Goal: Task Accomplishment & Management: Manage account settings

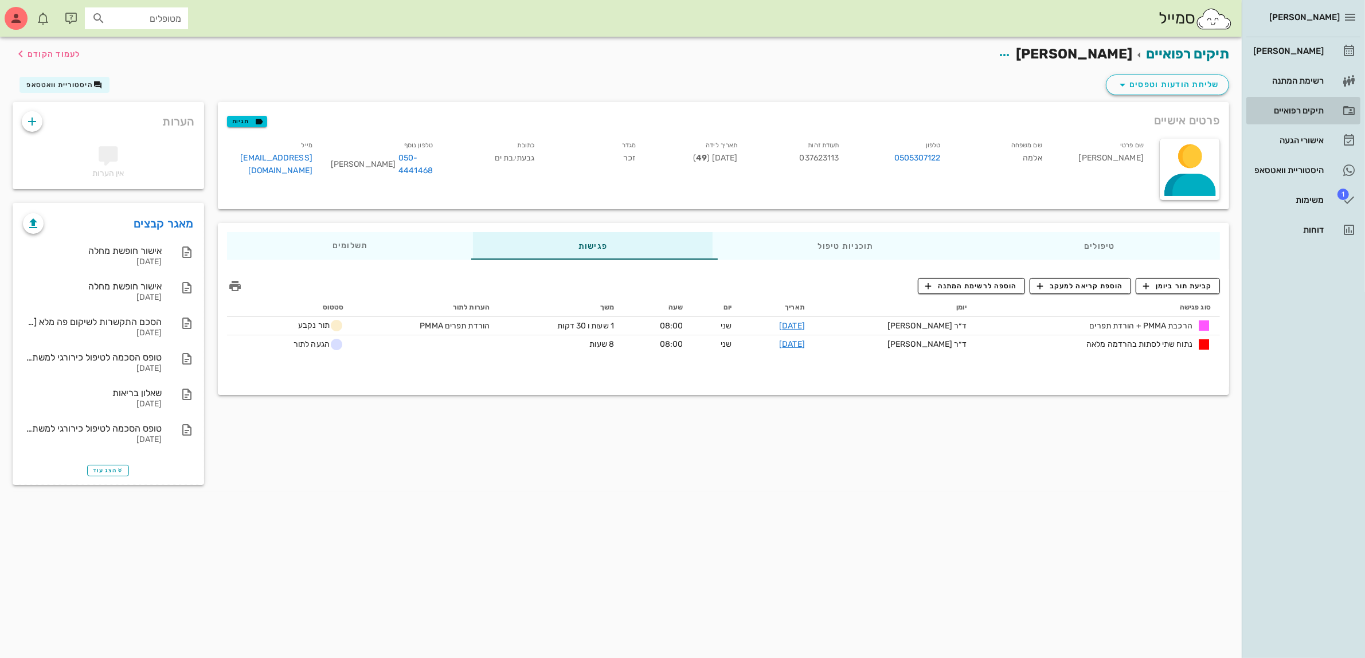
click at [1306, 107] on div "תיקים רפואיים" at bounding box center [1287, 110] width 73 height 9
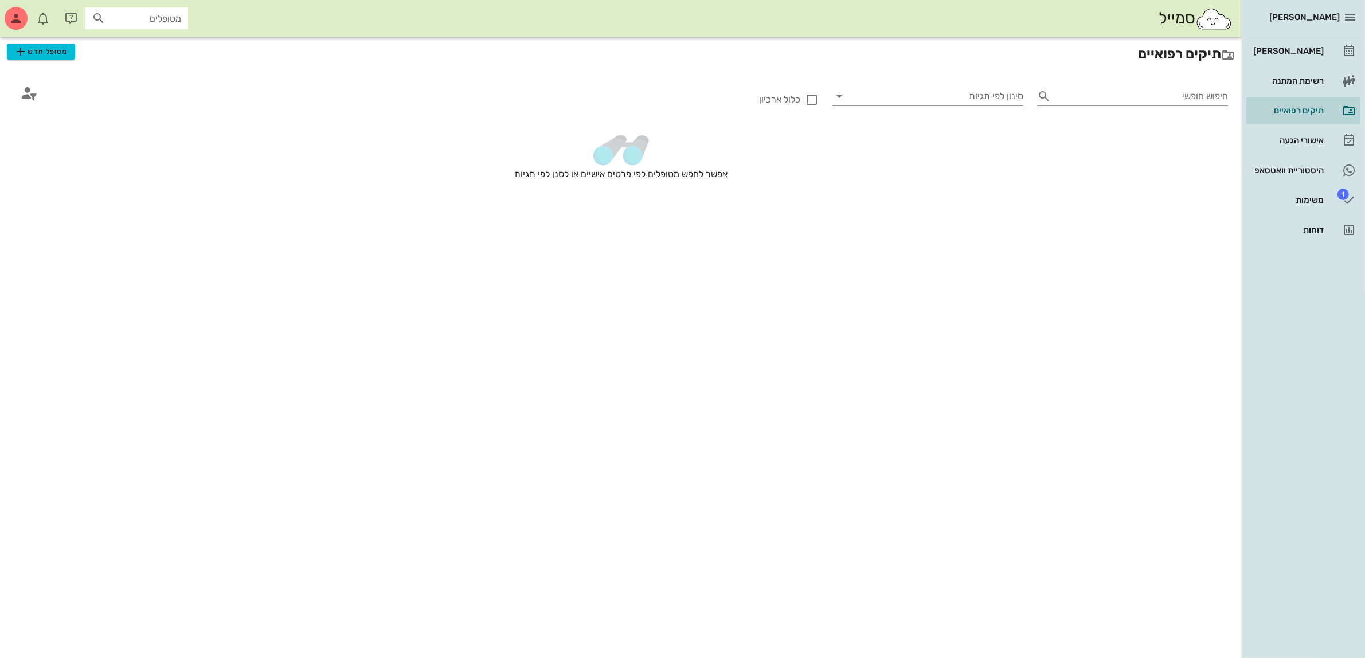
click at [124, 15] on input "מטופלים" at bounding box center [144, 18] width 73 height 15
type input "שלום"
click at [139, 80] on div "0504332200" at bounding box center [116, 82] width 126 height 9
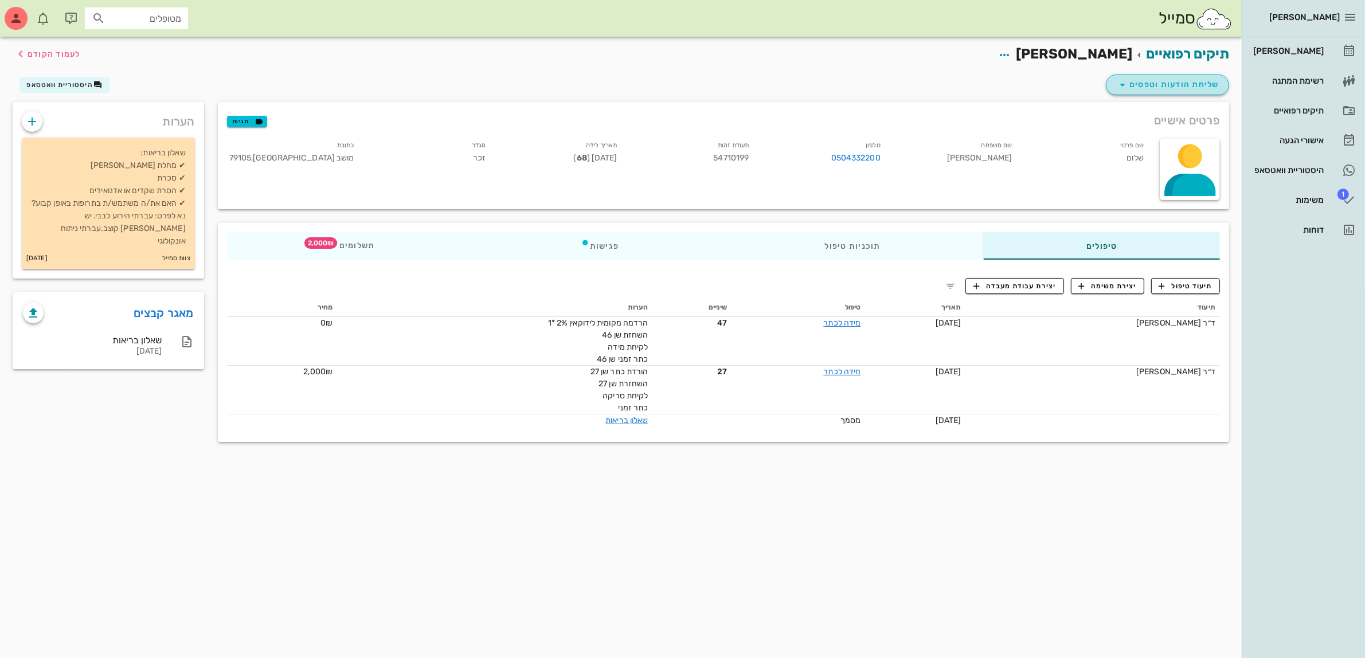
click at [1185, 85] on span "שליחת הודעות וטפסים" at bounding box center [1168, 85] width 104 height 14
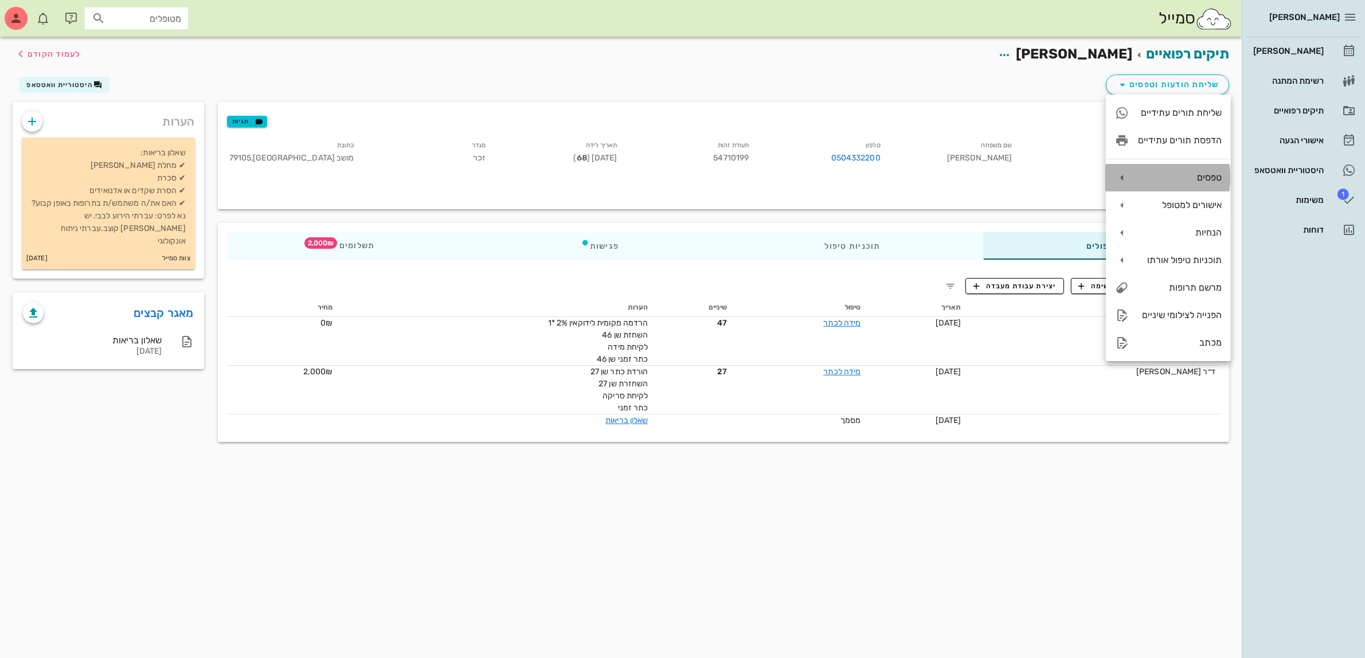
click at [1190, 175] on div "טפסים" at bounding box center [1180, 177] width 84 height 11
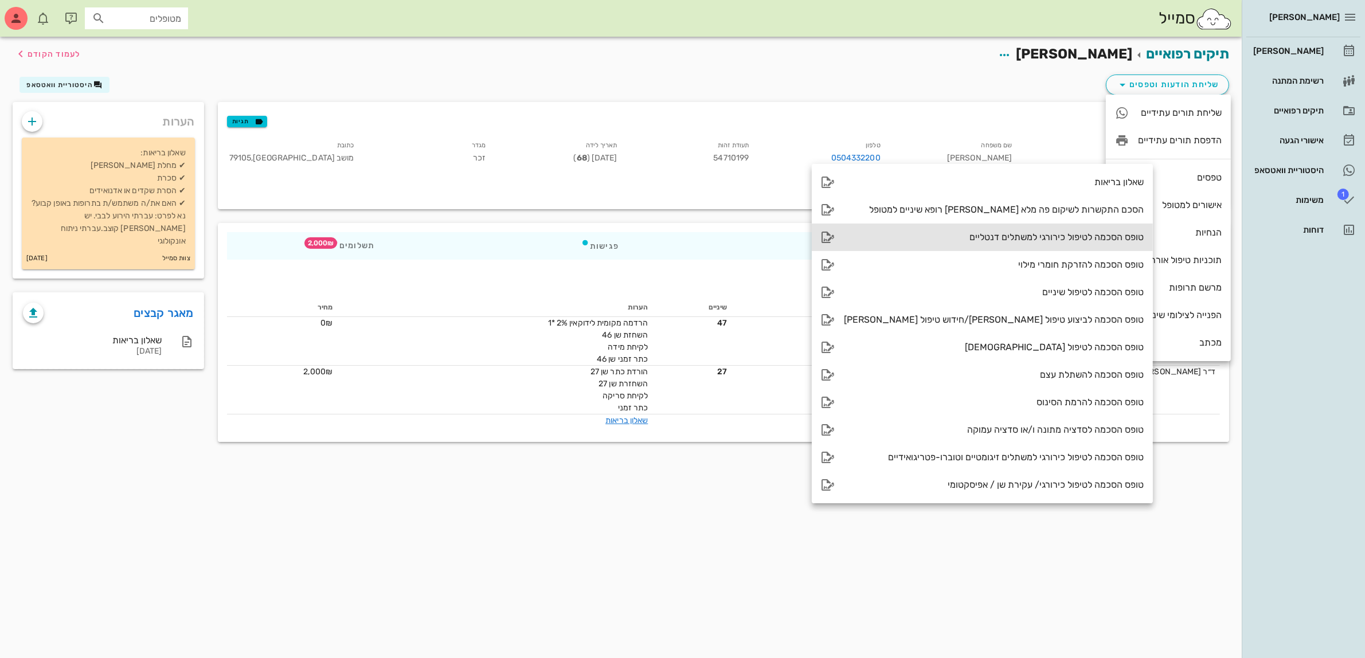
click at [1056, 233] on div "טופס הסכמה לטיפול כירורגי למשתלים דנטליים" at bounding box center [994, 237] width 300 height 11
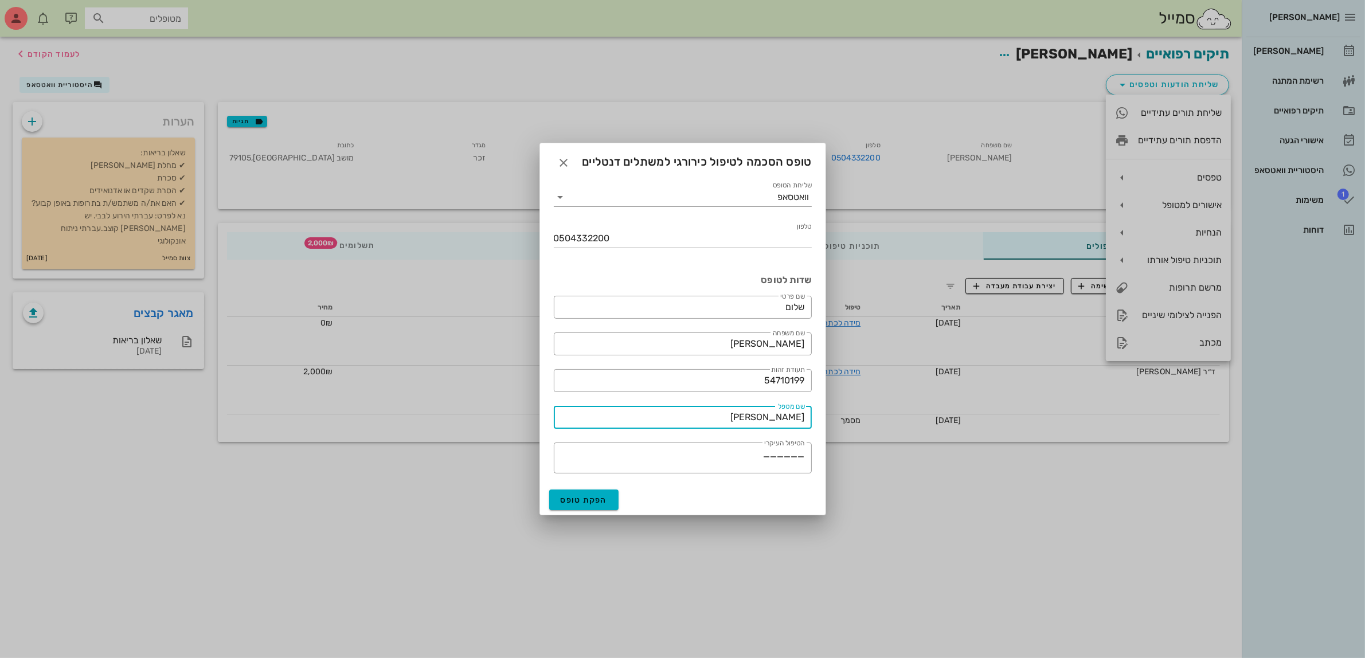
drag, startPoint x: 758, startPoint y: 414, endPoint x: 893, endPoint y: 413, distance: 134.7
click at [893, 413] on div "[PERSON_NAME] רשימת המתנה תיקים רפואיים אישורי הגעה היסטוריית וואטסאפ 1 משימות …" at bounding box center [682, 329] width 1365 height 658
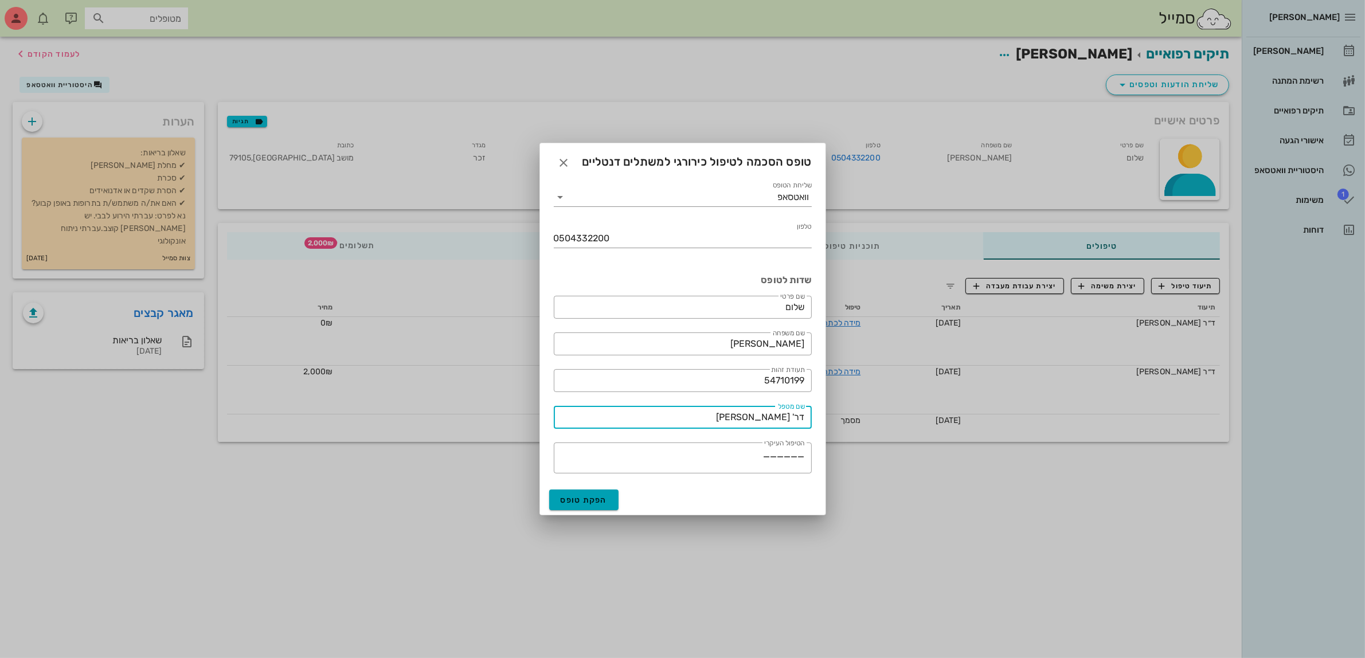
type input "דר' [PERSON_NAME]"
click at [584, 498] on span "הפקת טופס" at bounding box center [584, 500] width 47 height 10
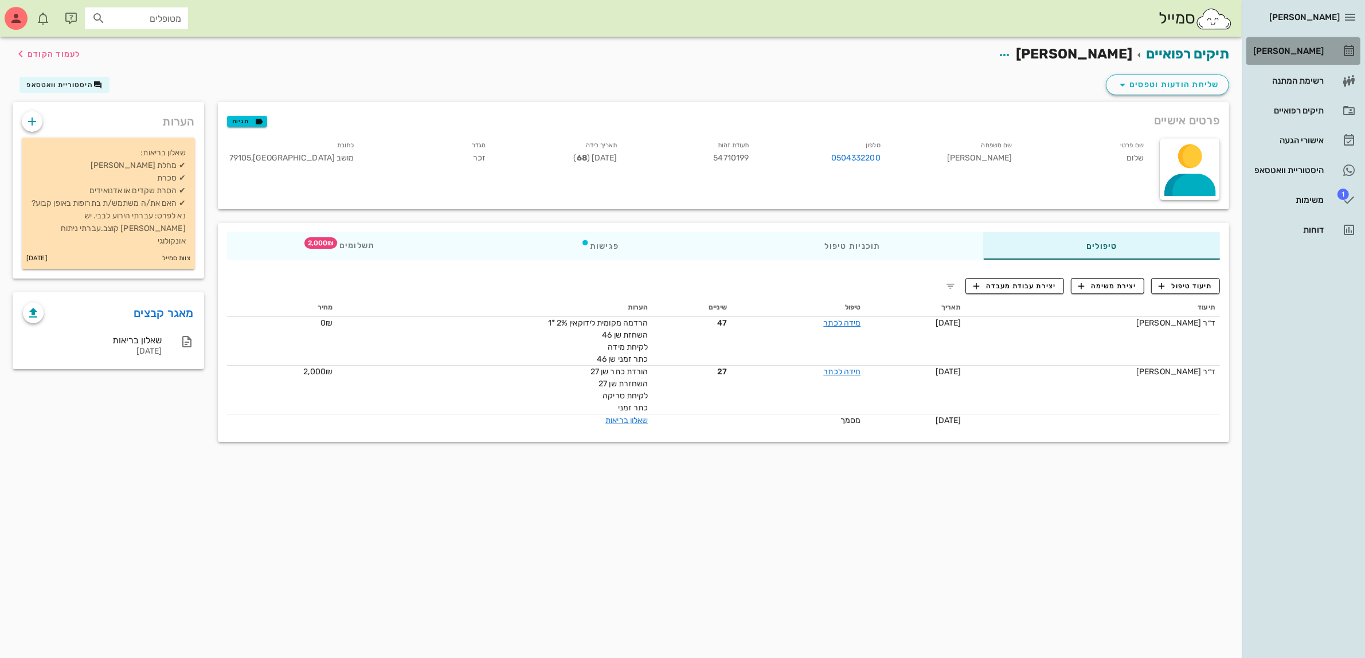
click at [1281, 50] on div "[PERSON_NAME]" at bounding box center [1287, 50] width 73 height 9
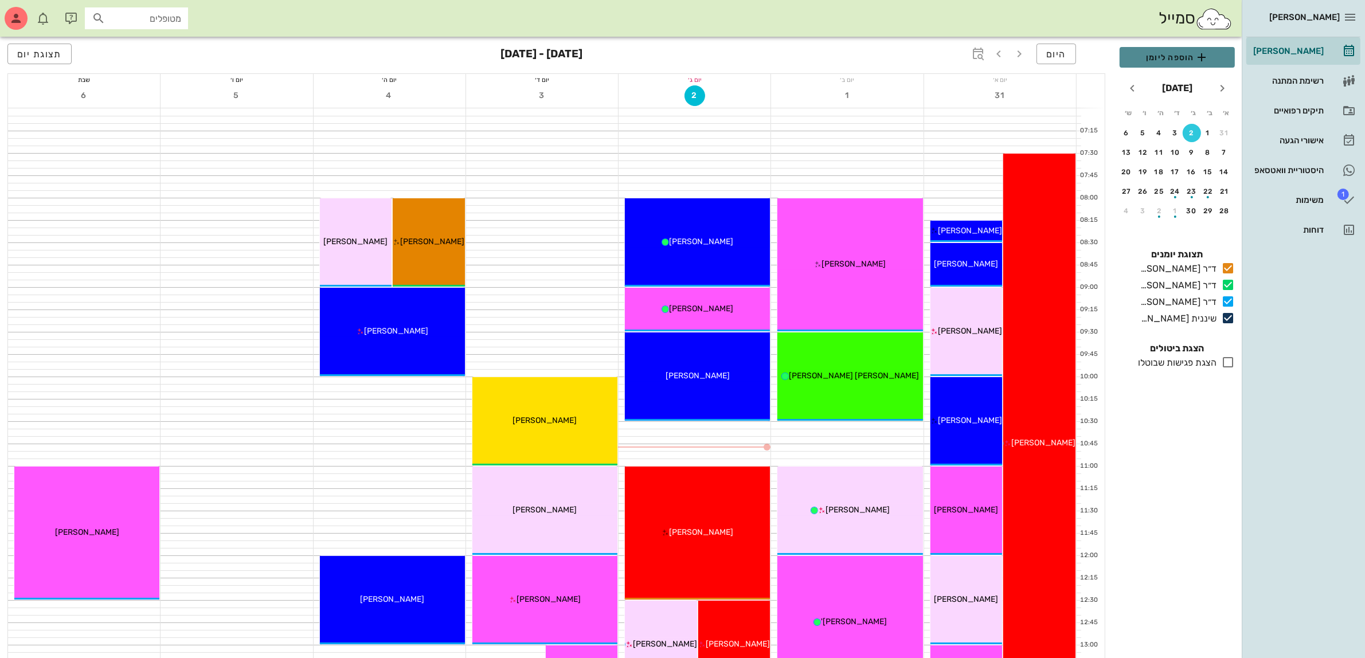
click at [1158, 60] on span "הוספה ליומן" at bounding box center [1177, 57] width 97 height 14
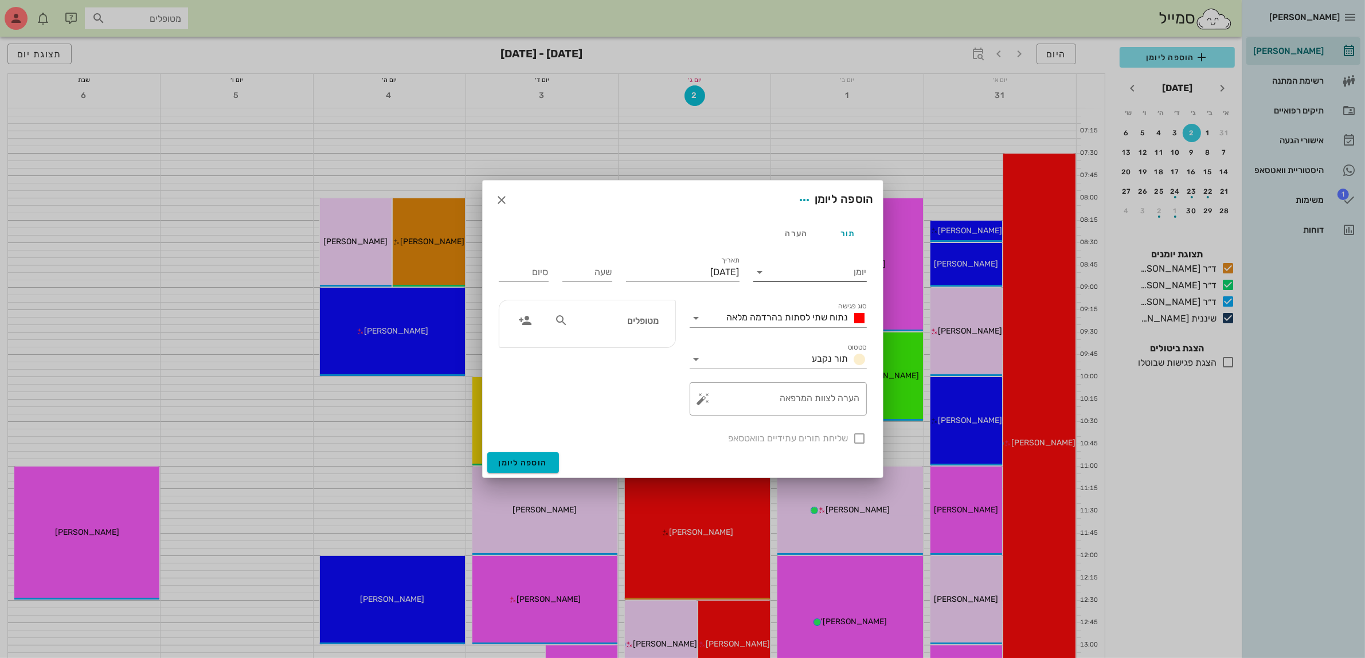
click at [834, 270] on input "יומן" at bounding box center [817, 272] width 97 height 18
click at [819, 337] on div "ד״ר [PERSON_NAME]" at bounding box center [812, 336] width 101 height 11
click at [855, 439] on div "שליחת תורים עתידיים בוואטסאפ" at bounding box center [683, 437] width 382 height 30
click at [774, 319] on span "נתוח שתי לסתות בהרדמה מלאה" at bounding box center [788, 317] width 122 height 11
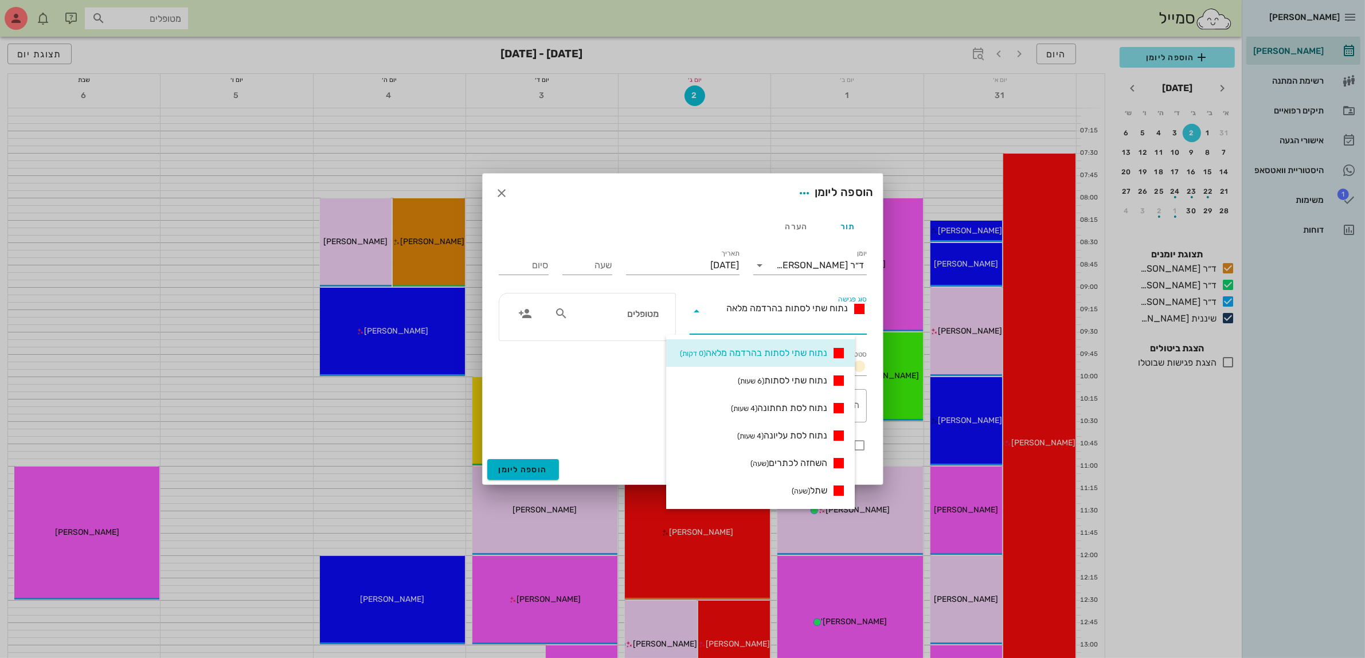
click at [791, 327] on input "סוג פגישה" at bounding box center [786, 325] width 161 height 18
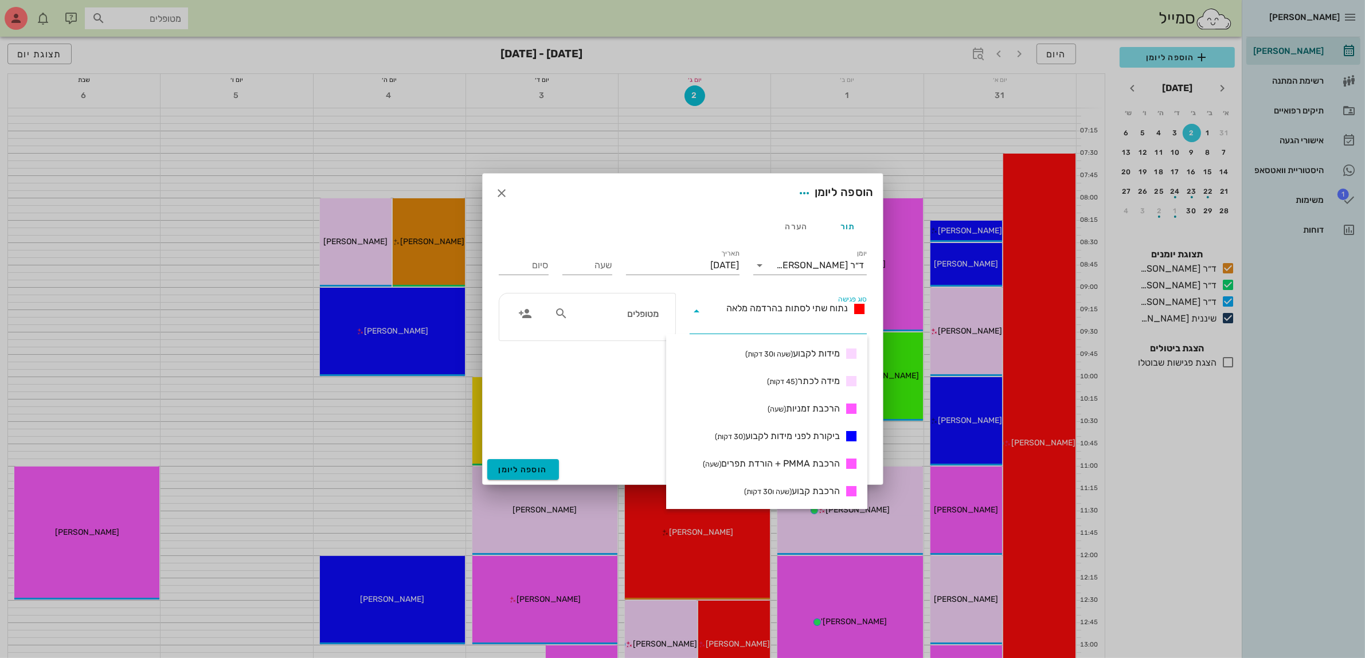
scroll to position [358, 0]
click at [800, 491] on span "הרכבת קבוע (שעה ו30 דקות)" at bounding box center [792, 490] width 96 height 14
type input "01:30"
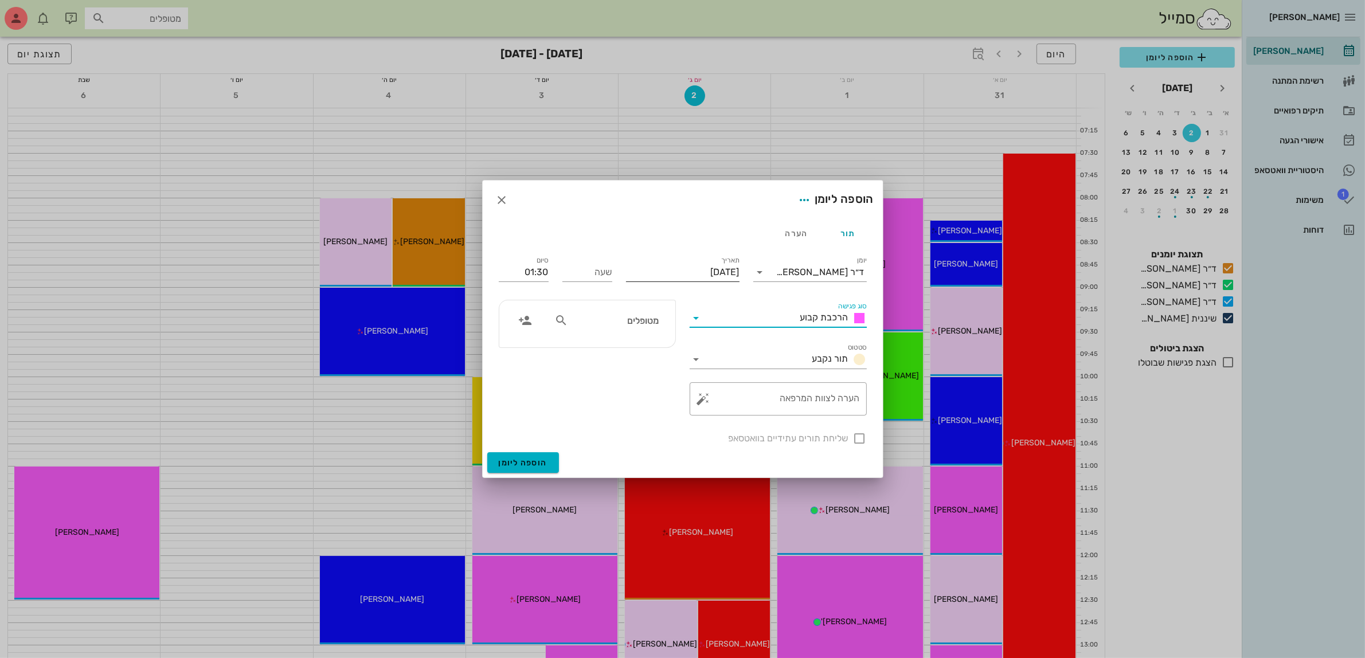
click at [681, 274] on input "[DATE]" at bounding box center [683, 272] width 114 height 18
click at [718, 381] on div "15" at bounding box center [722, 384] width 18 height 8
type input "יום שני, 15 בספטמבר 2025"
click at [624, 324] on input "text" at bounding box center [614, 320] width 88 height 15
type input "ויט"
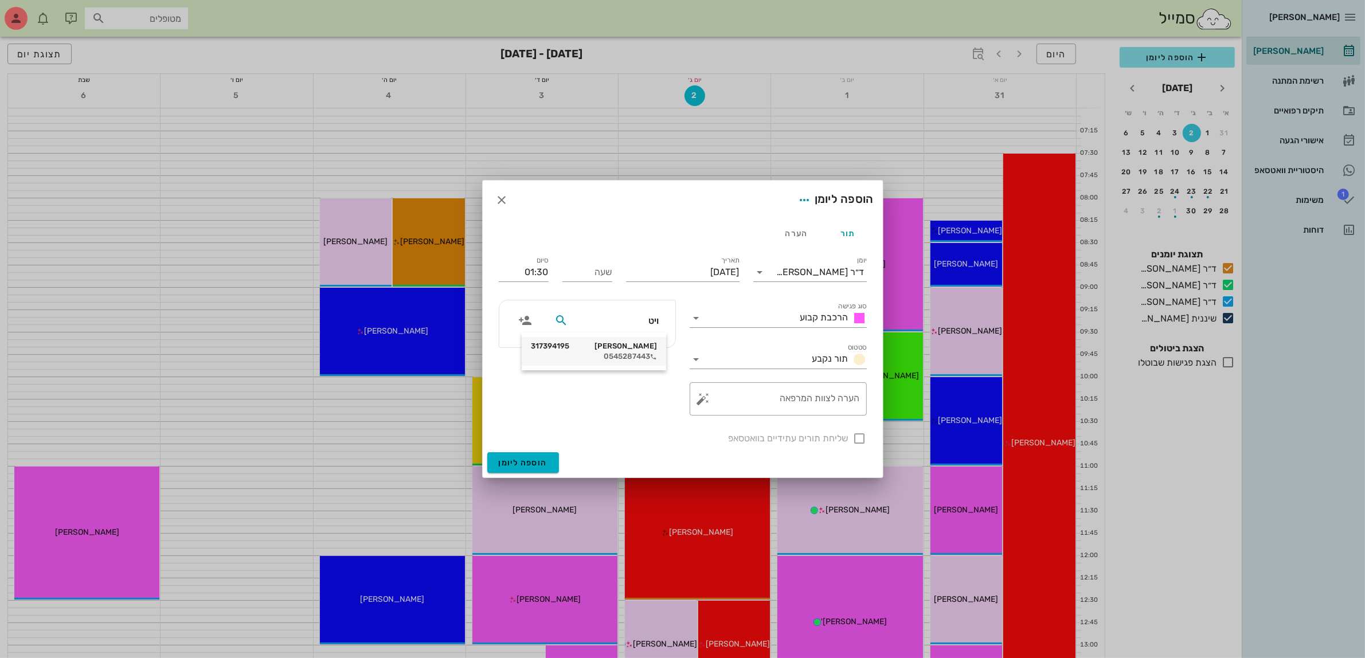
click at [626, 350] on div "ויטלי לוצקי 317394195" at bounding box center [594, 346] width 126 height 9
click at [594, 271] on input "שעה" at bounding box center [587, 272] width 50 height 18
type input "08:00"
click at [525, 261] on div "סיום 09:30" at bounding box center [524, 271] width 50 height 30
drag, startPoint x: 523, startPoint y: 269, endPoint x: 572, endPoint y: 267, distance: 48.8
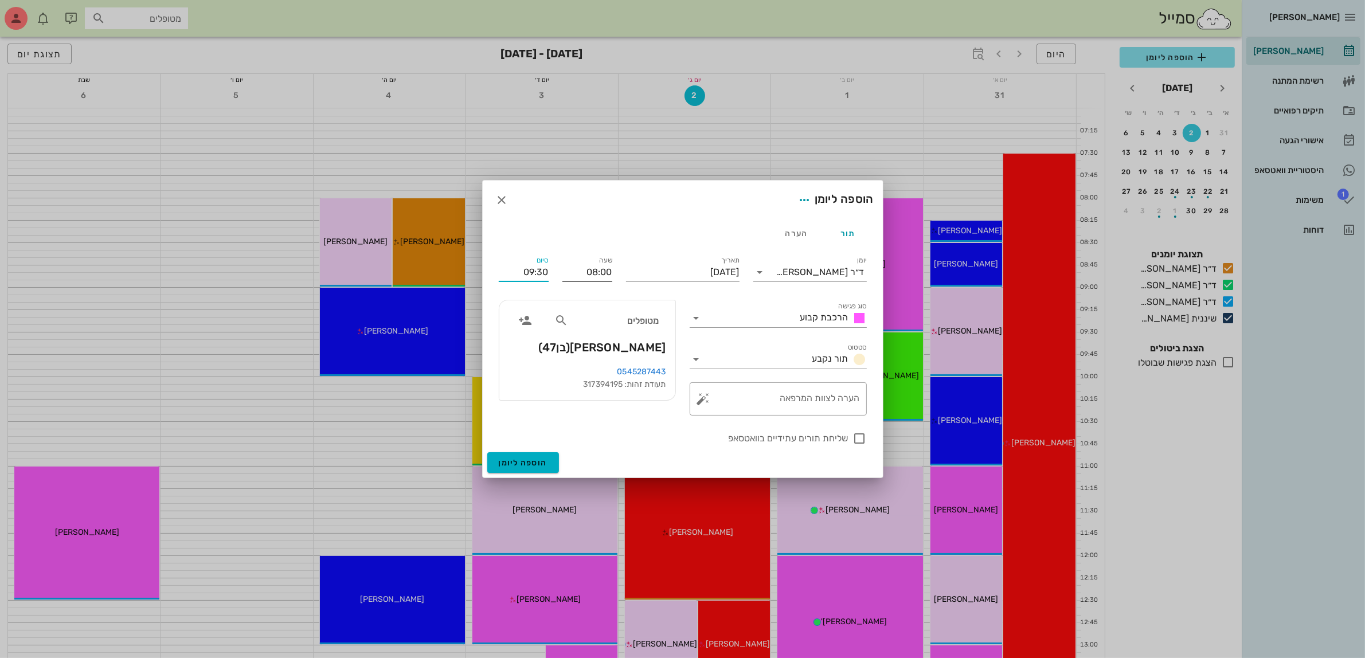
click at [572, 267] on div "יומן ד״ר עמראן ביאדסה סוג פגישה הרכבת קבוע סטטוס תור נקבע תאריך יום שני, 15 בספ…" at bounding box center [683, 349] width 382 height 205
click at [534, 271] on input "09:30" at bounding box center [524, 272] width 50 height 18
click at [527, 344] on div "09:00 (שעה)" at bounding box center [492, 346] width 71 height 9
type input "09:00"
click at [860, 442] on div at bounding box center [859, 438] width 19 height 19
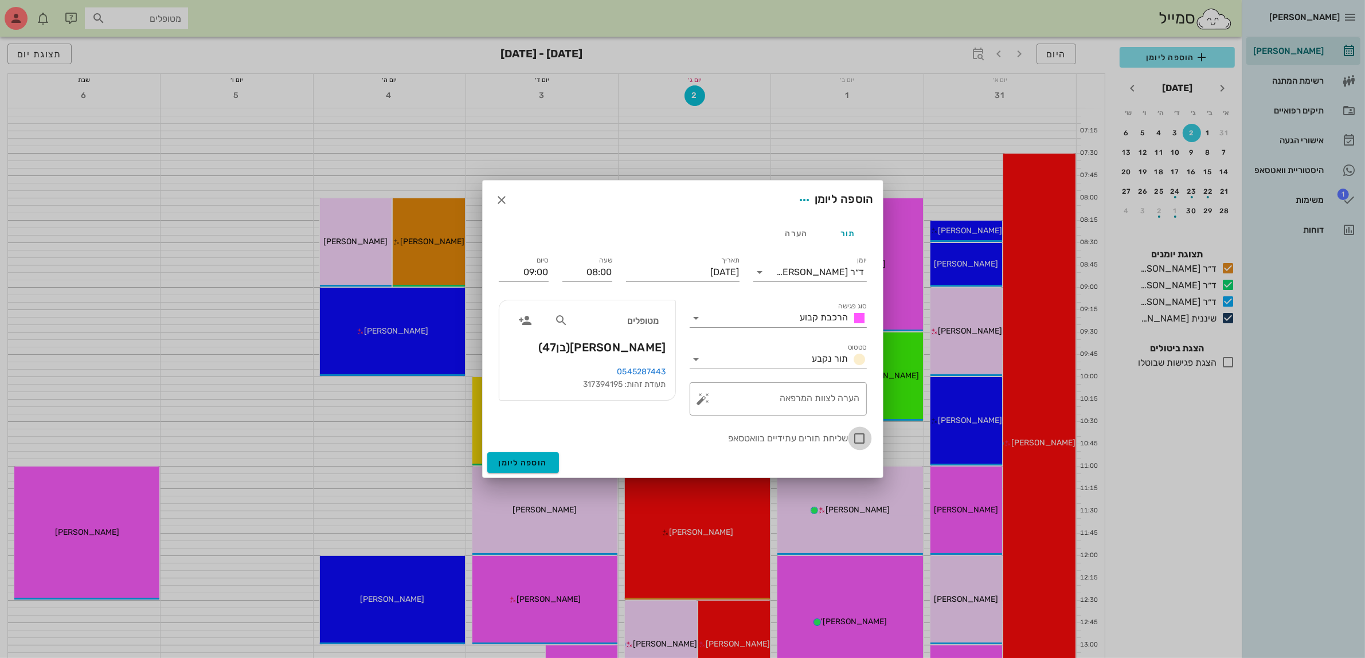
checkbox input "true"
click at [526, 463] on span "הוספה ליומן" at bounding box center [523, 463] width 49 height 10
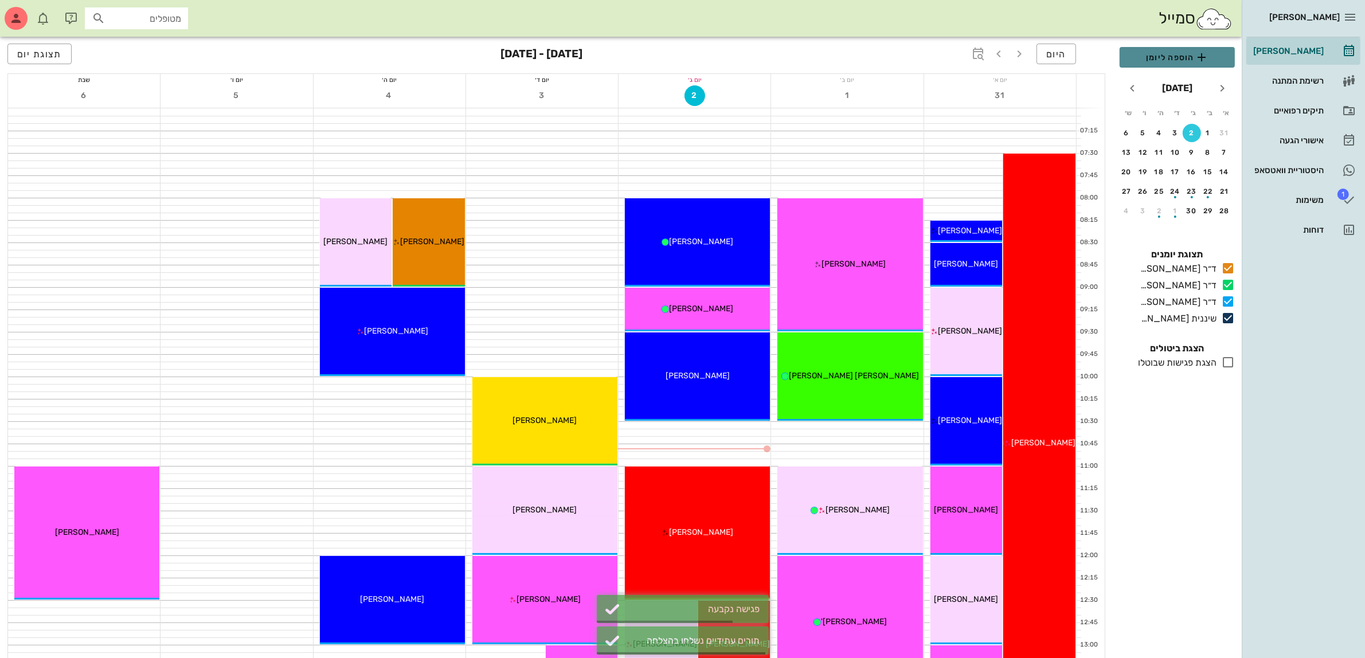
click at [1171, 59] on span "הוספה ליומן" at bounding box center [1177, 57] width 97 height 14
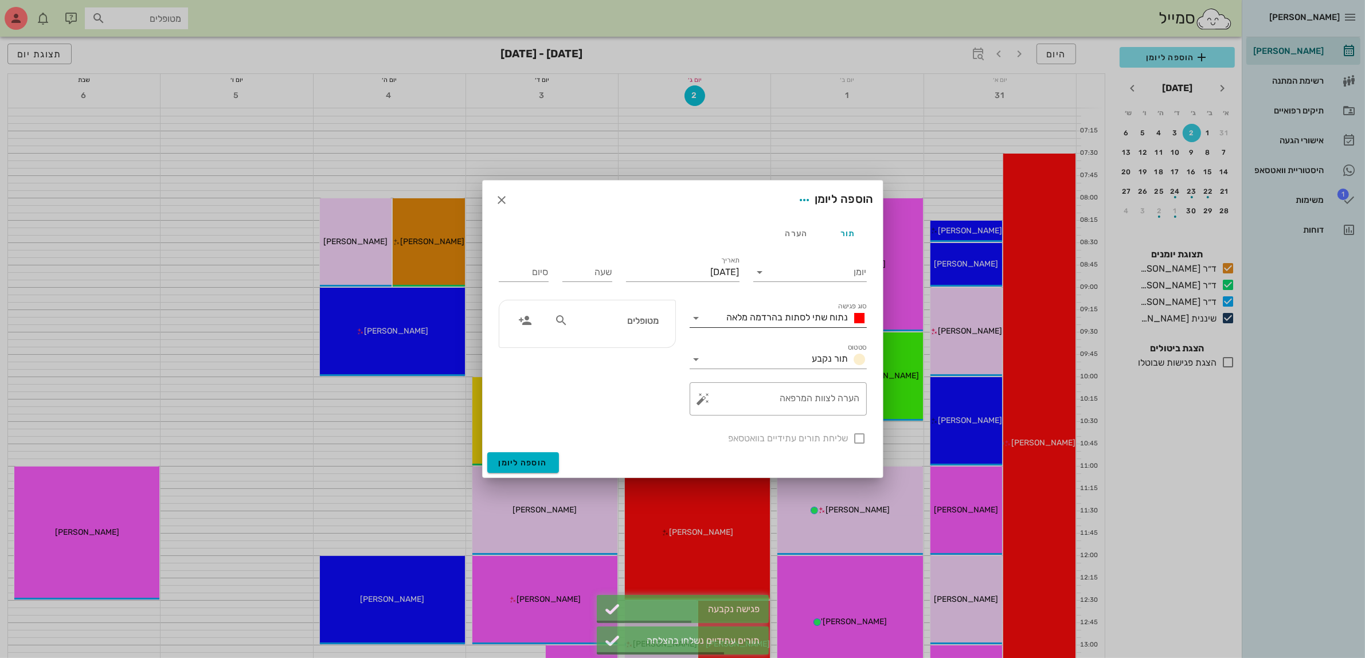
click at [821, 316] on span "נתוח שתי לסתות בהרדמה מלאה" at bounding box center [788, 317] width 122 height 11
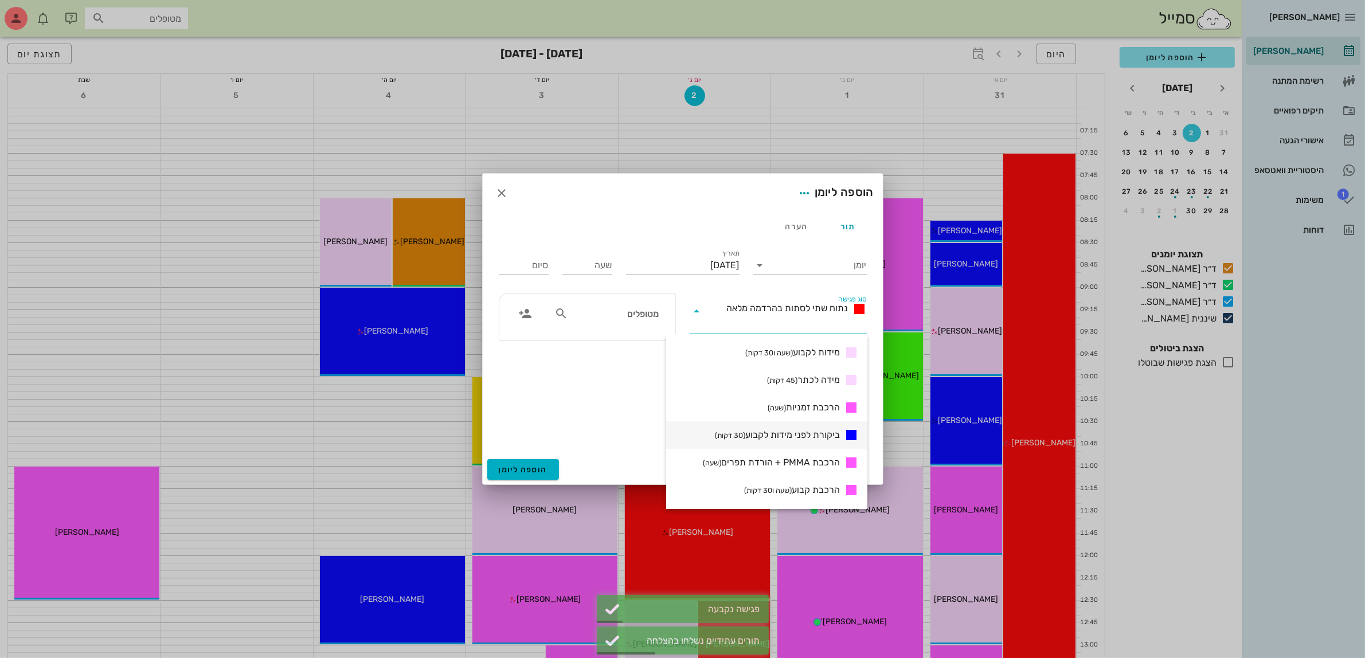
scroll to position [430, 0]
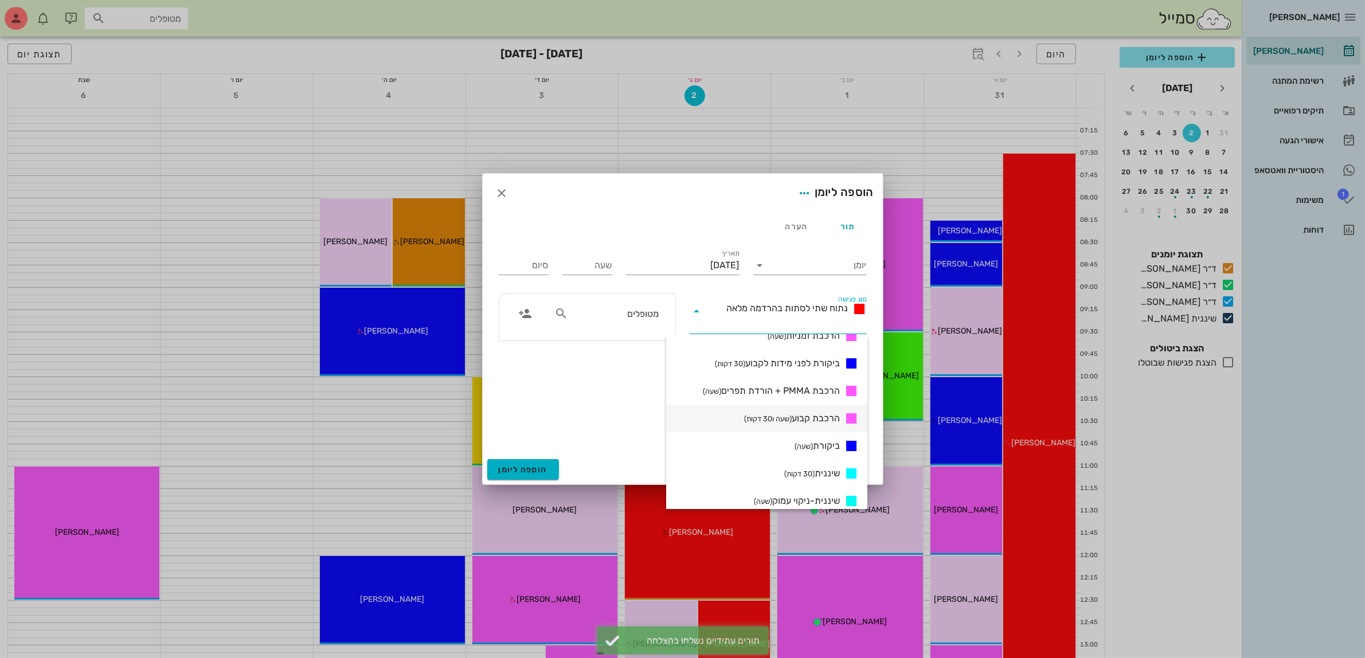
click at [798, 416] on span "הרכבת קבוע (שעה ו30 דקות)" at bounding box center [792, 419] width 96 height 14
type input "01:30"
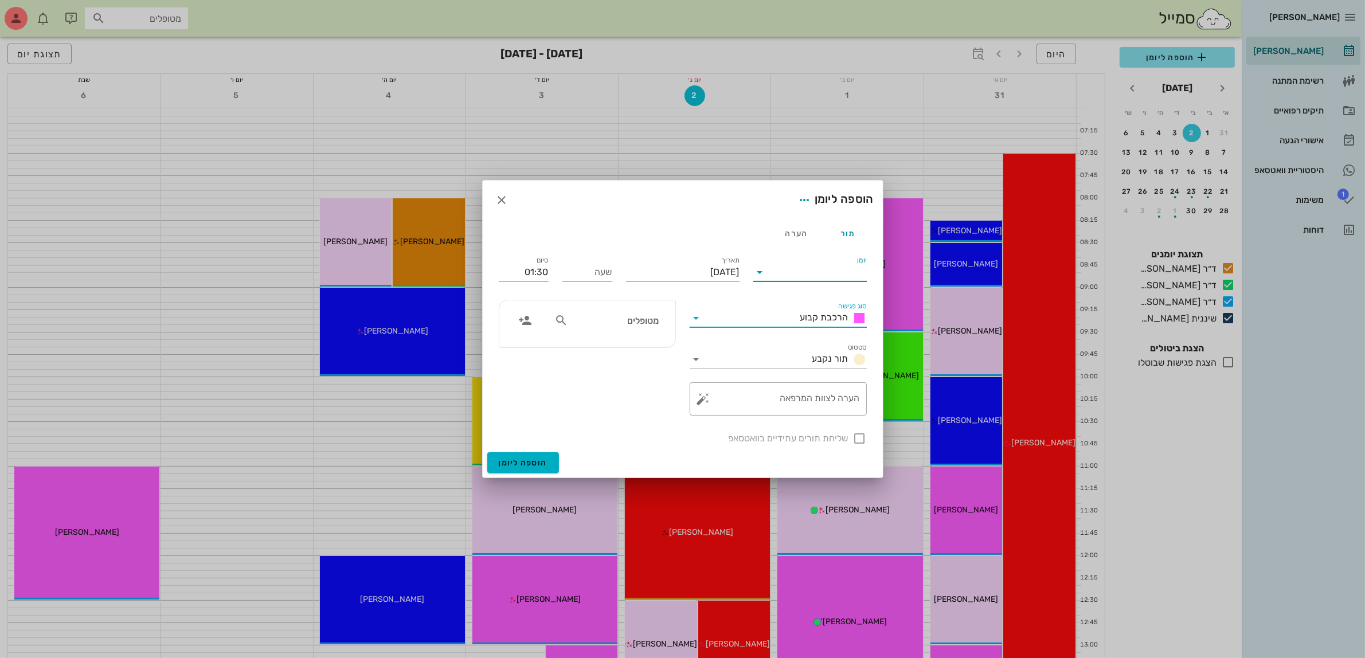
click at [807, 269] on input "יומן" at bounding box center [817, 272] width 97 height 18
click at [811, 332] on div "ד״ר [PERSON_NAME]" at bounding box center [812, 336] width 101 height 11
click at [723, 272] on input "[DATE]" at bounding box center [683, 272] width 114 height 18
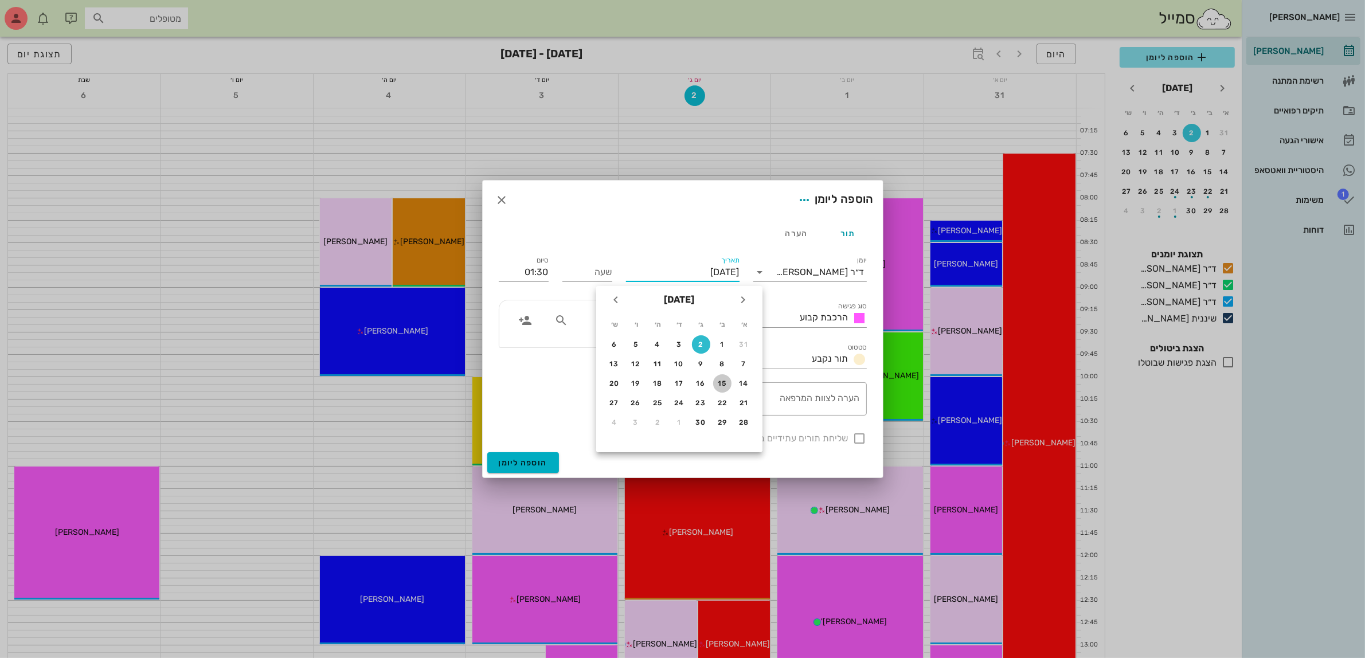
click at [719, 380] on div "15" at bounding box center [722, 384] width 18 height 8
type input "יום שני, 15 בספטמבר 2025"
click at [605, 278] on input "שעה" at bounding box center [587, 272] width 50 height 18
type input "ו"
click at [611, 273] on input "שעה" at bounding box center [587, 272] width 50 height 18
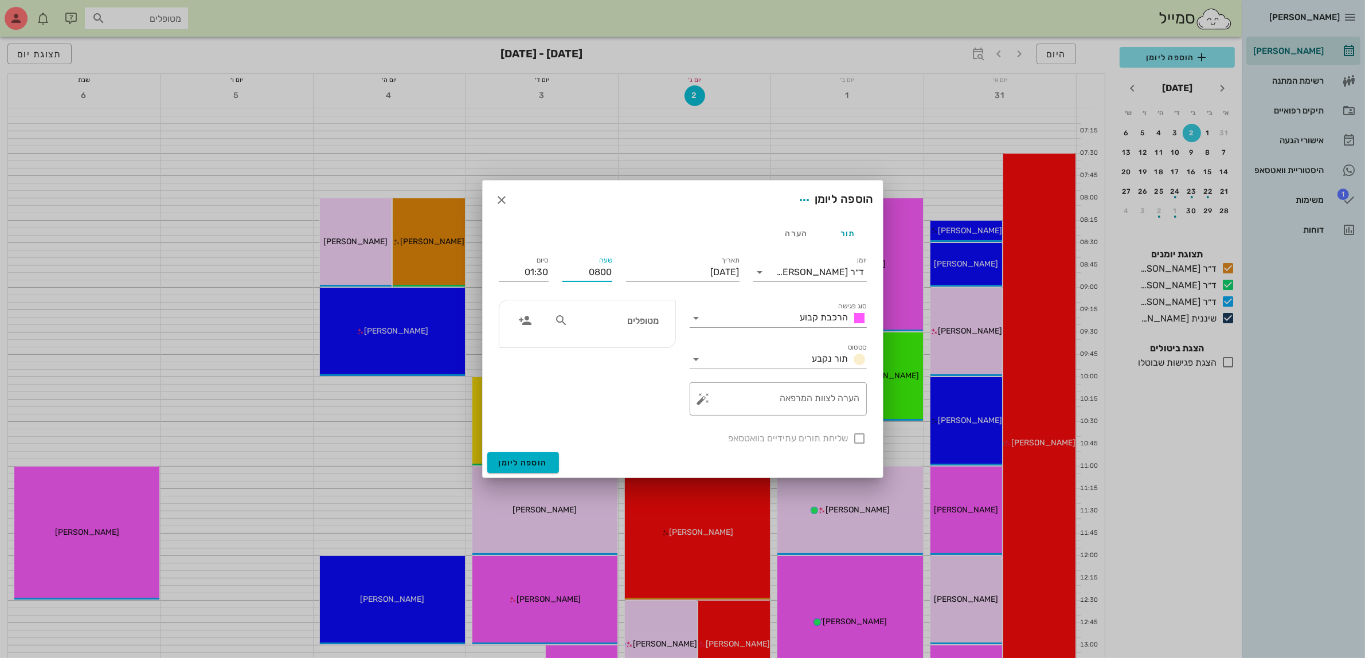
type input "0800"
type input "09:30"
type input "08:00"
type input "09:00"
click at [615, 324] on input "מטופלים" at bounding box center [614, 320] width 88 height 15
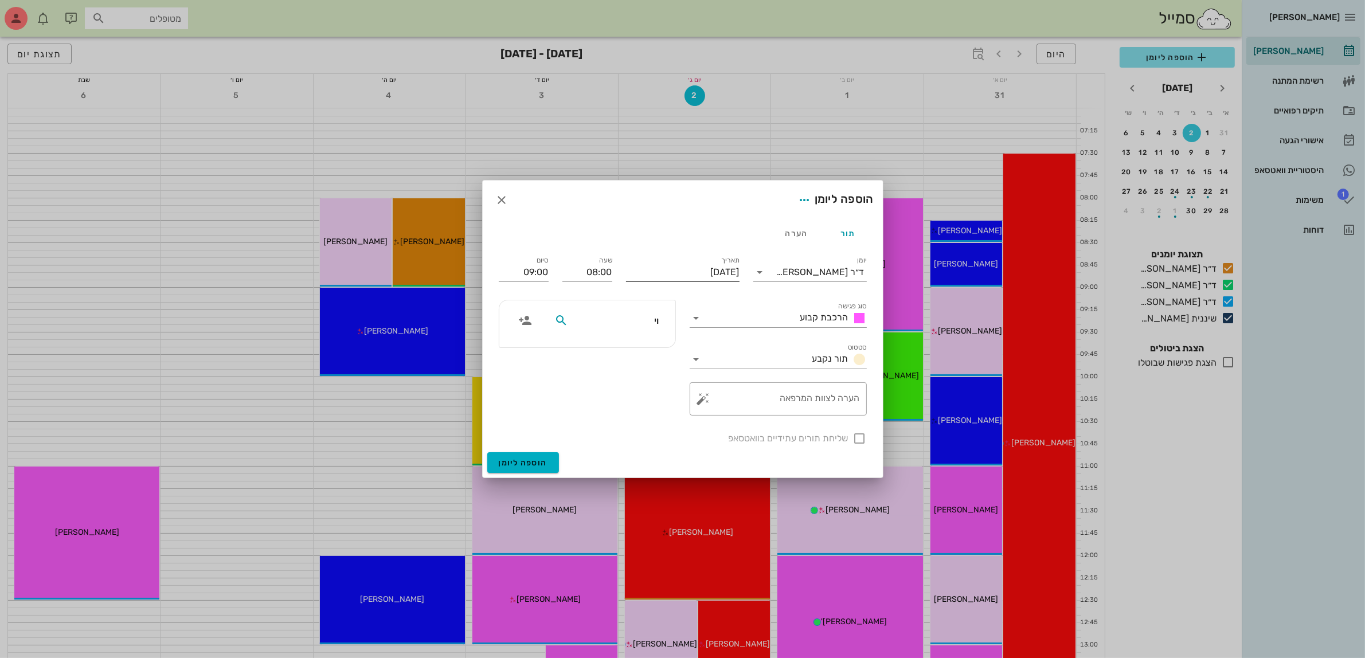
type input "ויט"
click at [625, 353] on div "0545287443" at bounding box center [594, 356] width 126 height 9
click at [860, 437] on div at bounding box center [859, 438] width 19 height 19
checkbox input "true"
click at [525, 459] on span "הוספה ליומן" at bounding box center [523, 463] width 49 height 10
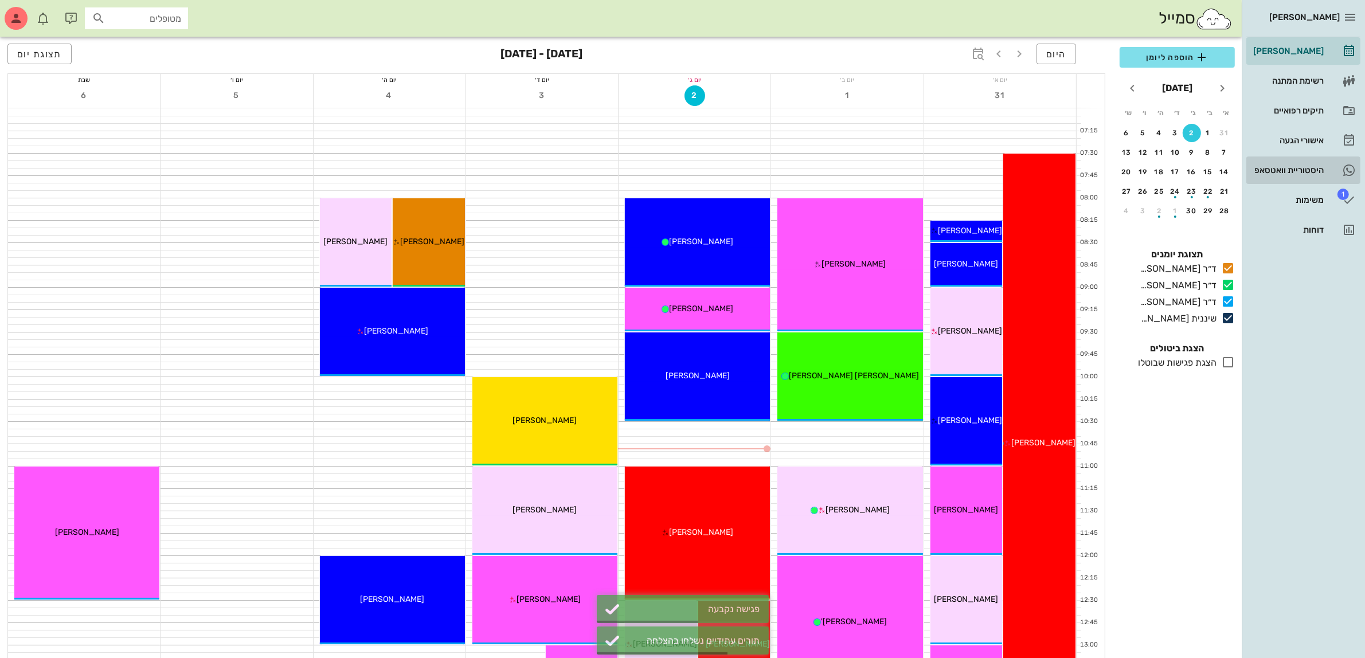
click at [1300, 163] on div "היסטוריית וואטסאפ" at bounding box center [1287, 170] width 73 height 18
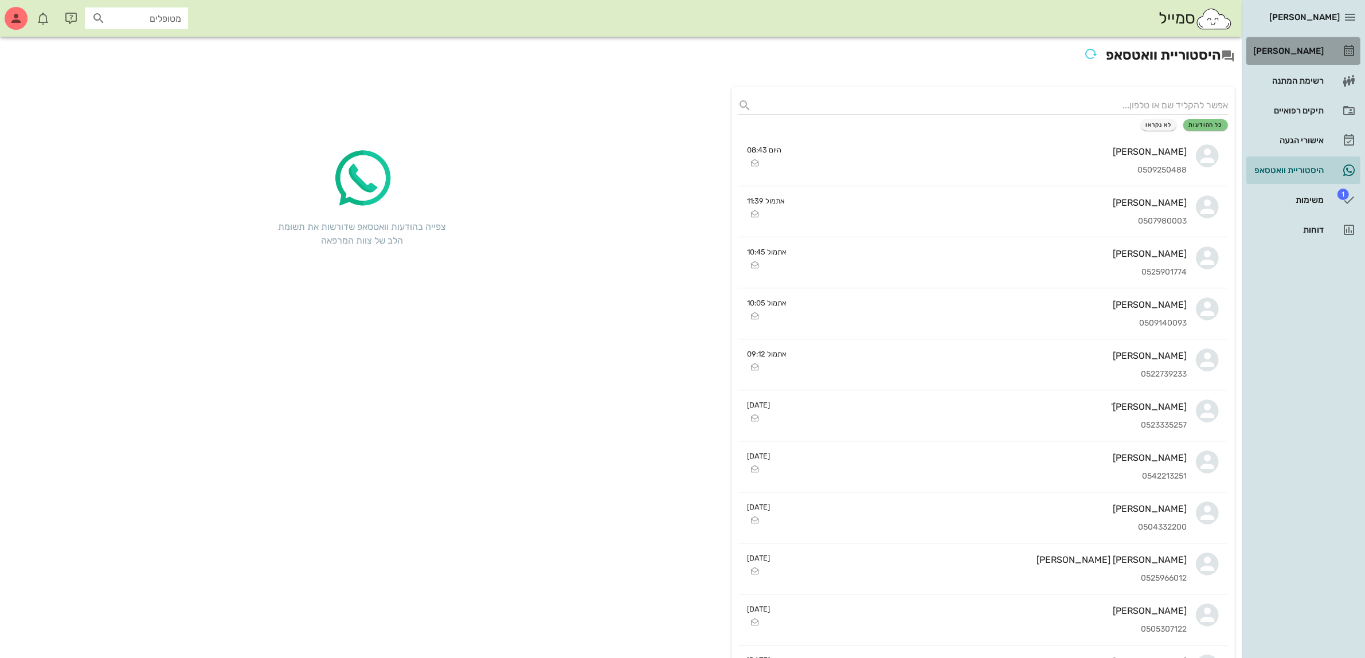
click at [1294, 52] on div "[PERSON_NAME]" at bounding box center [1287, 50] width 73 height 9
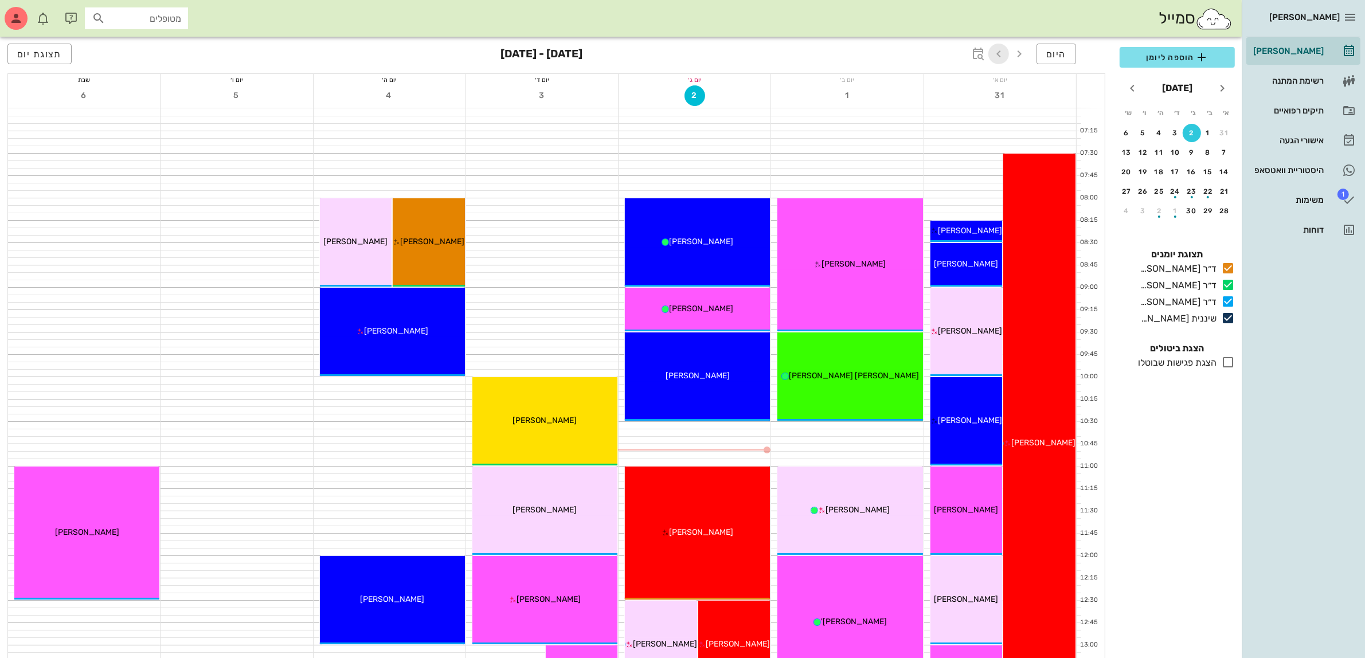
click at [1001, 54] on icon "button" at bounding box center [999, 54] width 14 height 14
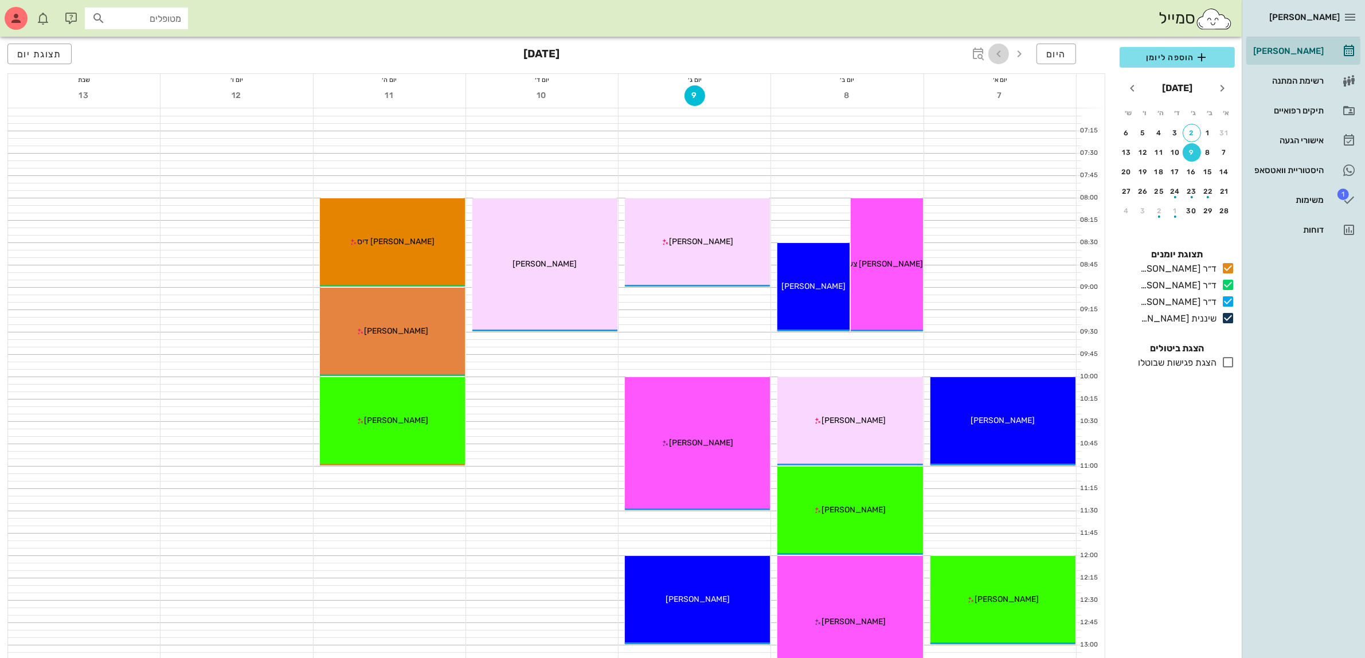
click at [1001, 54] on icon "button" at bounding box center [999, 54] width 14 height 14
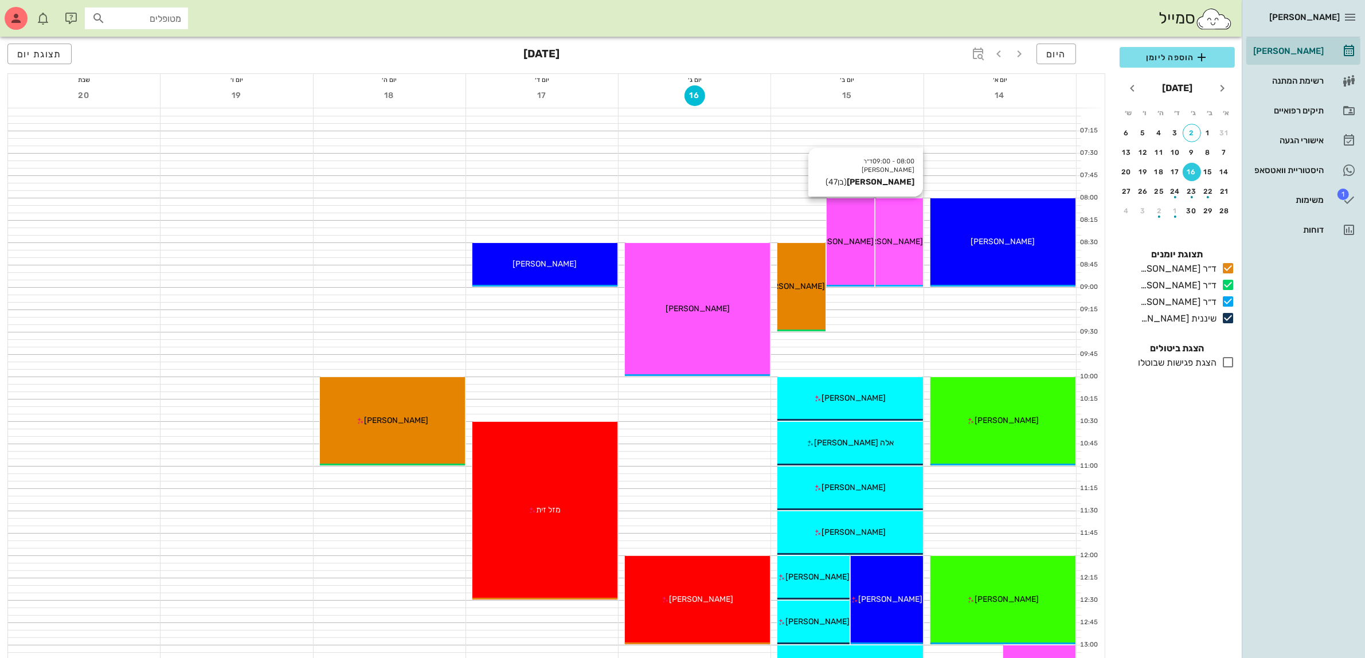
click at [915, 227] on div "08:00 - 09:00 ד״ר עמראן ביאדסה ויטלי לוצקי (בן 47 ) ויטלי לוצקי" at bounding box center [899, 242] width 48 height 88
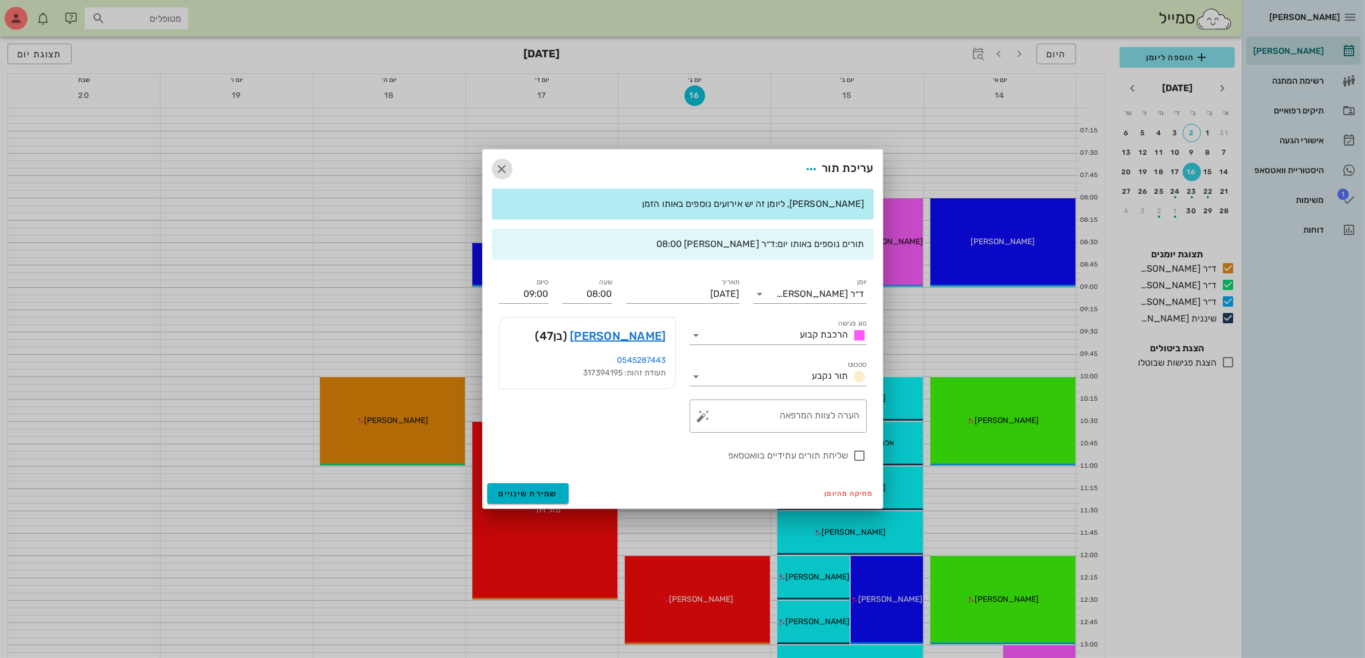
click at [499, 170] on icon "button" at bounding box center [502, 169] width 14 height 14
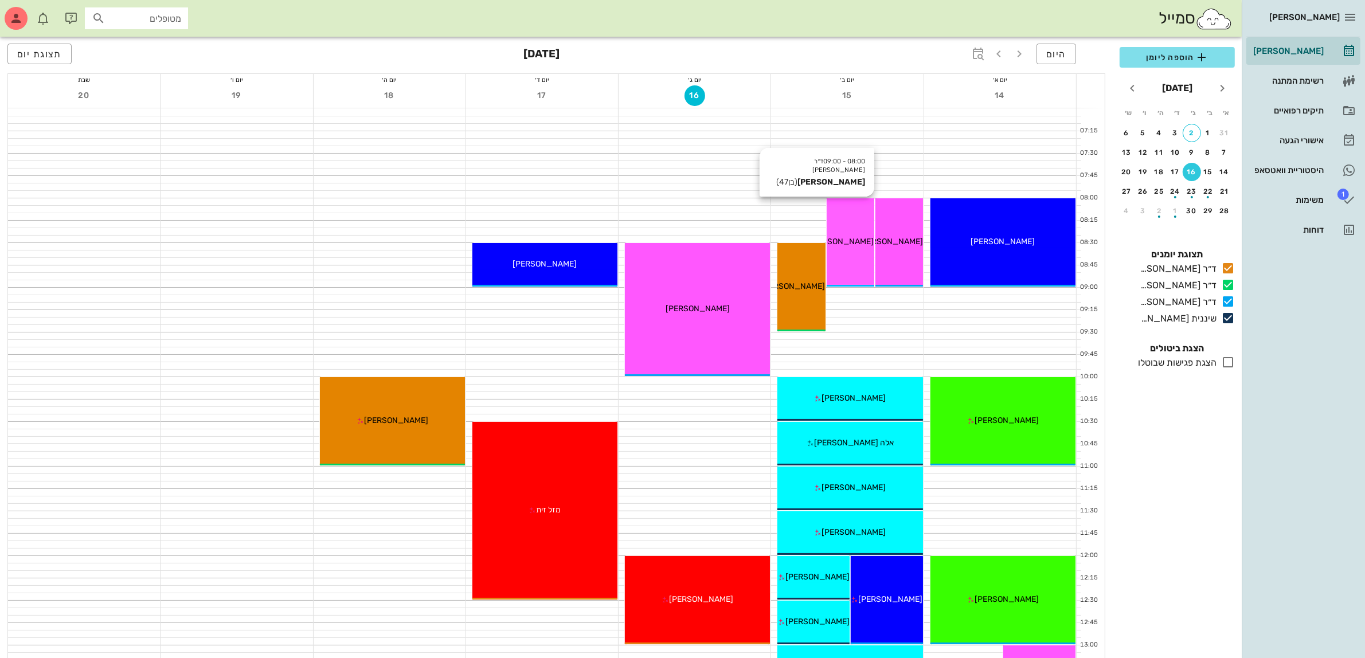
click at [855, 222] on div "08:00 - 09:00 ד״ר עמראן ביאדסה ויטלי לוצקי (בן 47 ) ויטלי לוצקי" at bounding box center [851, 242] width 48 height 88
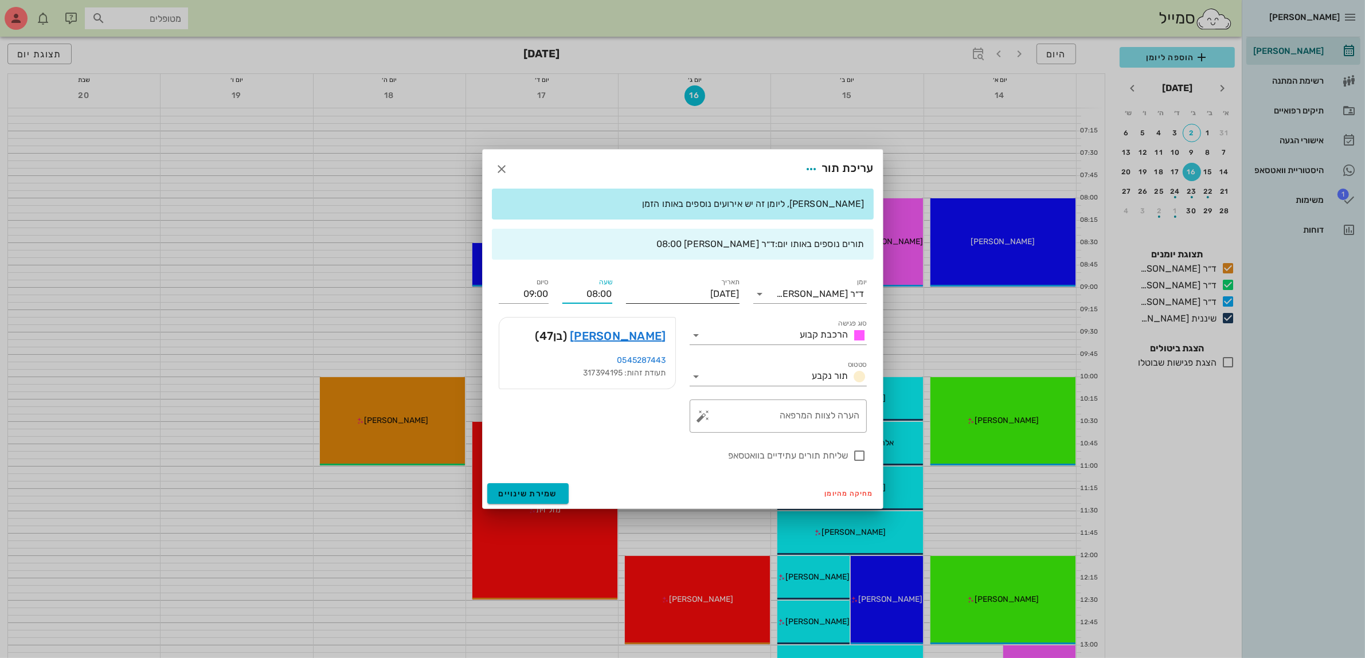
drag, startPoint x: 580, startPoint y: 295, endPoint x: 690, endPoint y: 287, distance: 109.8
click at [689, 299] on div "יומן ד״ר עמראן ביאדסה סוג פגישה הרכבת קבוע סטטוס תור נקבע תאריך יום שני, 15 בספ…" at bounding box center [683, 369] width 382 height 201
type input "09:00"
type input "10:00"
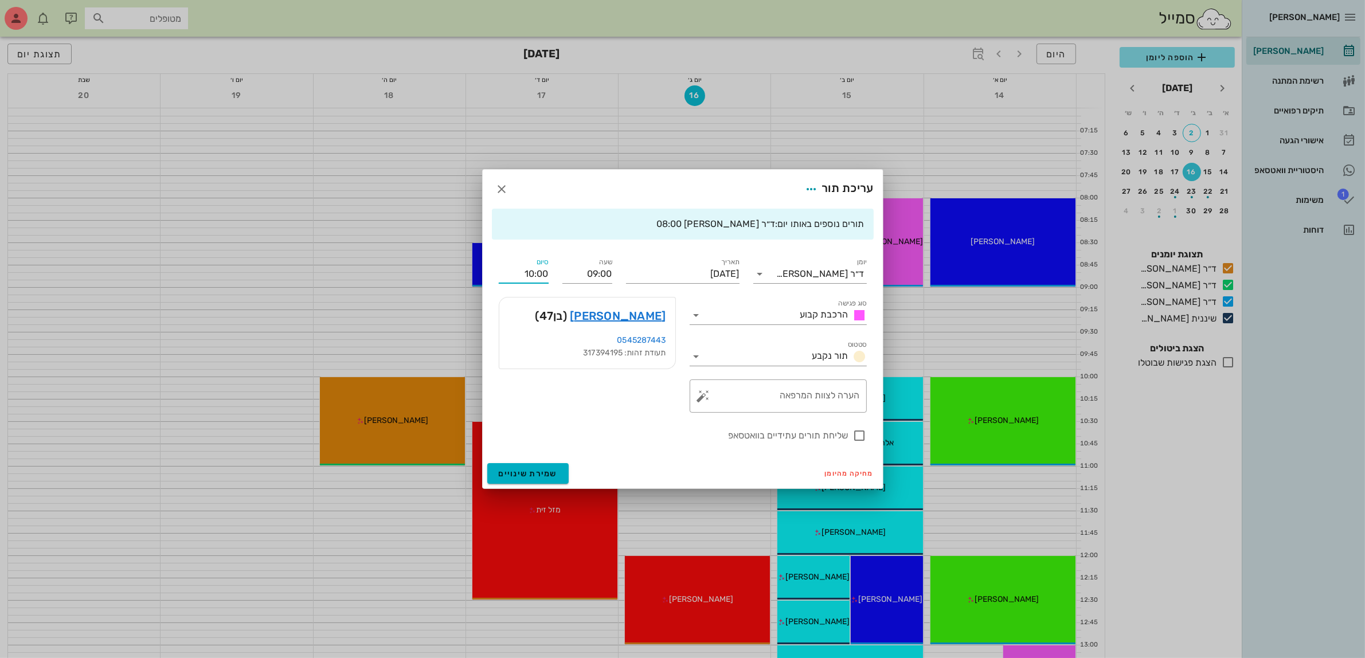
click at [534, 294] on div "יומן ד״ר עמראן ביאדסה סוג פגישה הרכבת קבוע סטטוס תור נקבע תאריך יום שני, 15 בספ…" at bounding box center [683, 349] width 382 height 201
click at [517, 337] on div "0545287443" at bounding box center [587, 340] width 158 height 13
click at [648, 315] on link "ויטלי לוצקי" at bounding box center [618, 316] width 96 height 18
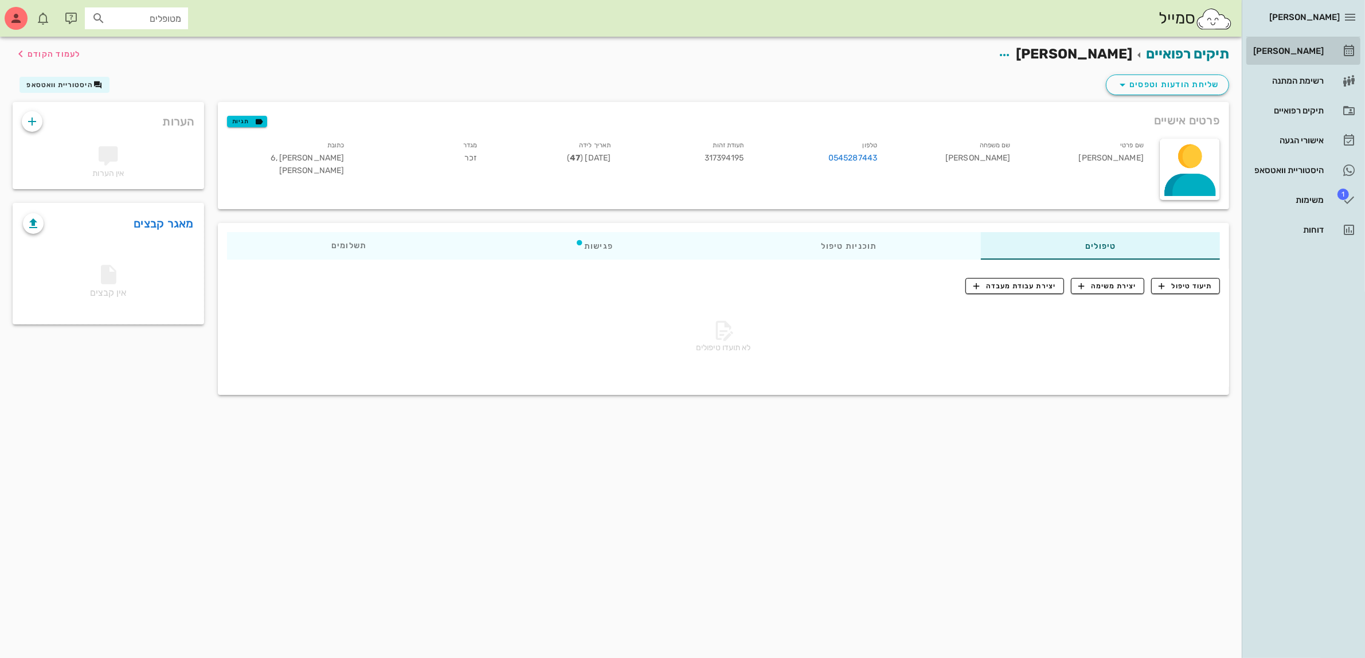
click at [1293, 44] on div "[PERSON_NAME]" at bounding box center [1287, 51] width 73 height 18
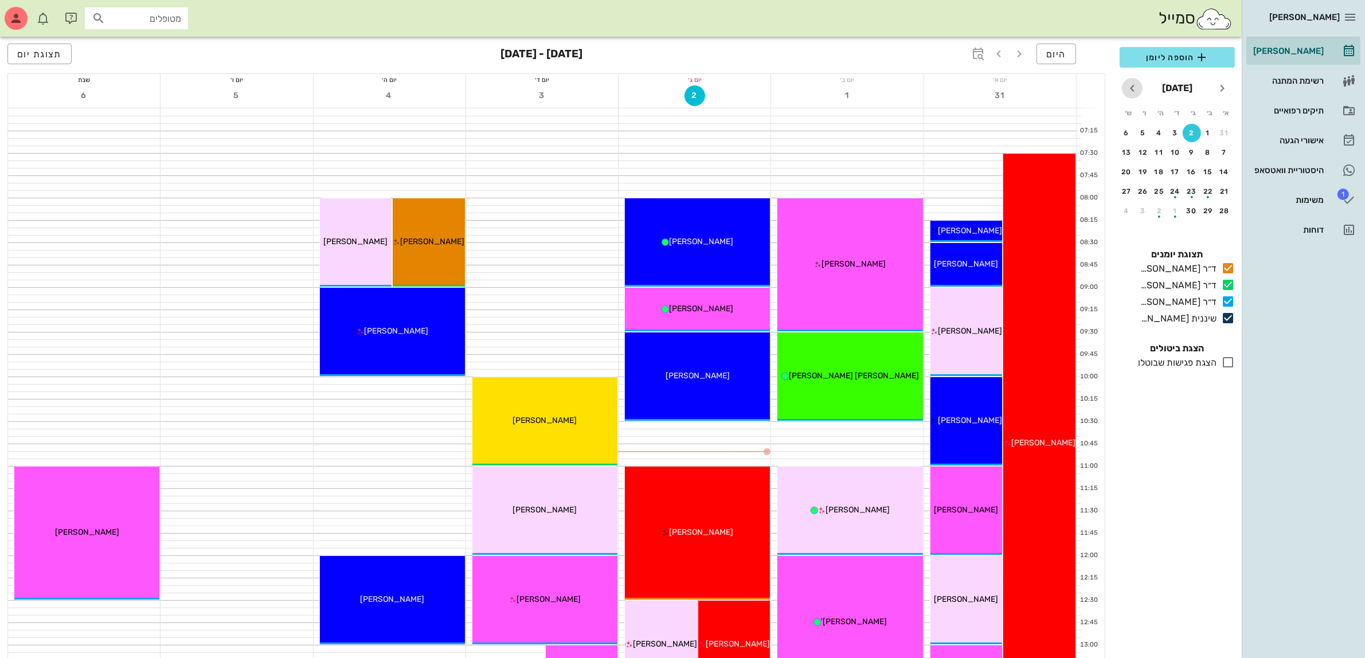
click at [1127, 83] on icon "חודש הבא" at bounding box center [1132, 88] width 14 height 14
click at [1224, 89] on icon "חודש שעבר" at bounding box center [1222, 88] width 14 height 14
click at [1193, 168] on div "16" at bounding box center [1192, 172] width 18 height 8
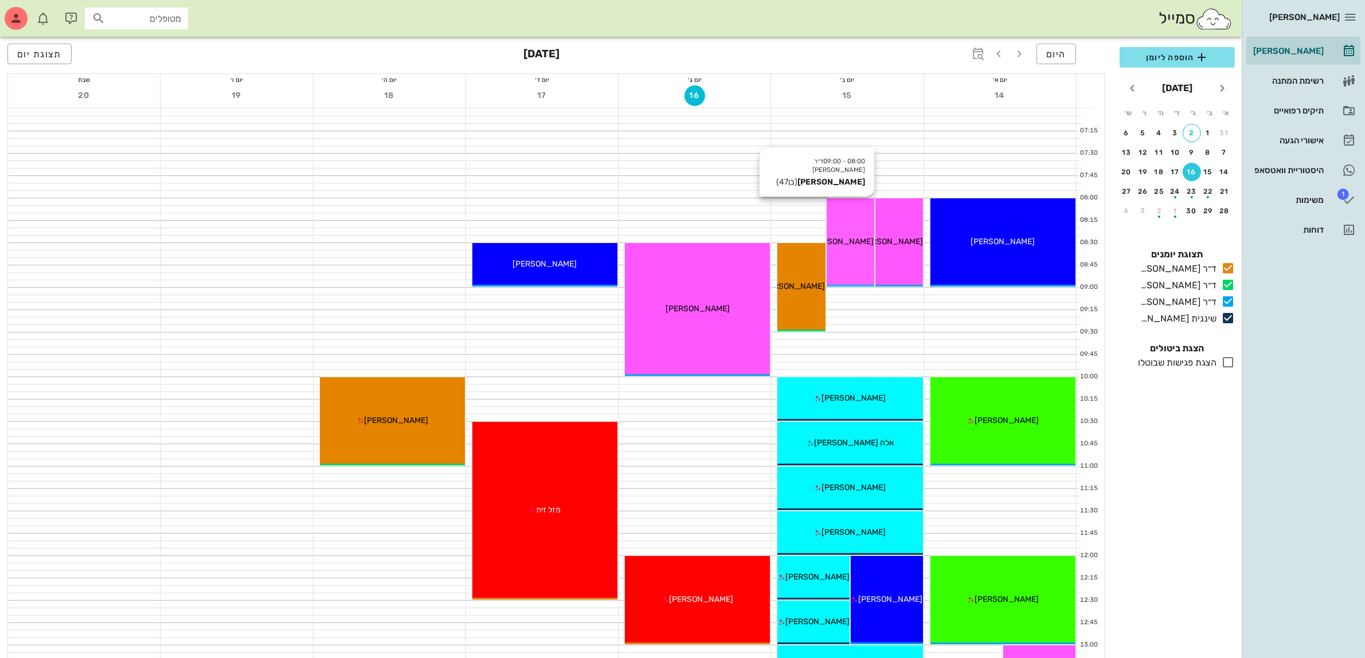
click at [855, 251] on div "08:00 - 09:00 ד״ר עמראן ביאדסה ויטלי לוצקי (בן 47 ) ויטלי לוצקי" at bounding box center [851, 242] width 48 height 88
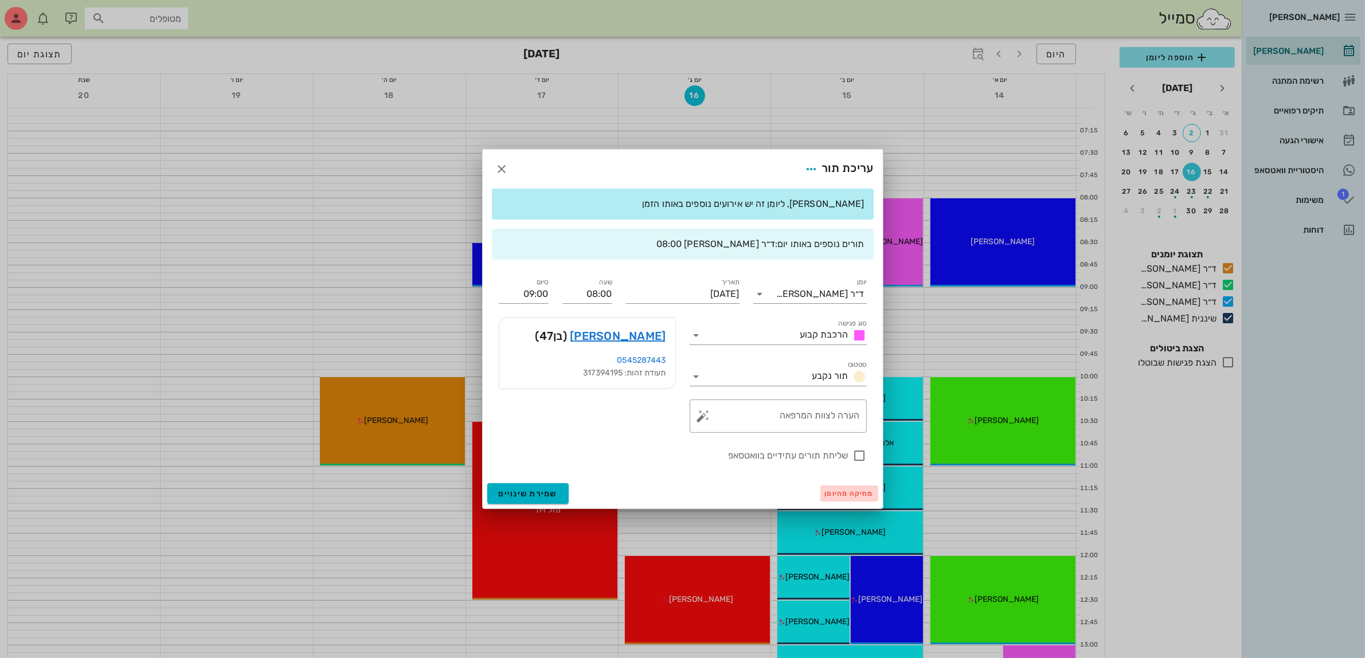
click at [836, 492] on span "מחיקה מהיומן" at bounding box center [849, 494] width 49 height 8
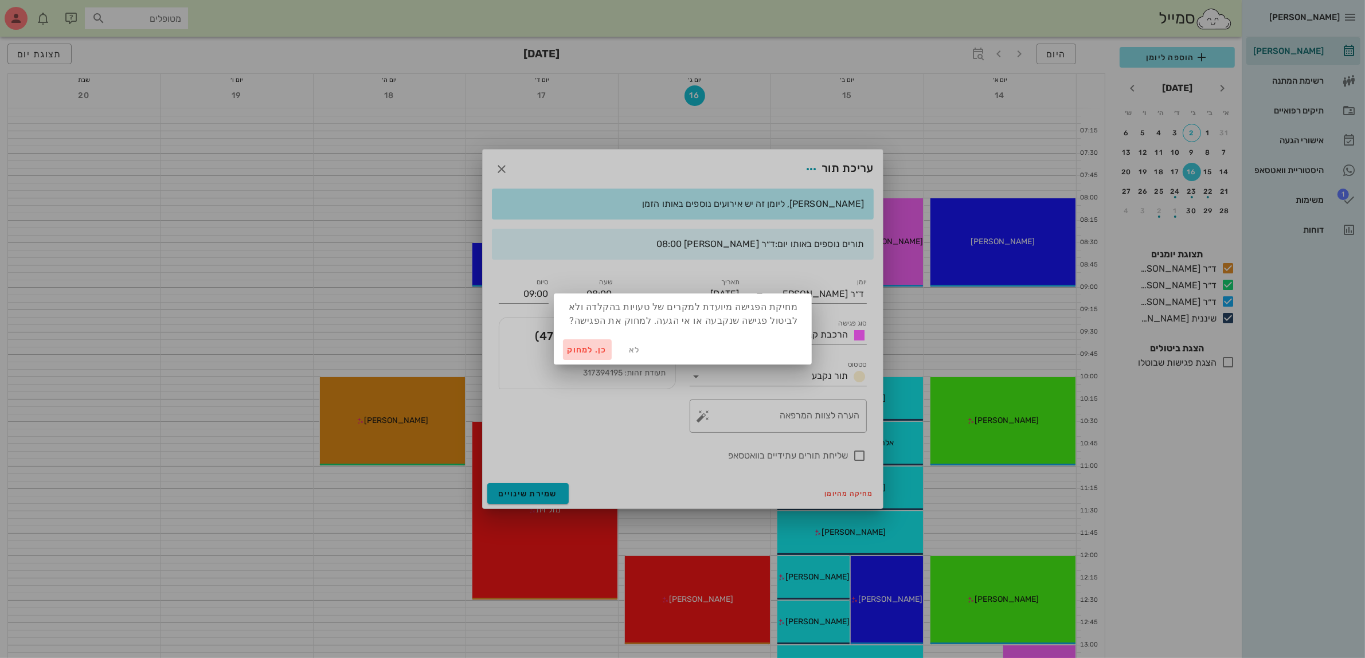
click at [581, 347] on span "כן. למחוק" at bounding box center [588, 350] width 40 height 10
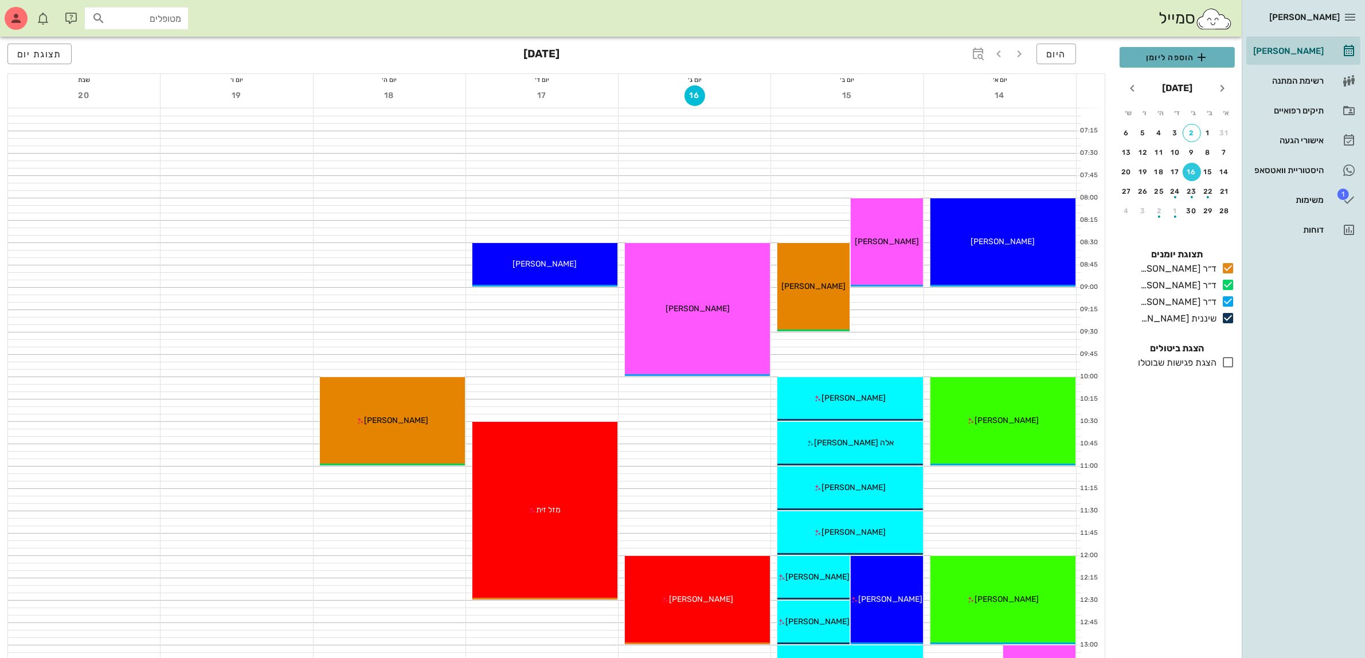
click at [1179, 53] on span "הוספה ליומן" at bounding box center [1177, 57] width 97 height 14
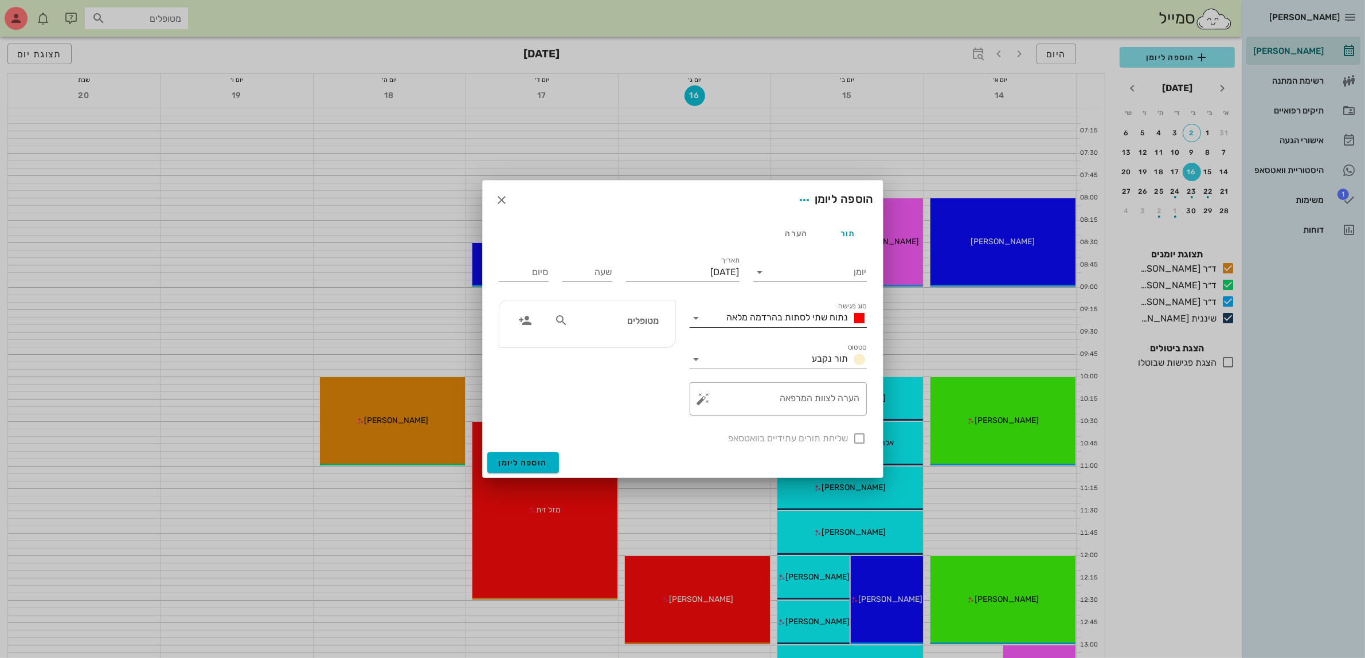
click at [810, 316] on span "נתוח שתי לסתות בהרדמה מלאה" at bounding box center [788, 317] width 122 height 11
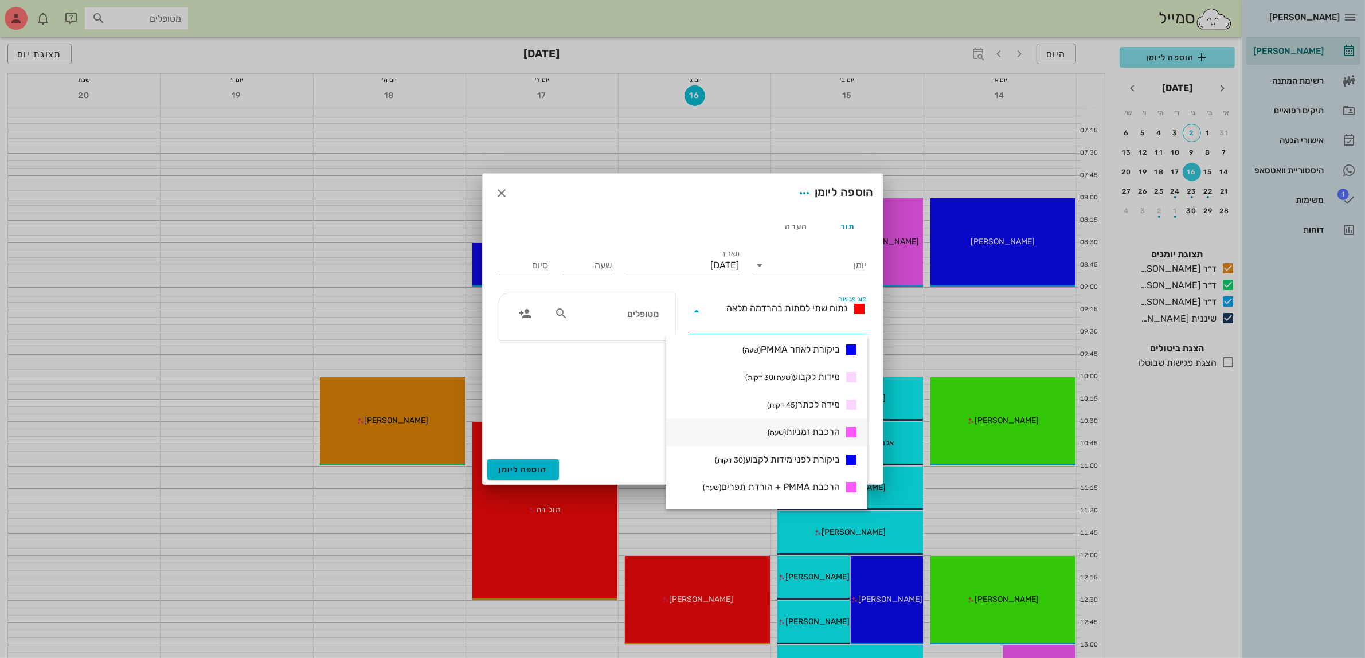
scroll to position [358, 0]
drag, startPoint x: 809, startPoint y: 491, endPoint x: 815, endPoint y: 424, distance: 66.8
click at [809, 491] on span "הרכבת קבוע (שעה ו30 דקות)" at bounding box center [792, 490] width 96 height 14
type input "01:30"
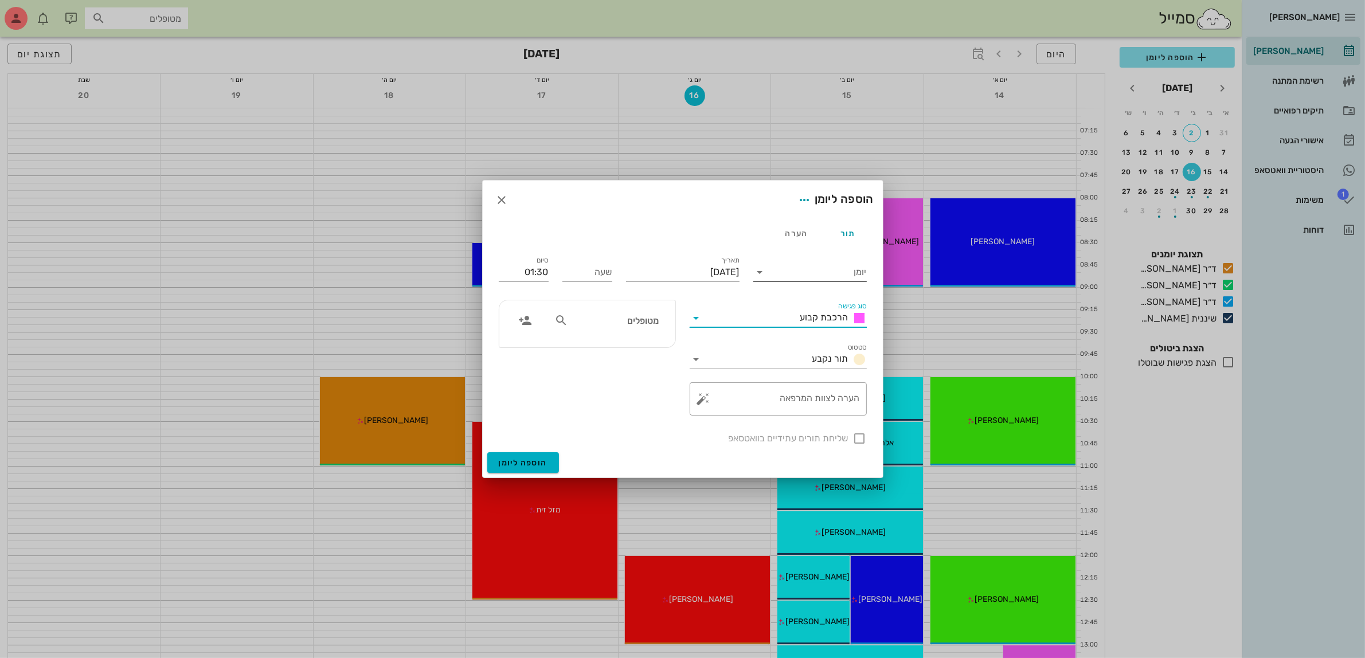
click at [820, 269] on input "יומן" at bounding box center [817, 272] width 97 height 18
click at [829, 335] on div "ד״ר [PERSON_NAME]" at bounding box center [812, 336] width 101 height 11
click at [588, 270] on input "שעה" at bounding box center [587, 272] width 50 height 18
type input "09:00"
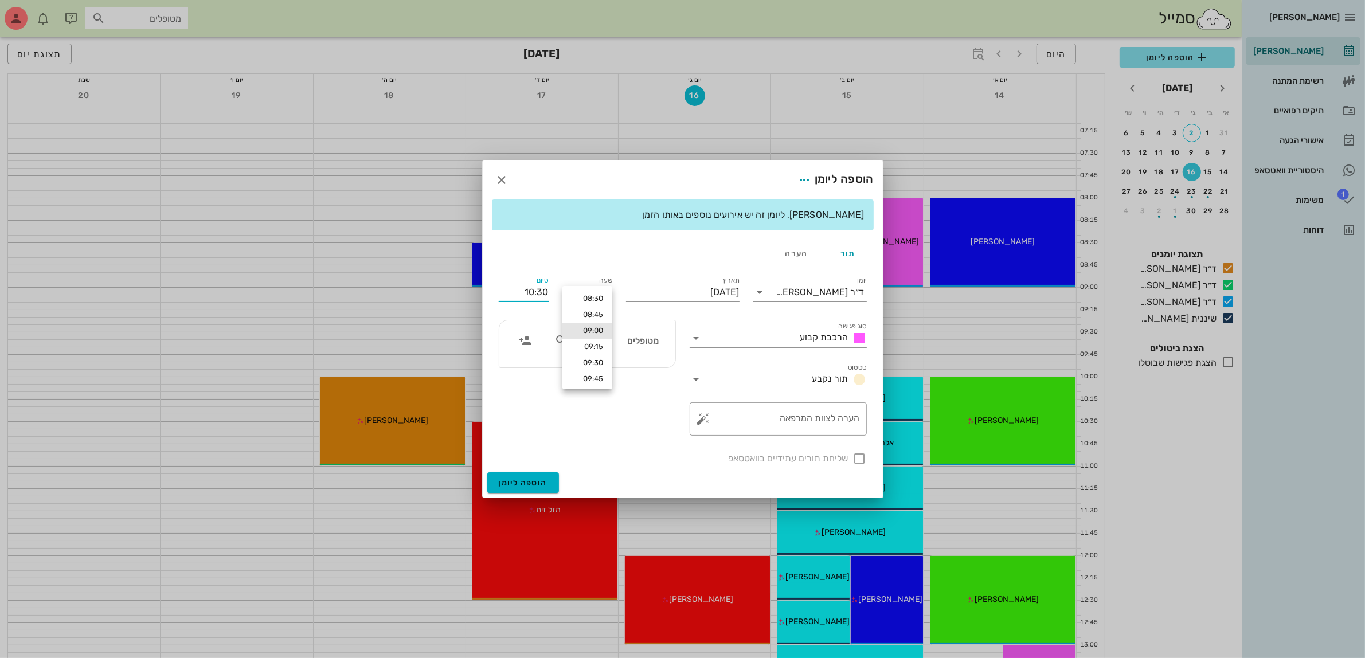
click at [531, 264] on div "שימו לב, ליומן זה יש אירועים נוספים באותו הזמן תור הערה יומן ד״ר עמראן ביאדסה ס…" at bounding box center [683, 335] width 400 height 273
drag, startPoint x: 534, startPoint y: 289, endPoint x: 564, endPoint y: 285, distance: 29.5
click at [564, 285] on div "יומן ד״ר עמראן ביאדסה סוג פגישה הרכבת קבוע סטטוס תור נקבע תאריך יום שלישי, 16 ב…" at bounding box center [683, 369] width 382 height 205
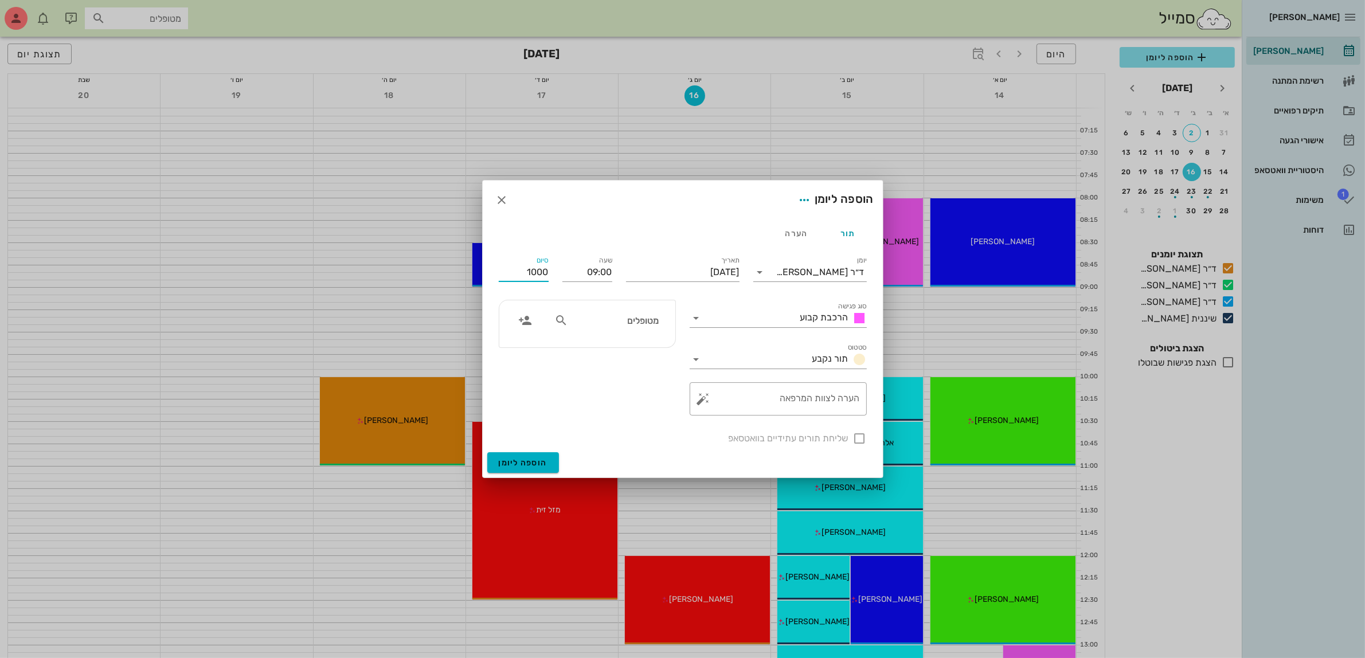
type input "10:00"
click at [586, 322] on div "מטופלים" at bounding box center [587, 323] width 176 height 47
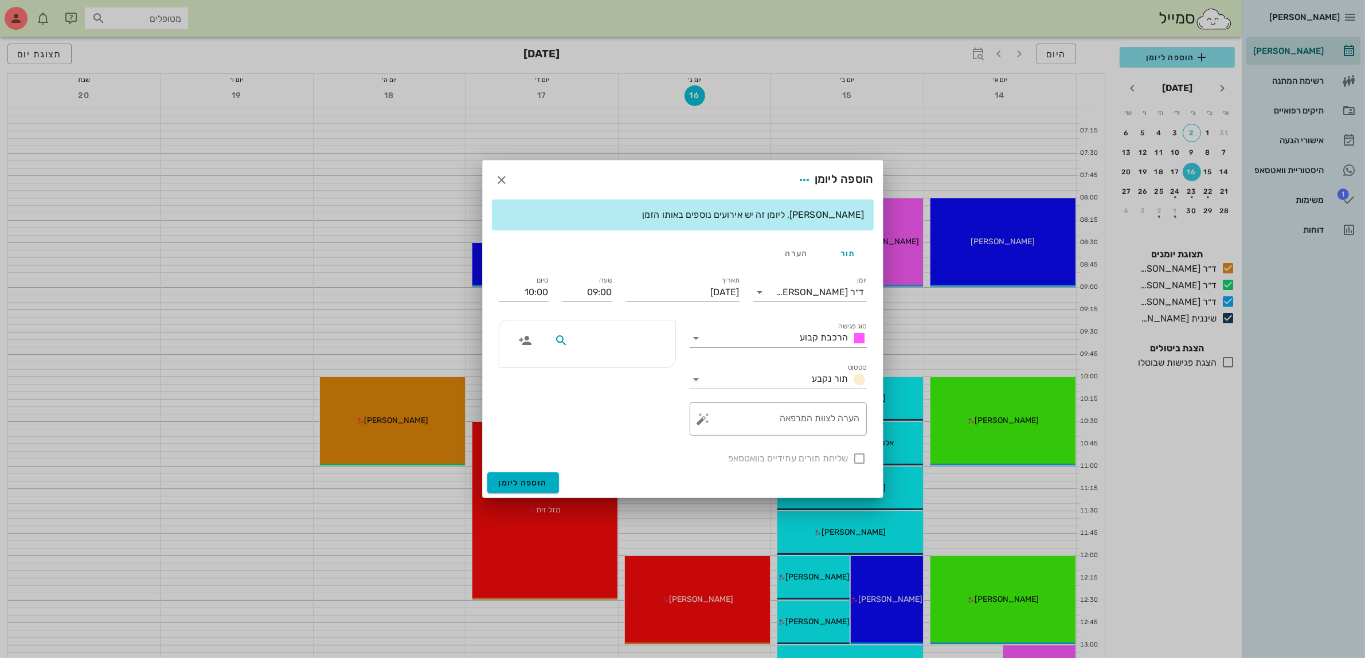
click at [645, 336] on input "text" at bounding box center [614, 340] width 88 height 15
type input "גבי"
click at [503, 181] on icon "button" at bounding box center [502, 180] width 14 height 14
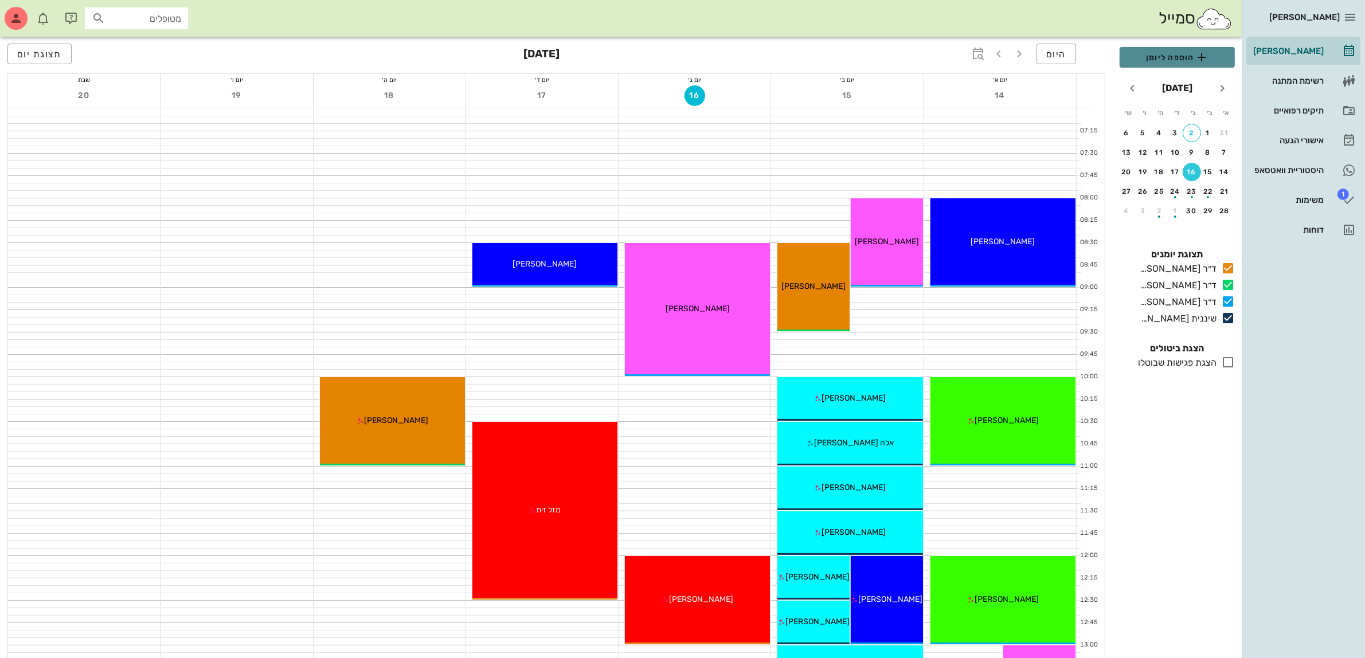
click at [1162, 60] on span "הוספה ליומן" at bounding box center [1177, 57] width 97 height 14
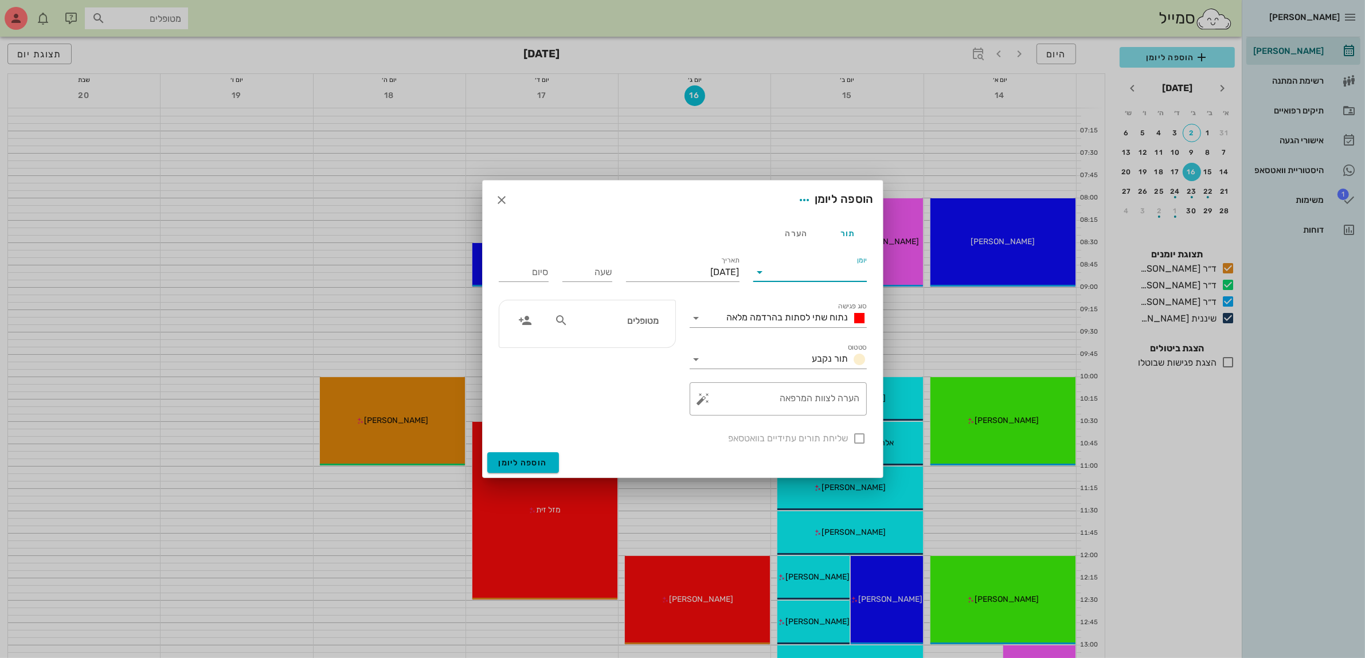
click at [829, 265] on input "יומן" at bounding box center [817, 272] width 97 height 18
click at [503, 199] on icon "button" at bounding box center [502, 200] width 14 height 14
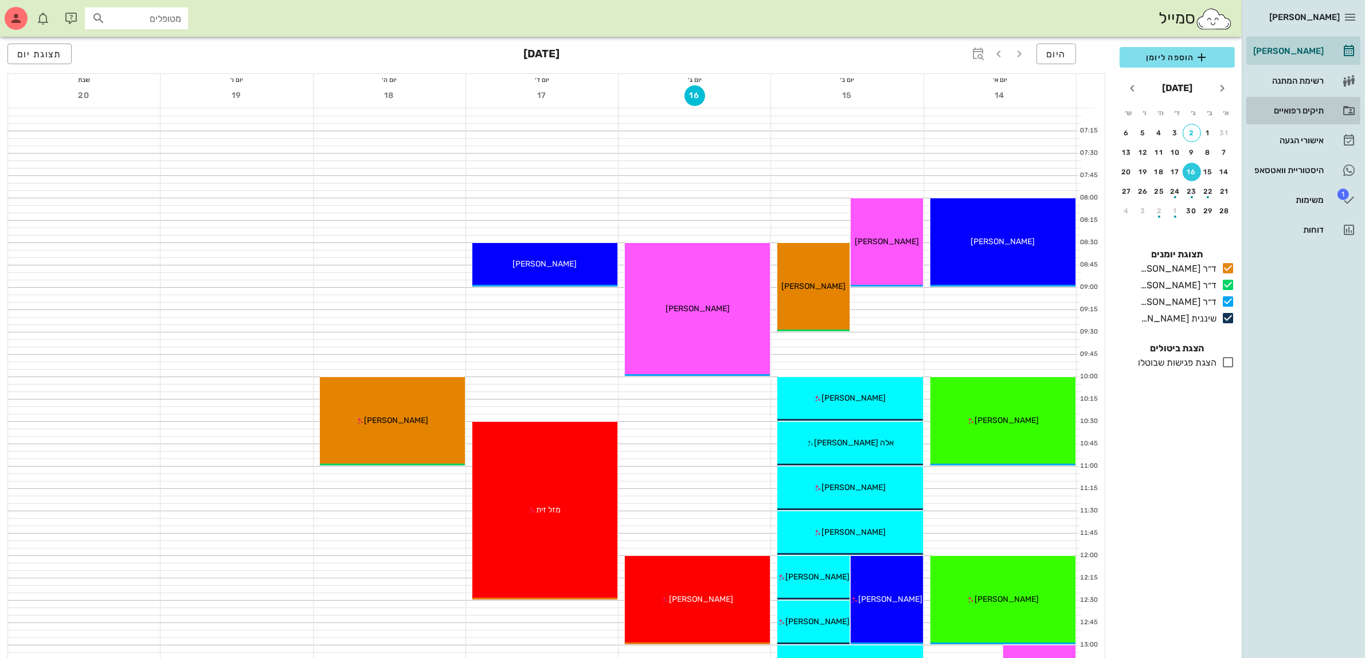
click at [1294, 112] on div "תיקים רפואיים" at bounding box center [1287, 110] width 73 height 9
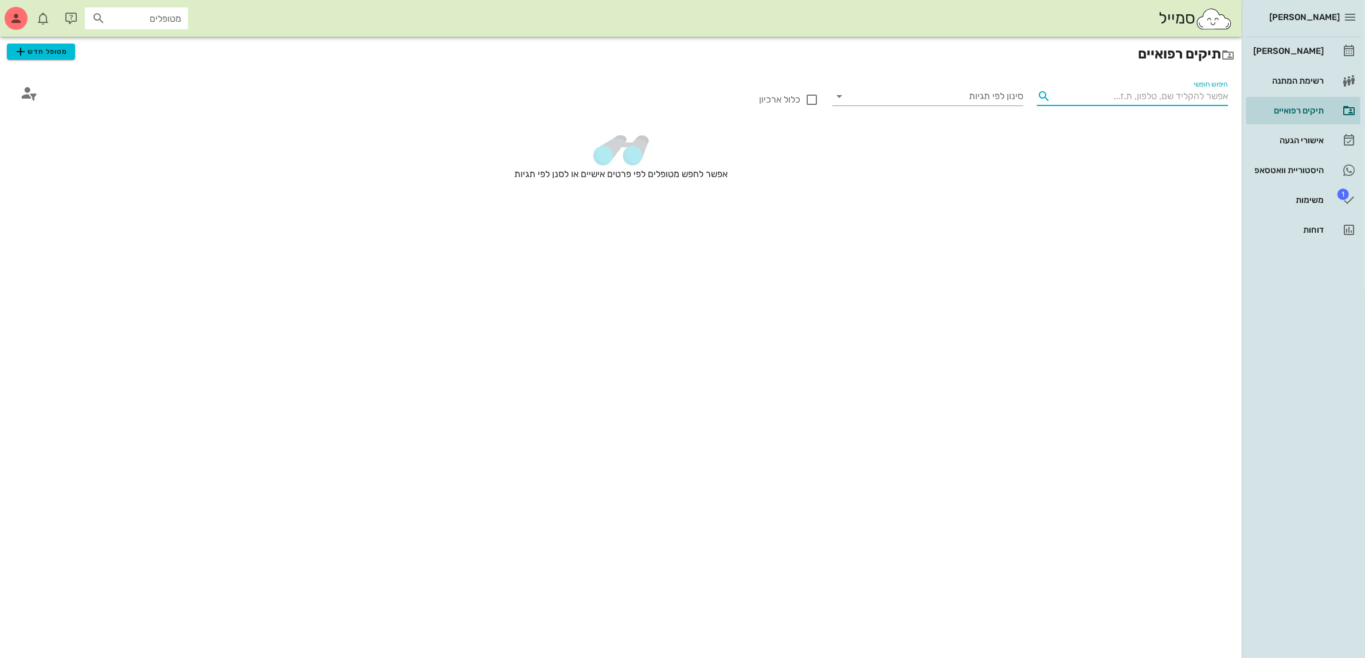
click at [1160, 101] on input "חיפוש חופשי" at bounding box center [1141, 96] width 173 height 18
click at [122, 15] on input "מטופלים" at bounding box center [144, 18] width 73 height 15
click at [42, 56] on span "מטופל חדש" at bounding box center [41, 52] width 54 height 14
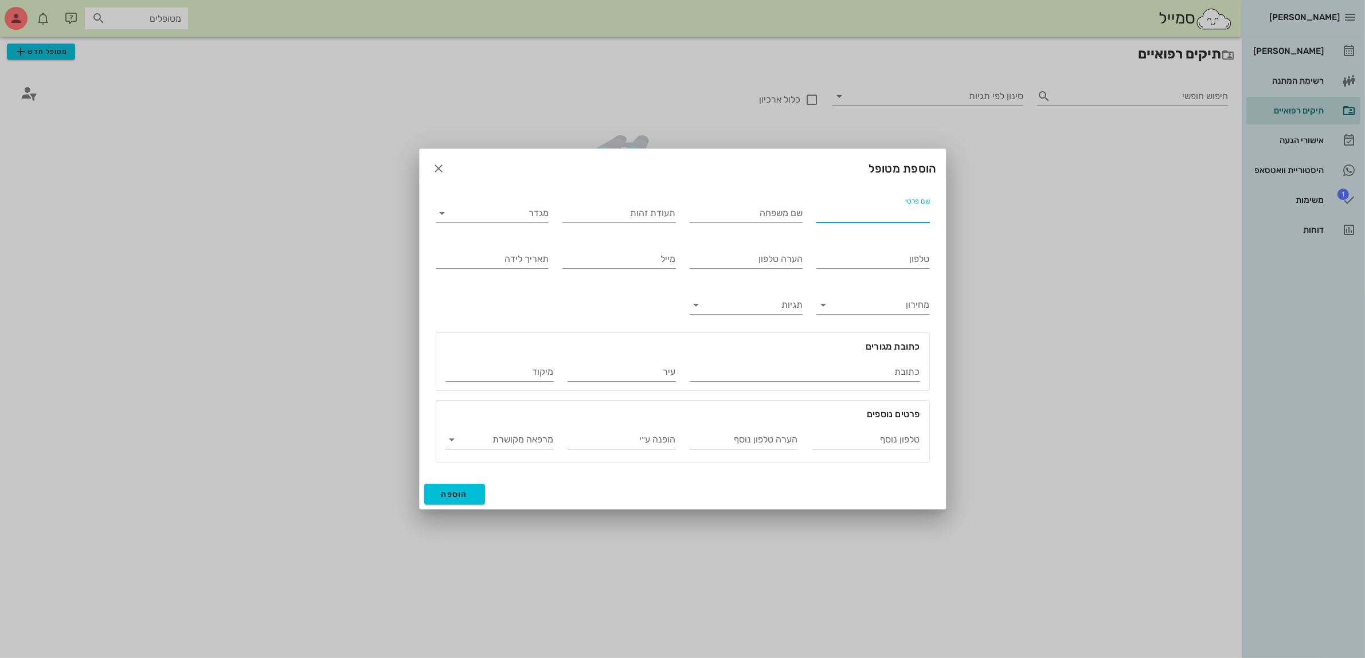
click at [873, 210] on input "שם פרטי" at bounding box center [873, 213] width 114 height 18
type input "גבי"
type input "חבסוב"
click at [505, 216] on input "מגדר" at bounding box center [501, 213] width 95 height 18
click at [523, 251] on div "נקבה" at bounding box center [492, 249] width 95 height 11
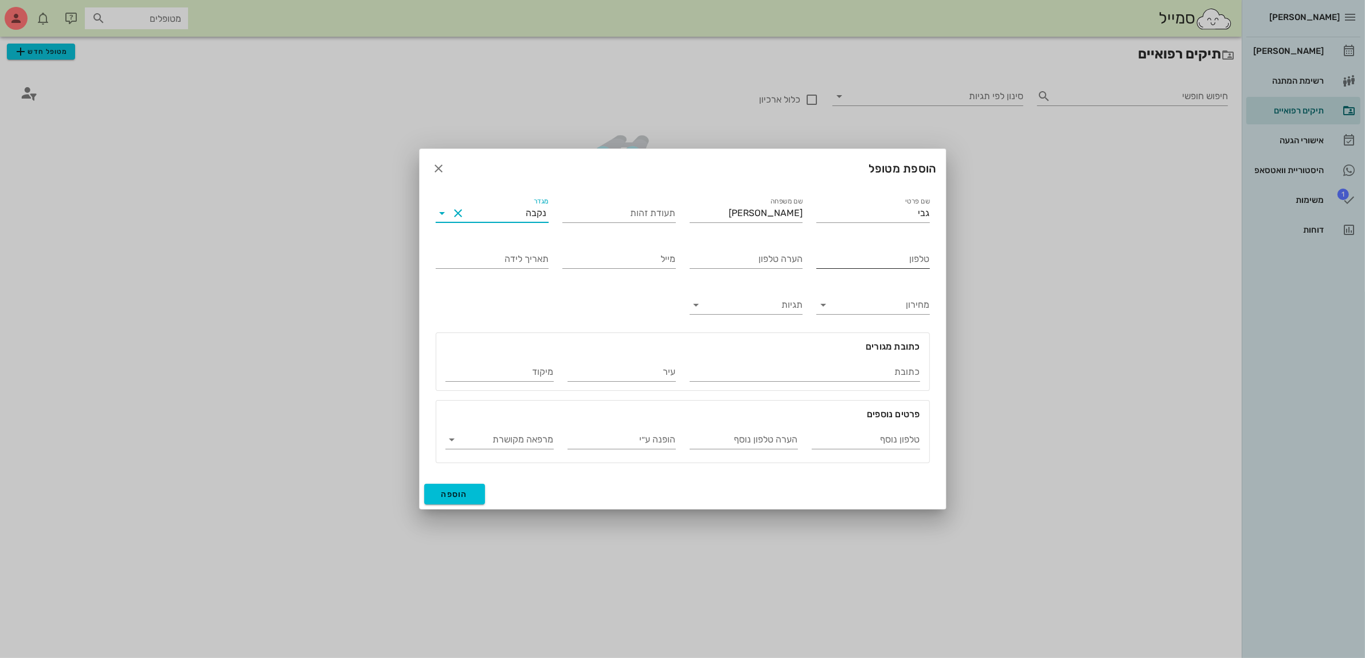
click at [875, 257] on input "טלפון" at bounding box center [873, 259] width 114 height 18
click at [863, 262] on input "טלפון" at bounding box center [873, 259] width 114 height 18
type input "050-9337078"
click at [449, 492] on span "הוספה" at bounding box center [454, 495] width 27 height 10
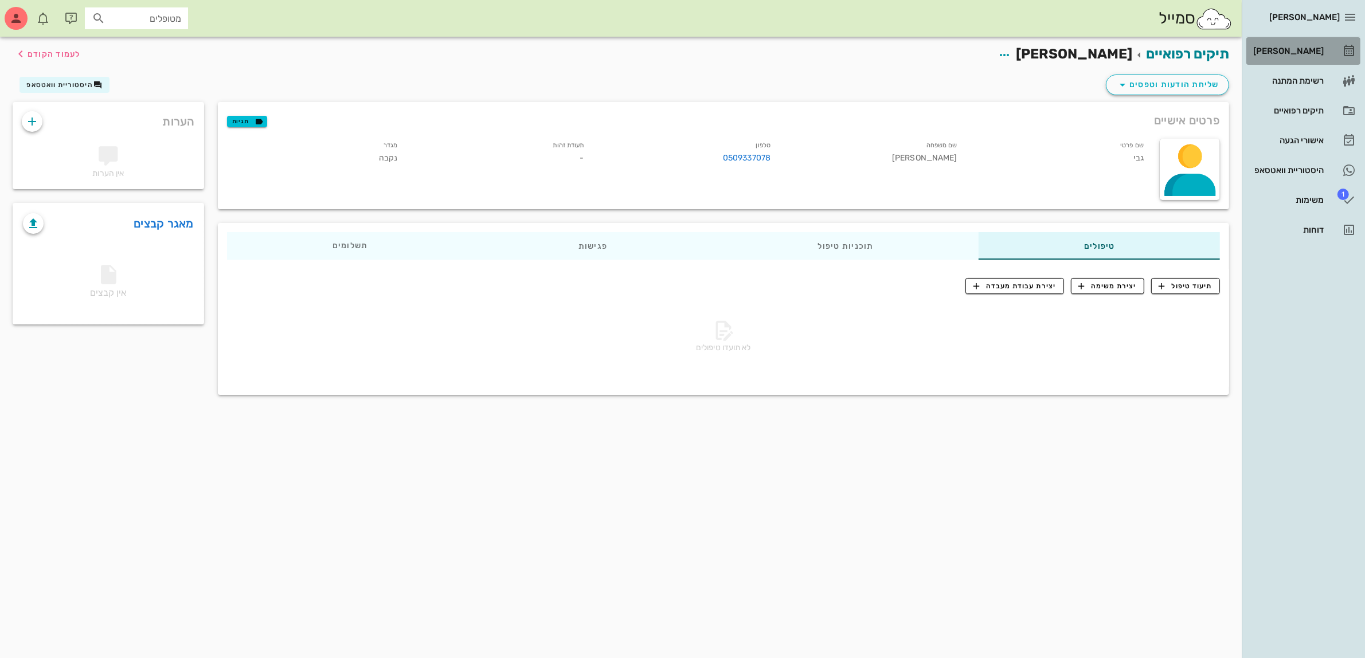
click at [1289, 53] on div "[PERSON_NAME]" at bounding box center [1287, 50] width 73 height 9
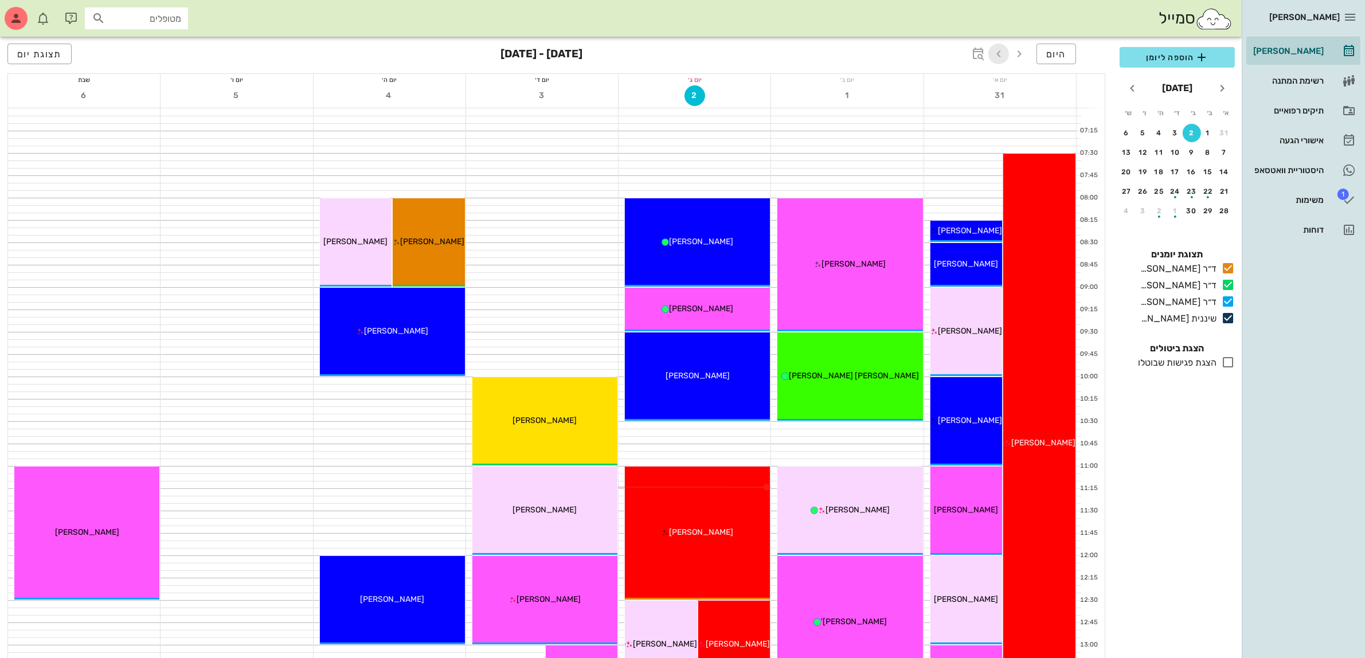
click at [999, 52] on icon "button" at bounding box center [999, 54] width 14 height 14
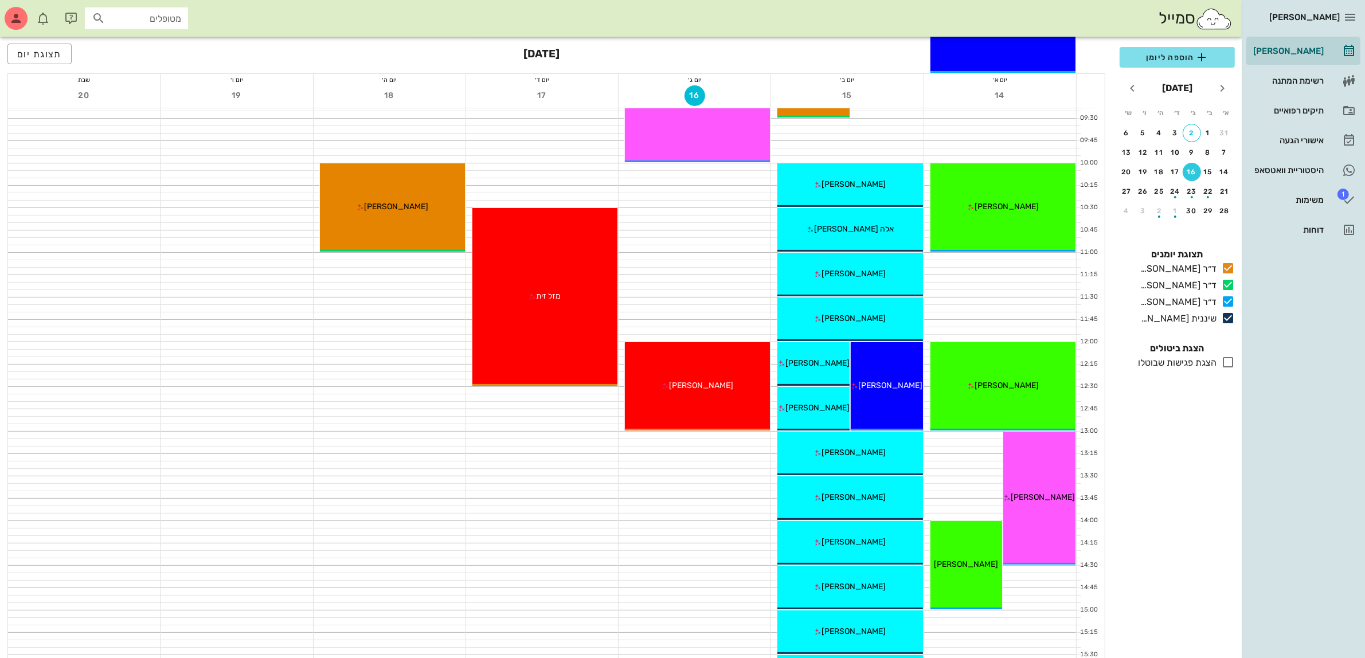
scroll to position [215, 0]
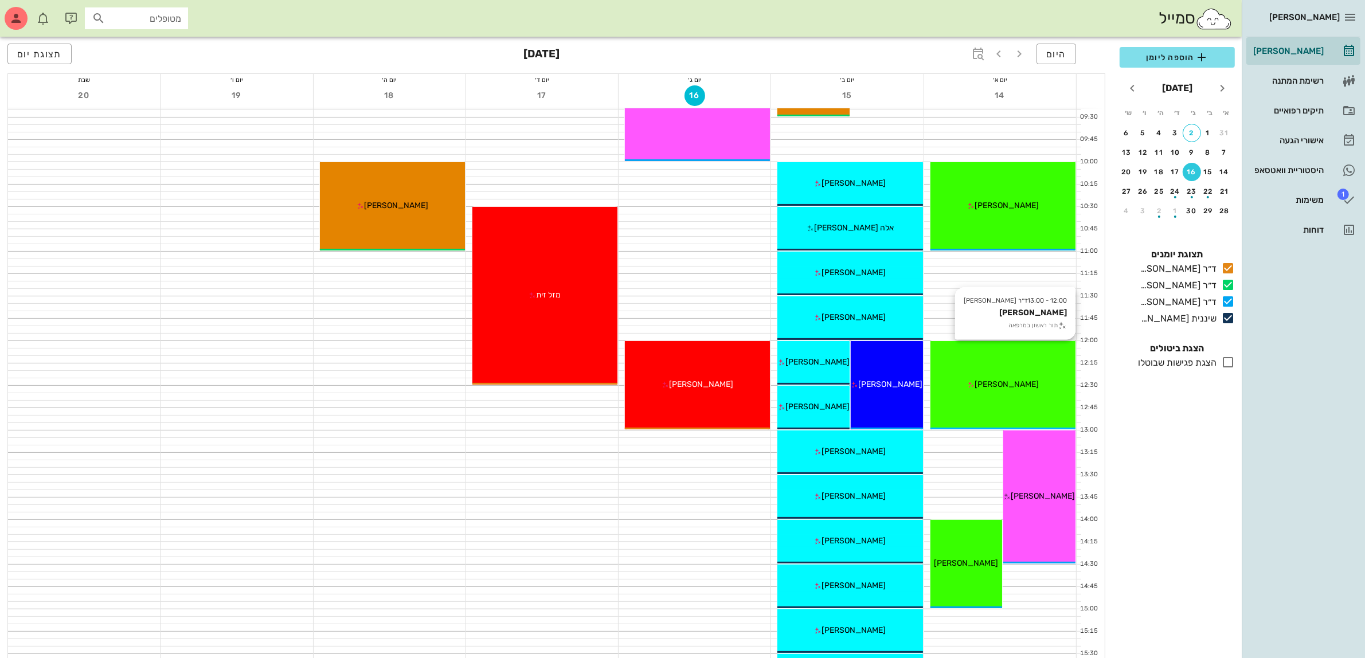
click at [1000, 371] on div "12:00 - 13:00 ד״ר עמראן ביאדסה יוסי אפללו תור ראשון במרפאה יוסי אפללו" at bounding box center [1002, 385] width 145 height 88
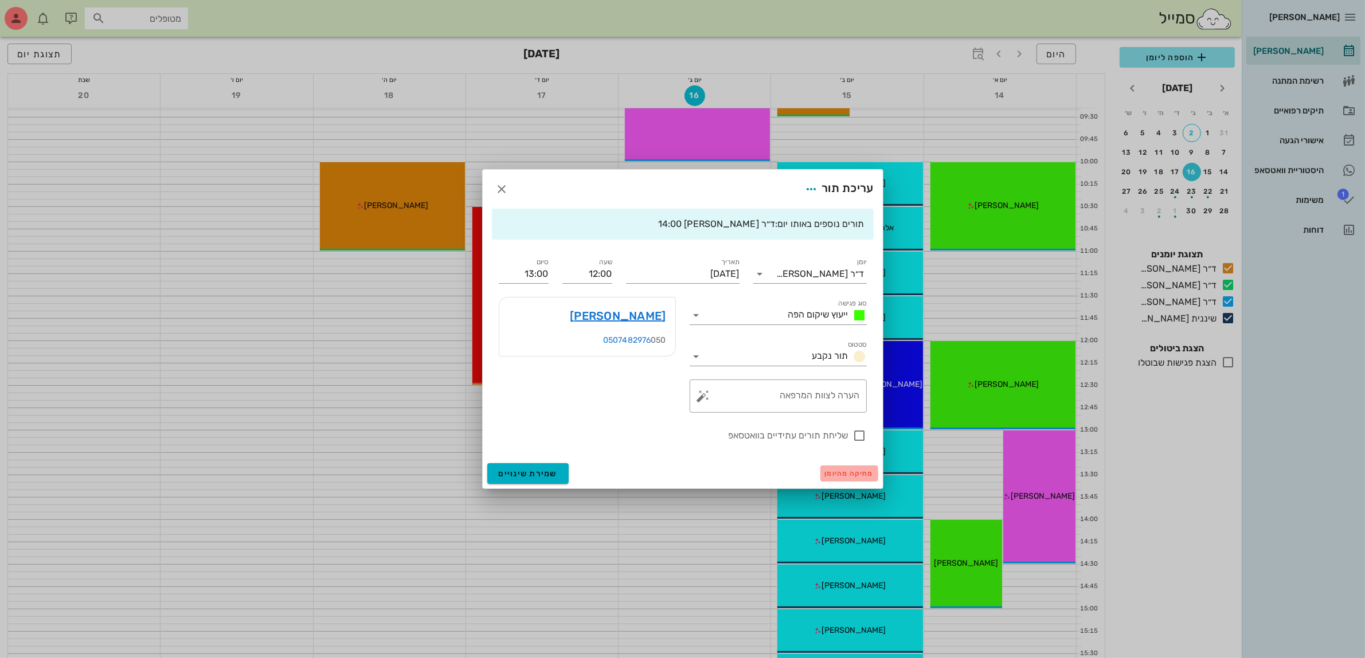
click at [847, 479] on button "מחיקה מהיומן" at bounding box center [849, 473] width 58 height 16
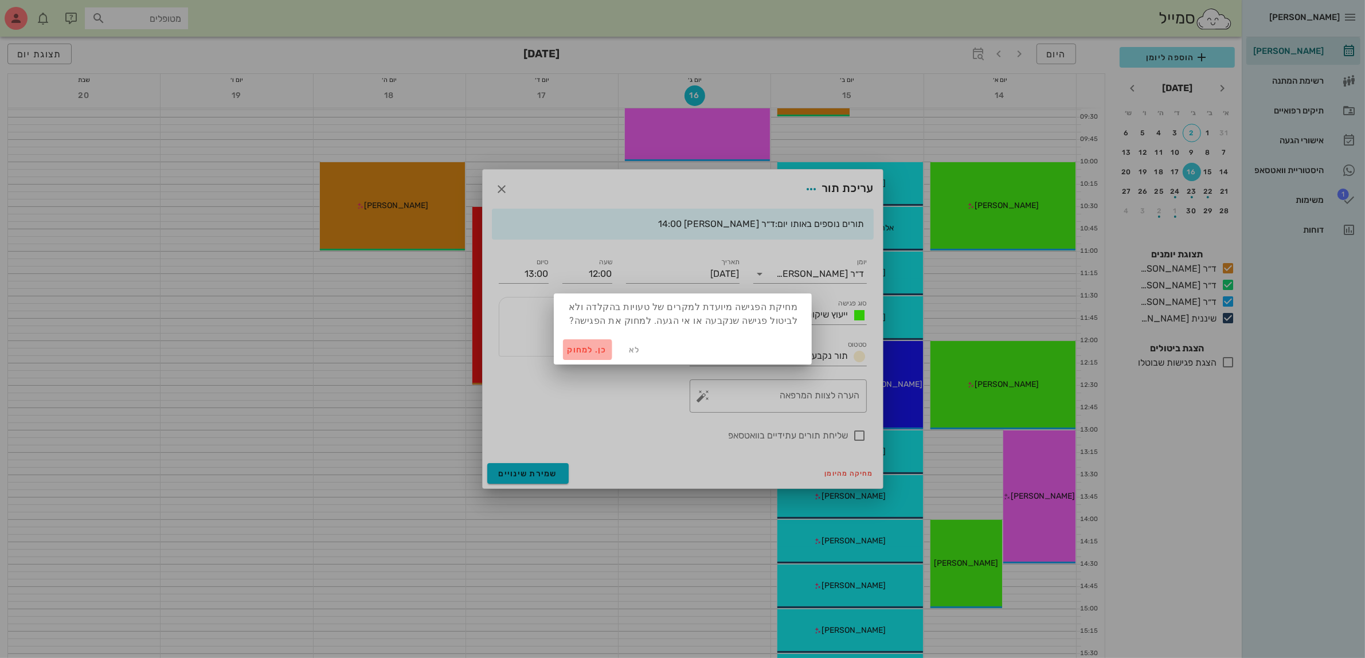
click at [577, 354] on span "כן. למחוק" at bounding box center [588, 350] width 40 height 10
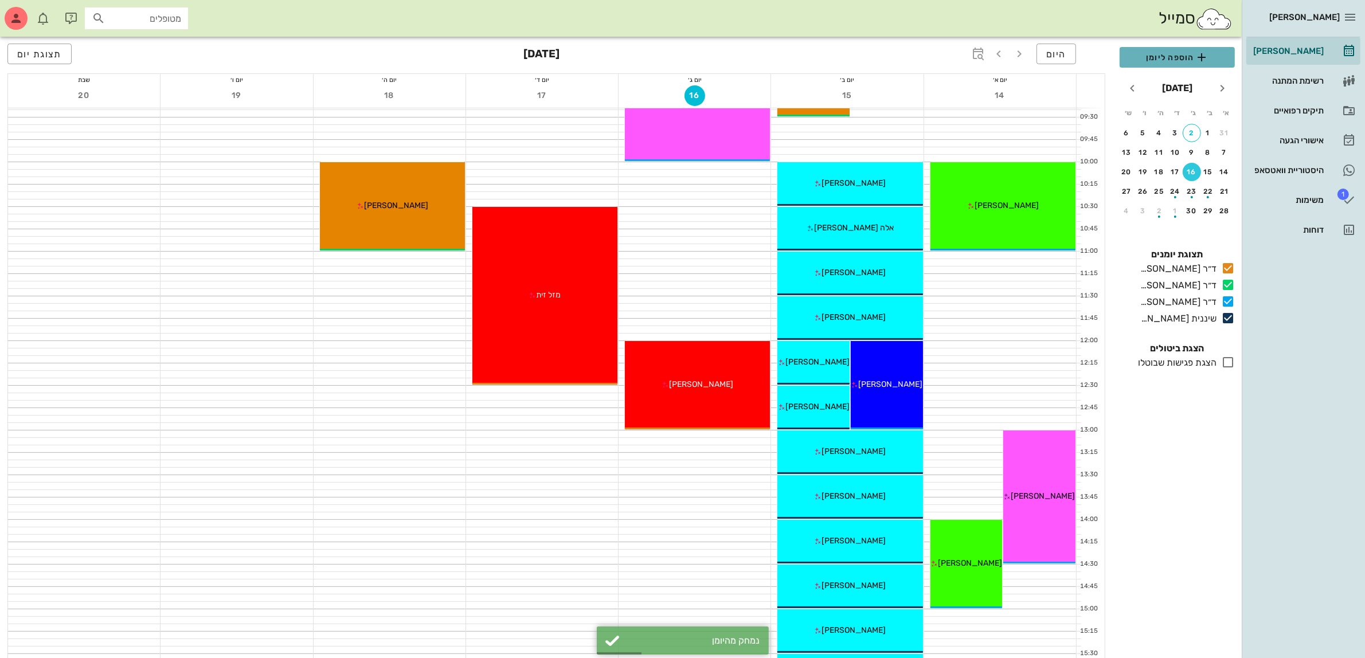
click at [1171, 50] on span "הוספה ליומן" at bounding box center [1177, 57] width 97 height 14
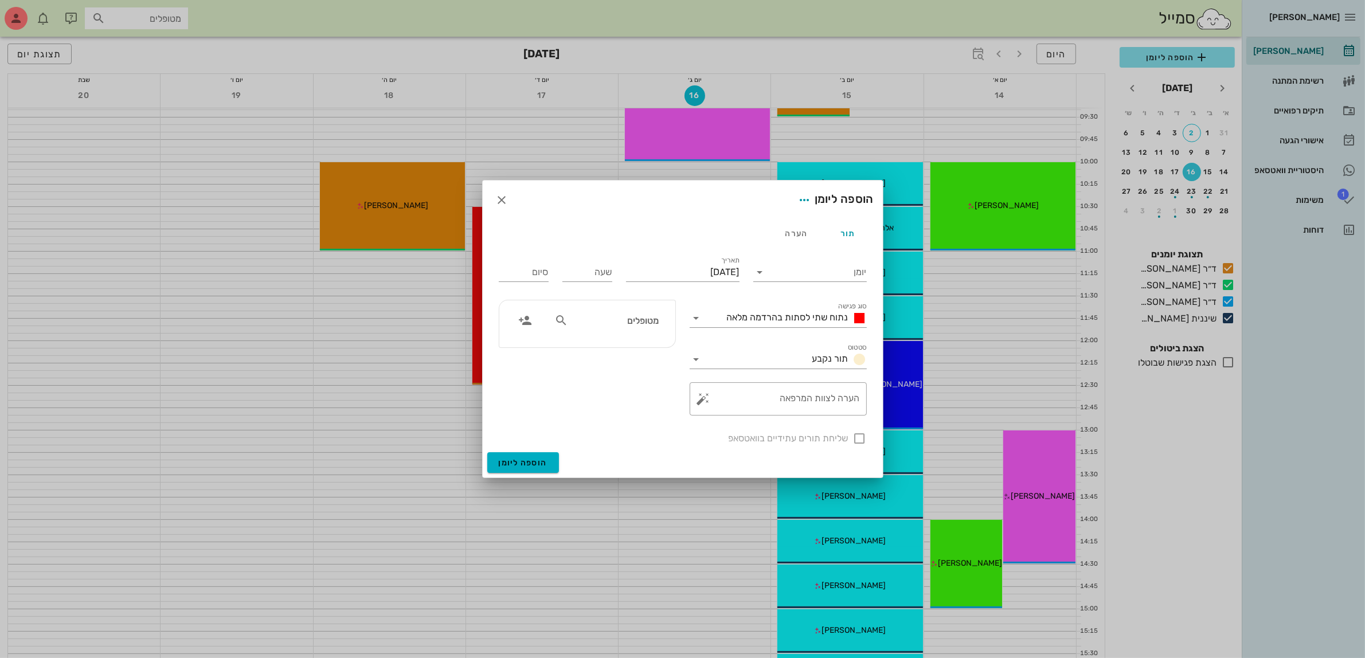
click at [648, 327] on input "מטופלים" at bounding box center [614, 320] width 88 height 15
type input "ויט"
click at [632, 354] on div "0545287443" at bounding box center [594, 356] width 126 height 9
click at [857, 440] on div at bounding box center [859, 438] width 19 height 19
checkbox input "true"
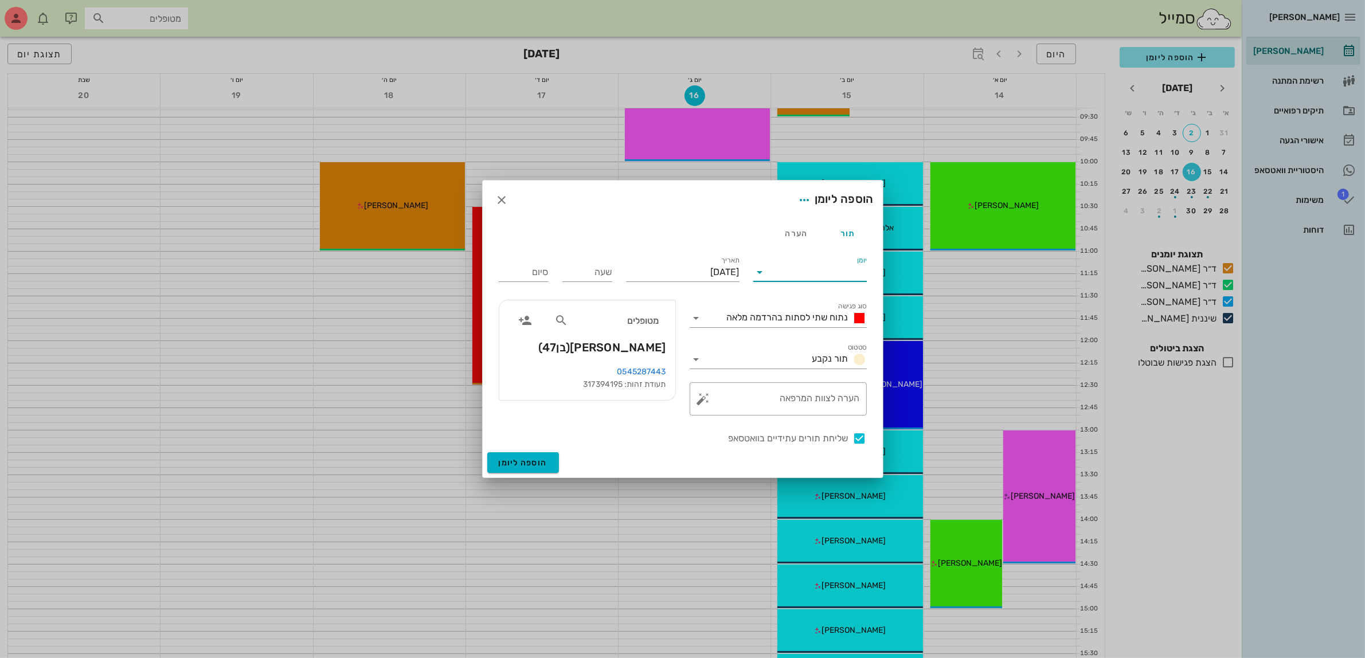
click at [808, 273] on input "יומן" at bounding box center [817, 272] width 97 height 18
click at [815, 334] on div "ד״ר [PERSON_NAME]" at bounding box center [812, 336] width 101 height 11
click at [701, 264] on input "יום שלישי, 16 בספטמבר 2025" at bounding box center [683, 272] width 114 height 18
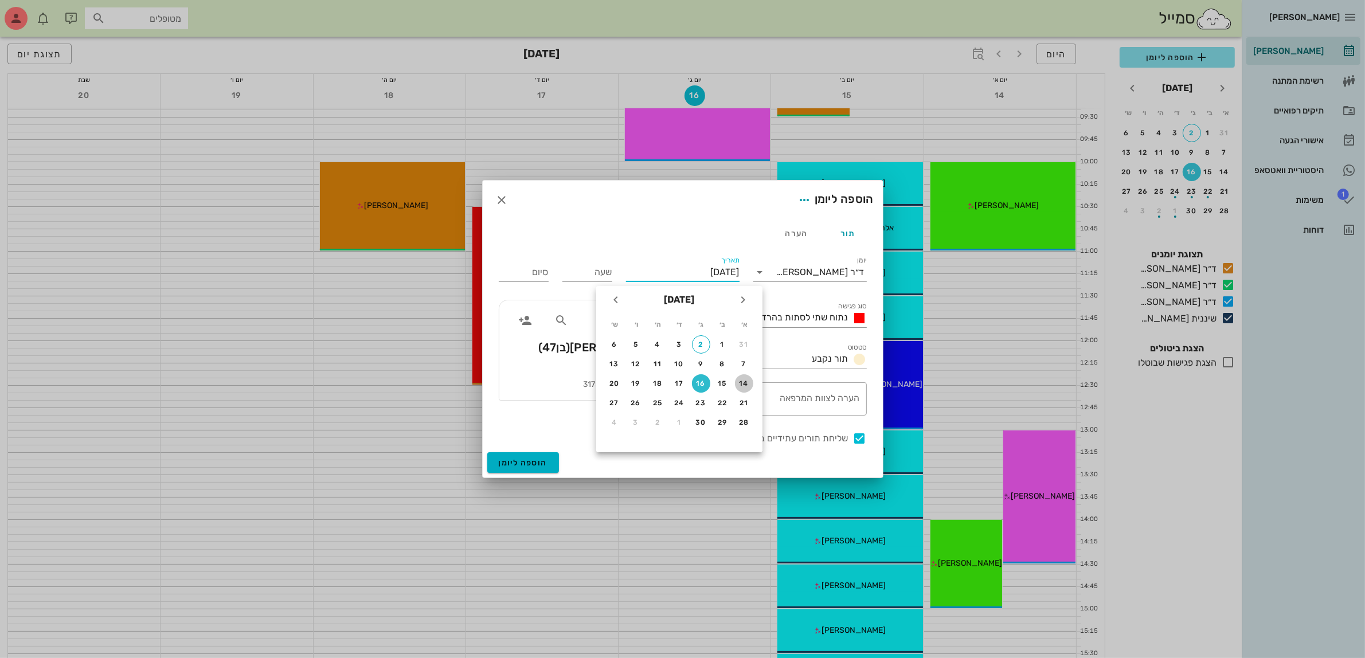
click at [744, 380] on div "14" at bounding box center [744, 384] width 18 height 8
type input "יום ראשון, 14 בספטמבר 2025"
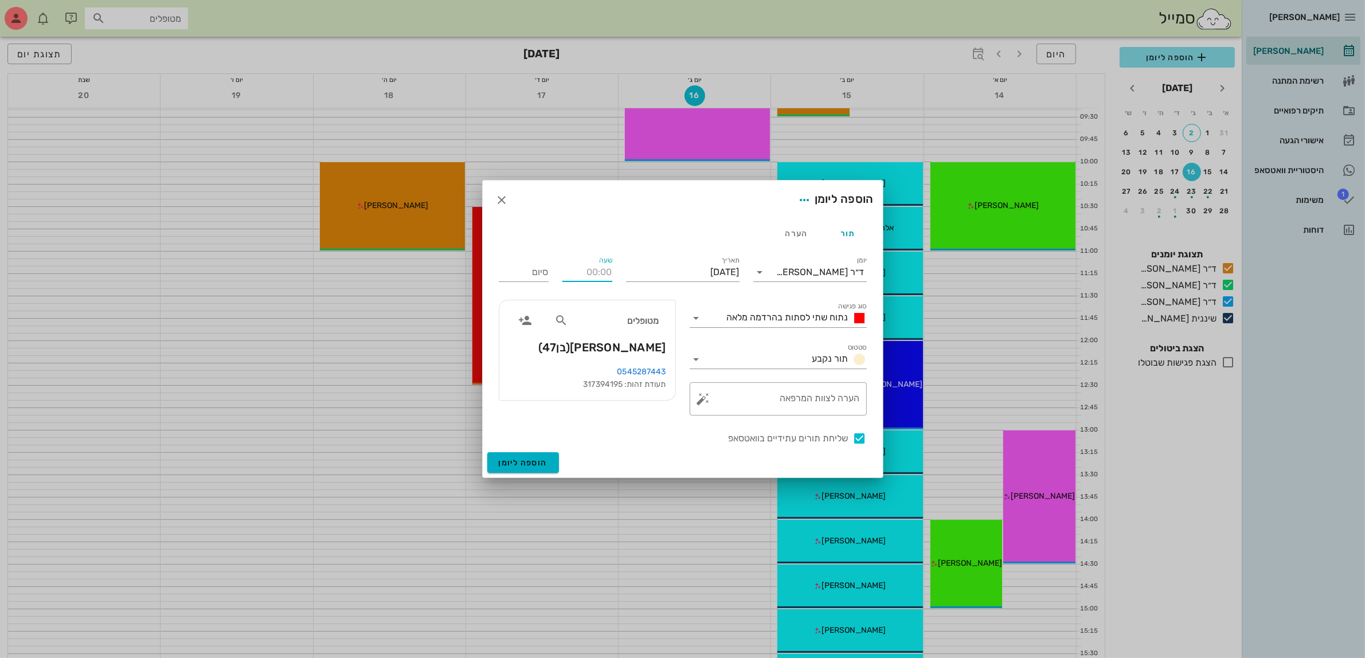
click at [598, 278] on input "שעה" at bounding box center [587, 272] width 50 height 18
type input "15:00"
click at [526, 267] on input "23:00" at bounding box center [524, 272] width 50 height 18
click at [528, 346] on div "16:00 (שעה)" at bounding box center [493, 346] width 69 height 9
click at [766, 314] on span "נתוח שתי לסתות בהרדמה מלאה" at bounding box center [788, 317] width 122 height 11
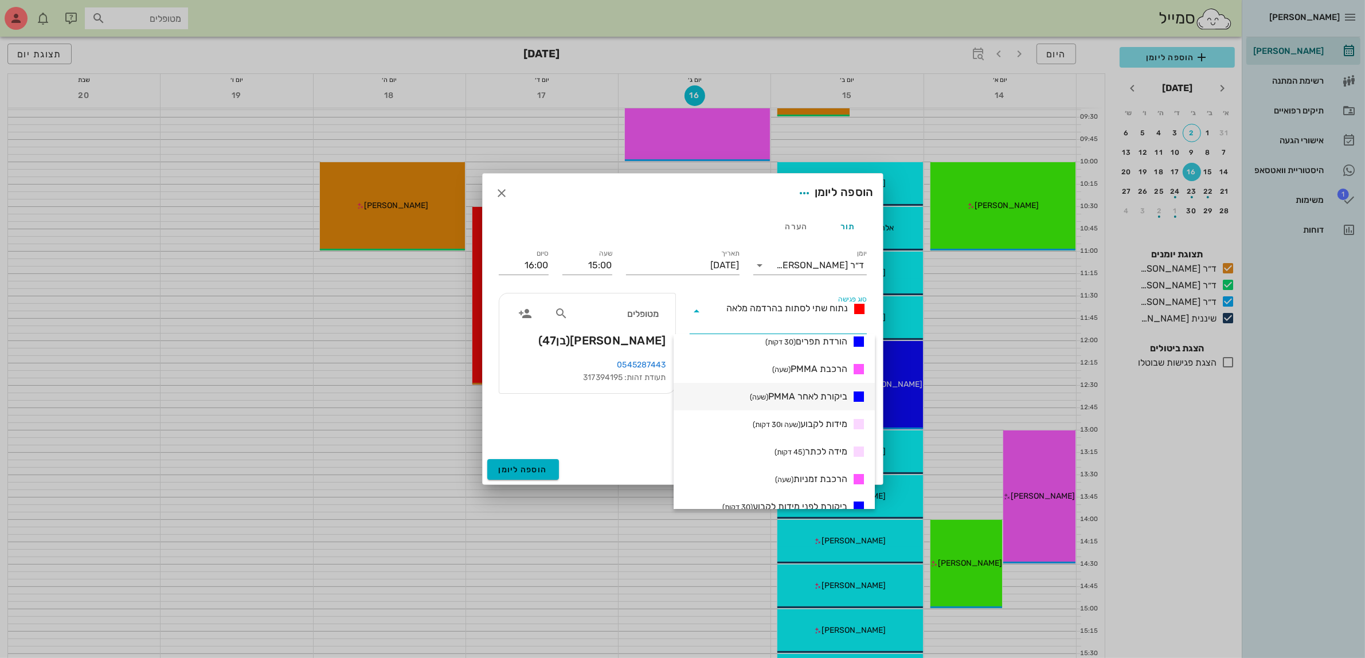
scroll to position [358, 0]
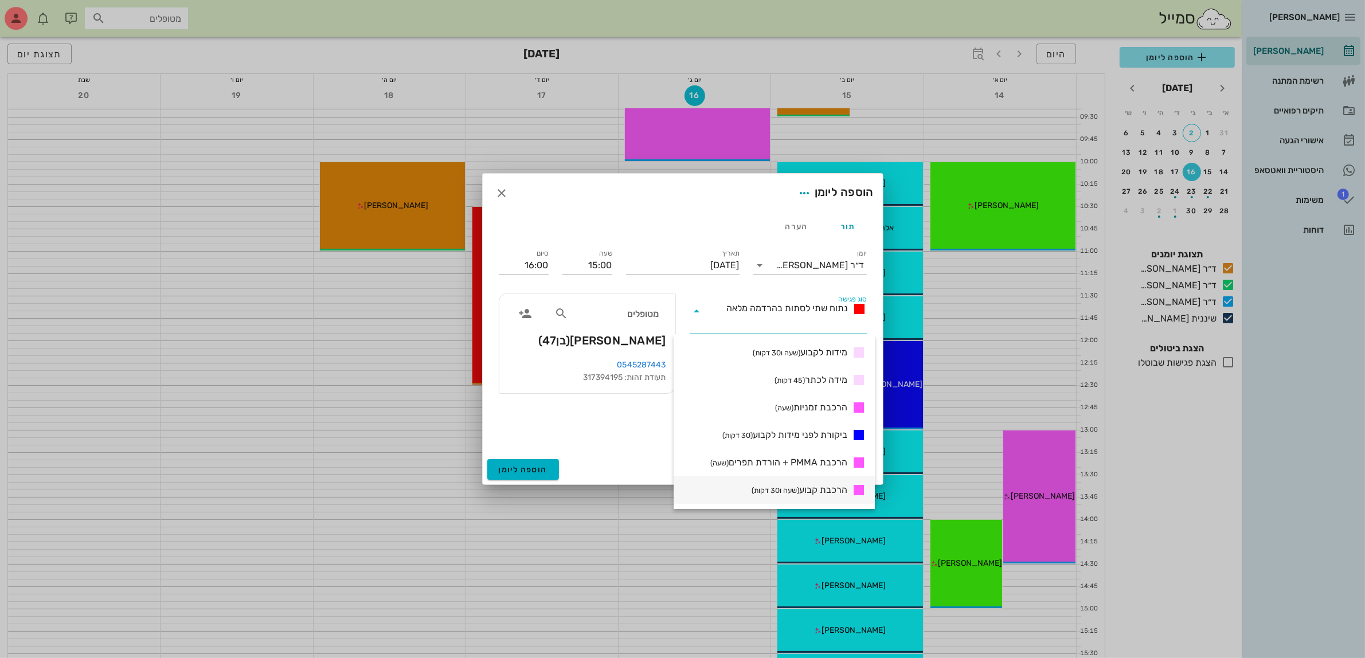
click at [814, 488] on span "הרכבת קבוע (שעה ו30 דקות)" at bounding box center [800, 490] width 96 height 14
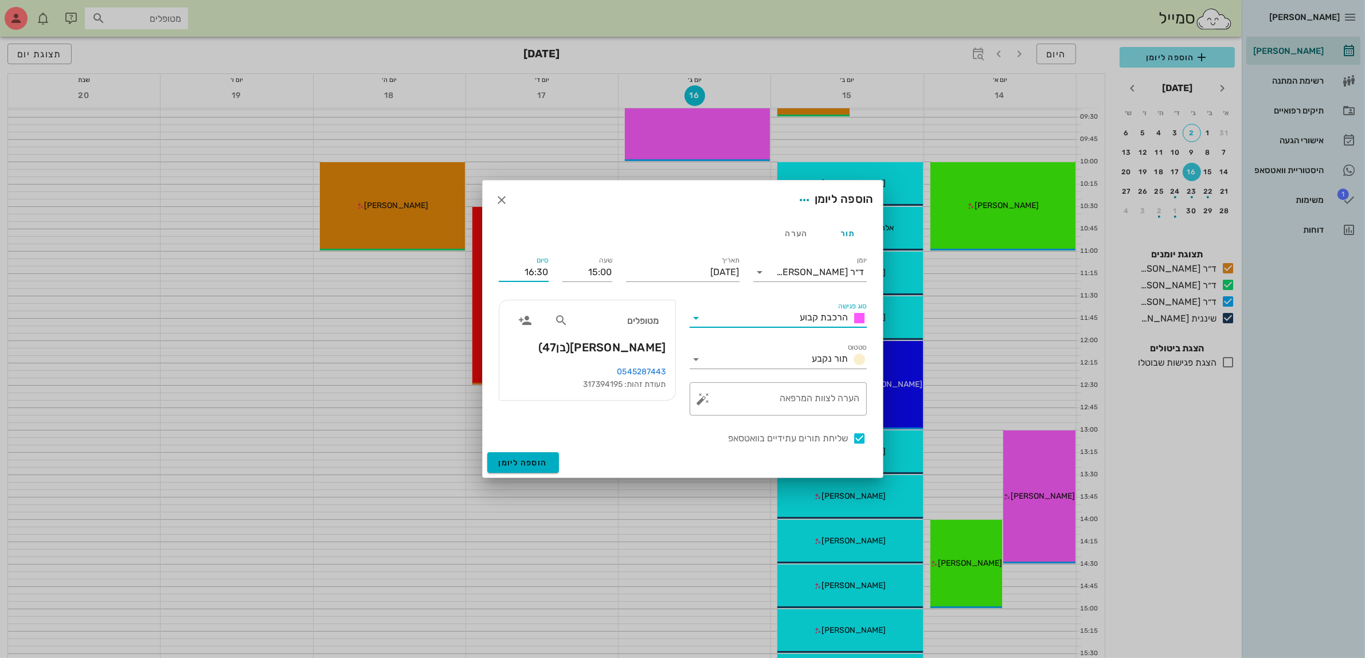
click at [541, 273] on input "16:30" at bounding box center [524, 272] width 50 height 18
click at [528, 344] on div "16:00 (שעה)" at bounding box center [493, 346] width 69 height 9
type input "16:00"
click at [526, 463] on span "הוספה ליומן" at bounding box center [523, 463] width 49 height 10
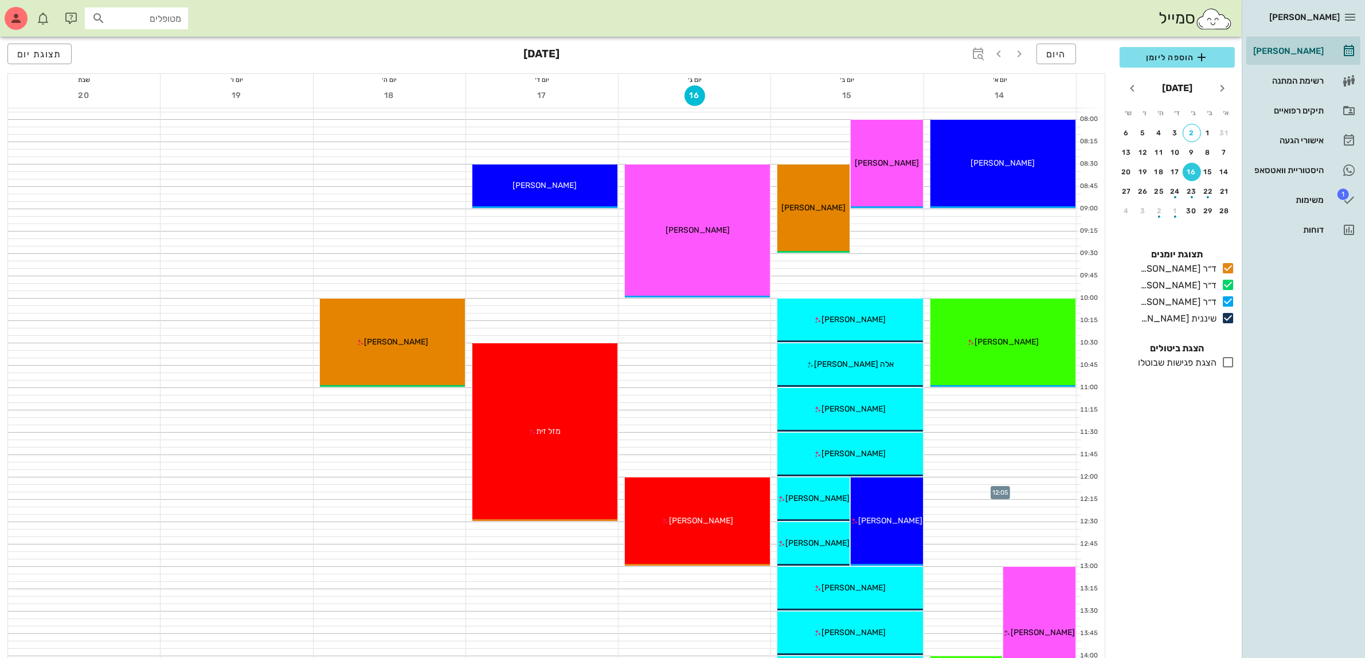
scroll to position [72, 0]
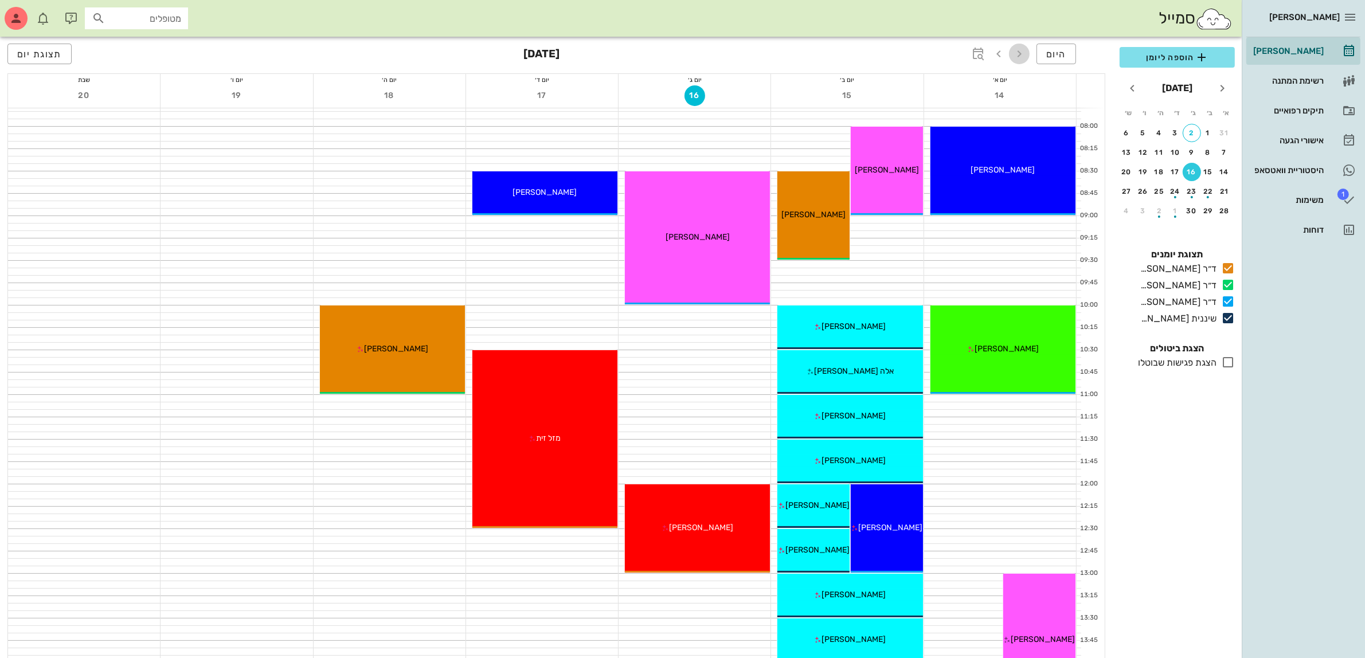
click at [1024, 52] on icon "button" at bounding box center [1019, 54] width 14 height 14
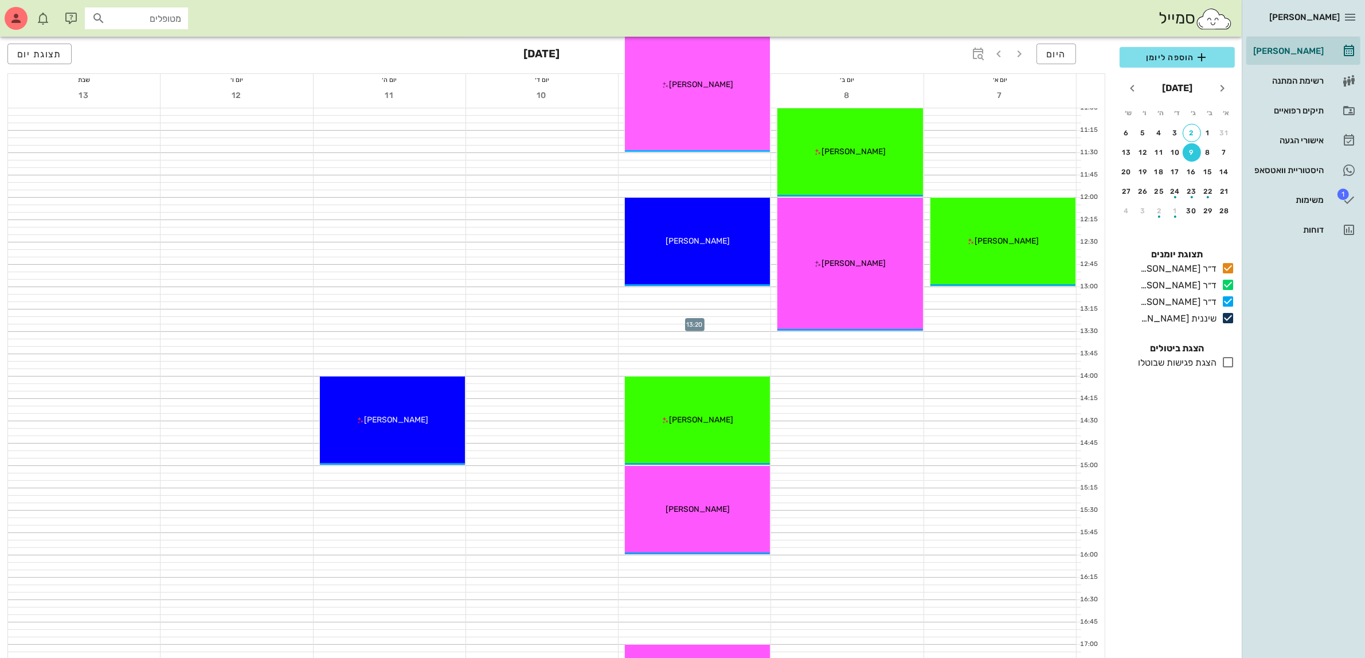
scroll to position [502, 0]
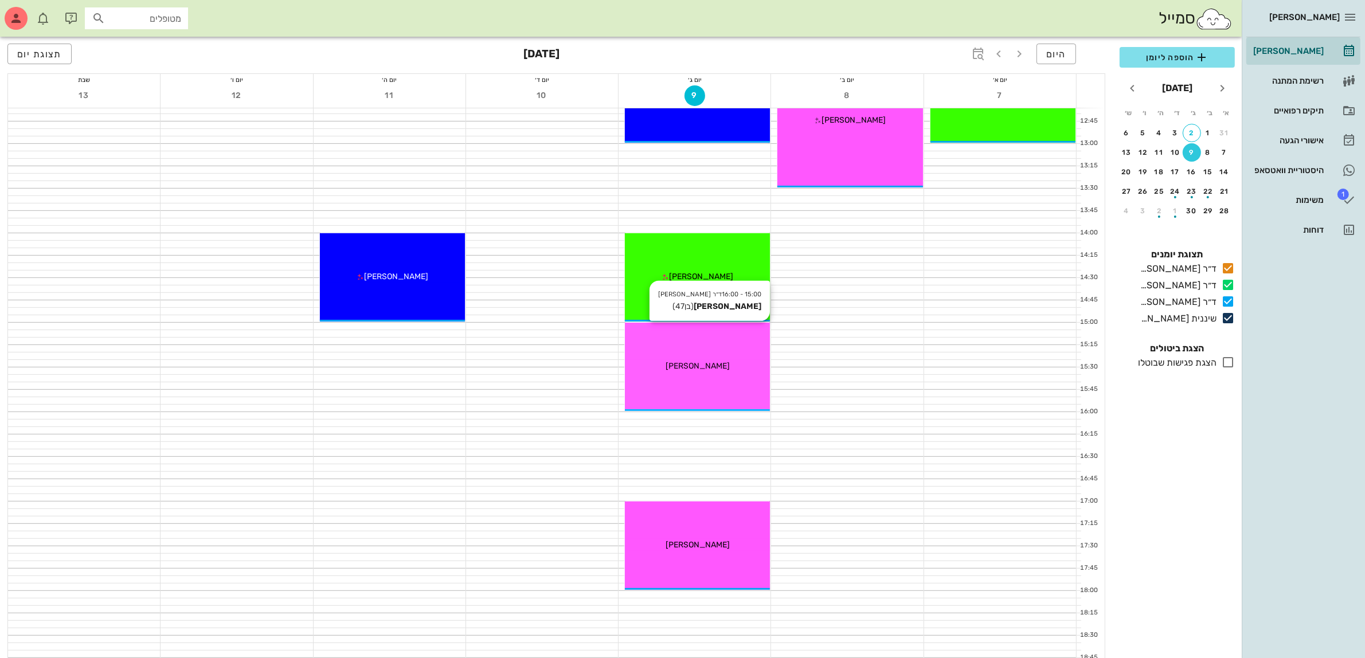
click at [692, 350] on div "15:00 - 16:00 ד״ר עמראן ביאדסה ויטלי לוצקי (בן 47 ) ויטלי לוצקי" at bounding box center [697, 367] width 145 height 88
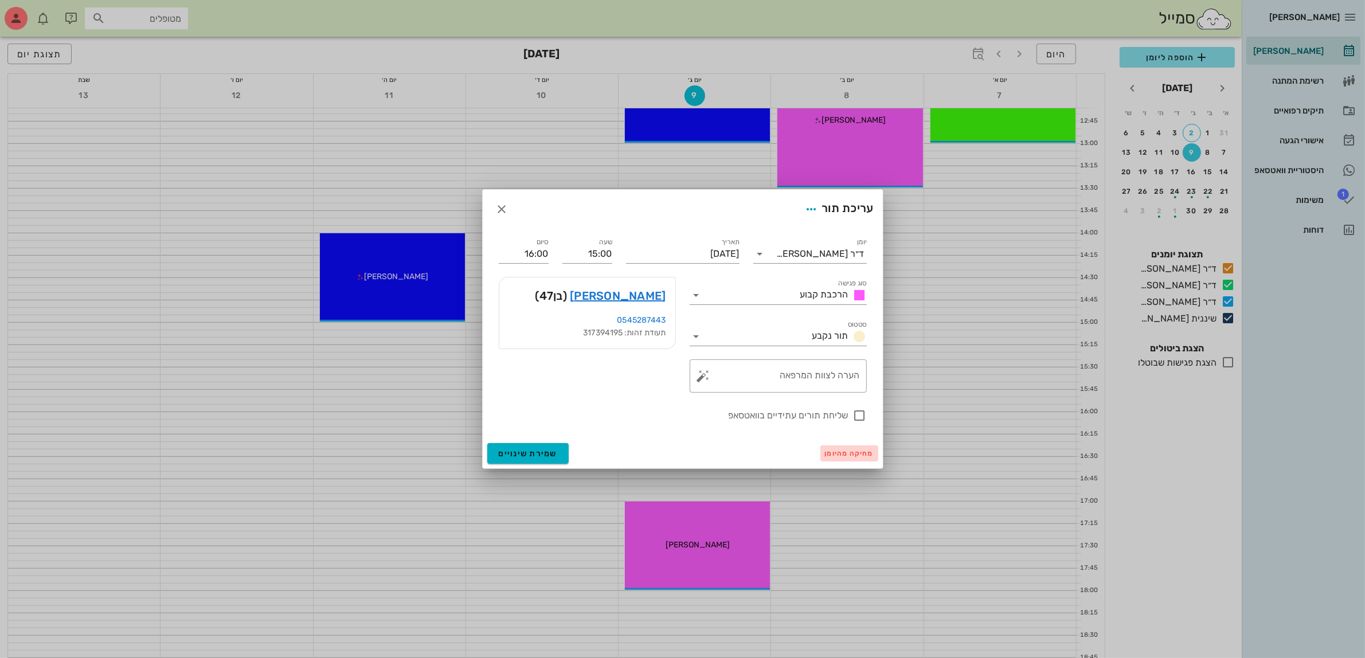
click at [858, 452] on span "מחיקה מהיומן" at bounding box center [849, 453] width 49 height 8
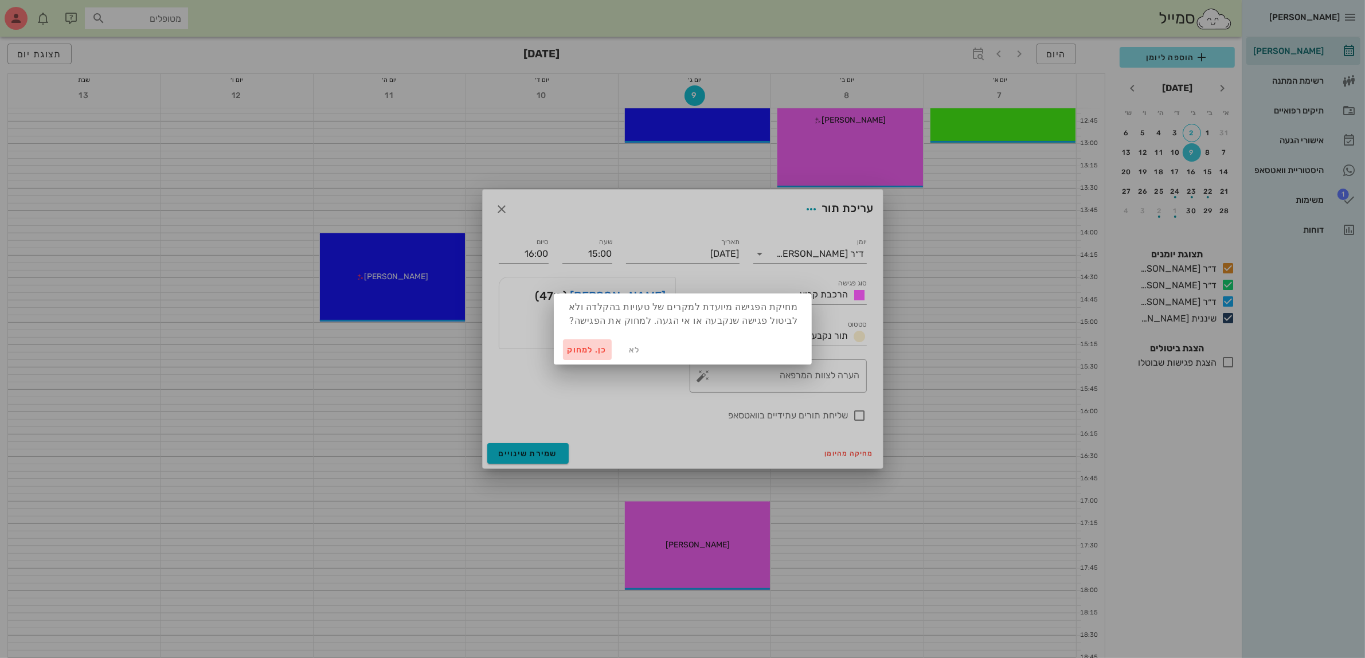
click at [572, 346] on span "כן. למחוק" at bounding box center [588, 350] width 40 height 10
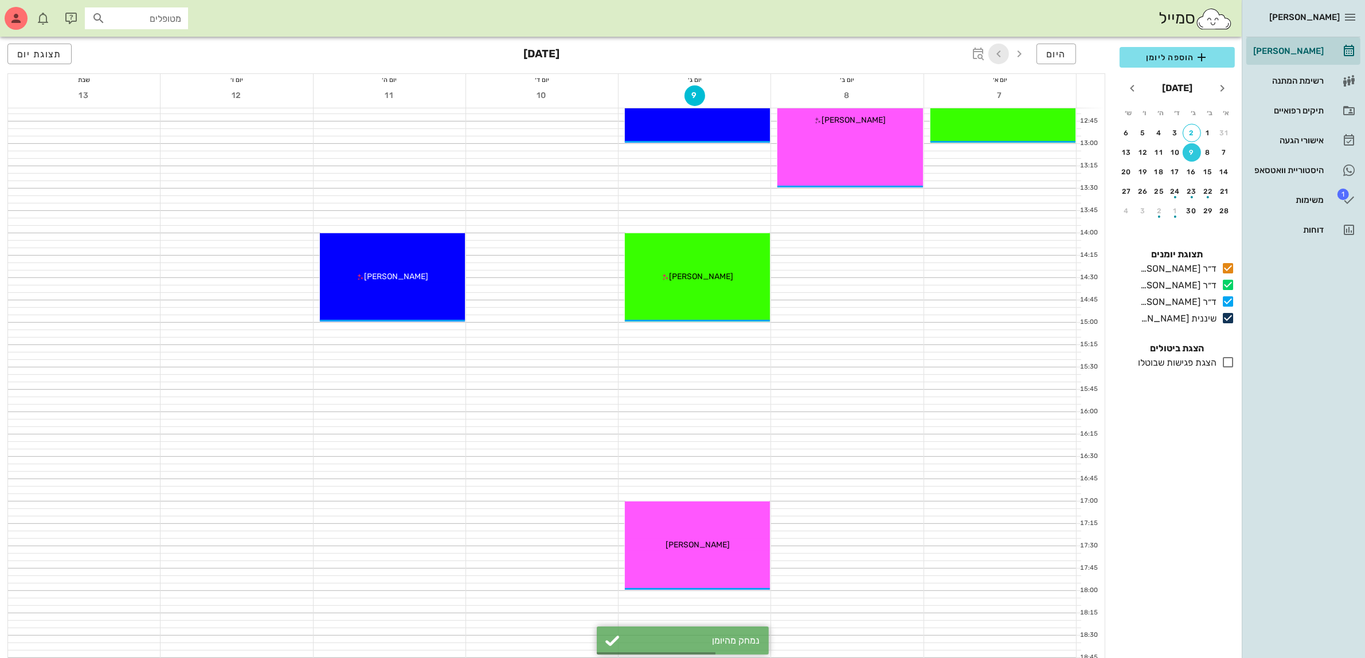
drag, startPoint x: 1002, startPoint y: 53, endPoint x: 990, endPoint y: 62, distance: 15.1
click at [1001, 53] on icon "button" at bounding box center [999, 54] width 14 height 14
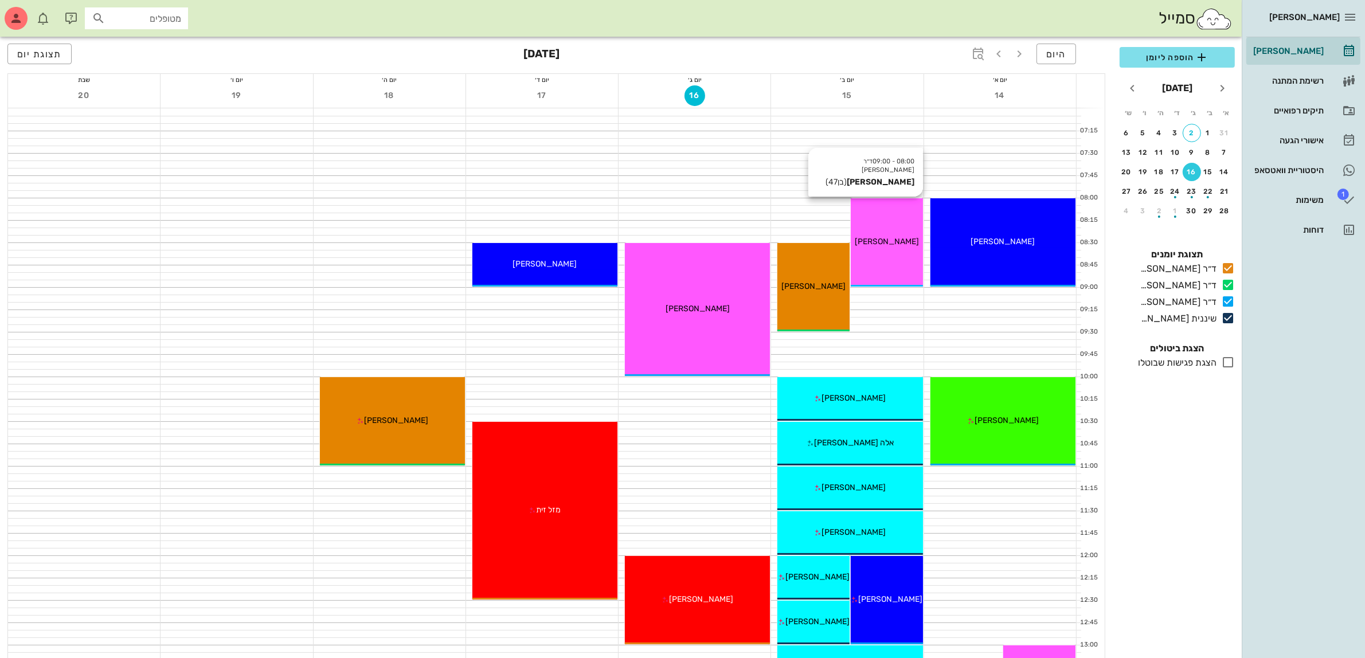
click at [887, 235] on div "08:00 - 09:00 ד״ר עמראן ביאדסה ויטלי לוצקי (בן 47 ) ויטלי לוצקי" at bounding box center [887, 242] width 72 height 88
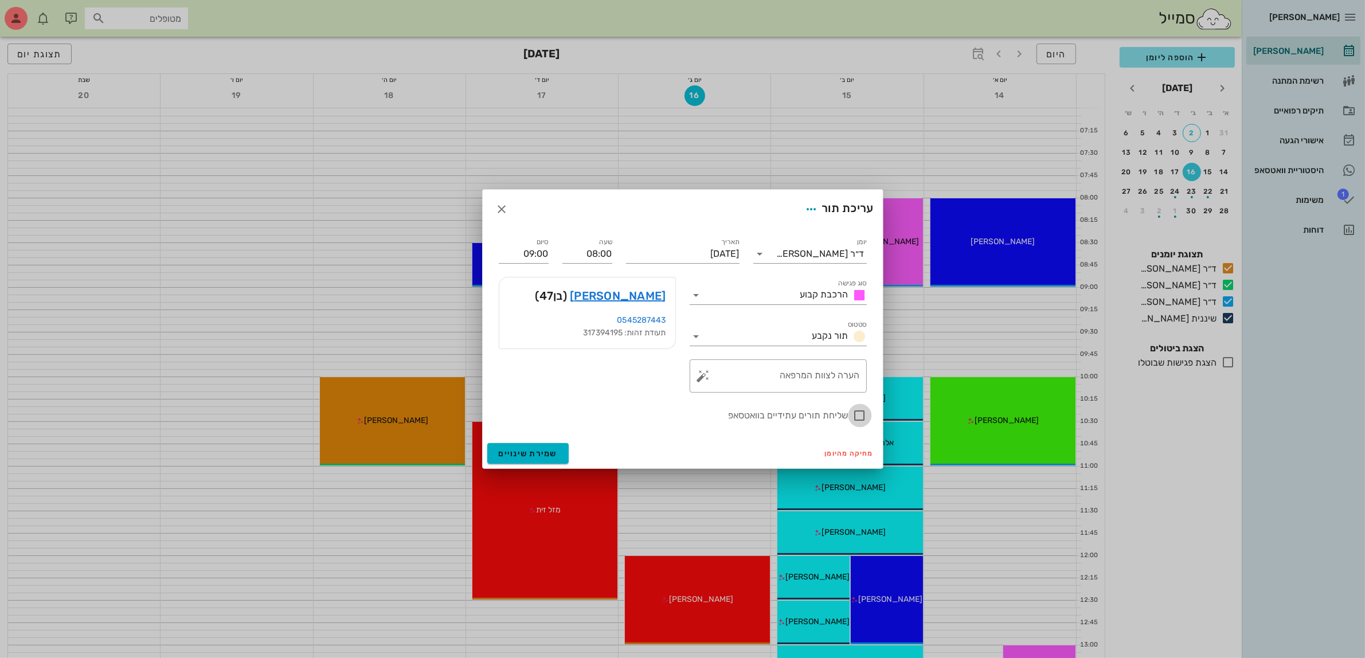
click at [855, 416] on div at bounding box center [859, 415] width 19 height 19
checkbox input "true"
click at [534, 449] on span "שמירת שינויים" at bounding box center [528, 454] width 59 height 10
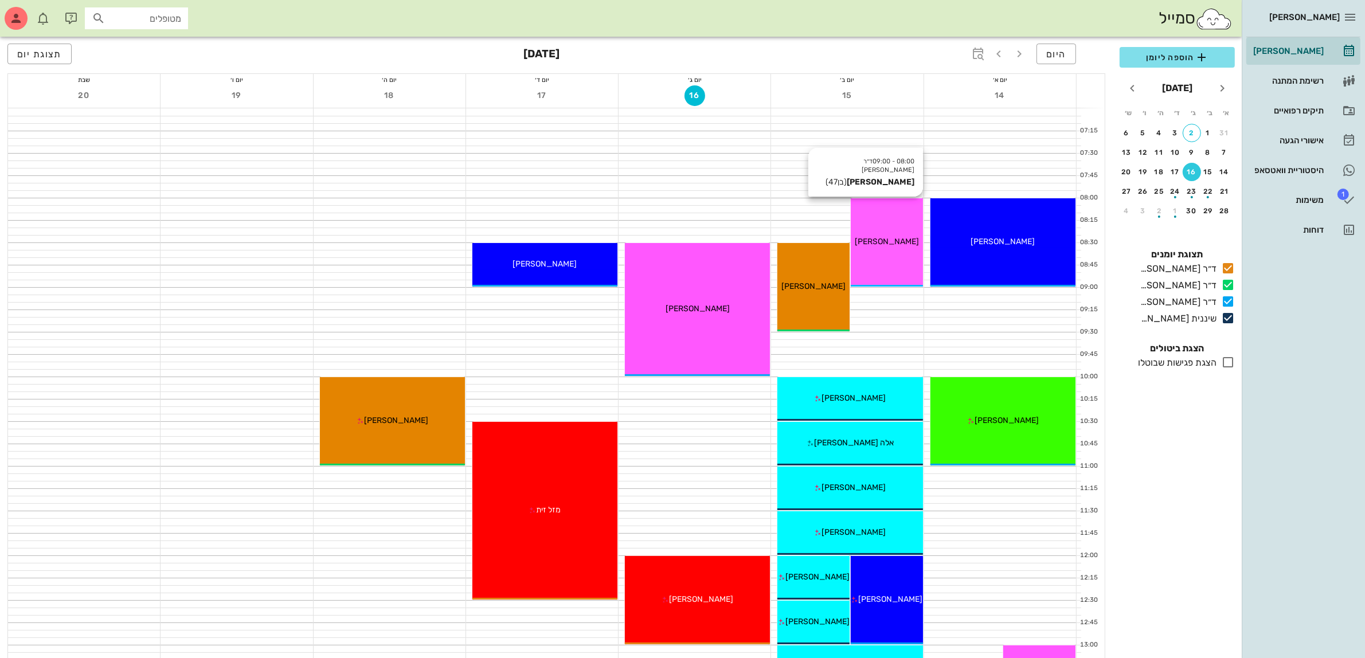
click at [895, 245] on div "[PERSON_NAME]" at bounding box center [887, 242] width 72 height 12
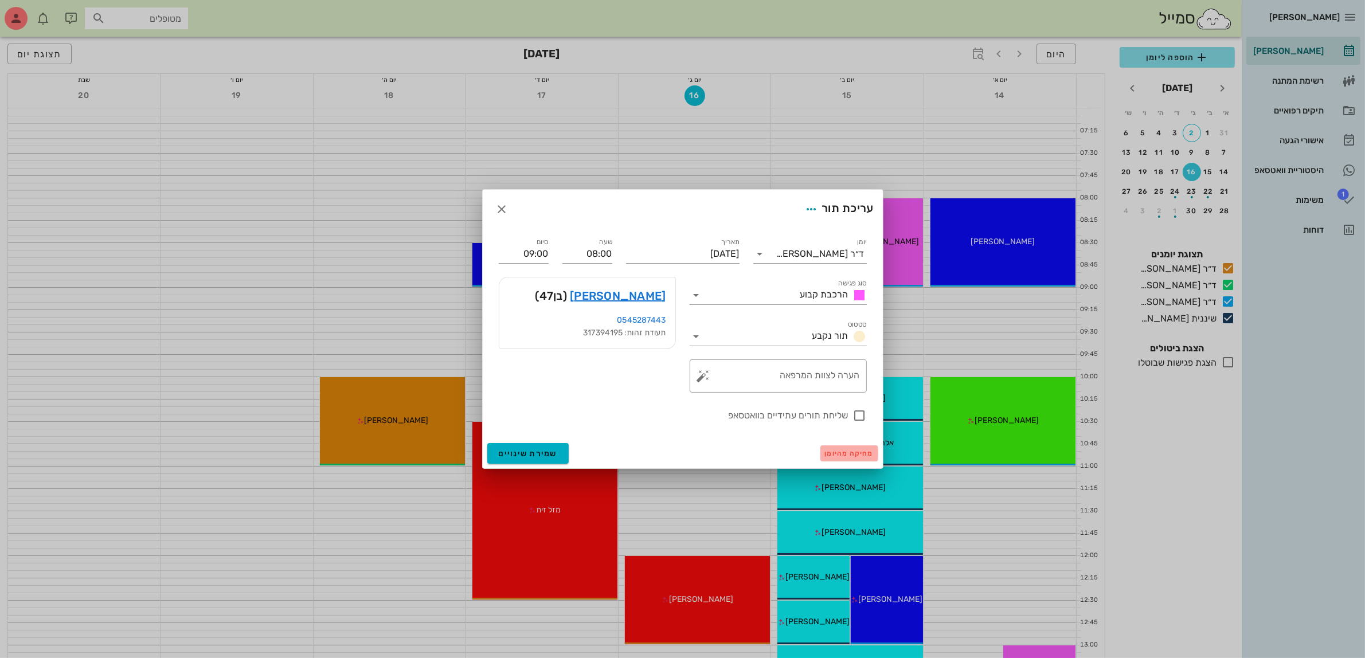
click at [841, 452] on span "מחיקה מהיומן" at bounding box center [849, 453] width 49 height 8
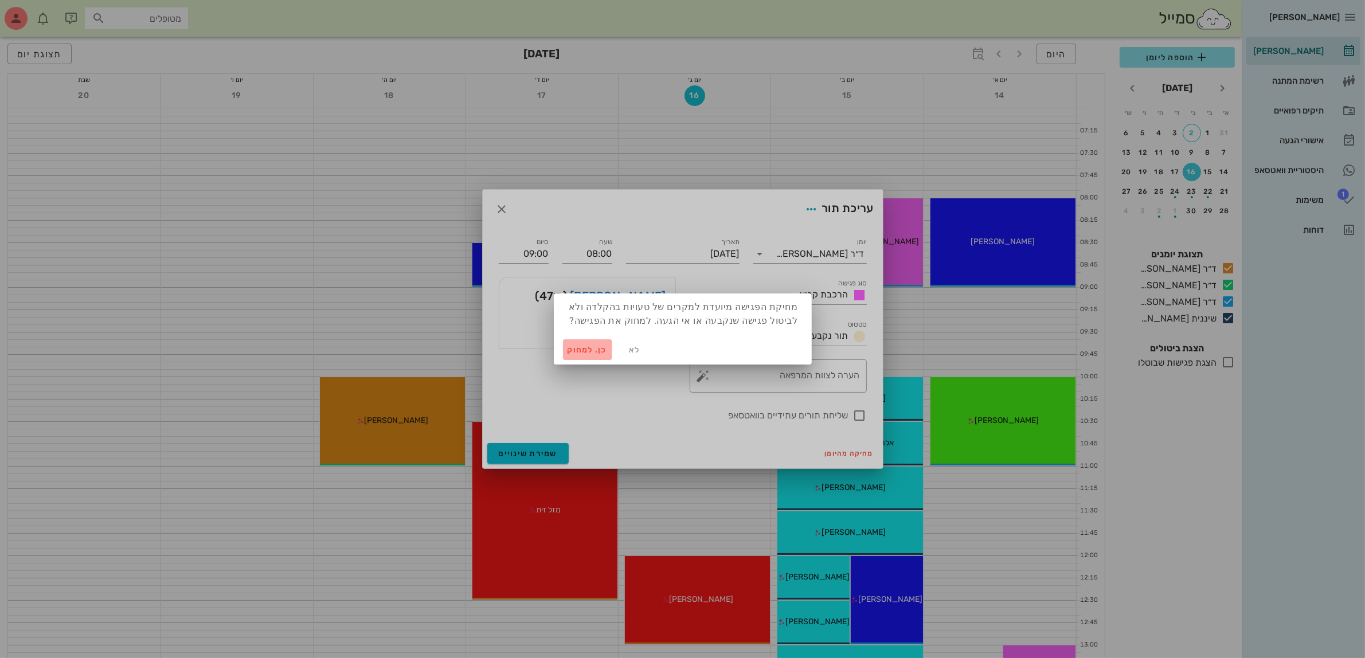
click at [588, 349] on span "כן. למחוק" at bounding box center [588, 350] width 40 height 10
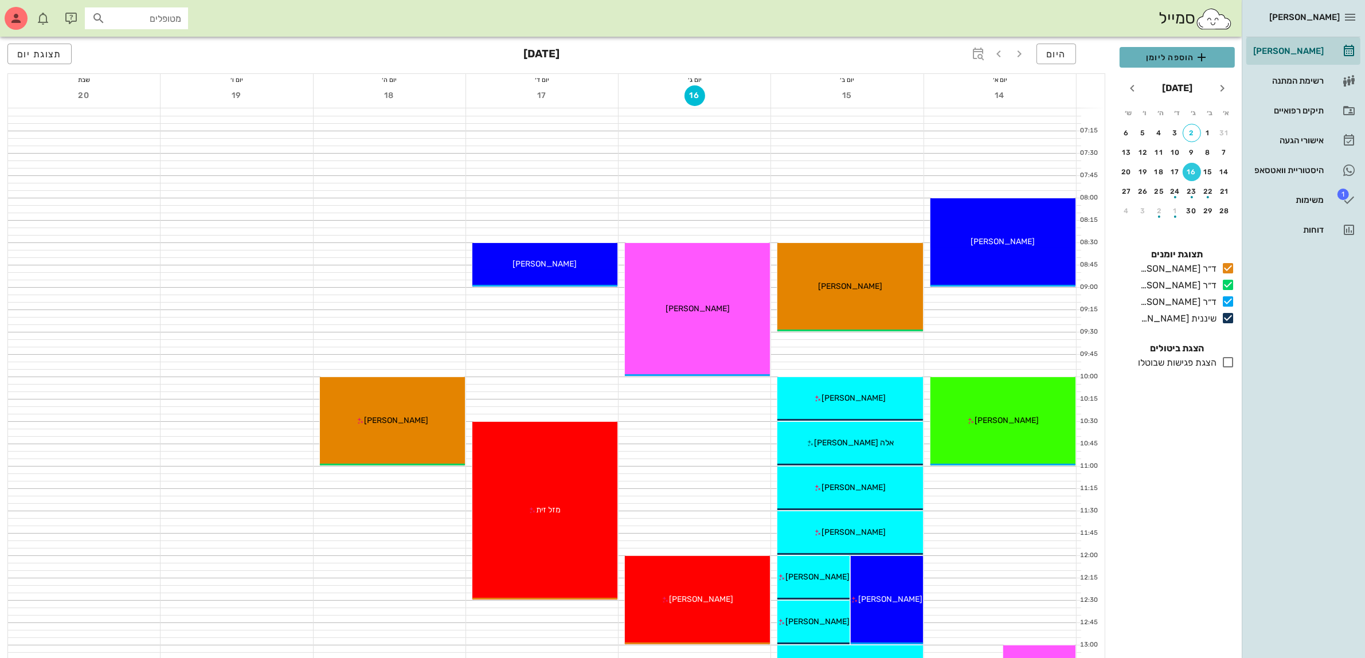
click at [1176, 56] on span "הוספה ליומן" at bounding box center [1177, 57] width 97 height 14
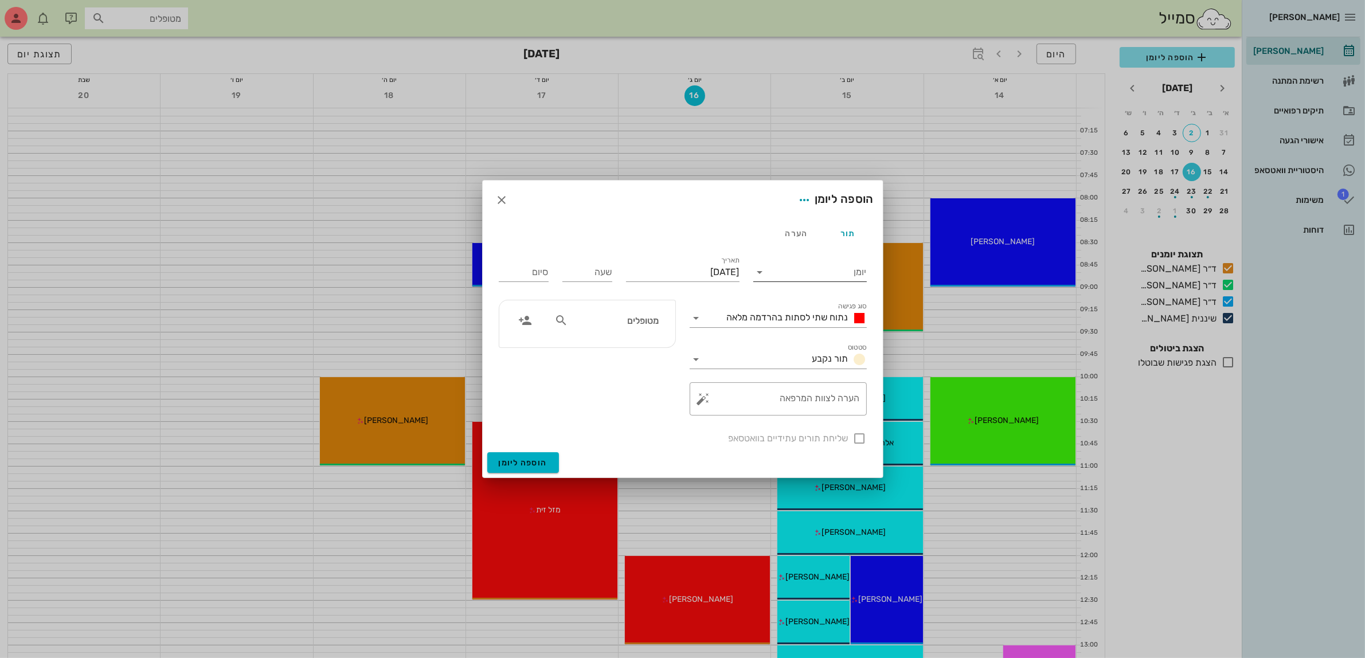
click at [850, 276] on input "יומן" at bounding box center [817, 272] width 97 height 18
click at [827, 334] on div "ד״ר [PERSON_NAME]" at bounding box center [812, 336] width 101 height 11
click at [803, 316] on span "נתוח שתי לסתות בהרדמה מלאה" at bounding box center [788, 317] width 122 height 11
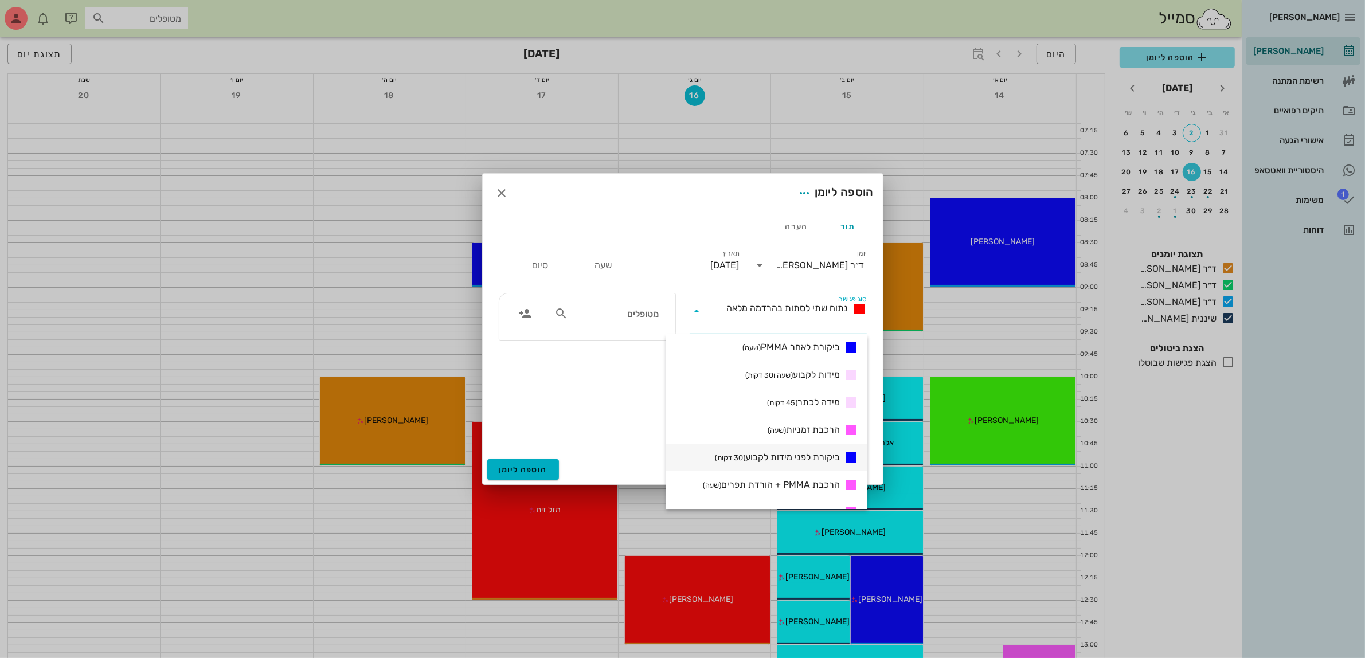
scroll to position [358, 0]
click at [812, 494] on span "הרכבת קבוע (שעה ו30 דקות)" at bounding box center [792, 490] width 96 height 14
type input "01:30"
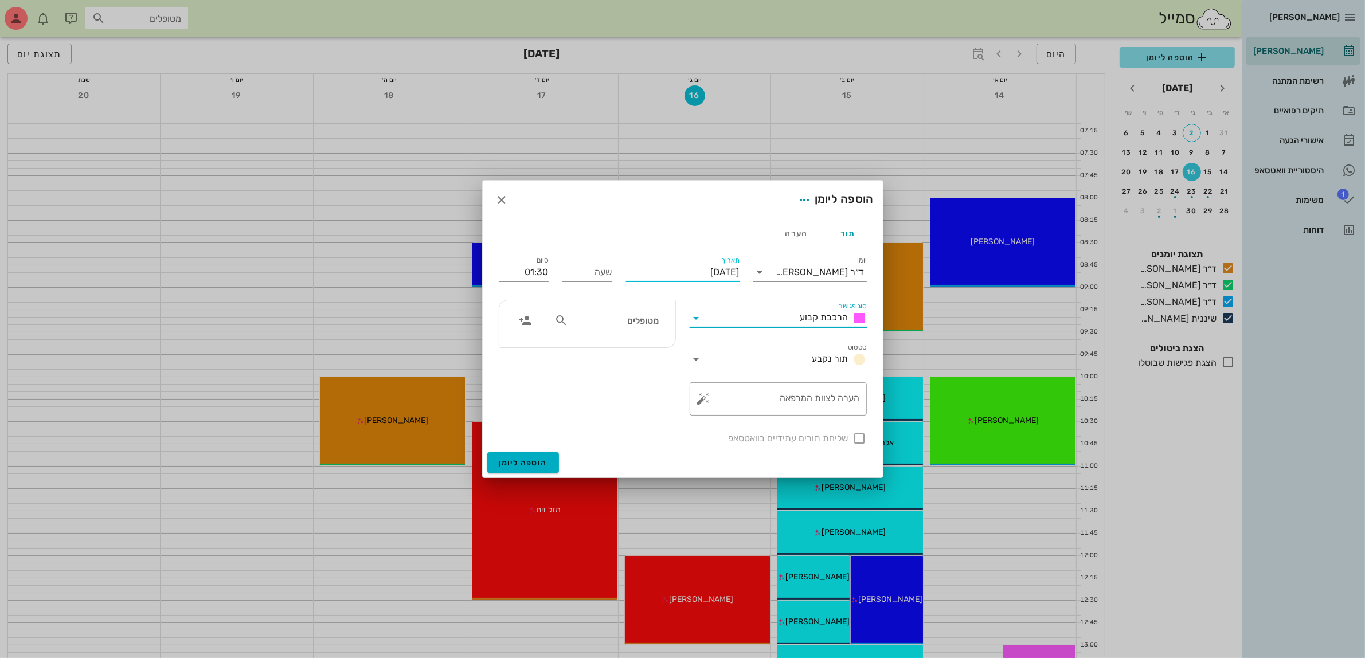
click at [695, 271] on input "יום שלישי, 16 בספטמבר 2025" at bounding box center [683, 272] width 114 height 18
click at [724, 382] on div "15" at bounding box center [722, 384] width 18 height 8
type input "יום שני, 15 בספטמבר 2025"
click at [596, 275] on input "שעה" at bounding box center [587, 272] width 50 height 18
type input "09:00"
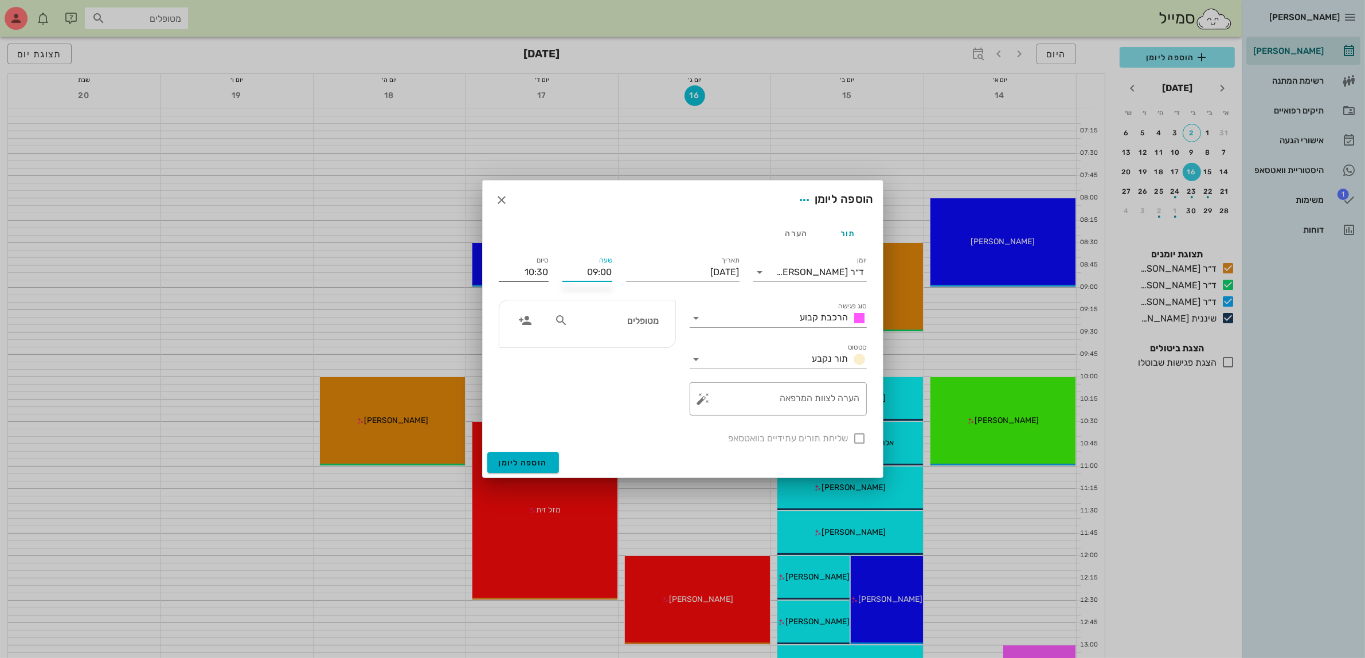
click at [522, 267] on input "10:30" at bounding box center [524, 272] width 50 height 18
drag, startPoint x: 522, startPoint y: 268, endPoint x: 562, endPoint y: 271, distance: 40.8
click at [562, 271] on div "יומן ד״ר עמראן ביאדסה סוג פגישה הרכבת קבוע סטטוס תור נקבע תאריך יום שני, 15 בספ…" at bounding box center [683, 349] width 382 height 205
type input "10:00"
click at [742, 398] on textarea "הערה לצוות המרפאה" at bounding box center [783, 402] width 154 height 28
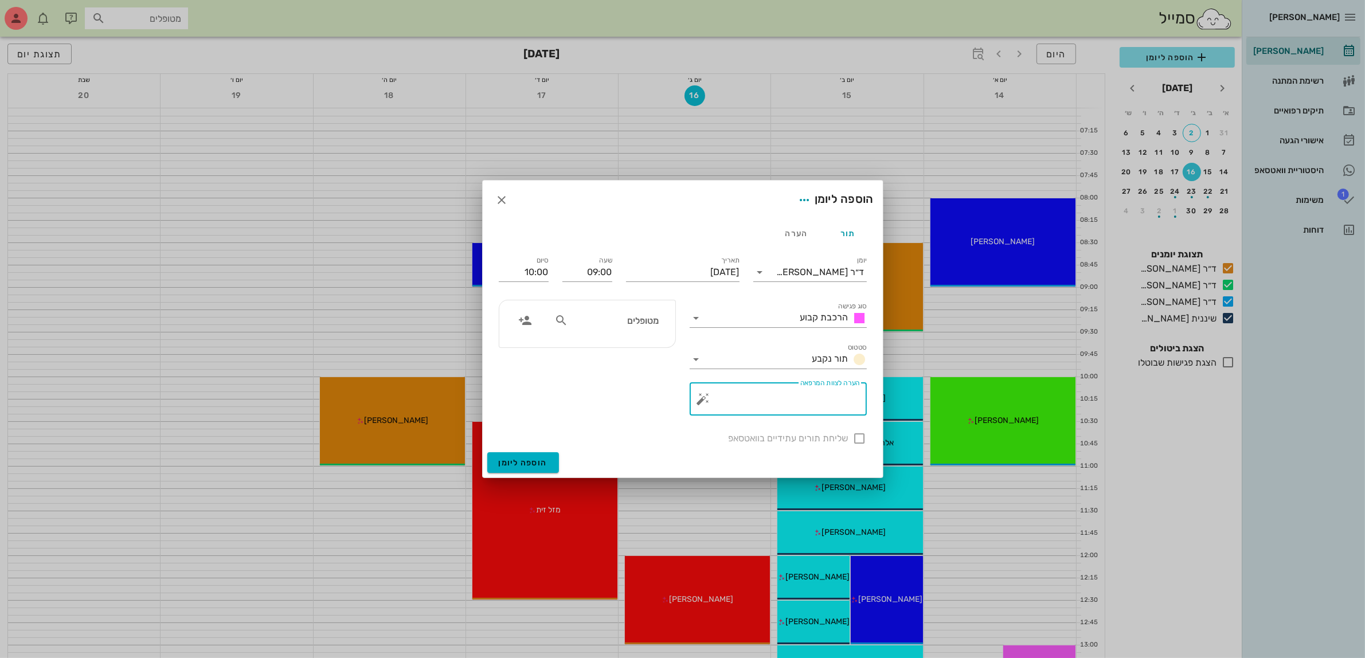
click at [860, 441] on div "שליחת תורים עתידיים בוואטסאפ" at bounding box center [683, 437] width 382 height 30
click at [645, 327] on input "text" at bounding box center [614, 320] width 88 height 15
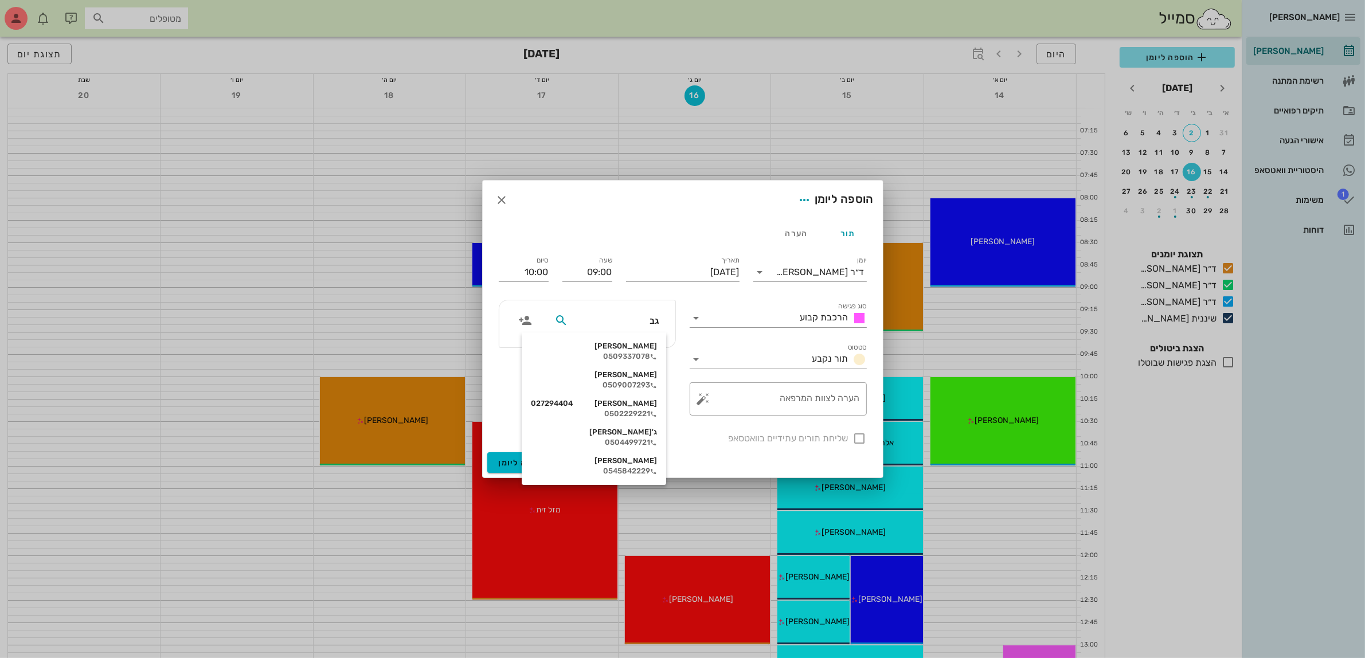
type input "גבי"
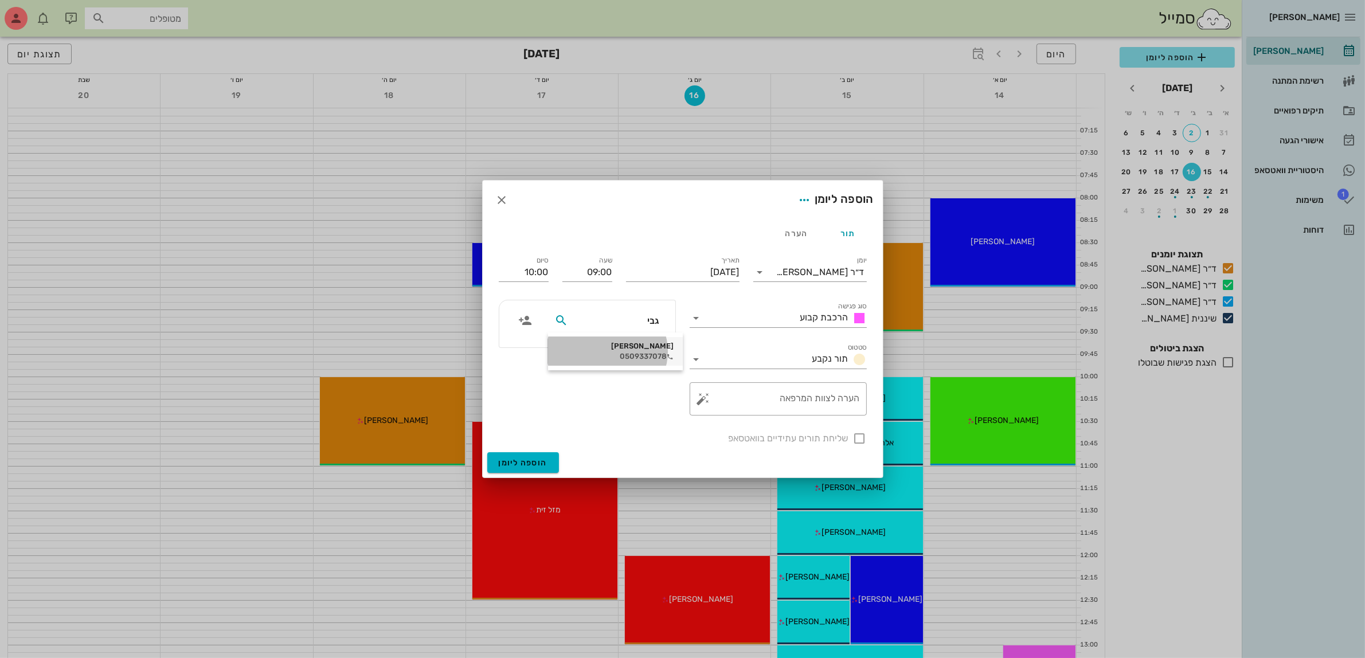
click at [644, 343] on div "[PERSON_NAME]" at bounding box center [615, 346] width 116 height 9
click at [856, 442] on div at bounding box center [859, 438] width 19 height 19
checkbox input "true"
click at [520, 462] on span "הוספה ליומן" at bounding box center [523, 463] width 49 height 10
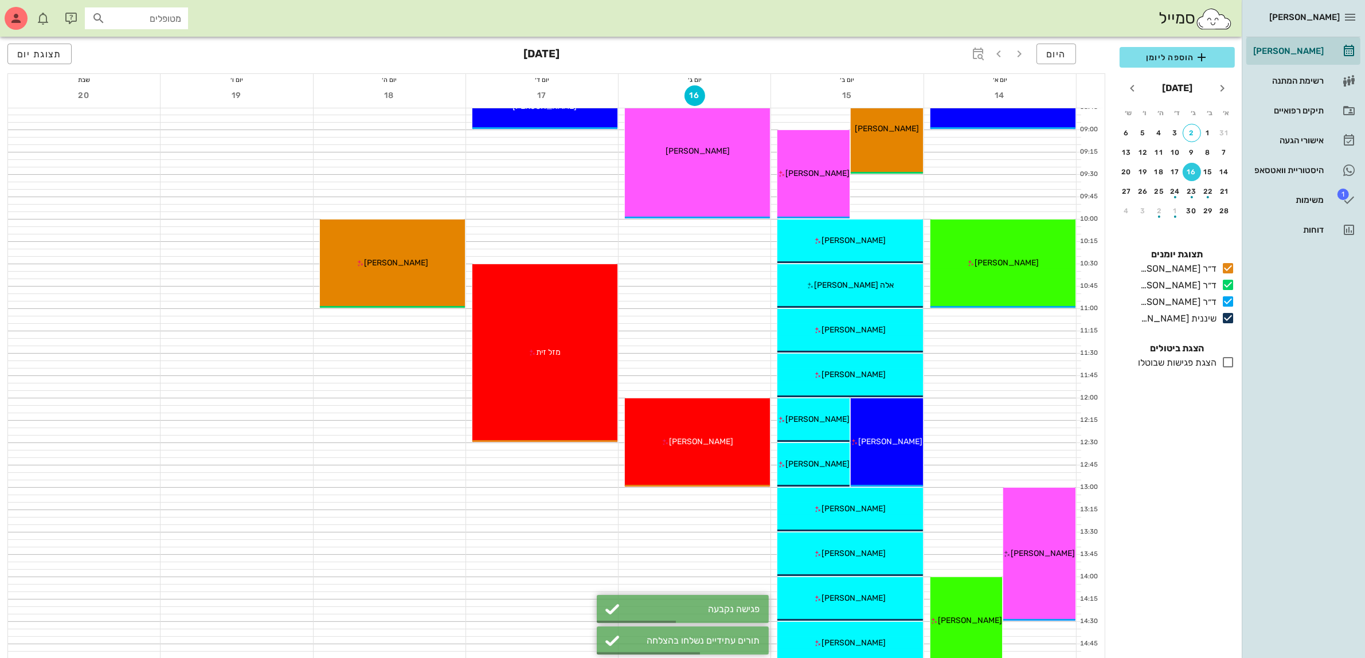
scroll to position [0, 0]
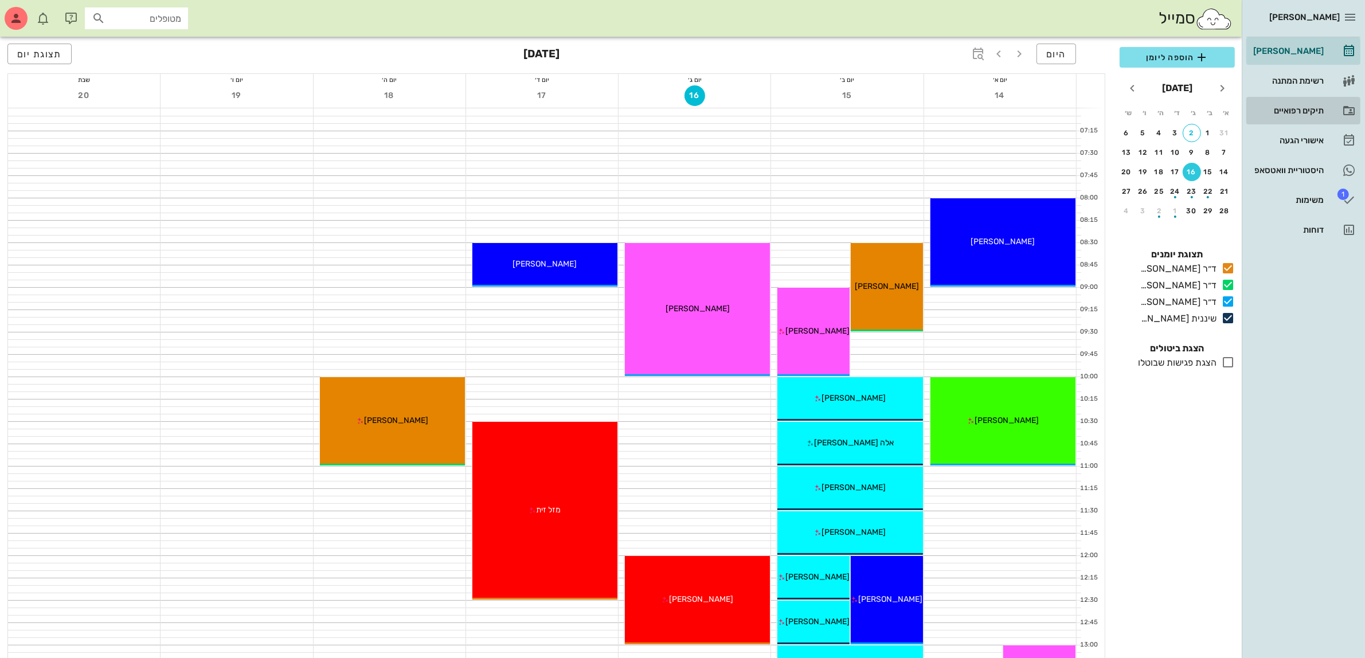
click at [1285, 109] on div "תיקים רפואיים" at bounding box center [1287, 110] width 73 height 9
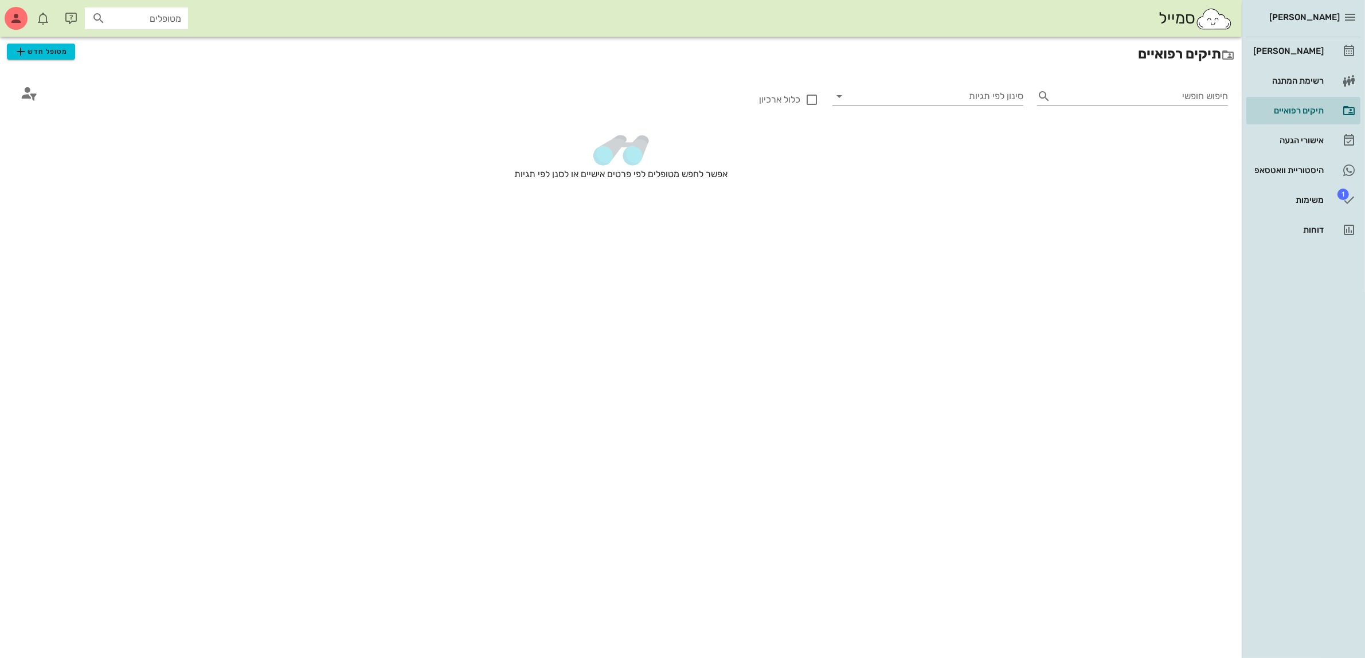
click at [156, 25] on div "מטופלים" at bounding box center [136, 18] width 103 height 22
type input "ד"
type input "עדי"
click at [138, 52] on div "0523877414" at bounding box center [151, 53] width 114 height 9
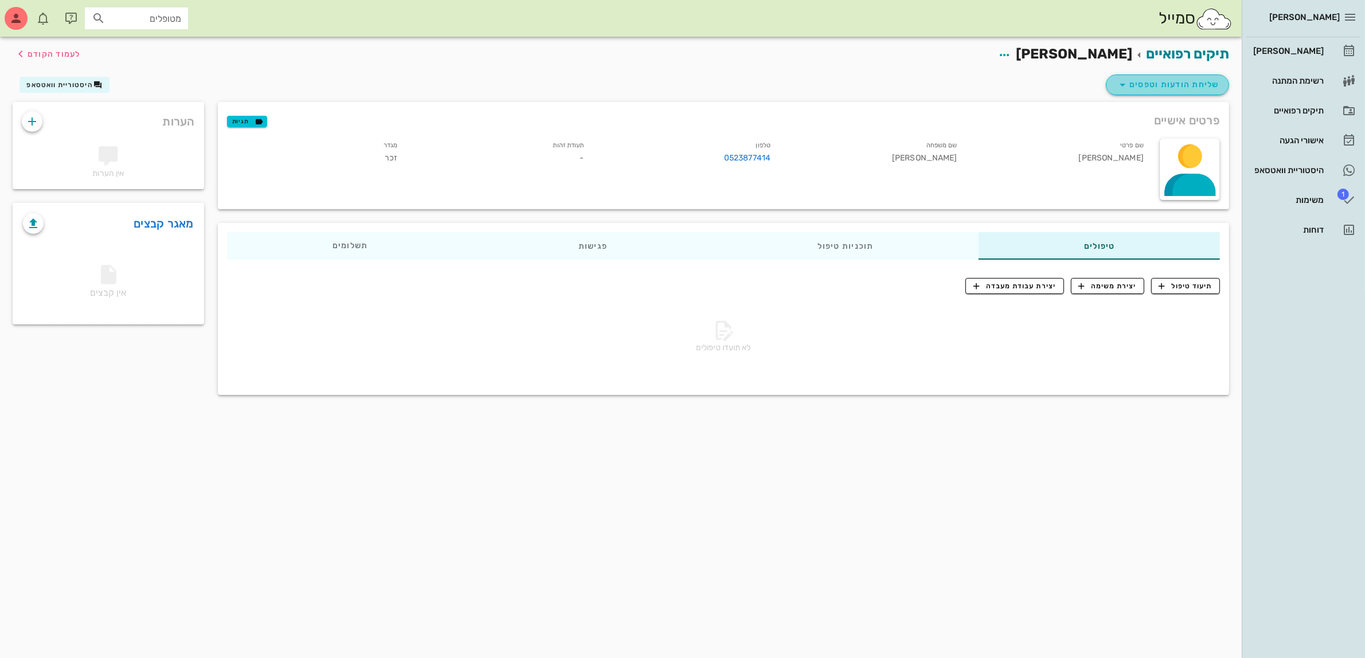
click at [1178, 85] on span "שליחת הודעות וטפסים" at bounding box center [1168, 85] width 104 height 14
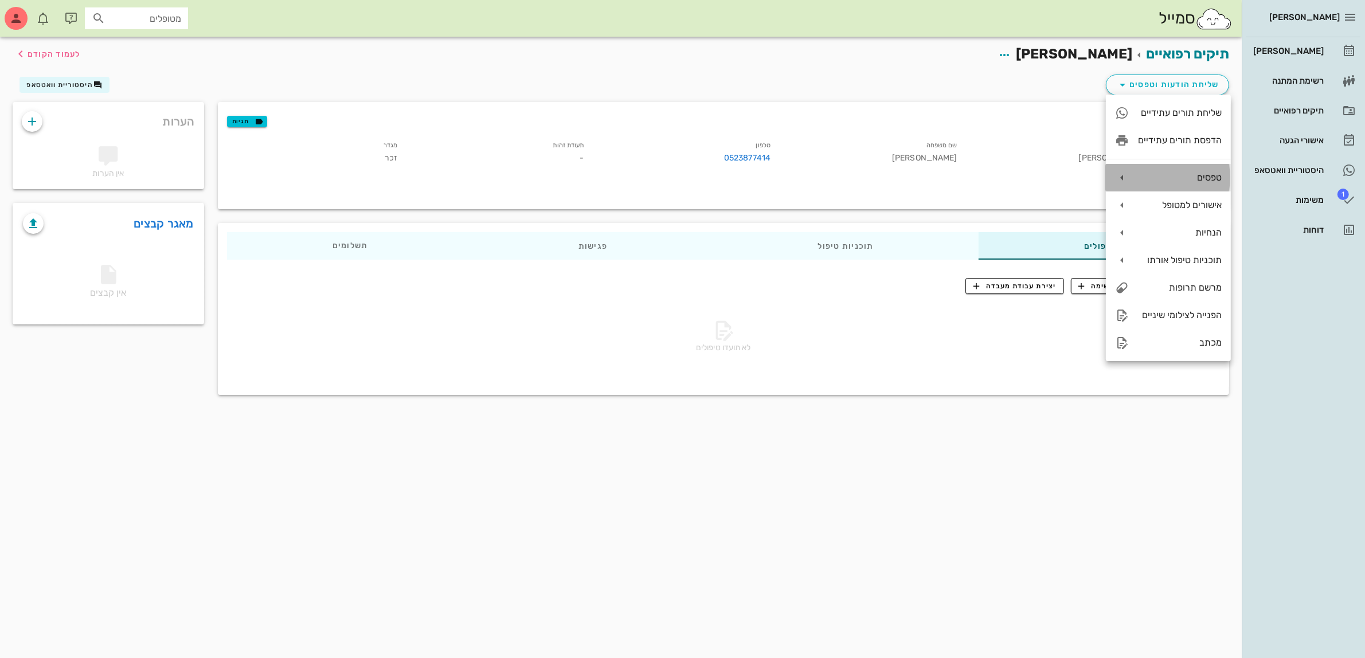
click at [1178, 182] on div "טפסים" at bounding box center [1180, 177] width 84 height 11
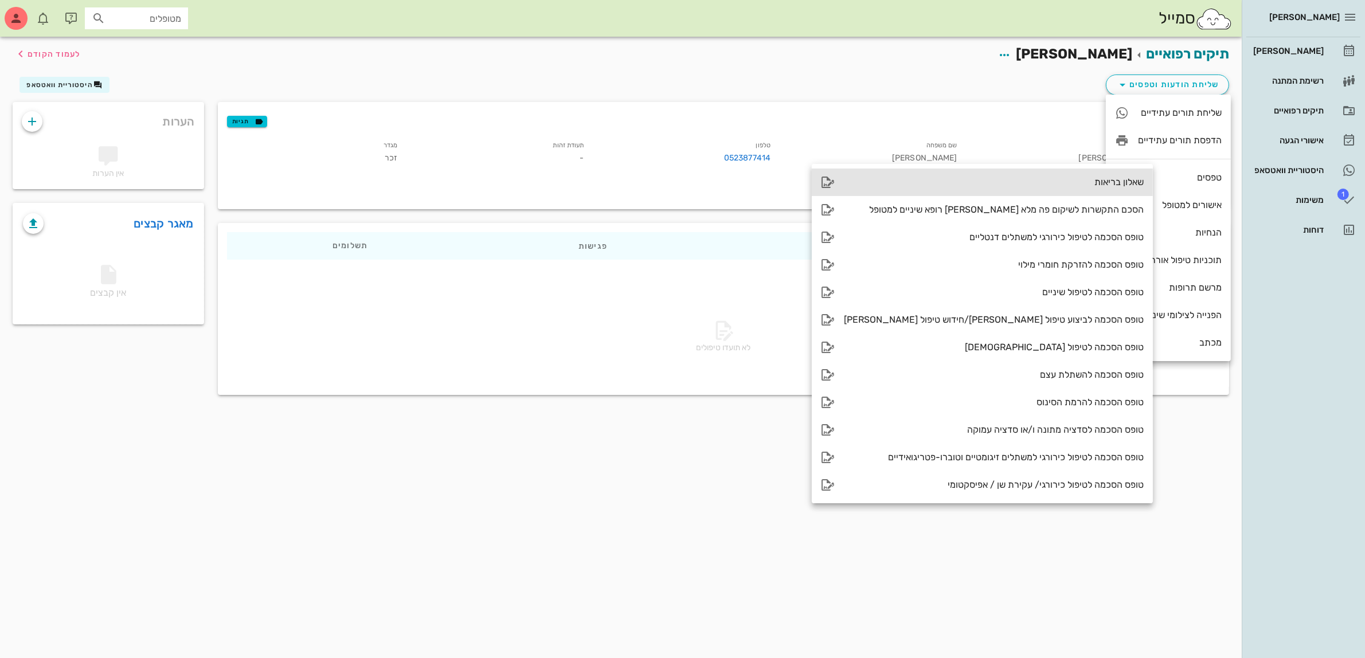
click at [1075, 182] on div "שאלון בריאות" at bounding box center [994, 182] width 300 height 11
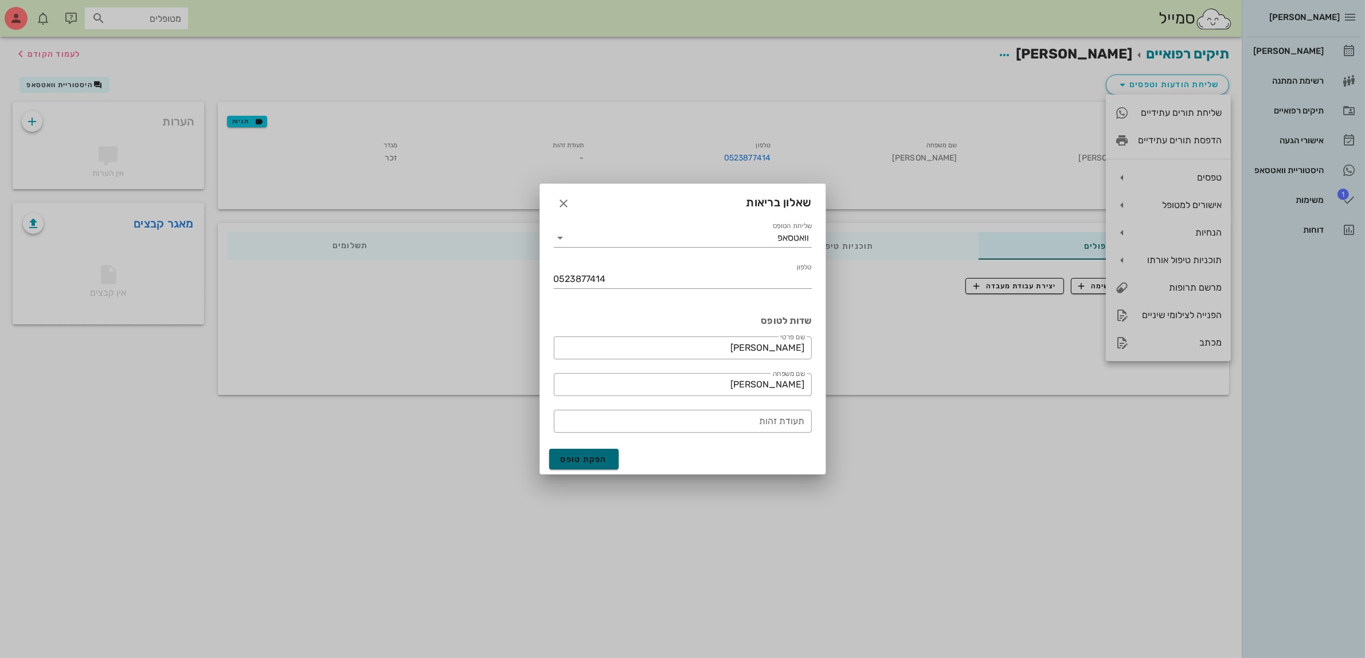
click at [586, 457] on span "הפקת טופס" at bounding box center [584, 460] width 47 height 10
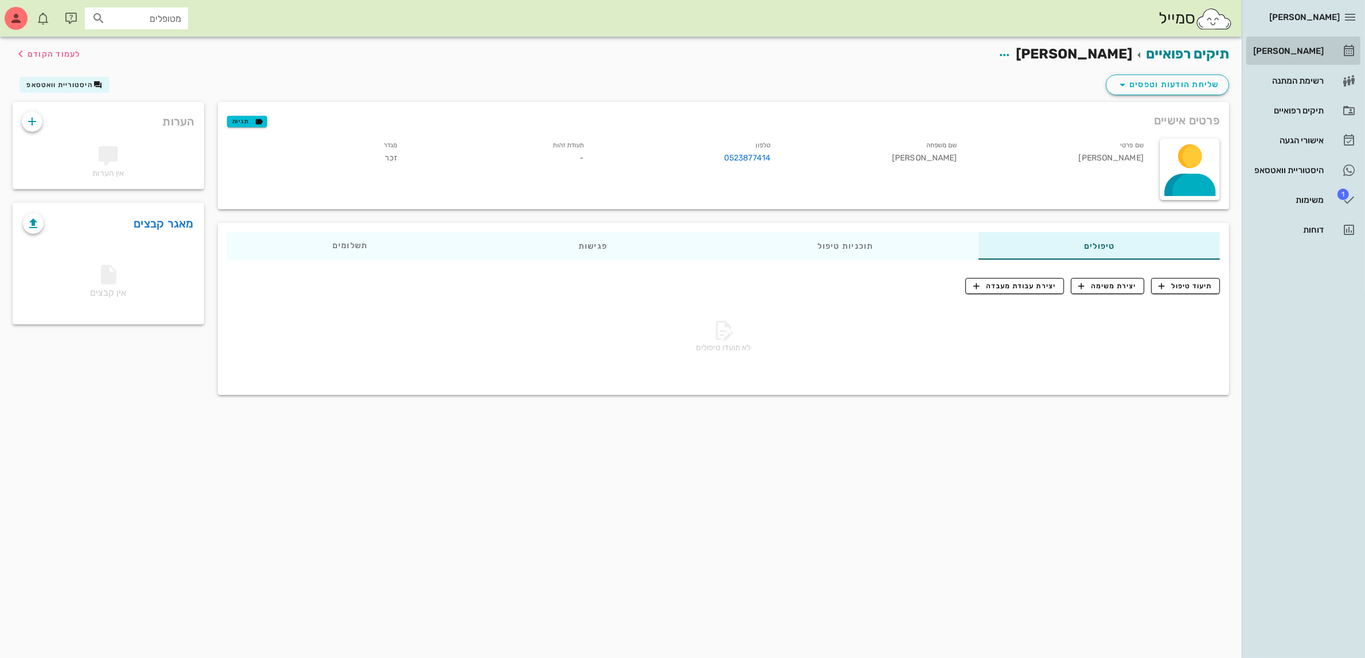
click at [1306, 45] on div "[PERSON_NAME]" at bounding box center [1287, 51] width 73 height 18
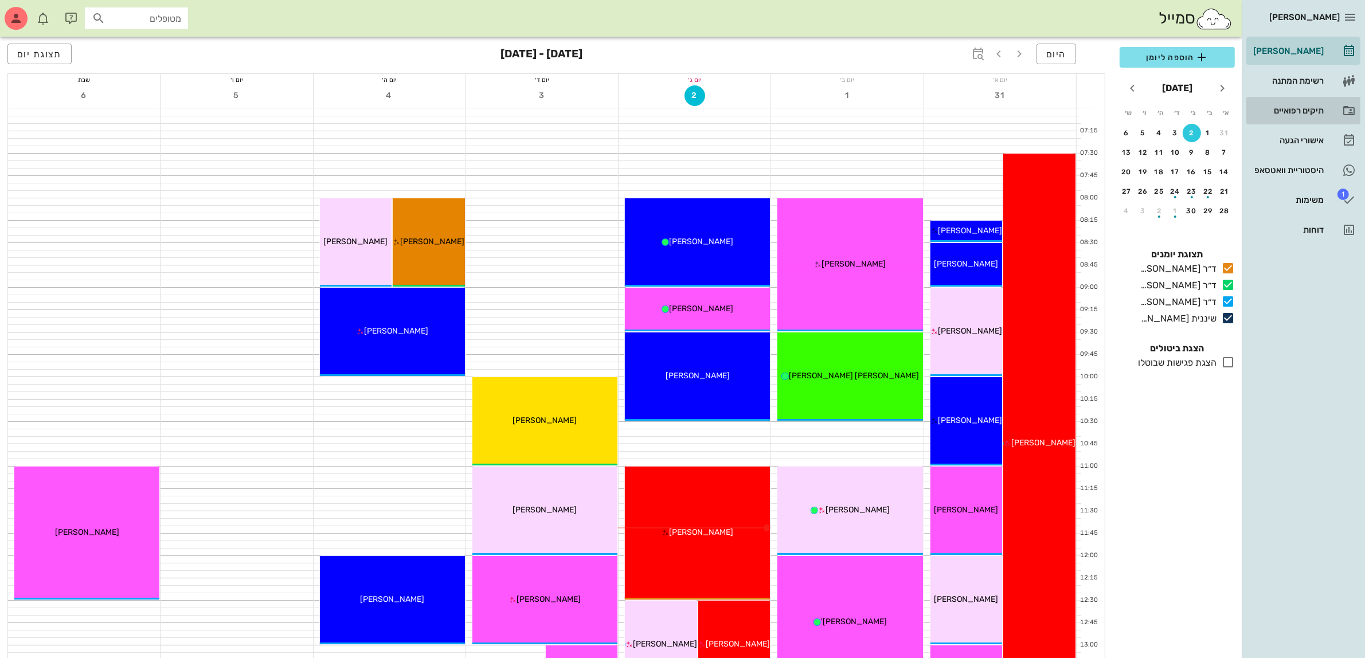
click at [1296, 110] on div "תיקים רפואיים" at bounding box center [1287, 110] width 73 height 9
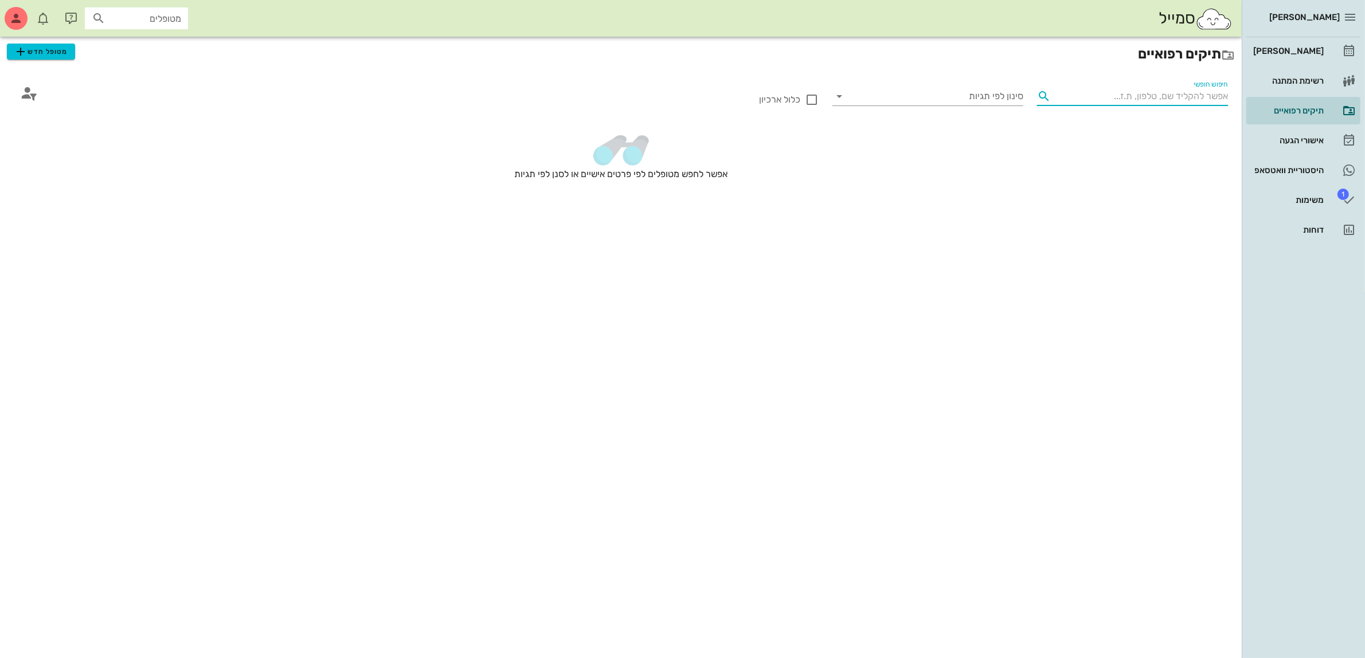
click at [1173, 96] on input "חיפוש חופשי" at bounding box center [1141, 96] width 173 height 18
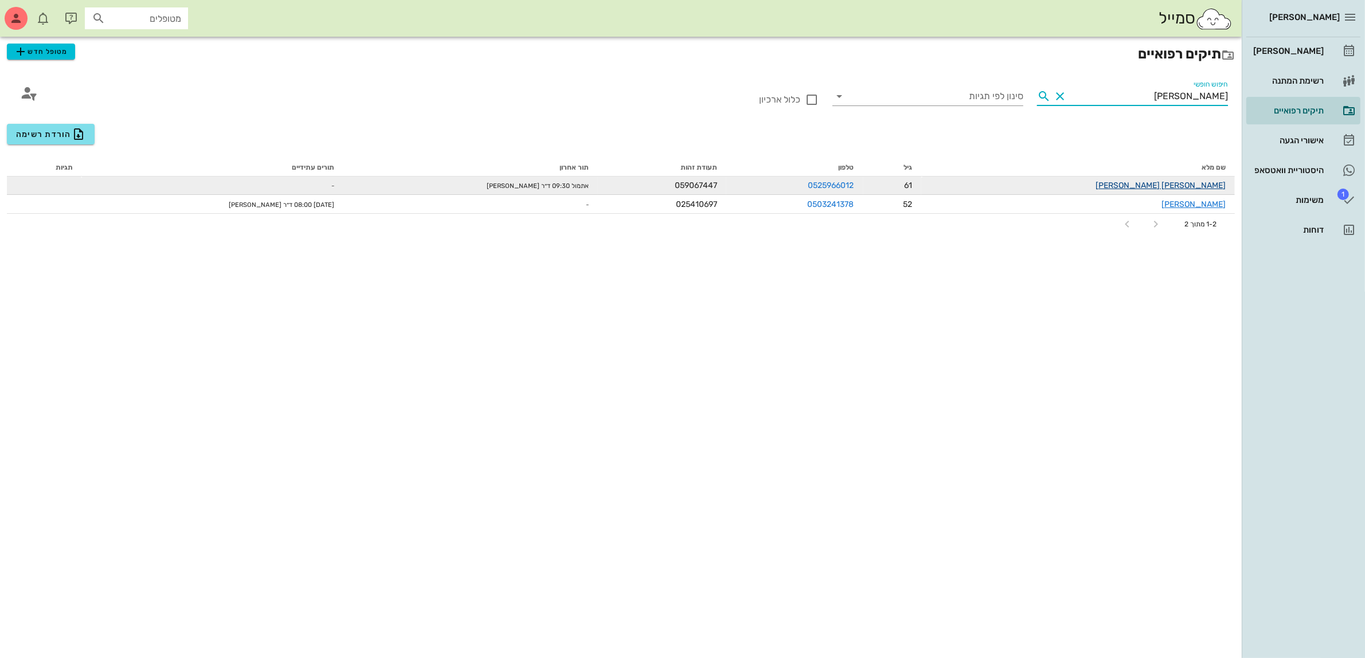
type input "יעקב"
click at [1184, 182] on link "[PERSON_NAME] [PERSON_NAME]" at bounding box center [1161, 186] width 130 height 10
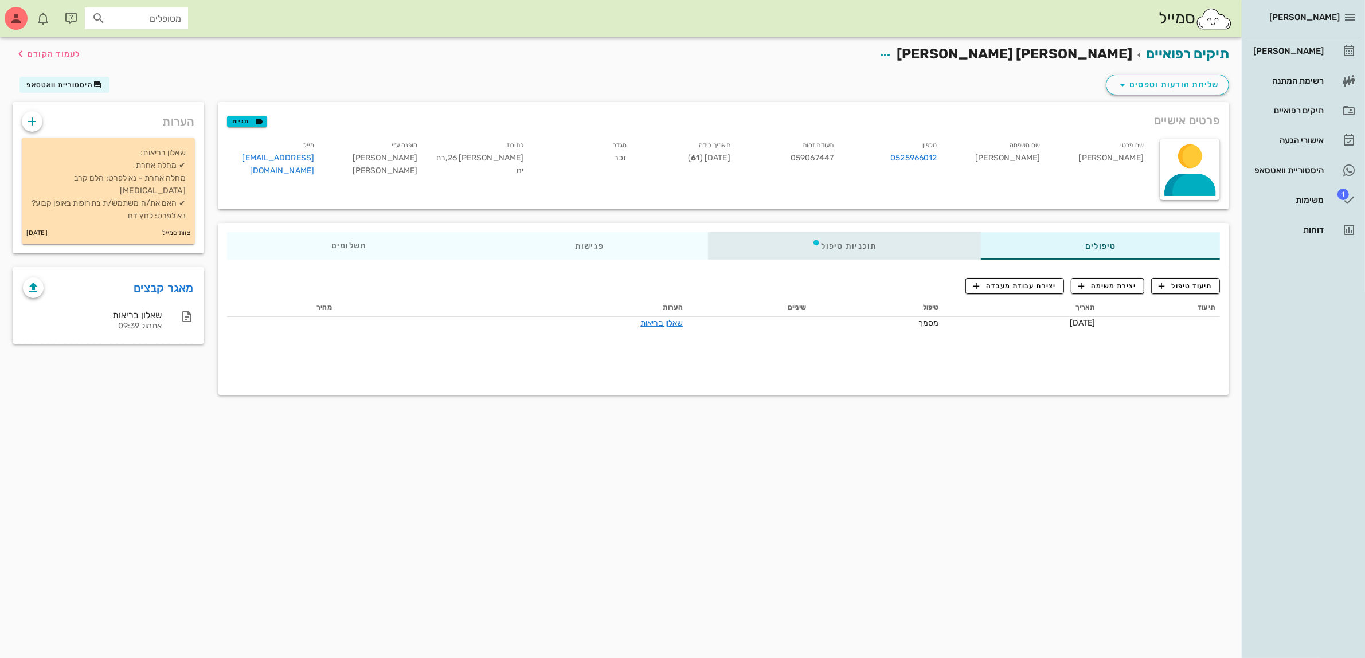
click at [844, 248] on div "תוכניות טיפול" at bounding box center [843, 246] width 273 height 28
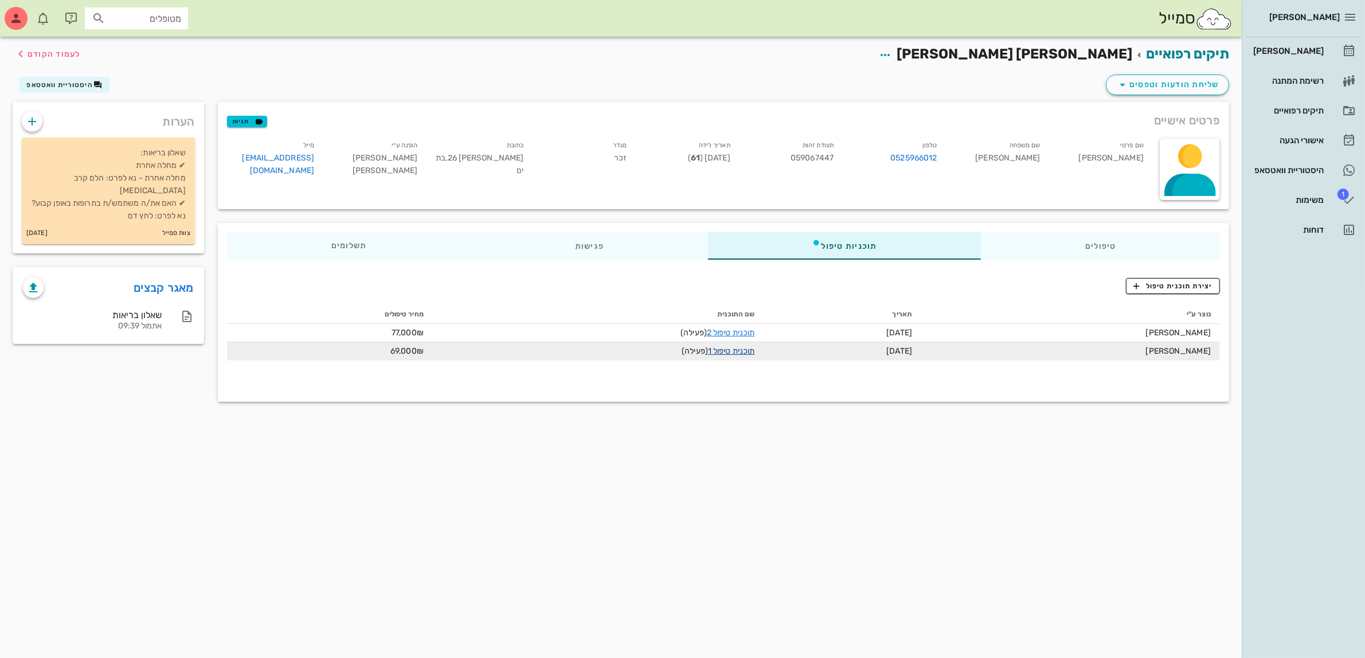
click at [751, 353] on link "תוכנית טיפול 1" at bounding box center [731, 351] width 46 height 10
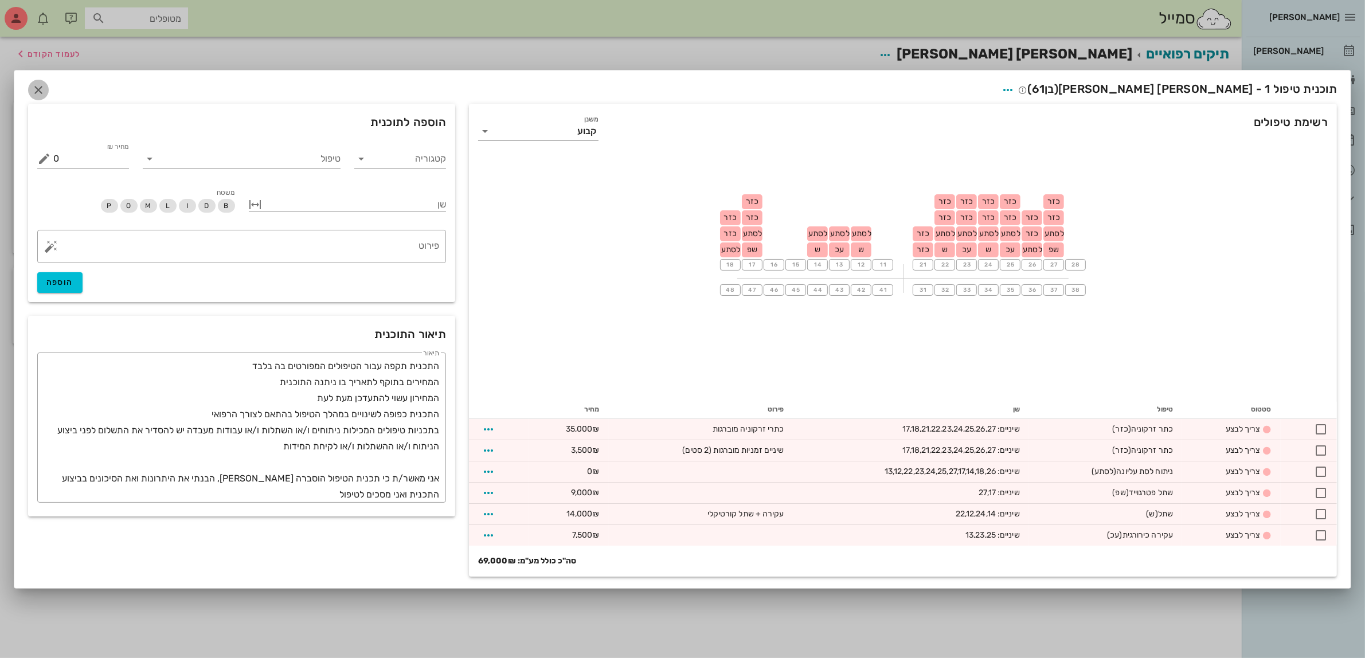
click at [44, 87] on icon "button" at bounding box center [39, 90] width 14 height 14
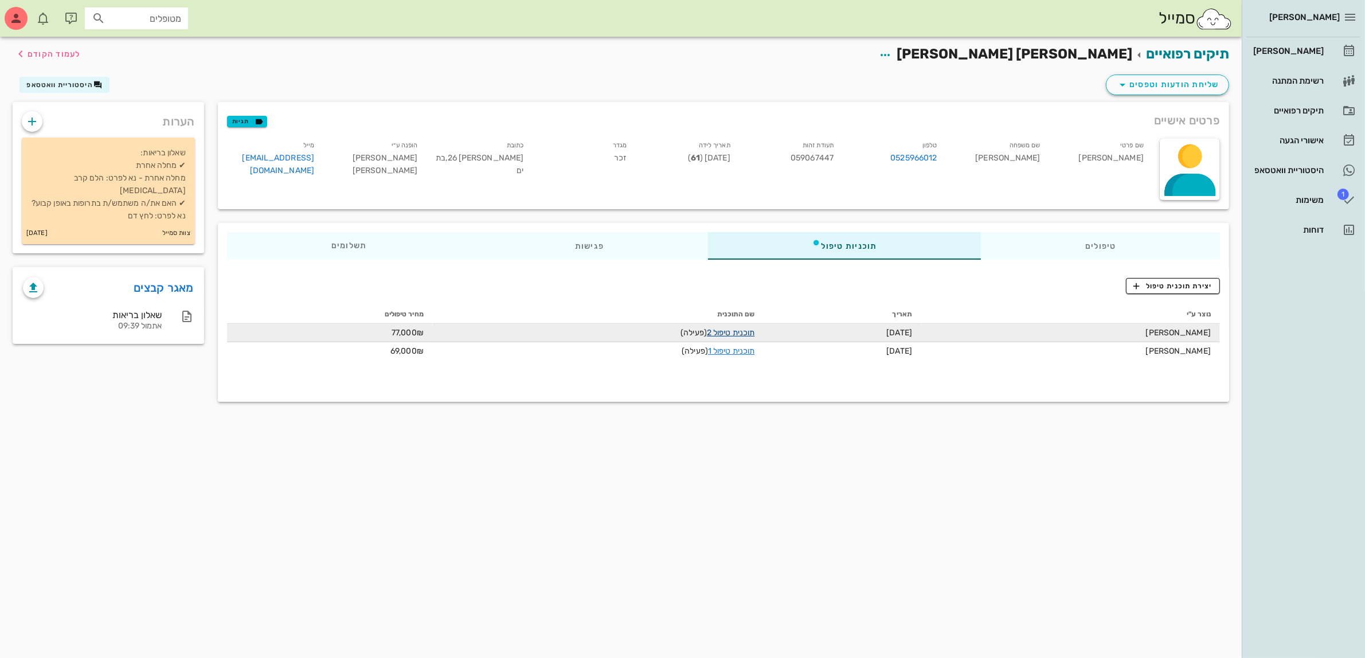
click at [750, 328] on link "תוכנית טיפול 2" at bounding box center [731, 333] width 48 height 10
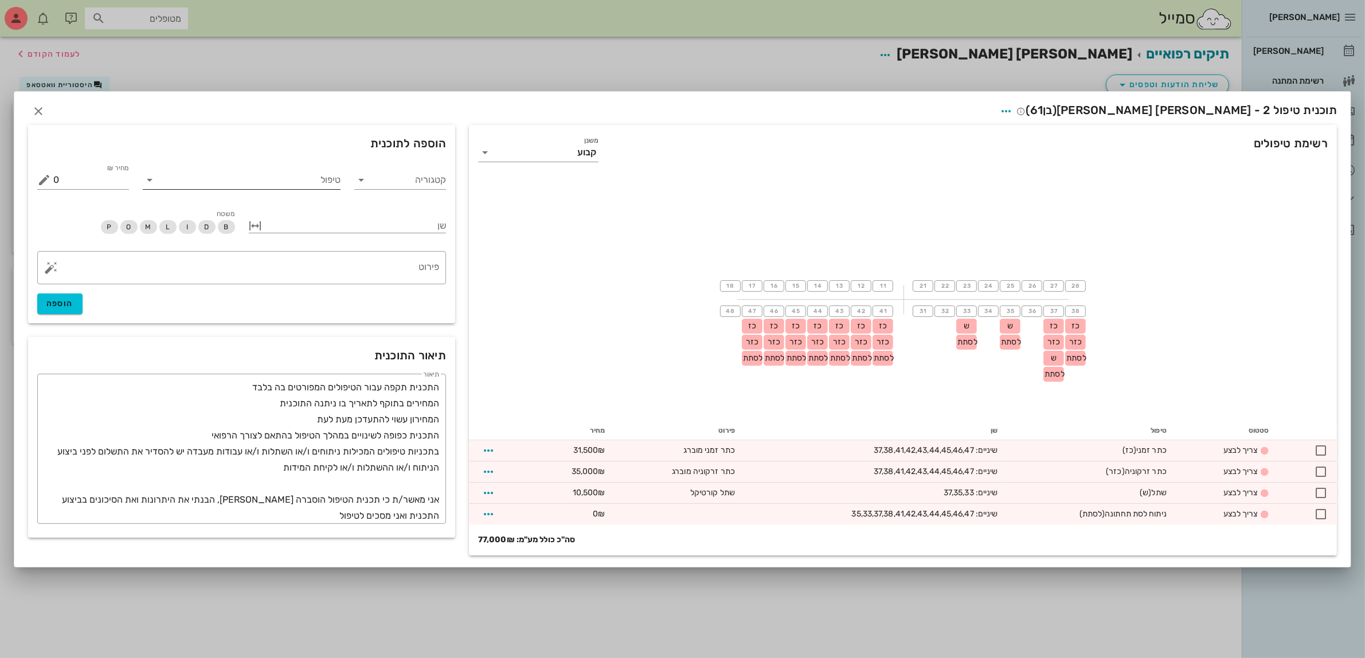
click at [328, 183] on input "טיפול" at bounding box center [250, 180] width 182 height 18
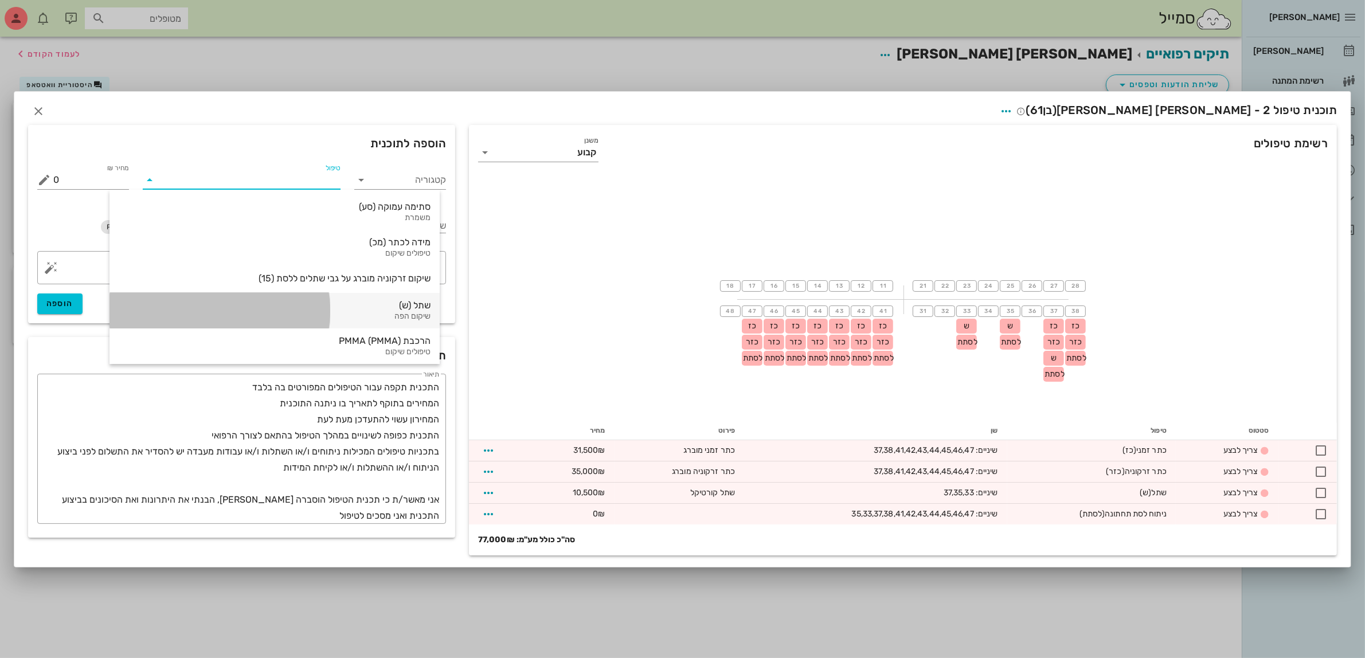
click at [314, 317] on div "שיקום הפה" at bounding box center [275, 317] width 312 height 10
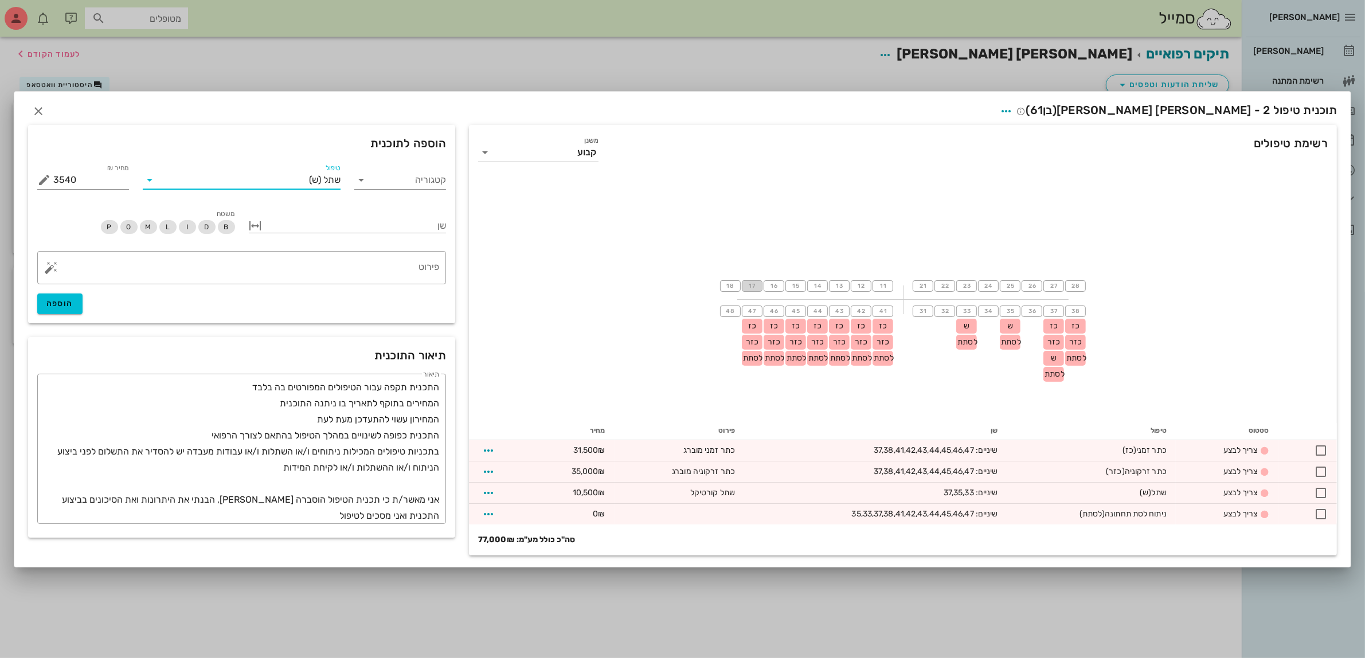
click at [753, 287] on span "17" at bounding box center [752, 286] width 9 height 7
click at [822, 288] on span "14" at bounding box center [817, 286] width 9 height 7
click at [879, 283] on span "11" at bounding box center [882, 286] width 9 height 7
click at [929, 285] on button "21" at bounding box center [923, 285] width 21 height 11
click at [987, 283] on span "24" at bounding box center [988, 286] width 9 height 7
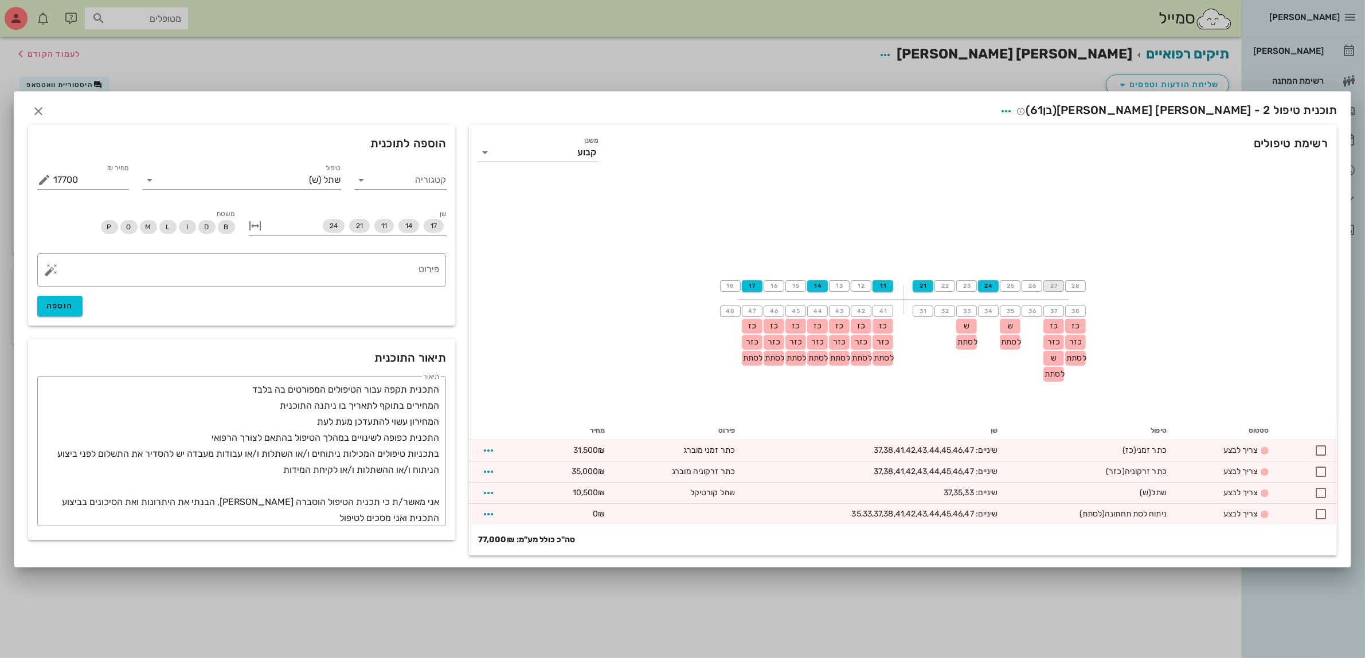
click at [1056, 287] on button "27" at bounding box center [1053, 285] width 21 height 11
click at [44, 304] on button "הוספה" at bounding box center [59, 306] width 45 height 21
type input "0"
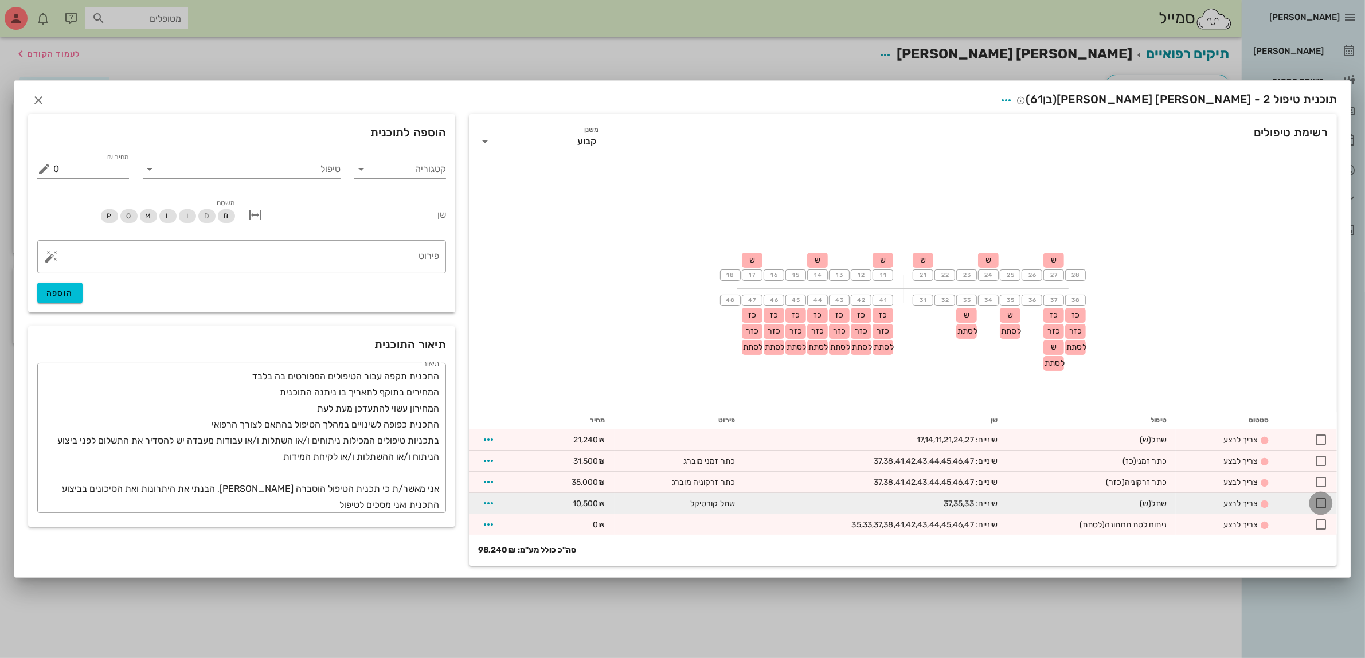
click at [1316, 505] on div at bounding box center [1320, 503] width 19 height 19
checkbox input "true"
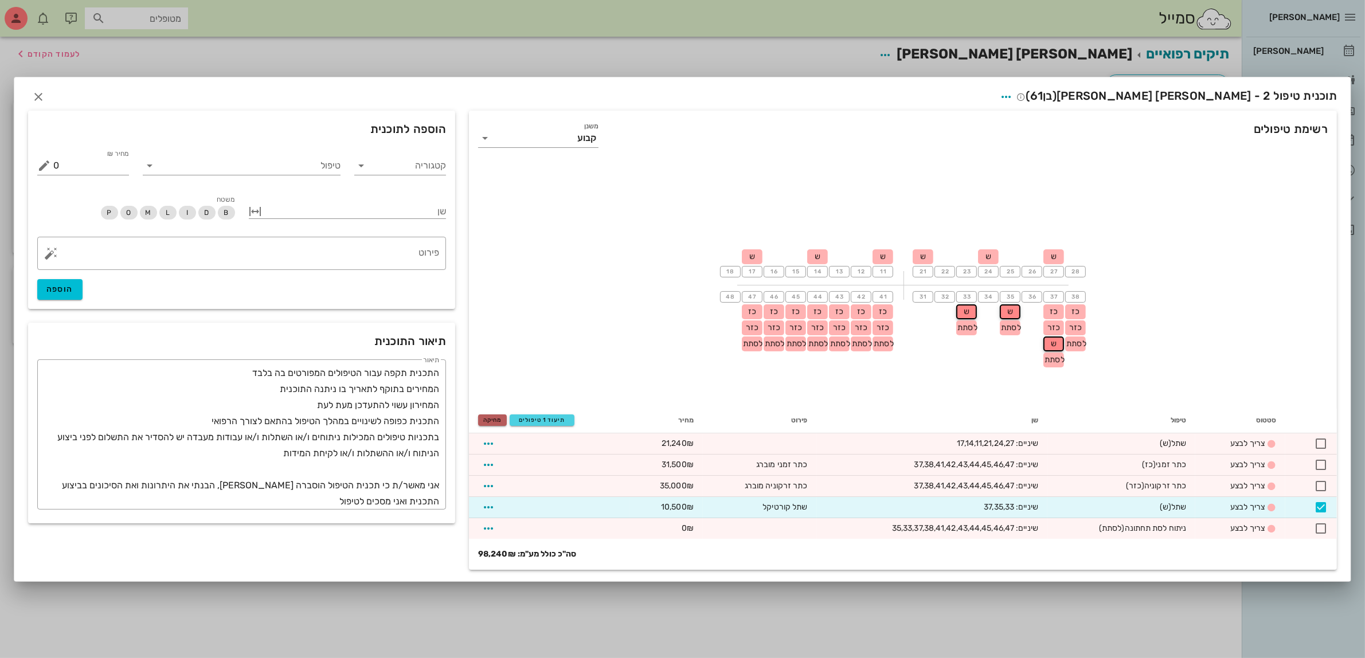
click at [487, 424] on button "מחיקה" at bounding box center [492, 419] width 29 height 11
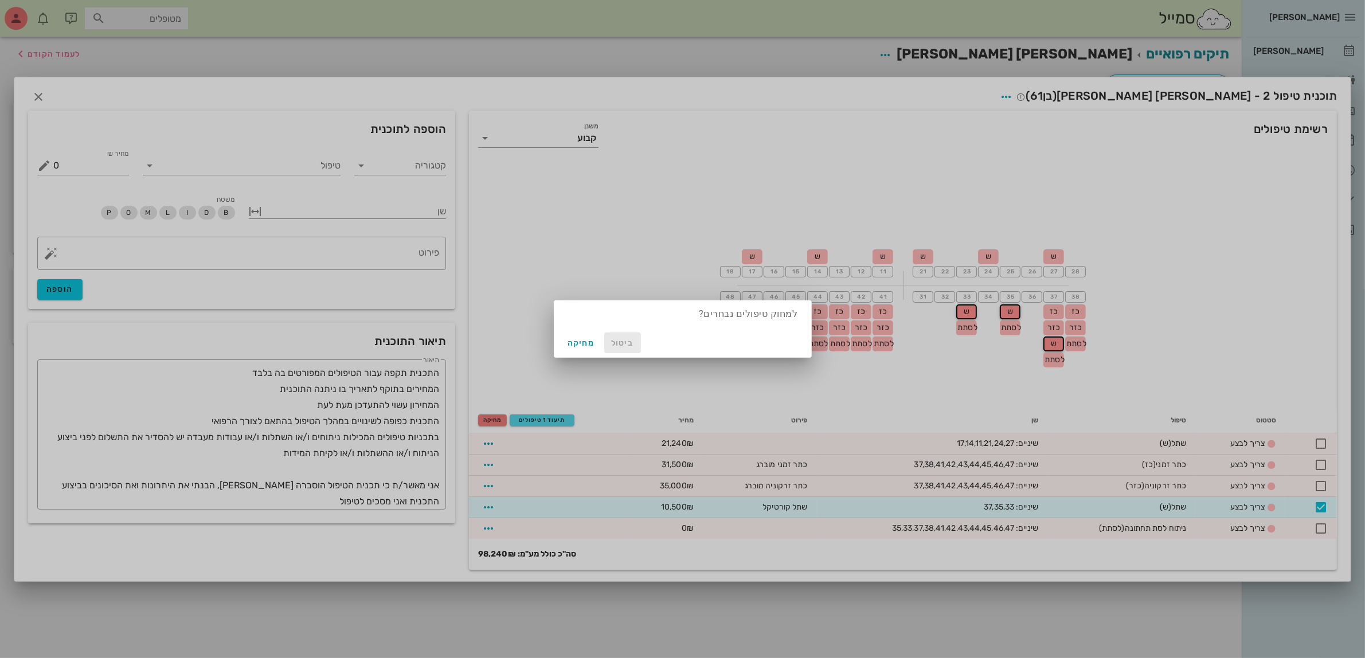
drag, startPoint x: 618, startPoint y: 342, endPoint x: 867, endPoint y: 356, distance: 249.8
click at [621, 342] on span "ביטול" at bounding box center [623, 343] width 28 height 10
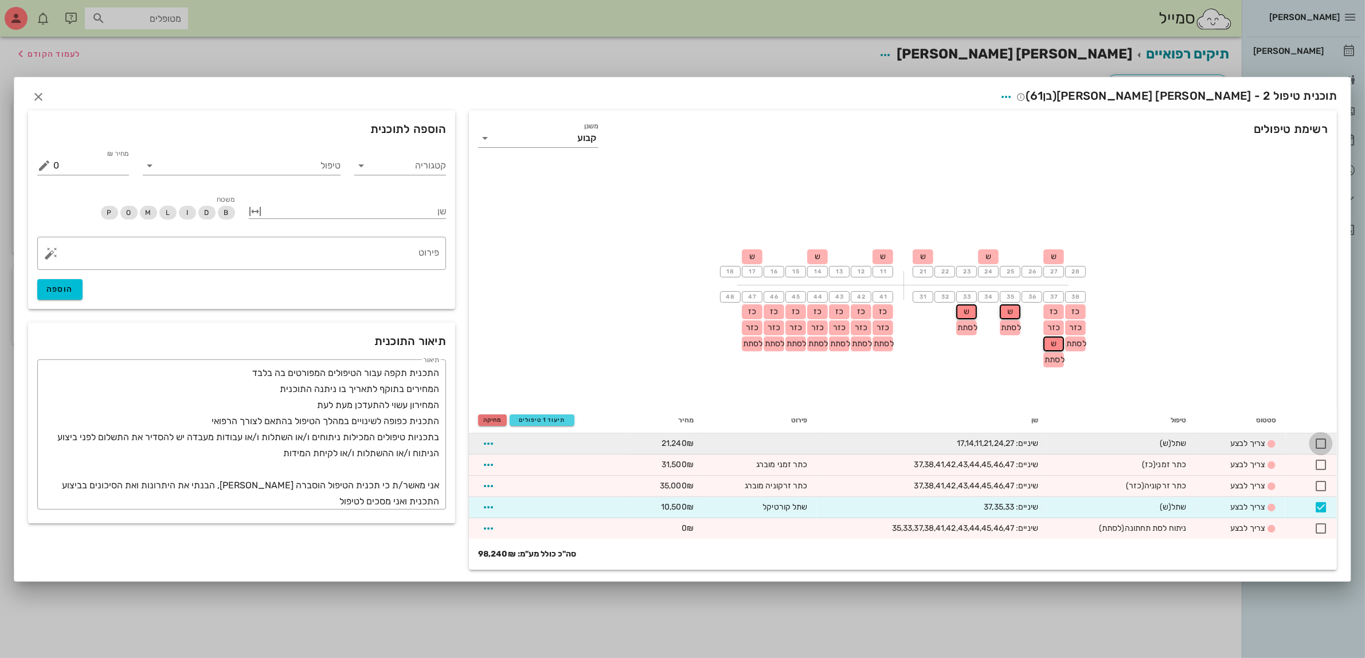
click at [1324, 435] on div at bounding box center [1320, 443] width 19 height 19
checkbox input "true"
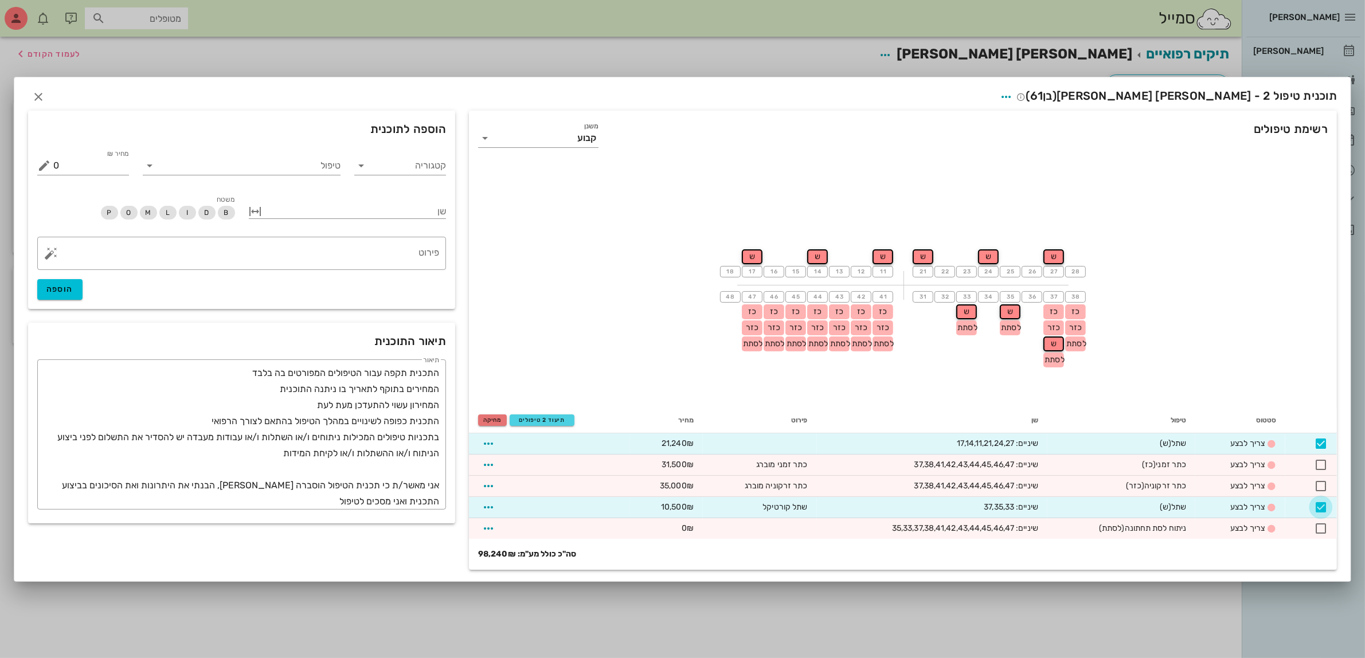
drag, startPoint x: 1323, startPoint y: 503, endPoint x: 1315, endPoint y: 504, distance: 8.8
click at [1323, 503] on div at bounding box center [1320, 507] width 19 height 19
checkbox input "false"
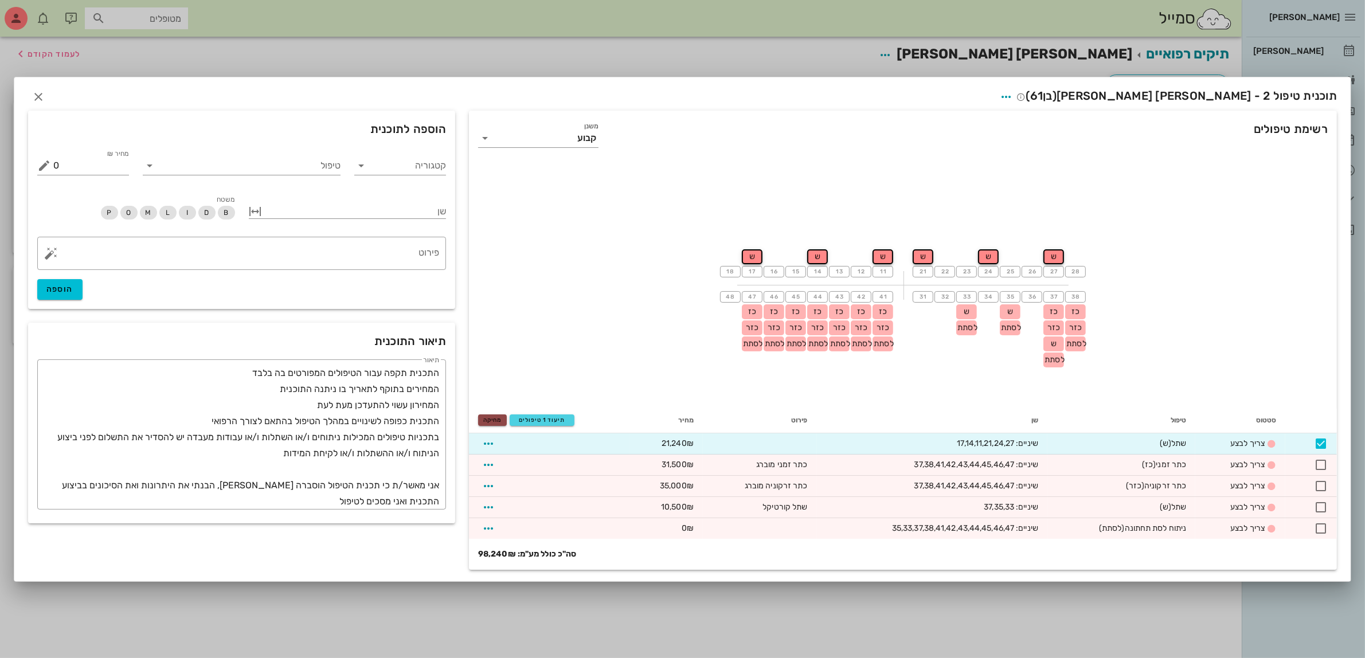
click at [488, 414] on button "מחיקה" at bounding box center [492, 419] width 29 height 11
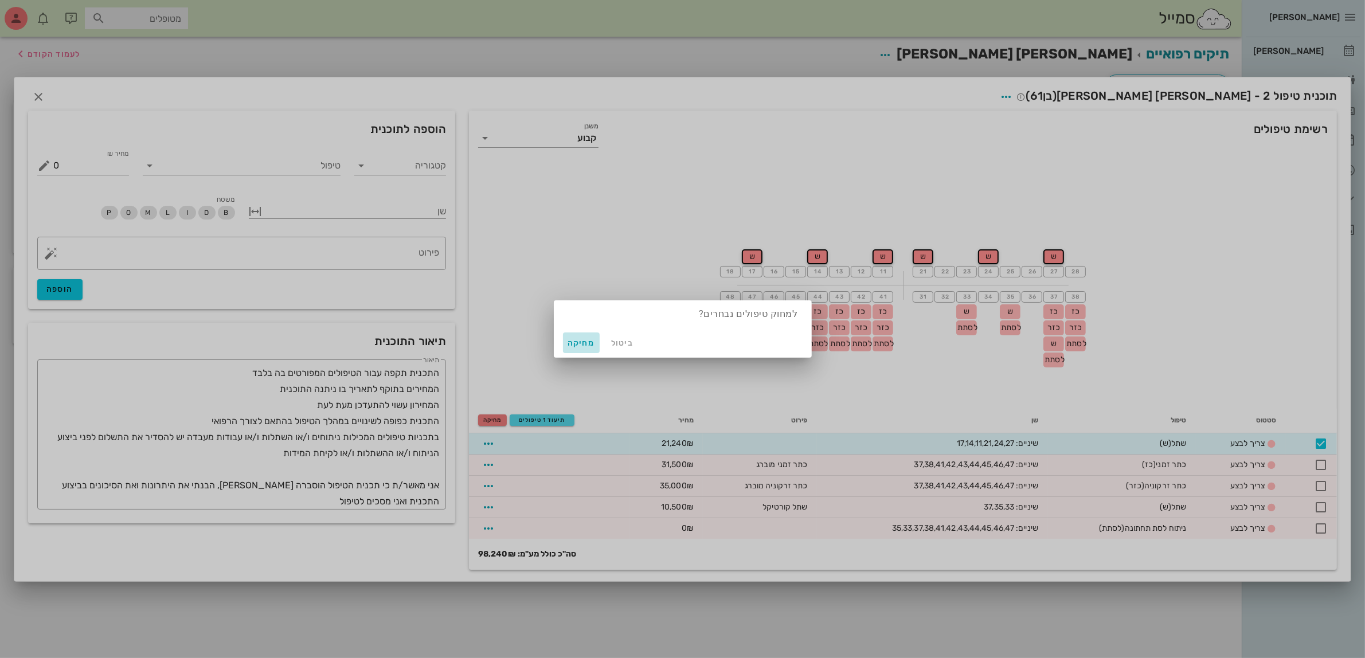
click at [592, 342] on span "מחיקה" at bounding box center [582, 343] width 28 height 10
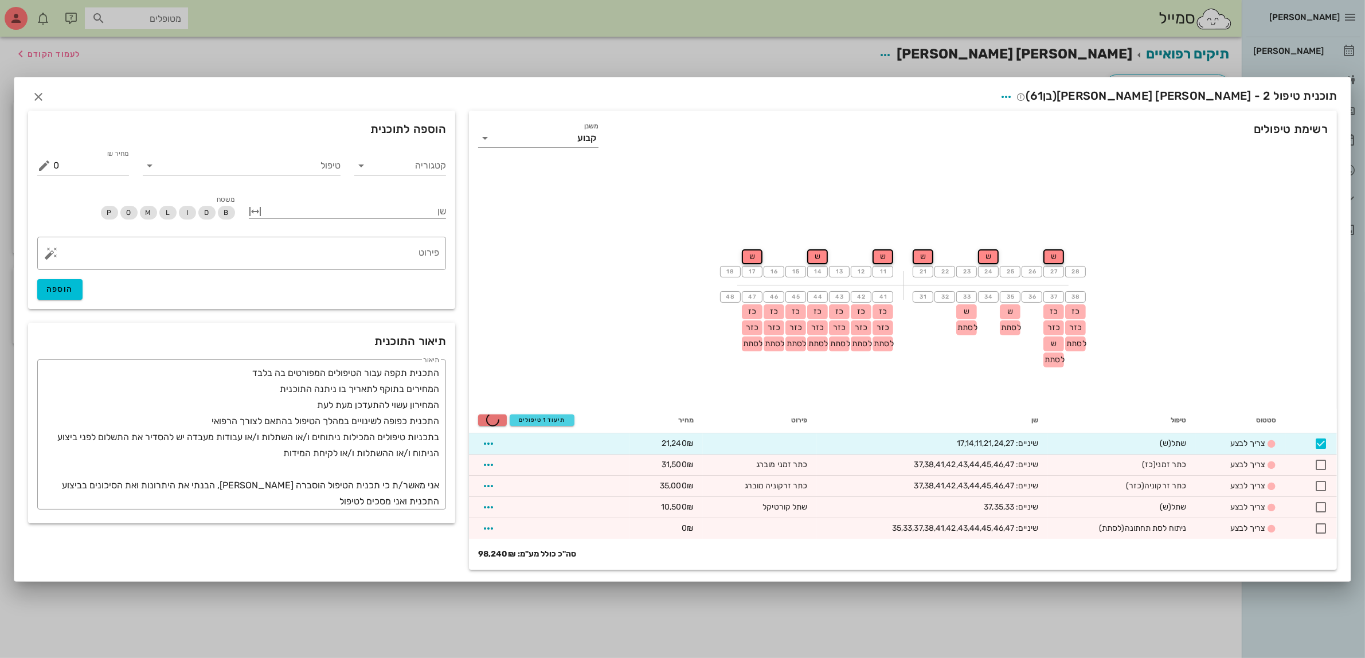
checkbox input "false"
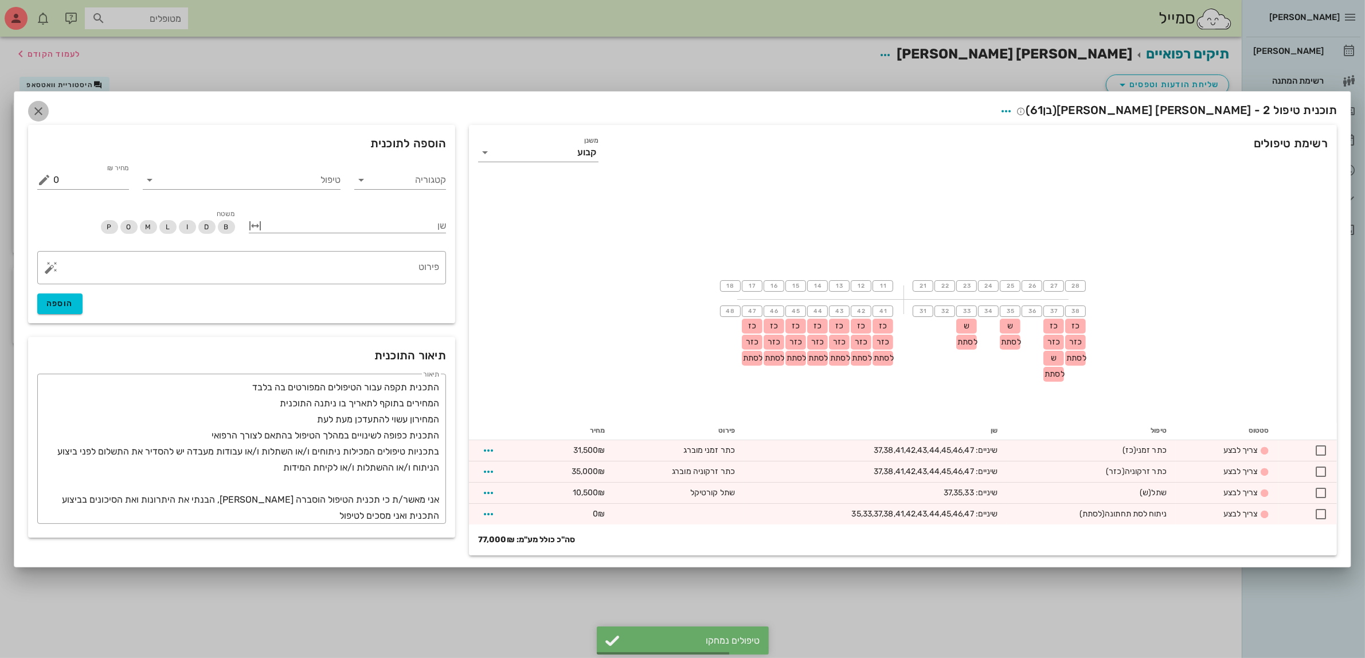
click at [49, 108] on span "button" at bounding box center [38, 111] width 21 height 14
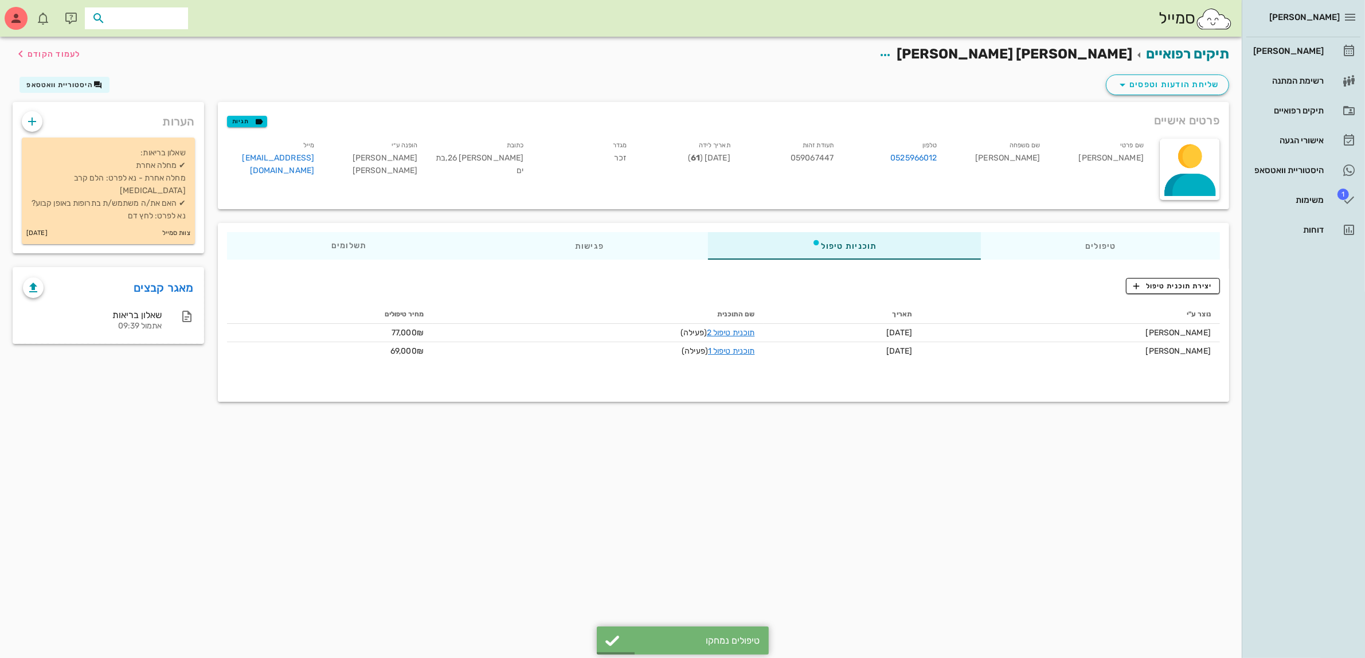
click at [150, 11] on input "text" at bounding box center [144, 18] width 73 height 15
type input "הודי"
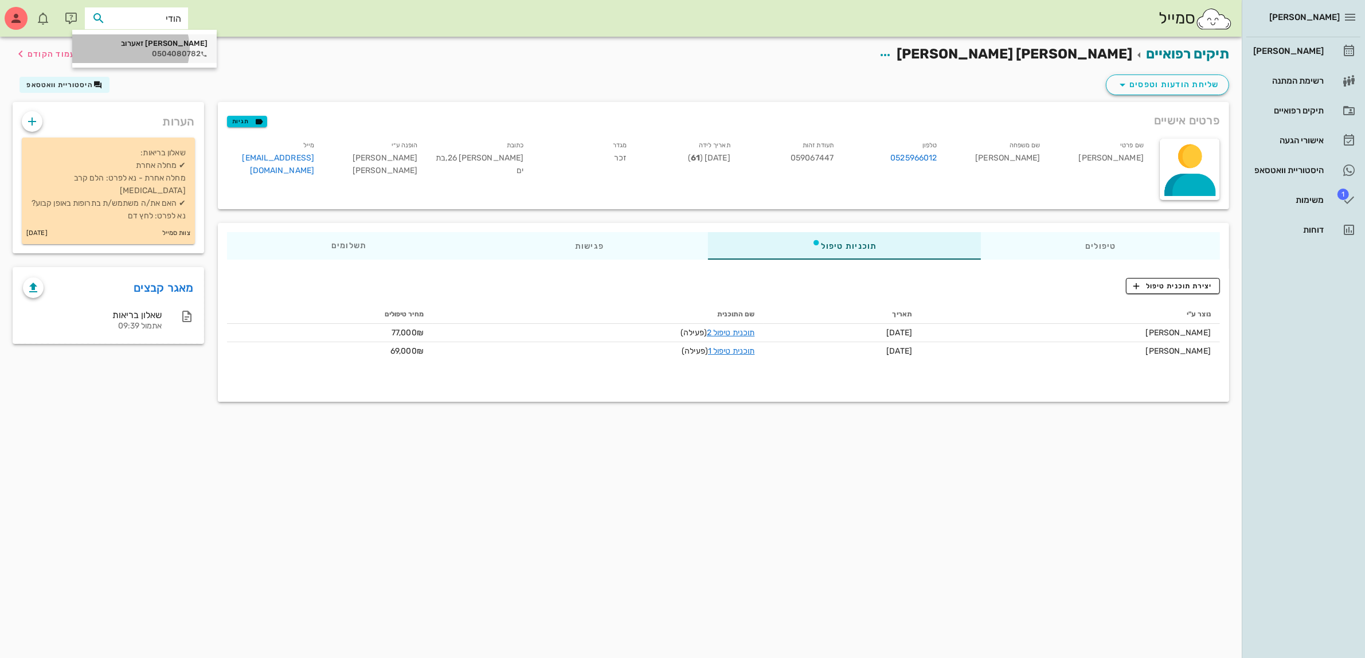
click at [118, 39] on div "הודיה זאערוב" at bounding box center [144, 43] width 126 height 9
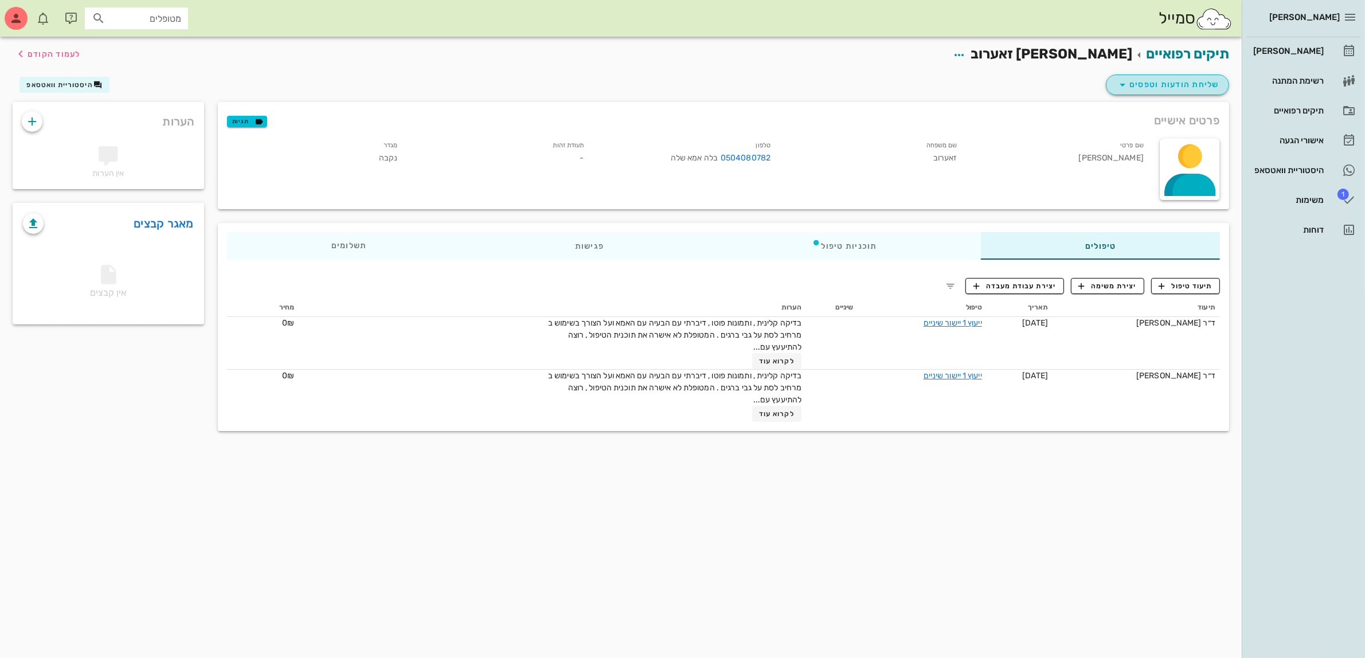
click at [1111, 77] on button "שליחת הודעות וטפסים" at bounding box center [1167, 85] width 123 height 21
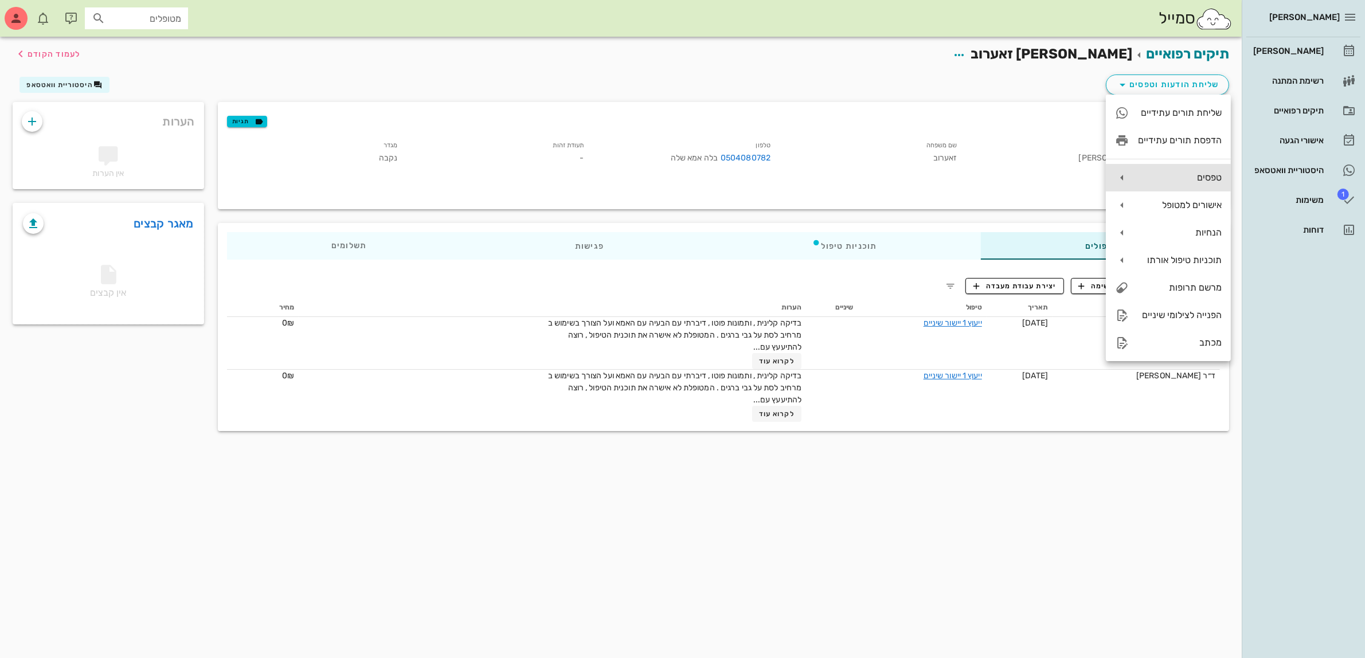
click at [1168, 169] on div "טפסים" at bounding box center [1168, 178] width 125 height 28
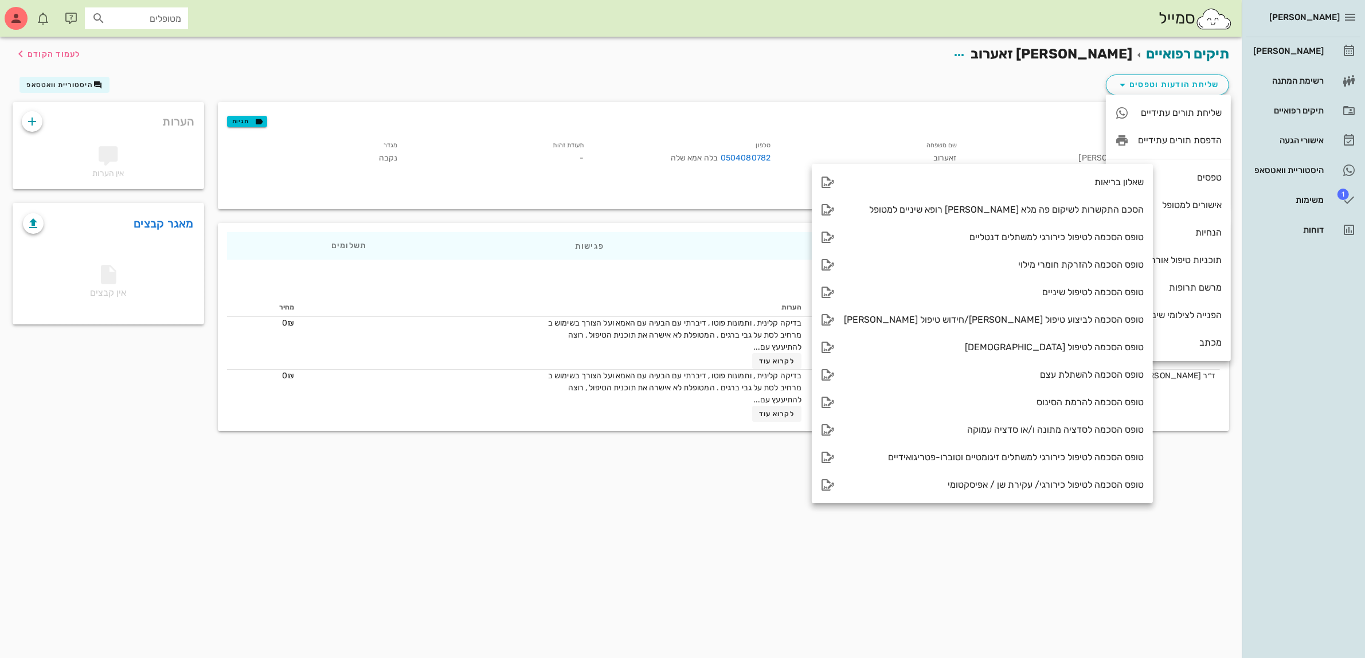
click at [891, 116] on div "פרטים אישיים תגיות" at bounding box center [723, 120] width 1011 height 37
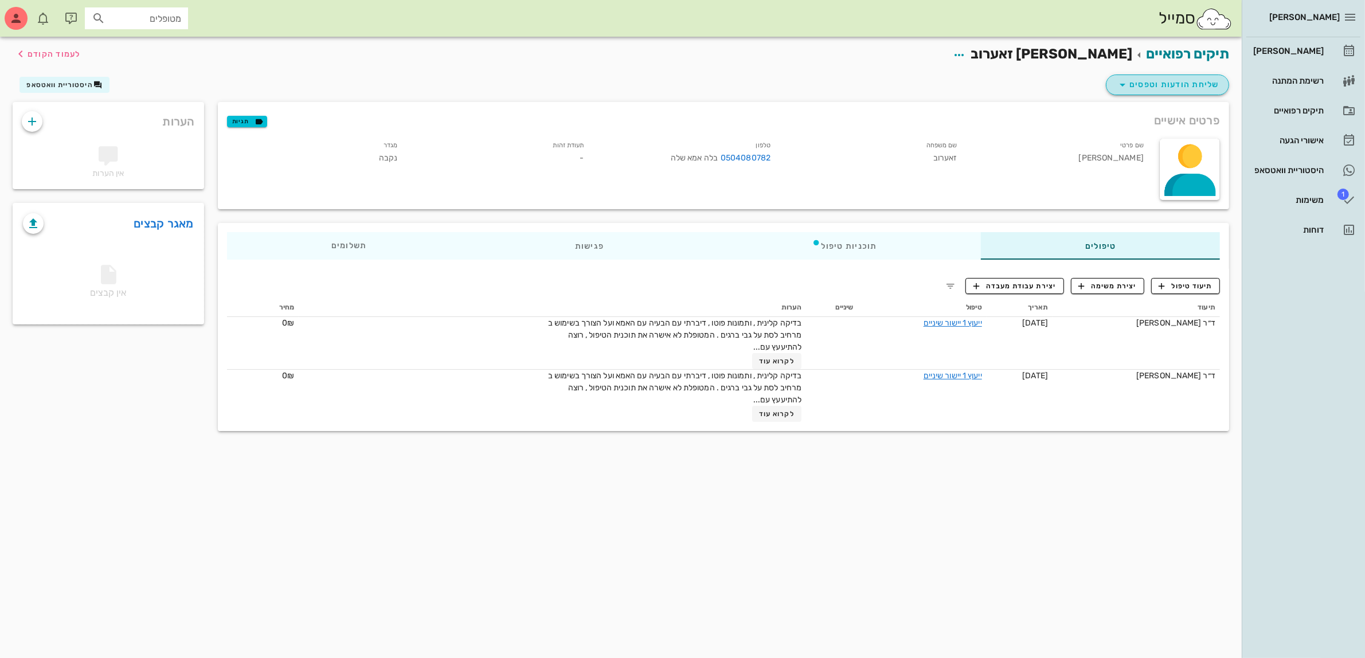
click at [1128, 81] on icon "button" at bounding box center [1123, 85] width 14 height 14
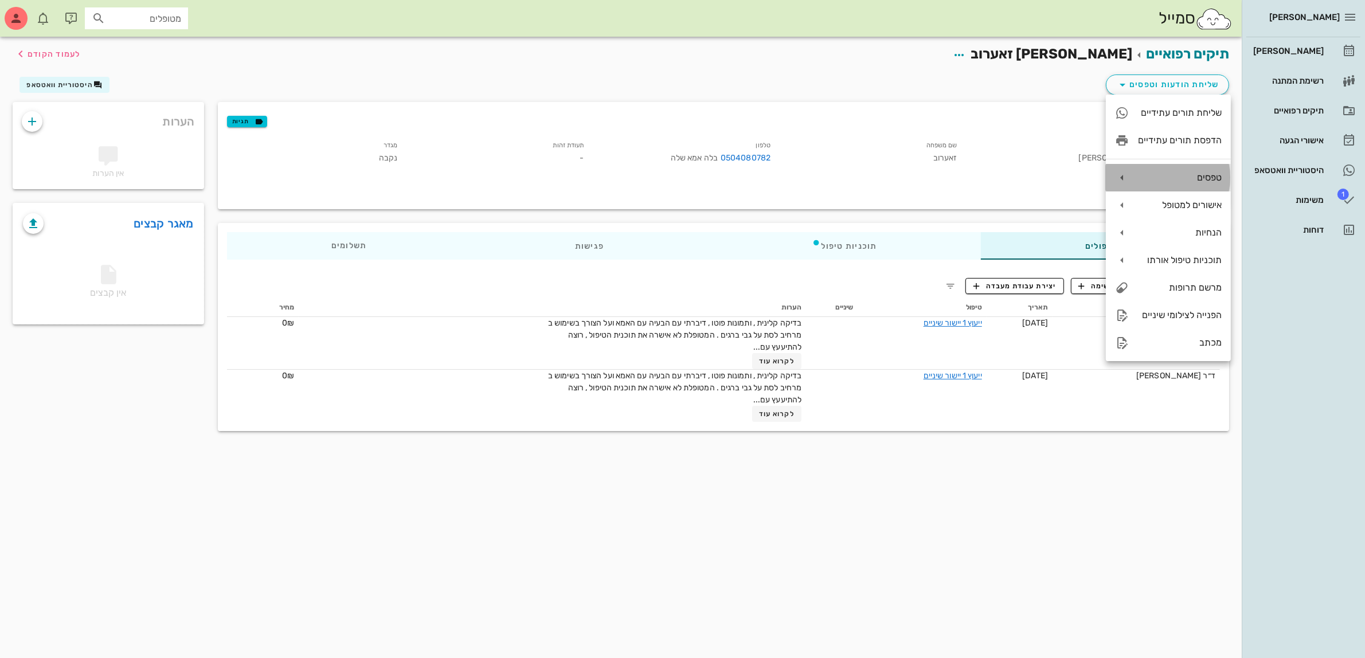
click at [1155, 170] on div "טפסים" at bounding box center [1168, 178] width 125 height 28
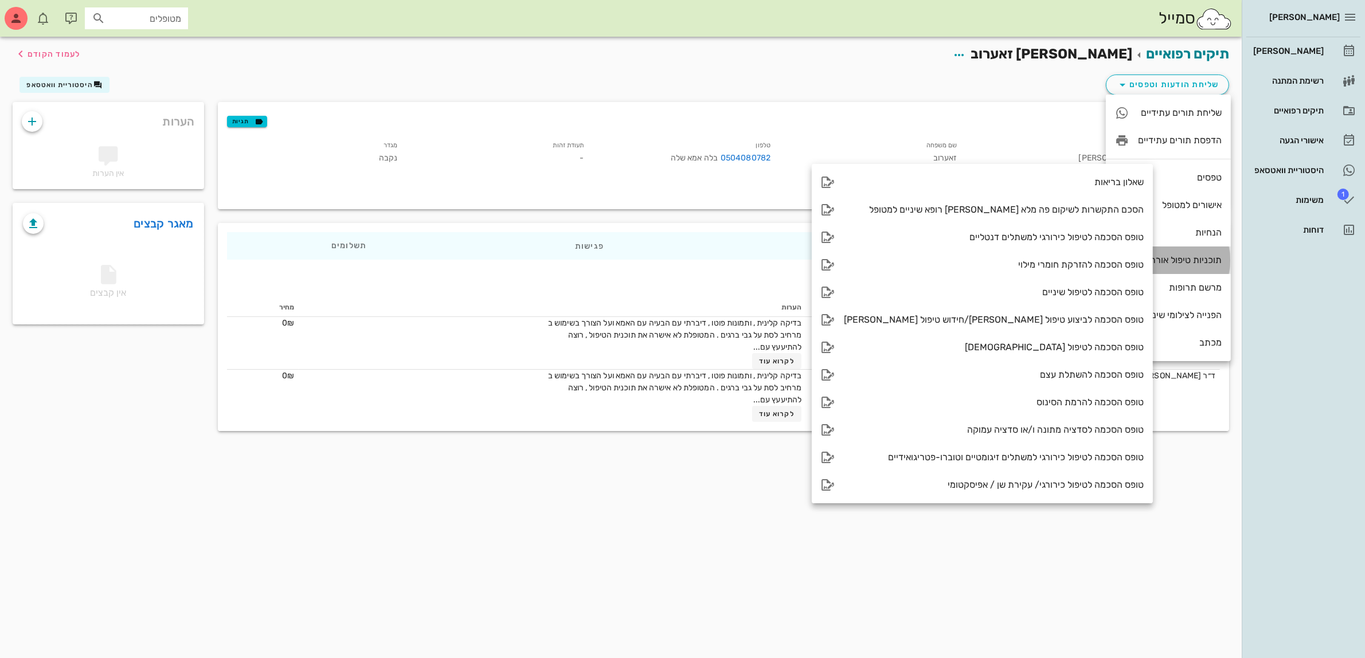
click at [1190, 258] on div "תוכניות טיפול אורתו" at bounding box center [1180, 260] width 84 height 11
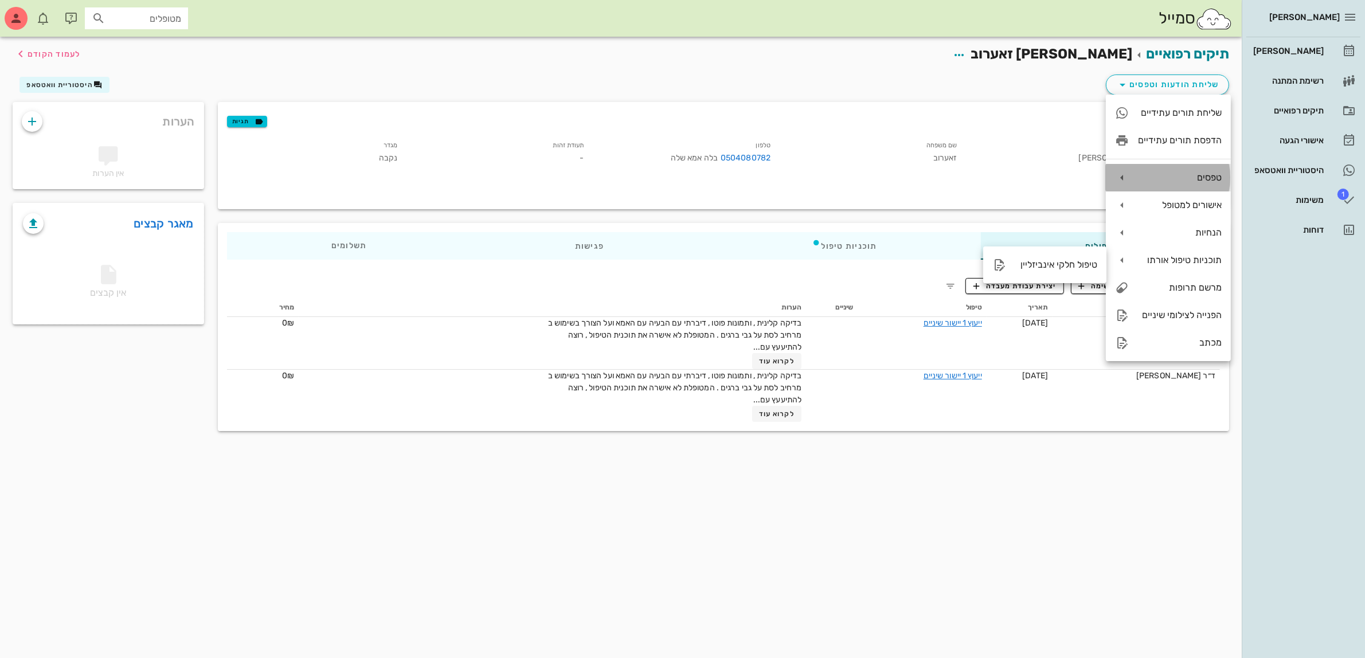
click at [1173, 177] on div "טפסים" at bounding box center [1180, 177] width 84 height 11
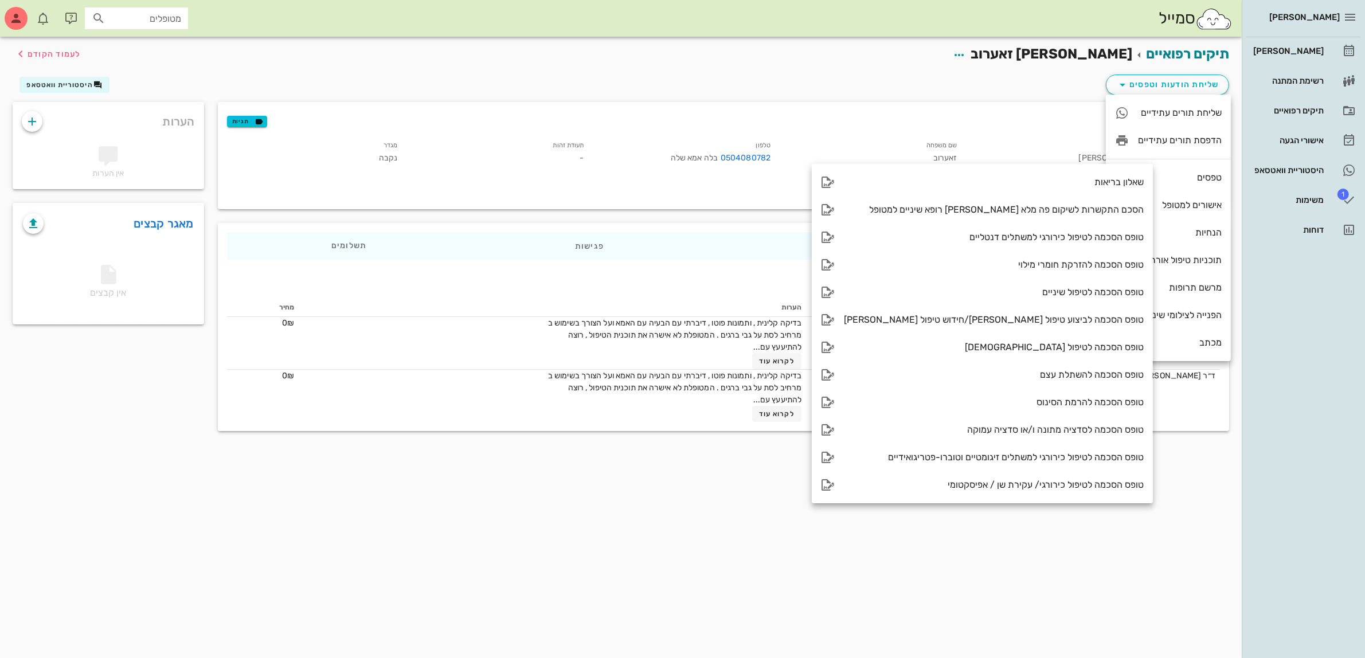
click at [1021, 139] on div "שם פרטי הודיה" at bounding box center [1060, 153] width 186 height 35
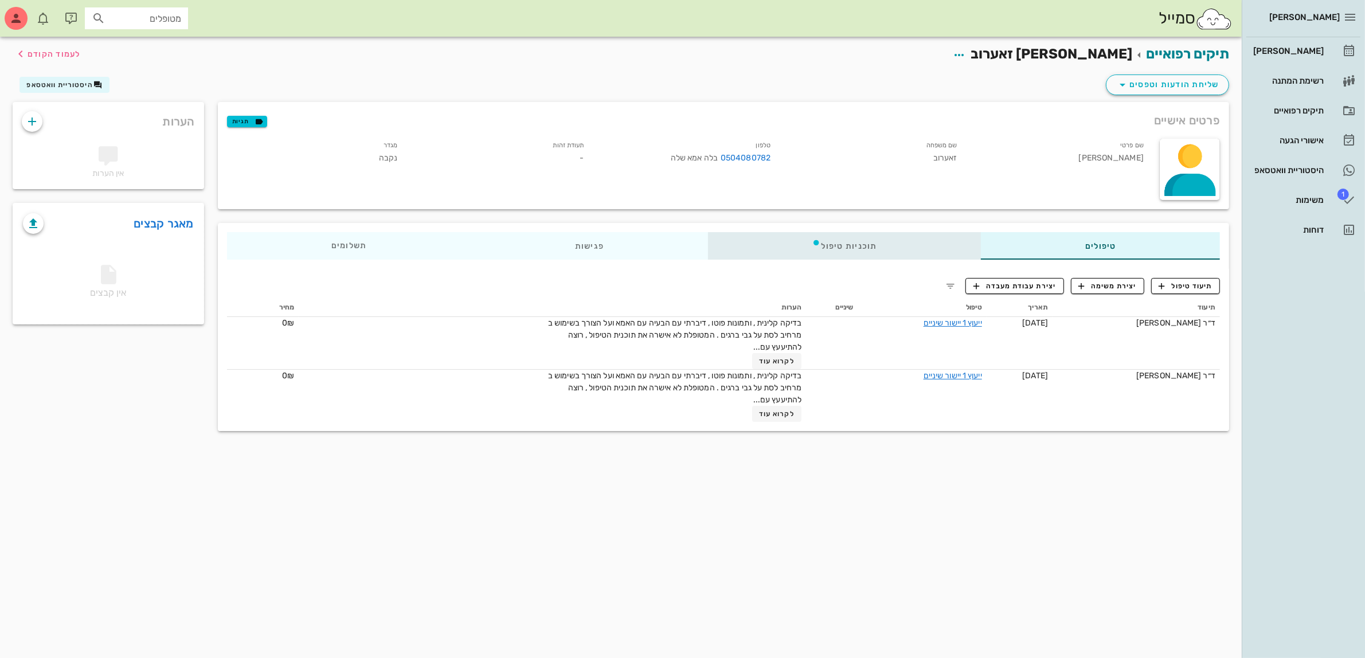
click at [863, 238] on div "תוכניות טיפול" at bounding box center [843, 246] width 273 height 28
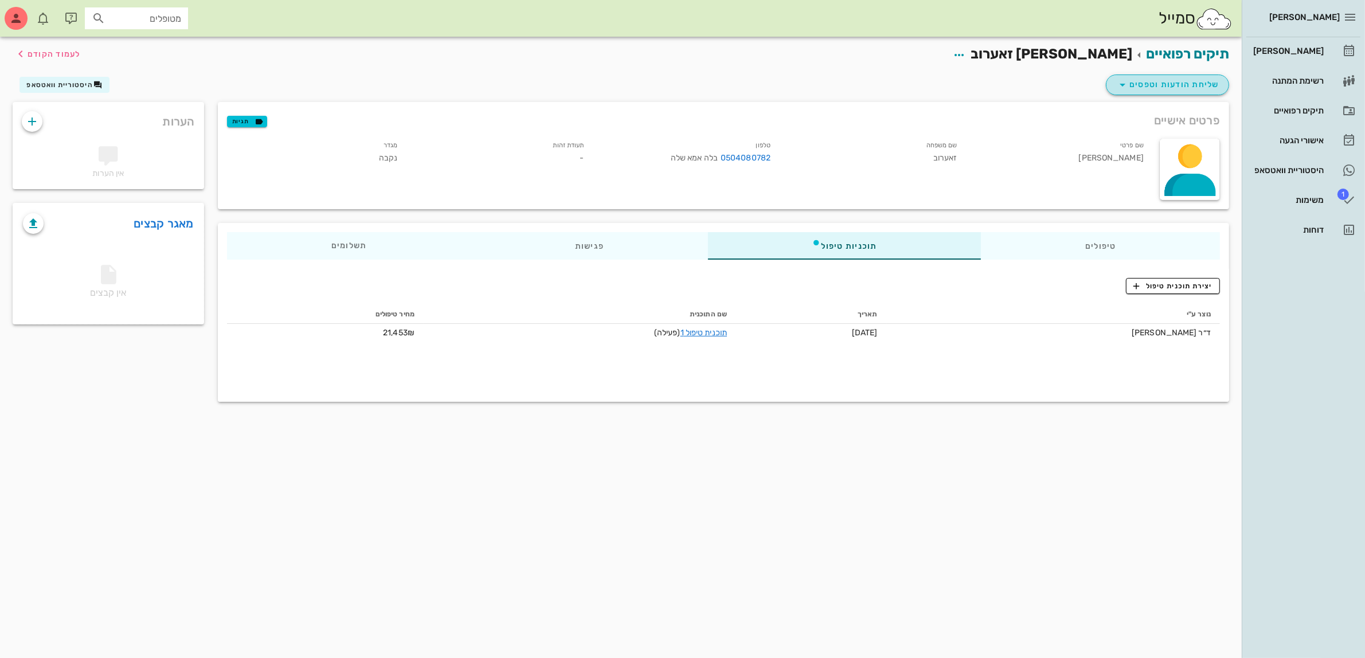
click at [1148, 89] on span "שליחת הודעות וטפסים" at bounding box center [1168, 85] width 104 height 14
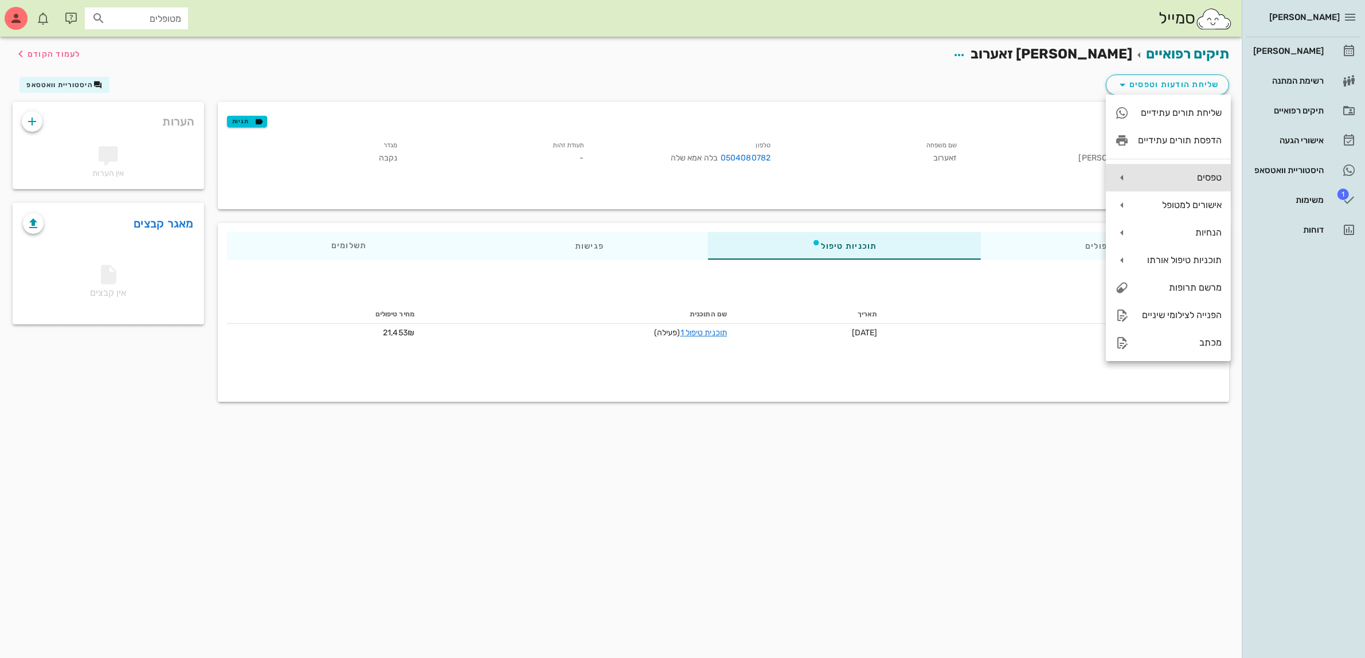
click at [1212, 178] on div "טפסים" at bounding box center [1180, 177] width 84 height 11
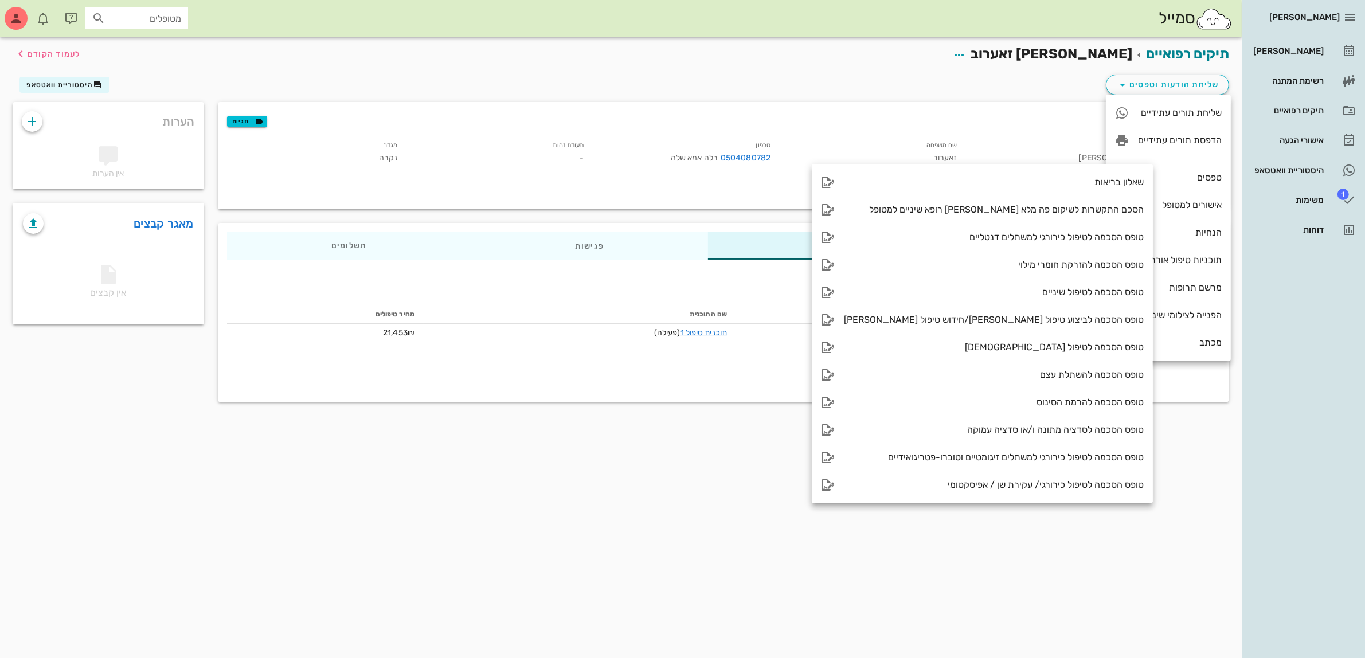
click at [1179, 513] on div "תיקים רפואיים הודיה זאערוב לעמוד הקודם שליחת הודעות וטפסים היסטוריית וואטסאפ פר…" at bounding box center [621, 347] width 1242 height 621
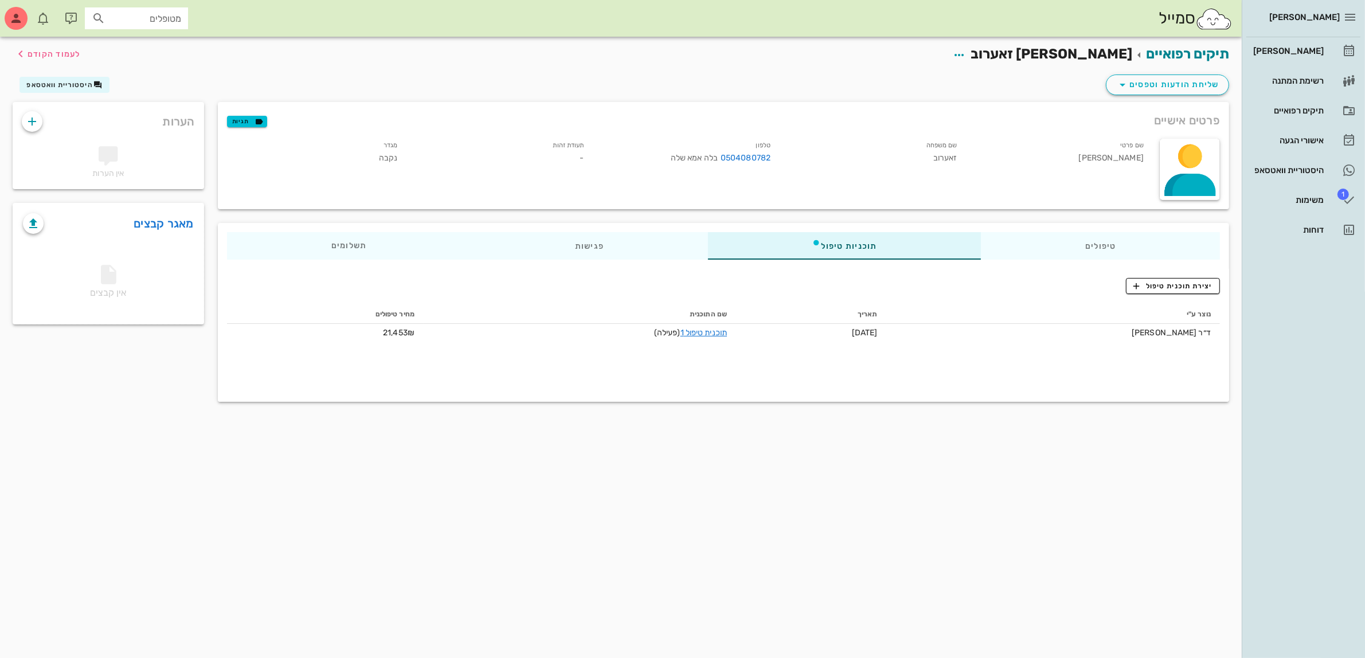
click at [1147, 98] on div "פרטים אישיים תגיות שם פרטי הודיה שם משפחה זאערוב טלפון 0504080782 בלה אמא שלה ת…" at bounding box center [723, 155] width 1025 height 121
click at [1148, 92] on button "שליחת הודעות וטפסים" at bounding box center [1167, 85] width 123 height 21
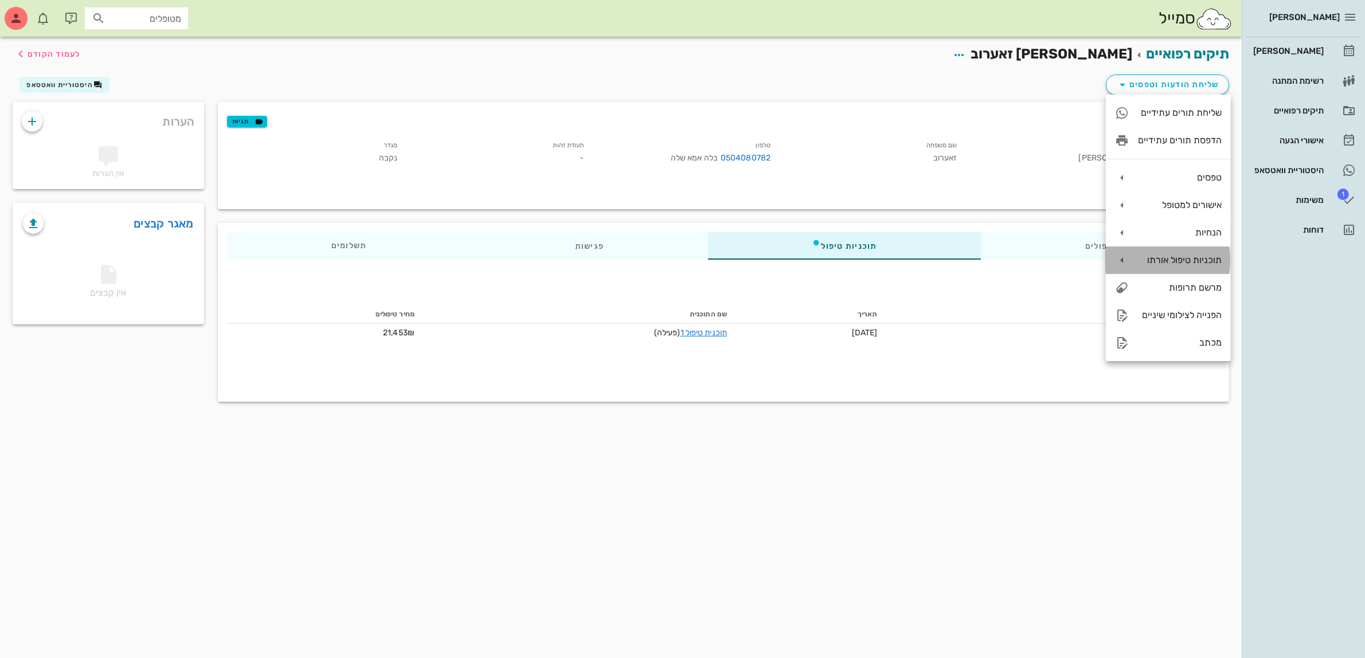
click at [1191, 259] on div "תוכניות טיפול אורתו" at bounding box center [1180, 260] width 84 height 11
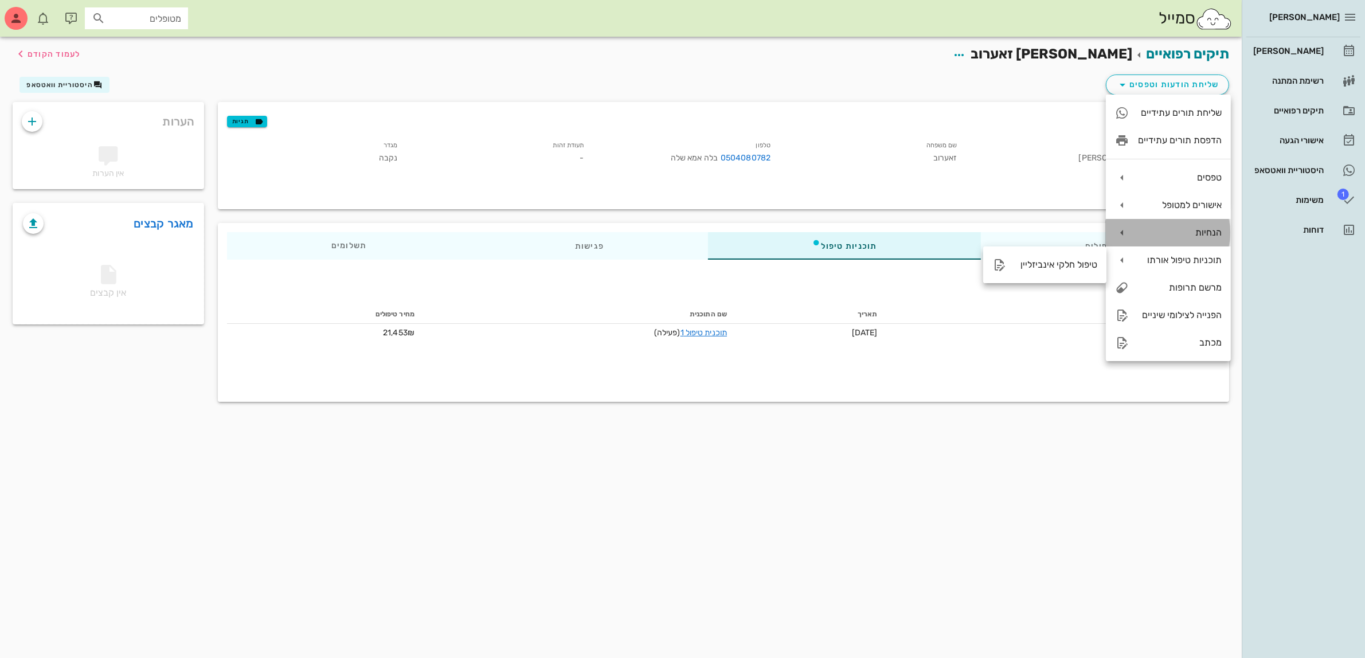
click at [1181, 241] on div "הנחיות" at bounding box center [1168, 233] width 125 height 28
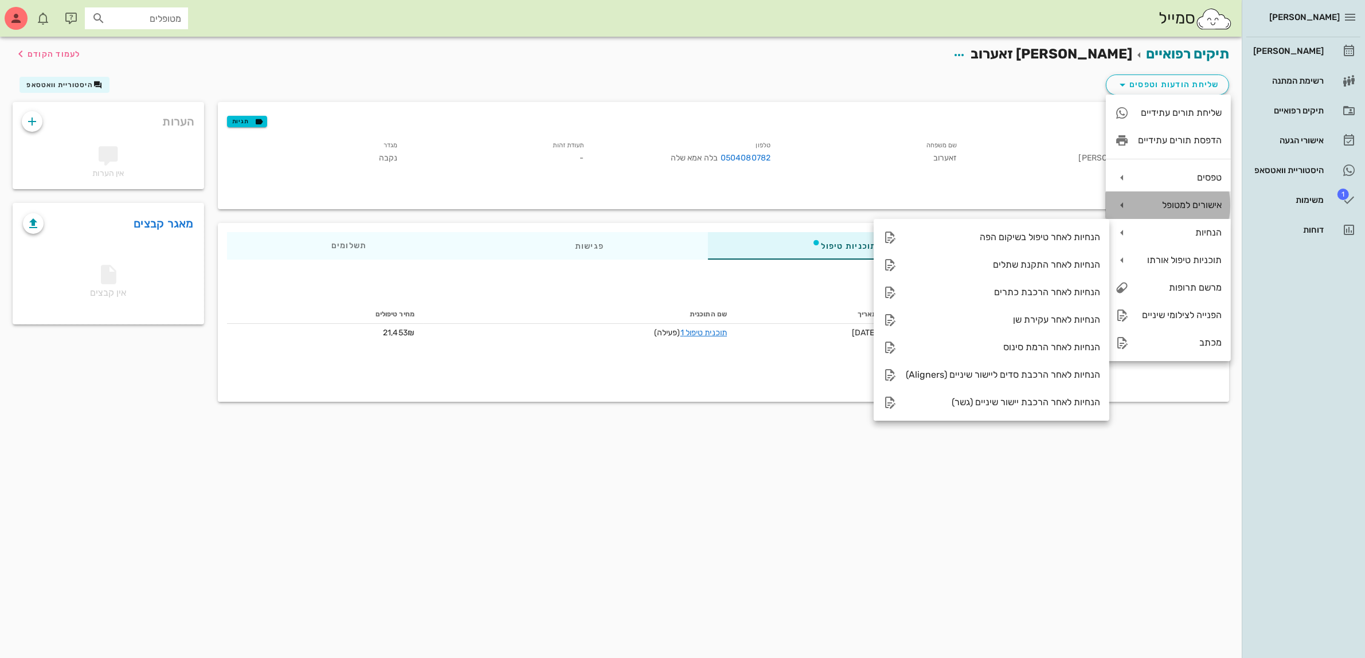
click at [1162, 202] on div "אישורים למטופל" at bounding box center [1180, 204] width 84 height 11
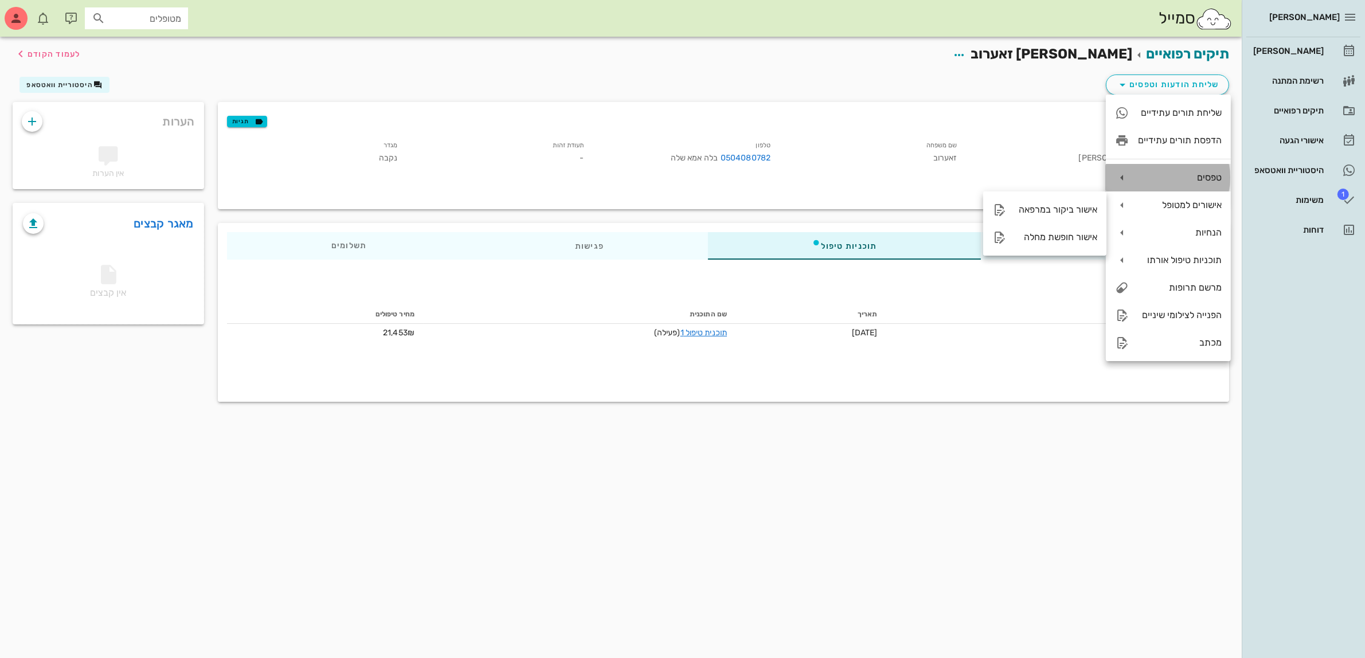
click at [1156, 181] on div "טפסים" at bounding box center [1180, 177] width 84 height 11
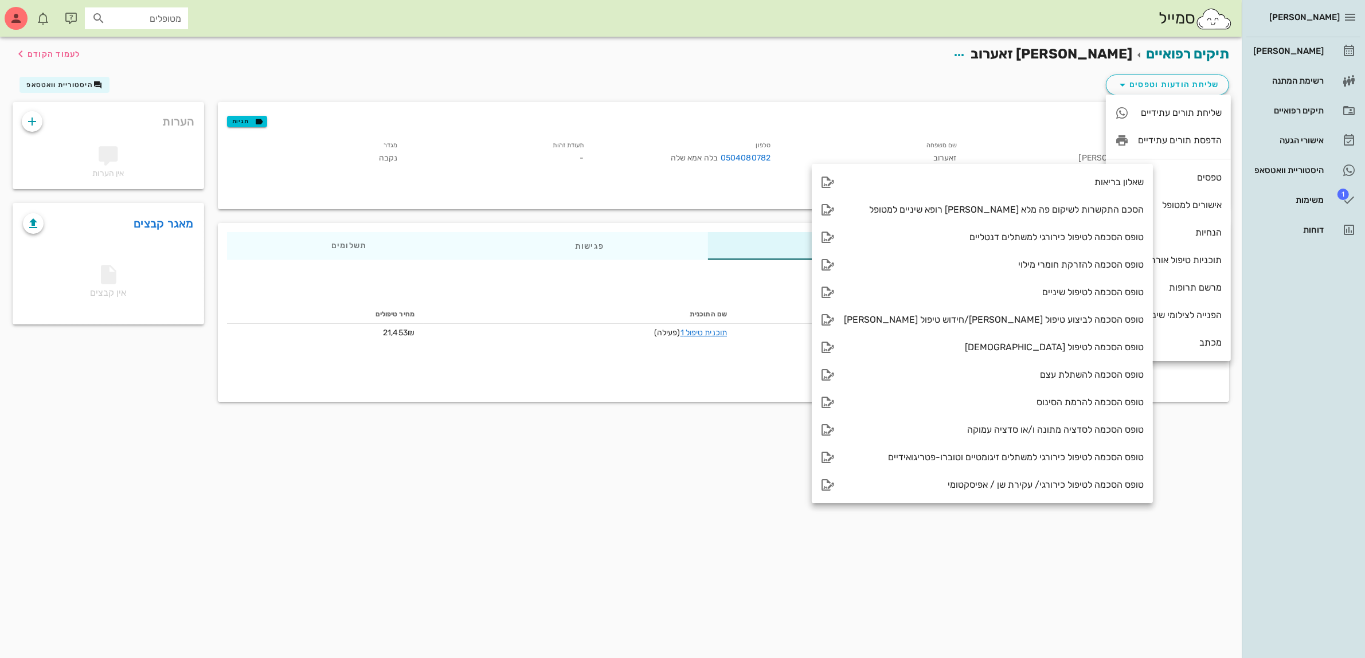
click at [1225, 517] on div "תיקים רפואיים הודיה זאערוב לעמוד הקודם שליחת הודעות וטפסים היסטוריית וואטסאפ פר…" at bounding box center [621, 347] width 1242 height 621
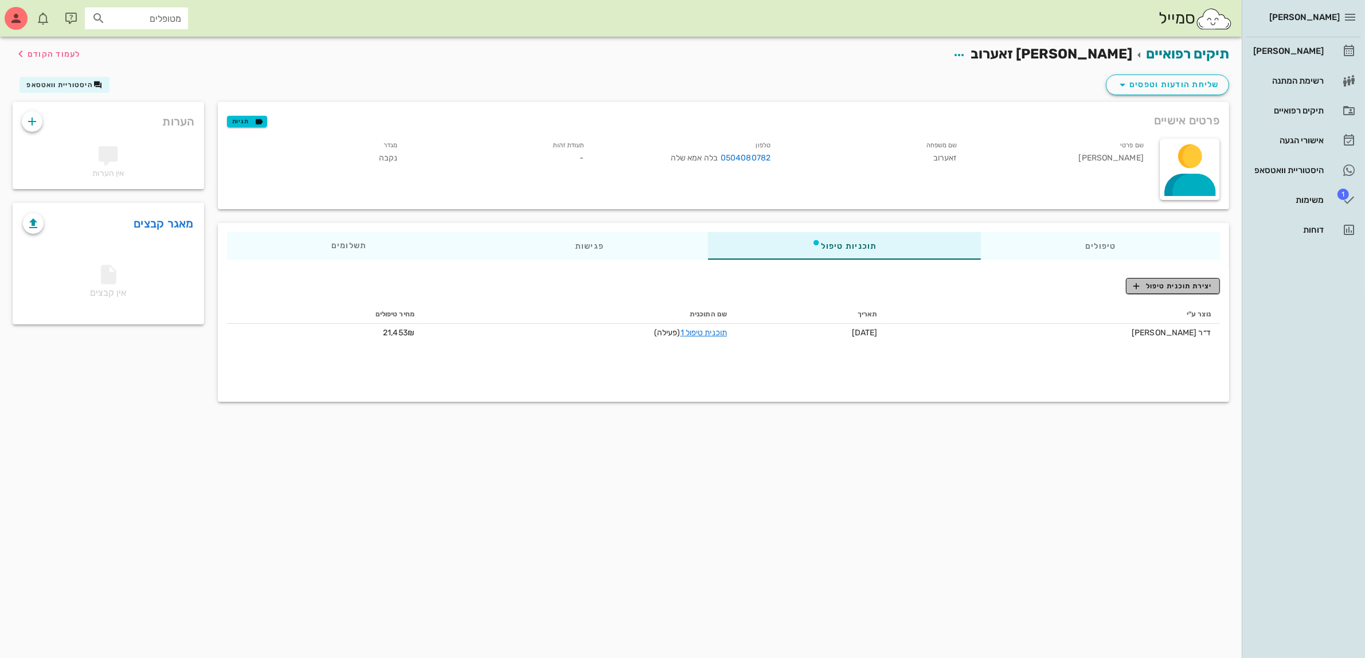
click at [1156, 281] on span "יצירת תוכנית טיפול" at bounding box center [1172, 286] width 79 height 10
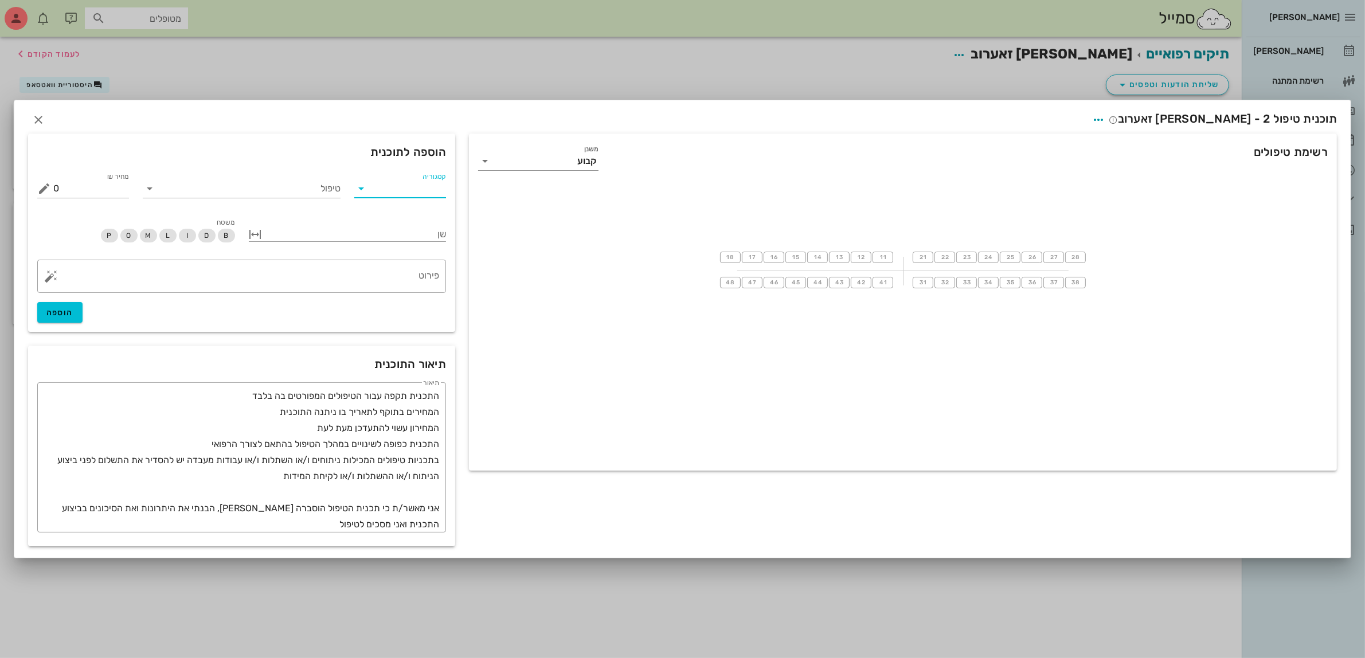
click at [443, 184] on input "קטגוריה" at bounding box center [409, 188] width 73 height 18
click at [424, 293] on div "[DEMOGRAPHIC_DATA]" at bounding box center [413, 299] width 100 height 25
type input "[DEMOGRAPHIC_DATA]"
click at [317, 190] on input "טיפול" at bounding box center [250, 188] width 182 height 18
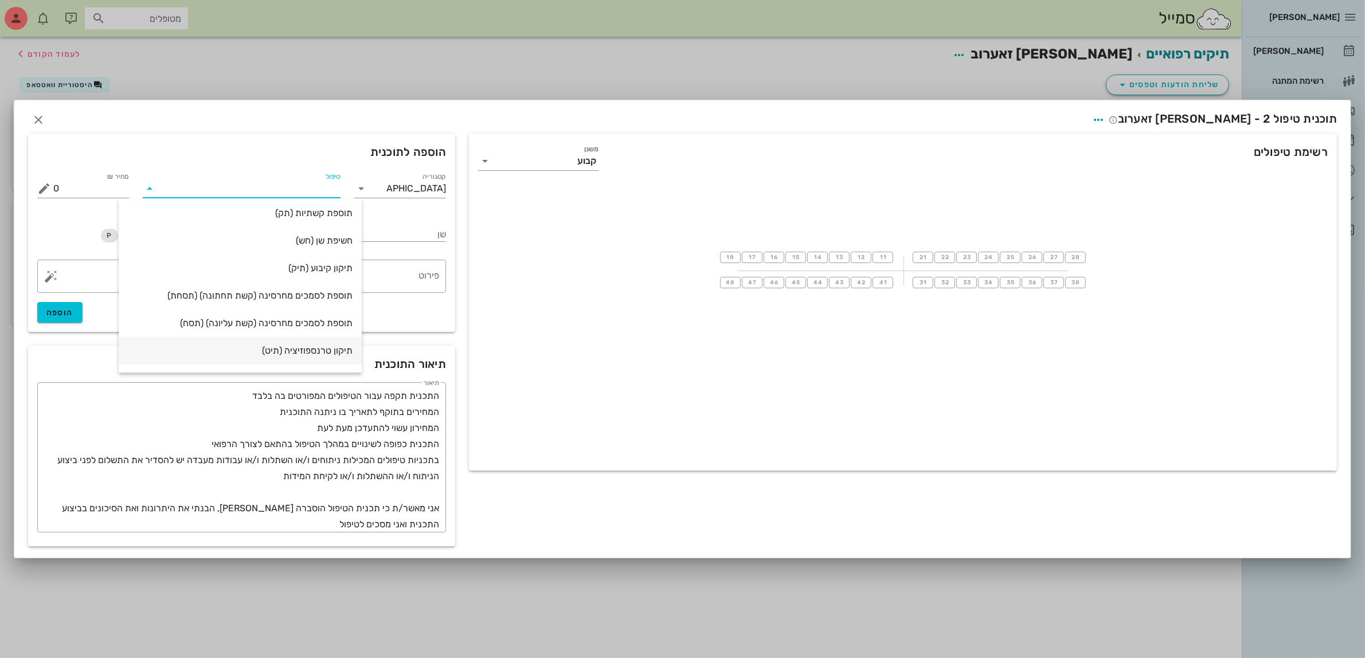
scroll to position [577, 0]
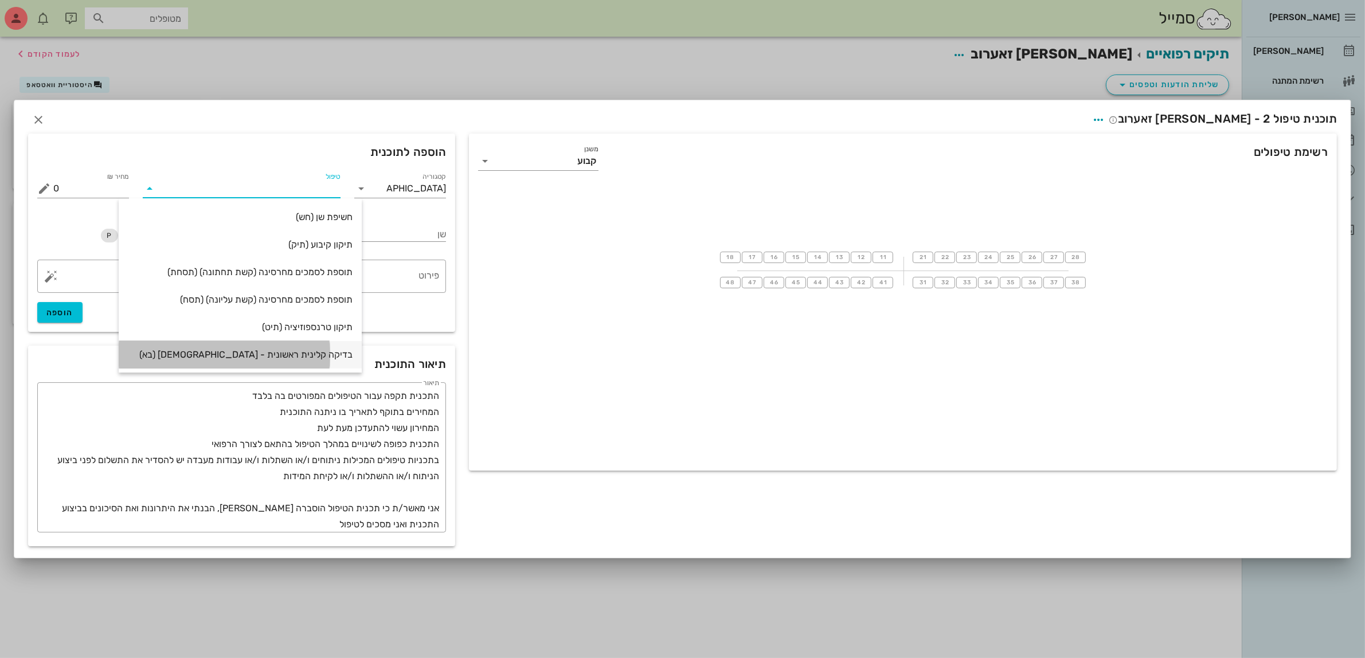
click at [271, 351] on div "בדיקה קלינית ראשונית - אורתודונטיה (בא)" at bounding box center [240, 354] width 225 height 11
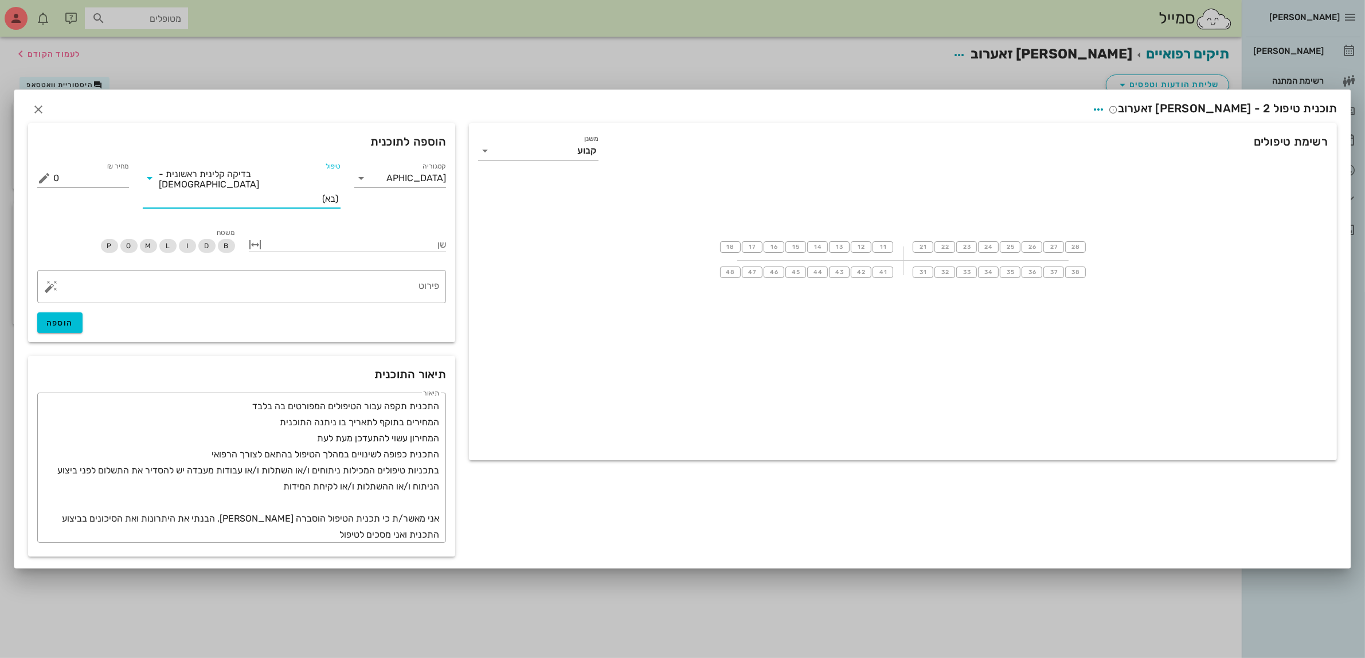
click at [190, 190] on input "טיפול" at bounding box center [240, 199] width 163 height 18
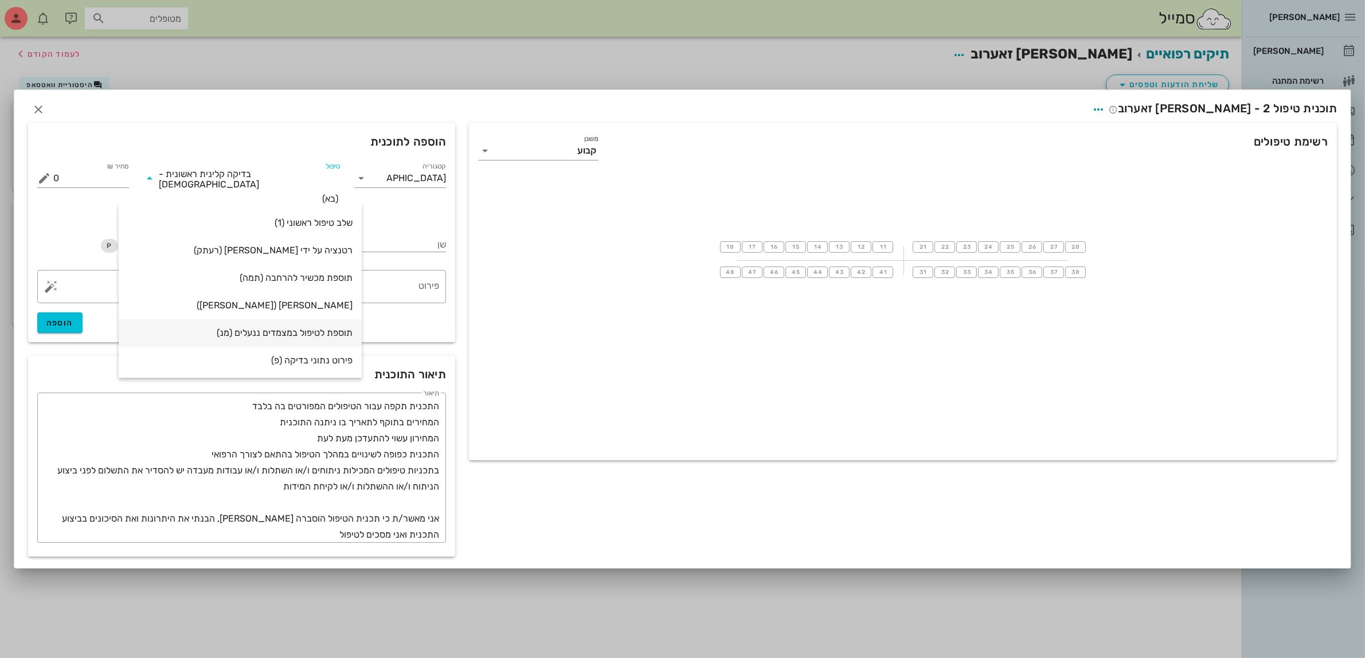
scroll to position [0, 0]
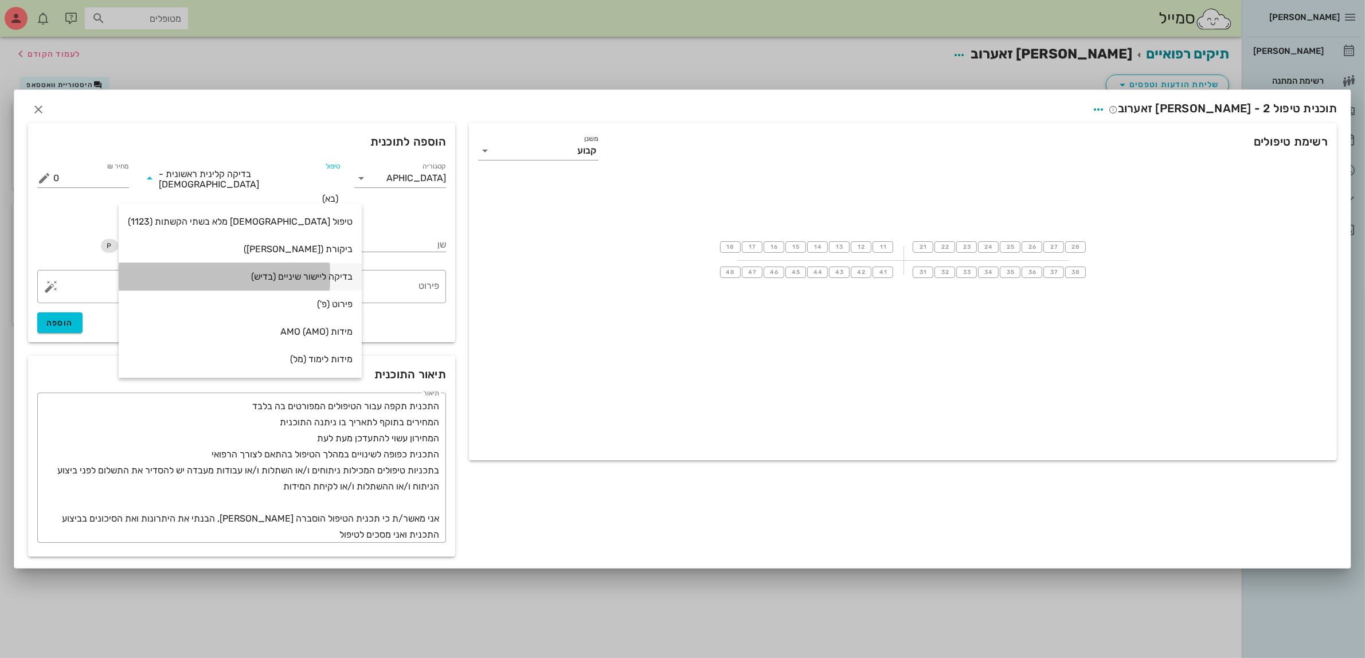
click at [319, 278] on div "בדיקה ליישור שיניים (בדיש)" at bounding box center [240, 276] width 225 height 11
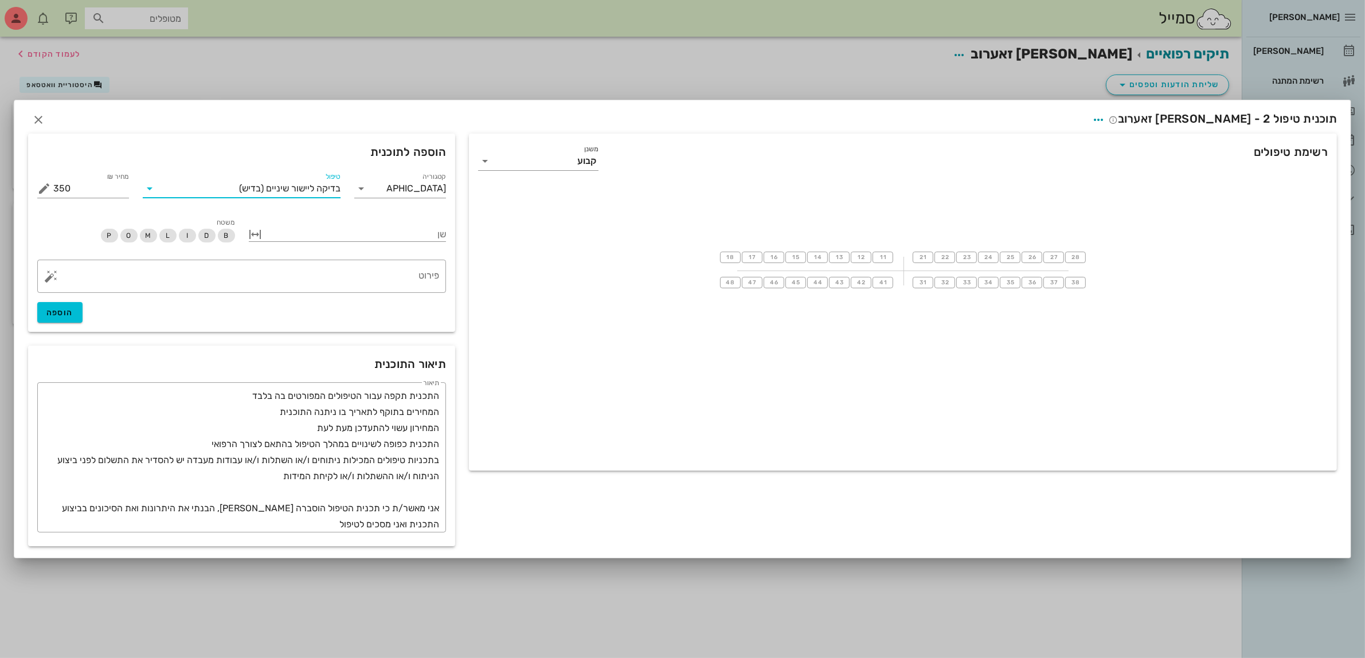
click at [299, 202] on div "טיפול בדיקה ליישור שיניים (בדיש)" at bounding box center [242, 190] width 198 height 23
click at [305, 183] on span "בדיקה ליישור שיניים" at bounding box center [303, 188] width 75 height 10
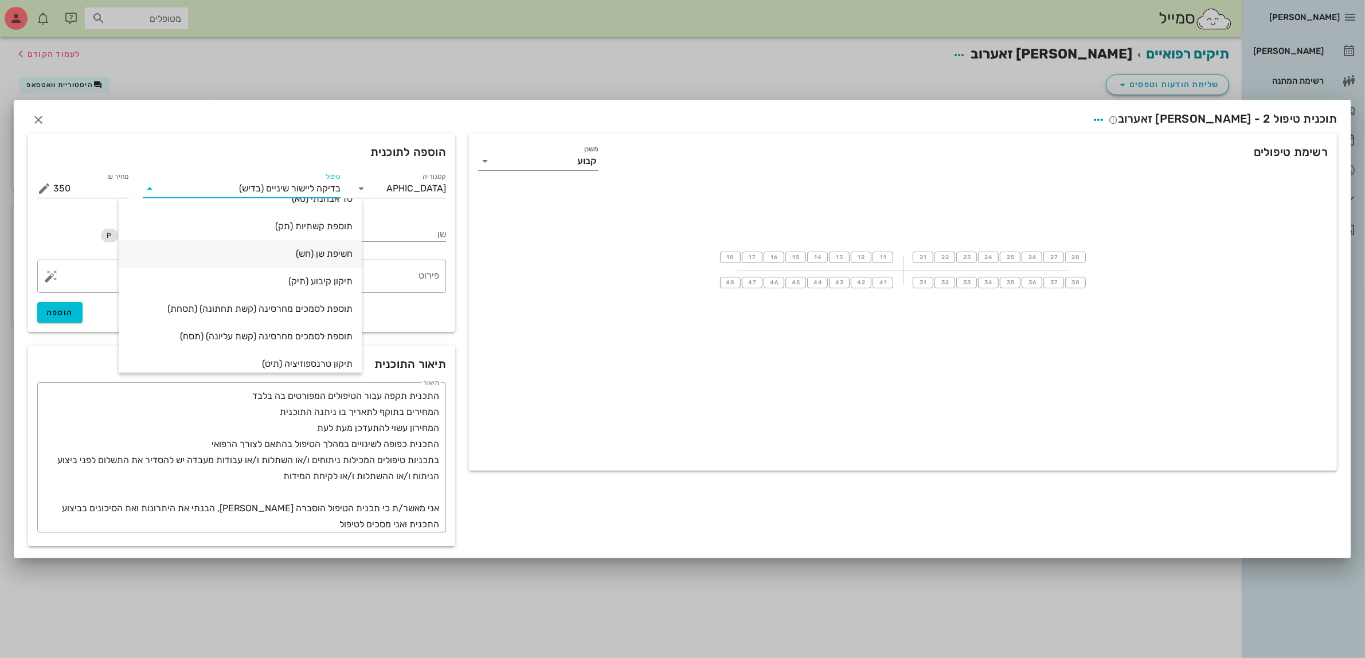
scroll to position [577, 0]
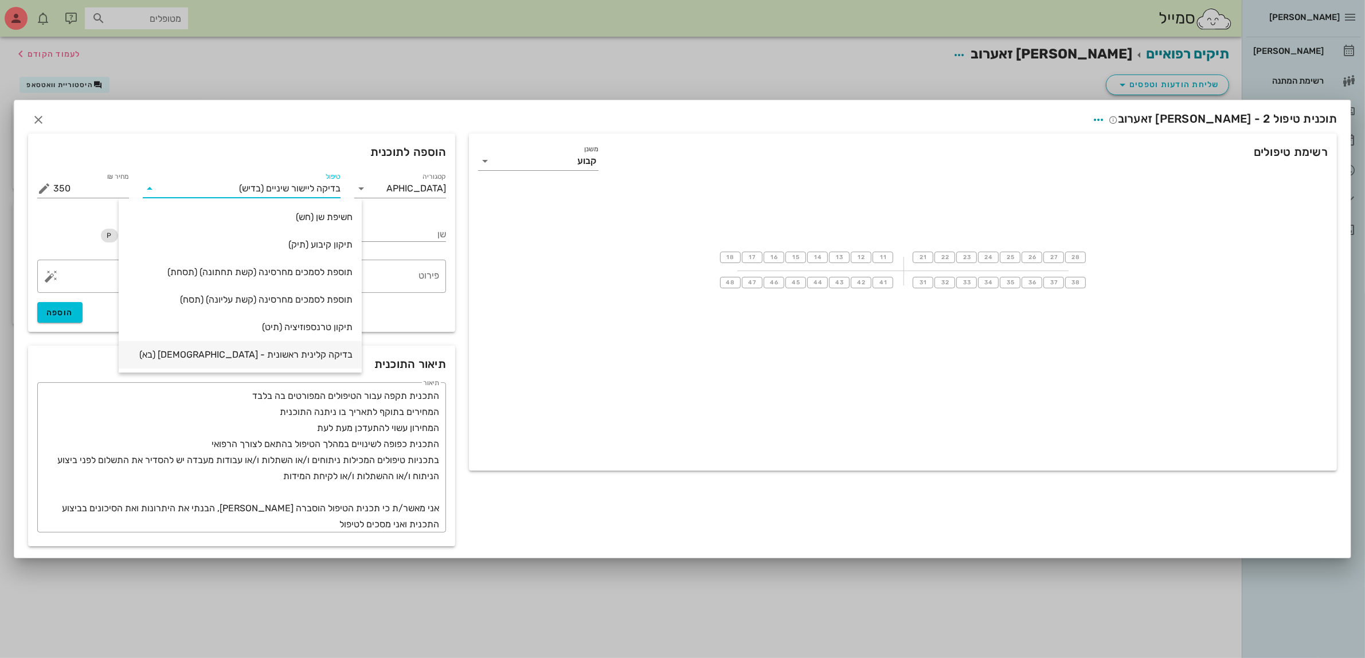
click at [308, 349] on div "בדיקה קלינית ראשונית - אורתודונטיה (בא)" at bounding box center [240, 354] width 225 height 11
type input "0"
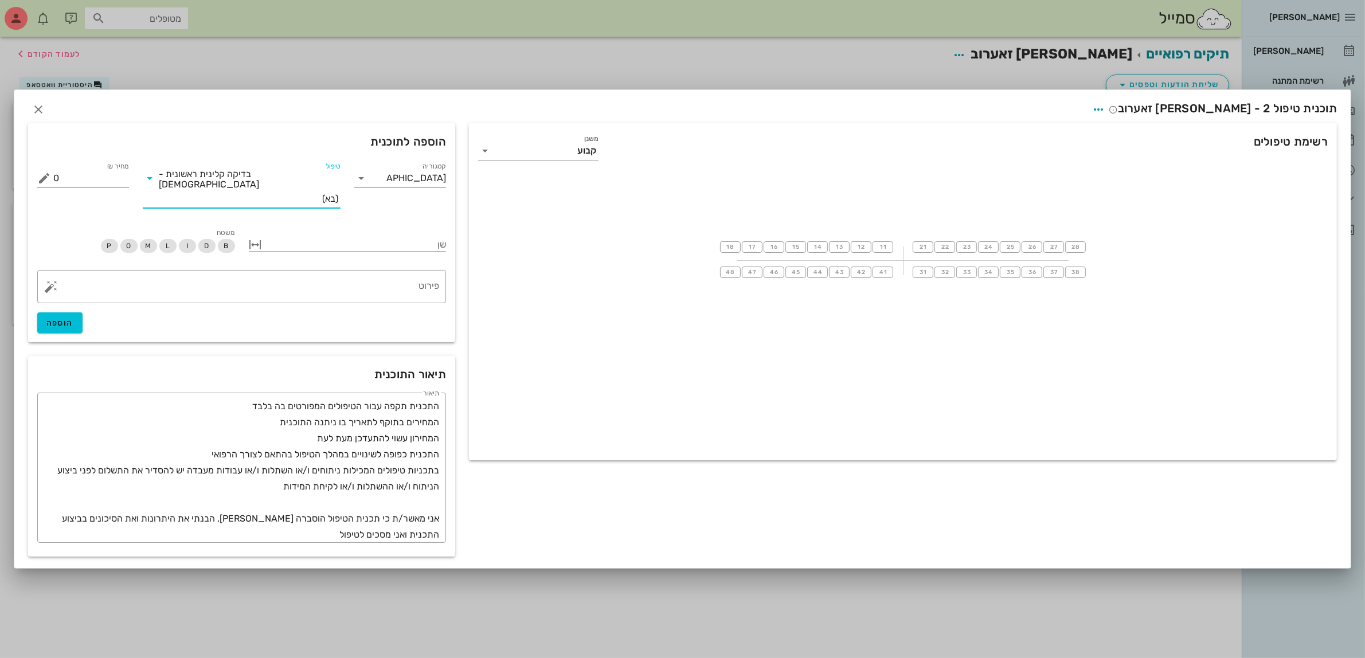
click at [390, 245] on div at bounding box center [356, 243] width 182 height 15
click at [139, 321] on div "​ פירוט הוספה" at bounding box center [241, 302] width 422 height 77
click at [46, 116] on span "button" at bounding box center [38, 110] width 21 height 14
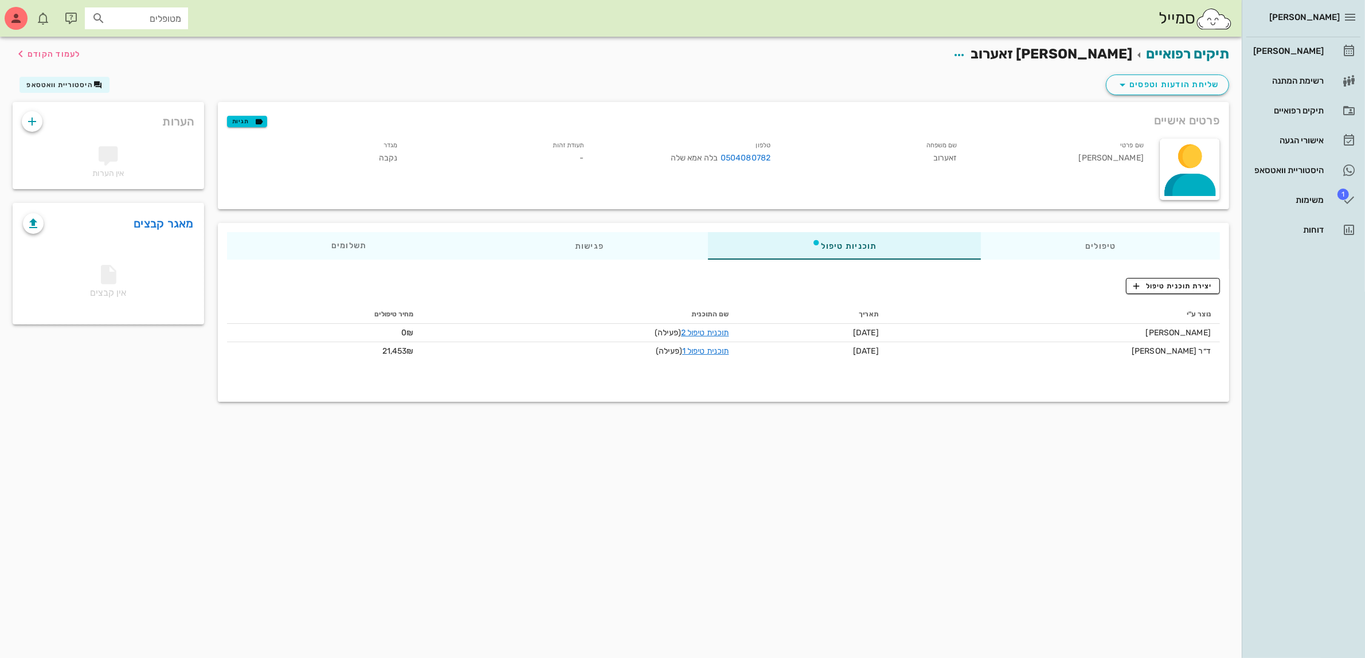
click at [173, 9] on div "מטופלים" at bounding box center [136, 18] width 103 height 22
type input "[PERSON_NAME]"
click at [165, 76] on div "[PERSON_NAME] 54710199" at bounding box center [116, 72] width 126 height 9
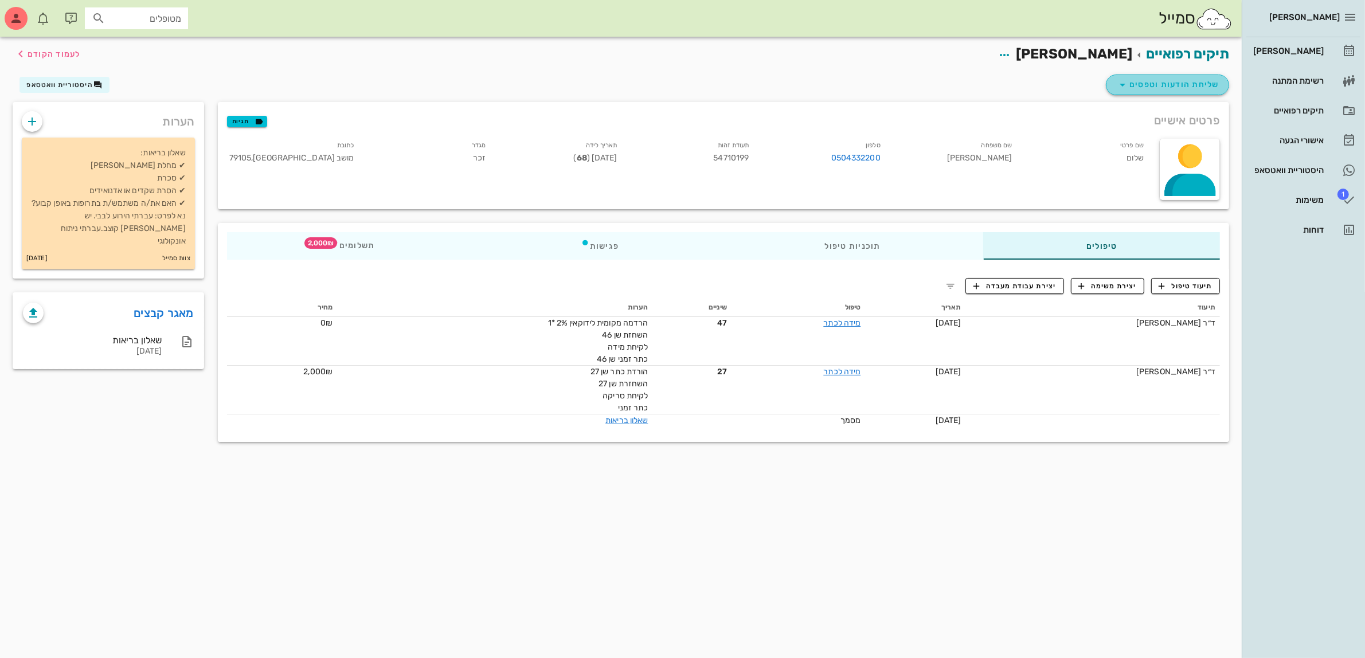
click at [1145, 79] on span "שליחת הודעות וטפסים" at bounding box center [1168, 85] width 104 height 14
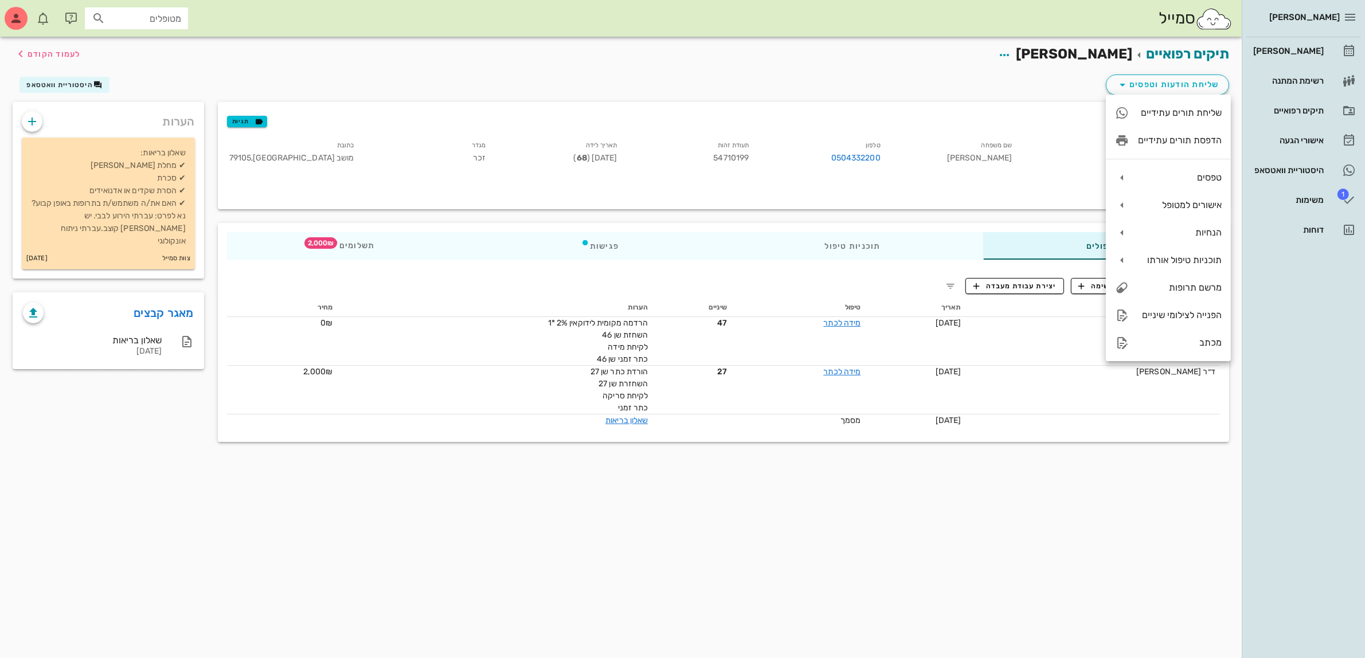
click at [506, 467] on div "תיקים רפואיים שלום מכלוף לעמוד הקודם שליחת הודעות וטפסים היסטוריית וואטסאפ פרטי…" at bounding box center [621, 347] width 1242 height 621
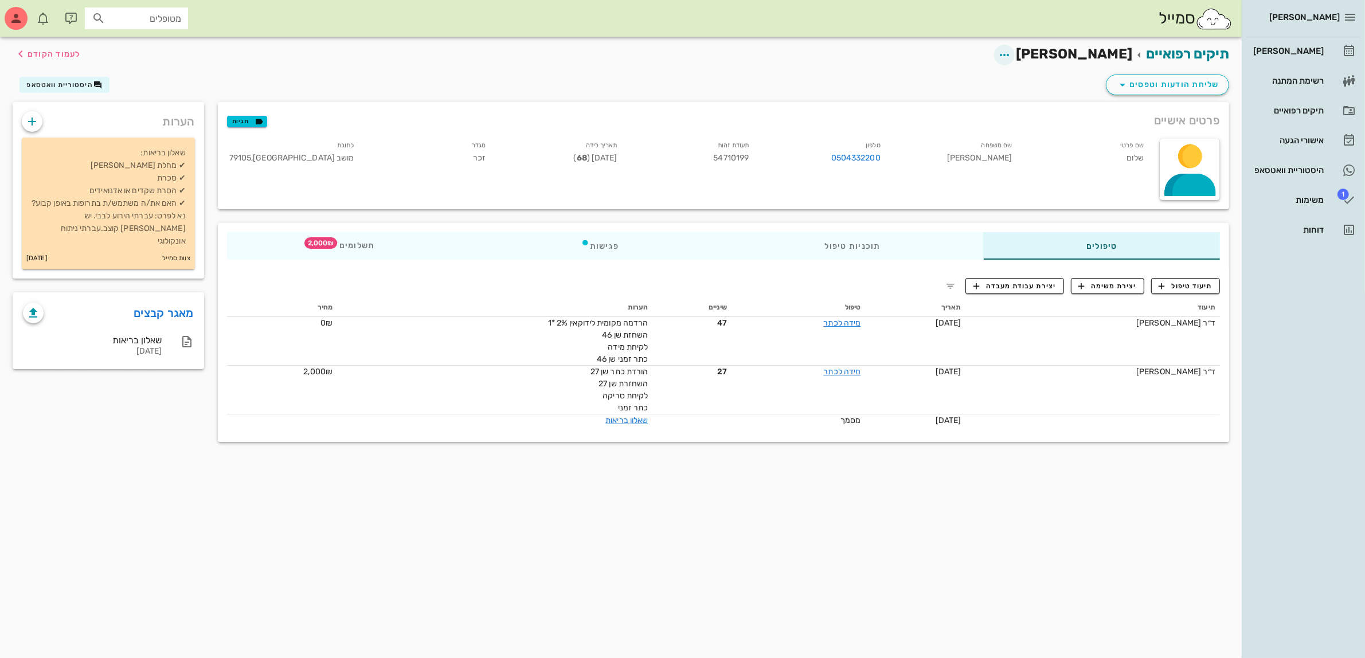
drag, startPoint x: 1028, startPoint y: 53, endPoint x: 1039, endPoint y: 54, distance: 11.6
click at [1030, 53] on h2 "תיקים רפואיים שלום מכלוף לעמוד הקודם" at bounding box center [1094, 55] width 269 height 22
click at [1011, 55] on icon "button" at bounding box center [1004, 55] width 14 height 14
click at [1141, 84] on div "תיקים רפואיים שלום מכלוף לעמוד הקודם שליחת הודעות וטפסים היסטוריית וואטסאפ" at bounding box center [621, 69] width 1230 height 65
click at [1141, 84] on span "שליחת הודעות וטפסים" at bounding box center [1168, 85] width 104 height 14
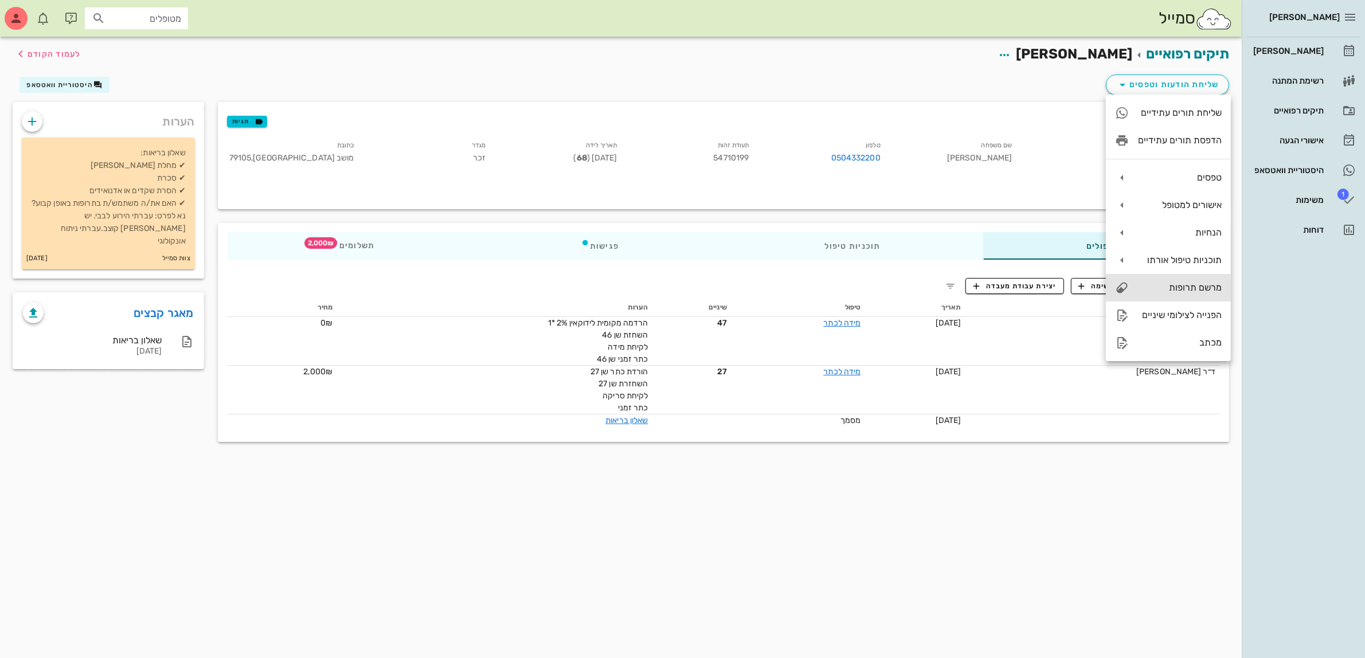
click at [1203, 281] on div "מרשם תרופות" at bounding box center [1168, 288] width 125 height 28
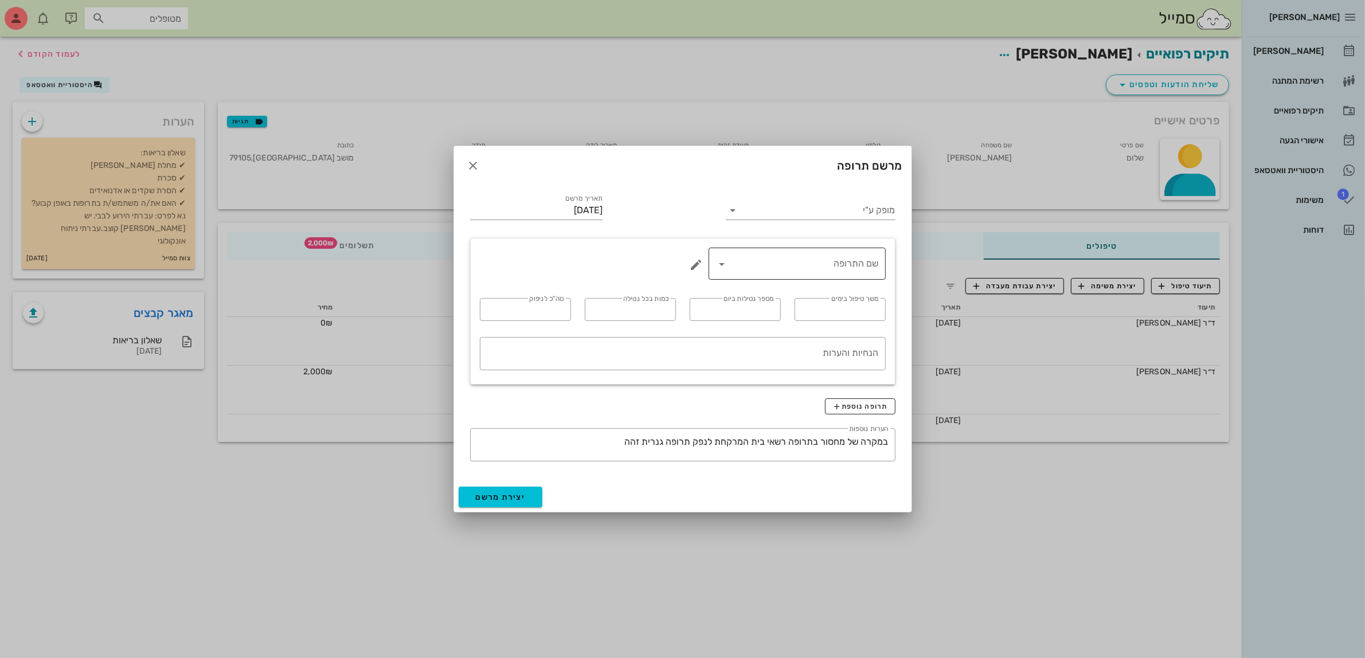
click at [787, 251] on div "שם התרופה" at bounding box center [796, 264] width 163 height 32
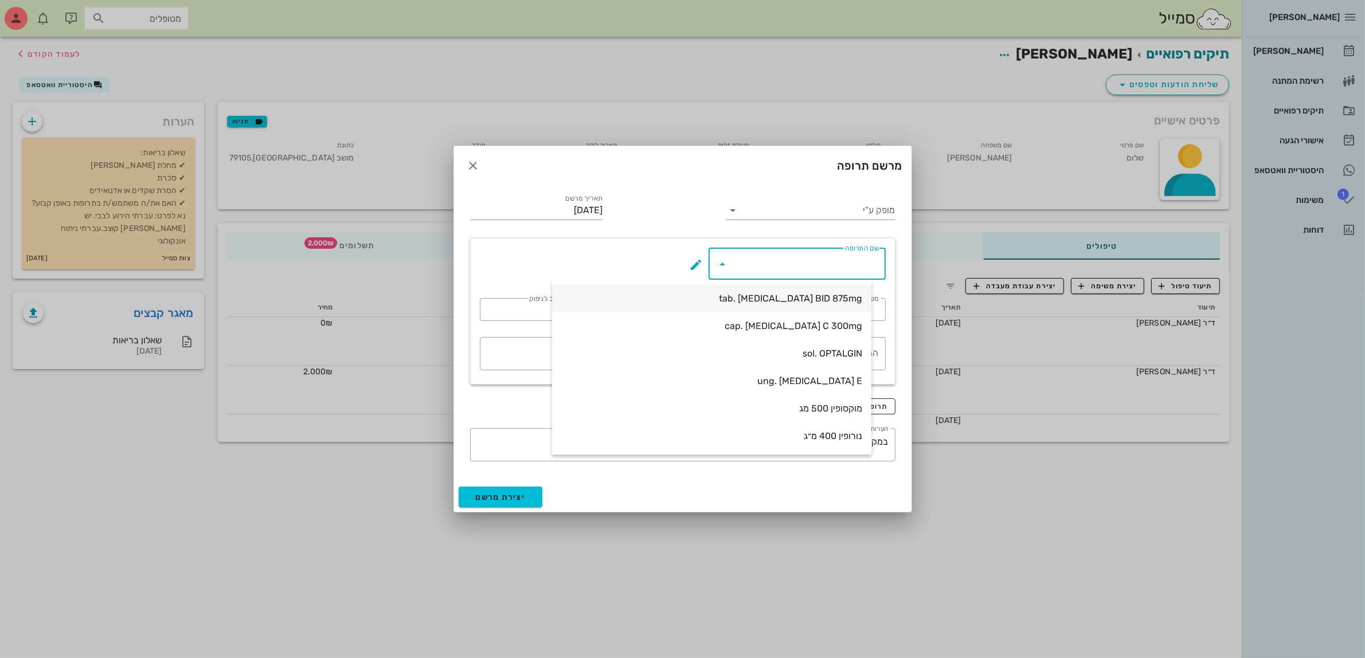
click at [814, 300] on div "tab. [MEDICAL_DATA] BID 875mg" at bounding box center [711, 298] width 301 height 11
type input "tab. [MEDICAL_DATA] BID 875mg"
type input "7"
type input "2"
type input "1"
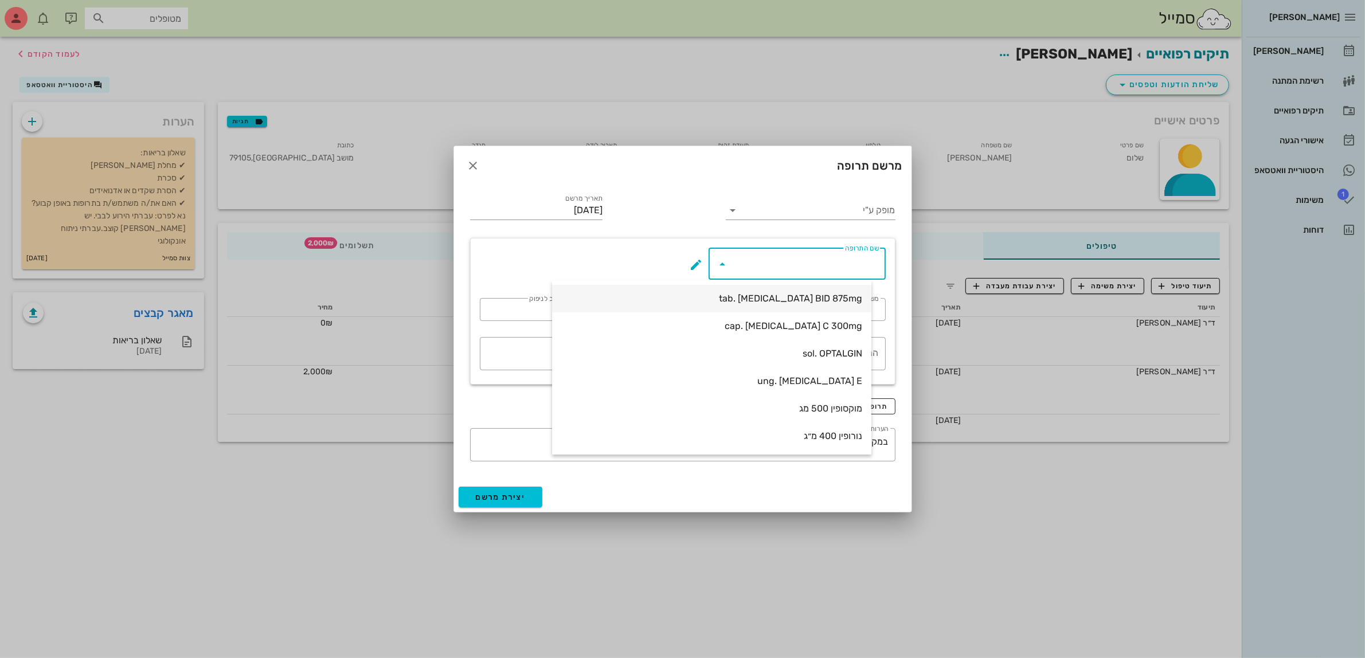
type input "14"
type textarea "טבליה אחת כל 12 שעות במשך 7 ימים"
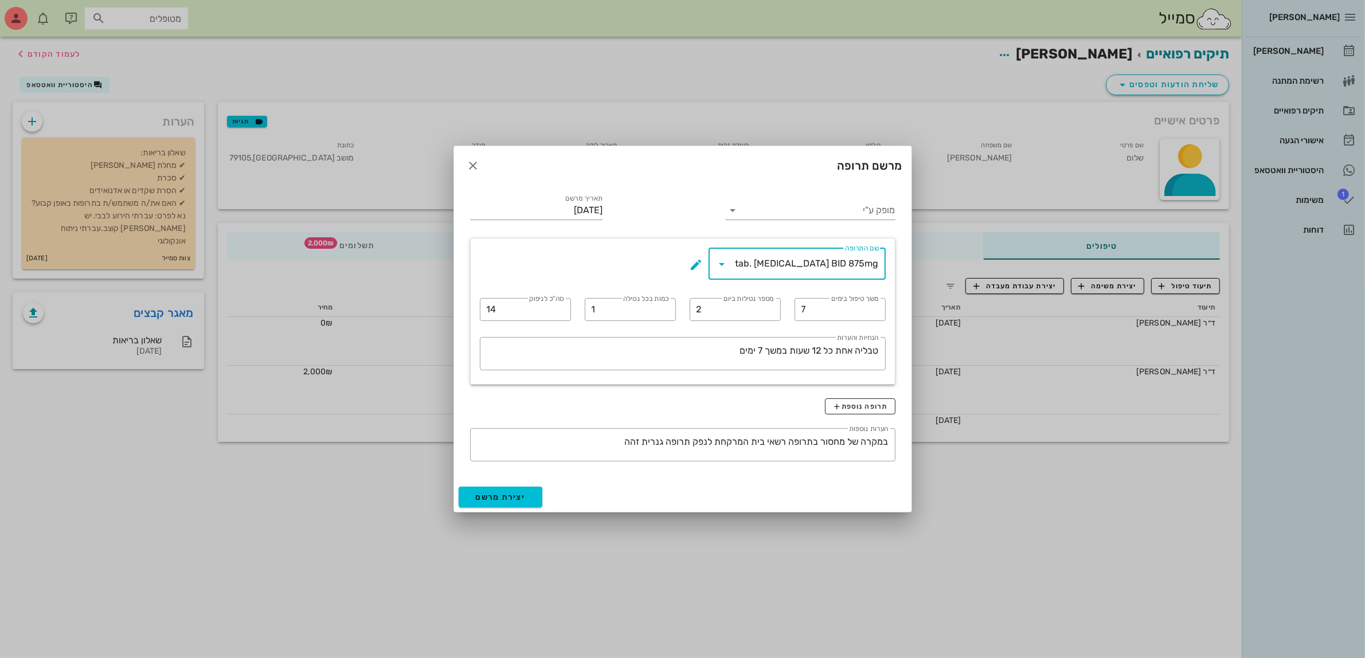
click at [518, 480] on div "מופק ע"י תאריך מרשם 02-09-2025 ​ שם התרופה tab. AUGMENTIN BID 875mg ​ משך טיפול…" at bounding box center [682, 333] width 457 height 297
click at [519, 496] on span "יצירת מרשם" at bounding box center [501, 497] width 50 height 10
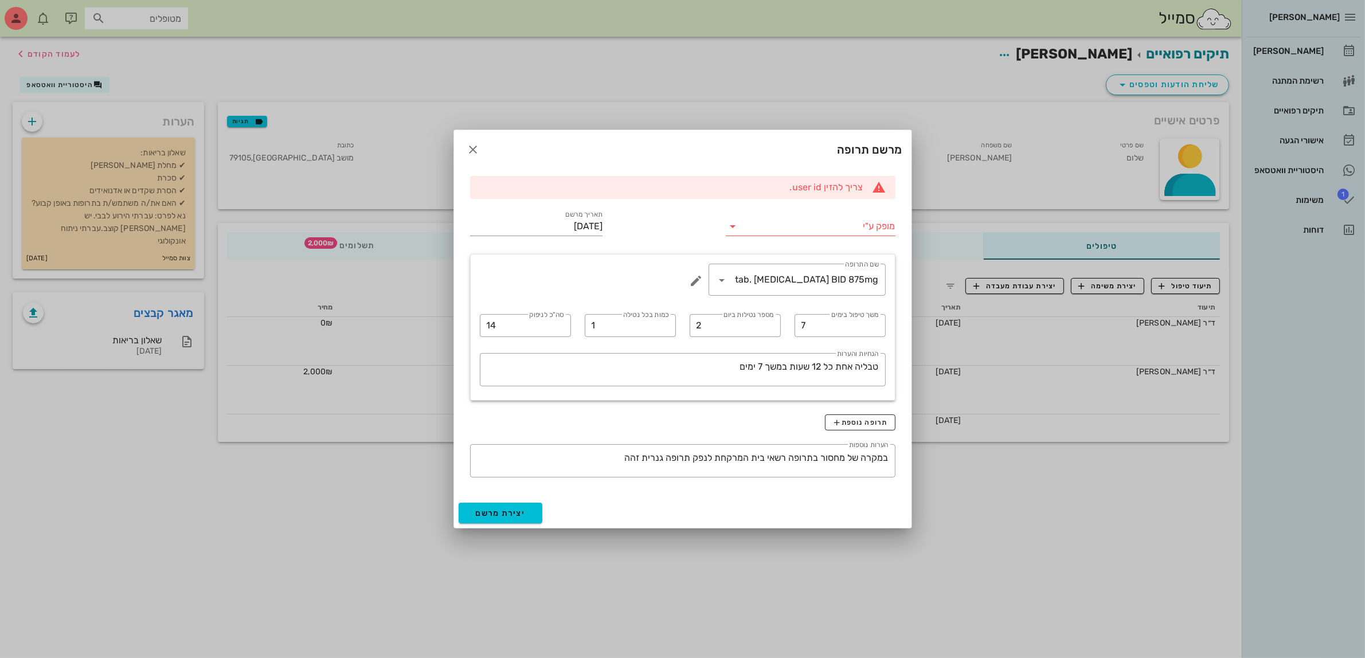
click at [824, 228] on input "מופק ע"י" at bounding box center [818, 226] width 153 height 18
click at [840, 265] on div "ד״ר [PERSON_NAME]" at bounding box center [810, 262] width 151 height 11
click at [526, 517] on button "יצירת מרשם" at bounding box center [501, 513] width 84 height 21
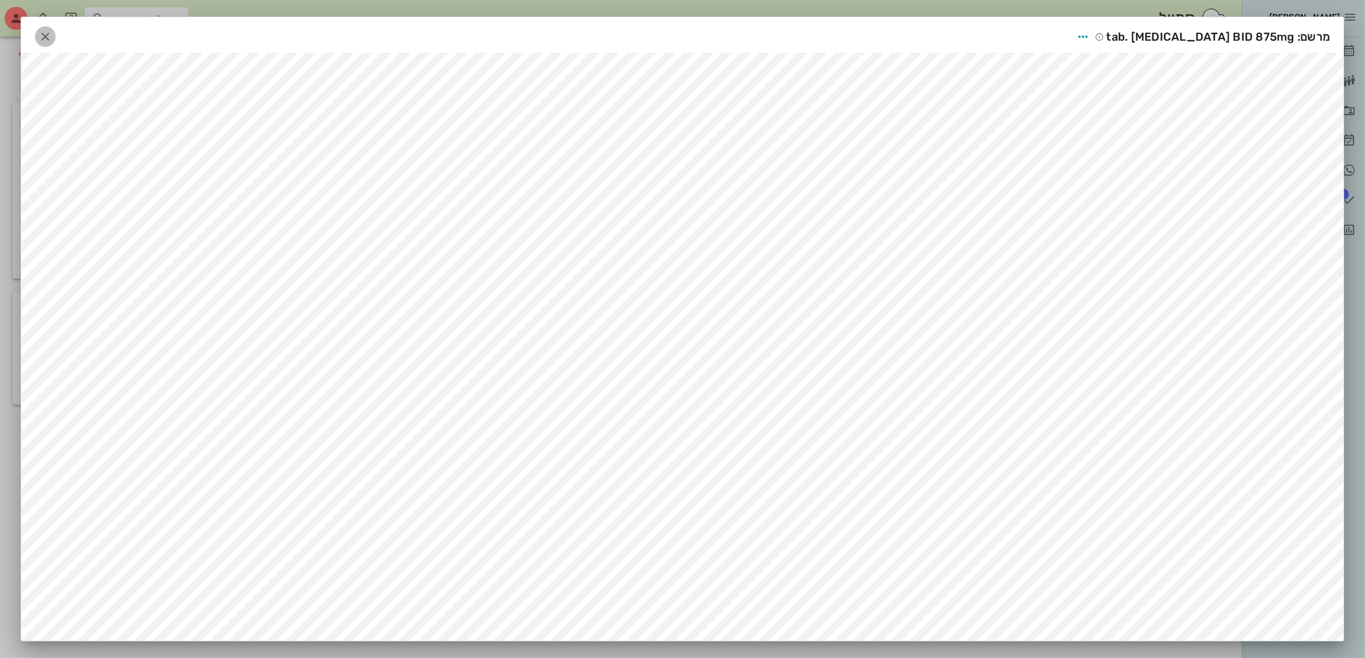
click at [46, 34] on icon "button" at bounding box center [45, 37] width 14 height 14
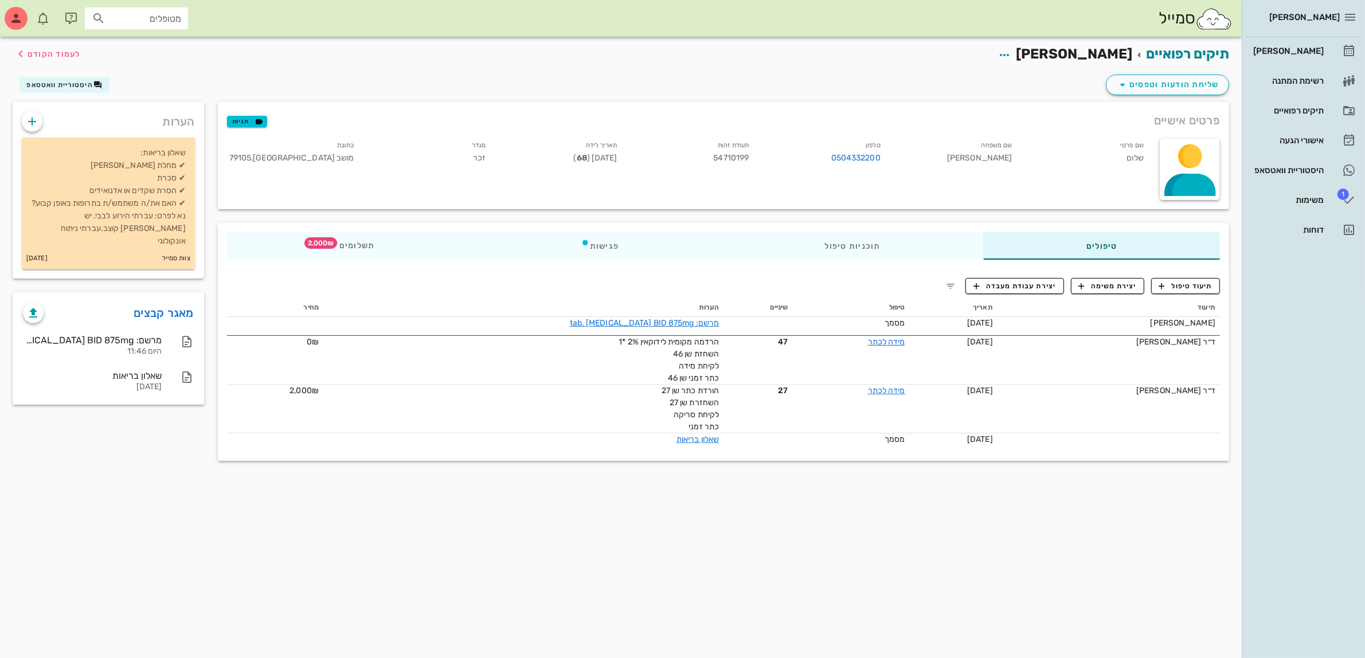
click at [109, 1] on div "סמייל מטופלים" at bounding box center [621, 18] width 1242 height 37
click at [122, 13] on input "מטופלים" at bounding box center [144, 18] width 73 height 15
type input "ה"
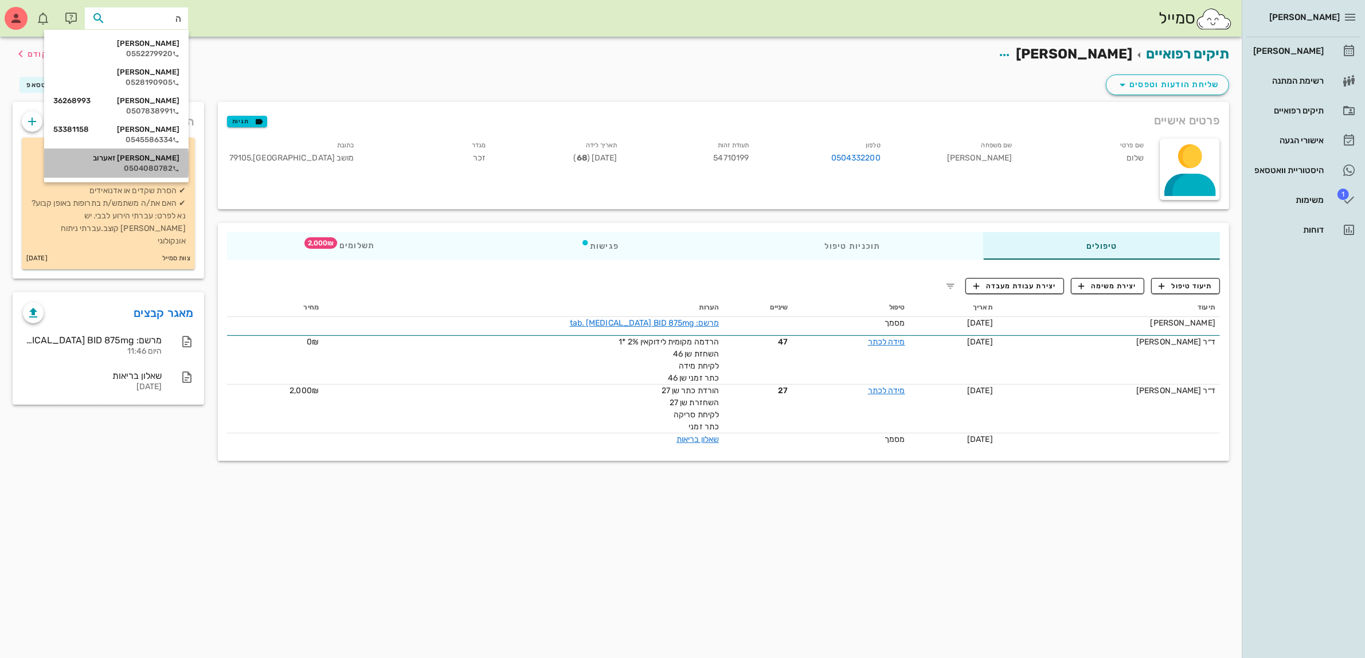
click at [154, 165] on div "0504080782" at bounding box center [116, 168] width 126 height 9
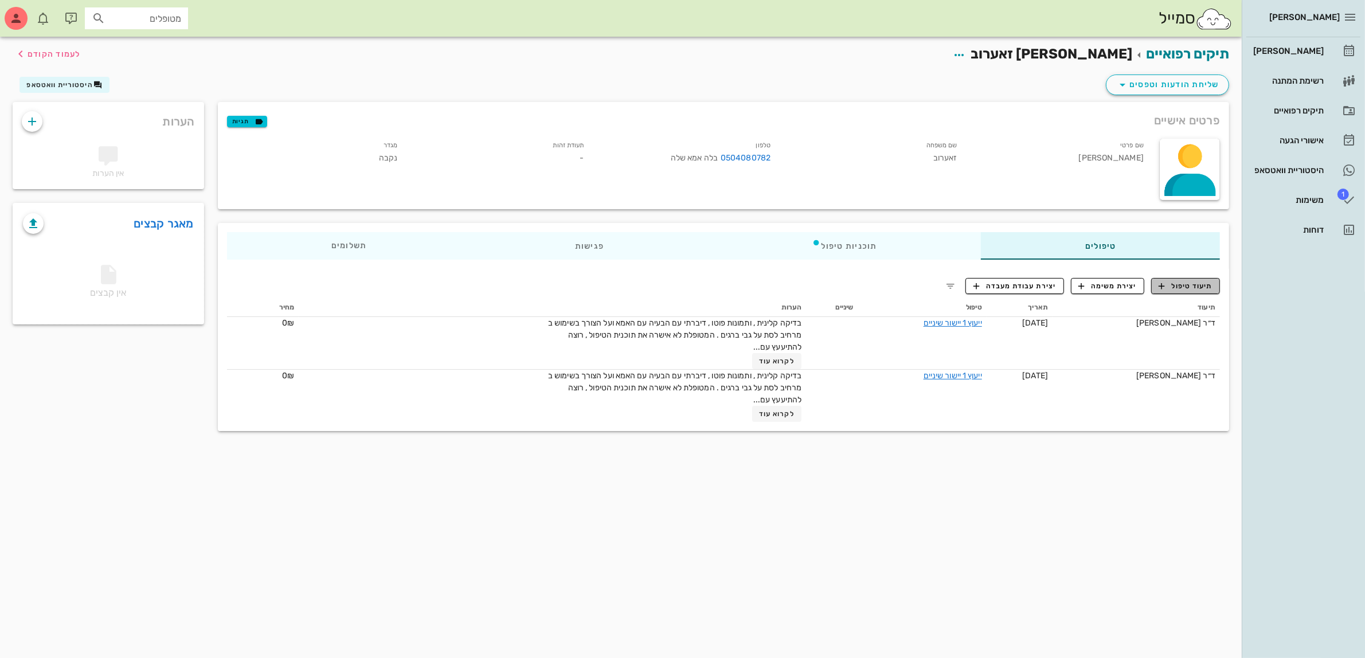
click at [1165, 285] on icon "button" at bounding box center [1162, 286] width 10 height 10
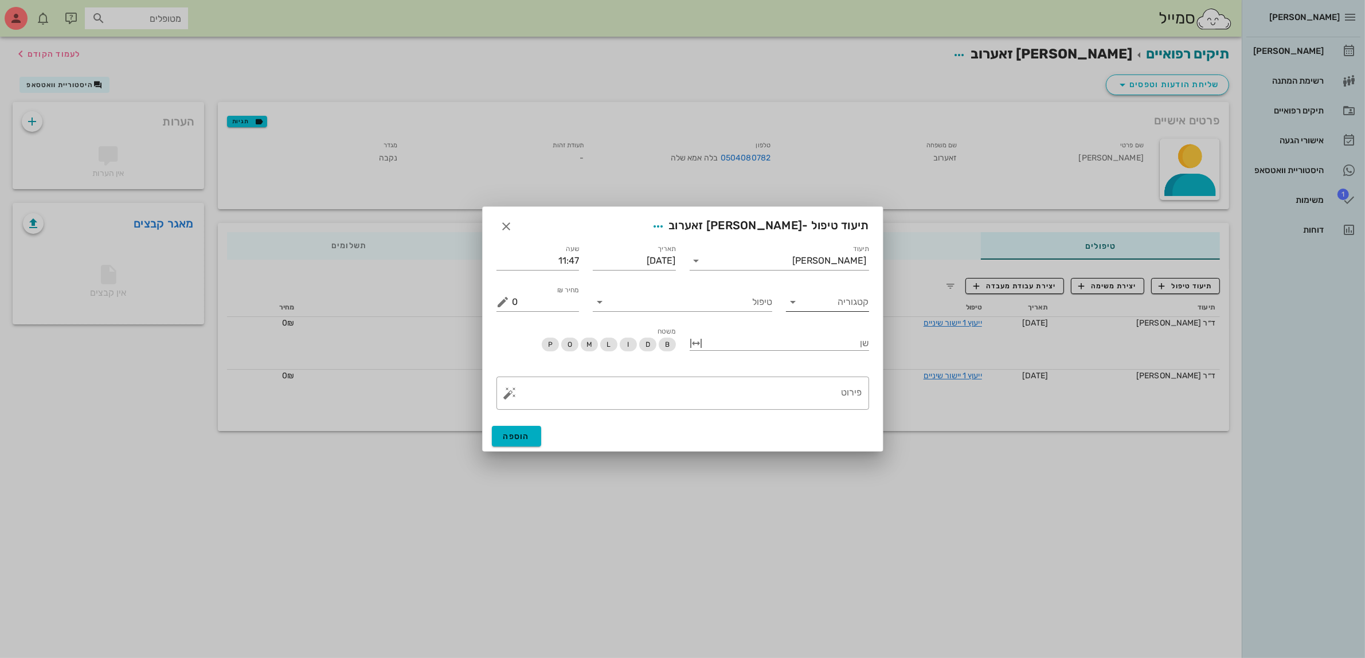
click at [816, 302] on input "קטגוריה" at bounding box center [836, 302] width 65 height 18
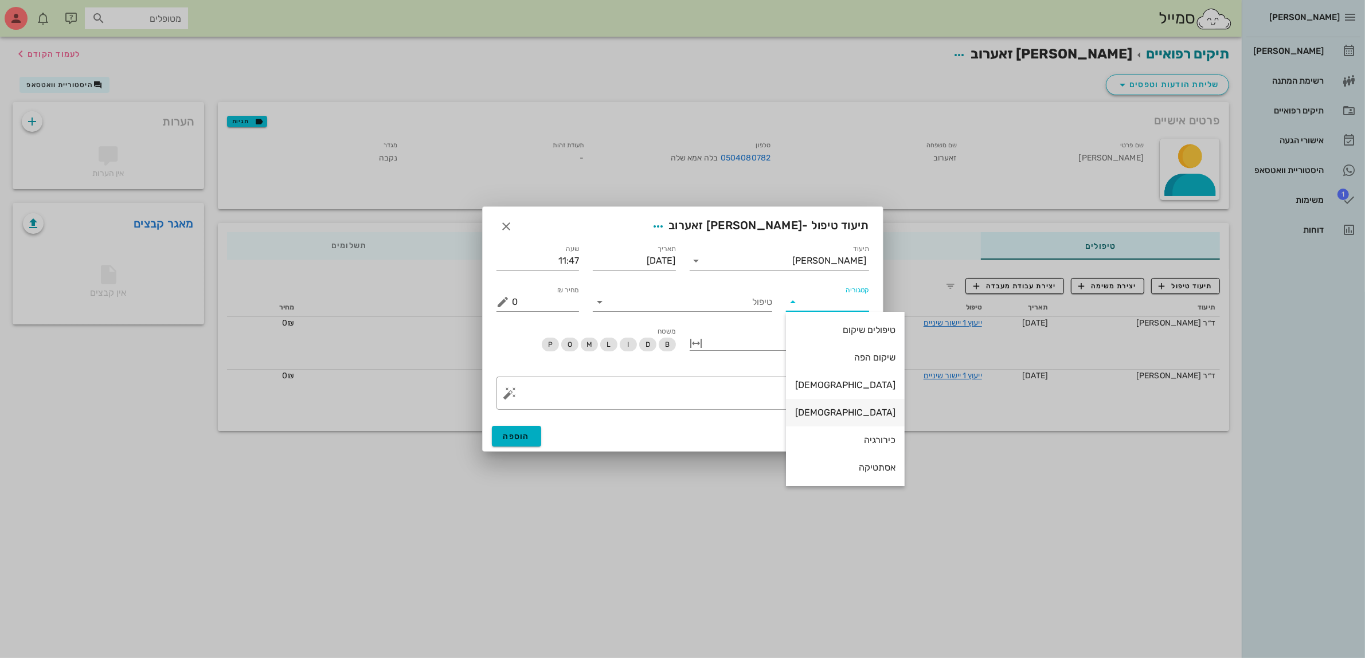
click at [830, 411] on div "[DEMOGRAPHIC_DATA]" at bounding box center [845, 412] width 100 height 11
type input "[DEMOGRAPHIC_DATA]"
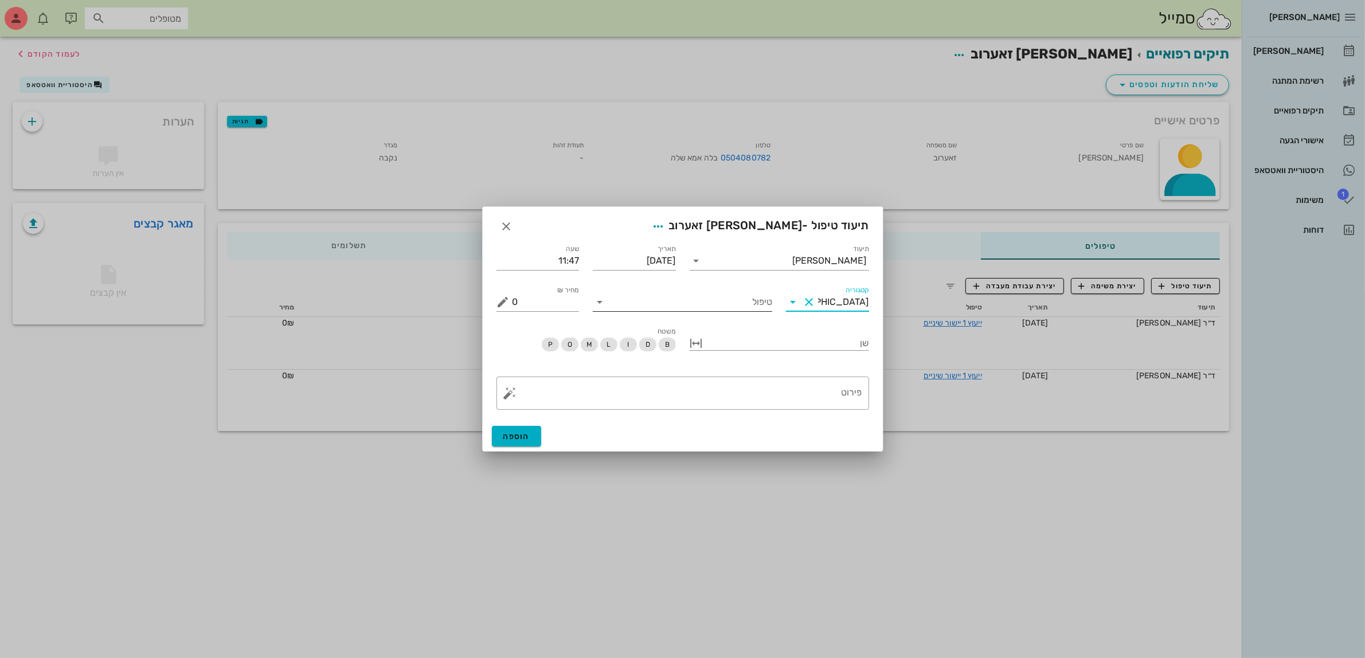
click at [731, 290] on div "טיפול" at bounding box center [682, 298] width 179 height 25
click at [738, 316] on div "טיפול" at bounding box center [682, 297] width 193 height 41
click at [742, 307] on input "טיפול" at bounding box center [690, 302] width 163 height 18
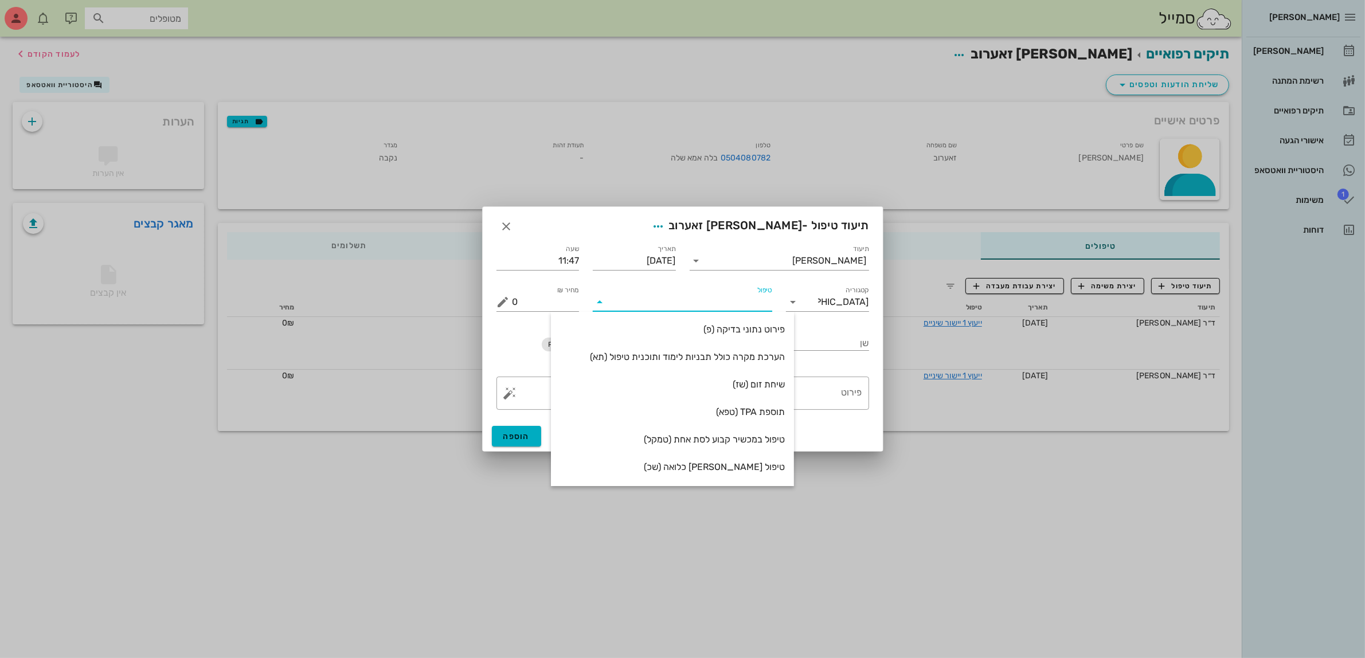
scroll to position [577, 0]
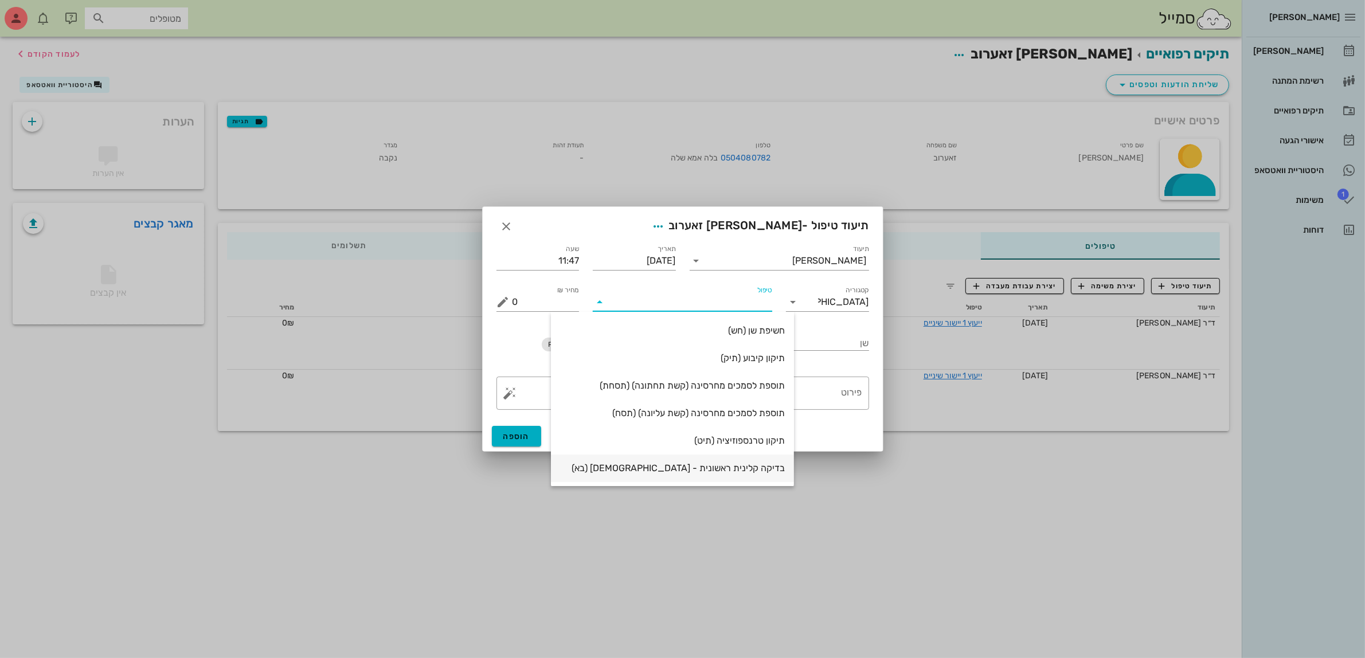
click at [687, 469] on div "בדיקה קלינית ראשונית - אורתודונטיה (בא)" at bounding box center [672, 468] width 225 height 11
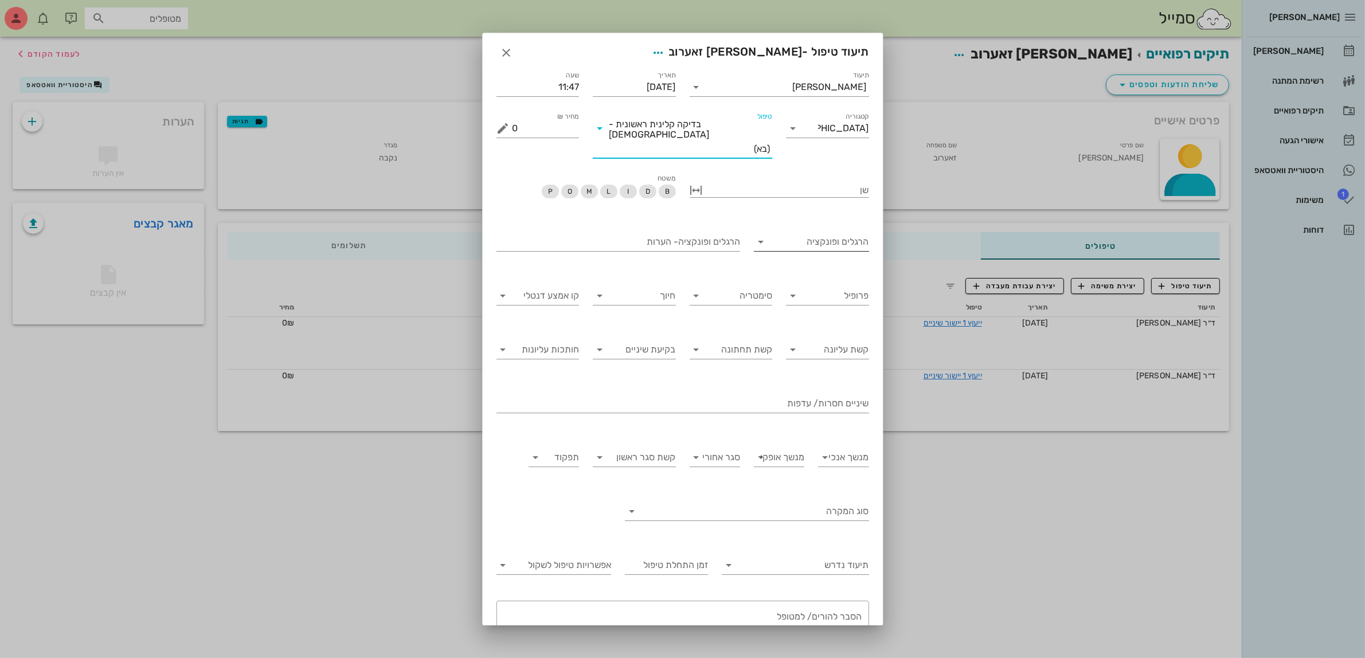
click at [823, 235] on input "הרגלים ופונקציה" at bounding box center [820, 242] width 97 height 18
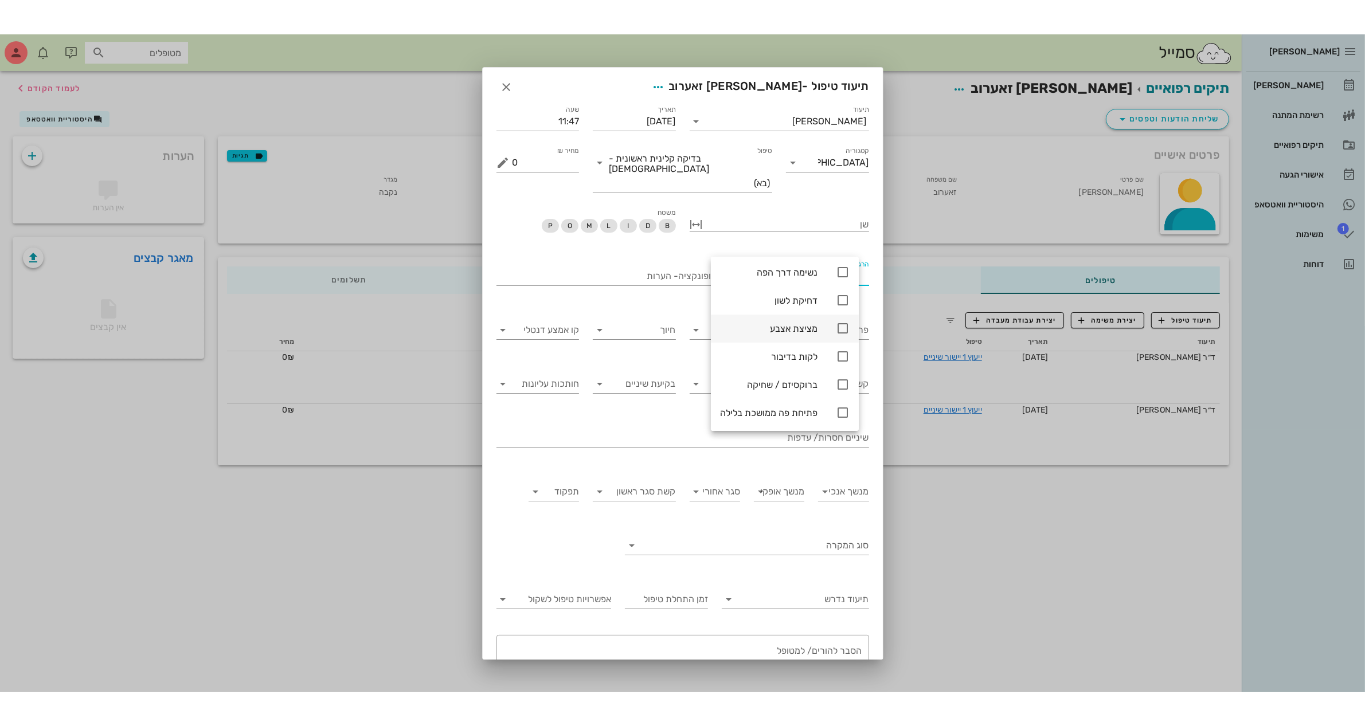
scroll to position [3, 0]
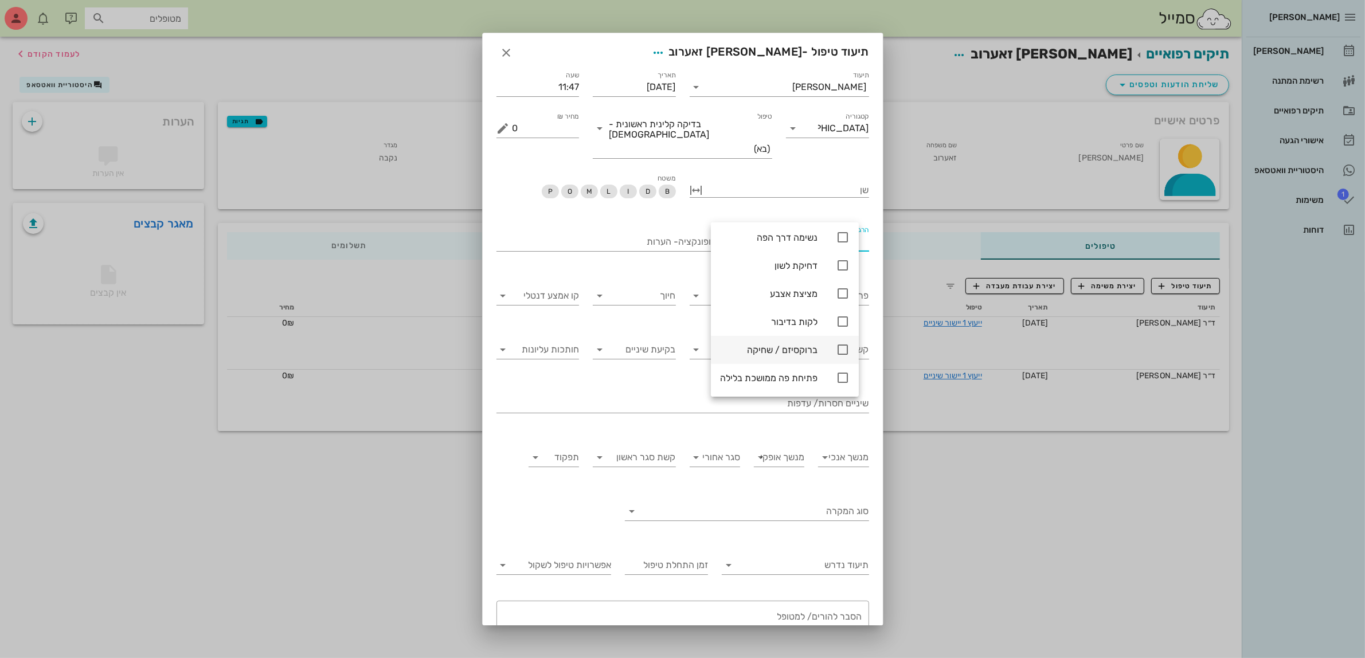
click at [840, 350] on div "ברוקסיזם / שחיקה" at bounding box center [785, 350] width 148 height 28
click at [686, 256] on div at bounding box center [618, 260] width 244 height 8
click at [687, 233] on input "הרגלים ופונקציה- הערות" at bounding box center [618, 242] width 244 height 18
click at [836, 287] on input "פרופיל" at bounding box center [836, 296] width 65 height 18
click at [855, 339] on div "קעור" at bounding box center [829, 339] width 62 height 11
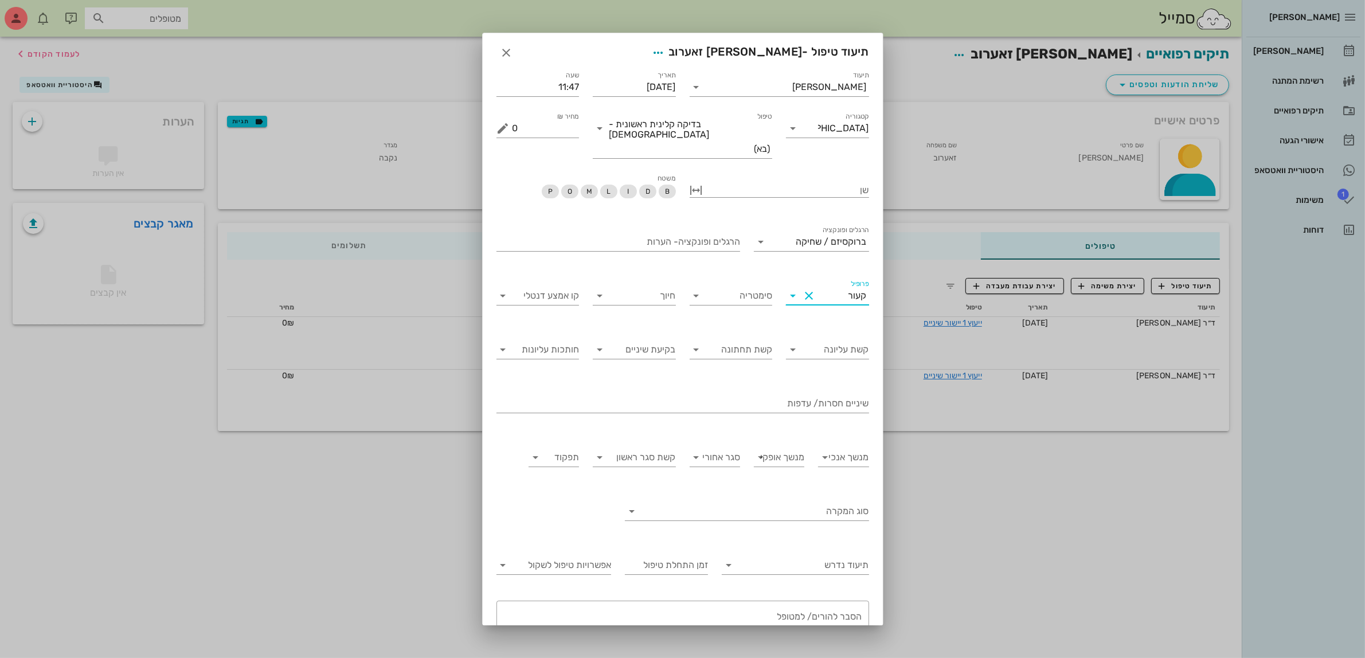
click at [844, 280] on div "פרופיל קעור" at bounding box center [827, 299] width 83 height 38
click at [850, 287] on div "פרופיל קעור" at bounding box center [827, 302] width 83 height 31
click at [853, 291] on div "קעור" at bounding box center [857, 296] width 18 height 10
click at [847, 290] on div "קמור" at bounding box center [829, 284] width 62 height 25
click at [765, 287] on input "סימטריה" at bounding box center [740, 296] width 65 height 18
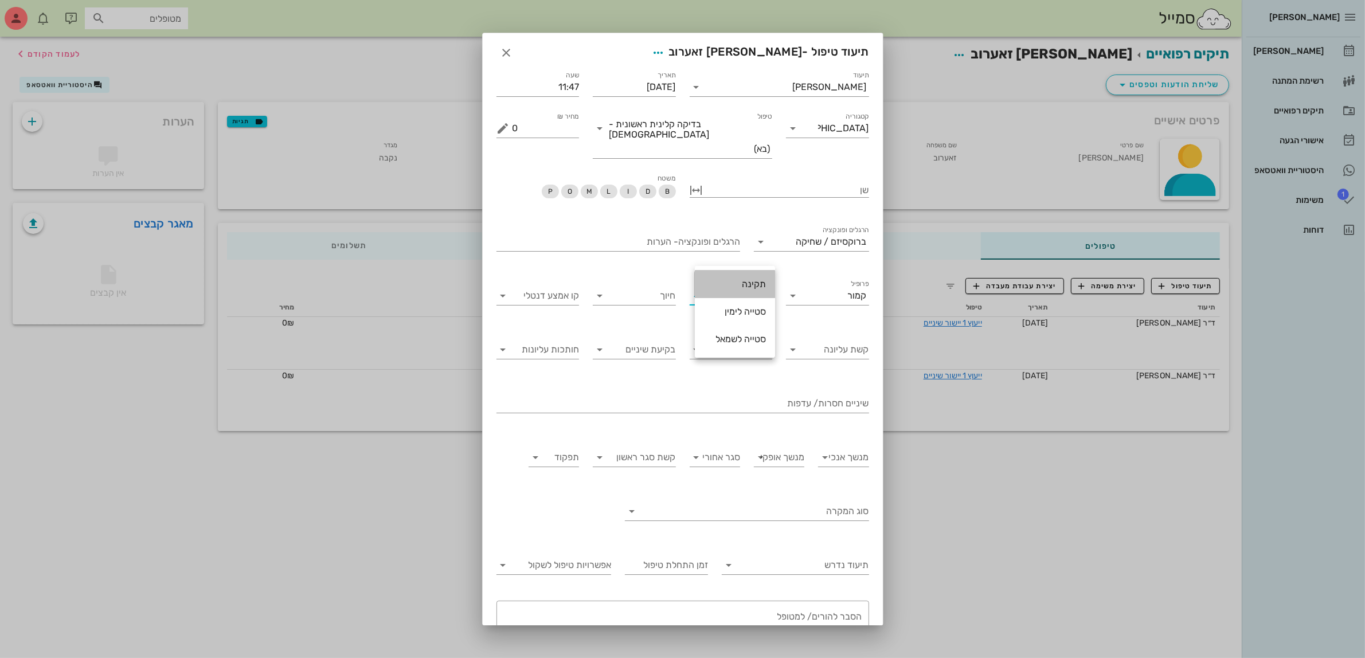
click at [761, 285] on div "תקינה" at bounding box center [735, 284] width 62 height 11
click at [663, 287] on input "חיוך" at bounding box center [643, 296] width 65 height 18
click at [665, 287] on div "אסתטי" at bounding box center [641, 284] width 62 height 11
click at [577, 287] on input "קו אמצע דנטלי" at bounding box center [547, 296] width 65 height 18
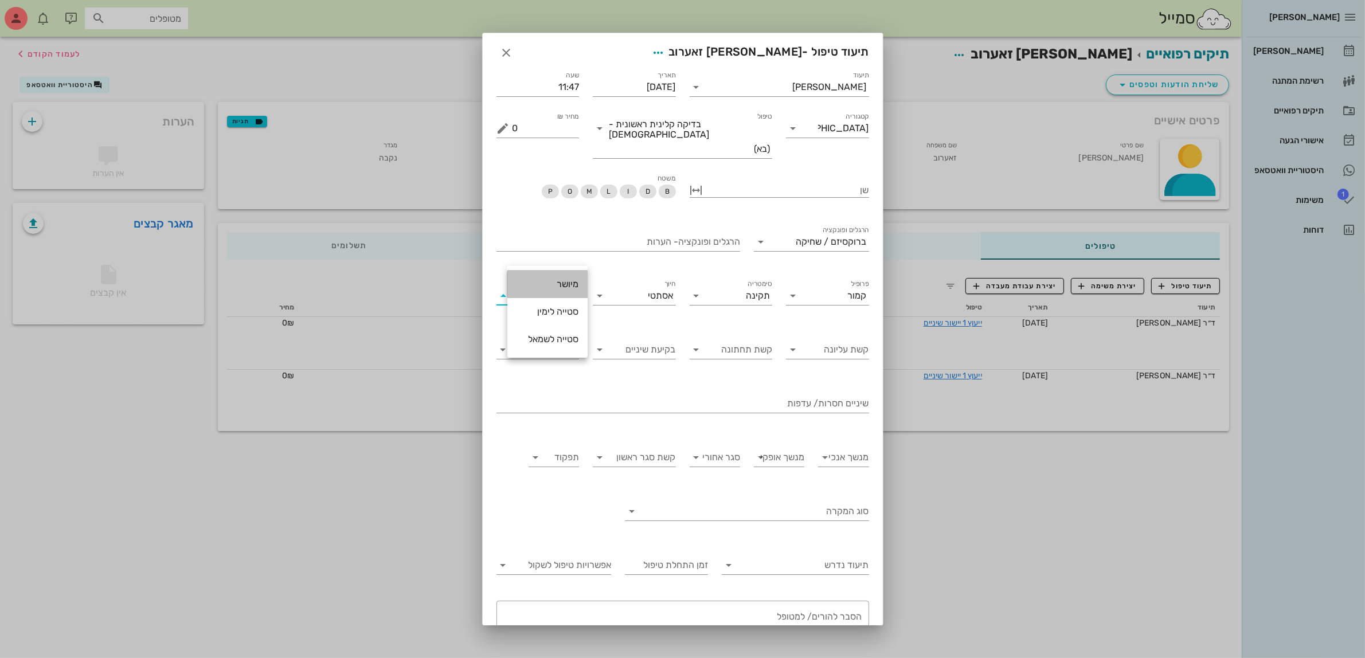
click at [571, 285] on div "מיושר" at bounding box center [548, 284] width 62 height 11
click at [861, 341] on input "קשת עליונה" at bounding box center [836, 350] width 65 height 18
click at [837, 362] on div "רווחים" at bounding box center [829, 365] width 62 height 11
click at [761, 341] on input "קשת תחתונה" at bounding box center [740, 350] width 65 height 18
drag, startPoint x: 754, startPoint y: 393, endPoint x: 744, endPoint y: 388, distance: 11.3
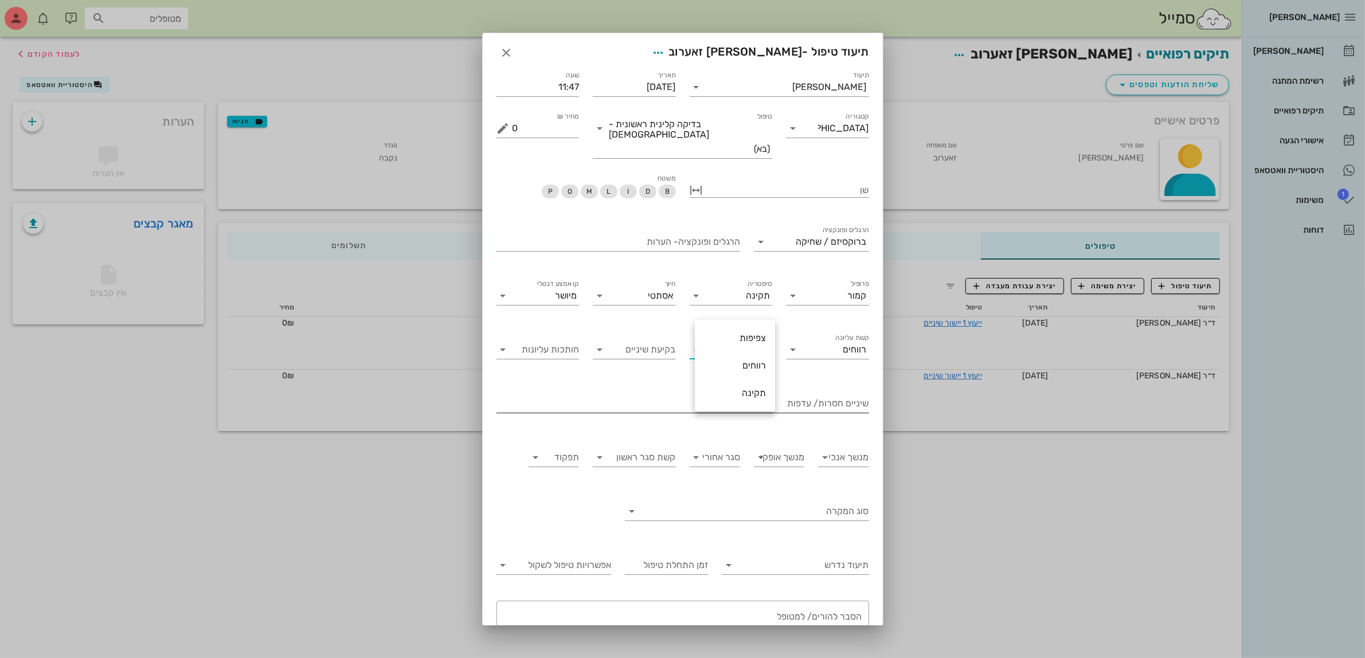
click at [752, 394] on div "תקינה" at bounding box center [735, 393] width 62 height 11
click at [674, 341] on input "בקיעת שיניים" at bounding box center [643, 350] width 65 height 18
click at [650, 374] on div "תקינה" at bounding box center [641, 365] width 62 height 25
click at [577, 341] on input "חותכות עליונות" at bounding box center [547, 350] width 65 height 18
click at [570, 334] on div "אינקלינציה" at bounding box center [548, 337] width 62 height 11
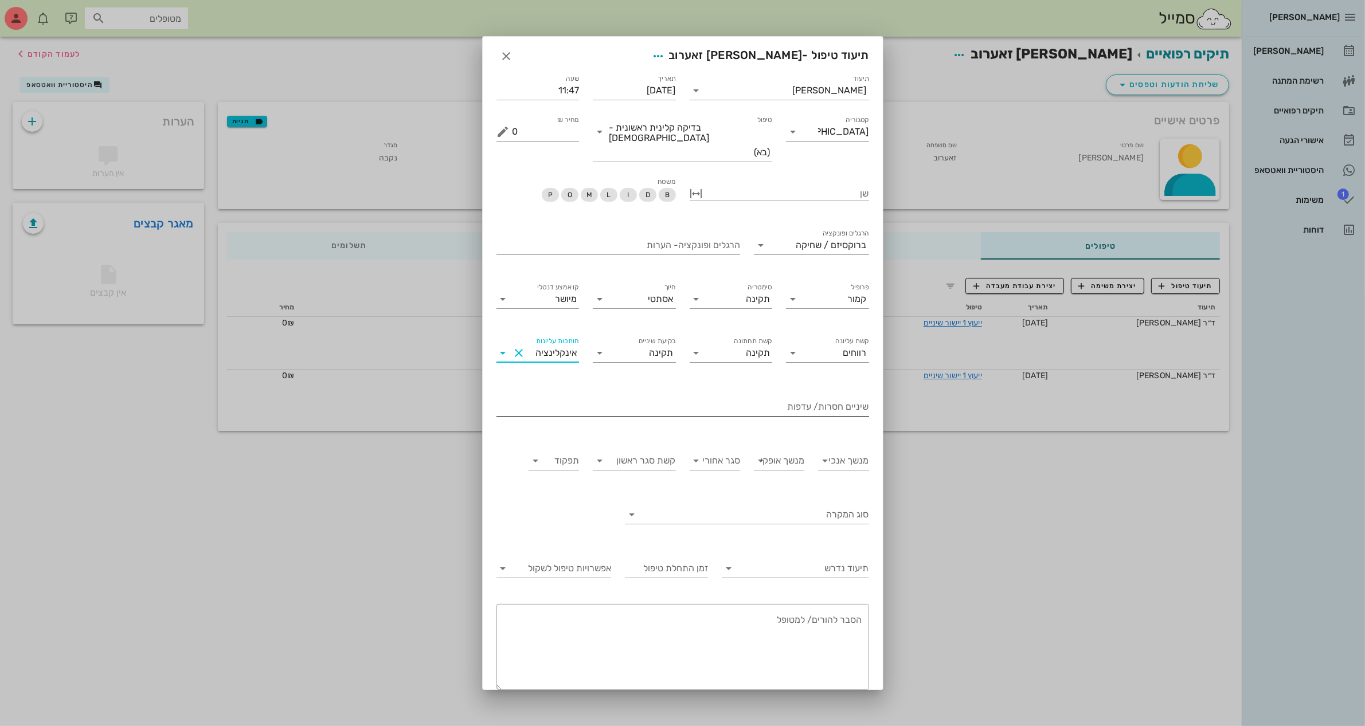
click at [835, 398] on input "שיניים חסרות/ עדפות" at bounding box center [682, 407] width 373 height 18
click at [634, 55] on div "תיעוד טיפול - הודיה זאערוב" at bounding box center [683, 55] width 400 height 36
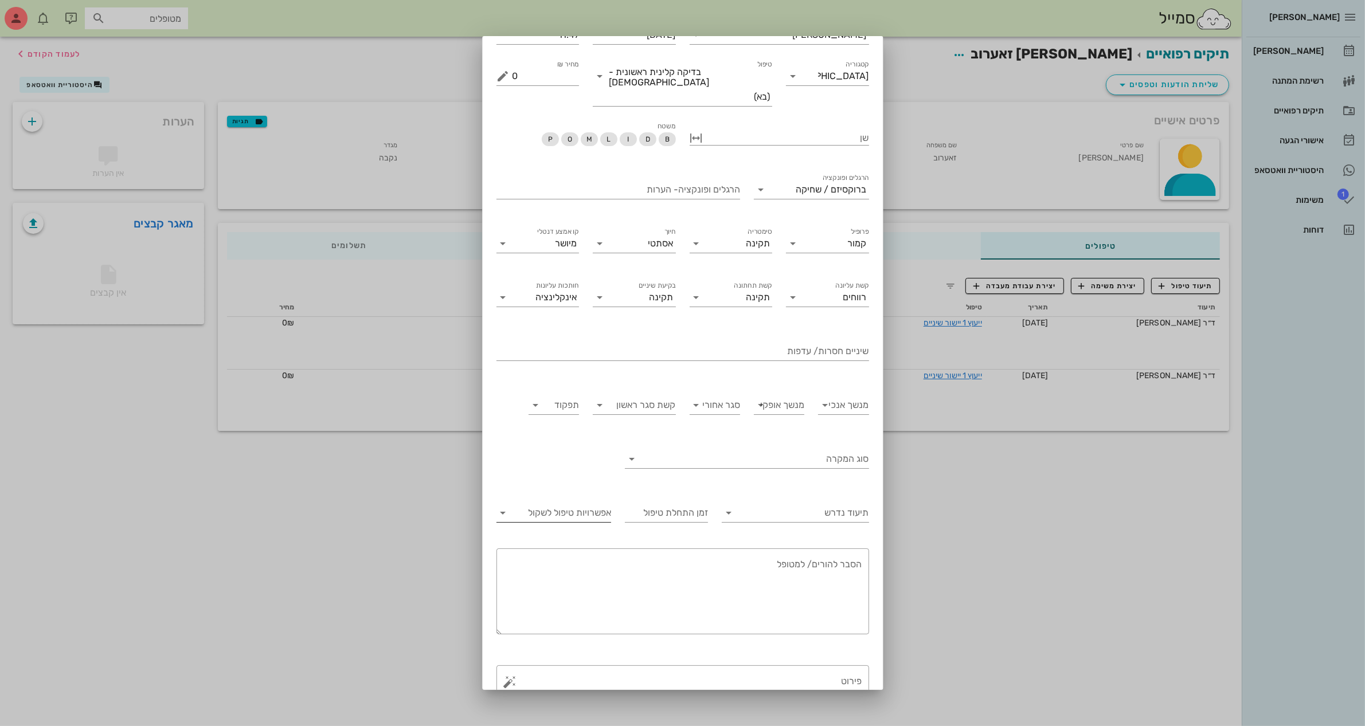
scroll to position [85, 0]
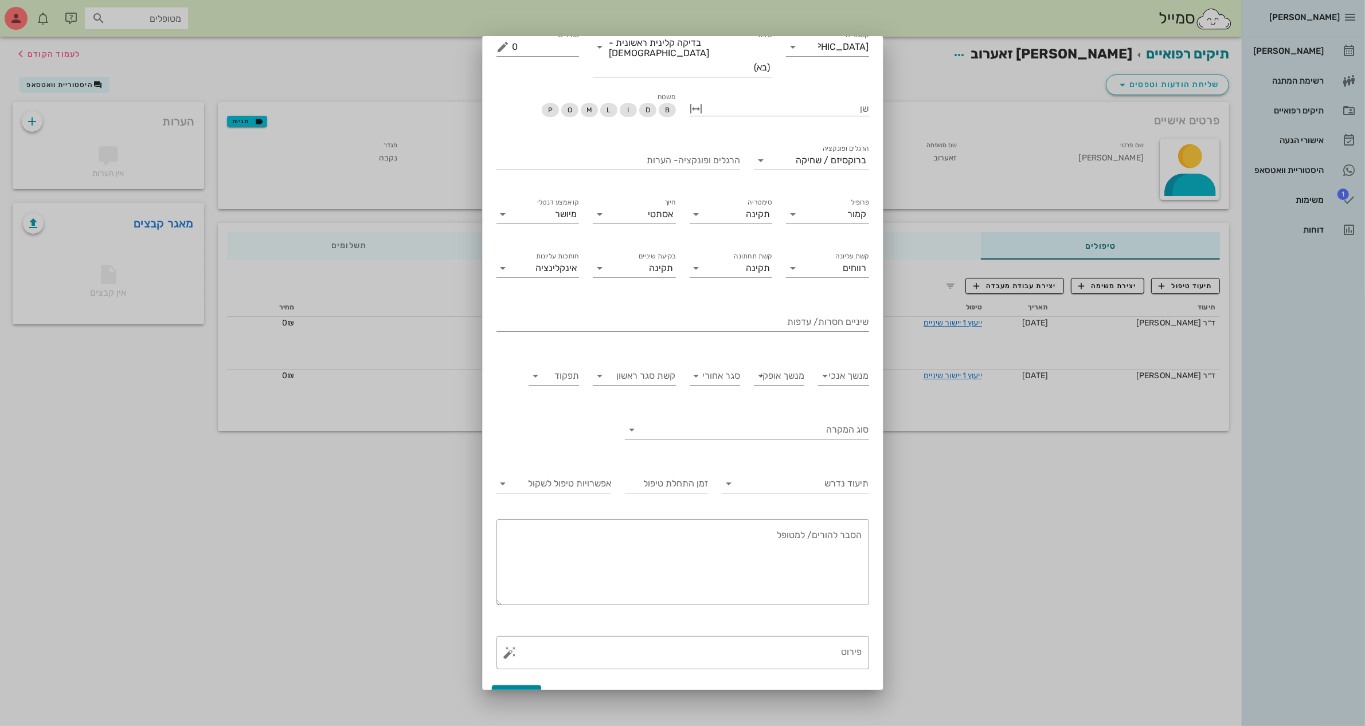
click at [530, 658] on span "הוספה" at bounding box center [516, 696] width 27 height 10
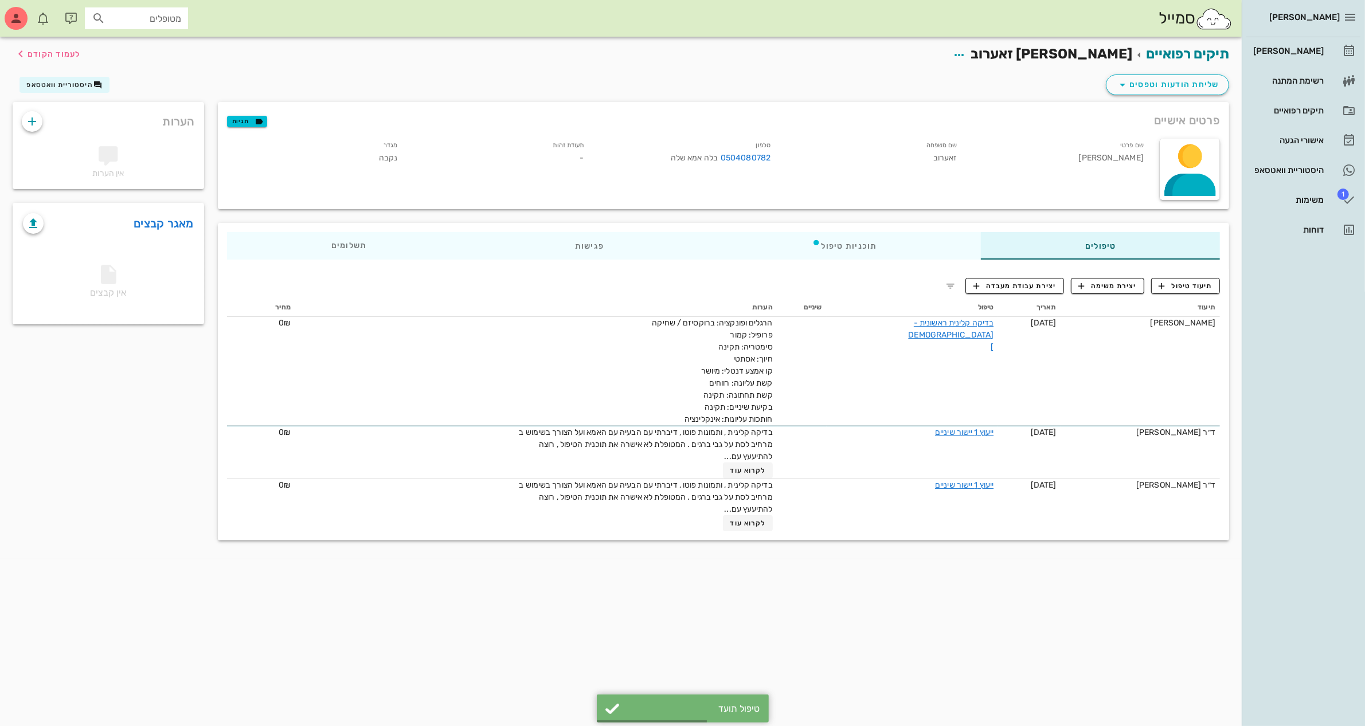
click at [158, 15] on input "מטופלים" at bounding box center [144, 18] width 73 height 15
click at [115, 19] on input "text" at bounding box center [144, 18] width 73 height 15
type input "[PERSON_NAME]"
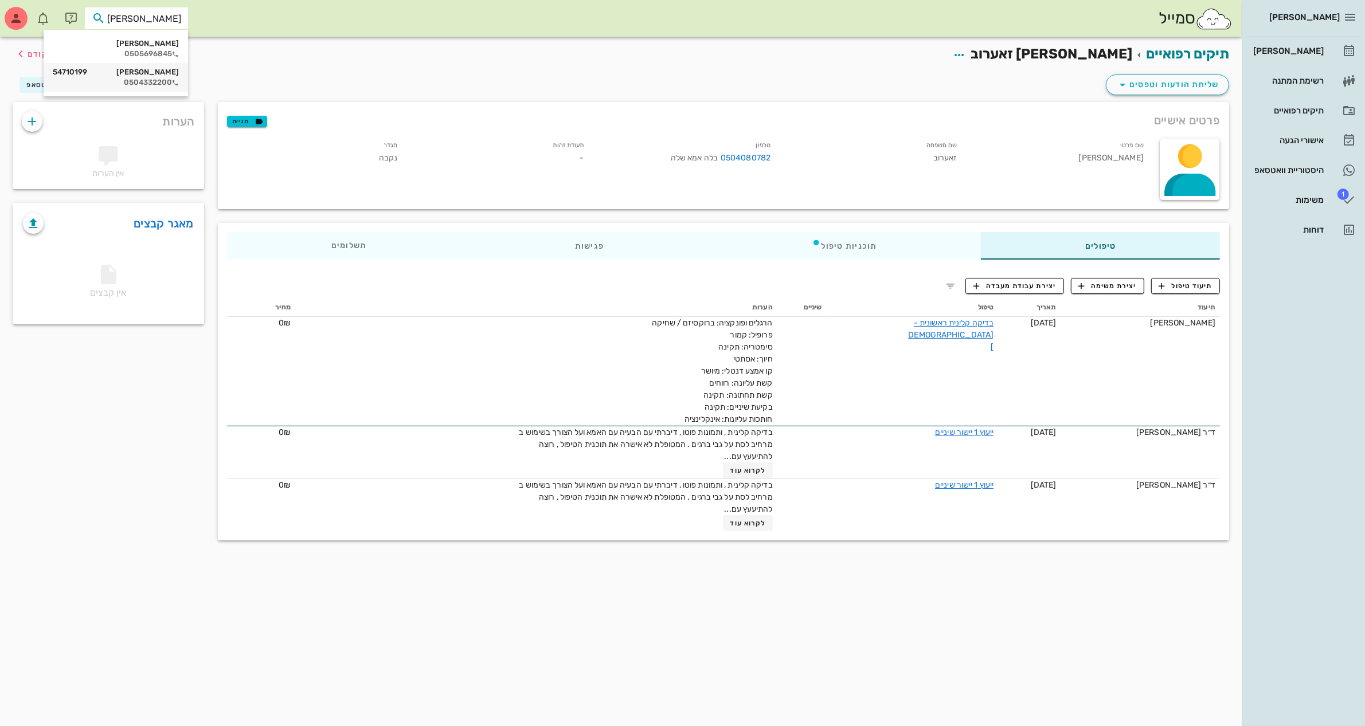
click at [144, 75] on div "[PERSON_NAME] 54710199" at bounding box center [116, 72] width 126 height 9
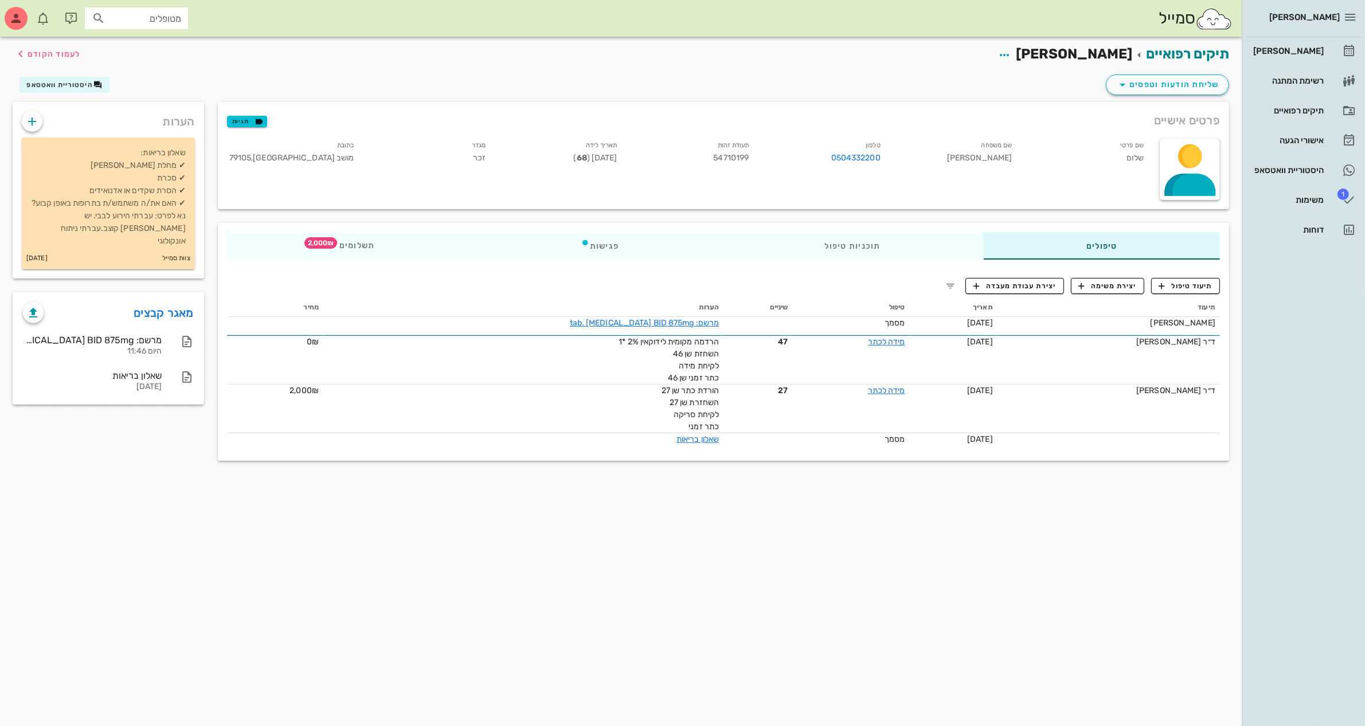
click at [157, 21] on input "מטופלים" at bounding box center [144, 18] width 73 height 15
click at [1137, 87] on span "שליחת הודעות וטפסים" at bounding box center [1168, 85] width 104 height 14
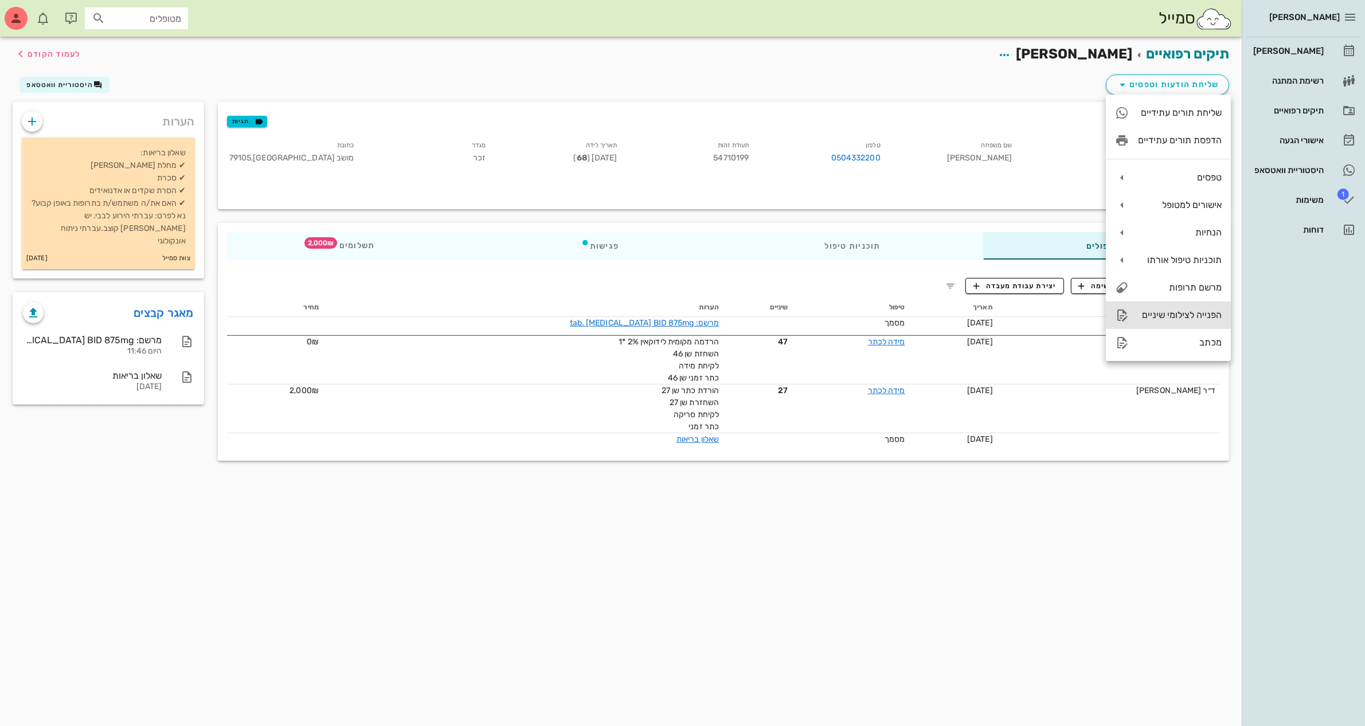
click at [1190, 312] on div "הפנייה לצילומי שיניים" at bounding box center [1180, 315] width 84 height 11
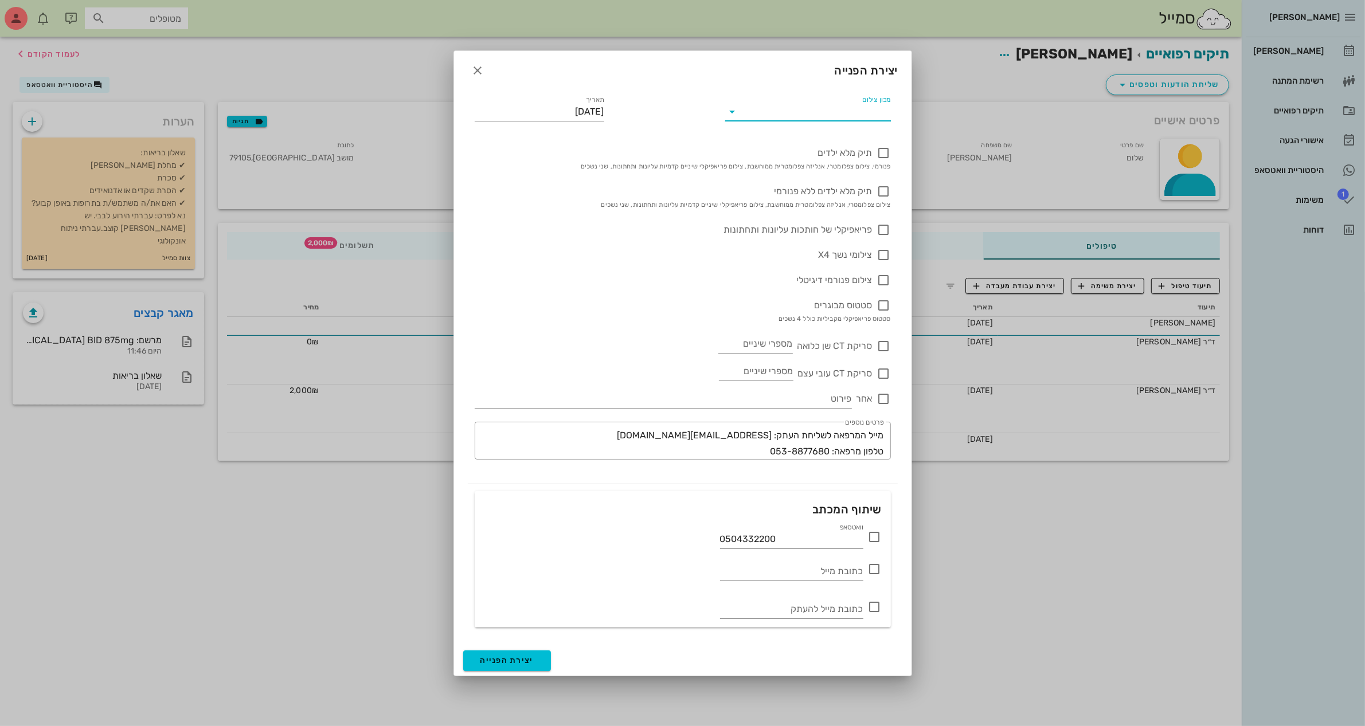
click at [860, 107] on input "מכון צילום" at bounding box center [817, 112] width 147 height 18
click at [859, 104] on div "CT-Dent אור השן גל אור" at bounding box center [807, 149] width 165 height 93
click at [749, 103] on div "CT-Dent אור השן גל אור" at bounding box center [807, 149] width 165 height 93
click at [744, 84] on div "יצירת הפנייה" at bounding box center [682, 69] width 457 height 36
drag, startPoint x: 480, startPoint y: 68, endPoint x: 497, endPoint y: 75, distance: 18.2
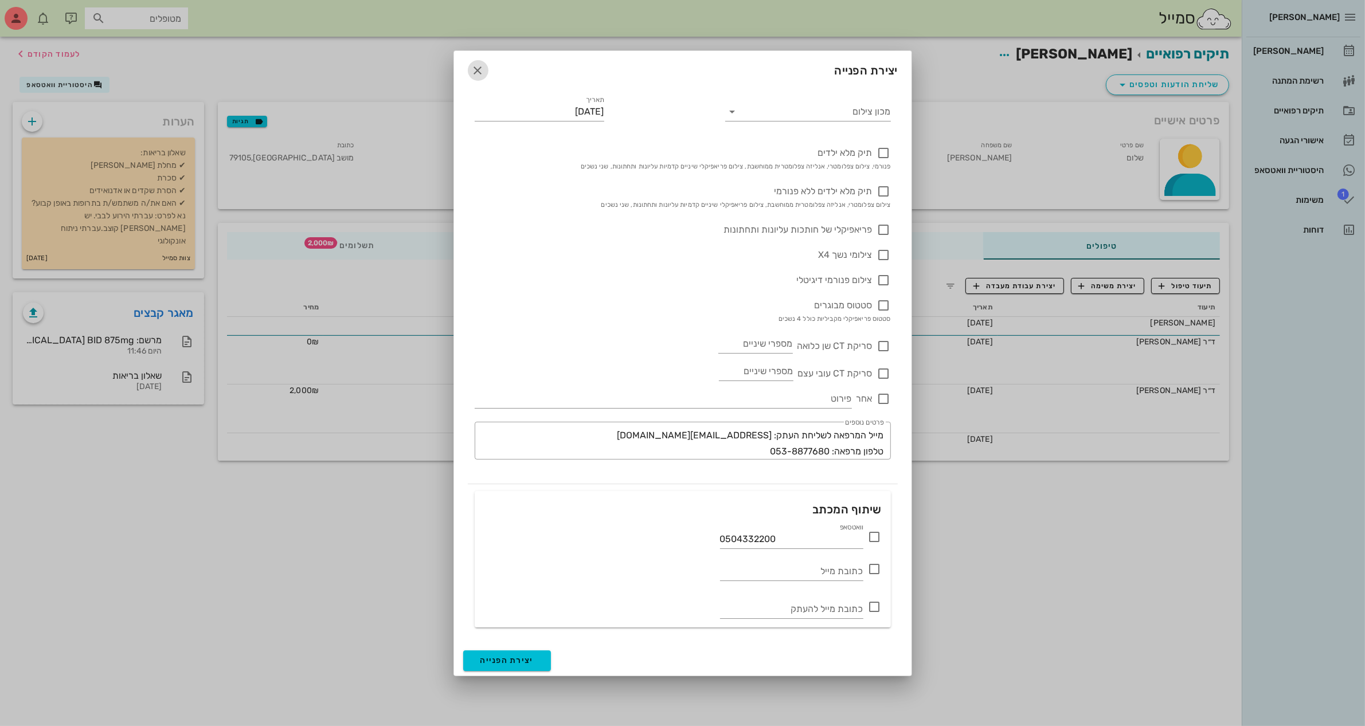
click at [479, 69] on icon "button" at bounding box center [478, 71] width 14 height 14
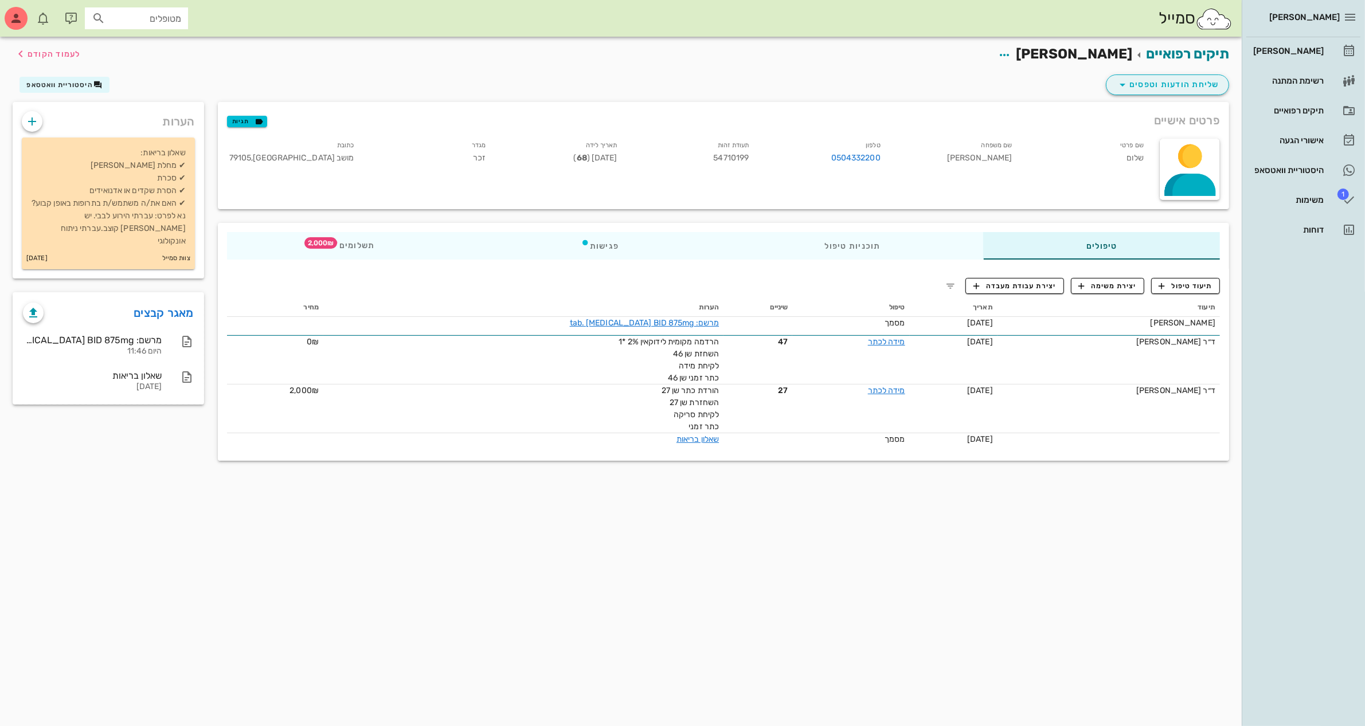
click at [1179, 69] on div "תיקים רפואיים שלום מכלוף לעמוד הקודם" at bounding box center [621, 55] width 1230 height 36
click at [1173, 79] on span "שליחת הודעות וטפסים" at bounding box center [1168, 85] width 104 height 14
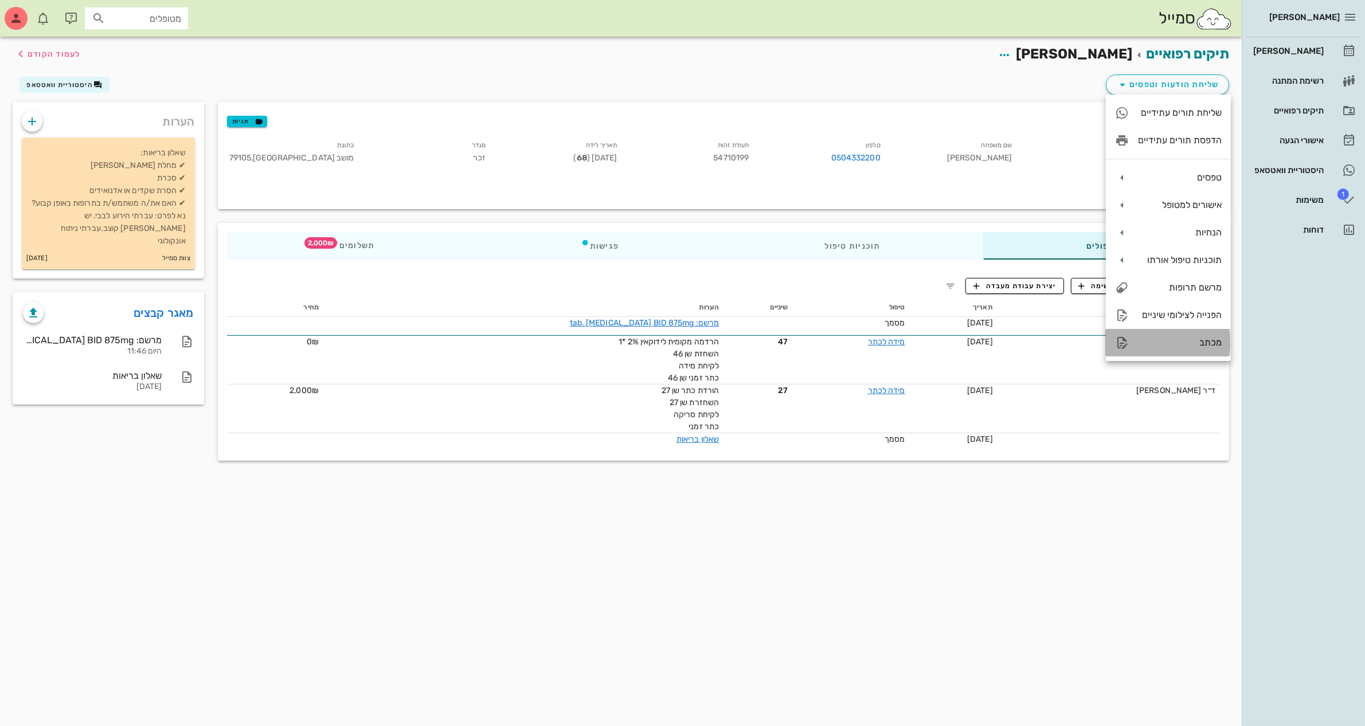
click at [1190, 331] on div "מכתב" at bounding box center [1168, 343] width 125 height 28
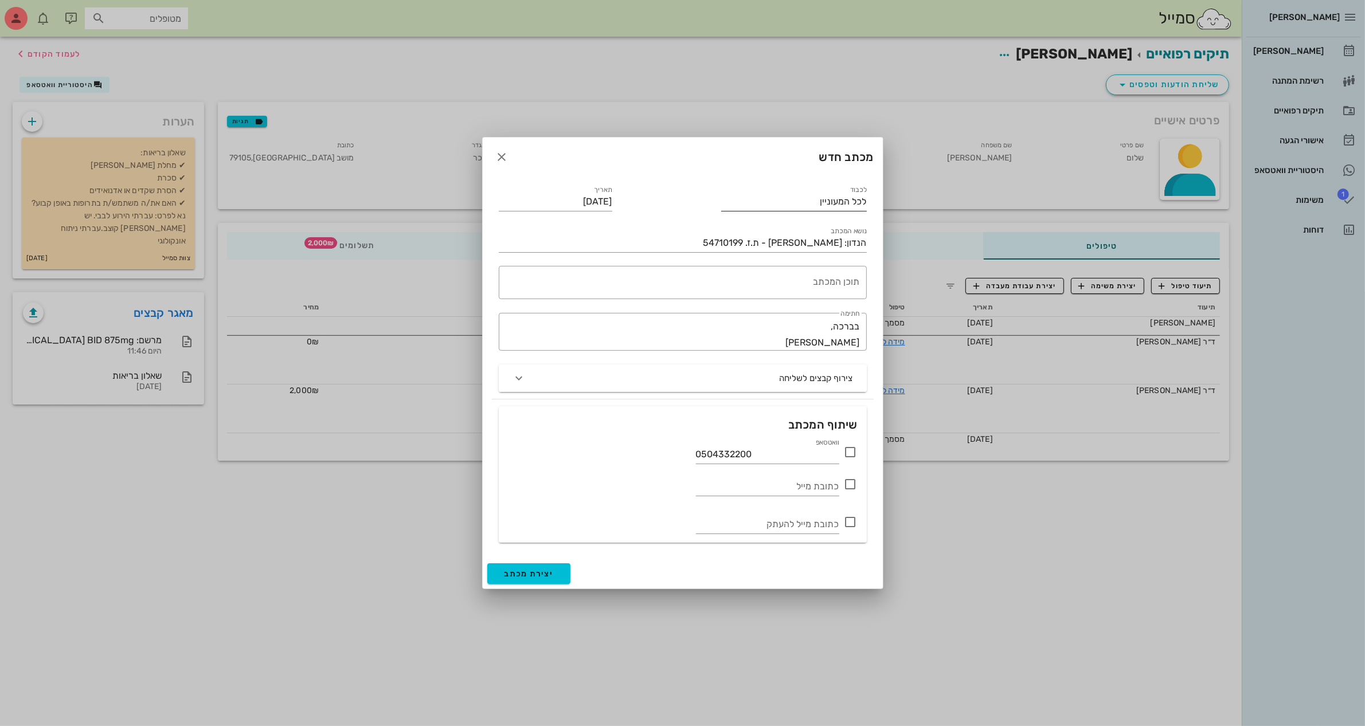
click at [847, 191] on div "לכבוד לכל המעוניין" at bounding box center [794, 198] width 146 height 25
click at [843, 199] on input "לכל המעוניין" at bounding box center [794, 202] width 146 height 18
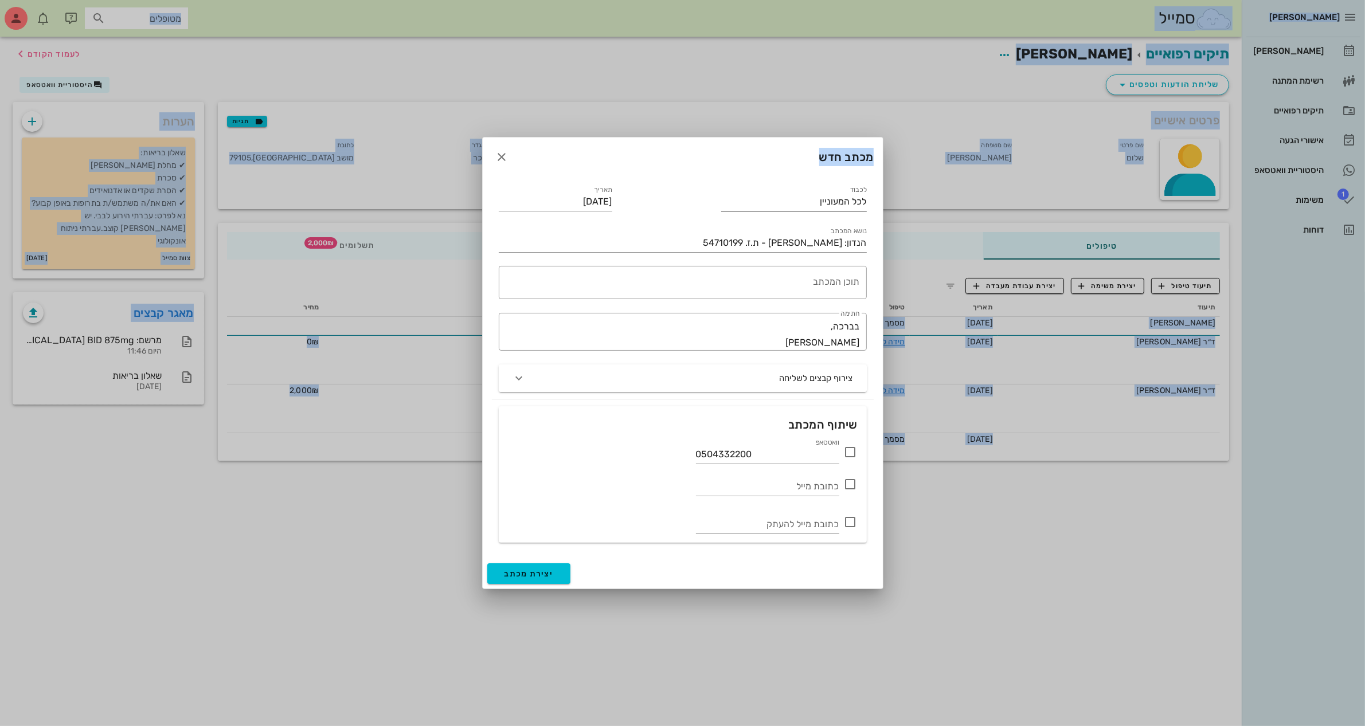
drag, startPoint x: 844, startPoint y: 196, endPoint x: 796, endPoint y: 210, distance: 50.6
click at [936, 195] on div "[PERSON_NAME] רשימת המתנה תיקים רפואיים אישורי הגעה היסטוריית וואטסאפ 1 משימות …" at bounding box center [682, 363] width 1365 height 726
click at [805, 195] on input "לכל המעוניין" at bounding box center [794, 202] width 146 height 18
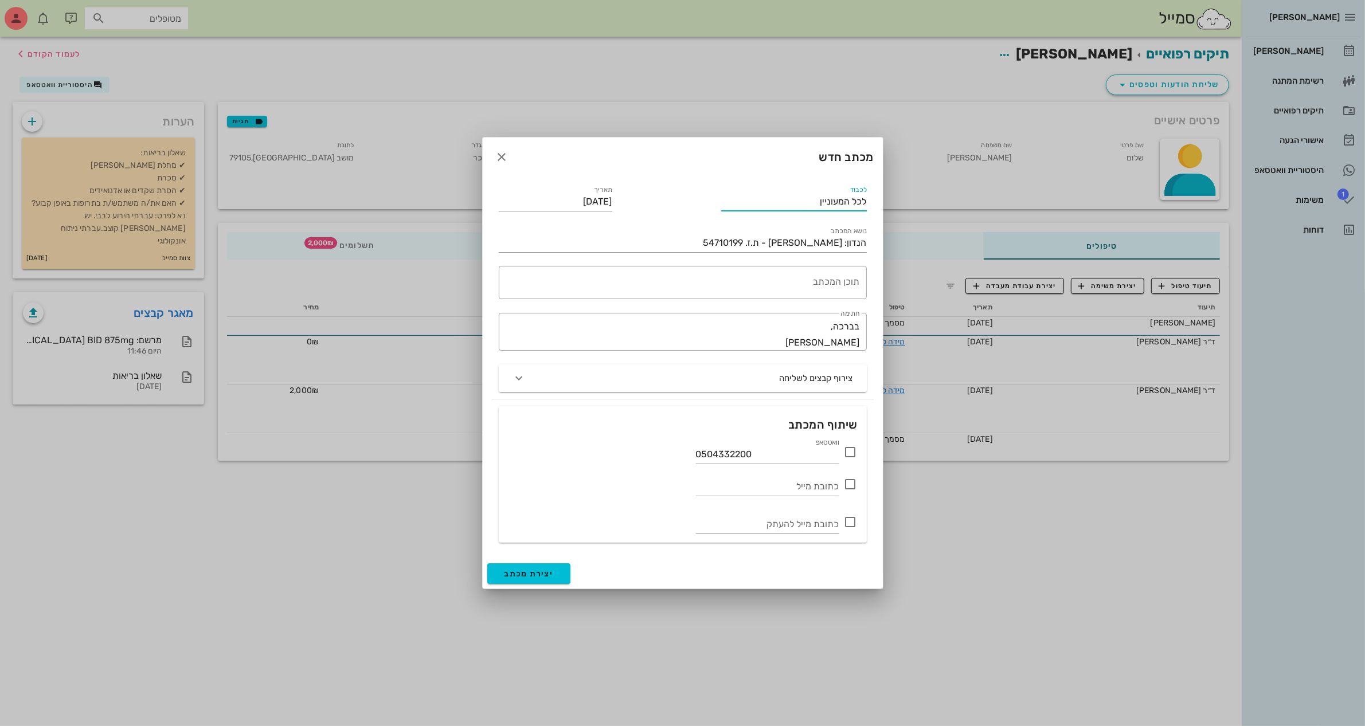
drag, startPoint x: 809, startPoint y: 202, endPoint x: 909, endPoint y: 207, distance: 100.4
click at [909, 207] on div "[PERSON_NAME] רשימת המתנה תיקים רפואיים אישורי הגעה היסטוריית וואטסאפ 1 משימות …" at bounding box center [682, 363] width 1365 height 726
type input "ל"
type input "ך"
type input "למחלקת רפואת הפה"
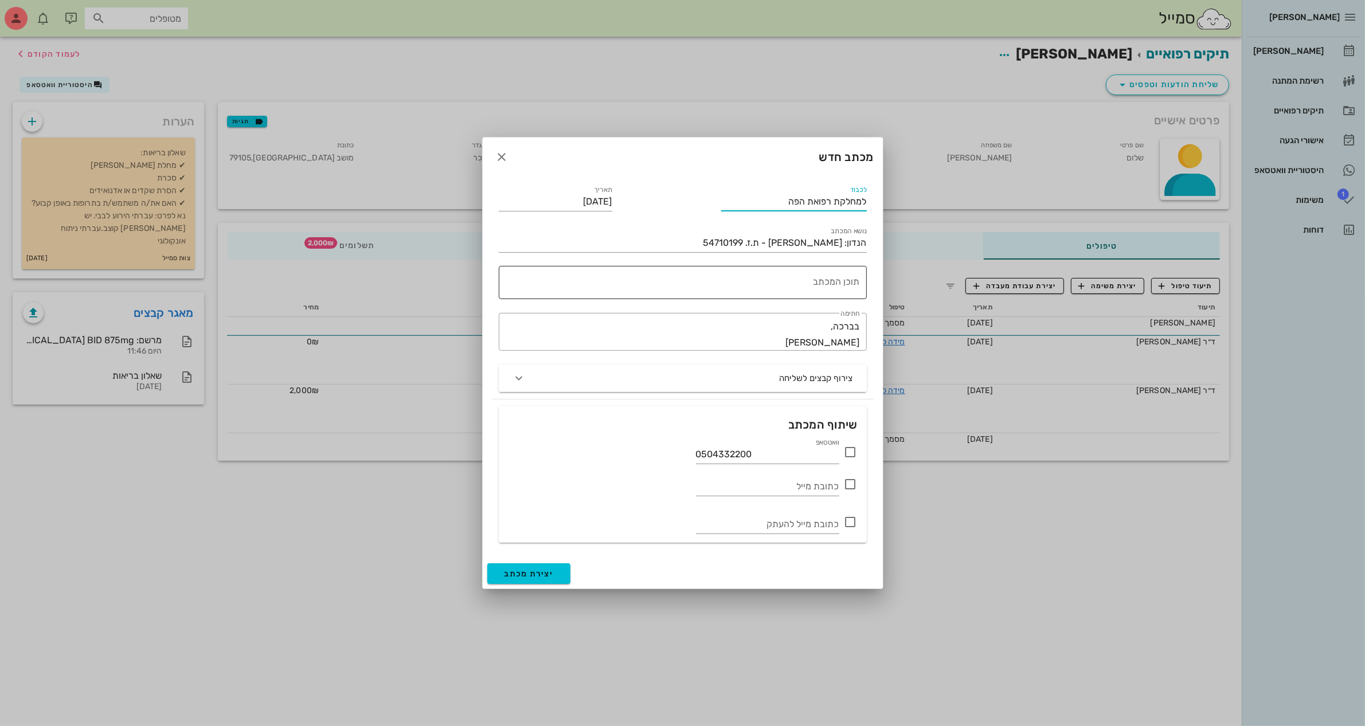
click at [839, 283] on textarea "תוכן המכתב" at bounding box center [680, 286] width 359 height 28
drag, startPoint x: 858, startPoint y: 281, endPoint x: 728, endPoint y: 295, distance: 130.3
click at [728, 295] on textarea "בדיקת נגע radiolucent באזור שן 37-38." at bounding box center [680, 286] width 359 height 28
type textarea "בדיקת נגע radiolucent באזור שן 37-38."
click at [701, 222] on div "נושא המכתב הנדון: שלום מכלוף - ת.ז. 54710199" at bounding box center [683, 238] width 382 height 41
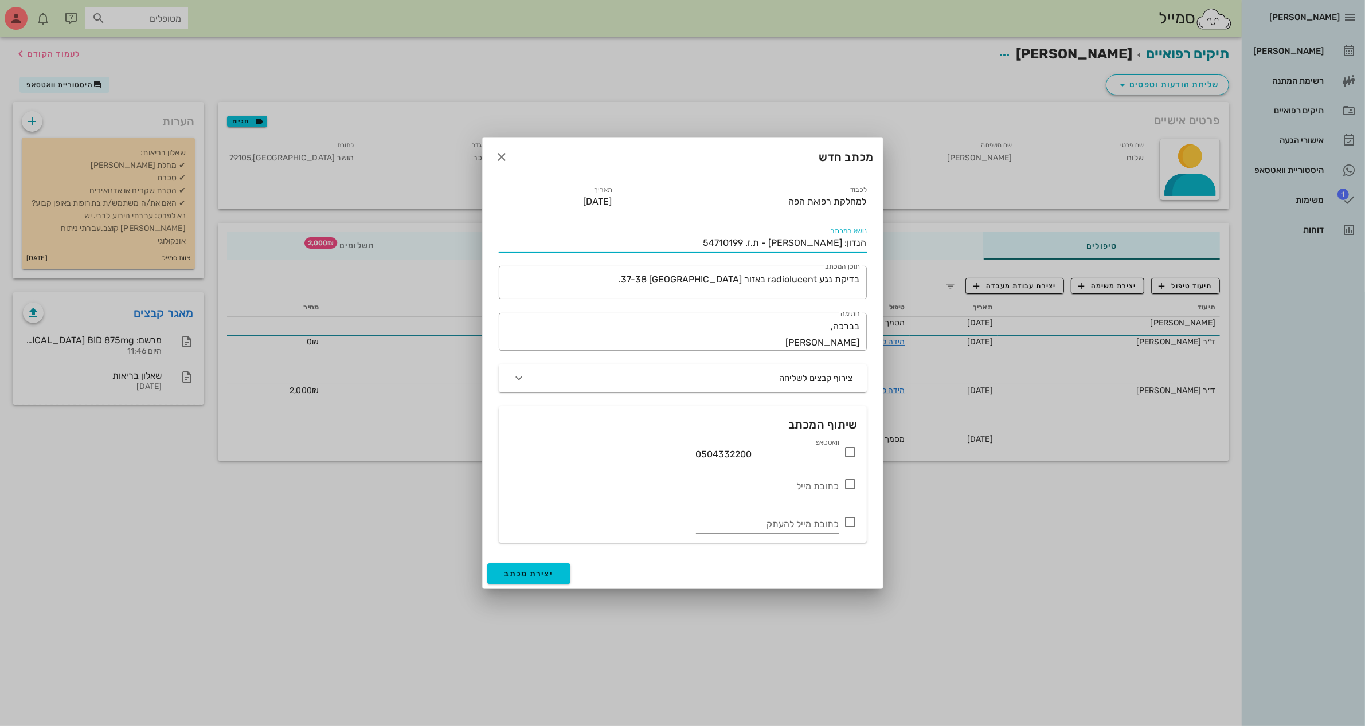
click at [699, 250] on input "הנדון: שלום מכלוף - ת.ז. 54710199" at bounding box center [683, 243] width 368 height 18
click at [792, 270] on div "תוכן המכתב בדיקת נגע radiolucent באזור שן 37-38." at bounding box center [680, 282] width 359 height 33
click at [706, 245] on input "הנדון: שלום מכלוף - ת.ז. 54710199 -" at bounding box center [683, 243] width 368 height 18
paste input "בדיקת נגע radiolucent באזור שן 37-38."
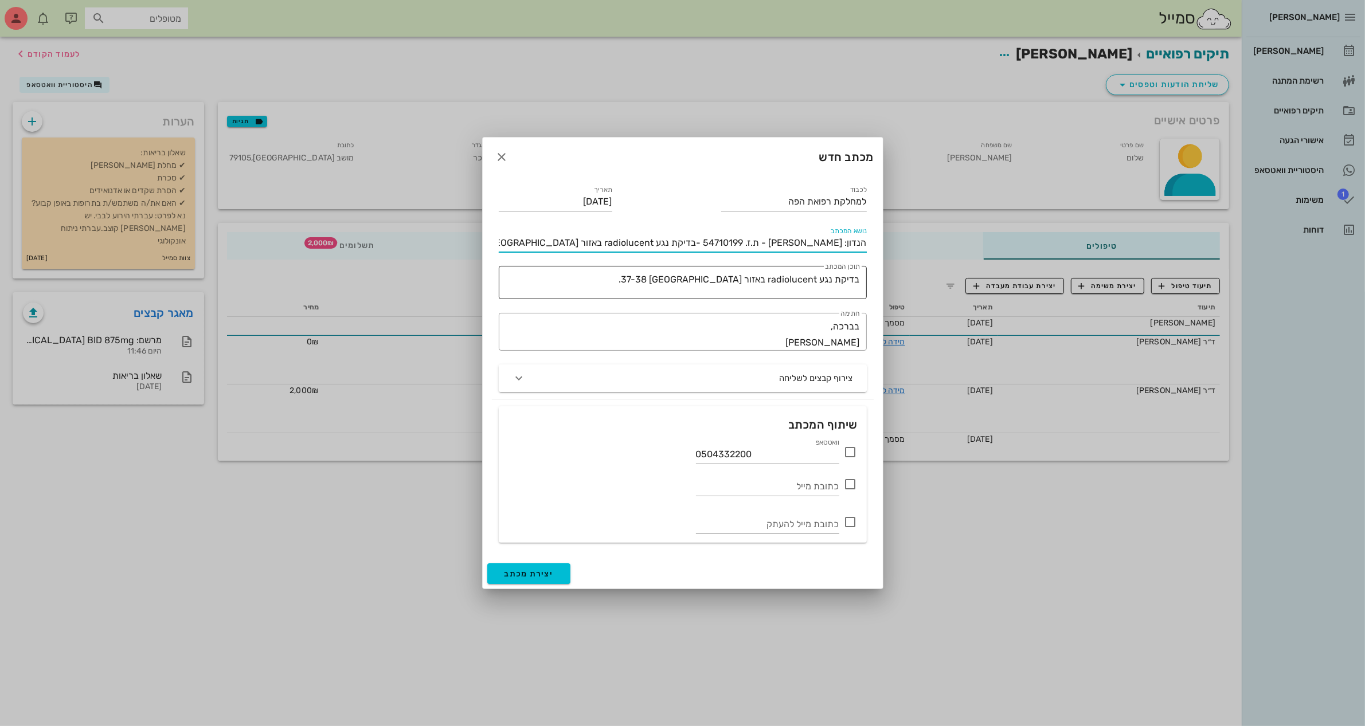
type input "הנדון: [PERSON_NAME] - ת.ז. 54710199 -בדיקת נגע radiolucent באזור [GEOGRAPHIC_D…"
drag, startPoint x: 700, startPoint y: 281, endPoint x: 892, endPoint y: 261, distance: 193.0
click at [892, 261] on div "[PERSON_NAME] רשימת המתנה תיקים רפואיים אישורי הגעה היסטוריית וואטסאפ 1 משימות …" at bounding box center [682, 363] width 1365 height 726
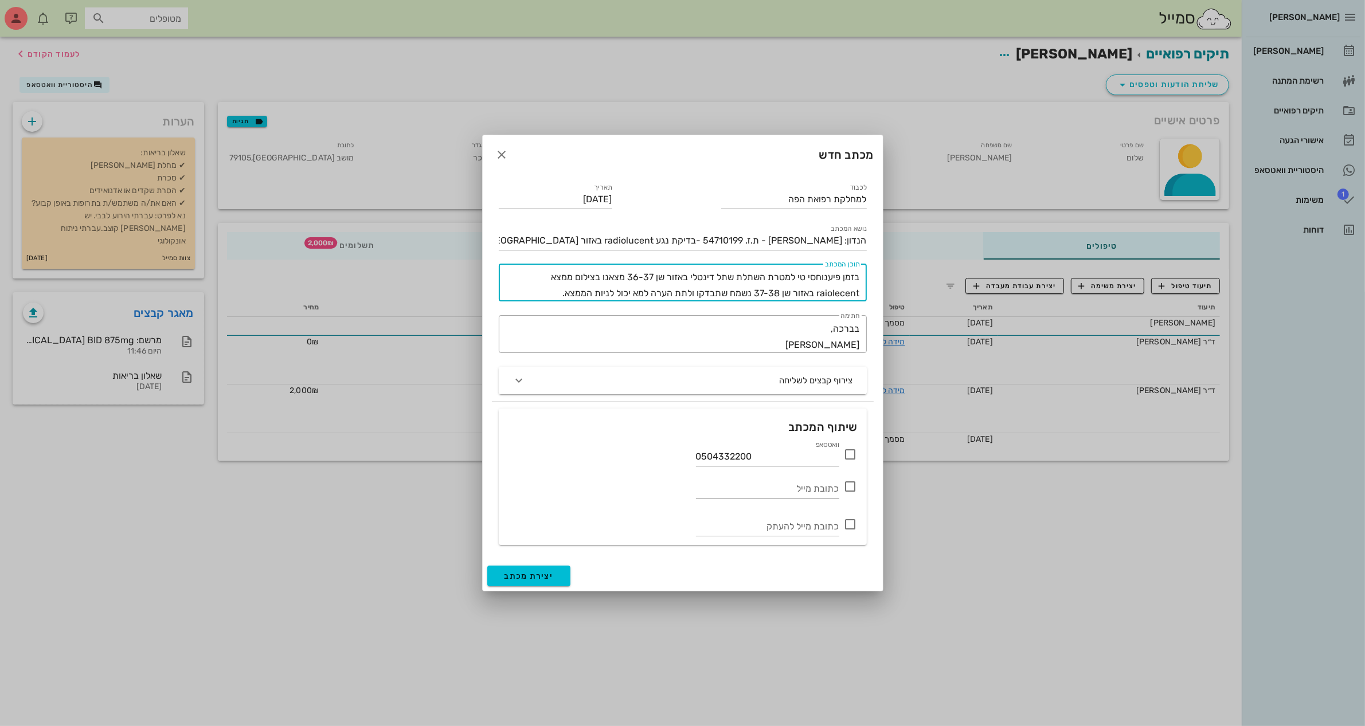
click at [701, 297] on textarea "בזמן פיענוחסי טי למטרת השתלת שתל דינטלי באזור שן 36-37 מצאנו בצילום ממצא raiole…" at bounding box center [680, 285] width 359 height 32
click at [711, 289] on textarea "בזמן פיענוחסי טי למטרת השתלת שתל דינטלי באזור שן 36-37 מצאנו בצילום ממצא raiole…" at bounding box center [680, 285] width 359 height 32
click at [669, 292] on textarea "בזמן פיענוחסי טי למטרת השתלת שתל דינטלי באזור שן 36-37 מצאנו בצילום ממצא raiole…" at bounding box center [680, 285] width 359 height 32
click at [636, 291] on textarea "בזמן פיענוחסי טי למטרת השתלת שתל דינטלי באזור שן 36-37 מצאנו בצילום ממצא raiole…" at bounding box center [680, 285] width 359 height 32
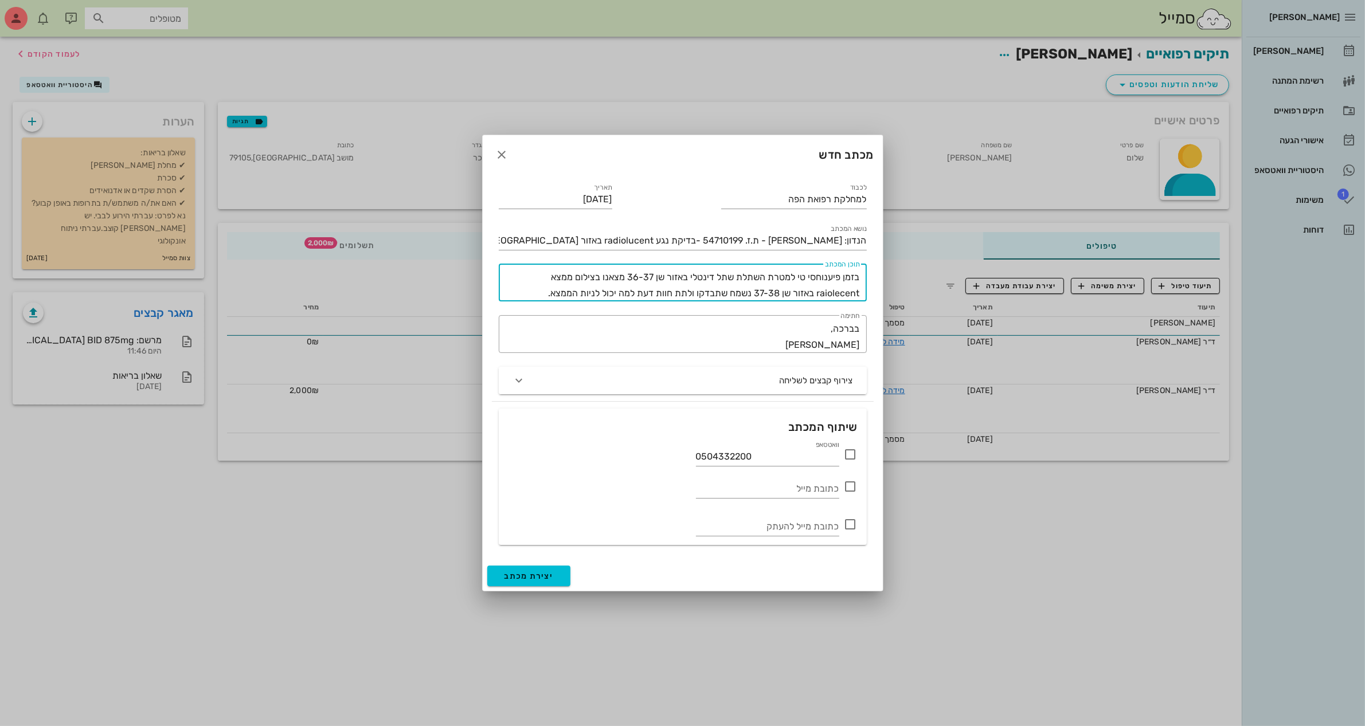
click at [638, 291] on textarea "בזמן פיענוחסי טי למטרת השתלת שתל דינטלי באזור שן 36-37 מצאנו בצילום ממצא raiole…" at bounding box center [680, 285] width 359 height 32
click at [596, 292] on textarea "בזמן פיענוחסי טי למטרת השתלת שתל דינטלי באזור שן 36-37 מצאנו בצילום ממצא raiole…" at bounding box center [680, 285] width 359 height 32
click at [820, 276] on textarea "בזמן פיענוחסי טי למטרת השתלת שתל דינטלי באזור שן 36-37 מצאנו בצילום ממצא raiole…" at bounding box center [680, 285] width 359 height 32
click at [817, 275] on textarea "בזמן פיענוחסי טי למטרת השתלת שתל דינטלי באזור שן 36-37 מצאנו בצילום ממצא raiole…" at bounding box center [680, 285] width 359 height 32
click at [675, 292] on textarea "בזמן פיענוח סי טי למטרת השתלת שתל דינטלי באזור שן 36-37 מצאנו בצילום ממצא raiol…" at bounding box center [680, 285] width 359 height 32
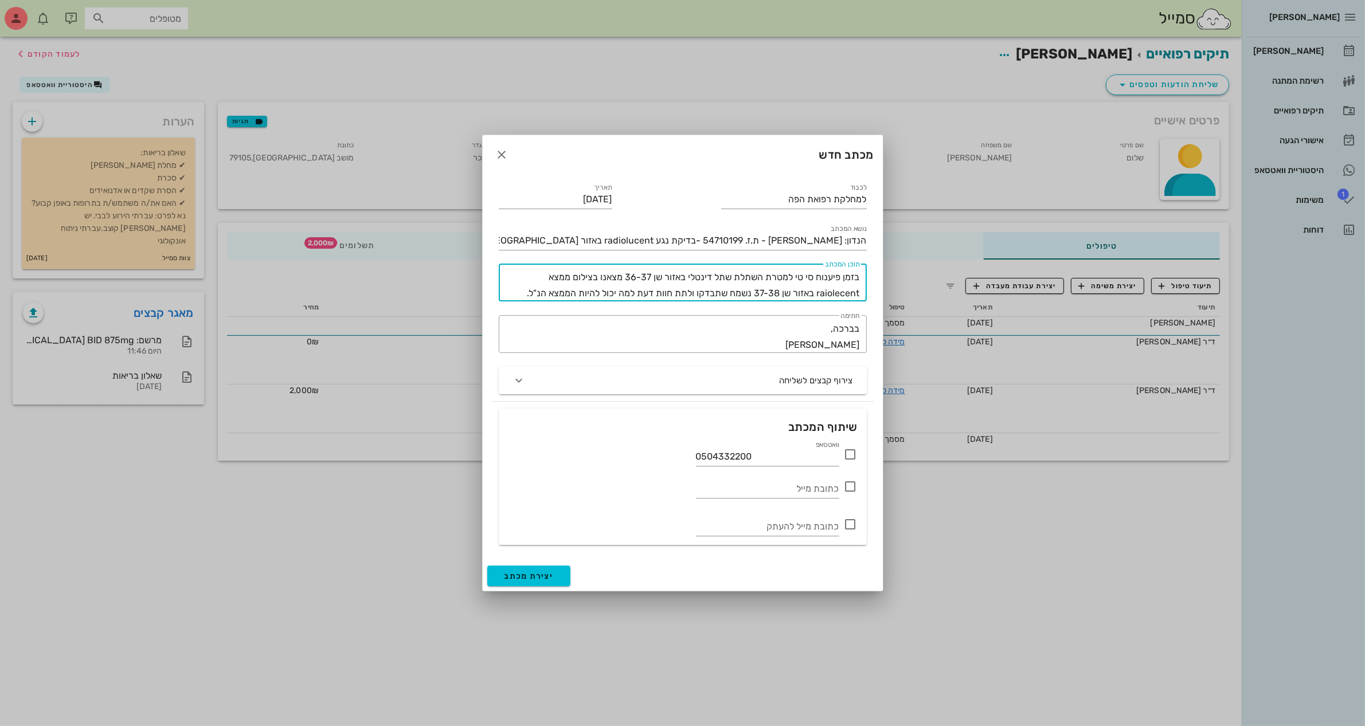
click at [675, 292] on textarea "בזמן פיענוח סי טי למטרת השתלת שתל דינטלי באזור שן 36-37 מצאנו בצילום ממצא raiol…" at bounding box center [680, 285] width 359 height 32
drag, startPoint x: 682, startPoint y: 295, endPoint x: 547, endPoint y: 293, distance: 134.7
click at [547, 293] on textarea "בזמן פיענוח סי טי למטרת השתלת שתל דינטלי באזור שן 36-37 מצאנו בצילום ממצא raiol…" at bounding box center [680, 285] width 359 height 32
click at [643, 293] on textarea "בזמן פיענוח סי טי למטרת השתלת שתל דינטלי באזור שן 36-37 מצאנו בצילום ממצא raiol…" at bounding box center [680, 285] width 359 height 32
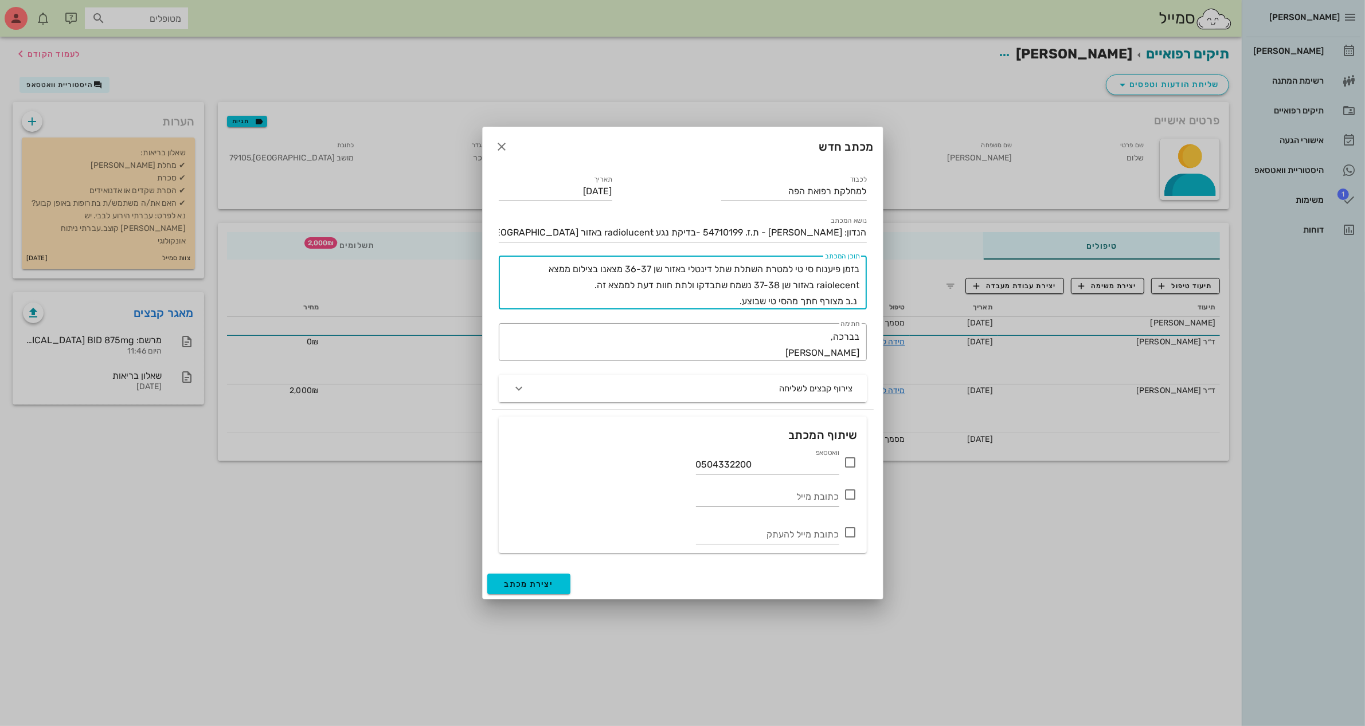
drag, startPoint x: 860, startPoint y: 297, endPoint x: 846, endPoint y: 307, distance: 17.3
click at [847, 305] on div "​ תוכן המכתב בזמן פיענוח סי טי למטרת השתלת שתל דינטלי באזור שן 36-37 מצאנו בציל…" at bounding box center [683, 283] width 368 height 54
drag, startPoint x: 844, startPoint y: 305, endPoint x: 870, endPoint y: 305, distance: 26.4
click at [870, 305] on div "​ תוכן המכתב בזמן פיענוח סי טי למטרת השתלת שתל דינטלי באזור שן 36-37 מצאנו בציל…" at bounding box center [683, 283] width 382 height 68
click at [827, 302] on textarea "בזמן פיענוח סי טי למטרת השתלת שתל דינטלי באזור שן 36-37 מצאנו בצילום ממצא raiol…" at bounding box center [680, 285] width 359 height 48
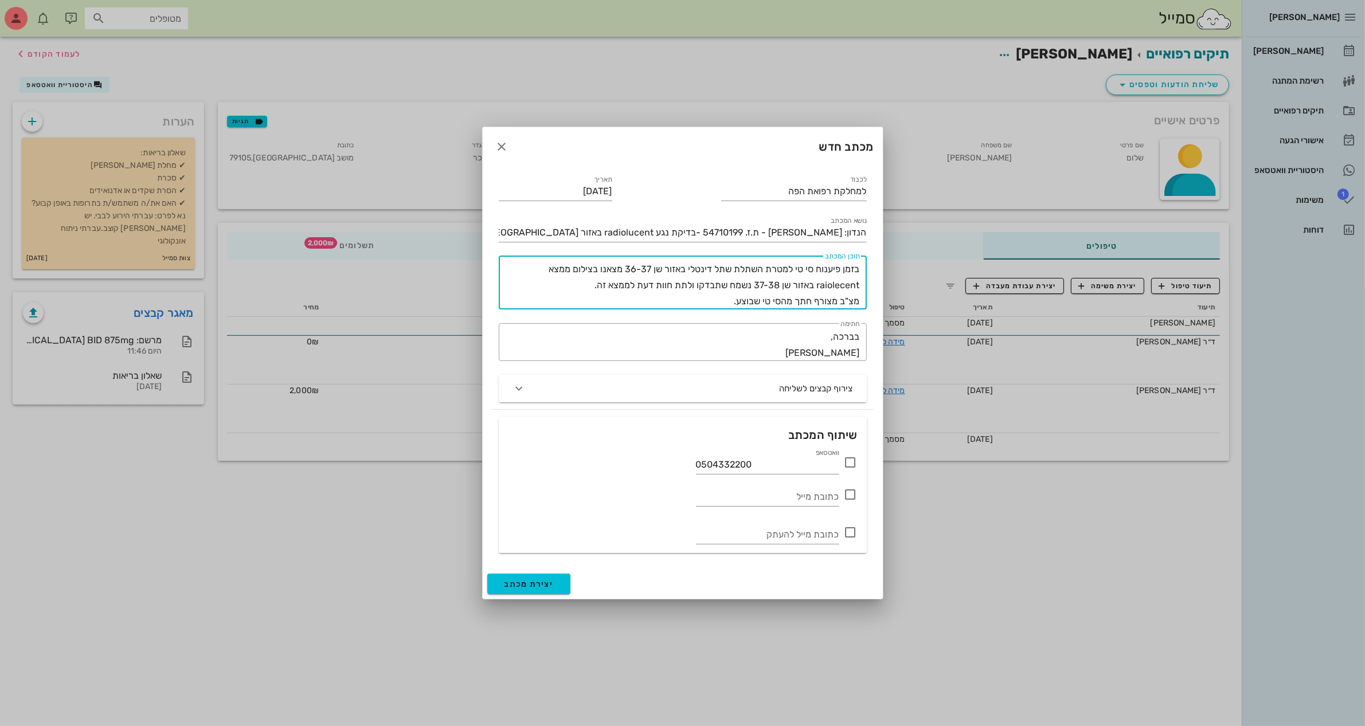
click at [827, 302] on textarea "בזמן פיענוח סי טי למטרת השתלת שתל דינטלי באזור שן 36-37 מצאנו בצילום ממצא raiol…" at bounding box center [680, 285] width 359 height 48
type textarea "בזמן פיענוח סי טי למטרת השתלת שתל דינטלי באזור שן 36-37 מצאנו בצילום ממצא raiol…"
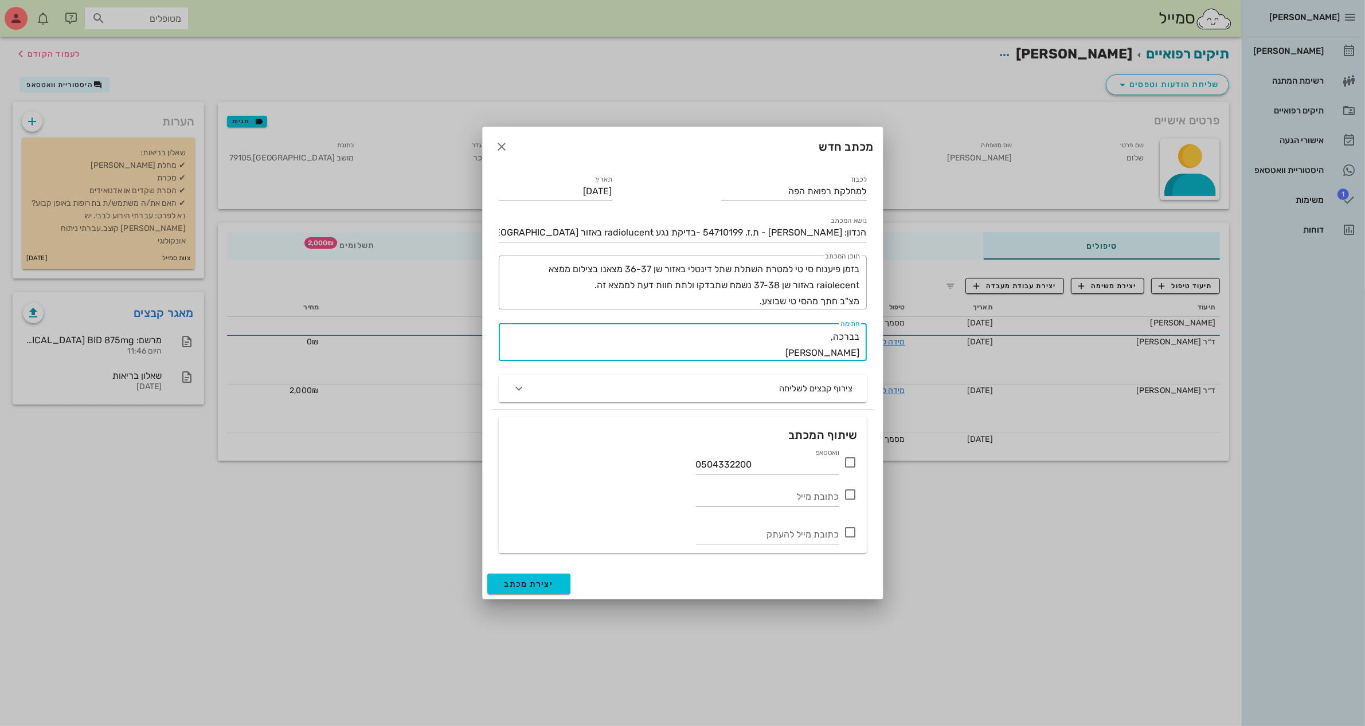
drag, startPoint x: 810, startPoint y: 349, endPoint x: 882, endPoint y: 356, distance: 72.0
click at [882, 356] on div "לכבוד למחלקת רפואת הפה תאריך 02-09-2025 נושא המכתב הנדון: שלום מכלוף - ת.ז. 547…" at bounding box center [683, 367] width 400 height 403
type textarea "בברכה, דר מוחמד ביאדסה"
click at [850, 465] on icon at bounding box center [851, 463] width 14 height 14
click at [849, 462] on icon at bounding box center [851, 463] width 14 height 14
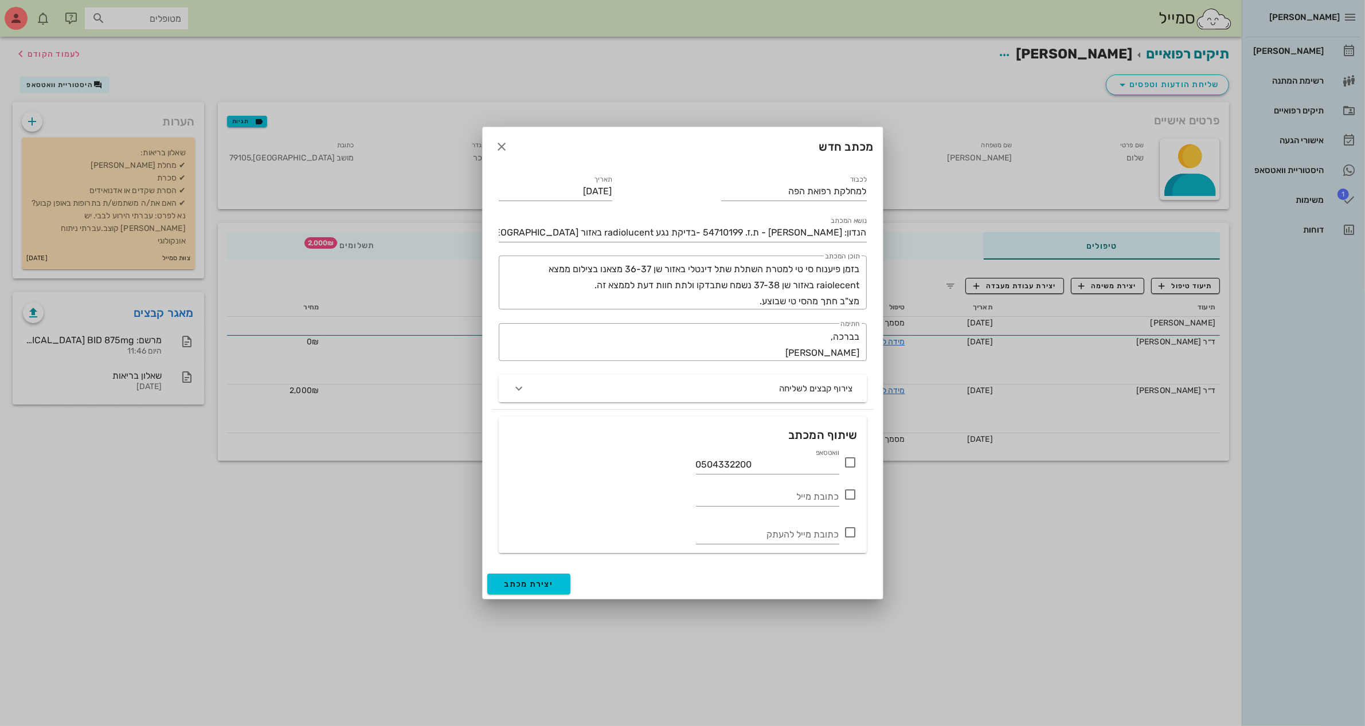
click at [855, 465] on icon at bounding box center [851, 463] width 14 height 14
click at [533, 580] on span "יצירת מכתב" at bounding box center [528, 585] width 49 height 10
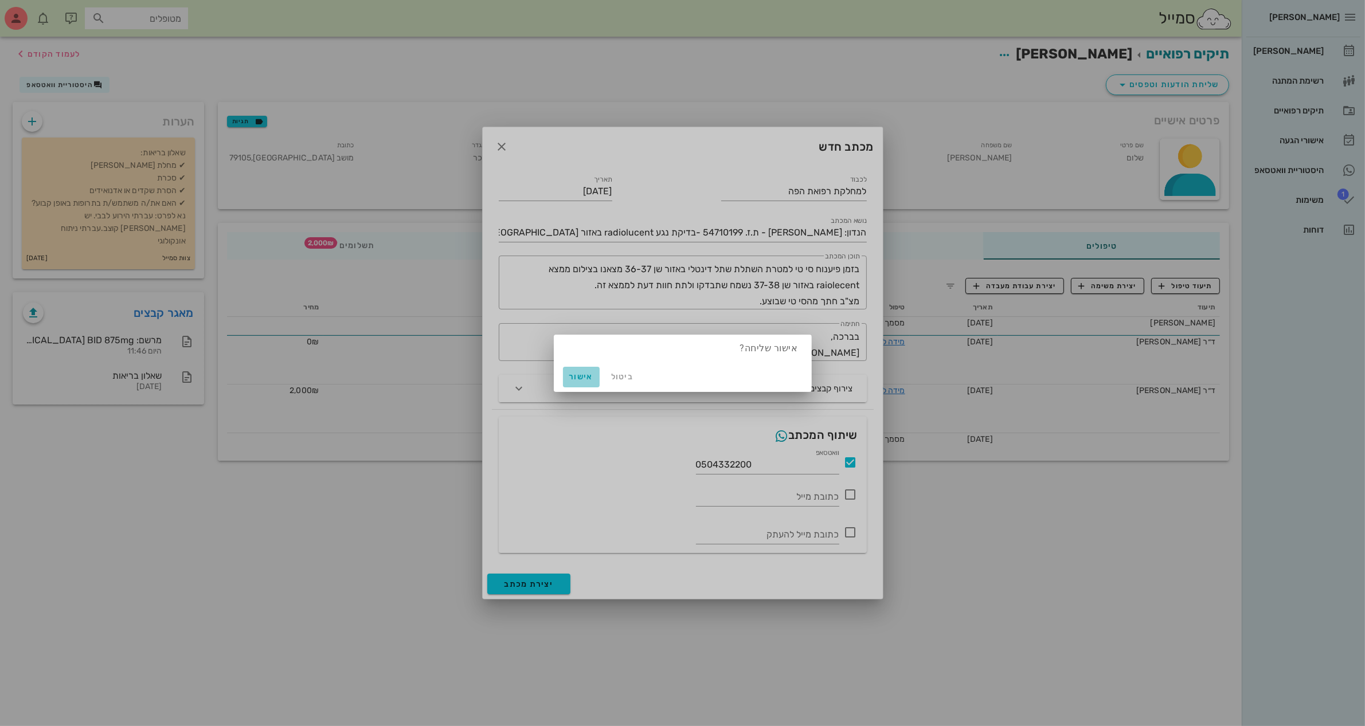
click at [575, 374] on span "אישור" at bounding box center [582, 377] width 28 height 10
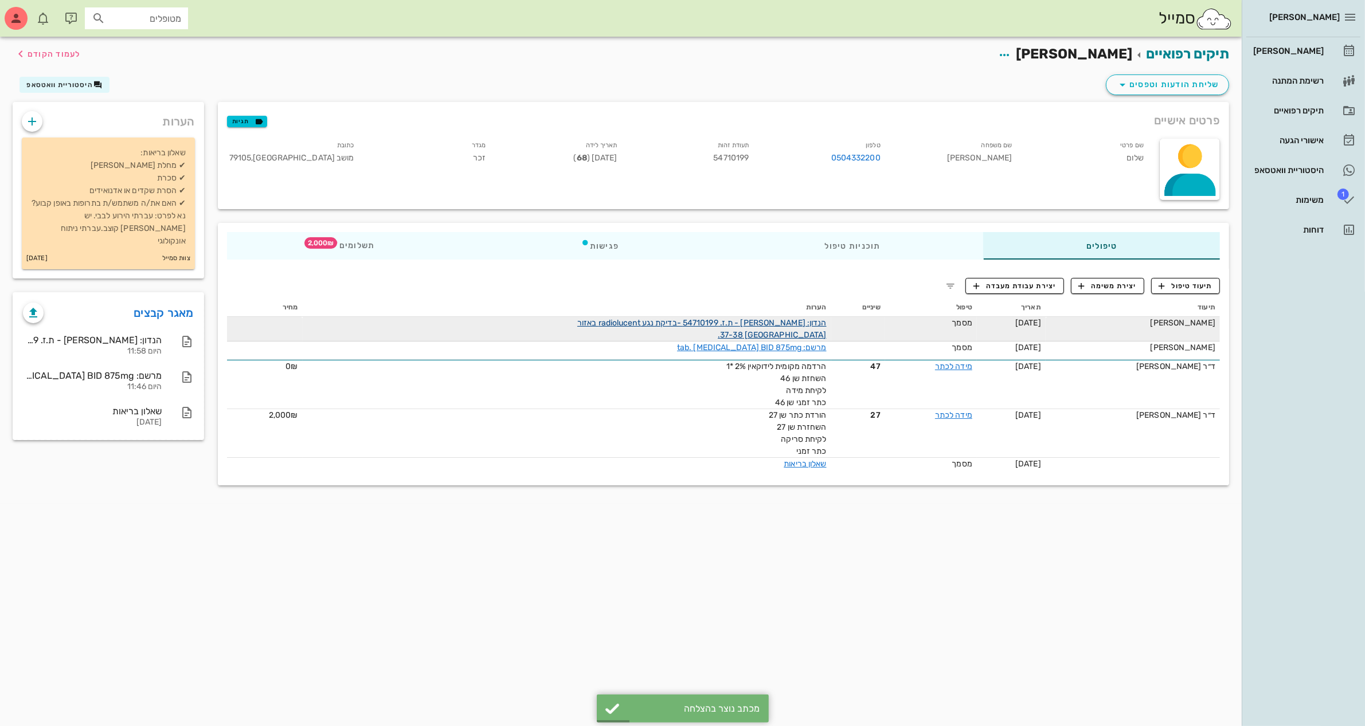
click at [809, 319] on link "הנדון: [PERSON_NAME] - ת.ז. 54710199 -בדיקת נגע radiolucent באזור [GEOGRAPHIC_D…" at bounding box center [701, 329] width 249 height 22
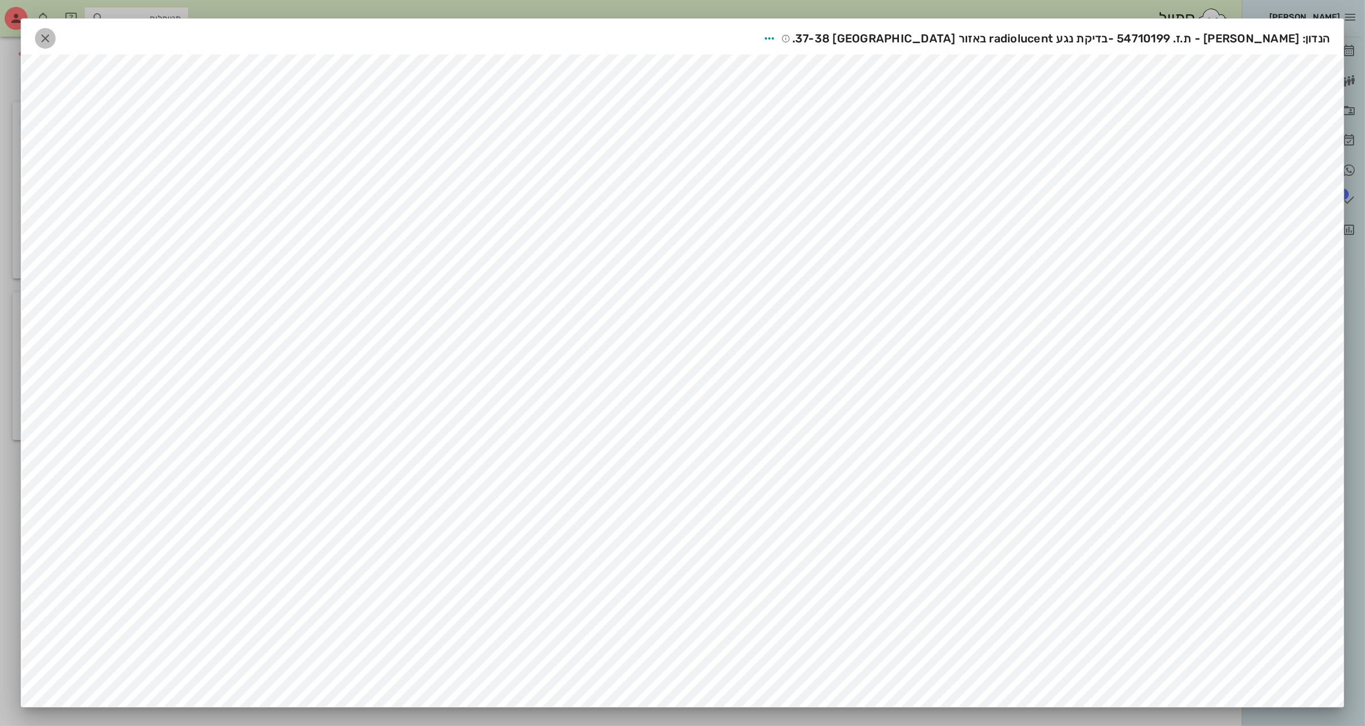
click at [52, 34] on icon "button" at bounding box center [45, 39] width 14 height 14
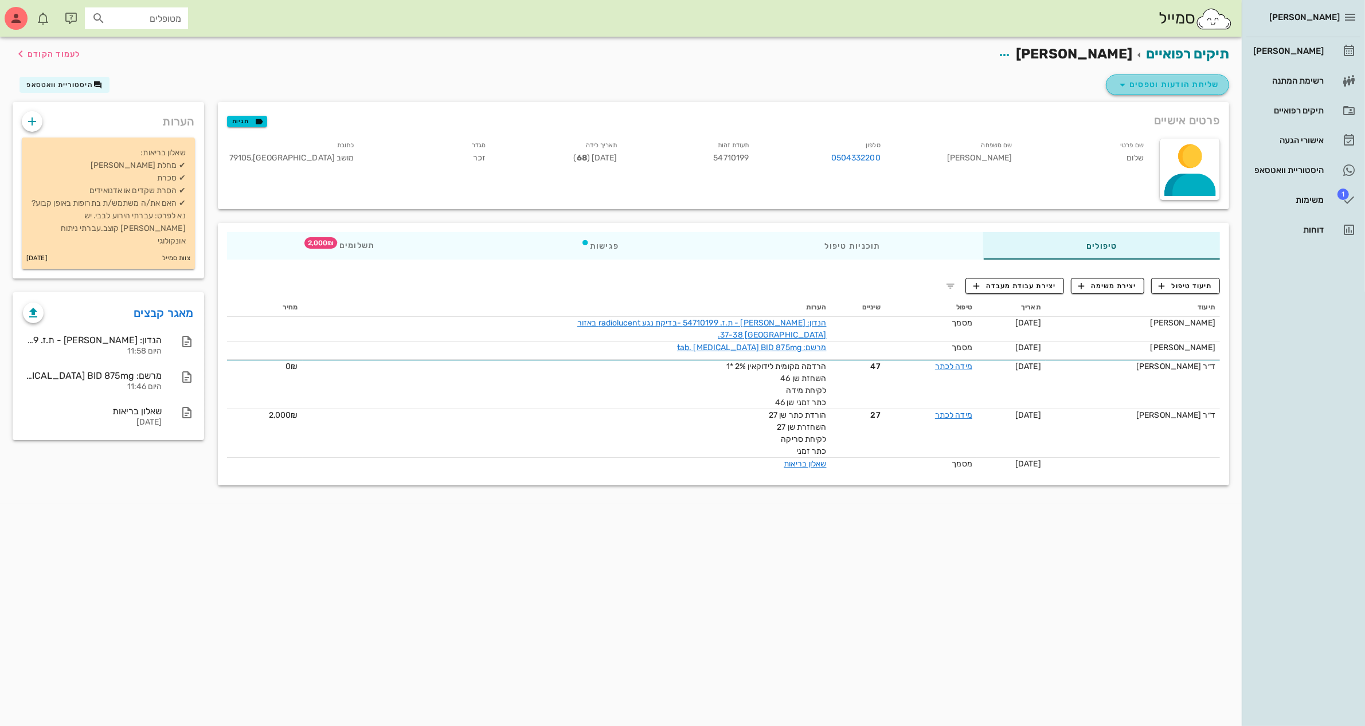
click at [1152, 82] on span "שליחת הודעות וטפסים" at bounding box center [1168, 85] width 104 height 14
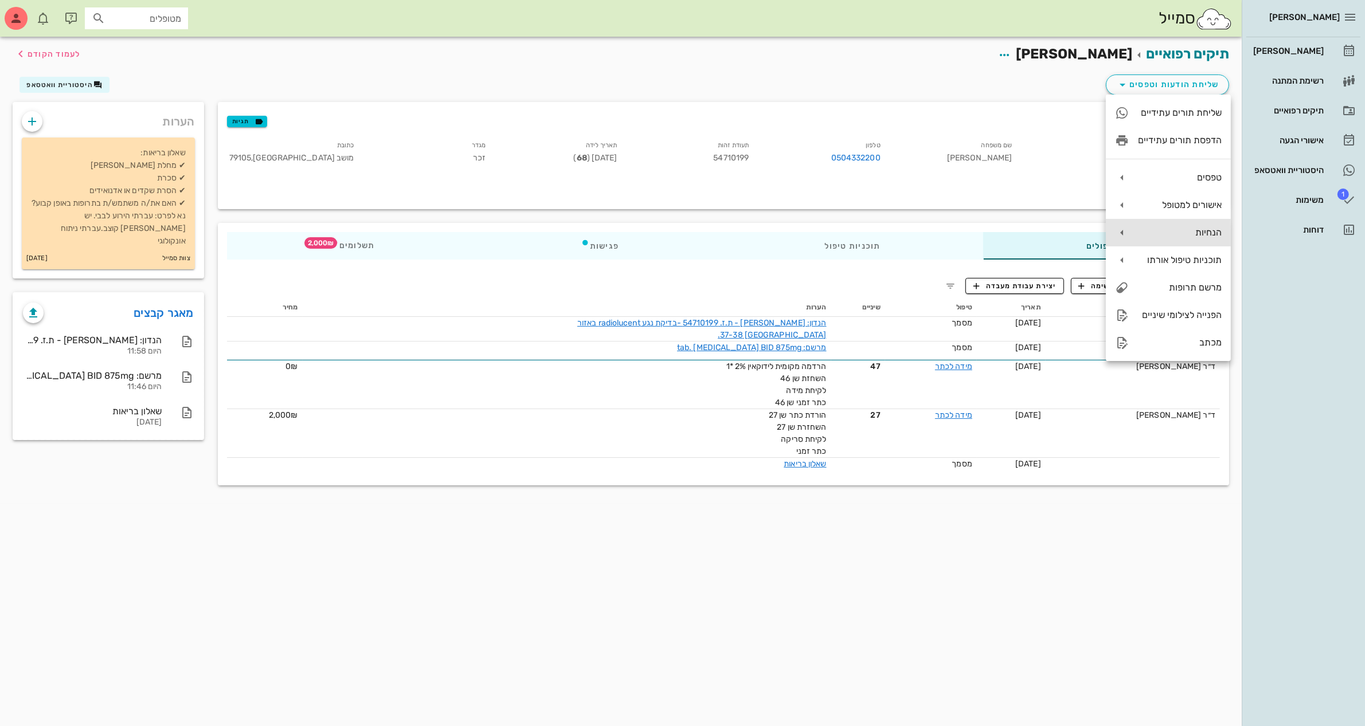
click at [1195, 231] on div "הנחיות" at bounding box center [1180, 232] width 84 height 11
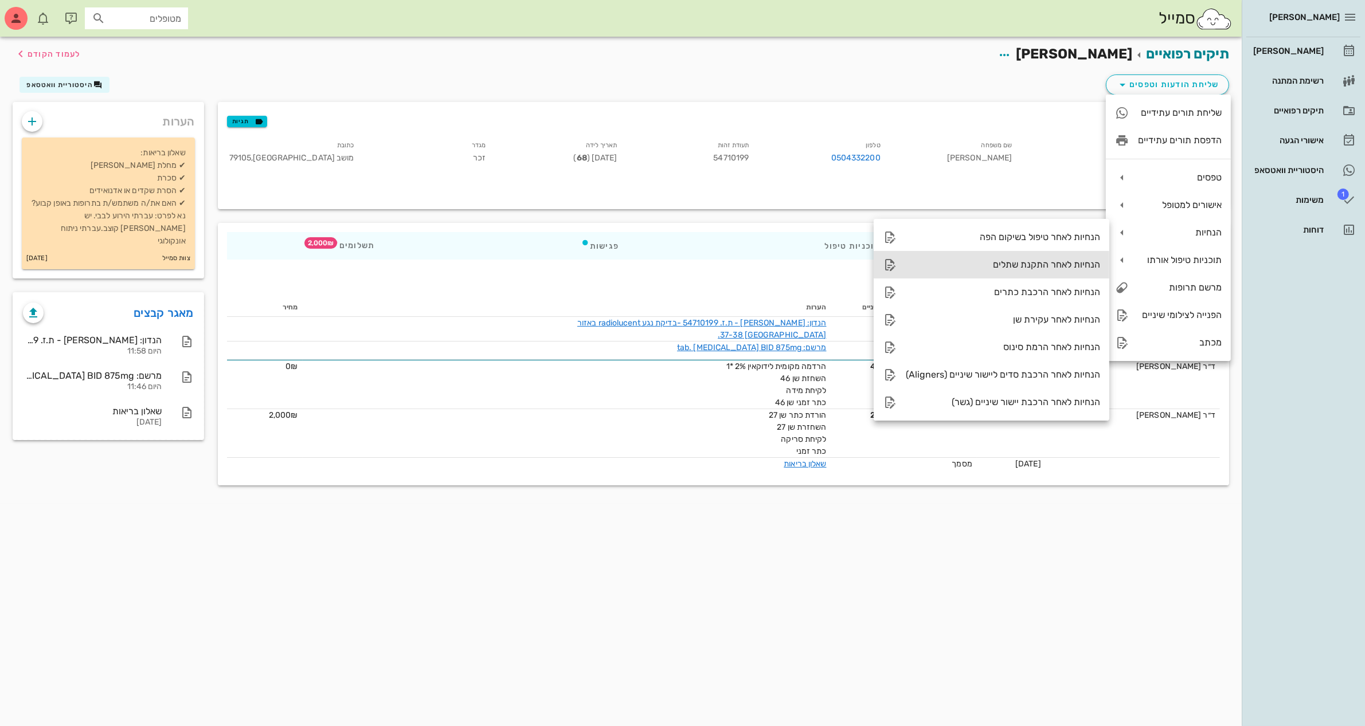
click at [1030, 263] on div "הנחיות לאחר התקנת שתלים" at bounding box center [1003, 264] width 194 height 11
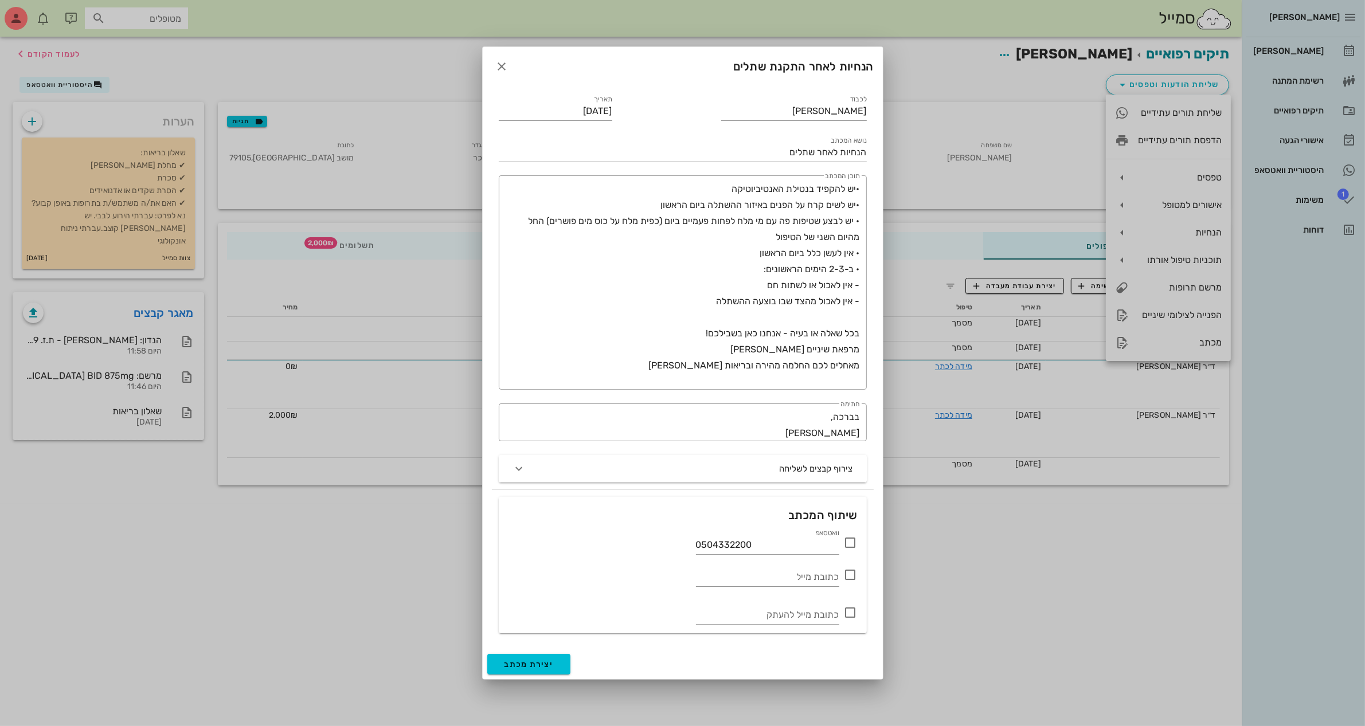
click at [852, 543] on icon at bounding box center [851, 543] width 14 height 14
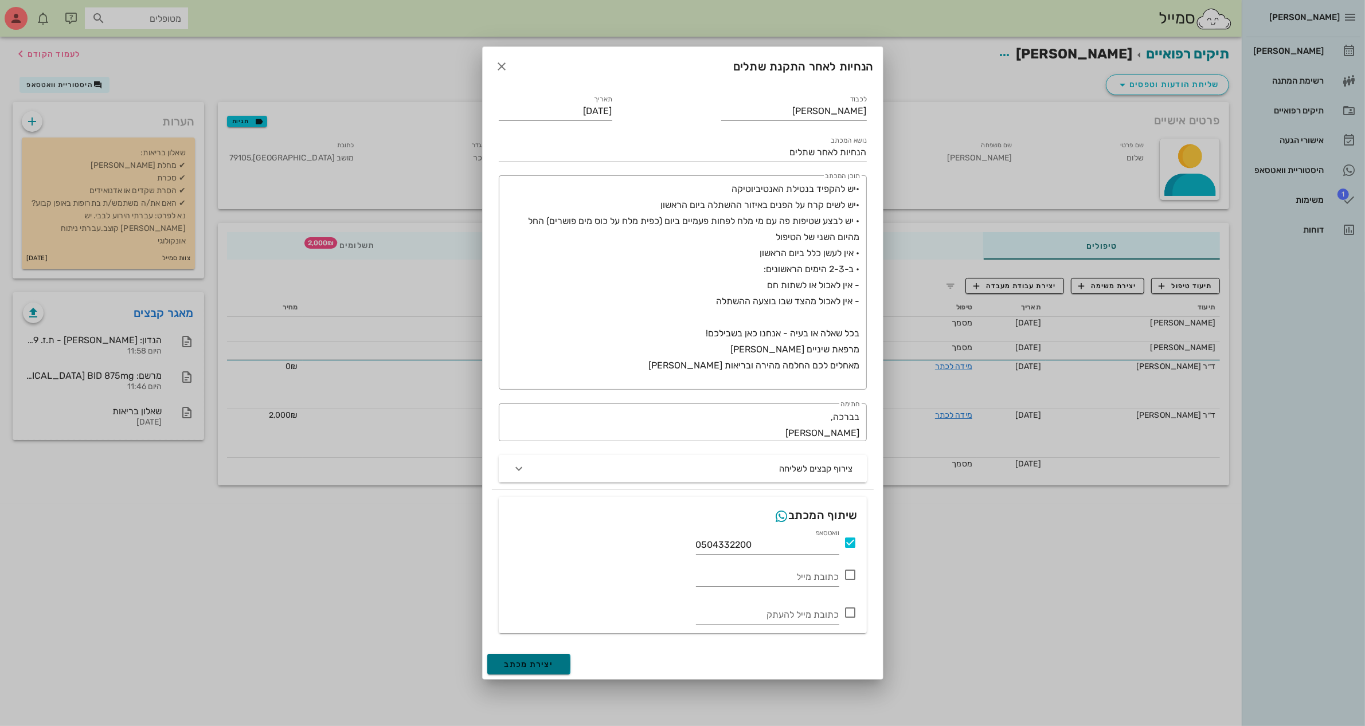
click at [536, 658] on span "יצירת מכתב" at bounding box center [528, 665] width 49 height 10
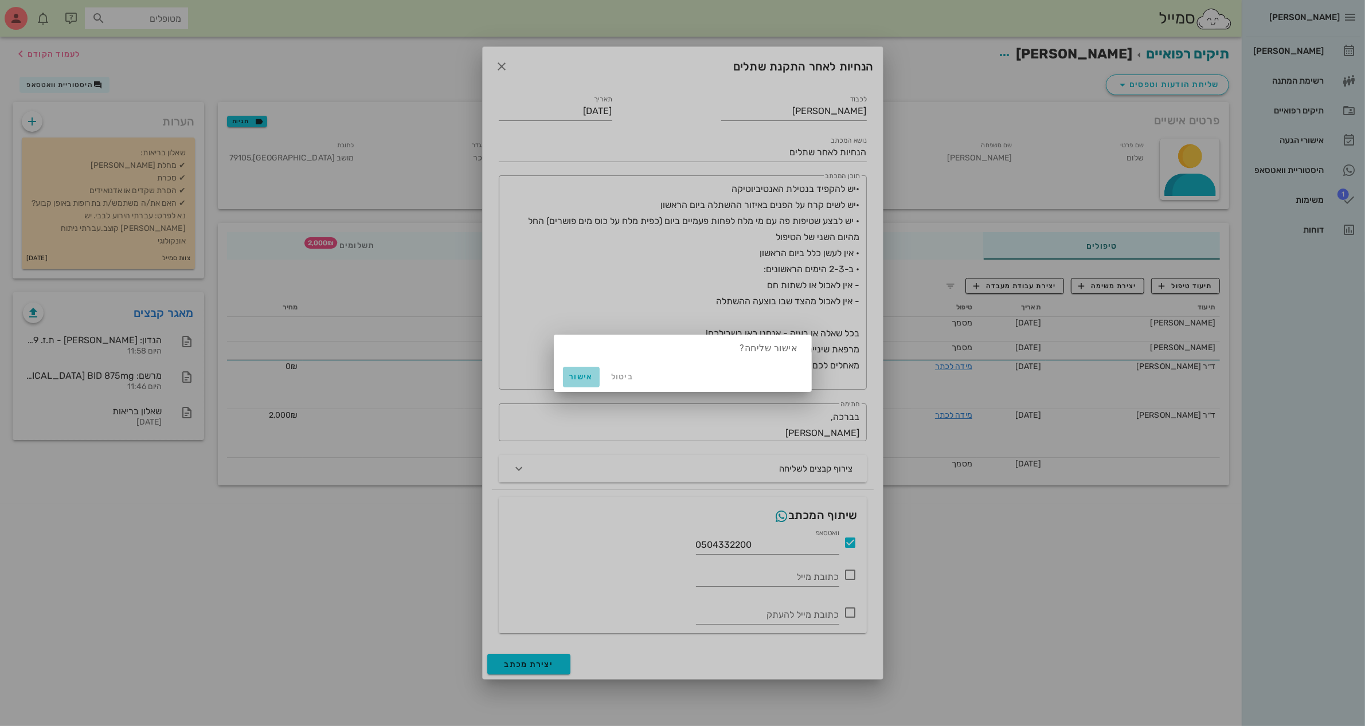
click at [582, 372] on span "אישור" at bounding box center [582, 377] width 28 height 10
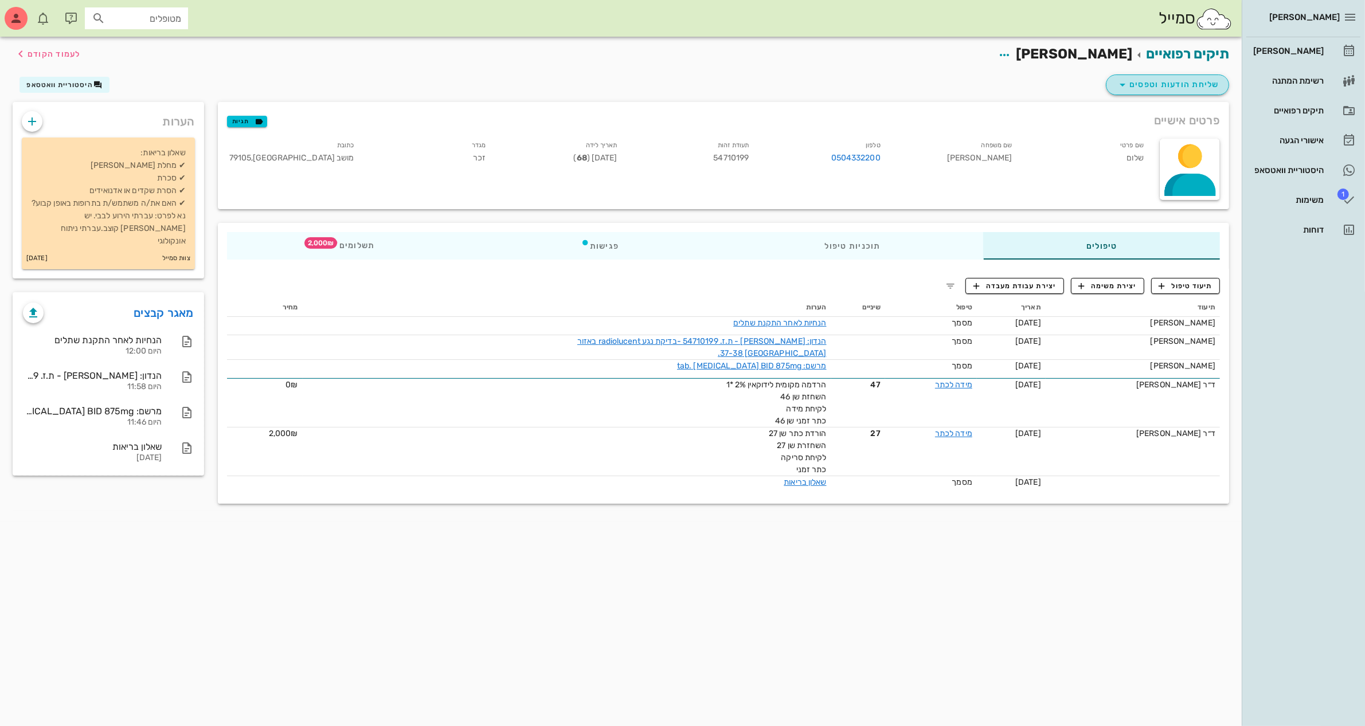
click at [1165, 86] on span "שליחת הודעות וטפסים" at bounding box center [1168, 85] width 104 height 14
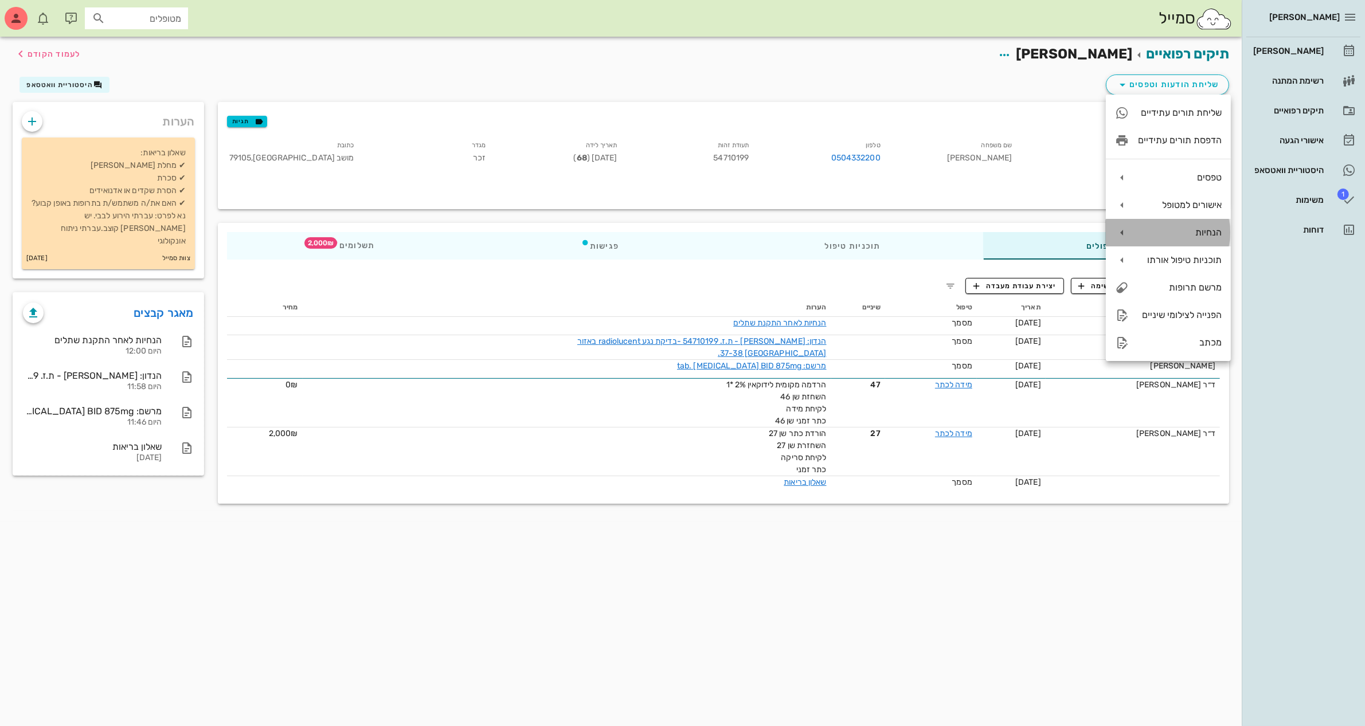
click at [1186, 229] on div "הנחיות" at bounding box center [1180, 232] width 84 height 11
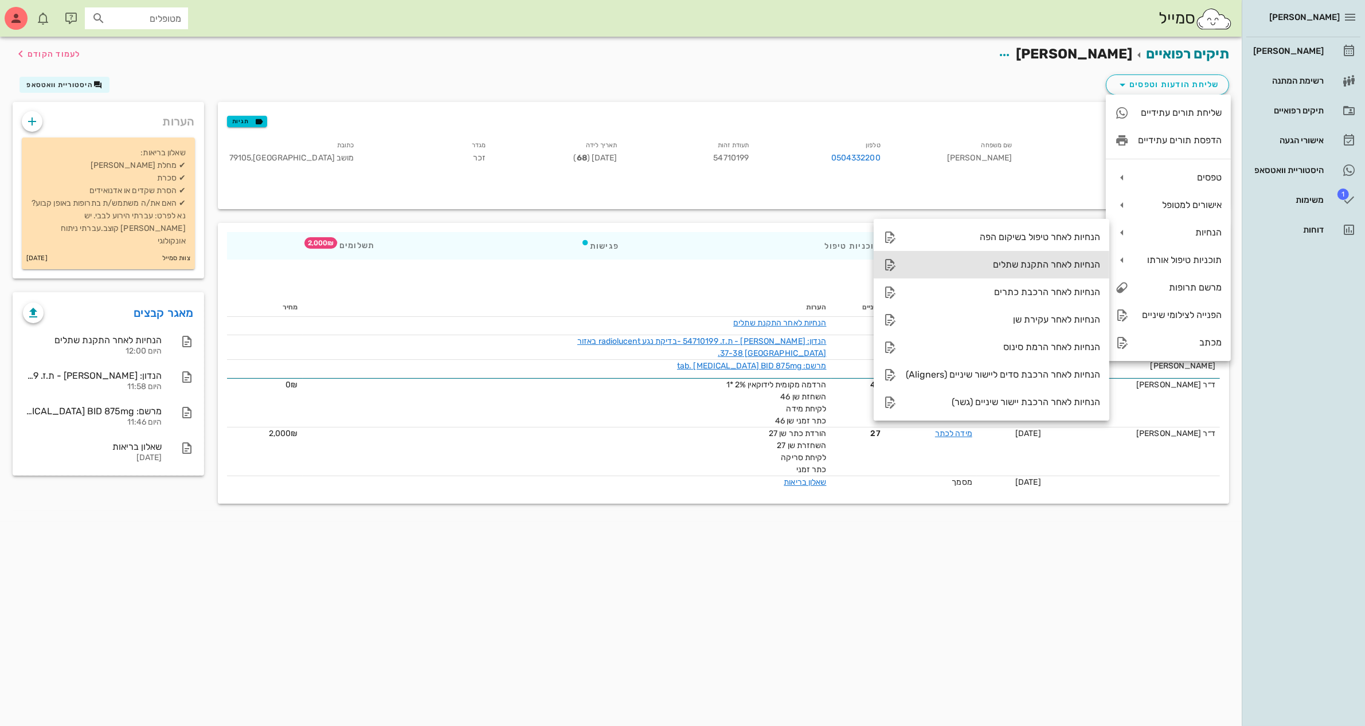
click at [1030, 264] on div "הנחיות לאחר התקנת שתלים" at bounding box center [1003, 264] width 194 height 11
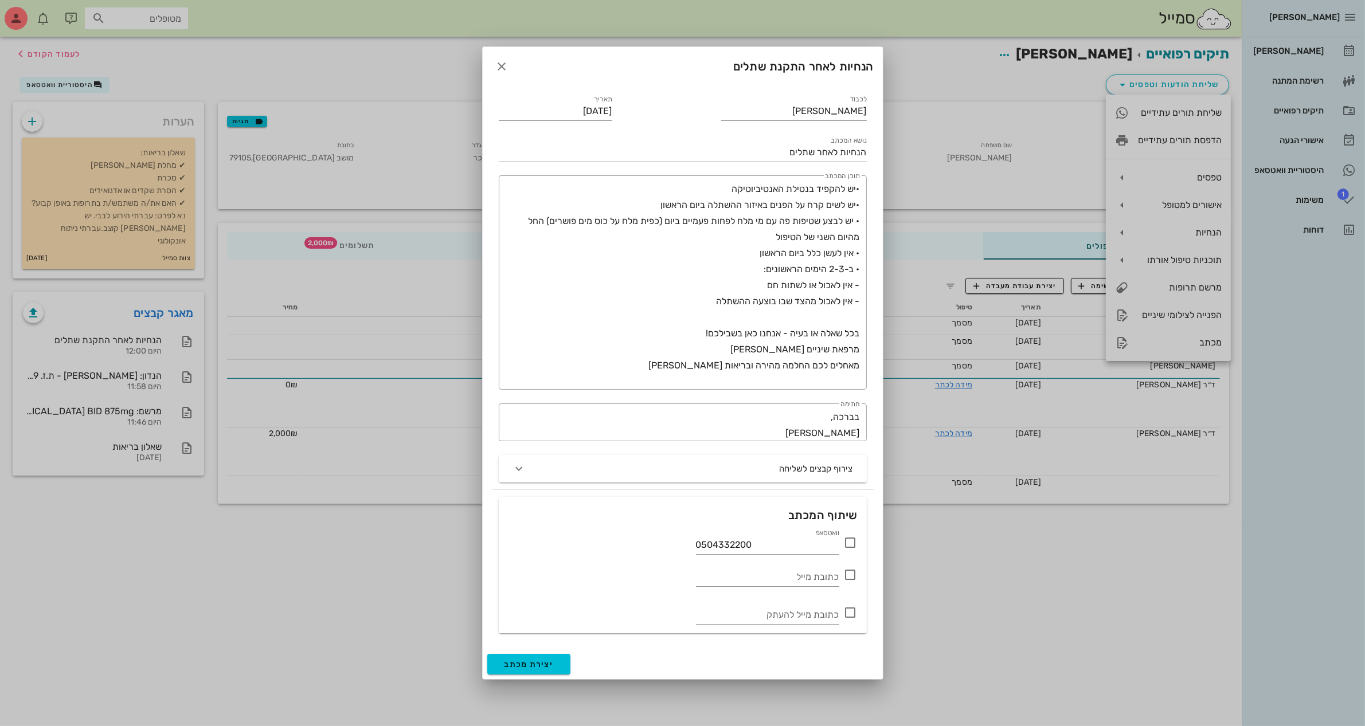
click at [1016, 657] on div at bounding box center [682, 363] width 1365 height 726
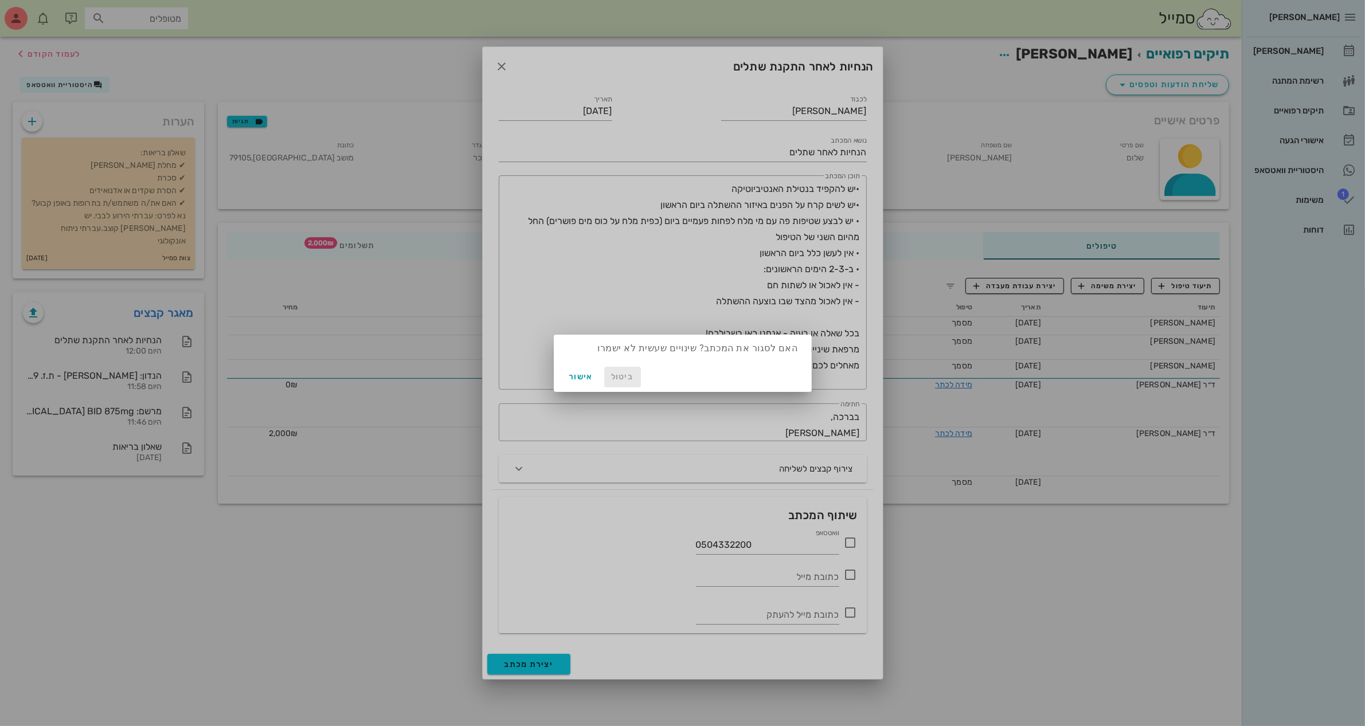
click at [615, 379] on span "ביטול" at bounding box center [623, 377] width 28 height 10
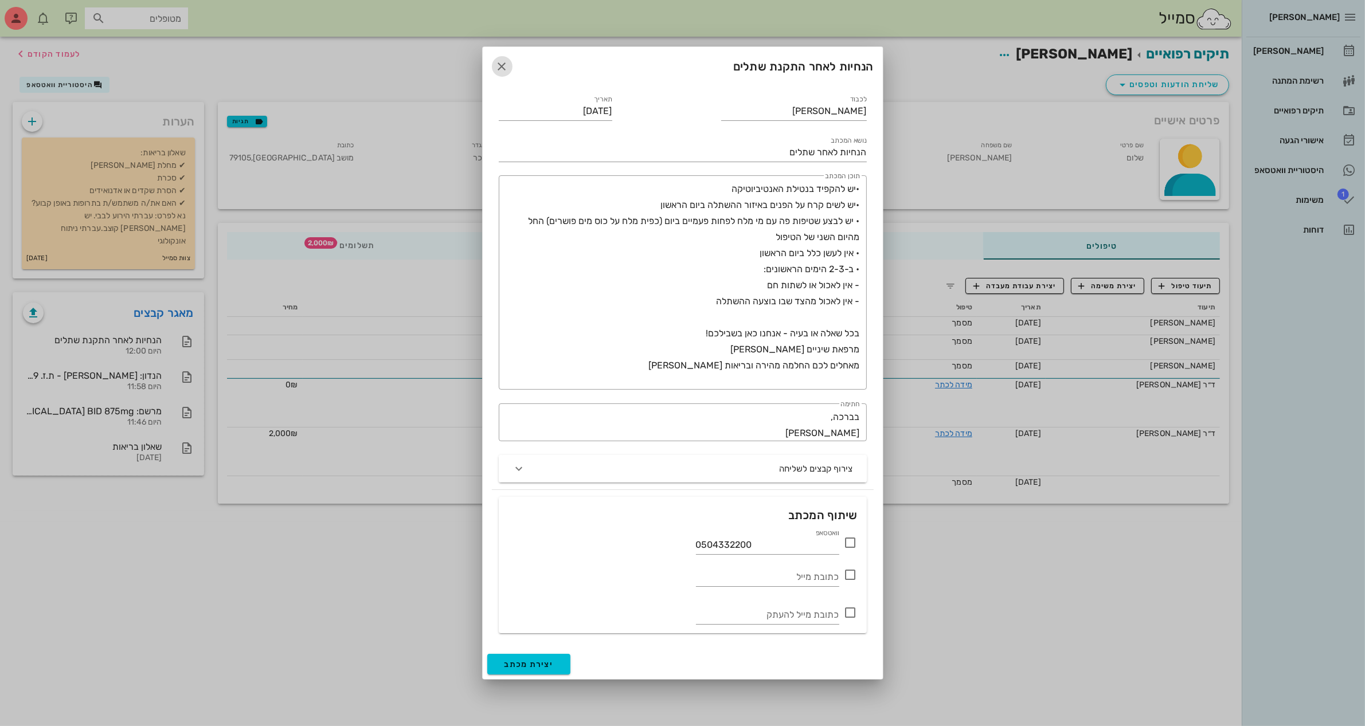
click at [499, 71] on icon "button" at bounding box center [502, 67] width 14 height 14
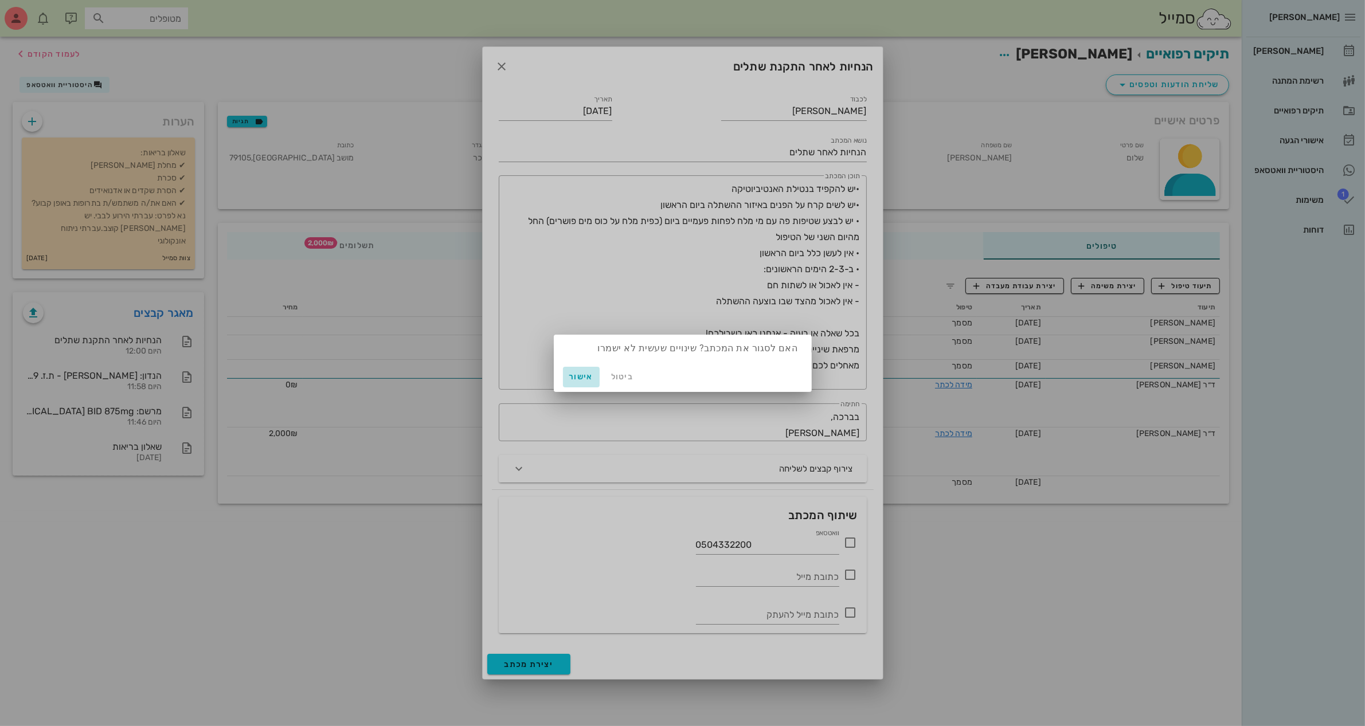
click at [586, 380] on span "אישור" at bounding box center [582, 377] width 28 height 10
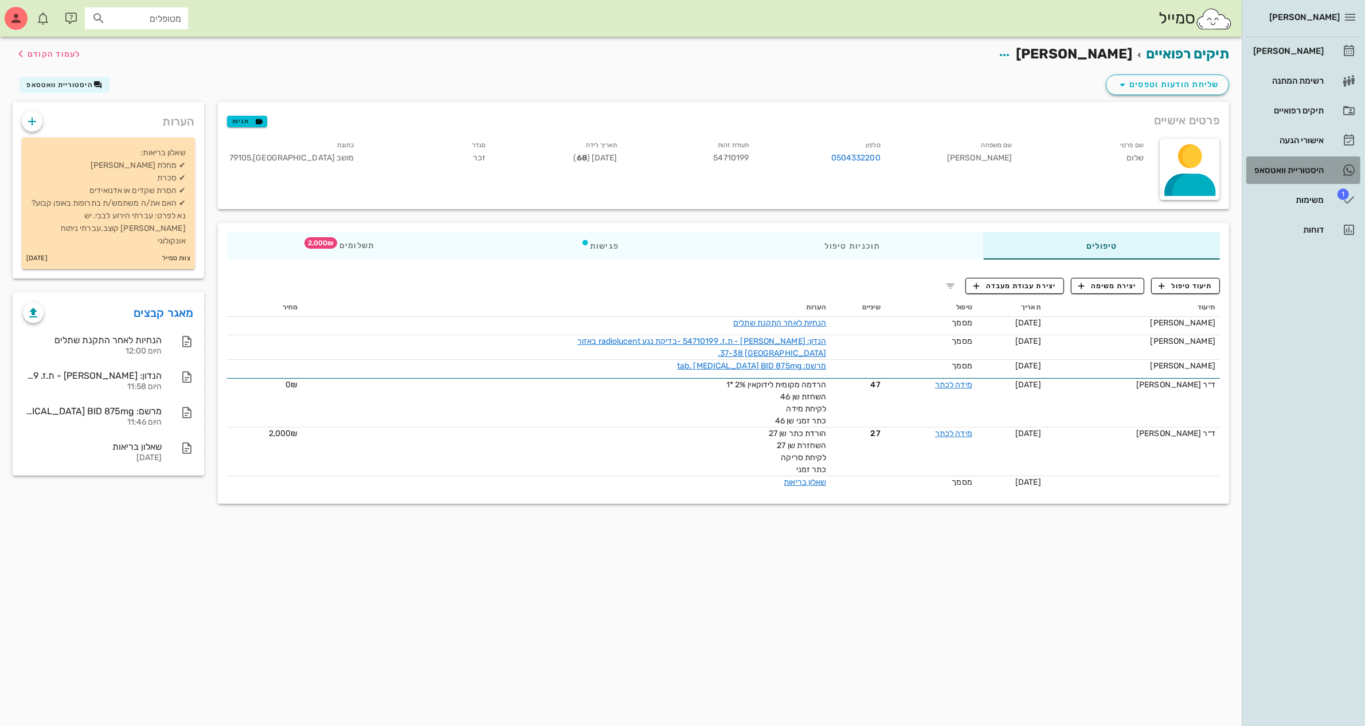
click at [1282, 173] on div "היסטוריית וואטסאפ" at bounding box center [1287, 170] width 73 height 9
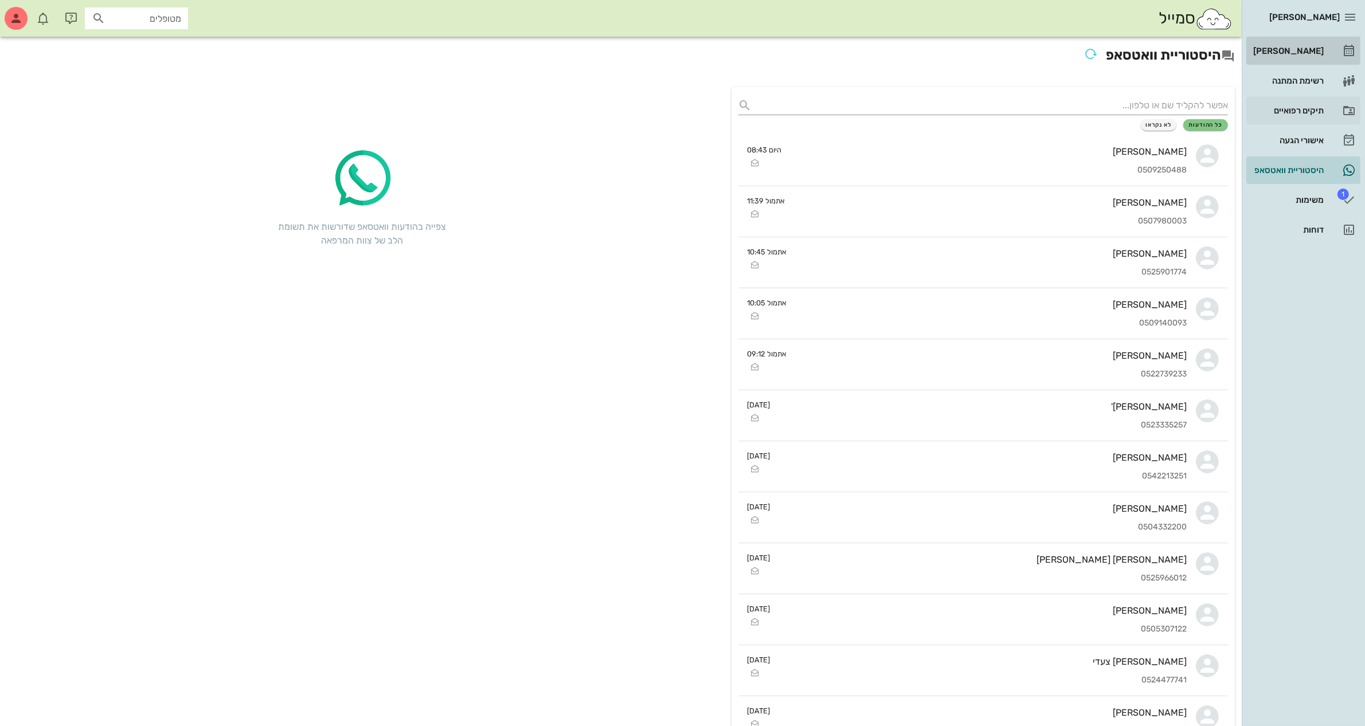
drag, startPoint x: 1303, startPoint y: 45, endPoint x: 1307, endPoint y: 112, distance: 67.2
click at [1303, 44] on div "[PERSON_NAME]" at bounding box center [1287, 51] width 73 height 18
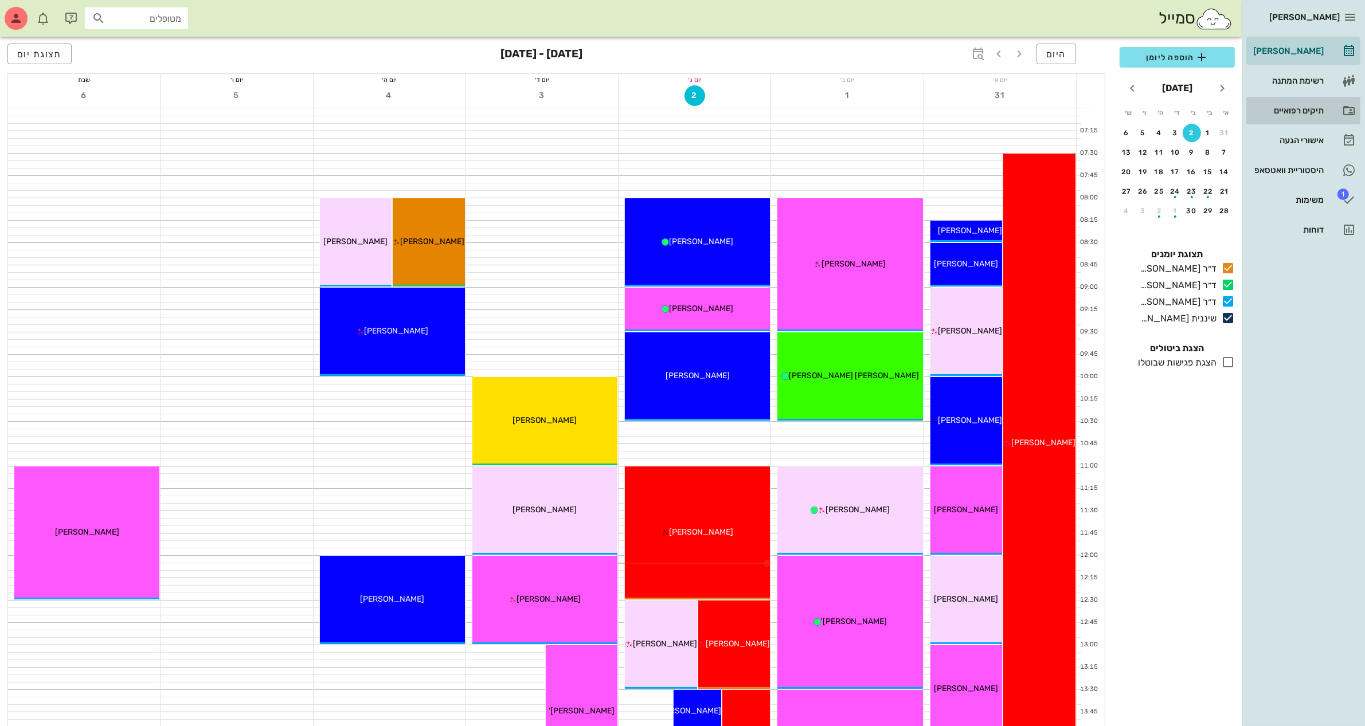
click at [1281, 112] on div "תיקים רפואיים" at bounding box center [1287, 110] width 73 height 9
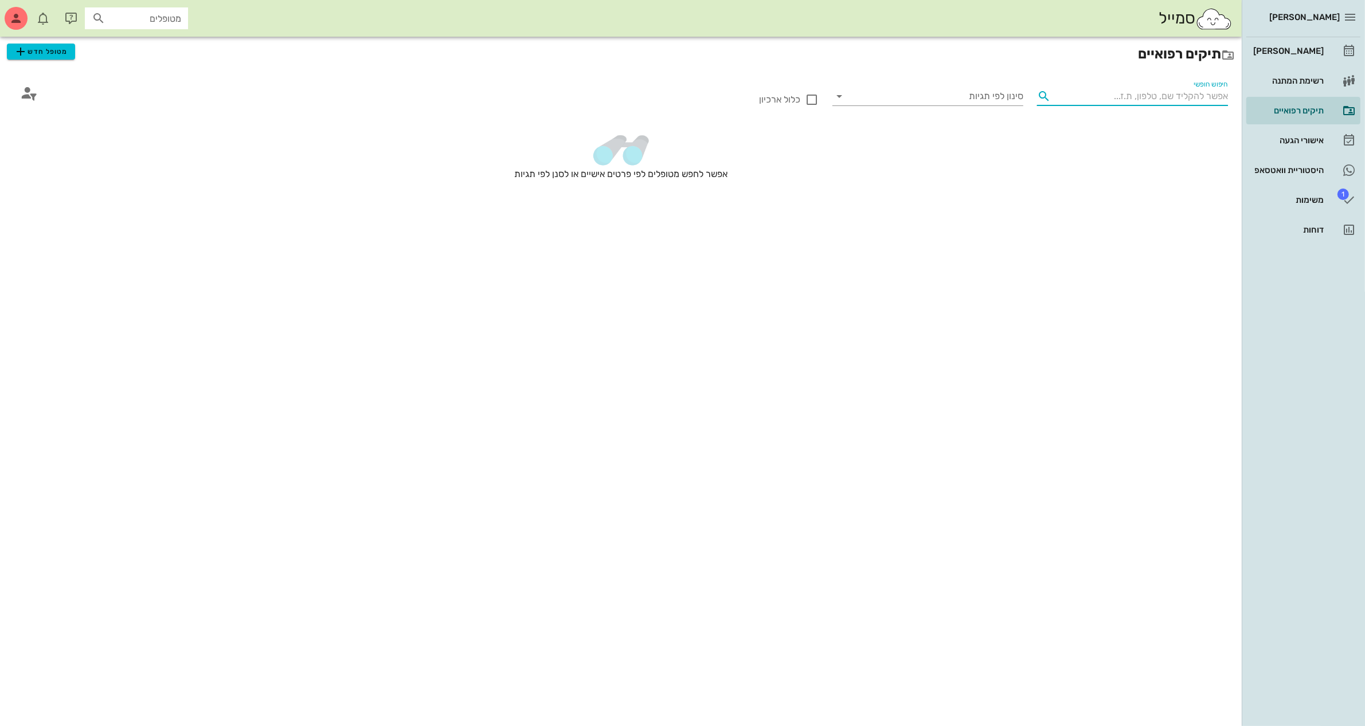
click at [1128, 95] on input "חיפוש חופשי" at bounding box center [1141, 96] width 173 height 18
click at [1300, 50] on div "[PERSON_NAME]" at bounding box center [1287, 50] width 73 height 9
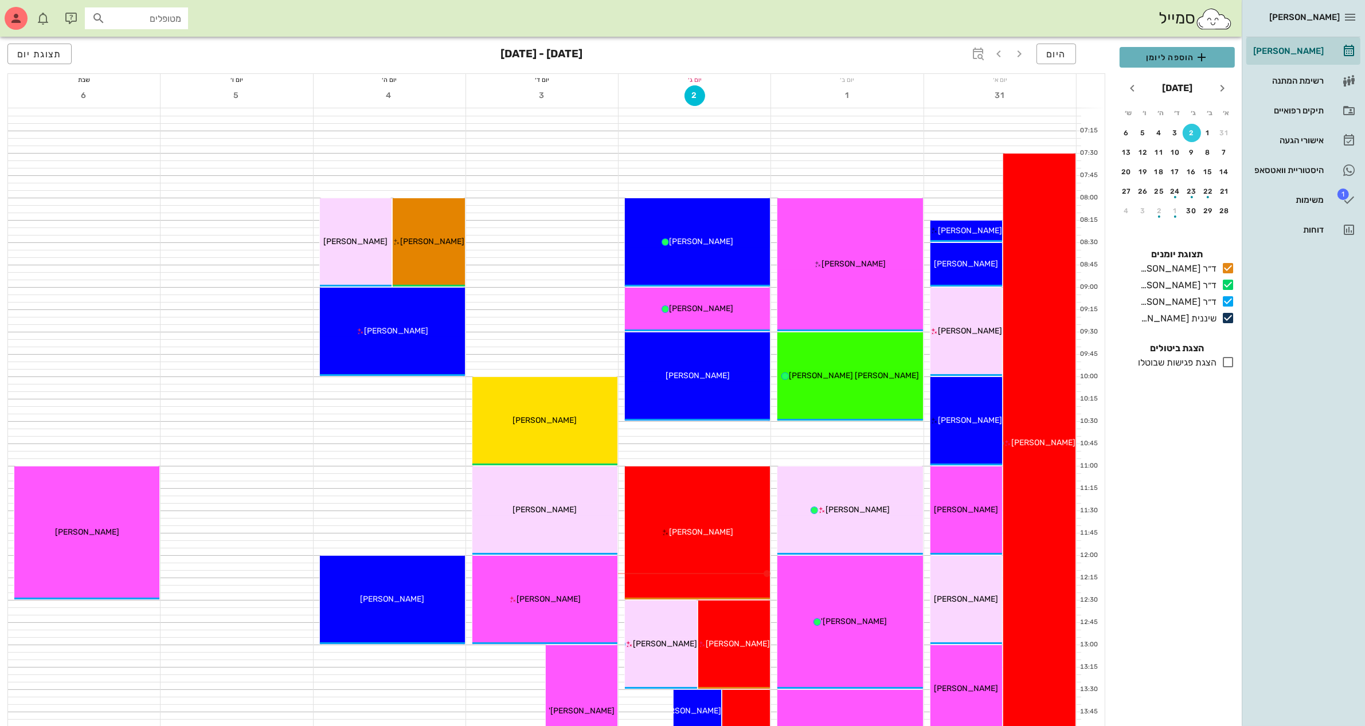
click at [1176, 59] on span "הוספה ליומן" at bounding box center [1177, 57] width 97 height 14
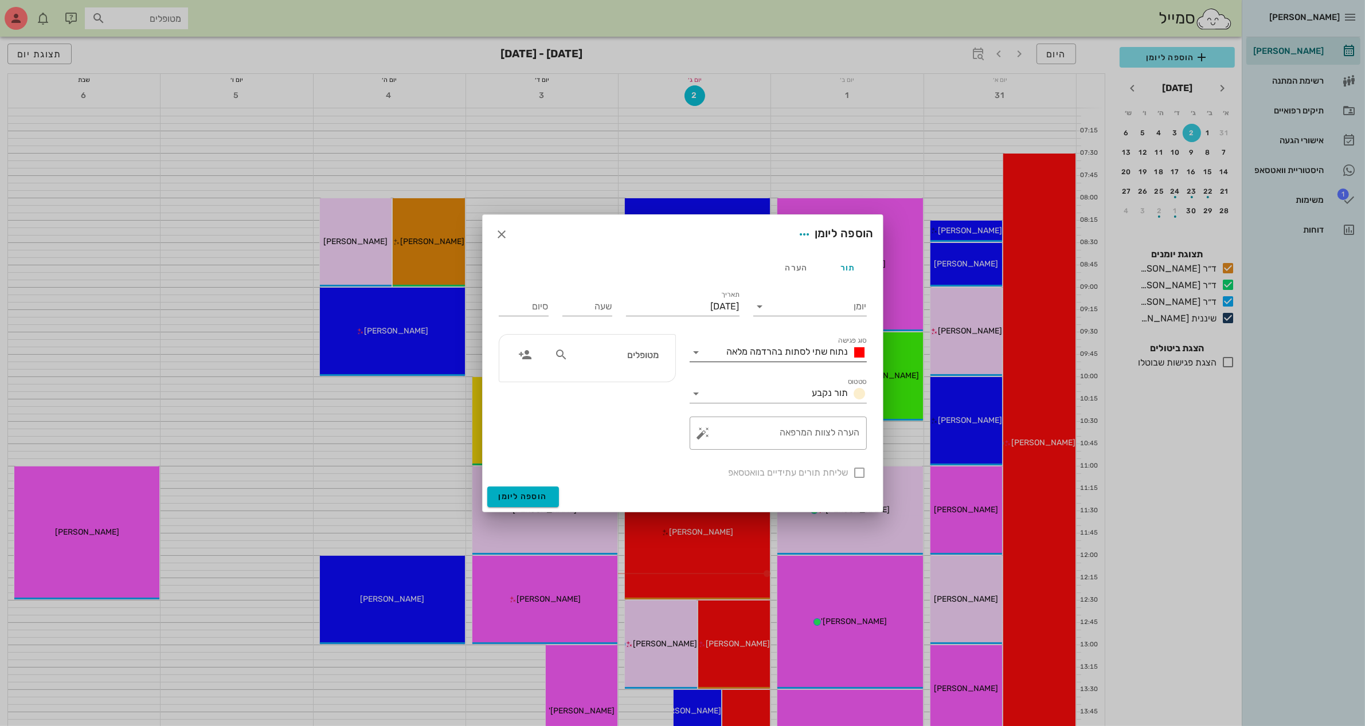
click at [788, 350] on span "נתוח שתי לסתות בהרדמה מלאה" at bounding box center [788, 351] width 122 height 11
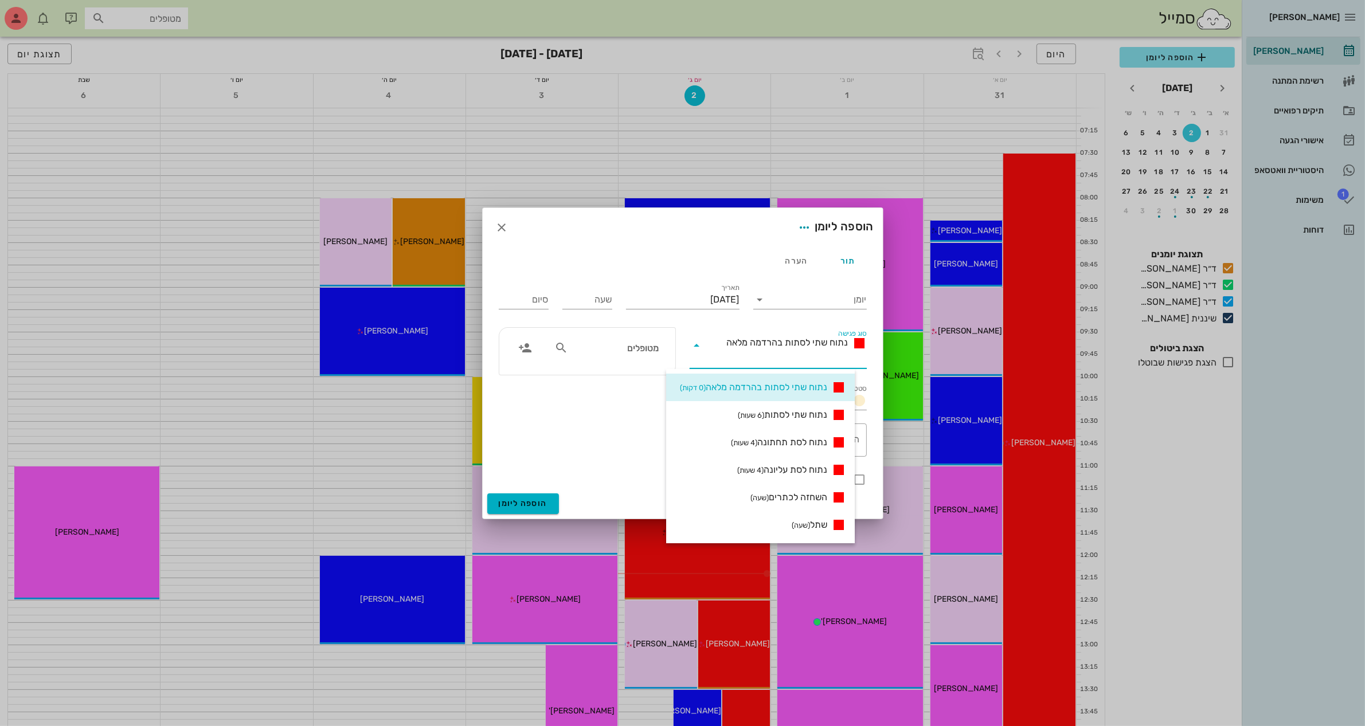
click at [801, 359] on input "סוג פגישה" at bounding box center [786, 359] width 161 height 18
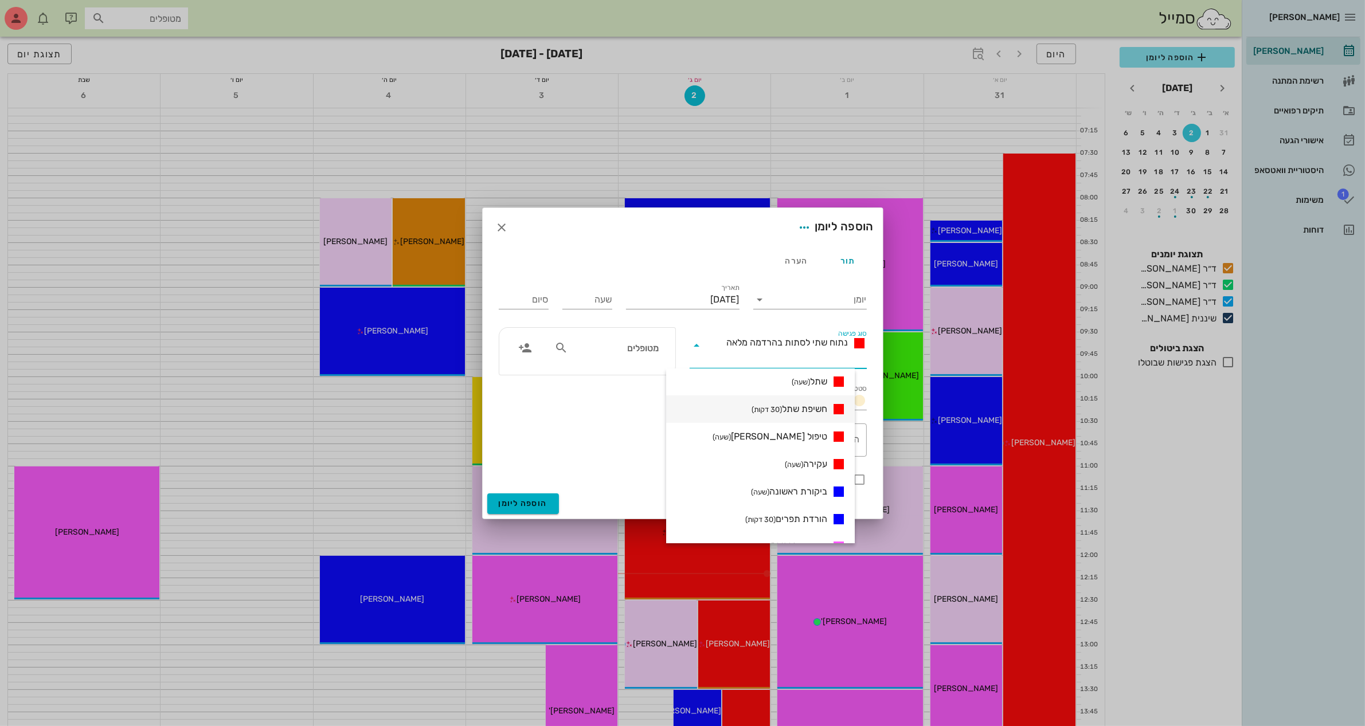
click at [809, 409] on span "חשיפת שתל (30 דקות)" at bounding box center [790, 409] width 76 height 14
type input "00:30"
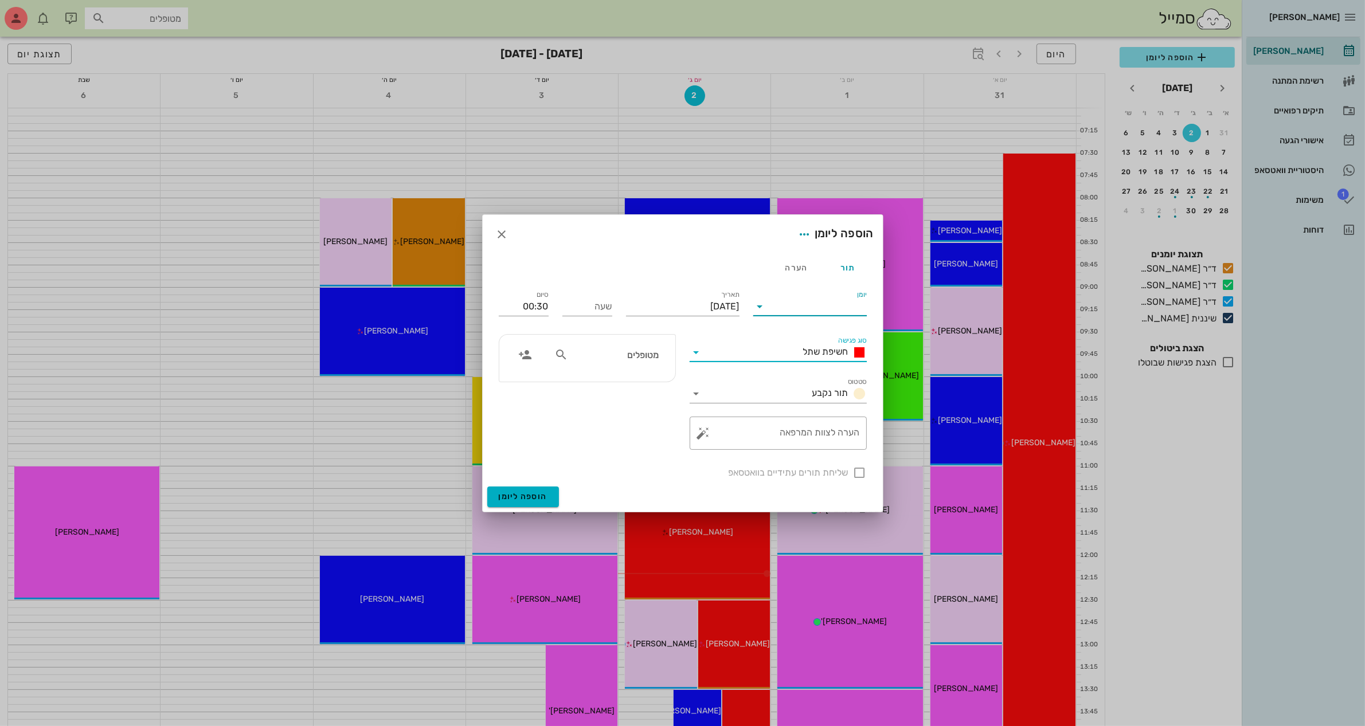
click at [820, 304] on input "יומן" at bounding box center [817, 307] width 97 height 18
click at [820, 49] on div at bounding box center [682, 363] width 1365 height 726
click at [828, 306] on input "יומן" at bounding box center [817, 307] width 97 height 18
click at [814, 314] on div "ד״ר [PERSON_NAME]" at bounding box center [812, 315] width 101 height 11
click at [646, 307] on input "[DATE]" at bounding box center [683, 307] width 114 height 18
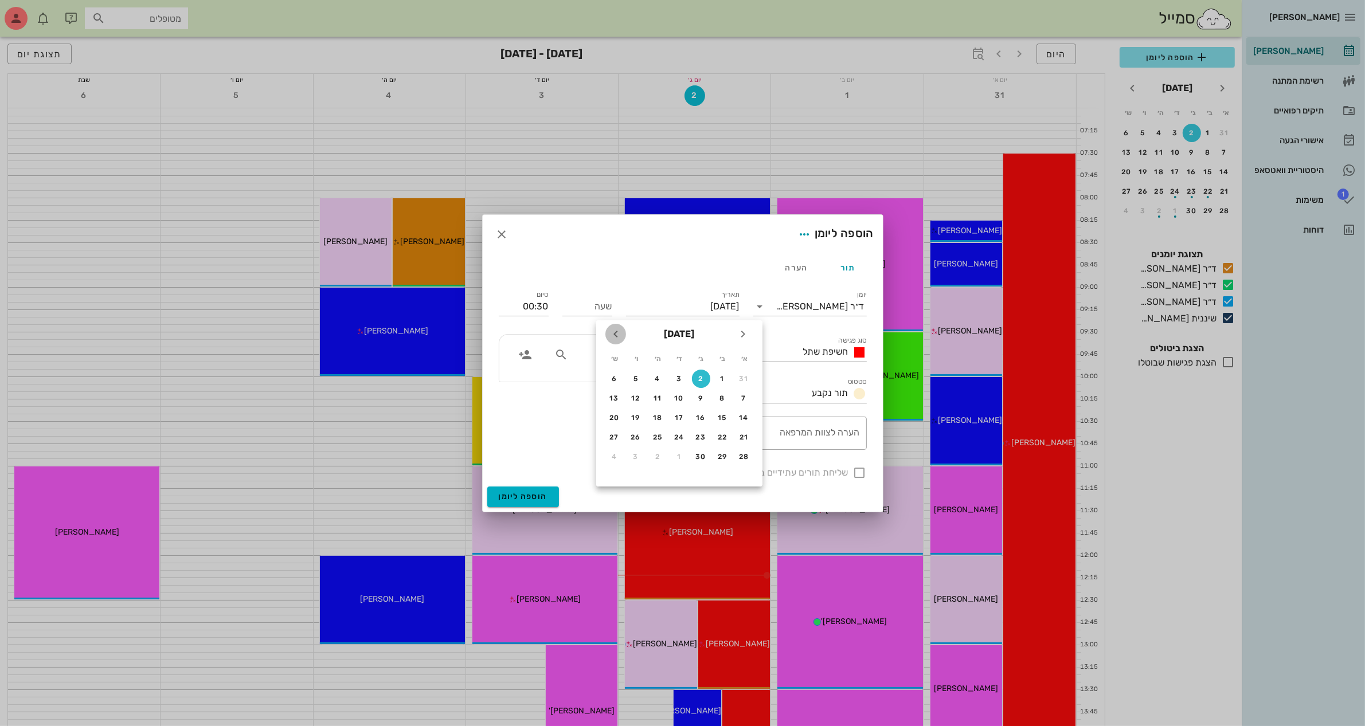
click at [620, 341] on button "חודש הבא" at bounding box center [615, 334] width 21 height 21
click at [618, 339] on icon "חודש הבא" at bounding box center [616, 334] width 14 height 14
click at [698, 398] on div "9" at bounding box center [701, 398] width 18 height 8
type input "[DATE]"
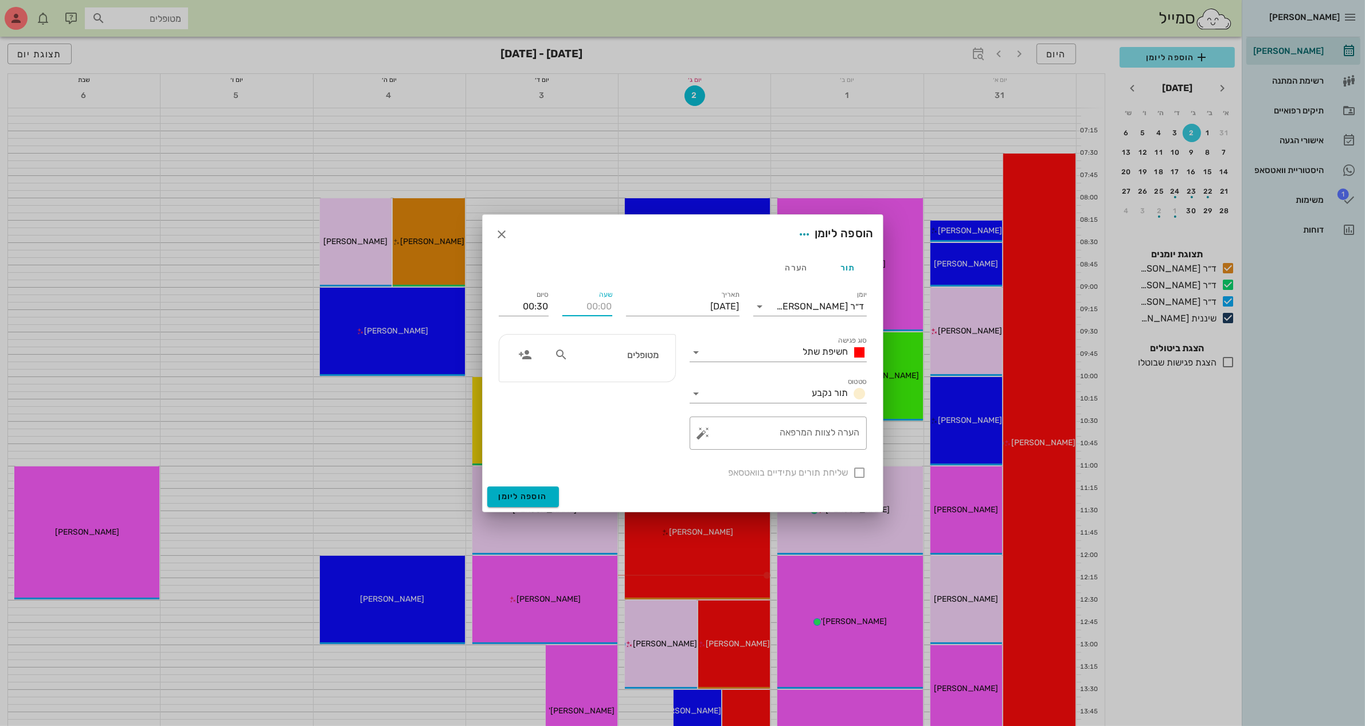
click at [600, 310] on input "שעה" at bounding box center [587, 307] width 50 height 18
type input "11:00"
click at [535, 310] on input "11:30" at bounding box center [524, 307] width 50 height 18
click at [528, 382] on div "12:00 (שעה)" at bounding box center [493, 381] width 69 height 9
type input "12:00"
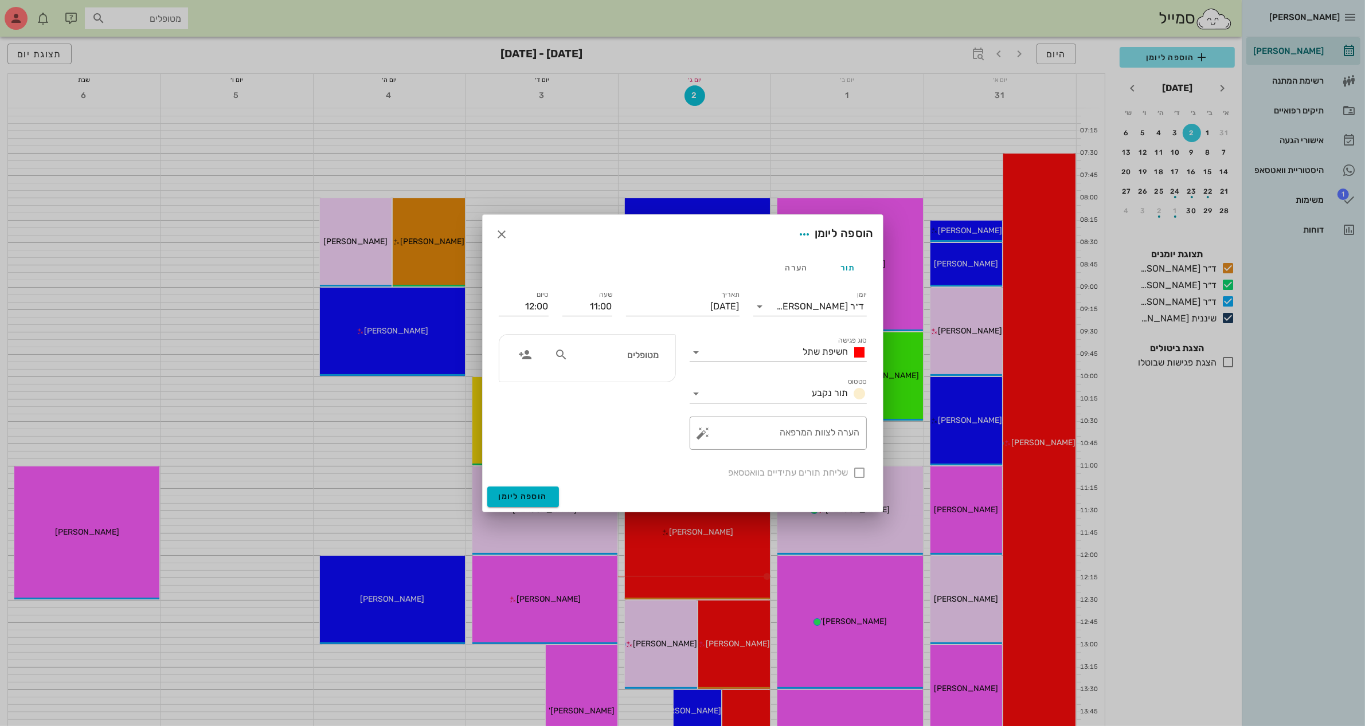
click at [636, 353] on input "מטופלים" at bounding box center [614, 354] width 88 height 15
type input "שלום"
click at [635, 411] on div "[PERSON_NAME] 54710199" at bounding box center [594, 408] width 126 height 9
click at [856, 470] on div at bounding box center [859, 472] width 19 height 19
checkbox input "true"
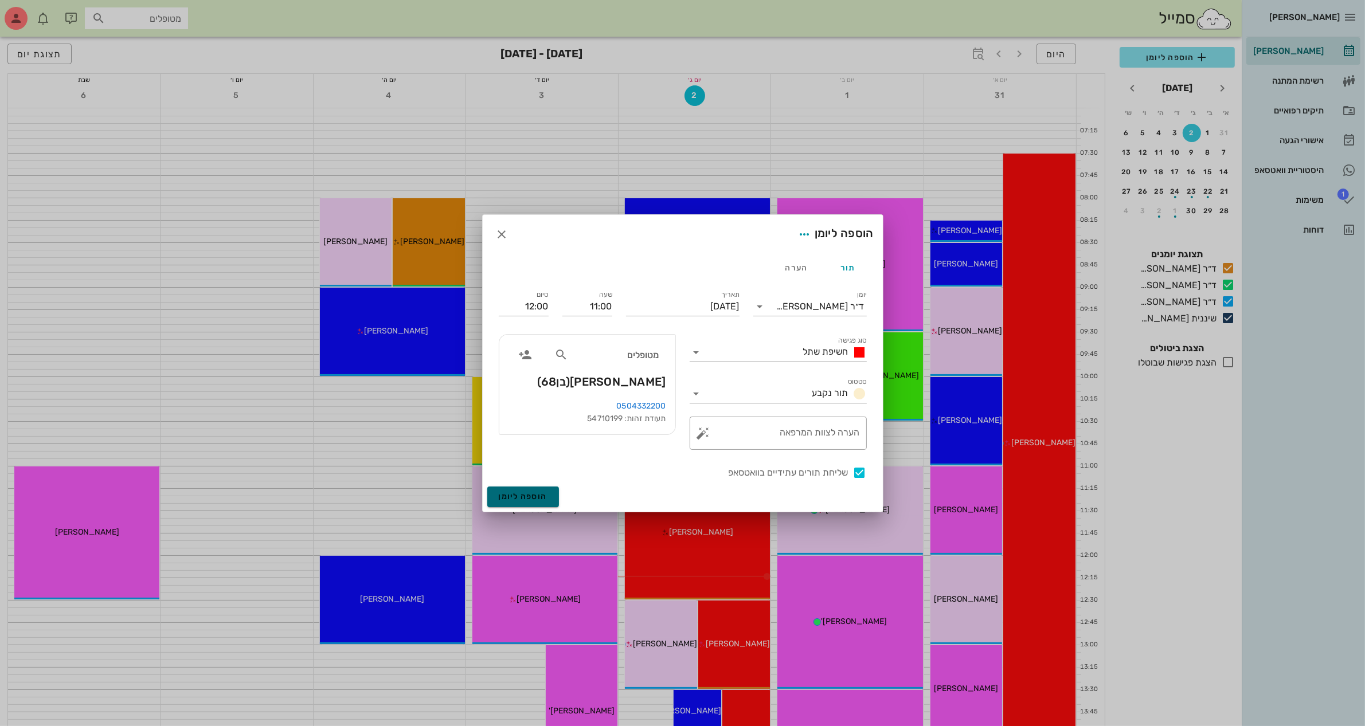
click at [514, 496] on span "הוספה ליומן" at bounding box center [523, 497] width 49 height 10
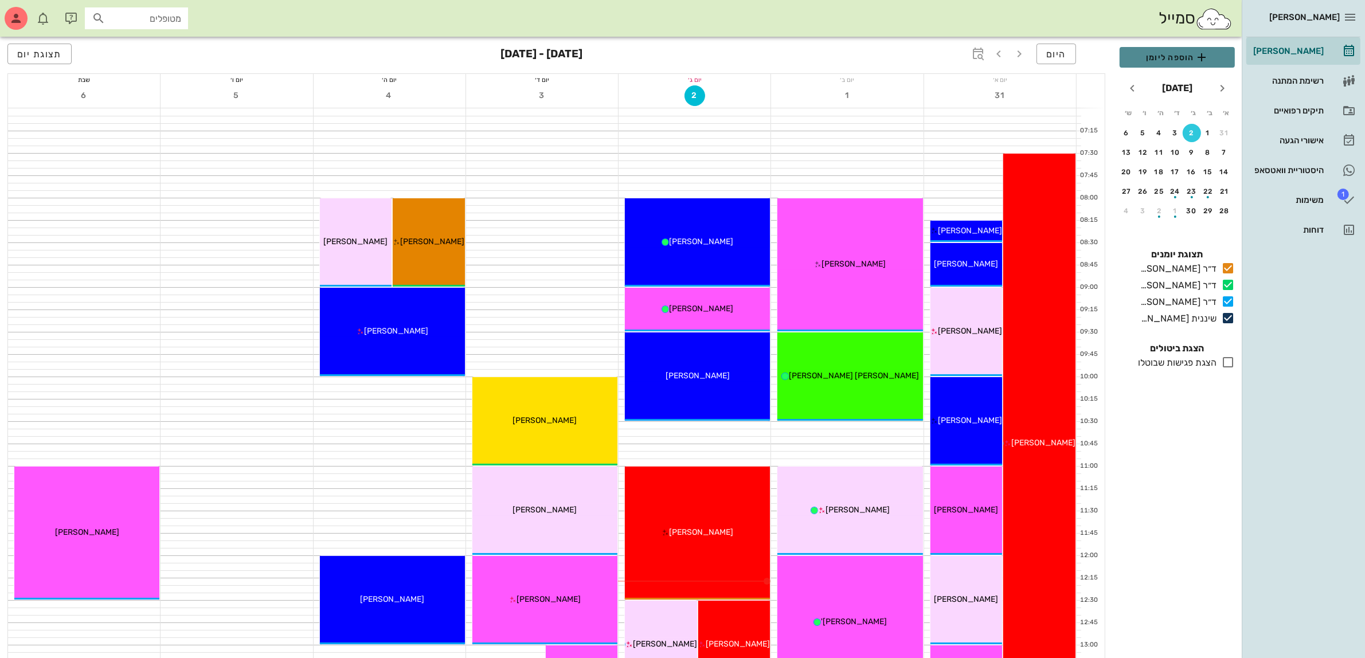
click at [1175, 56] on span "הוספה ליומן" at bounding box center [1177, 57] width 97 height 14
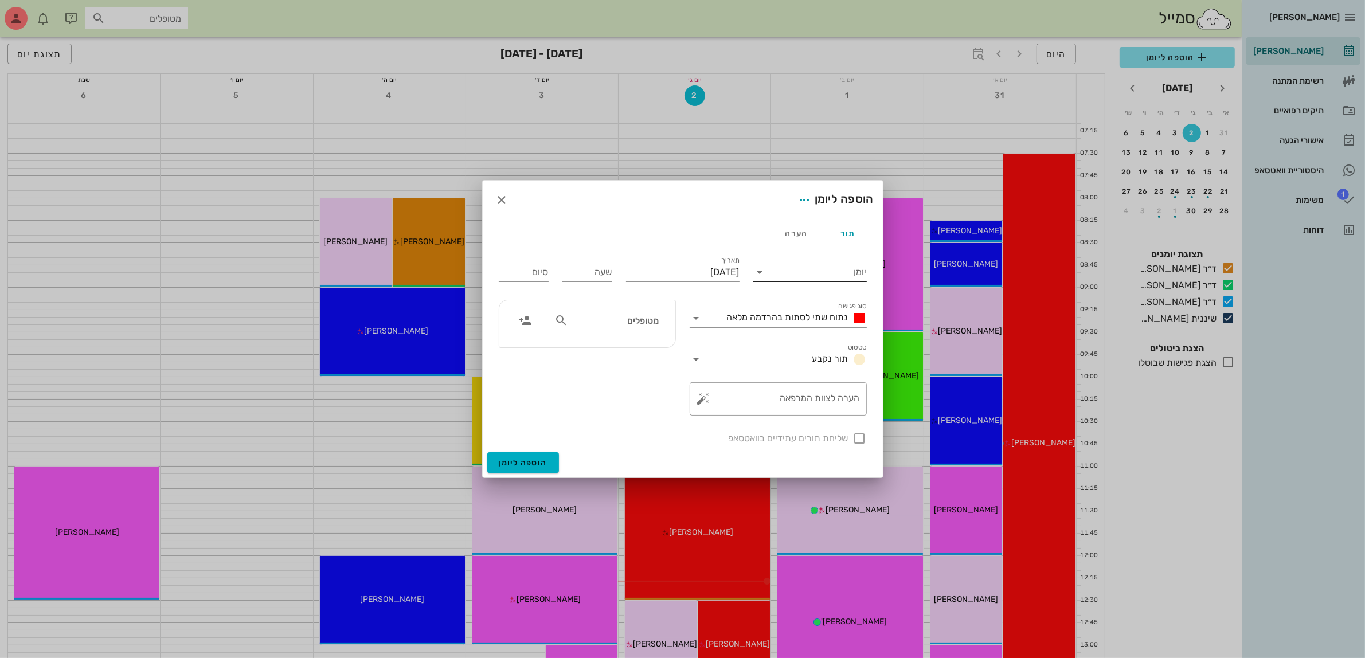
click at [780, 272] on input "יומן" at bounding box center [817, 272] width 97 height 18
click at [784, 331] on div "ד״ר [PERSON_NAME]" at bounding box center [812, 336] width 101 height 11
click at [671, 268] on input "[DATE]" at bounding box center [683, 272] width 114 height 18
click at [679, 345] on div "3" at bounding box center [679, 345] width 18 height 8
type input "[DATE]"
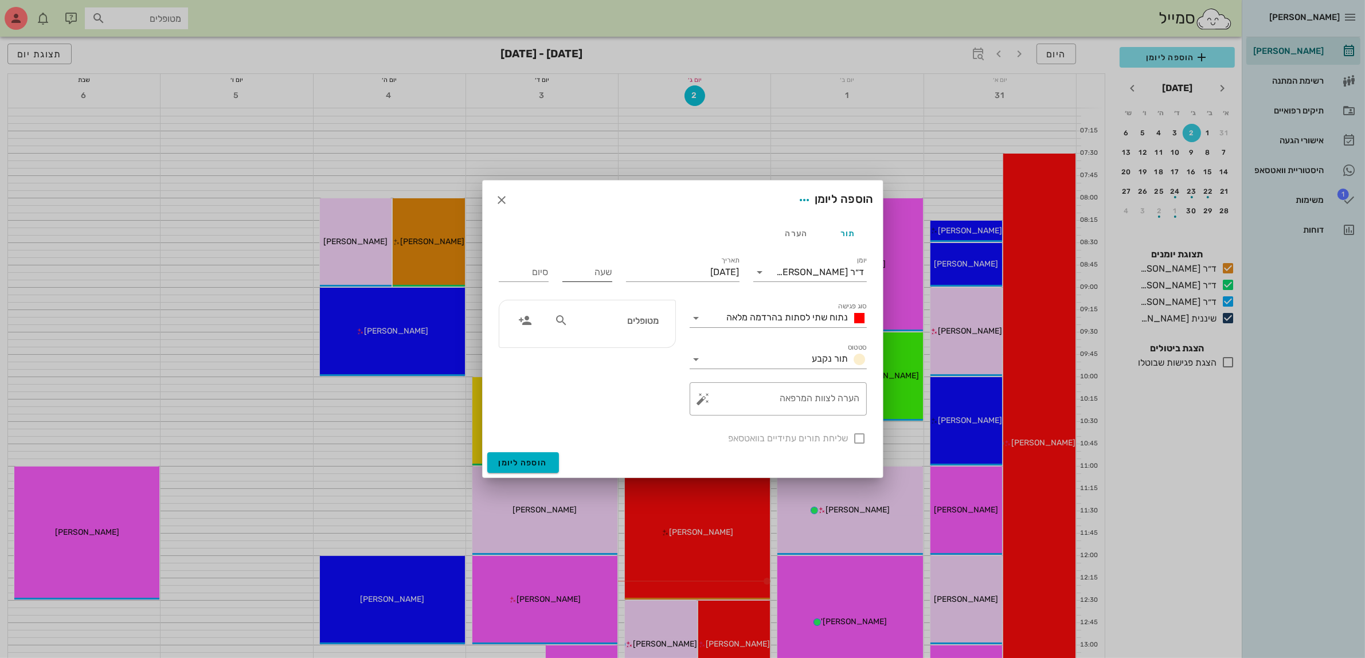
click at [572, 271] on input "שעה" at bounding box center [587, 272] width 50 height 18
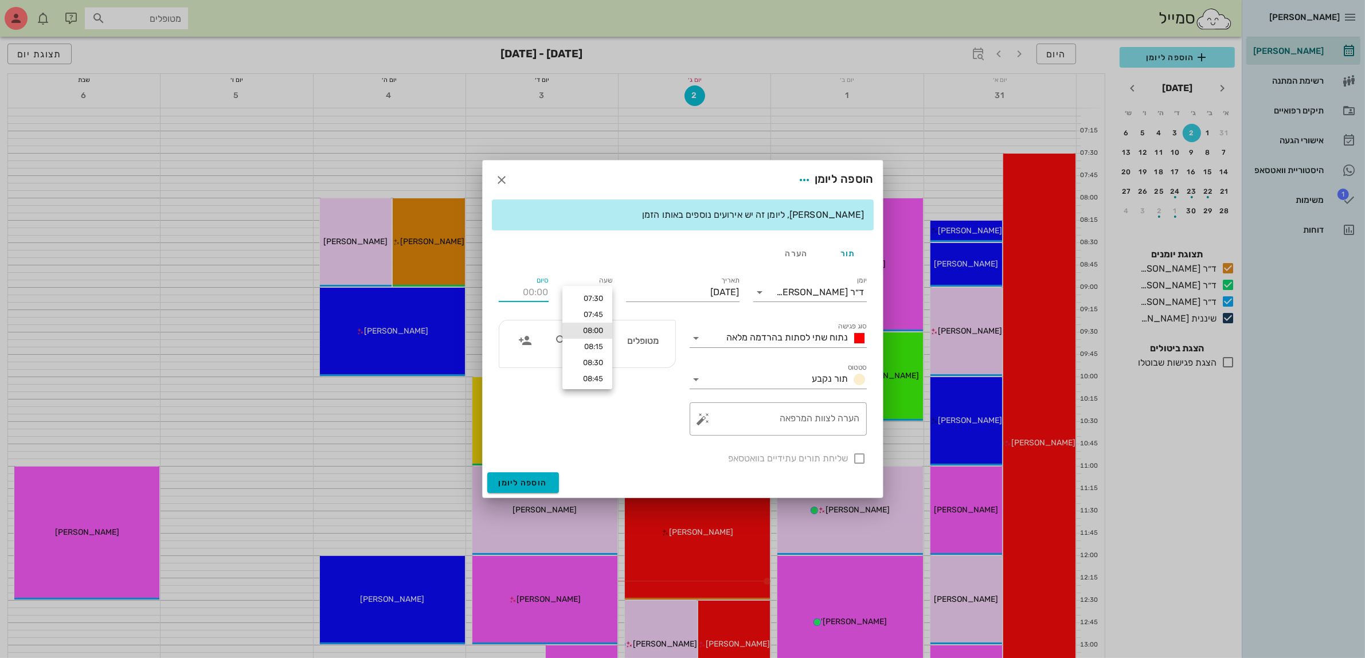
type input "08:00"
click at [514, 271] on div "סיום 16:00" at bounding box center [524, 290] width 64 height 46
drag, startPoint x: 513, startPoint y: 289, endPoint x: 718, endPoint y: 297, distance: 204.8
click at [718, 297] on div "יומן ד״ר [PERSON_NAME] סוג פגישה נתוח שתי לסתות בהרדמה מלאה סטטוס תור נקבע תארי…" at bounding box center [683, 369] width 382 height 205
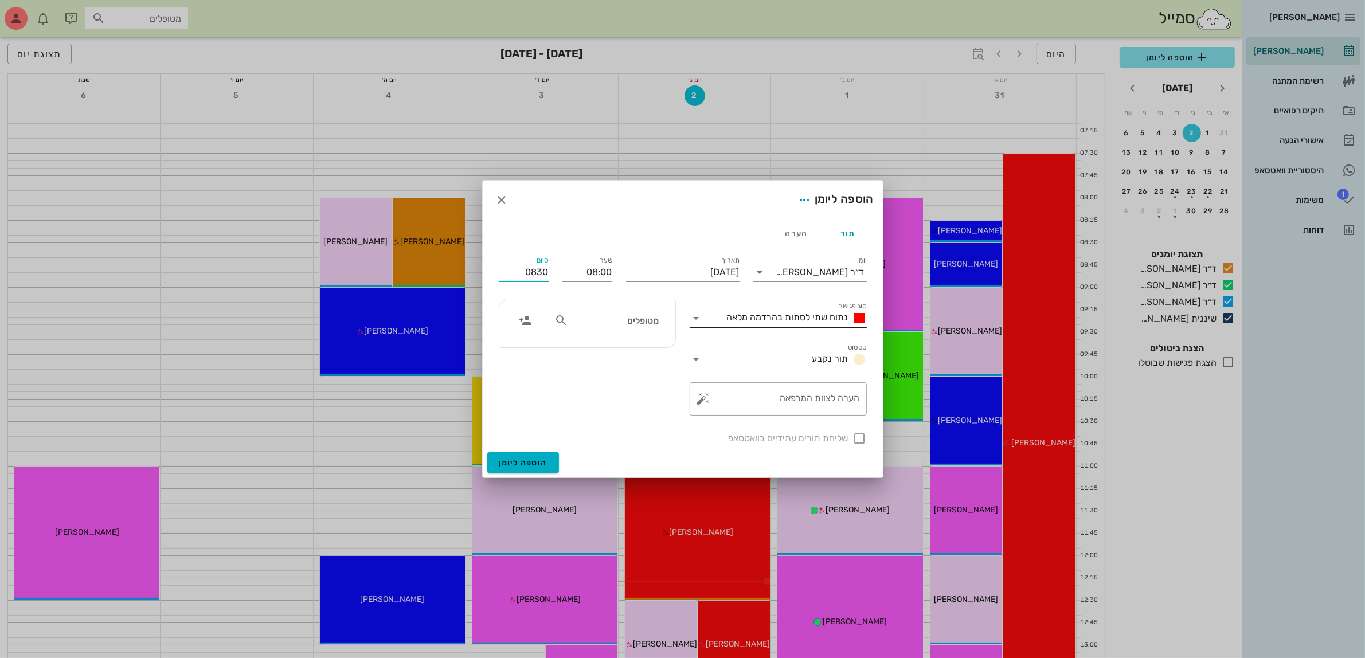
click at [789, 319] on span "נתוח שתי לסתות בהרדמה מלאה" at bounding box center [788, 317] width 122 height 11
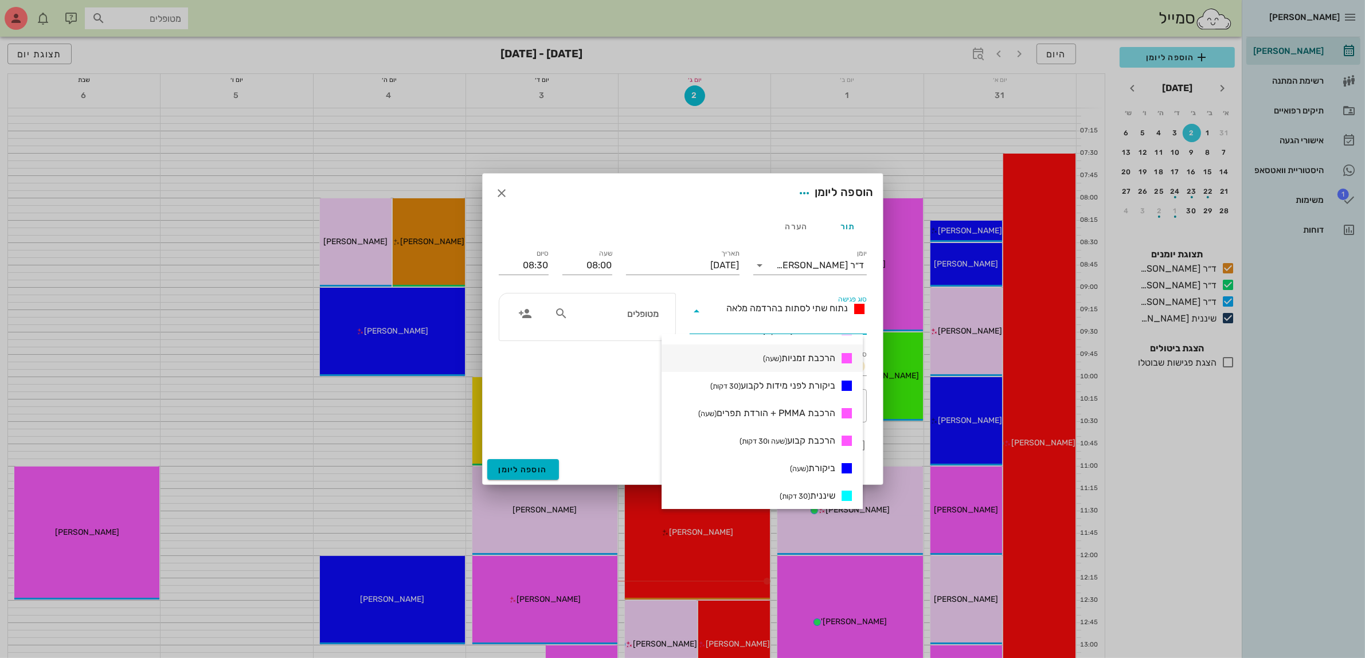
scroll to position [430, 0]
click at [813, 437] on div "ביקורת (שעה)" at bounding box center [762, 446] width 201 height 28
type input "09:00"
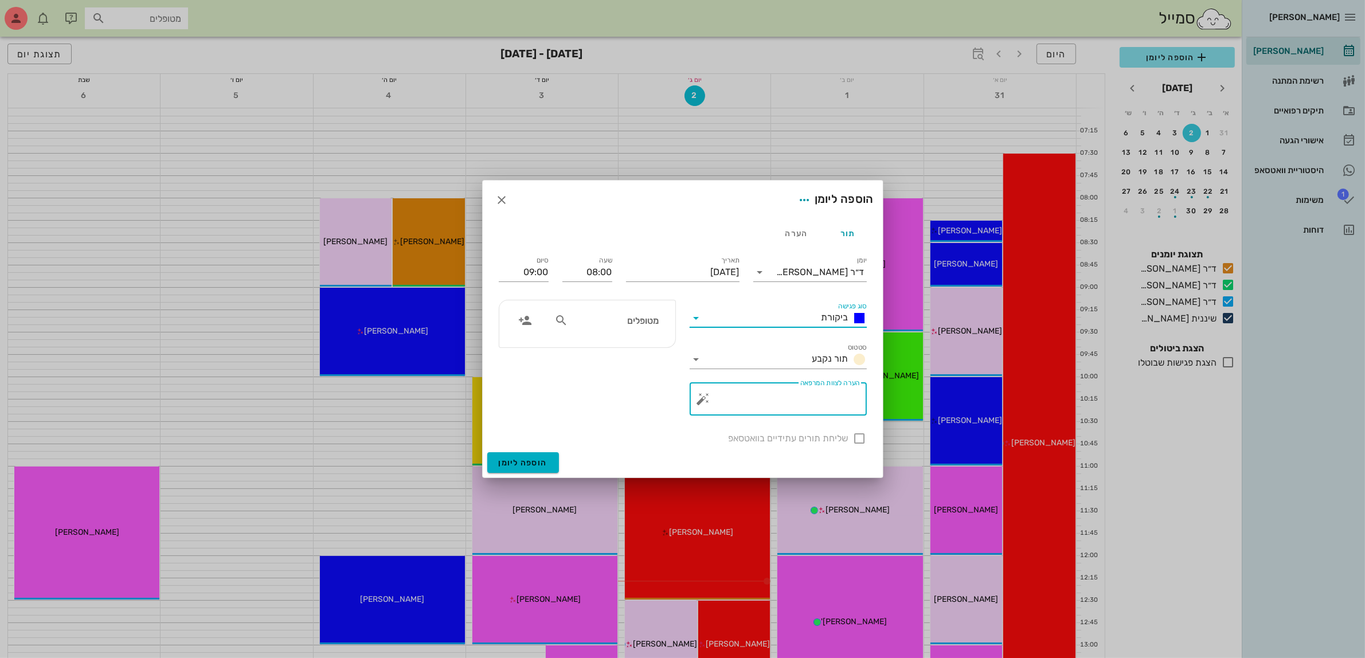
click at [803, 410] on textarea "הערה לצוות המרפאה" at bounding box center [783, 402] width 154 height 28
type textarea "ביקורת לאחר הרכבה"
click at [861, 441] on div "שליחת תורים עתידיים בוואטסאפ" at bounding box center [683, 437] width 382 height 30
click at [633, 331] on div "מטופלים" at bounding box center [606, 324] width 118 height 29
click at [633, 328] on input "מטופלים" at bounding box center [614, 320] width 88 height 15
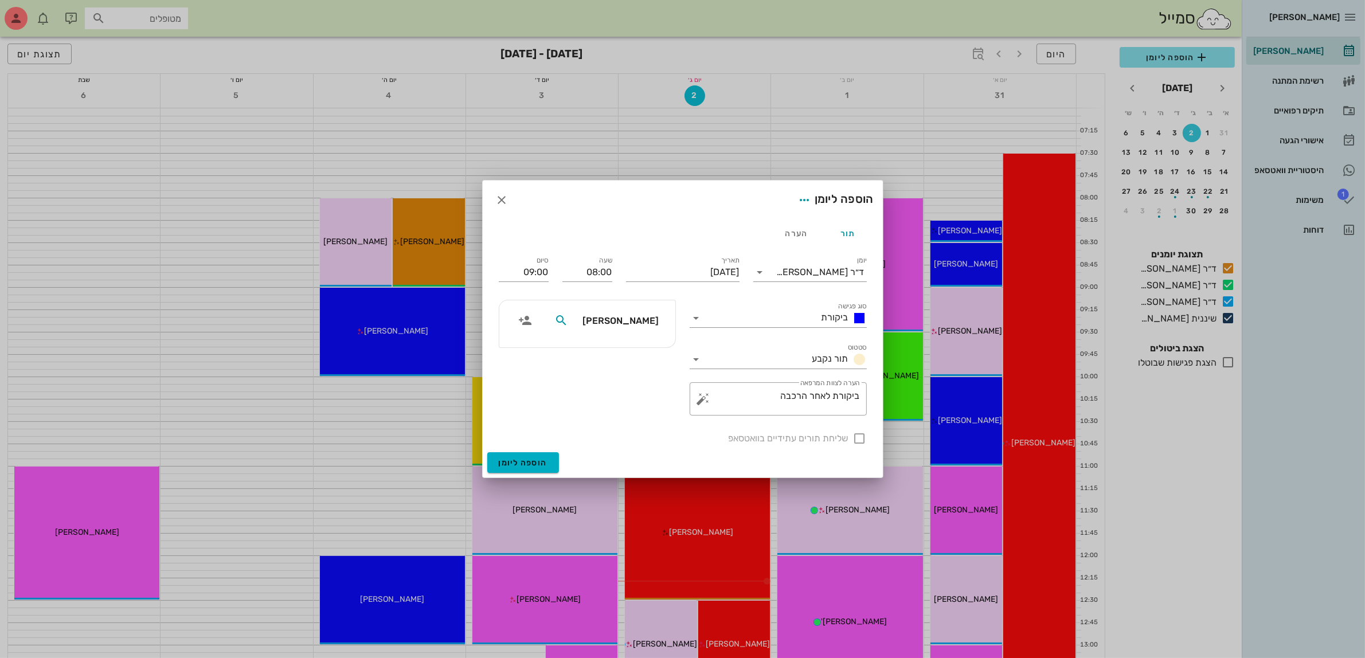
type input "[PERSON_NAME]"
click at [637, 377] on div "[PERSON_NAME]" at bounding box center [620, 374] width 126 height 9
click at [537, 265] on input "09:00" at bounding box center [524, 272] width 50 height 18
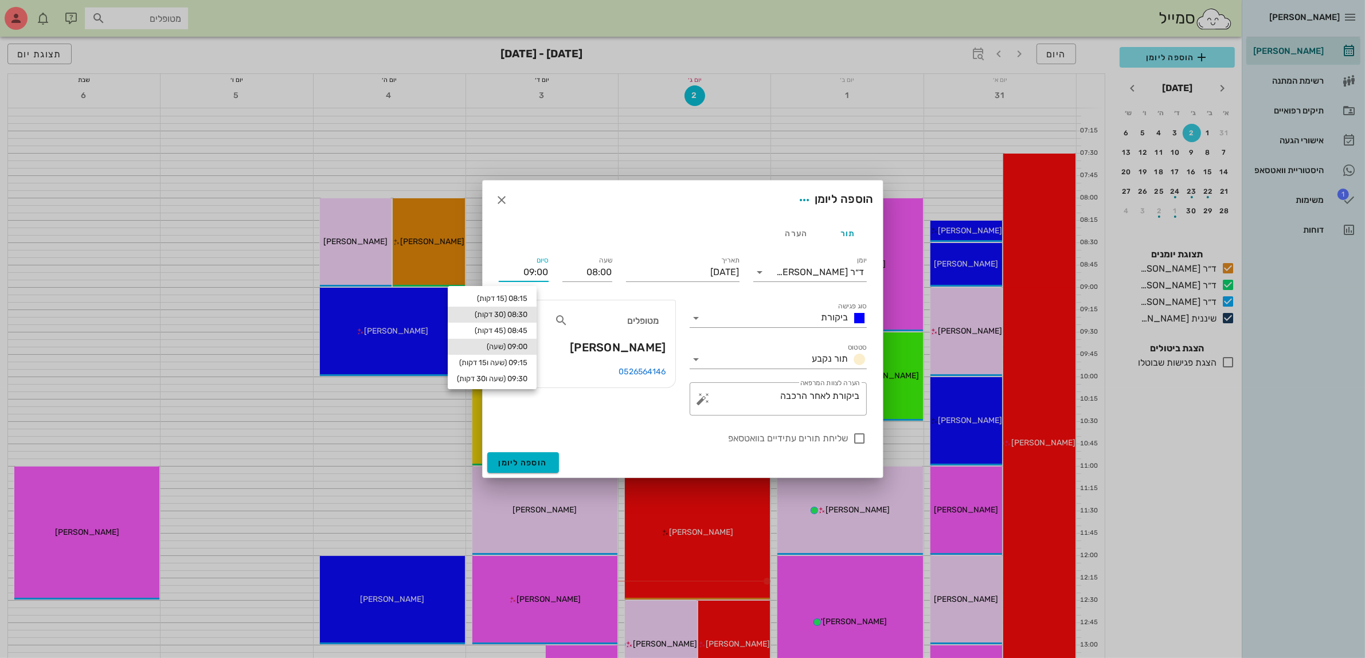
click at [527, 314] on div "08:30 (30 דקות)" at bounding box center [492, 314] width 71 height 9
type input "08:30"
click at [855, 435] on div at bounding box center [859, 438] width 19 height 19
click at [859, 440] on div at bounding box center [859, 438] width 19 height 19
checkbox input "false"
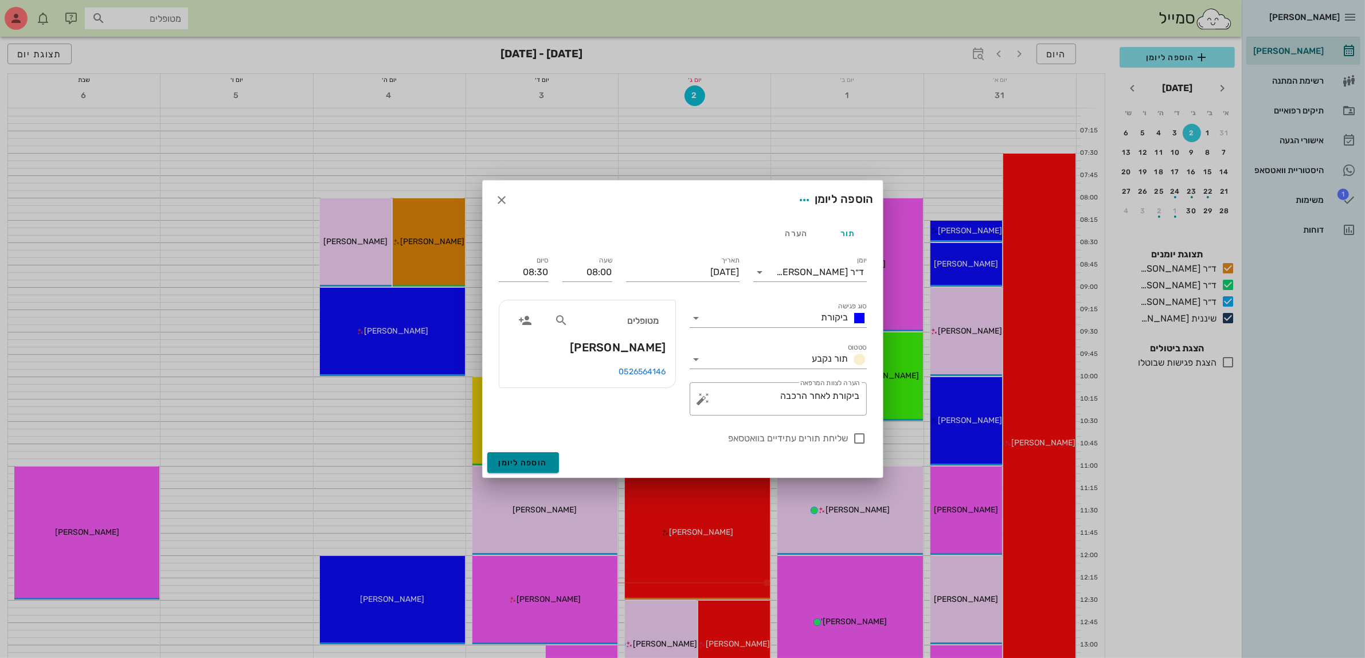
click at [523, 461] on span "הוספה ליומן" at bounding box center [523, 463] width 49 height 10
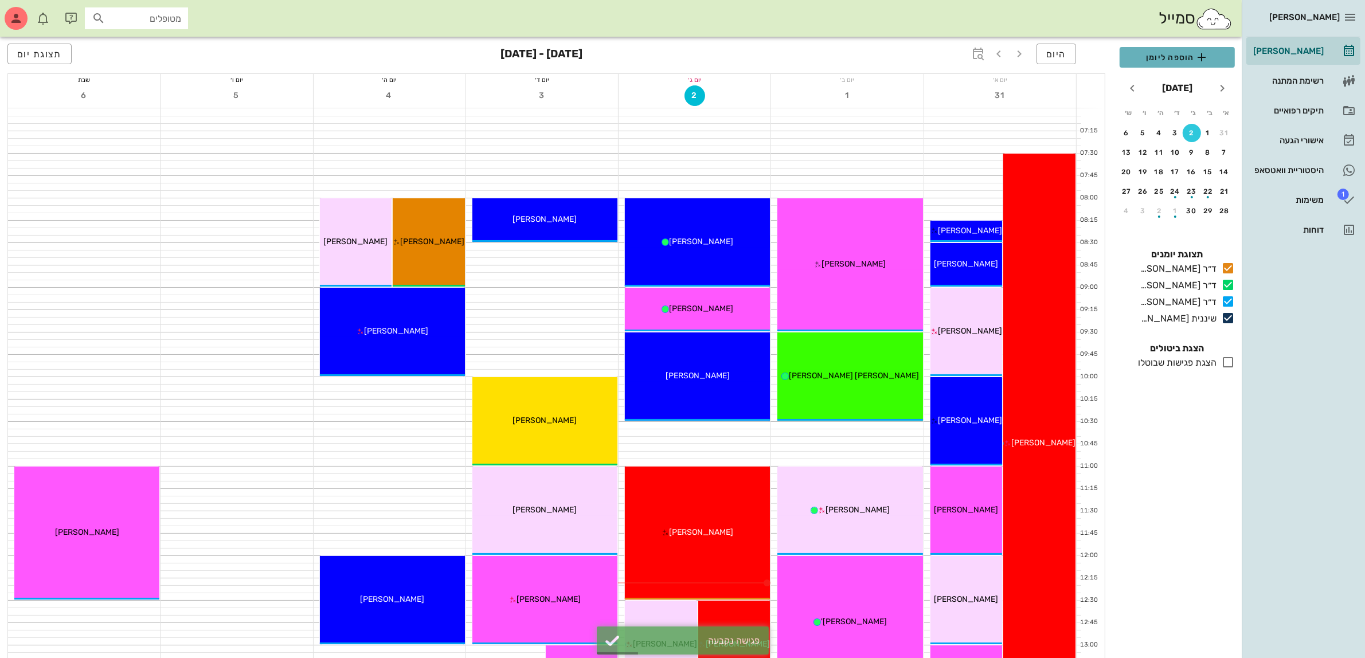
click at [1161, 52] on span "הוספה ליומן" at bounding box center [1177, 57] width 97 height 14
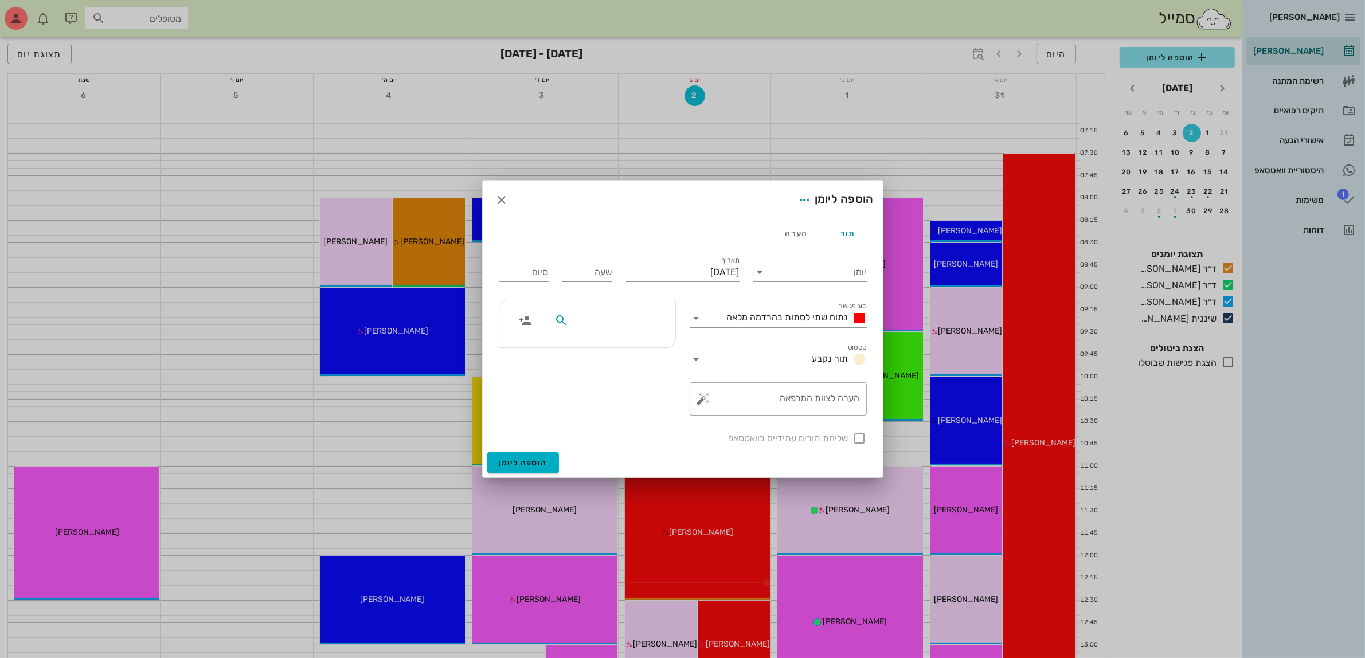
click at [627, 324] on input "text" at bounding box center [614, 320] width 88 height 15
type input "ירמ"
click at [629, 353] on div "0528217771" at bounding box center [601, 356] width 126 height 9
click at [749, 319] on span "נתוח שתי לסתות בהרדמה מלאה" at bounding box center [788, 317] width 122 height 11
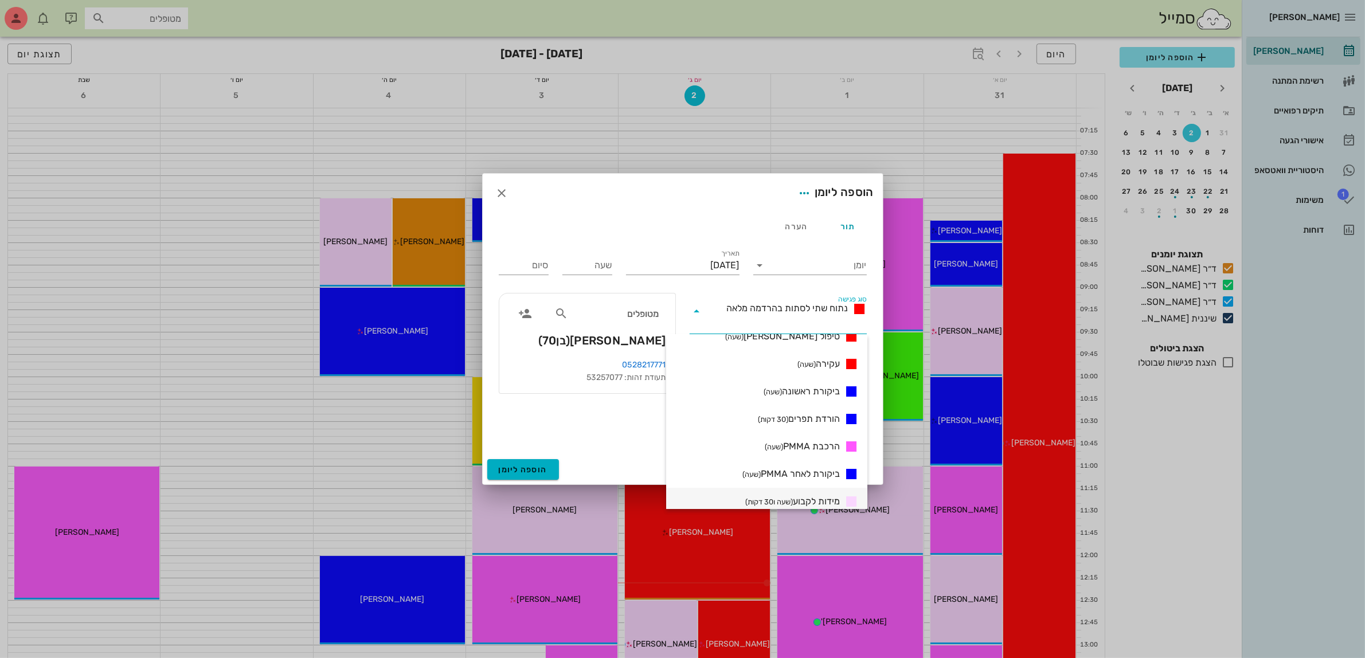
scroll to position [287, 0]
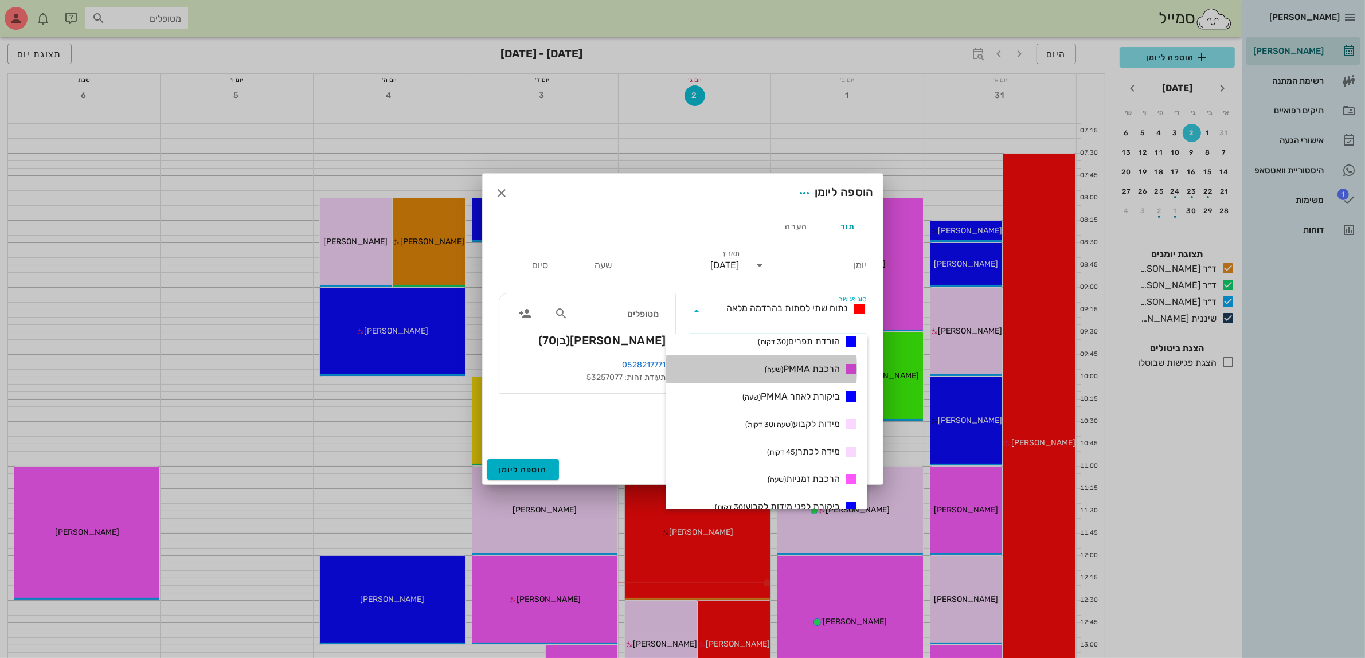
click at [814, 371] on span "הרכבת PMMA (שעה)" at bounding box center [802, 369] width 75 height 14
type input "01:00"
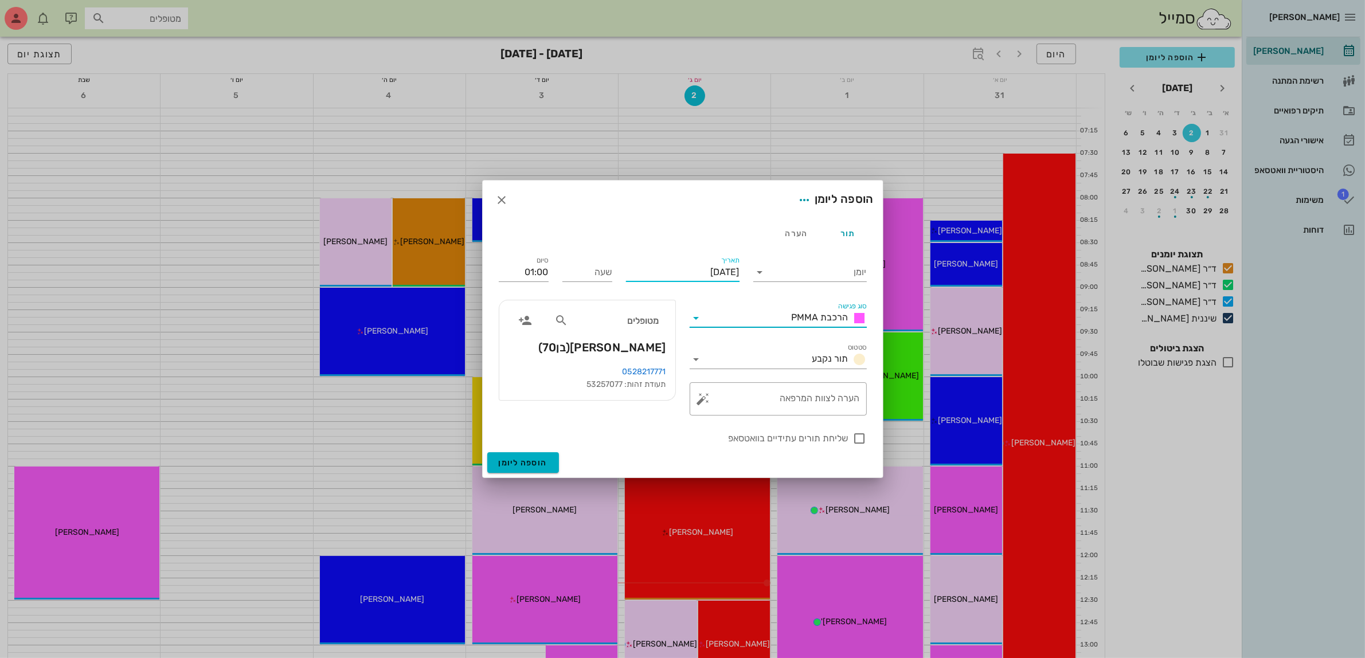
click at [688, 267] on input "[DATE]" at bounding box center [683, 272] width 114 height 18
click at [679, 344] on div "3" at bounding box center [679, 345] width 18 height 8
type input "[DATE]"
click at [589, 272] on input "שעה" at bounding box center [587, 272] width 50 height 18
click at [540, 270] on input "01:00" at bounding box center [524, 272] width 50 height 18
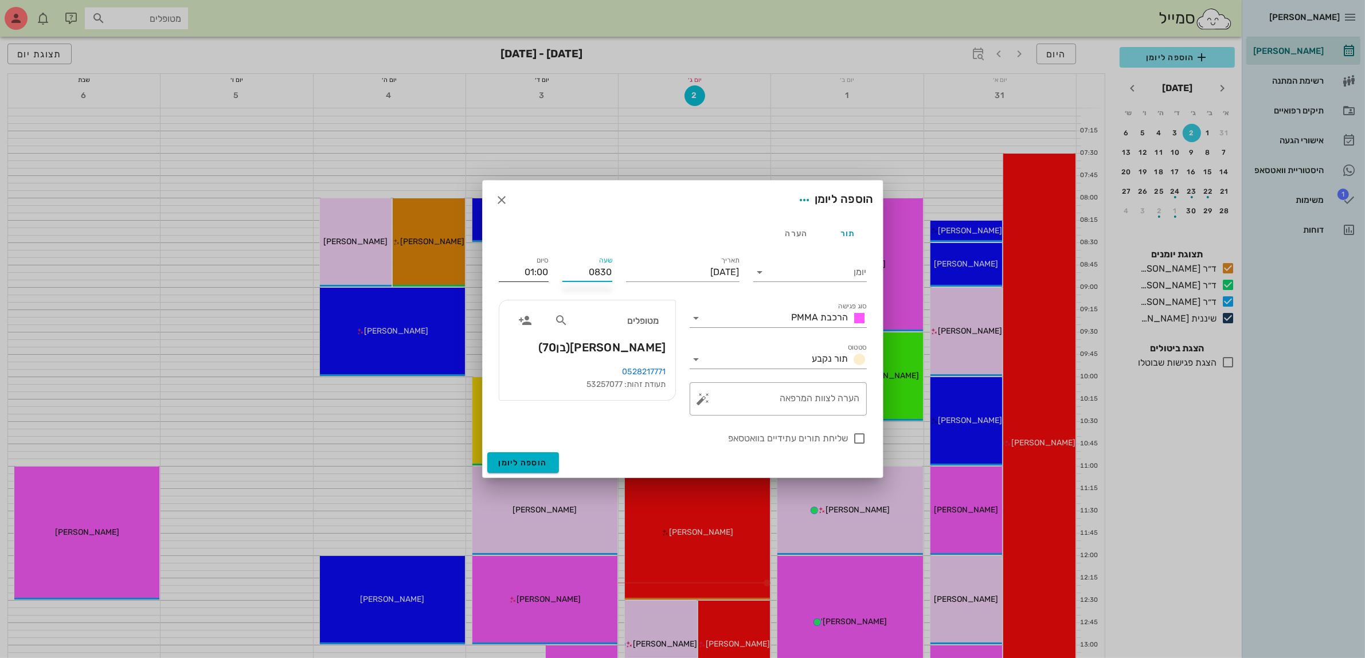
type input "08:30"
type input "09:30"
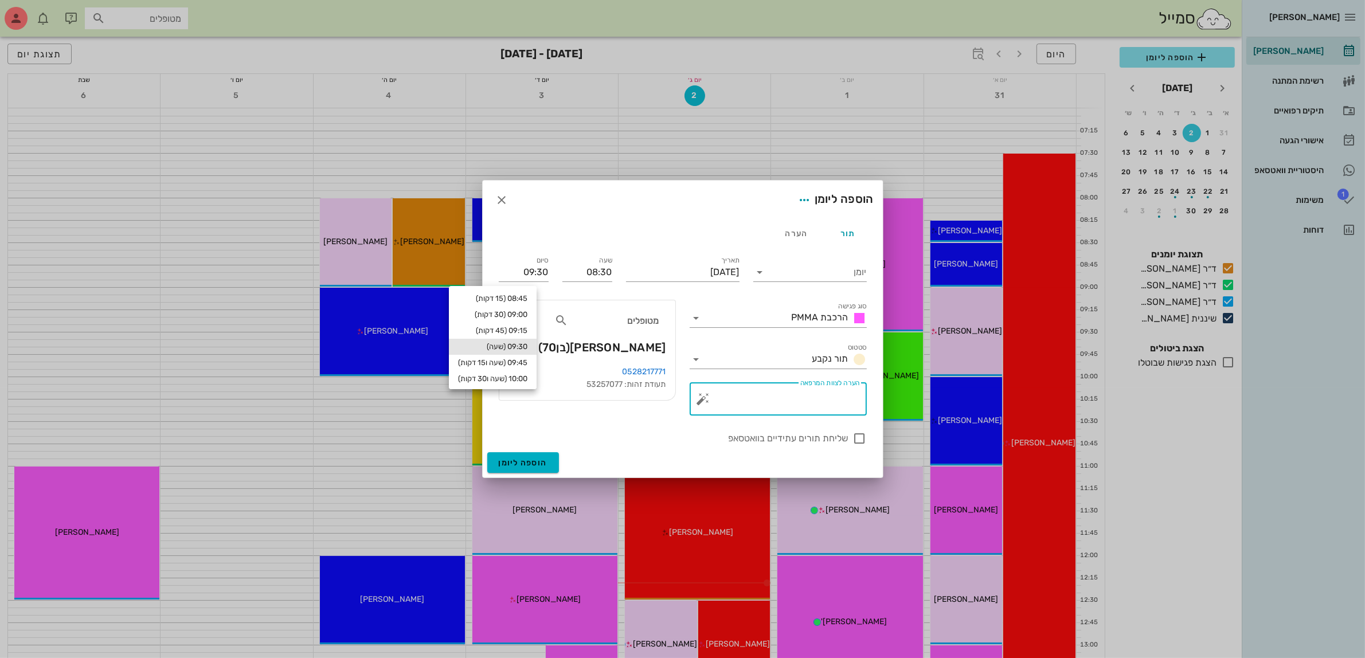
click at [796, 405] on textarea "הערה לצוות המרפאה" at bounding box center [783, 402] width 154 height 28
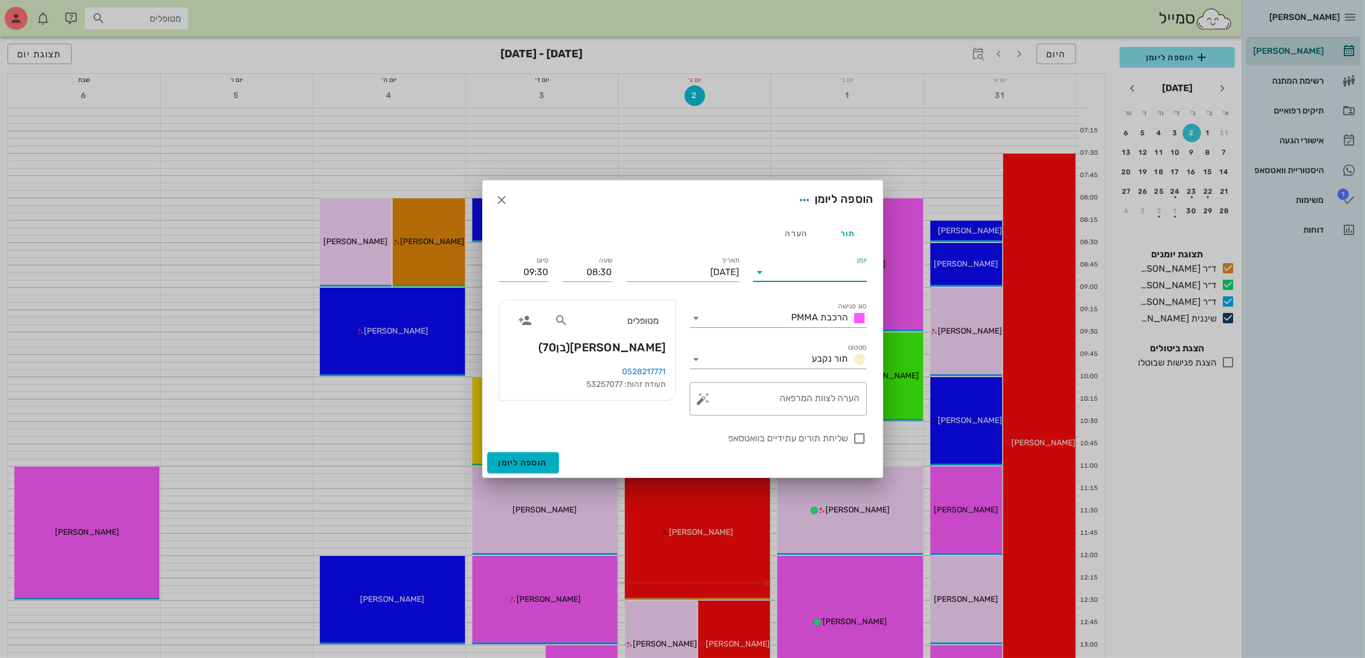
click at [799, 277] on input "יומן" at bounding box center [817, 272] width 97 height 18
click at [795, 337] on div "ד״ר [PERSON_NAME]" at bounding box center [812, 336] width 101 height 11
click at [514, 464] on span "הוספה ליומן" at bounding box center [523, 463] width 49 height 10
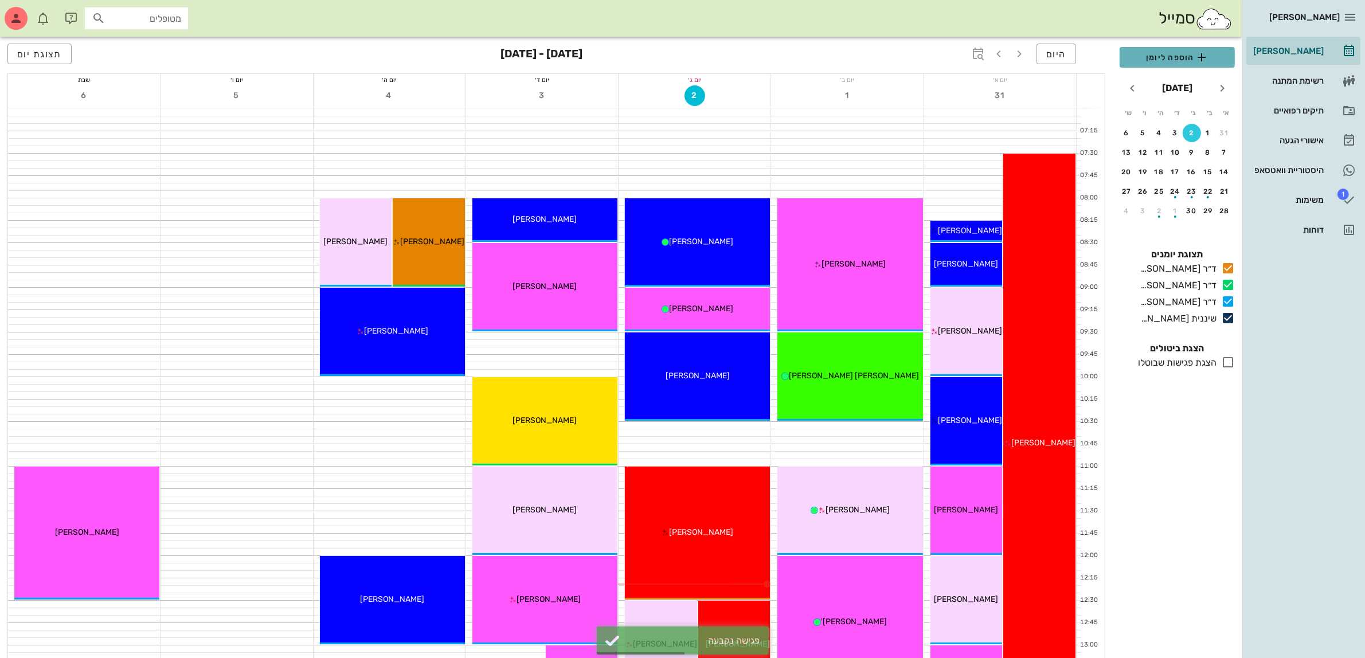
click at [1164, 57] on span "הוספה ליומן" at bounding box center [1177, 57] width 97 height 14
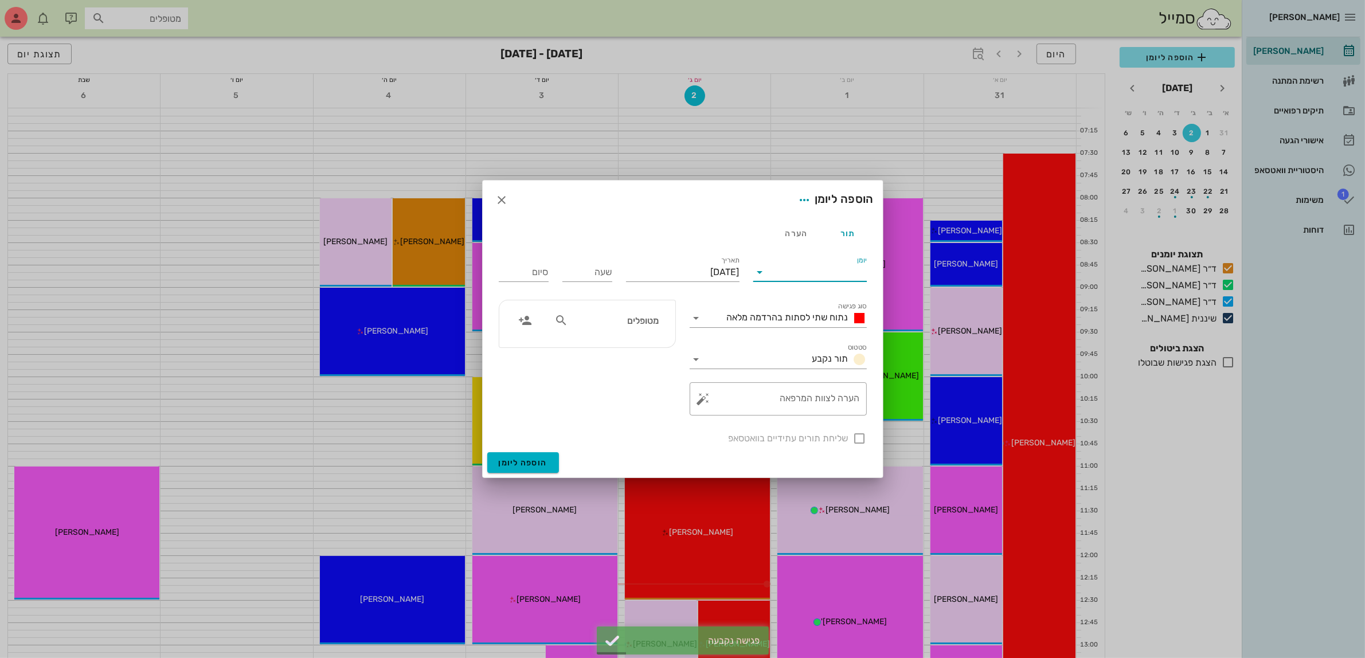
click at [828, 265] on input "יומן" at bounding box center [817, 272] width 97 height 18
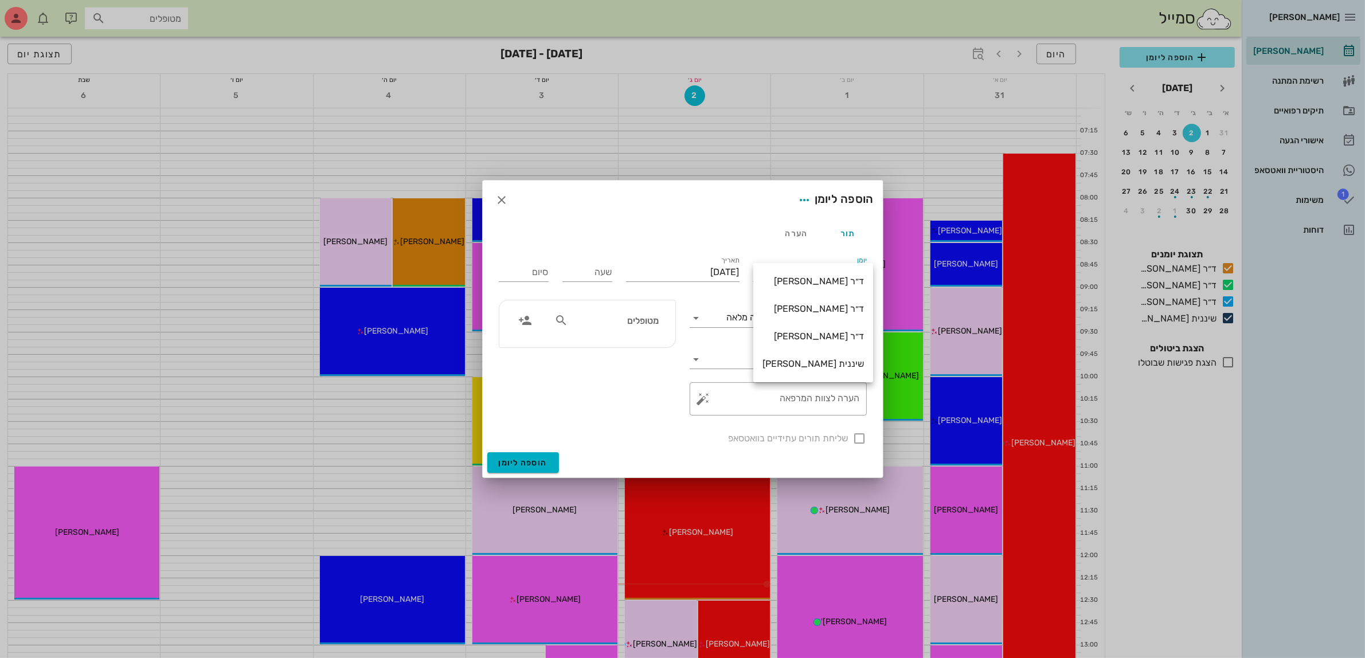
click at [823, 334] on div "ד״ר [PERSON_NAME]" at bounding box center [812, 336] width 101 height 11
click at [787, 310] on div "נתוח שתי לסתות בהרדמה מלאה" at bounding box center [786, 318] width 161 height 18
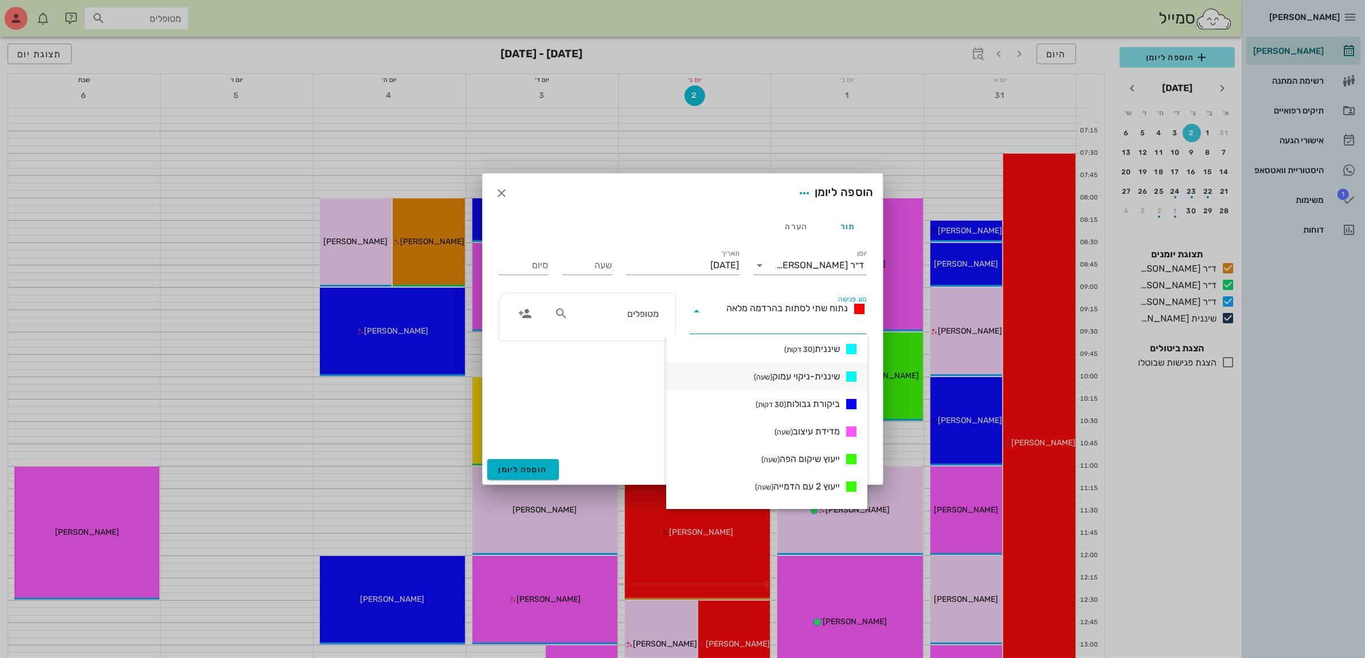
scroll to position [600, 0]
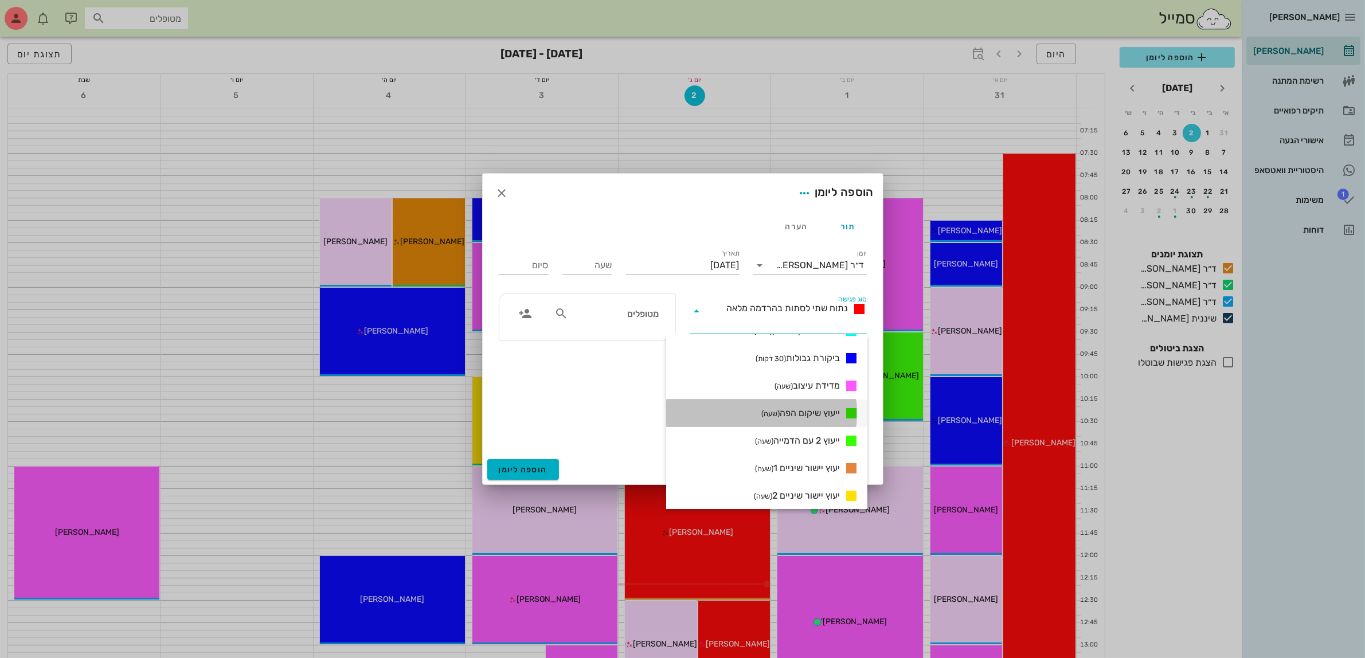
click at [803, 408] on span "ייעוץ שיקום הפה (שעה)" at bounding box center [800, 413] width 79 height 14
type input "01:00"
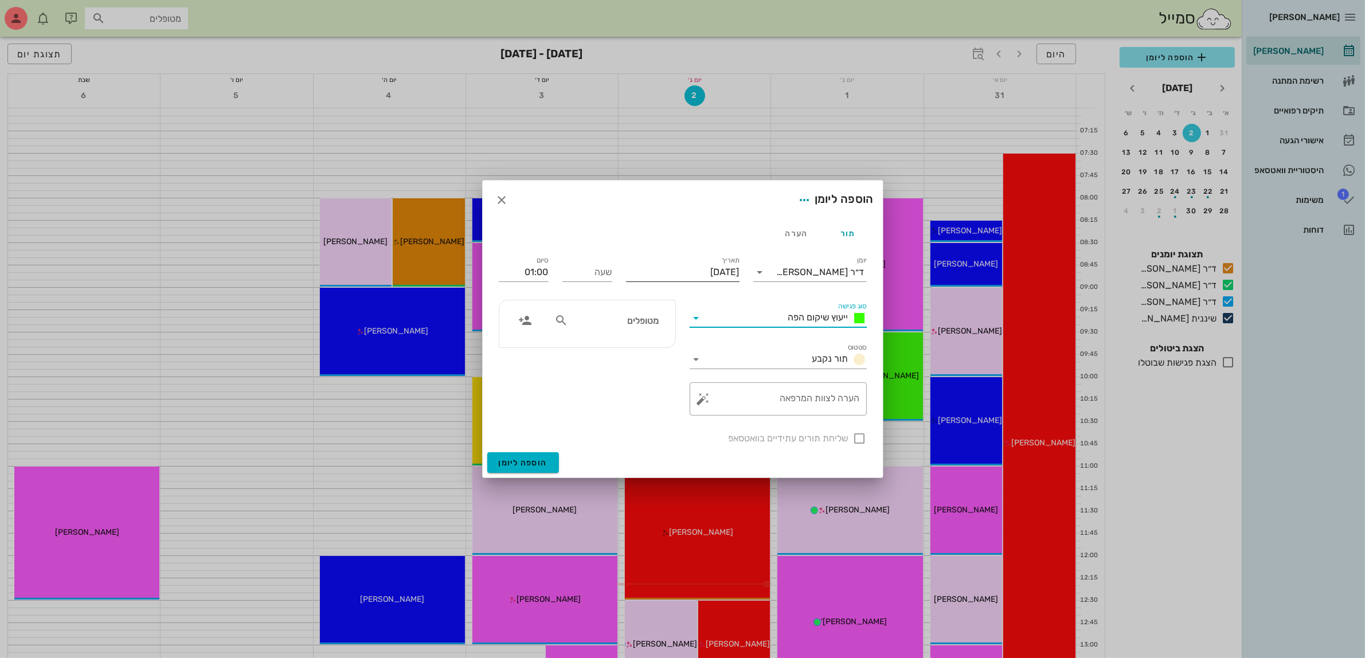
click at [697, 273] on input "[DATE]" at bounding box center [683, 272] width 114 height 18
click at [680, 342] on div "3" at bounding box center [679, 345] width 18 height 8
type input "[DATE]"
drag, startPoint x: 596, startPoint y: 276, endPoint x: 525, endPoint y: 268, distance: 71.5
click at [595, 276] on input "שעה" at bounding box center [587, 272] width 50 height 18
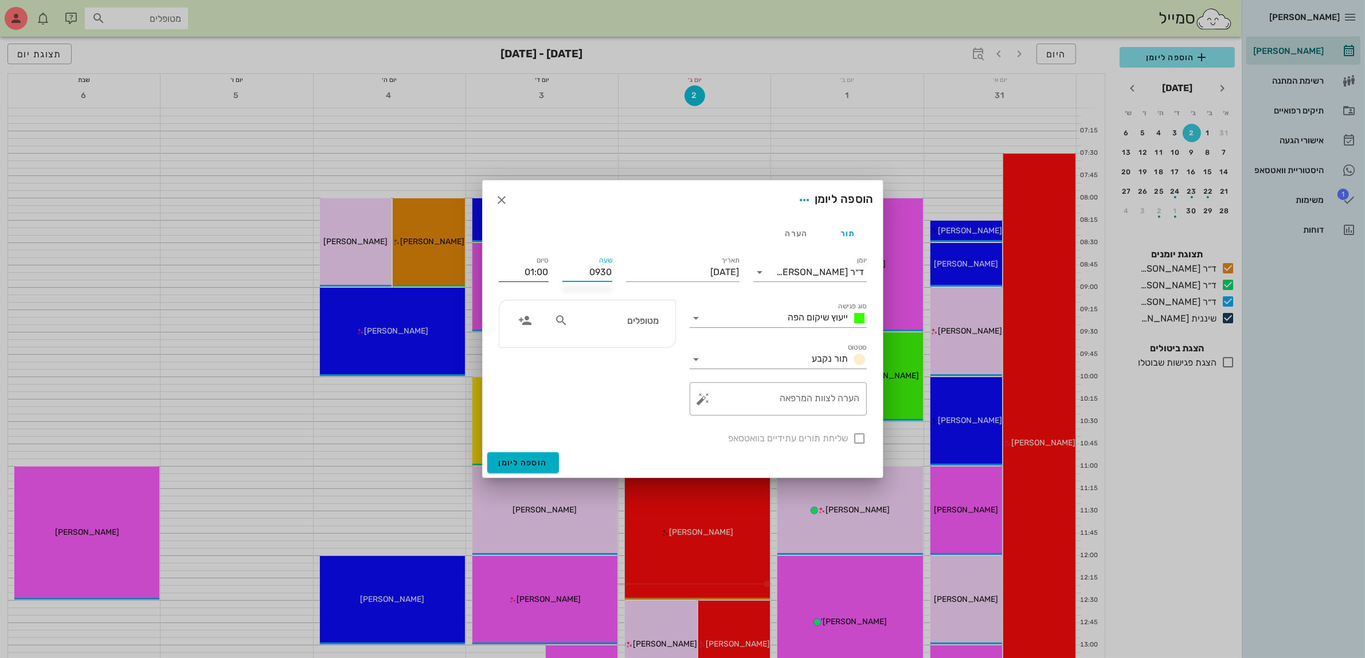
type input "09:30"
type input "10:30"
click at [522, 268] on input "10:30" at bounding box center [524, 272] width 50 height 18
click at [528, 346] on div "10:30 (שעה)" at bounding box center [494, 346] width 68 height 9
type input "10:30"
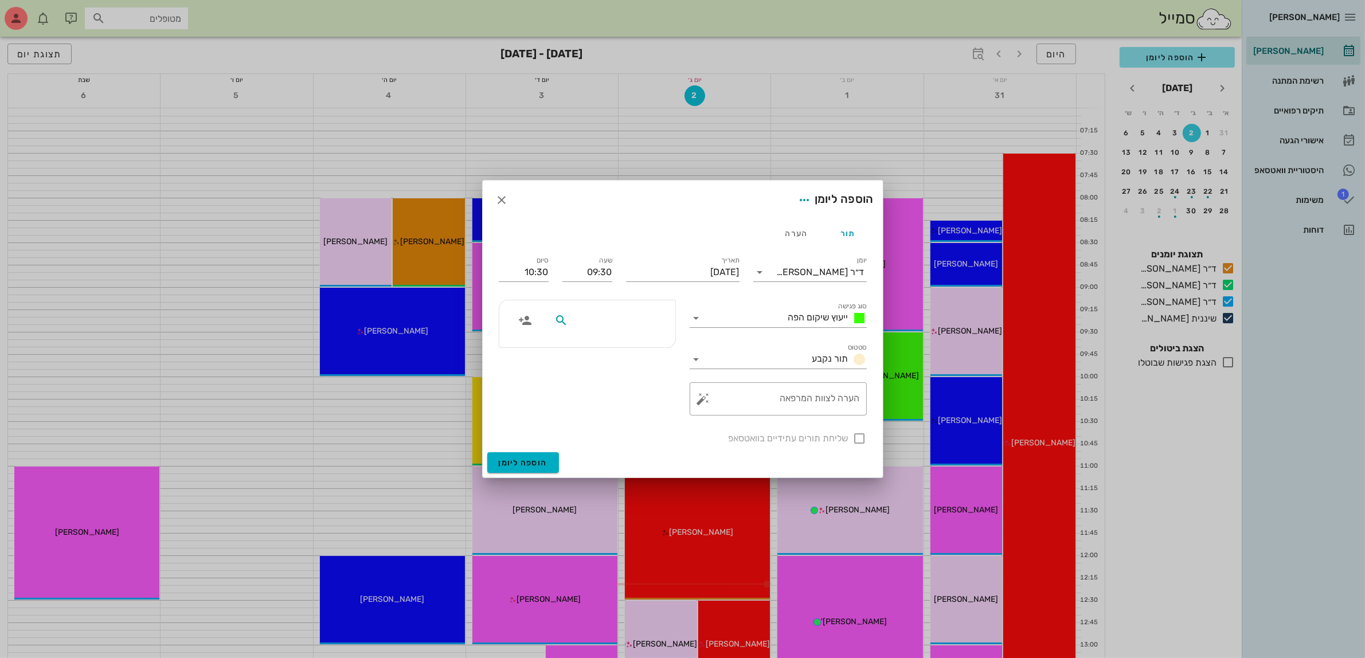
click at [637, 325] on input "text" at bounding box center [614, 320] width 88 height 15
type input "ג'רמ"
click at [640, 354] on div "0503018883" at bounding box center [616, 356] width 118 height 9
click at [523, 460] on span "הוספה ליומן" at bounding box center [523, 463] width 49 height 10
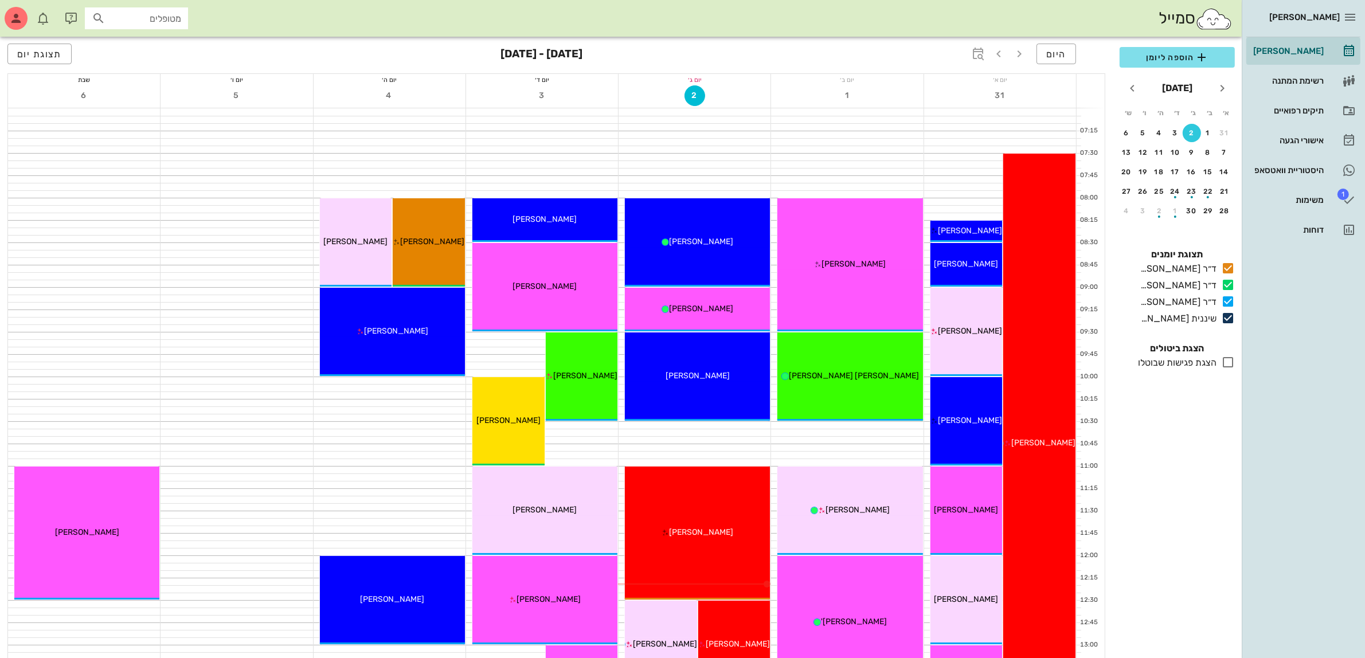
click at [156, 18] on input "מטופלים" at bounding box center [144, 18] width 73 height 15
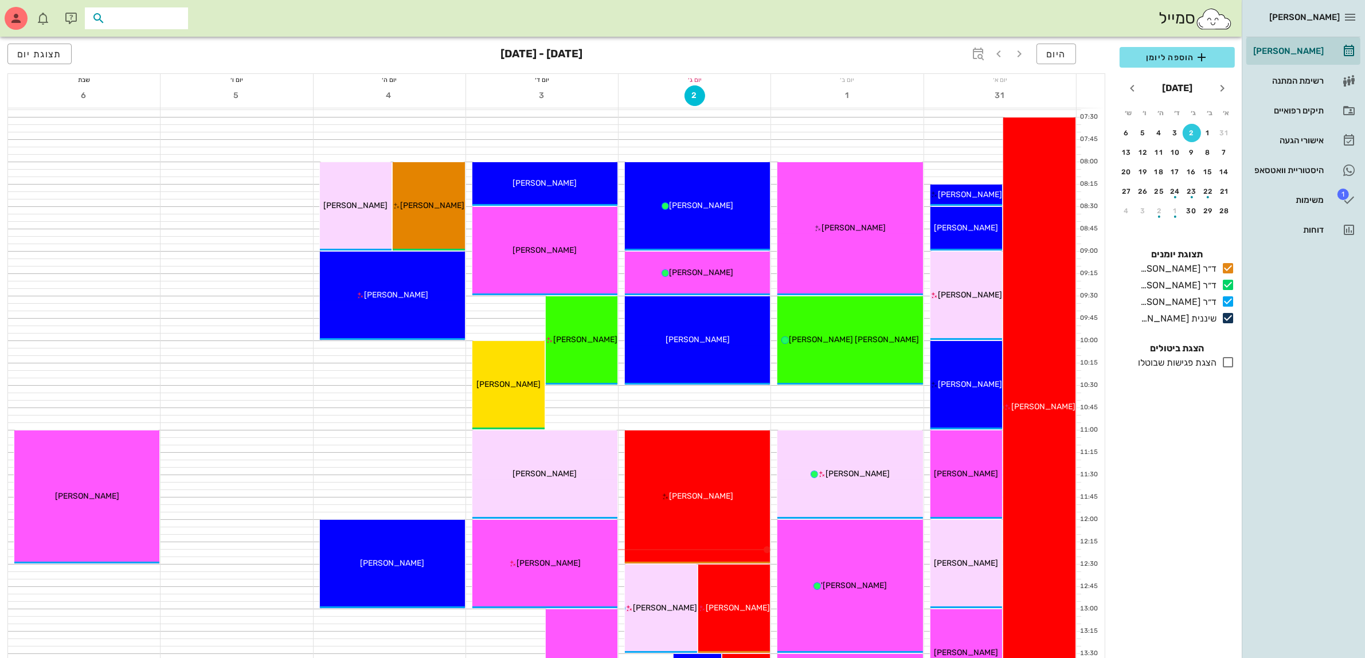
scroll to position [0, 0]
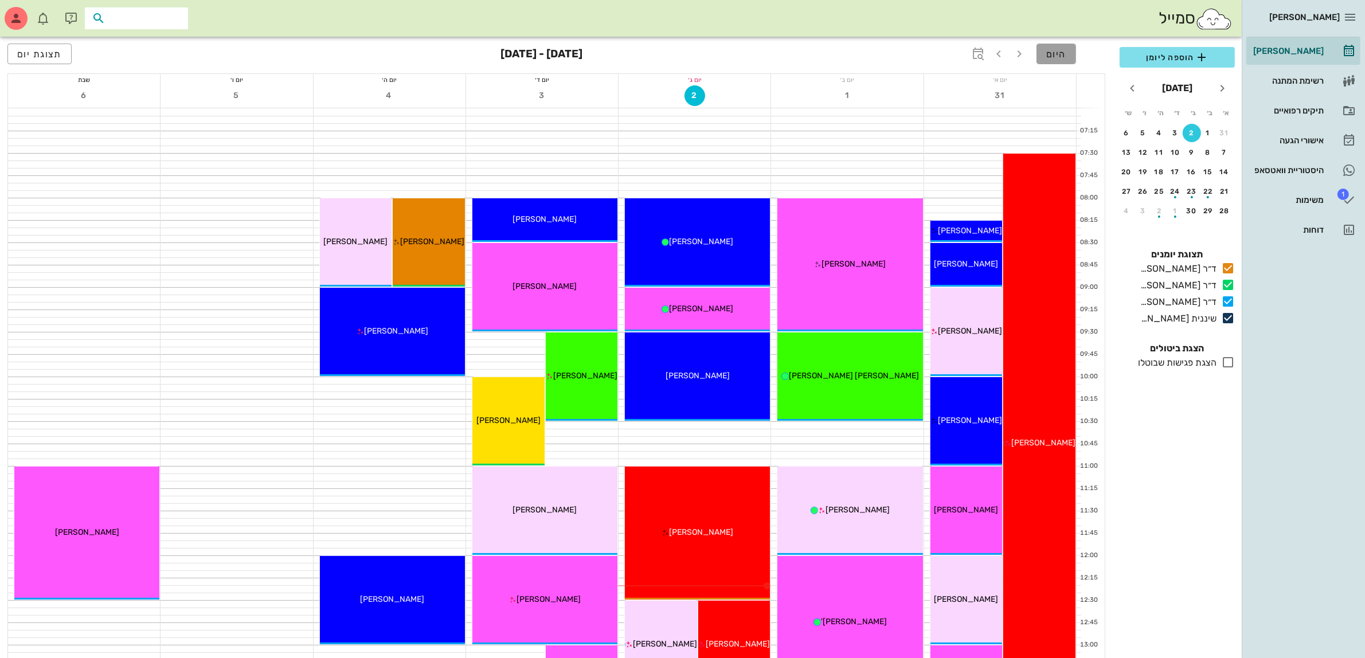
click at [1061, 53] on span "היום" at bounding box center [1056, 54] width 20 height 11
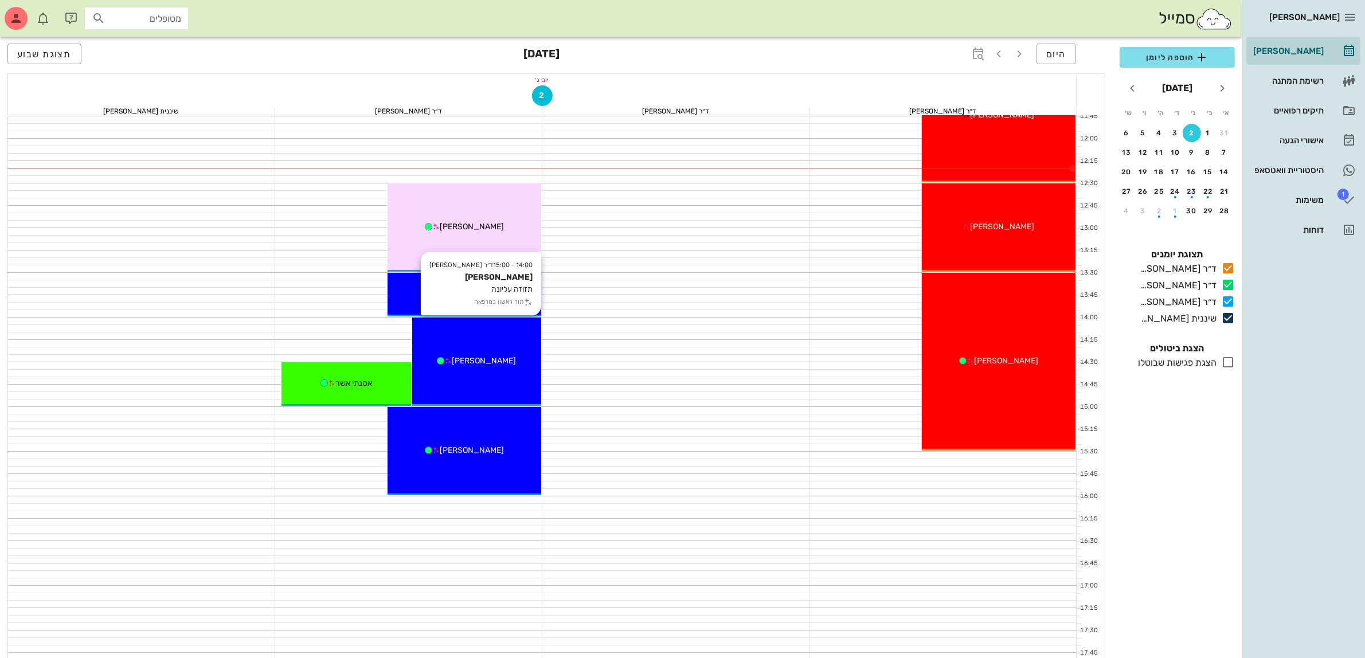
scroll to position [430, 0]
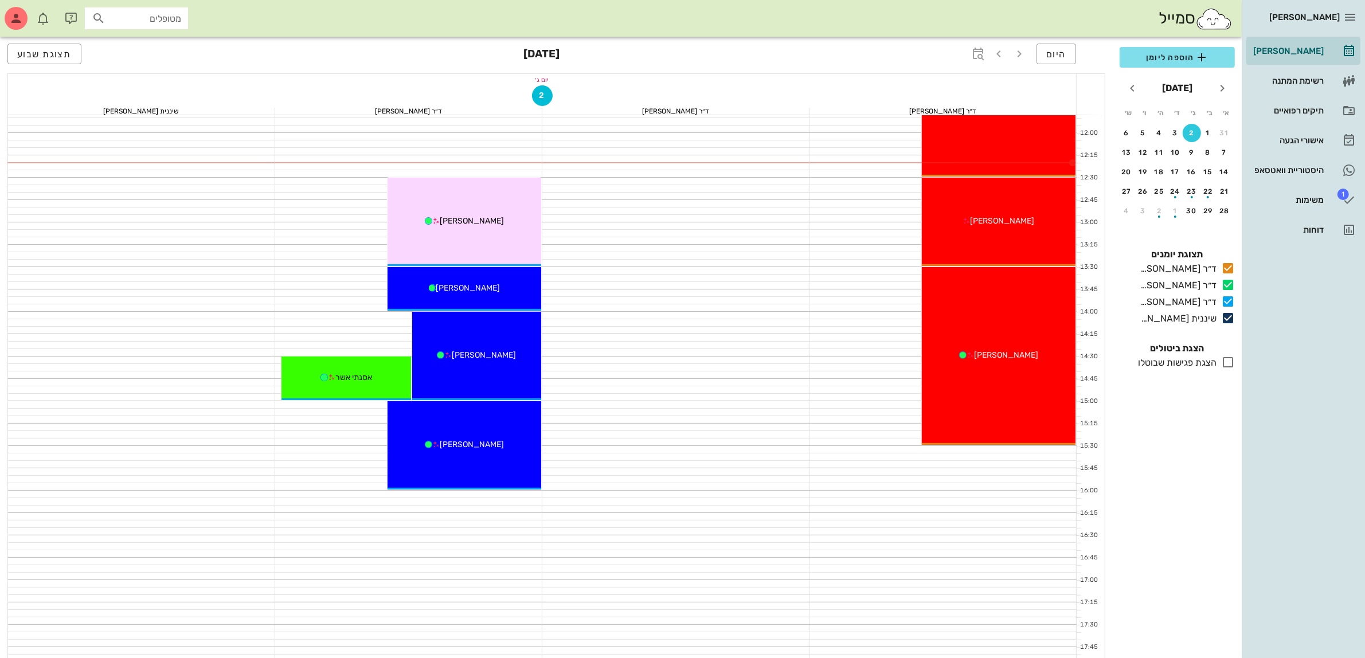
click at [176, 13] on input "מטופלים" at bounding box center [144, 18] width 73 height 15
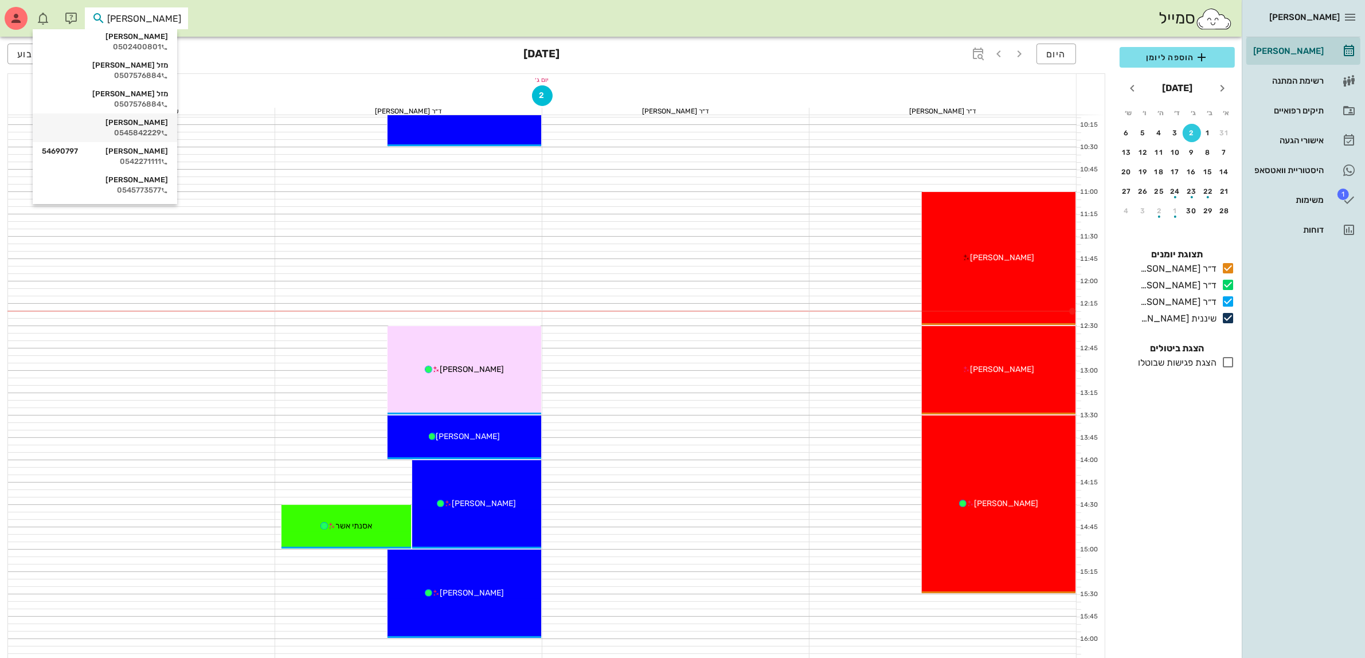
scroll to position [215, 0]
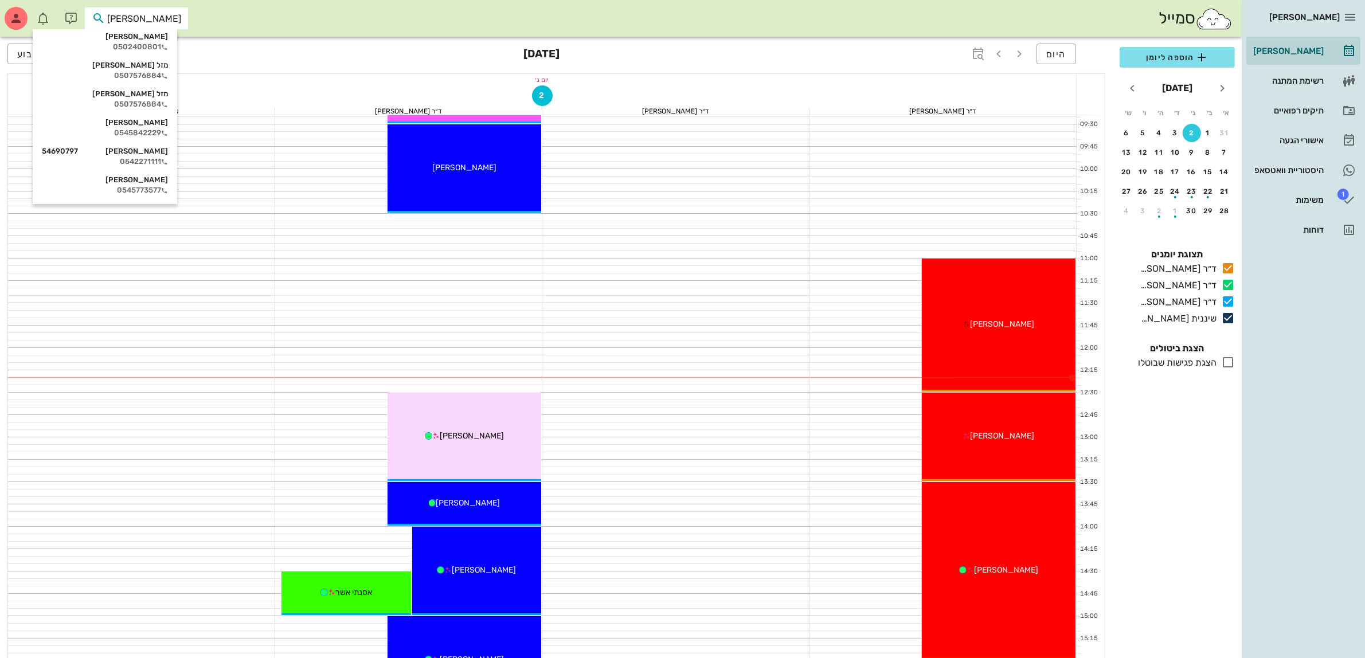
type input "[PERSON_NAME]"
click at [1334, 14] on span "[PERSON_NAME]" at bounding box center [1304, 17] width 71 height 10
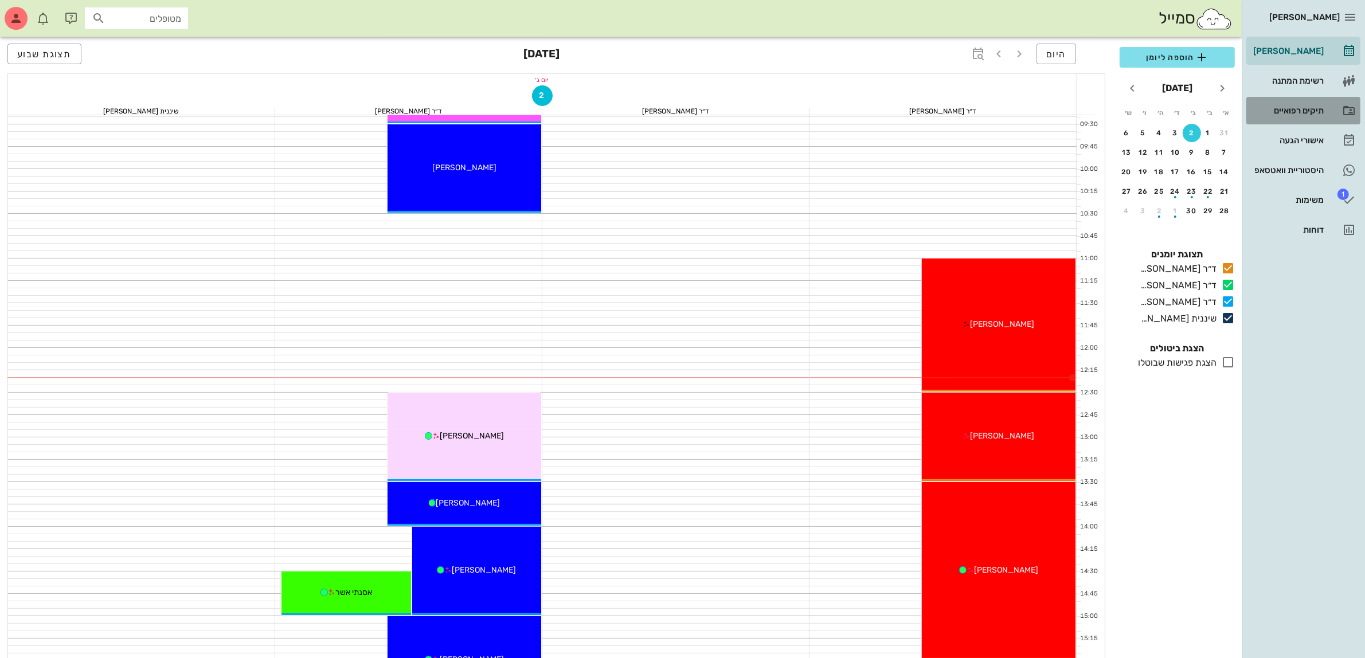
click at [1313, 109] on div "תיקים רפואיים" at bounding box center [1287, 110] width 73 height 9
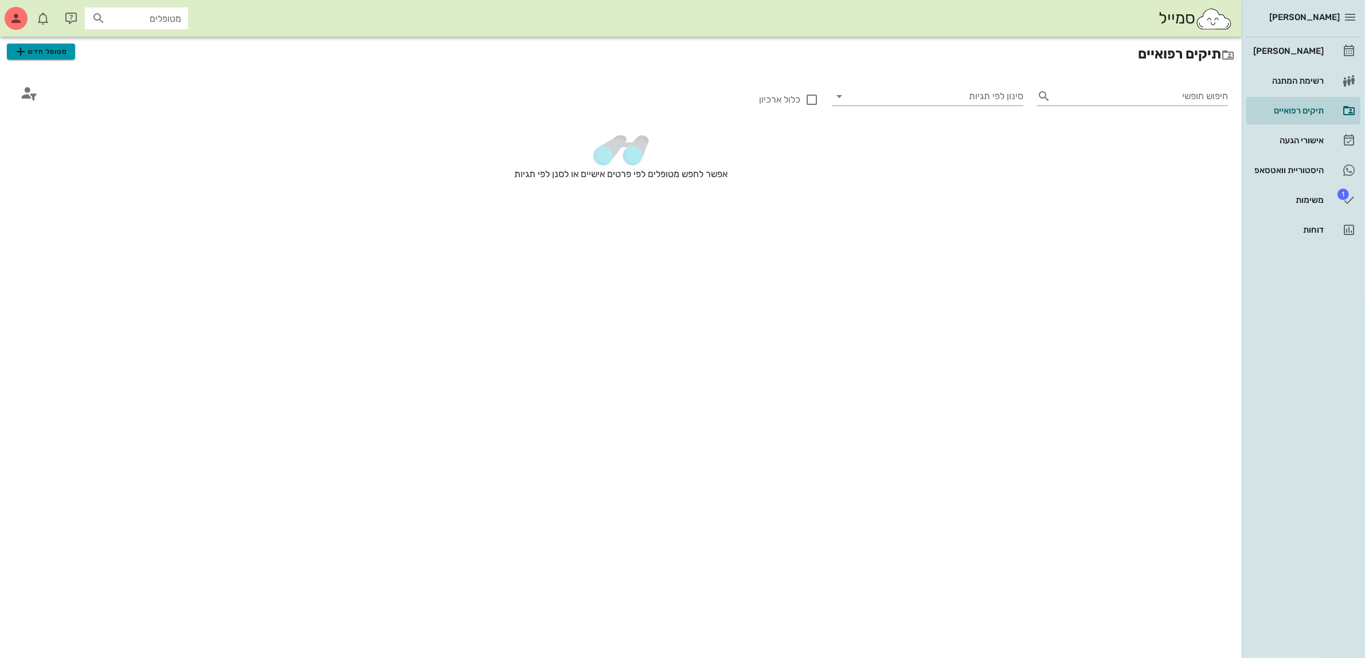
click at [38, 47] on span "מטופל חדש" at bounding box center [41, 52] width 54 height 14
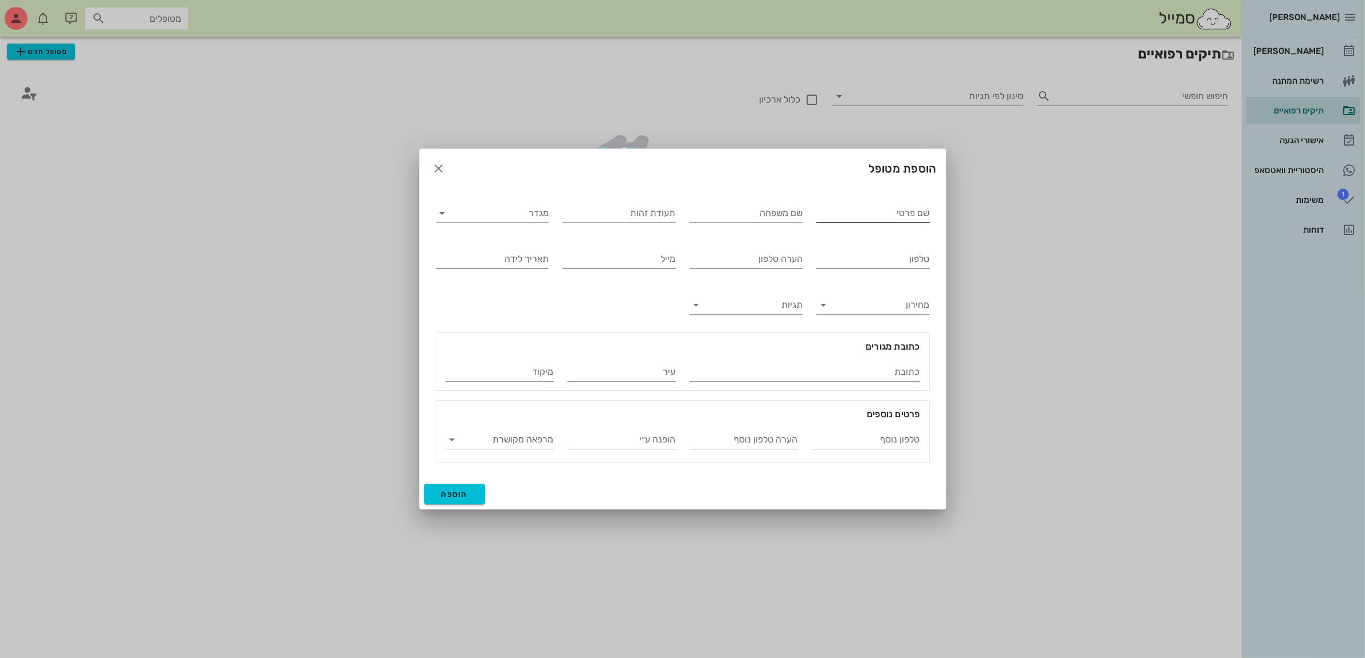
click at [890, 214] on input "שם פרטי" at bounding box center [873, 213] width 114 height 18
type input "[PERSON_NAME]"
click at [769, 221] on input "שם משפחה" at bounding box center [747, 213] width 114 height 18
click at [803, 216] on div "שם משפחה [PERSON_NAME]" at bounding box center [746, 211] width 127 height 46
drag, startPoint x: 803, startPoint y: 216, endPoint x: 793, endPoint y: 216, distance: 10.3
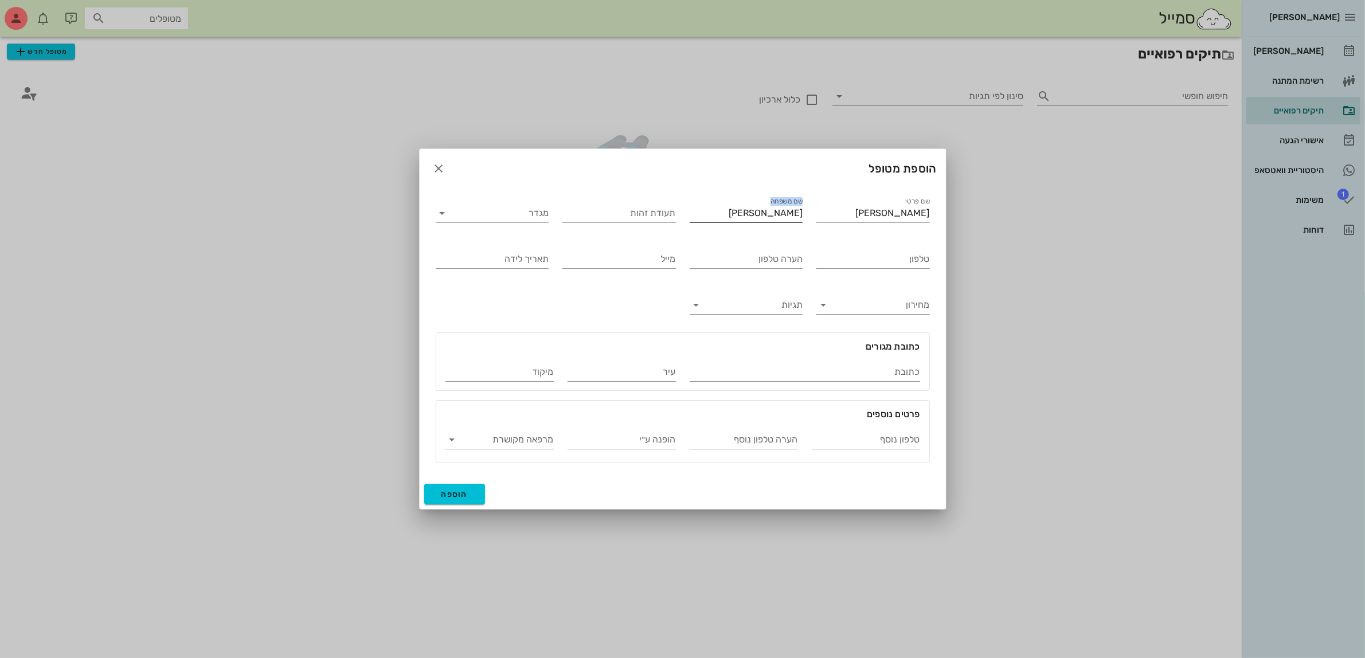
click at [793, 216] on div "שם משפחה [PERSON_NAME]" at bounding box center [746, 211] width 127 height 46
click at [789, 214] on input "[PERSON_NAME]" at bounding box center [747, 213] width 114 height 18
type input "קוריניו"
click at [603, 210] on input "תעודת זהות" at bounding box center [619, 213] width 114 height 18
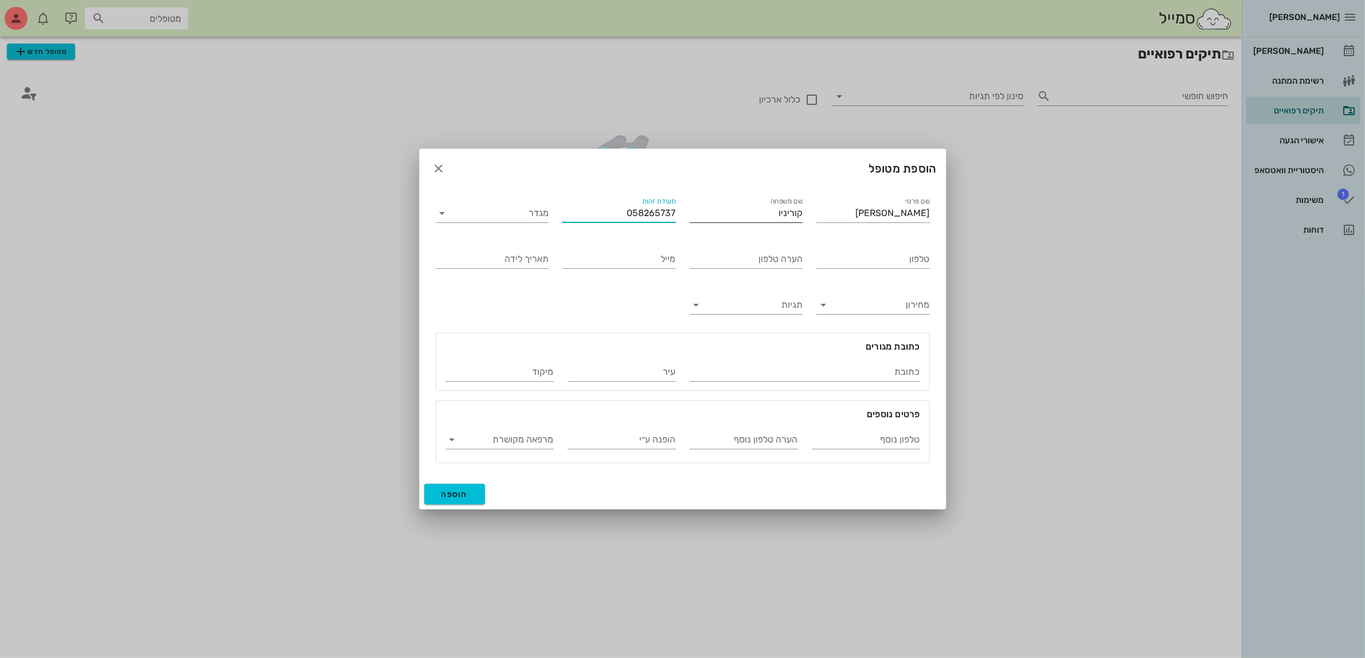
type input "058265737"
click at [791, 213] on input "קוריניו" at bounding box center [747, 213] width 114 height 18
click at [791, 212] on input "קוריניו" at bounding box center [747, 213] width 114 height 18
type input "[PERSON_NAME]"
click at [543, 210] on input "מגדר" at bounding box center [501, 213] width 95 height 18
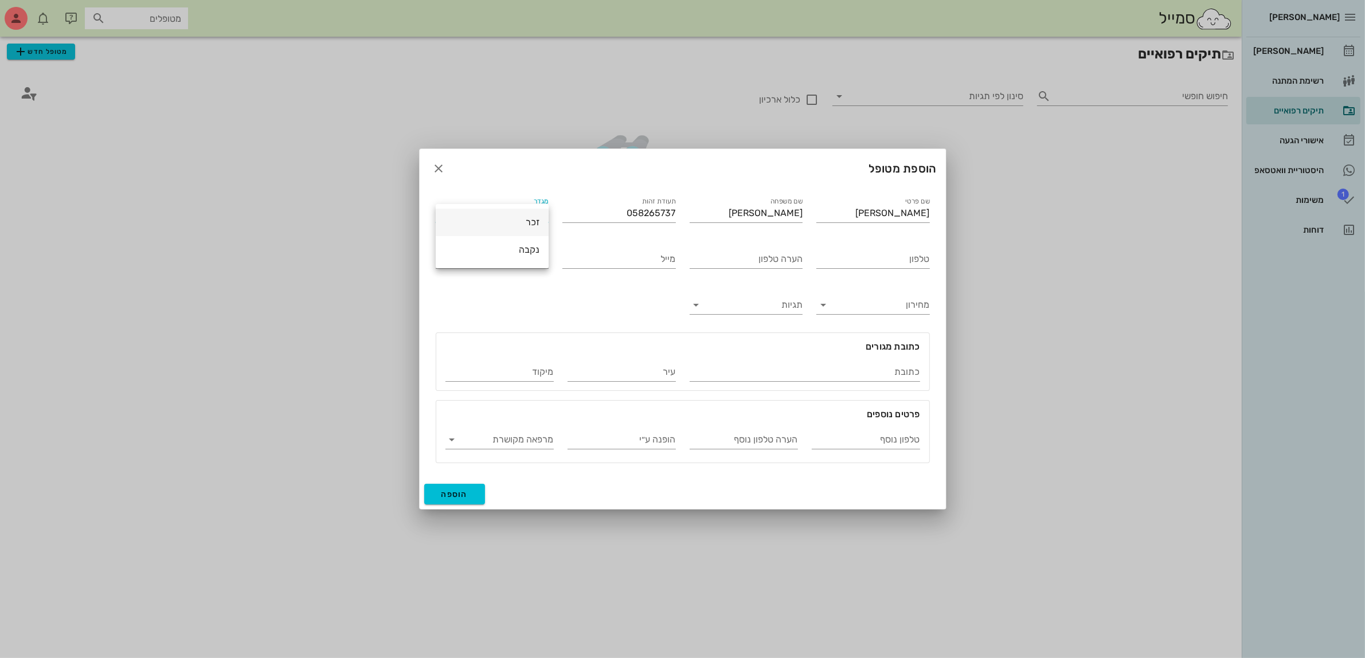
click at [527, 225] on div "זכר" at bounding box center [492, 222] width 95 height 11
click at [456, 497] on span "הוספה" at bounding box center [454, 495] width 27 height 10
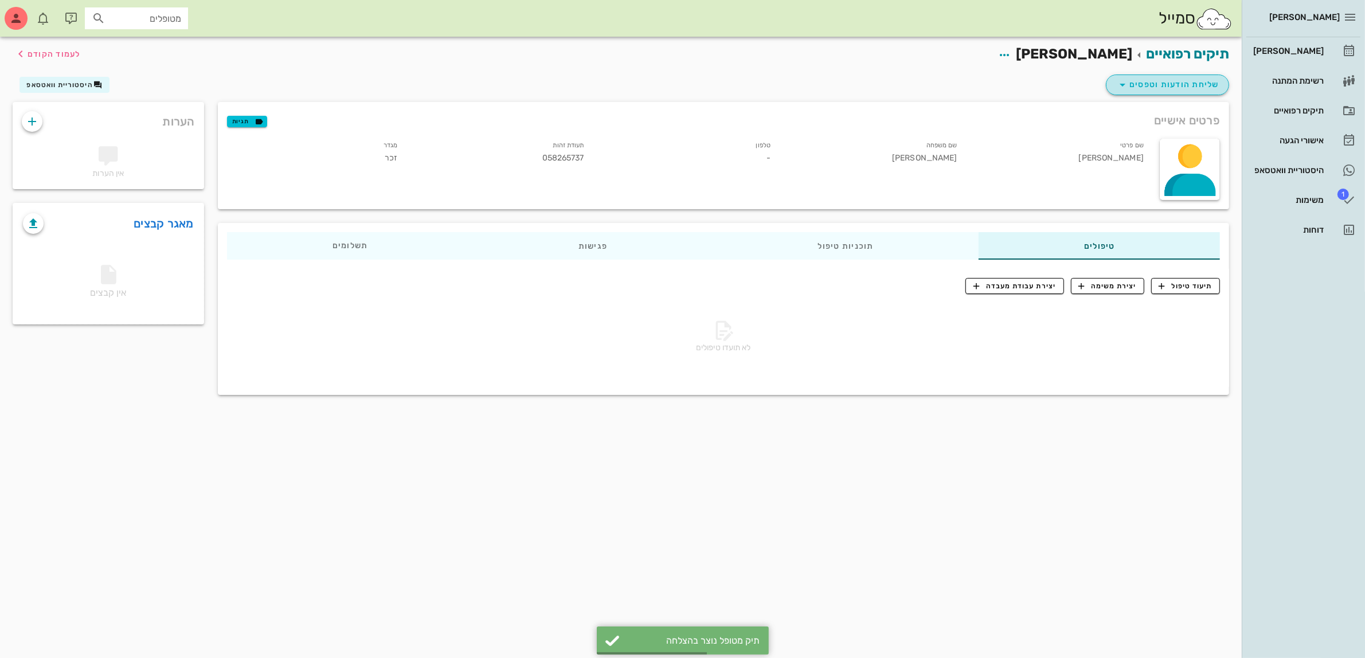
click at [1128, 75] on button "שליחת הודעות וטפסים" at bounding box center [1167, 85] width 123 height 21
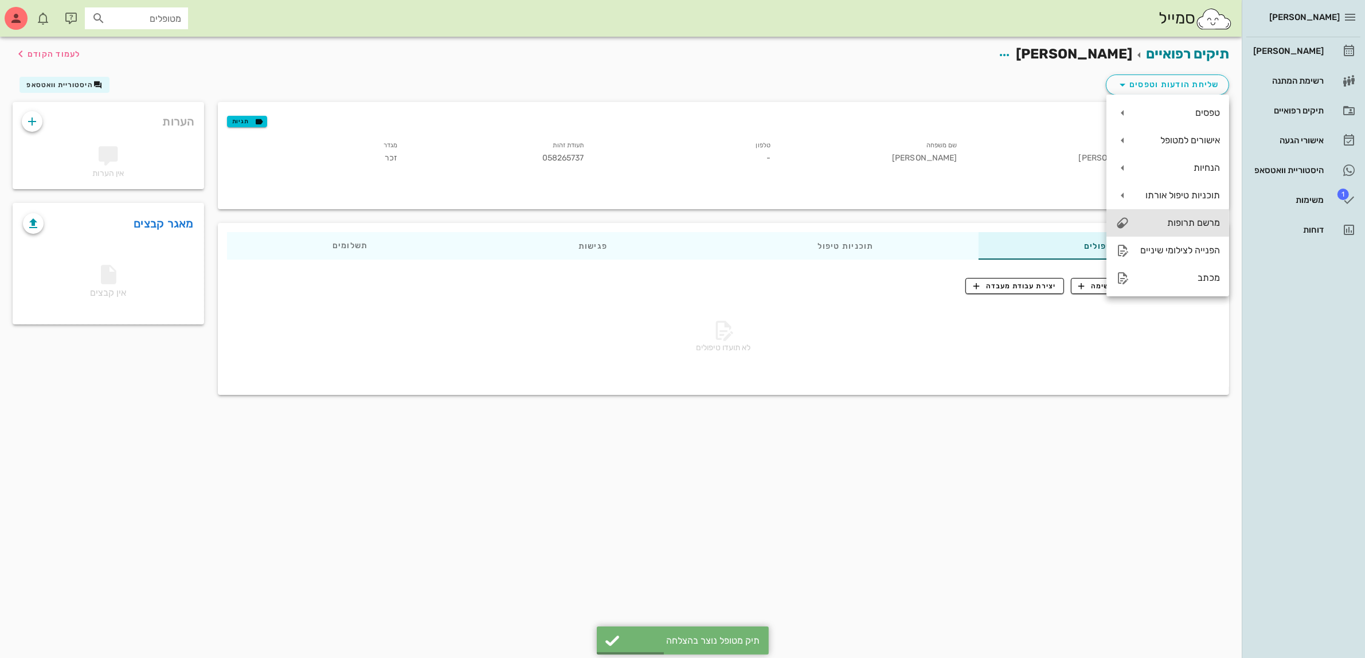
click at [1174, 218] on div "מרשם תרופות" at bounding box center [1179, 222] width 81 height 11
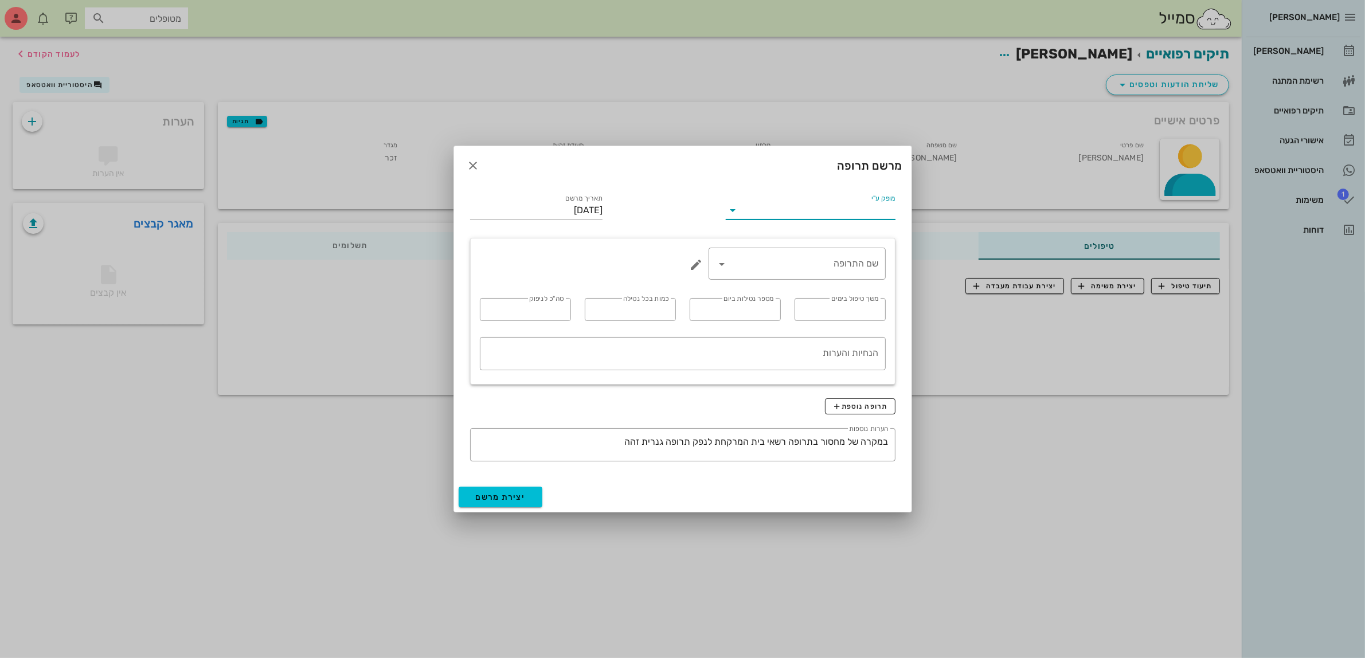
click at [863, 214] on input "מופק ע"י" at bounding box center [818, 210] width 153 height 18
click at [878, 239] on div "ד״ר [PERSON_NAME]" at bounding box center [810, 246] width 151 height 25
click at [862, 264] on input "שם התרופה" at bounding box center [804, 264] width 147 height 18
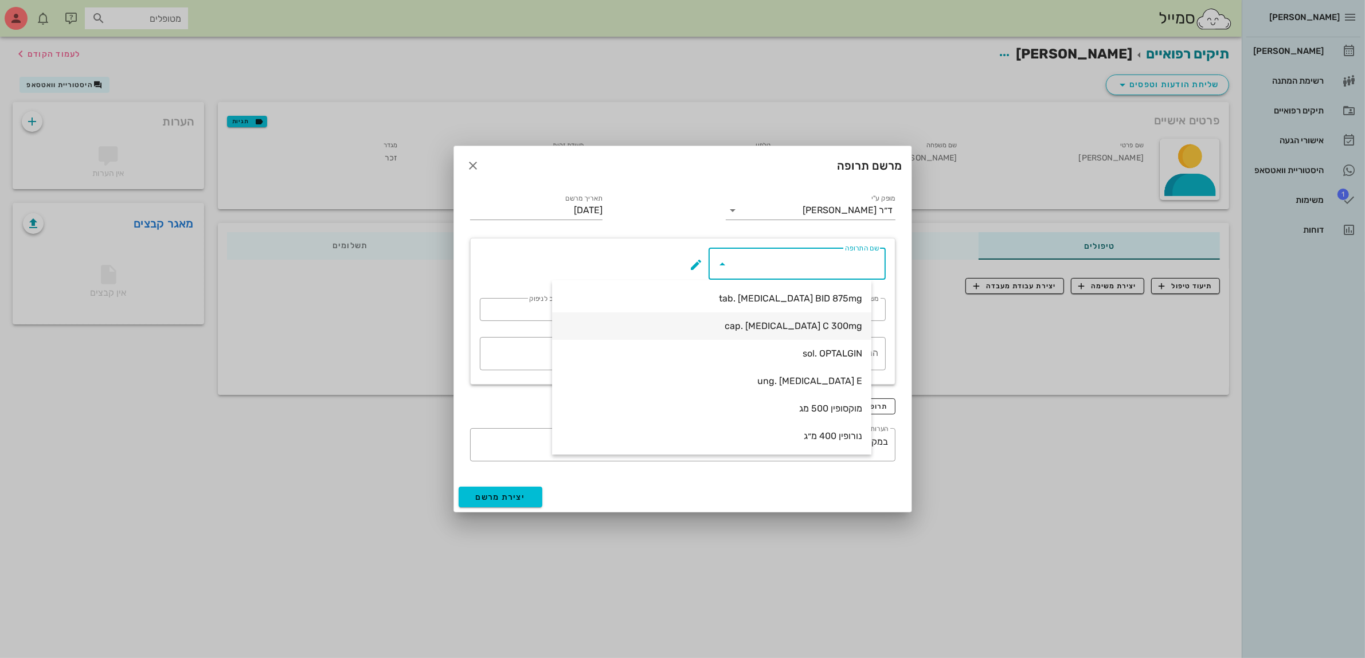
click at [847, 334] on div "cap. [MEDICAL_DATA] C 300mg" at bounding box center [711, 326] width 301 height 25
type input "cap. [MEDICAL_DATA] C 300mg"
type input "7"
type input "3"
type input "1"
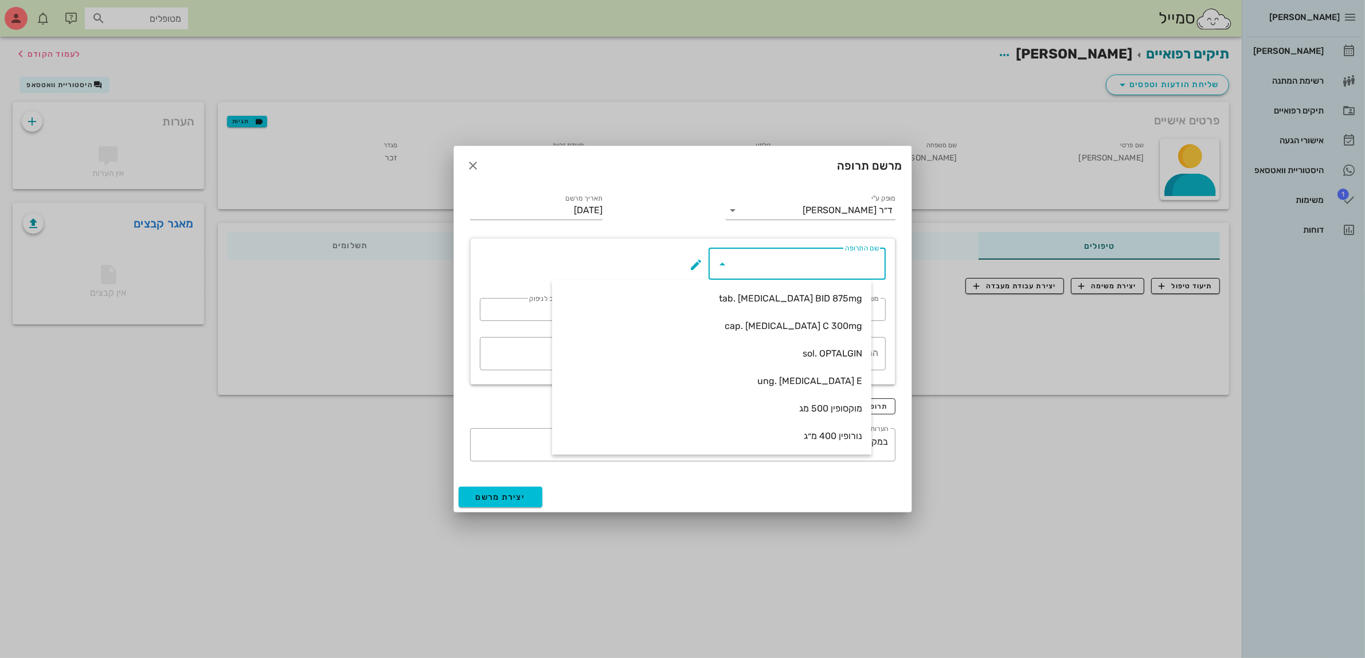
type input "21"
type textarea "קפסולה אחת כל 8 שעות במשך 7 ימים"
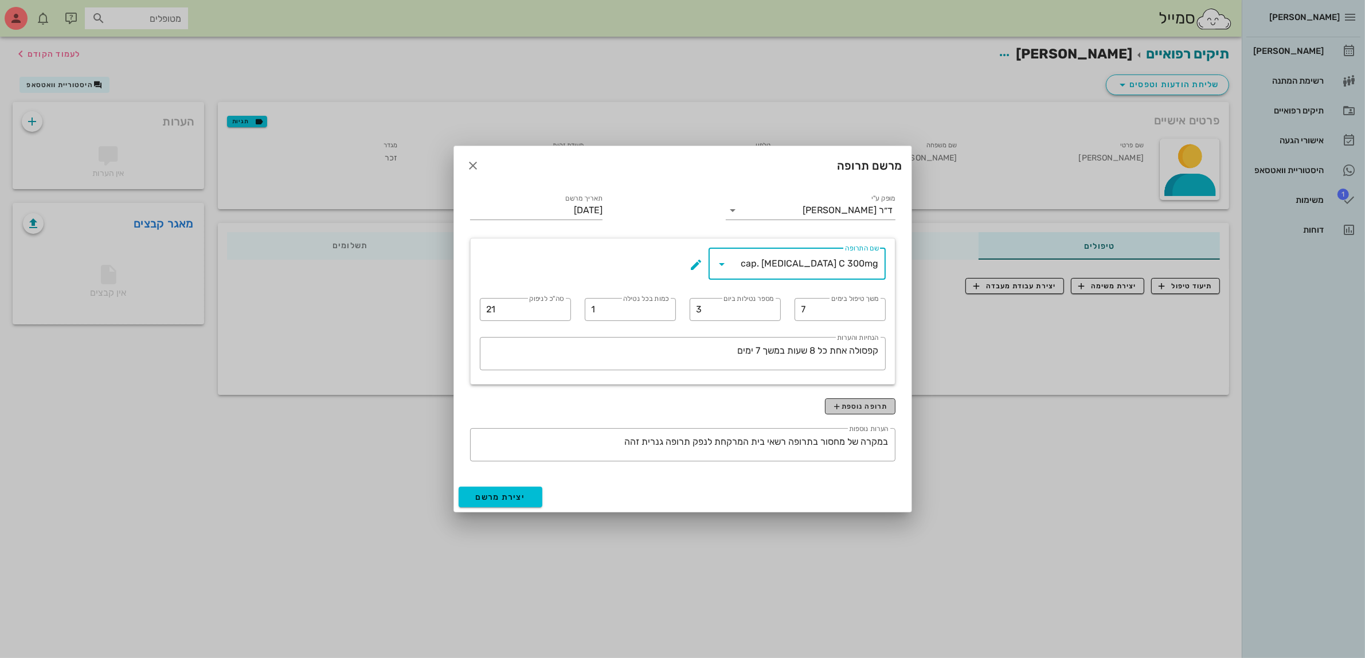
click at [847, 408] on span "תרופה נוספת" at bounding box center [859, 406] width 55 height 9
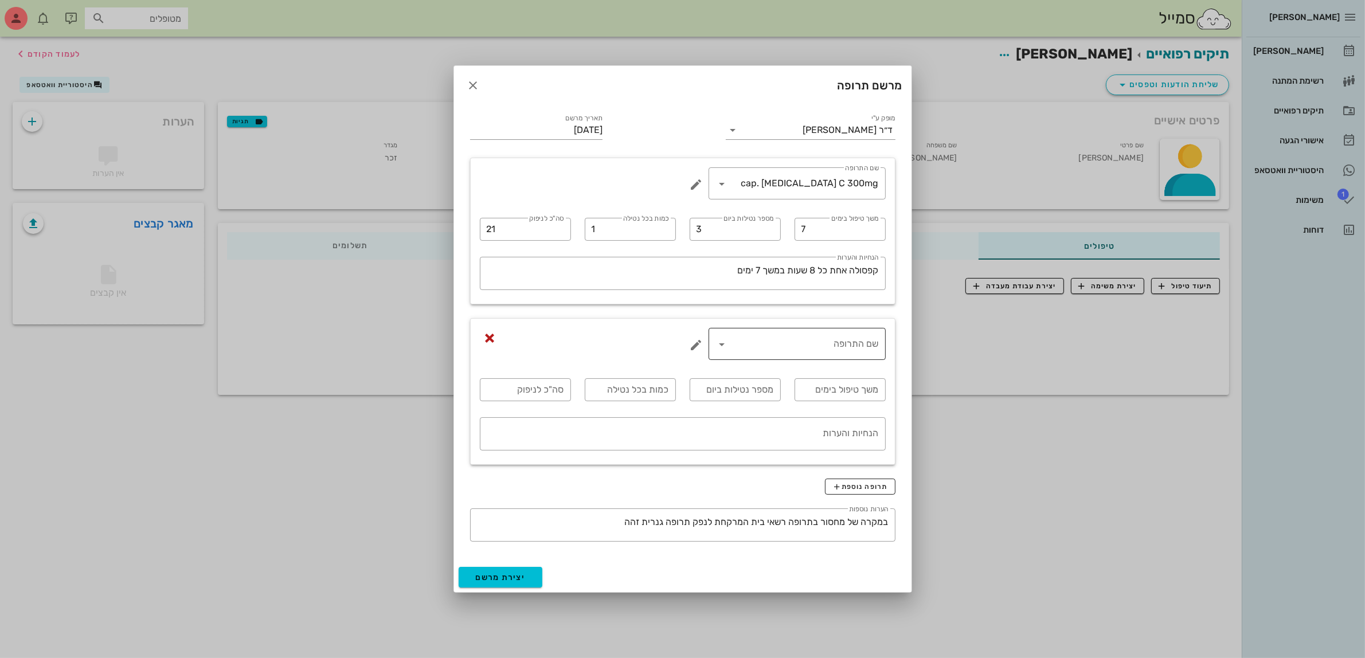
click at [853, 345] on input "שם התרופה" at bounding box center [804, 344] width 147 height 18
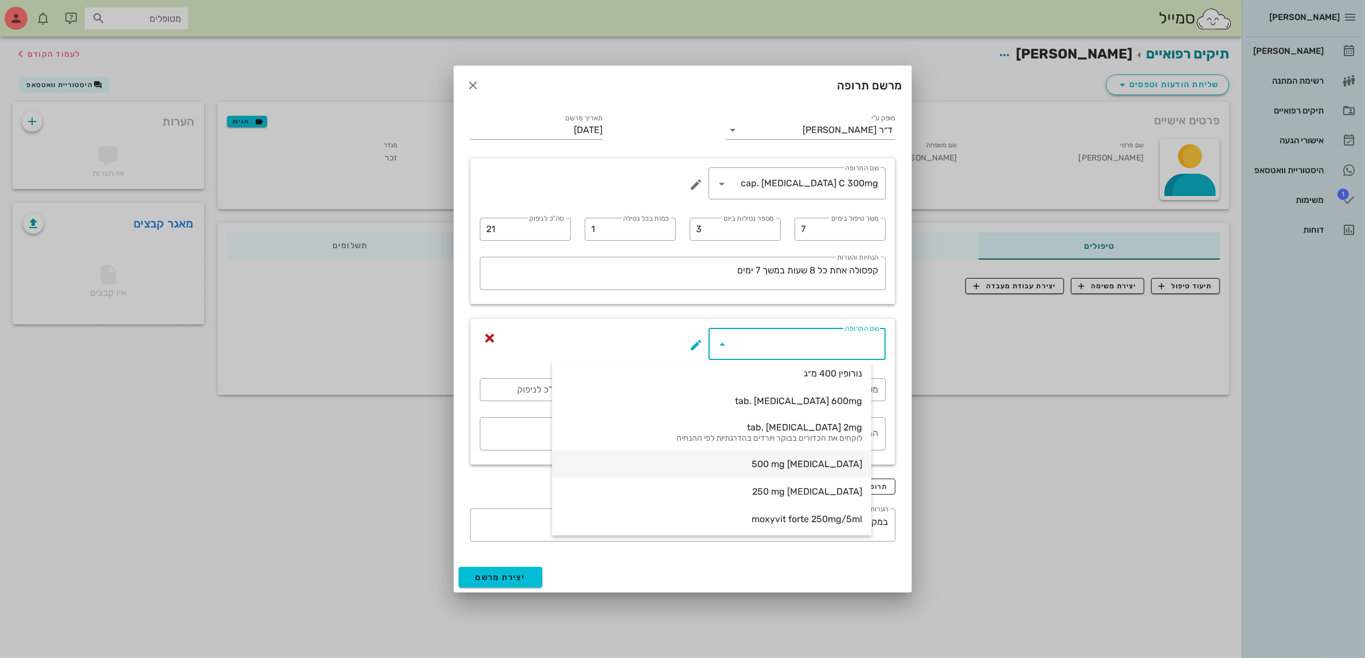
scroll to position [145, 0]
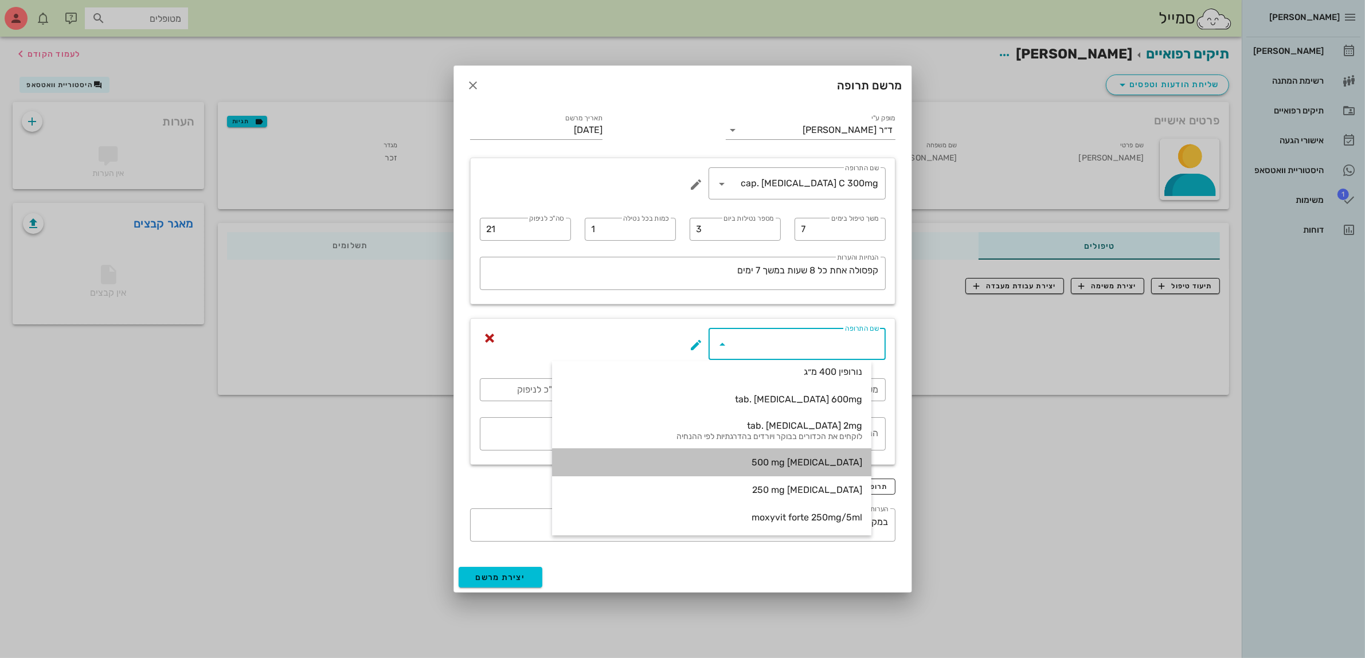
click at [835, 453] on div "[MEDICAL_DATA] 500 mg" at bounding box center [711, 462] width 301 height 25
type input "[MEDICAL_DATA] 500 mg"
type input "5"
type input "2"
type input "1"
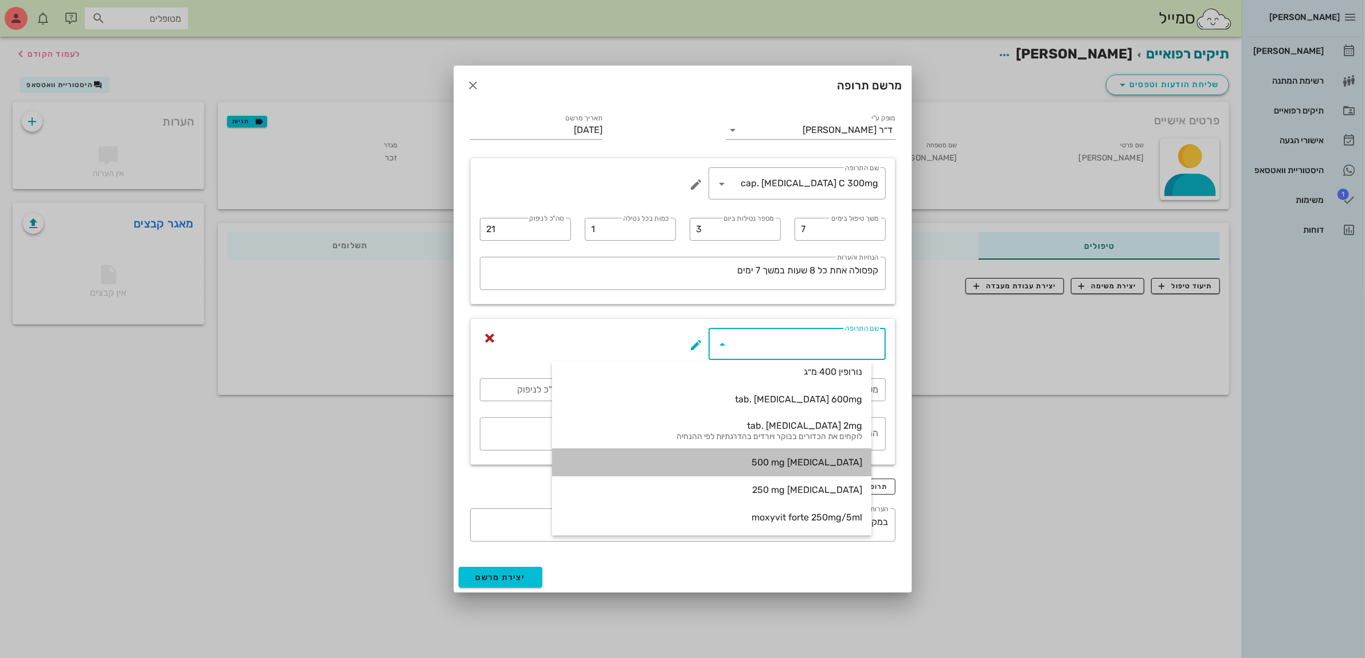
type input "10"
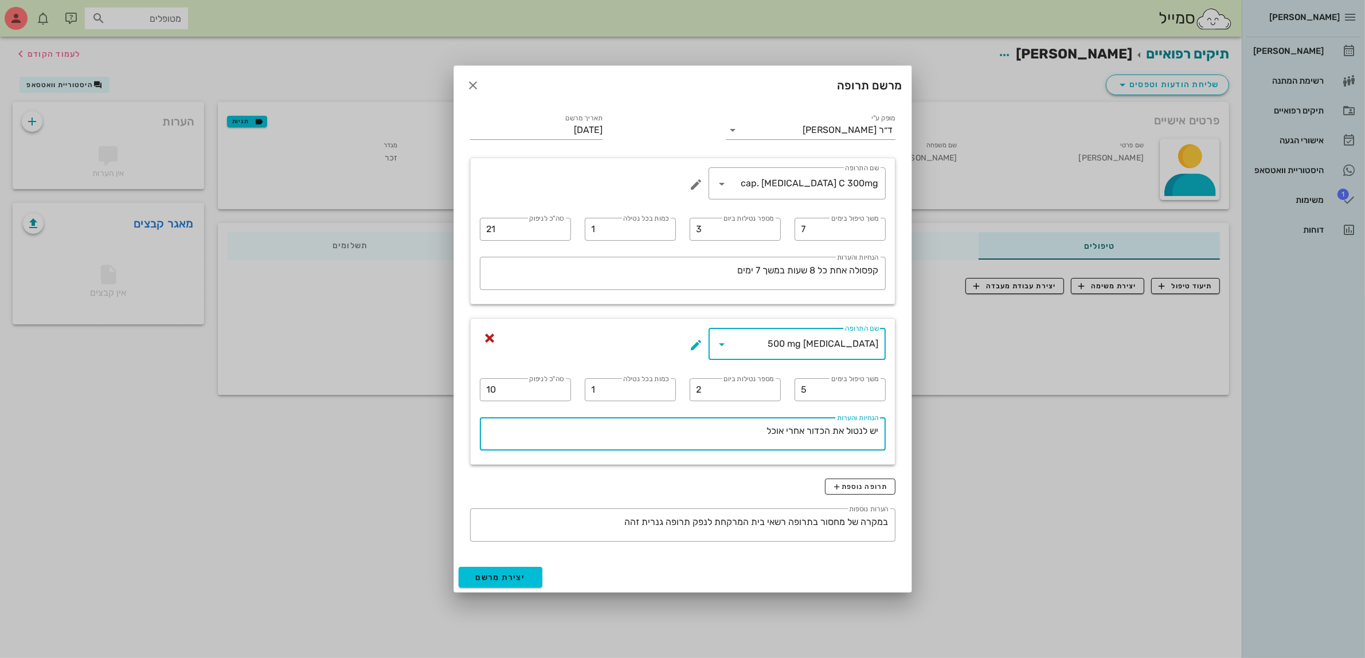
click at [743, 440] on textarea "יש לנטול את הכדור אחרי אוכל" at bounding box center [679, 437] width 399 height 28
type textarea "יש לנטול את הכדור אחרי אוכל"
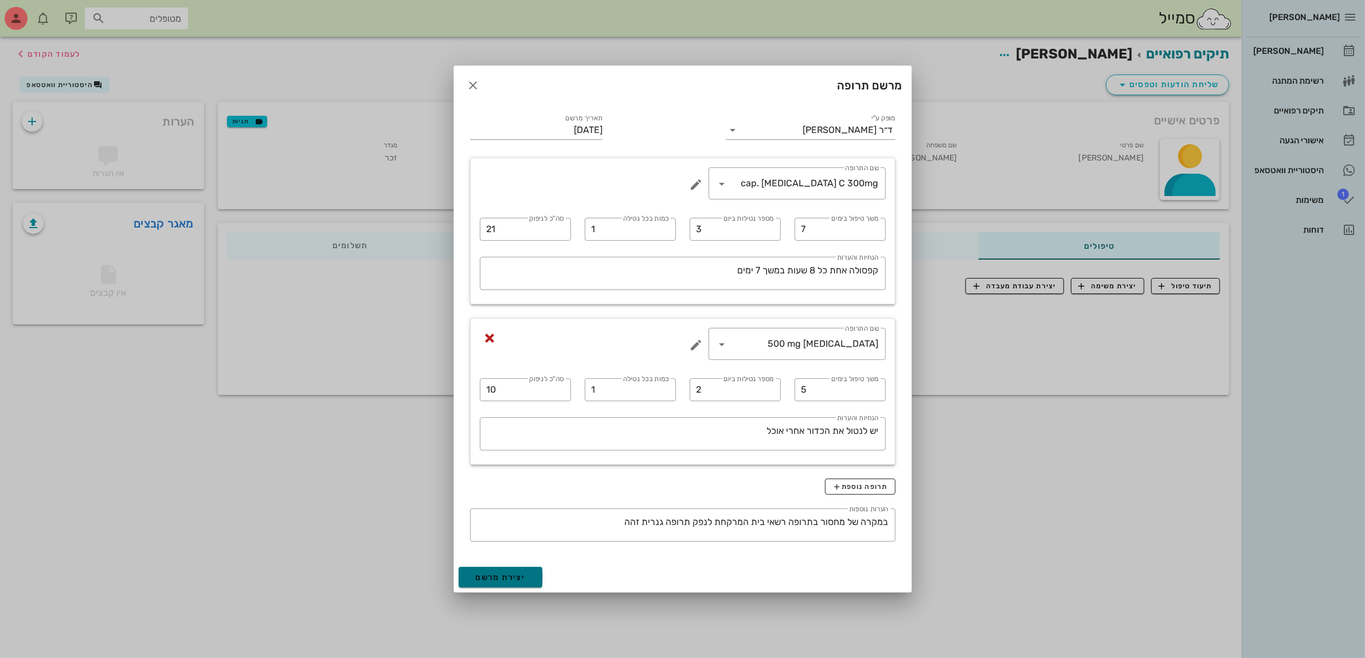
click at [493, 575] on span "יצירת מרשם" at bounding box center [501, 578] width 50 height 10
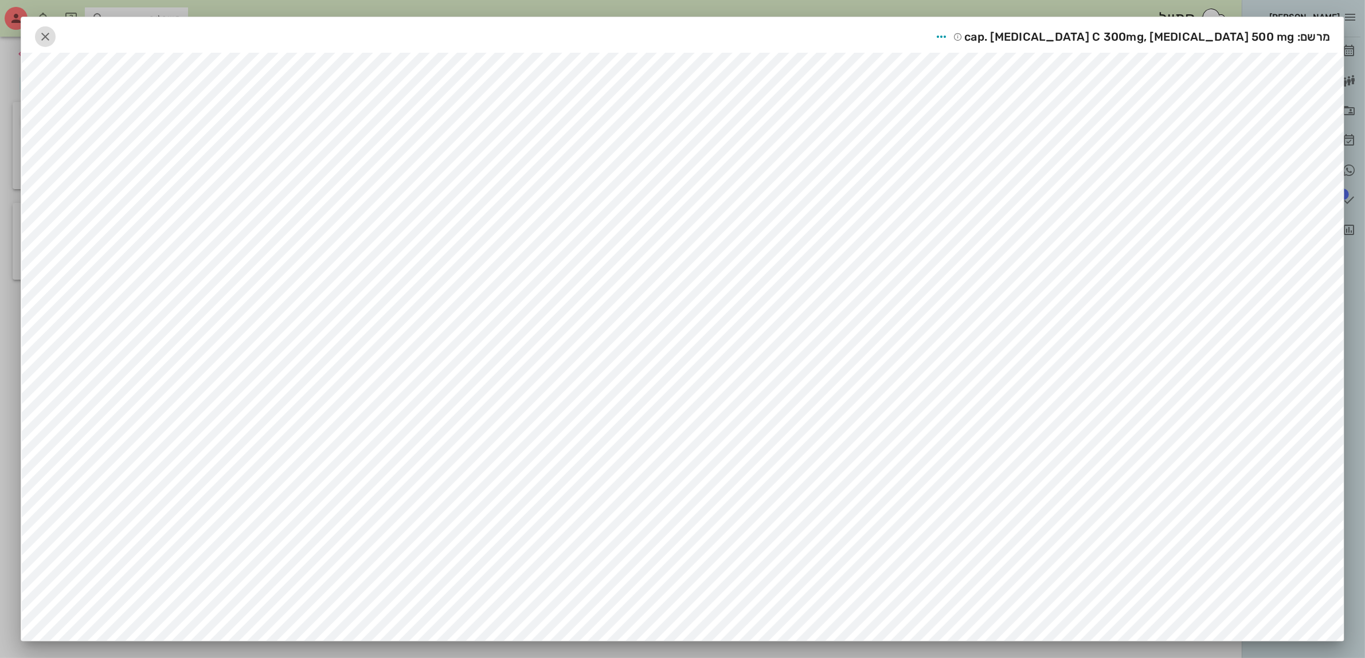
click at [52, 34] on icon "button" at bounding box center [45, 37] width 14 height 14
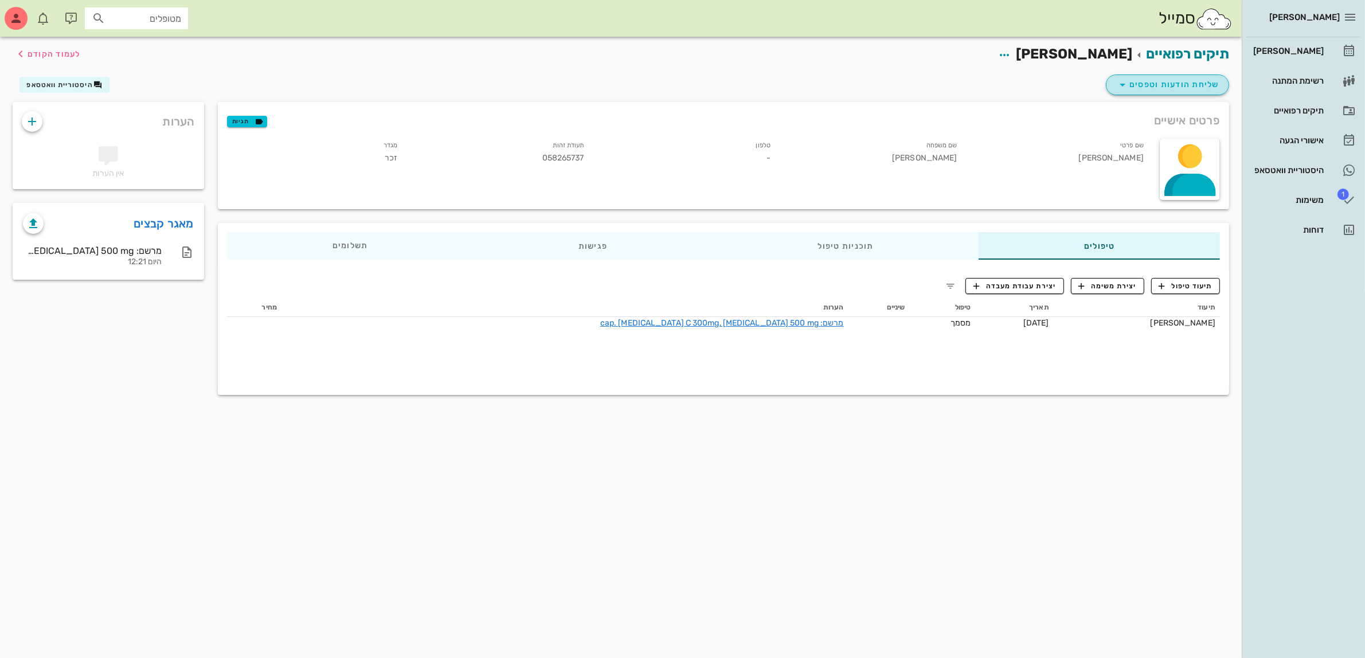
click at [1196, 87] on span "שליחת הודעות וטפסים" at bounding box center [1168, 85] width 104 height 14
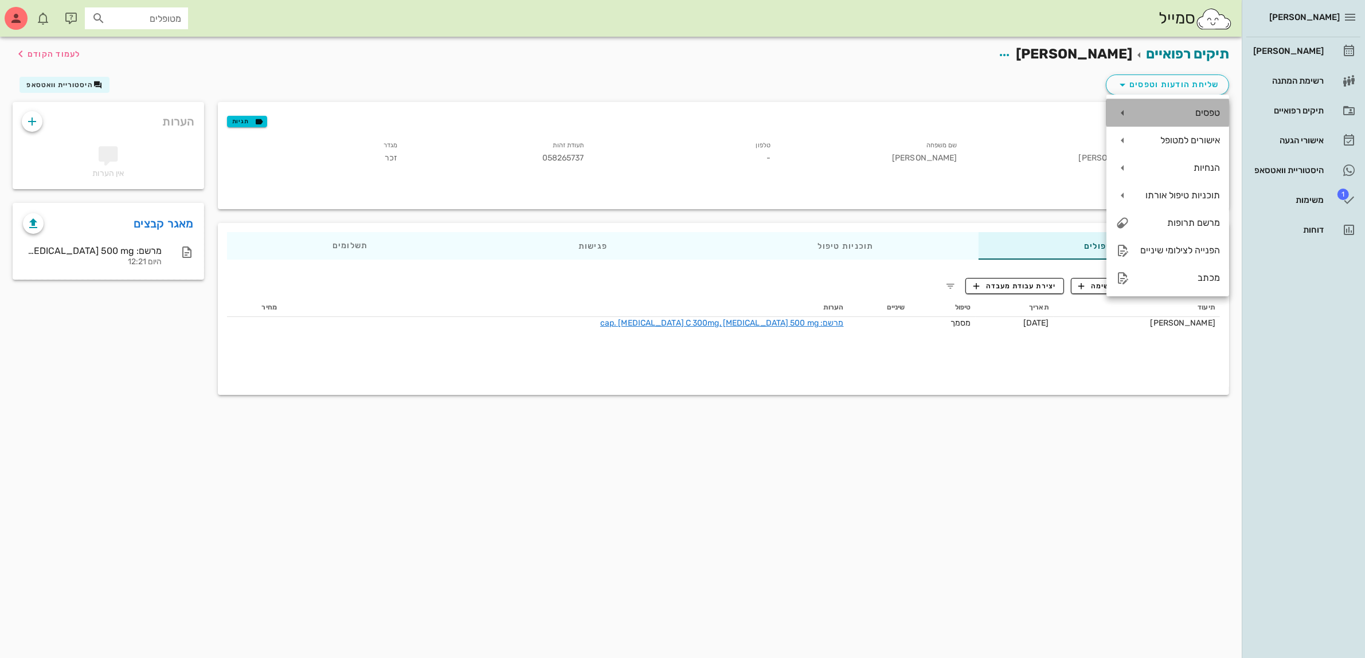
click at [1198, 109] on div "טפסים" at bounding box center [1179, 112] width 81 height 11
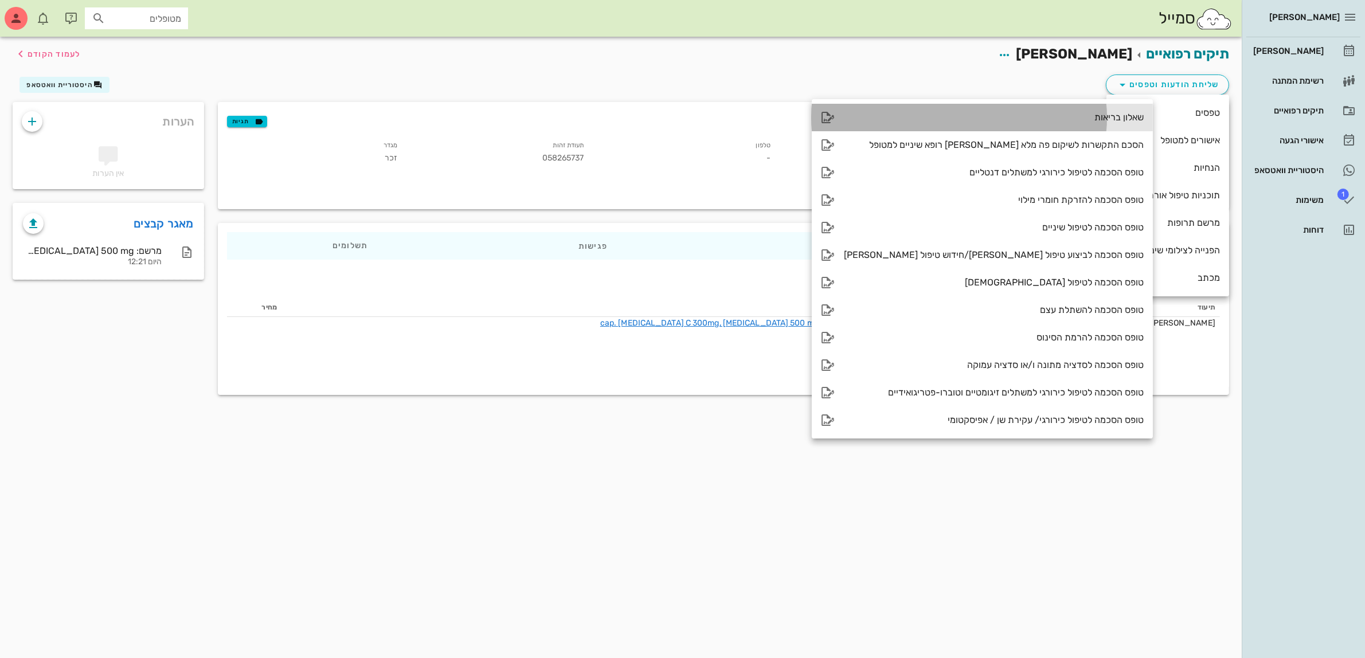
click at [1055, 116] on div "שאלון בריאות" at bounding box center [994, 117] width 300 height 11
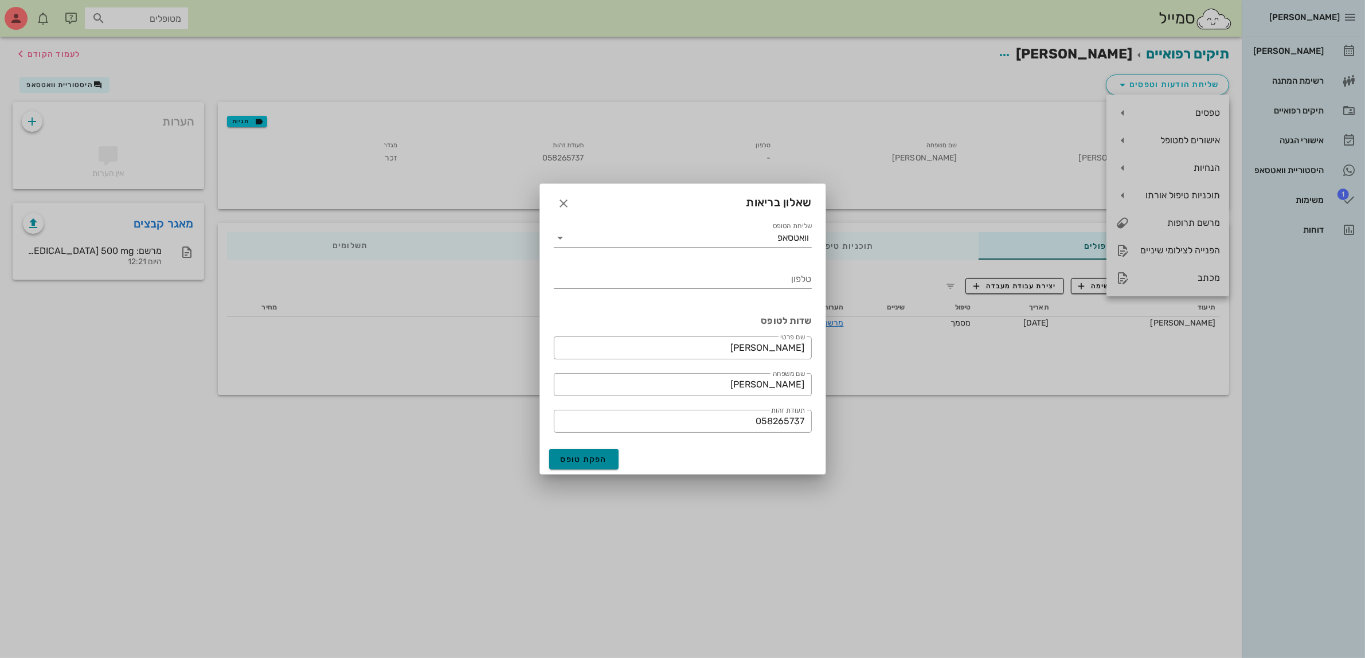
click at [569, 456] on span "הפקת טופס" at bounding box center [584, 460] width 47 height 10
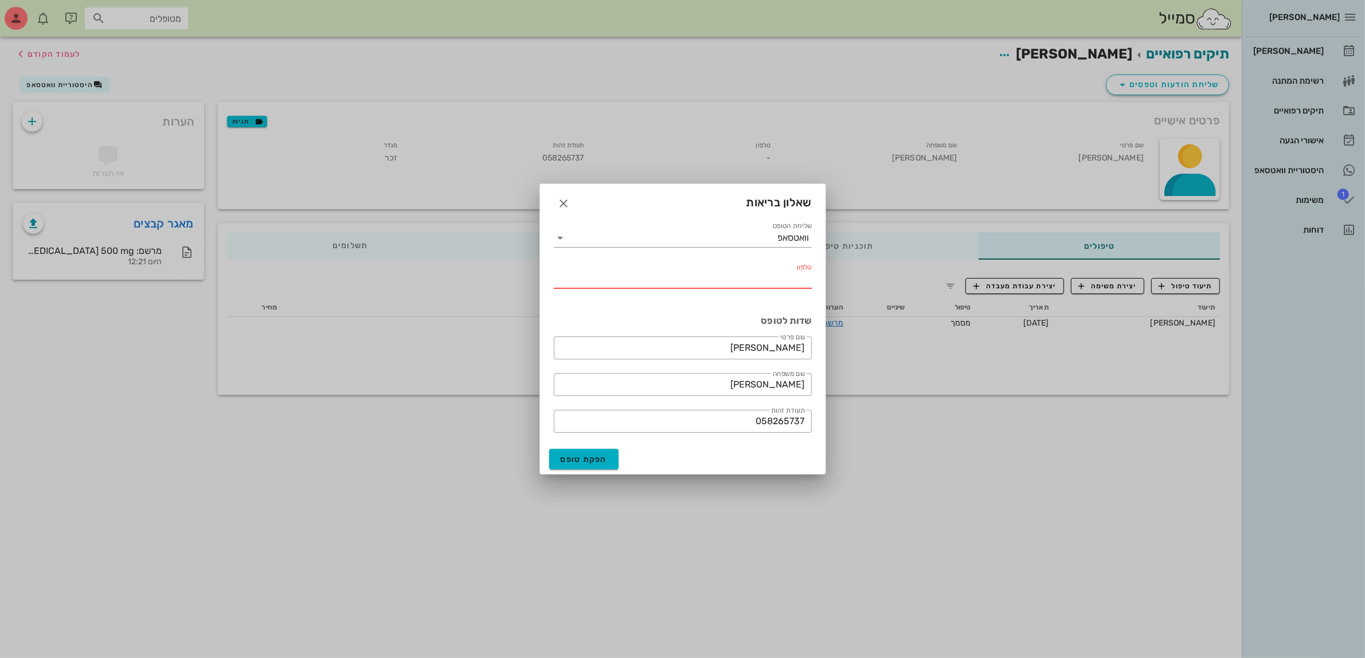
click at [757, 284] on input "טלפון" at bounding box center [683, 279] width 258 height 18
drag, startPoint x: 615, startPoint y: 273, endPoint x: 509, endPoint y: 285, distance: 106.7
click at [509, 285] on div "[PERSON_NAME] יומן מרפאה רשימת המתנה תיקים רפואיים אישורי הגעה היסטוריית וואטסא…" at bounding box center [682, 329] width 1365 height 658
type input "054-9033147"
click at [592, 460] on span "הפקת טופס" at bounding box center [584, 460] width 47 height 10
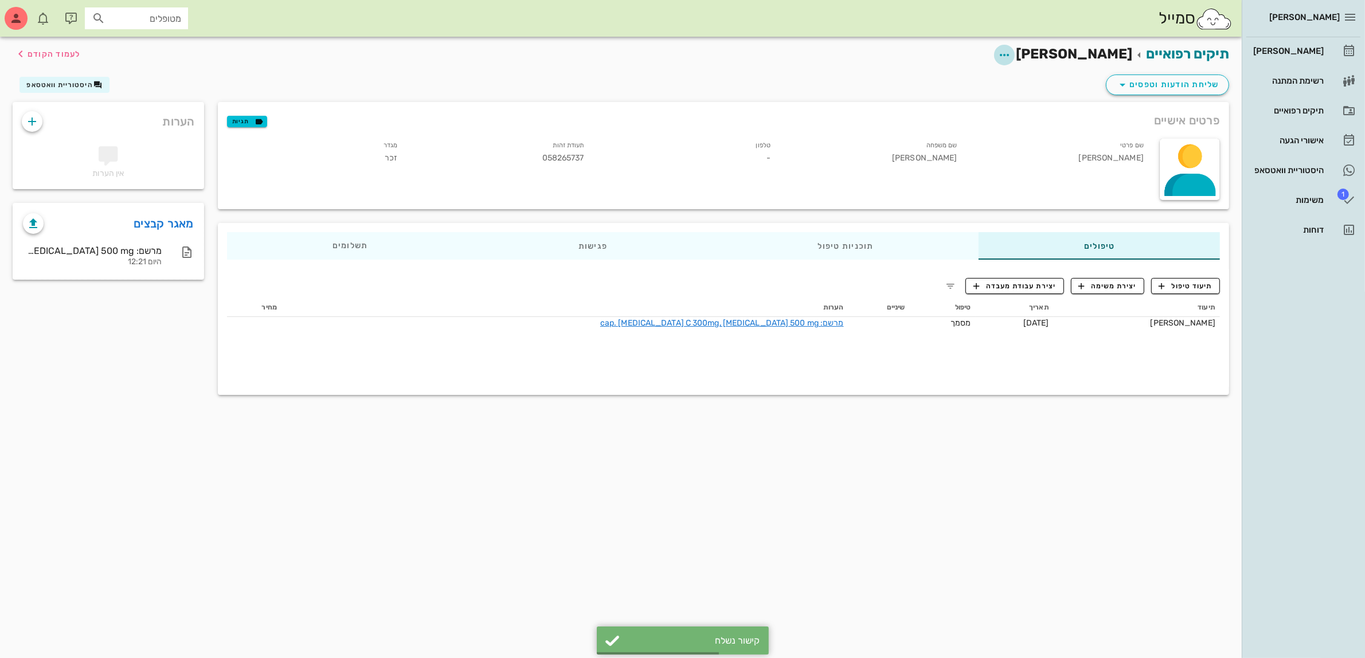
click at [1011, 52] on icon "button" at bounding box center [1004, 55] width 14 height 14
click at [1019, 81] on div "עריכת פרטי מטופל" at bounding box center [1015, 82] width 86 height 11
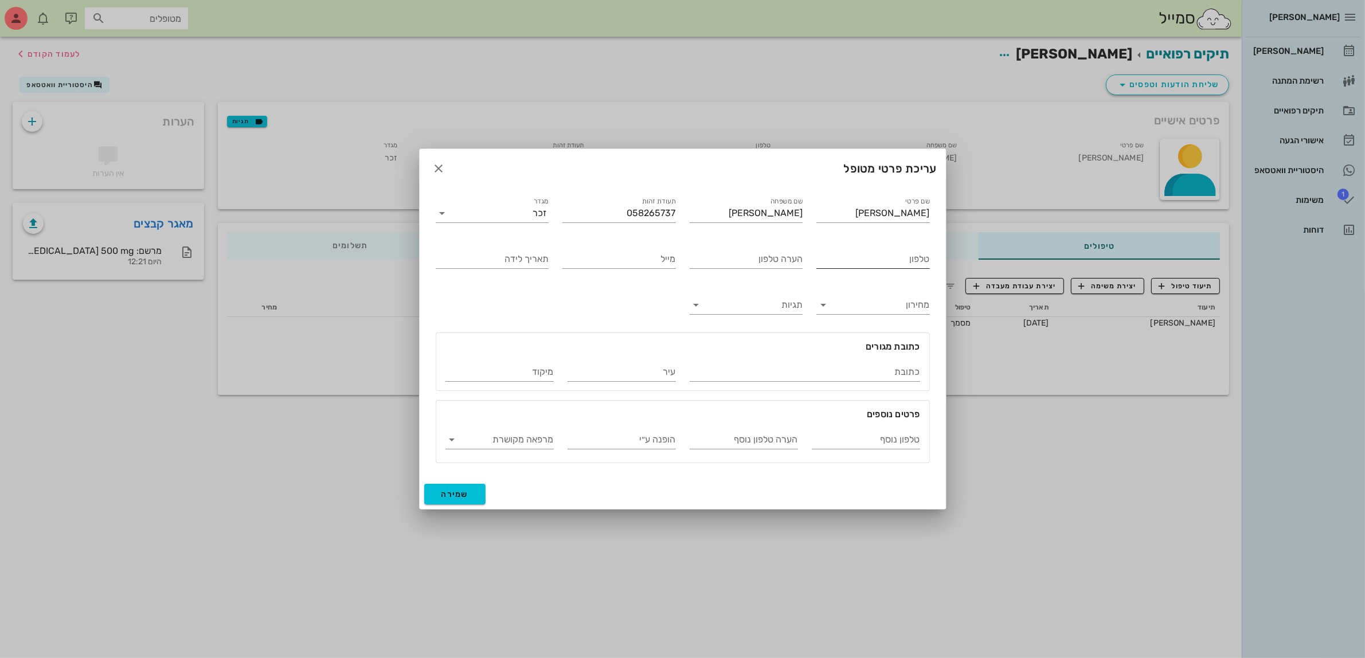
click at [872, 257] on input "טלפון" at bounding box center [873, 259] width 114 height 18
paste input "054-9033147"
type input "054-9033147"
click at [459, 500] on button "שמירה" at bounding box center [455, 494] width 62 height 21
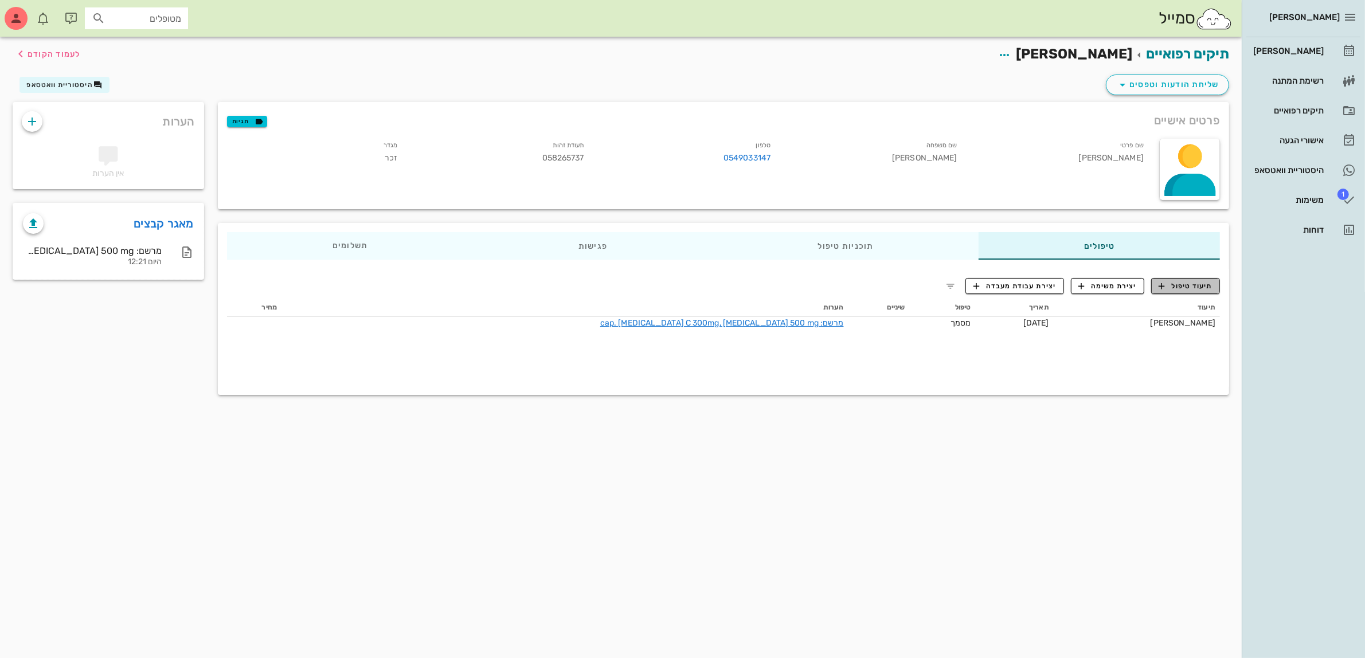
click at [1192, 287] on span "תיעוד טיפול" at bounding box center [1185, 286] width 53 height 10
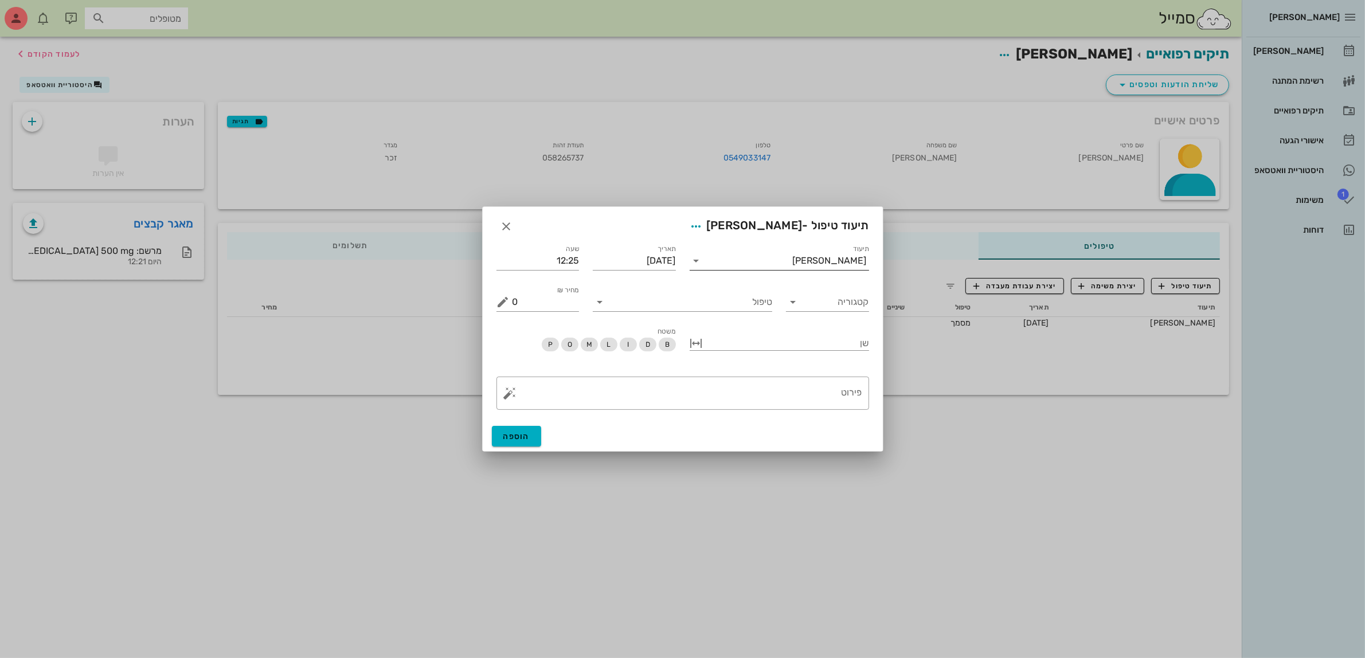
click at [793, 257] on input "תיעוד" at bounding box center [749, 261] width 87 height 18
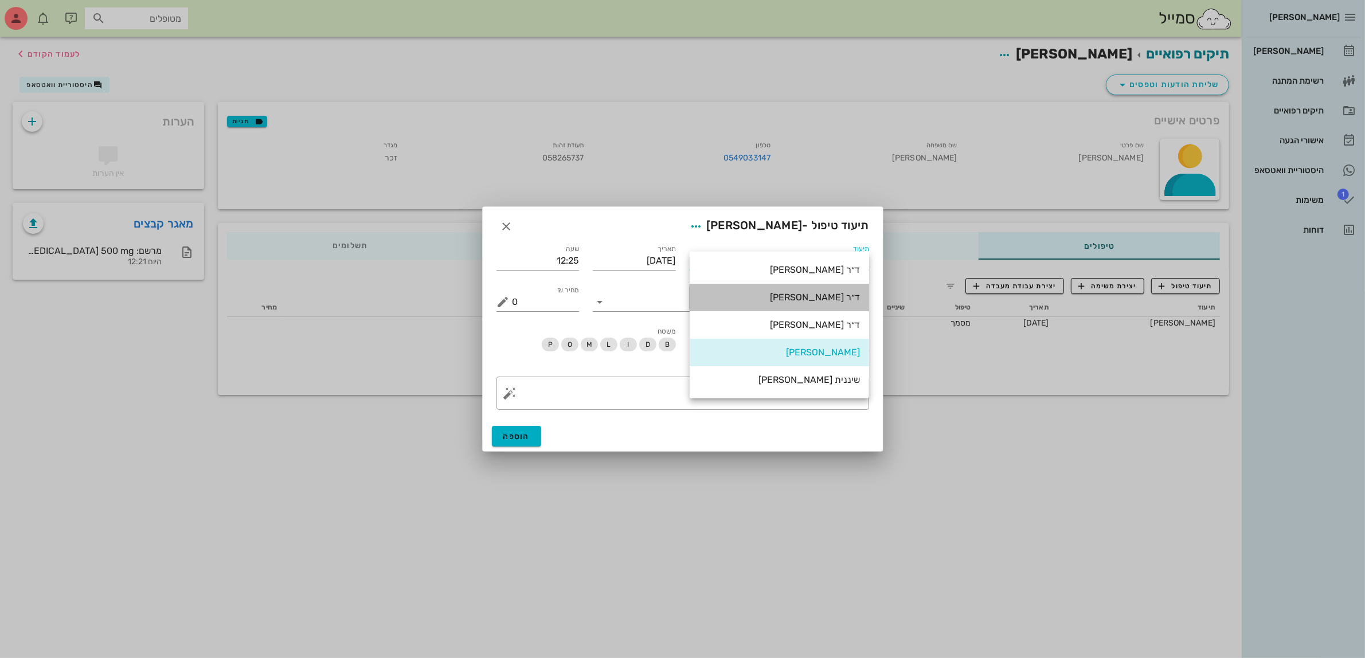
click at [838, 299] on div "ד״ר [PERSON_NAME]" at bounding box center [779, 297] width 161 height 11
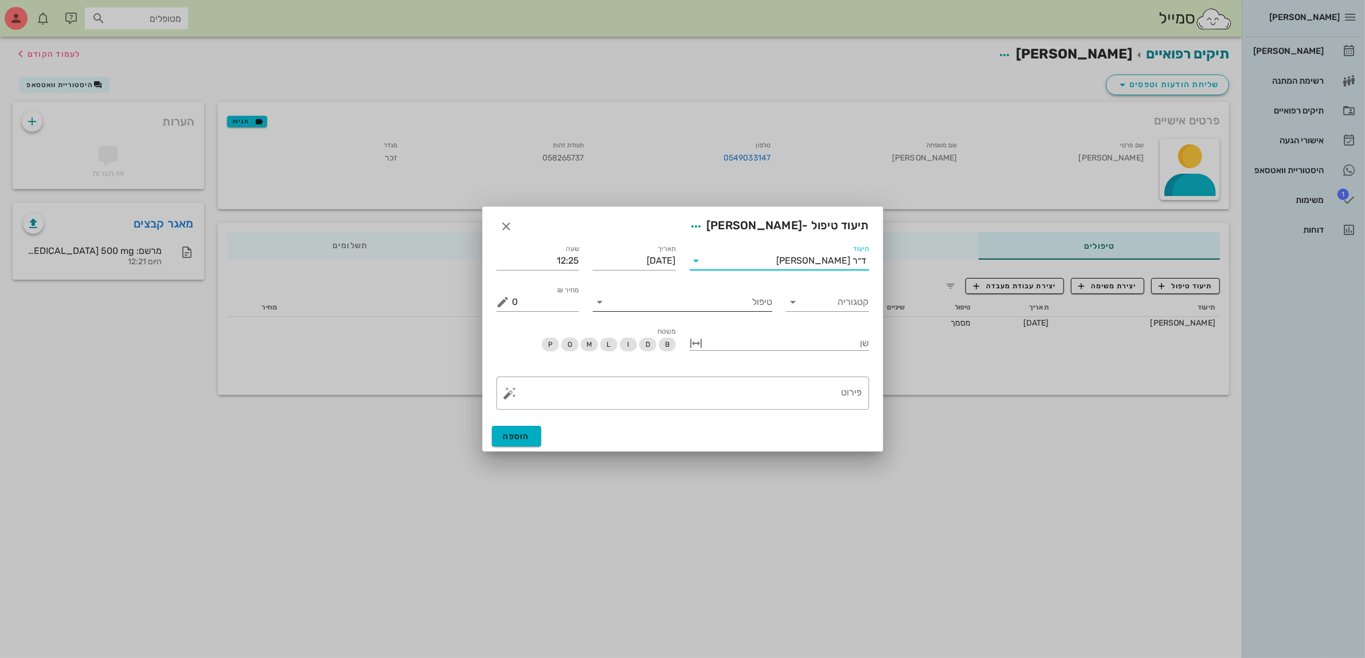
click at [762, 307] on input "טיפול" at bounding box center [690, 302] width 163 height 18
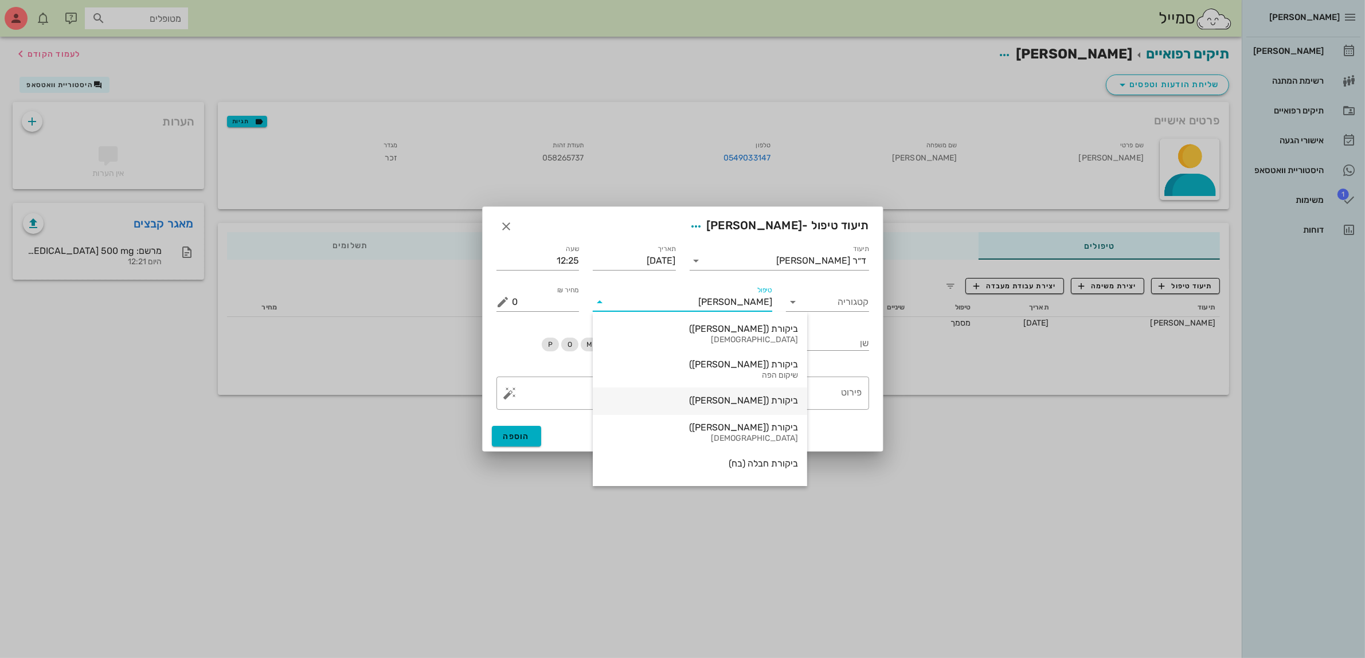
type input "[PERSON_NAME]"
click at [915, 315] on div at bounding box center [682, 329] width 1365 height 658
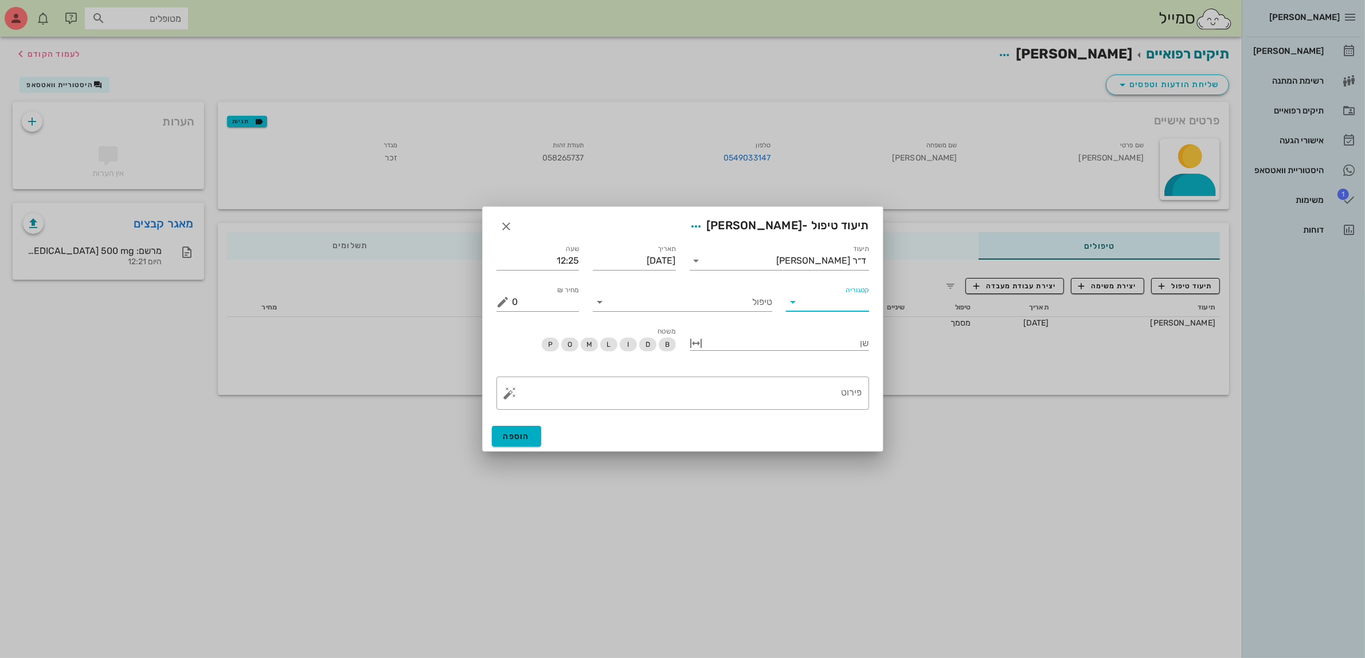
click at [821, 299] on input "קטגוריה" at bounding box center [836, 302] width 65 height 18
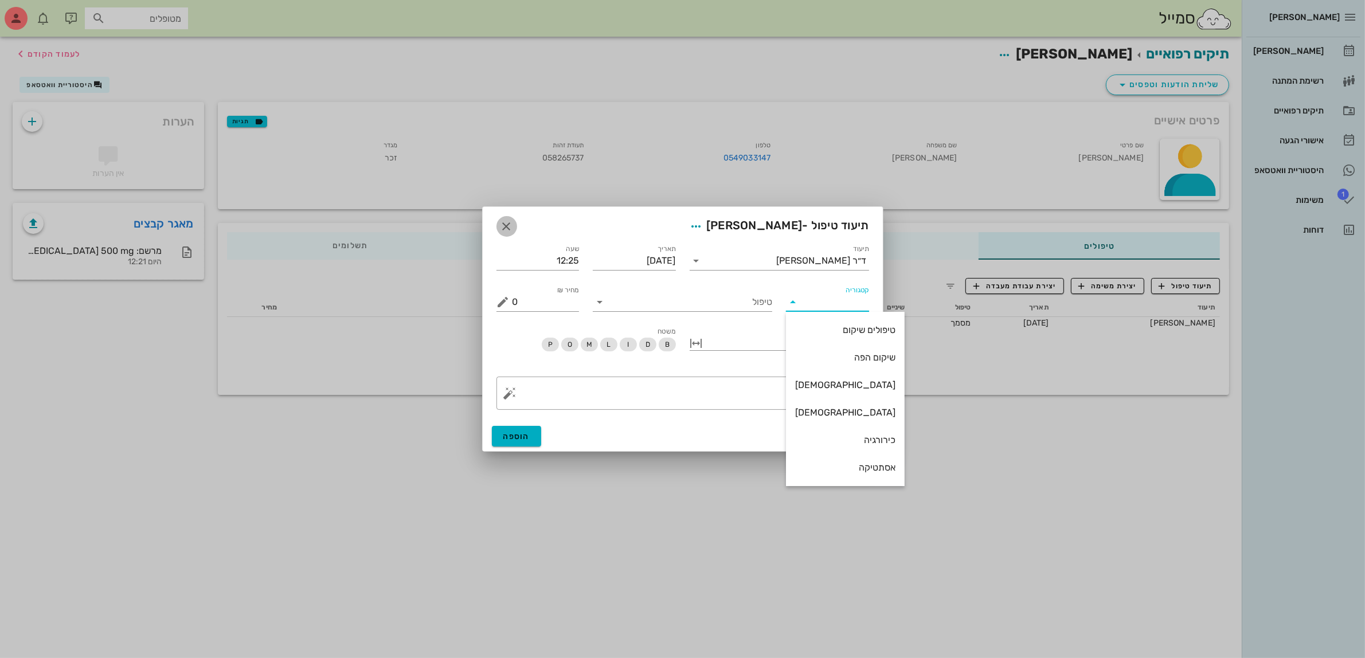
click at [510, 228] on icon "button" at bounding box center [507, 227] width 14 height 14
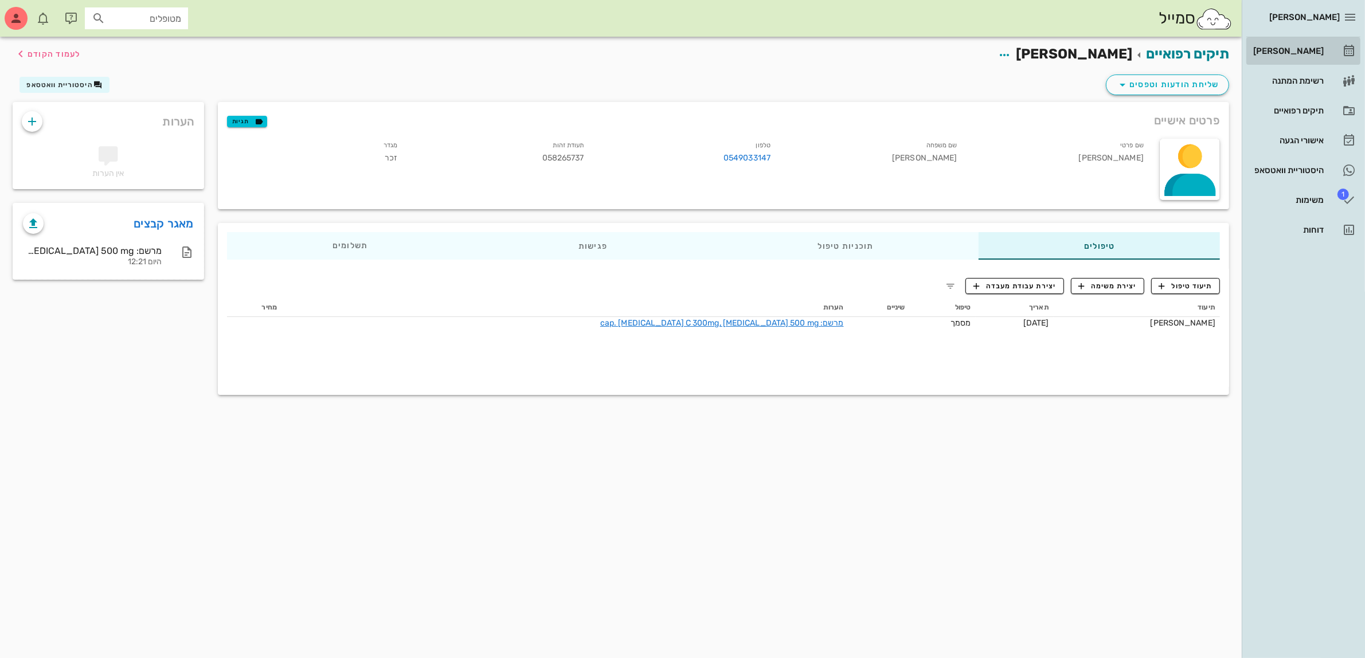
click at [1297, 52] on div "[PERSON_NAME]" at bounding box center [1287, 50] width 73 height 9
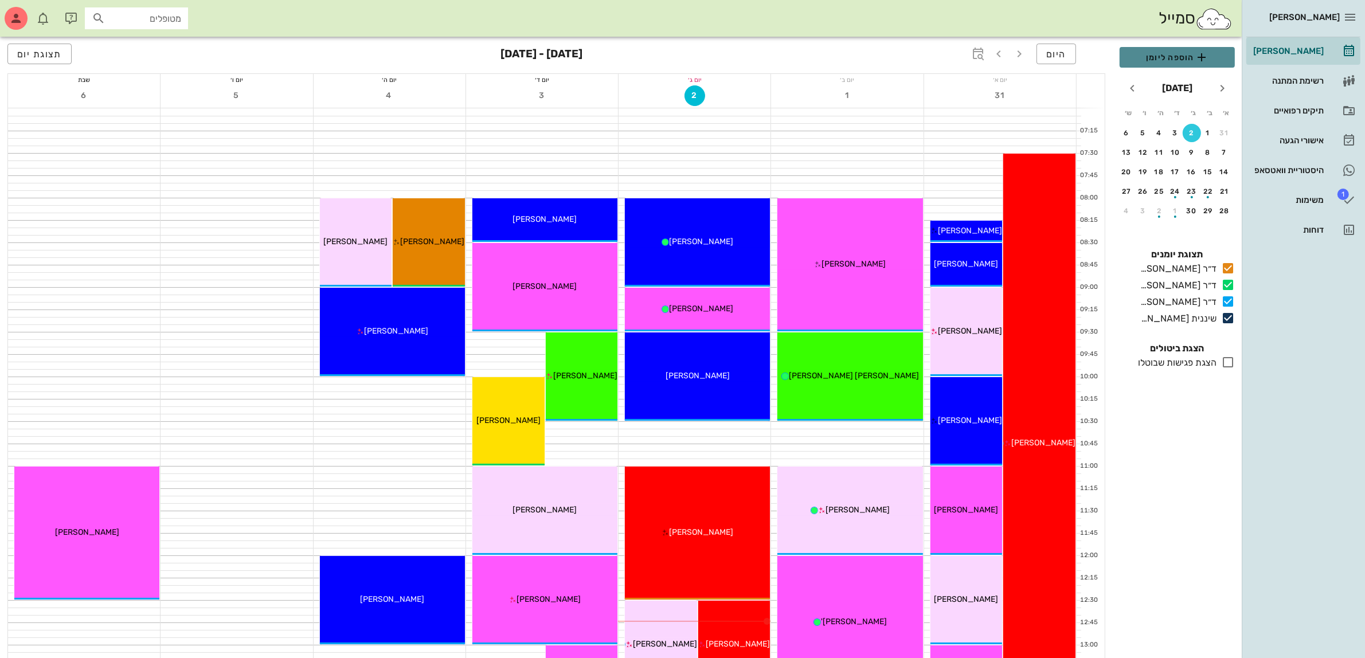
click at [1164, 53] on span "הוספה ליומן" at bounding box center [1177, 57] width 97 height 14
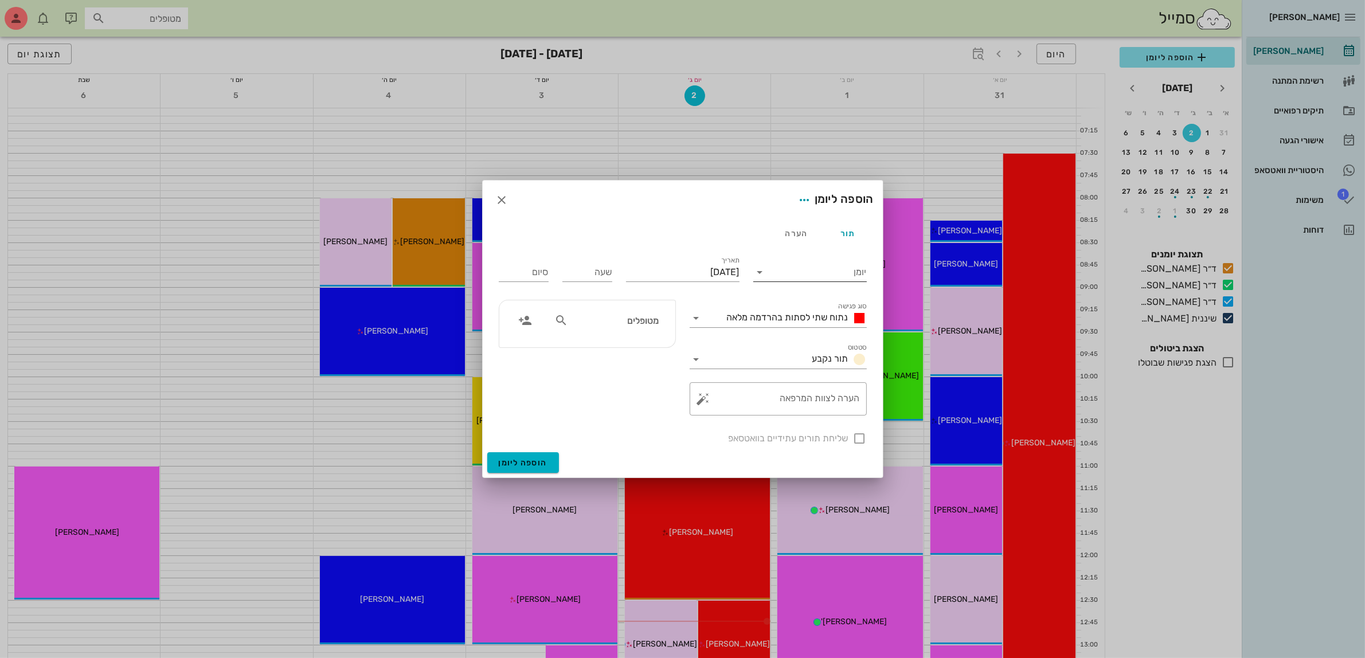
click at [797, 278] on input "יומן" at bounding box center [817, 272] width 97 height 18
click at [827, 331] on div "ד״ר [PERSON_NAME]" at bounding box center [812, 336] width 101 height 11
click at [800, 311] on div "נתוח שתי לסתות בהרדמה מלאה" at bounding box center [794, 318] width 144 height 14
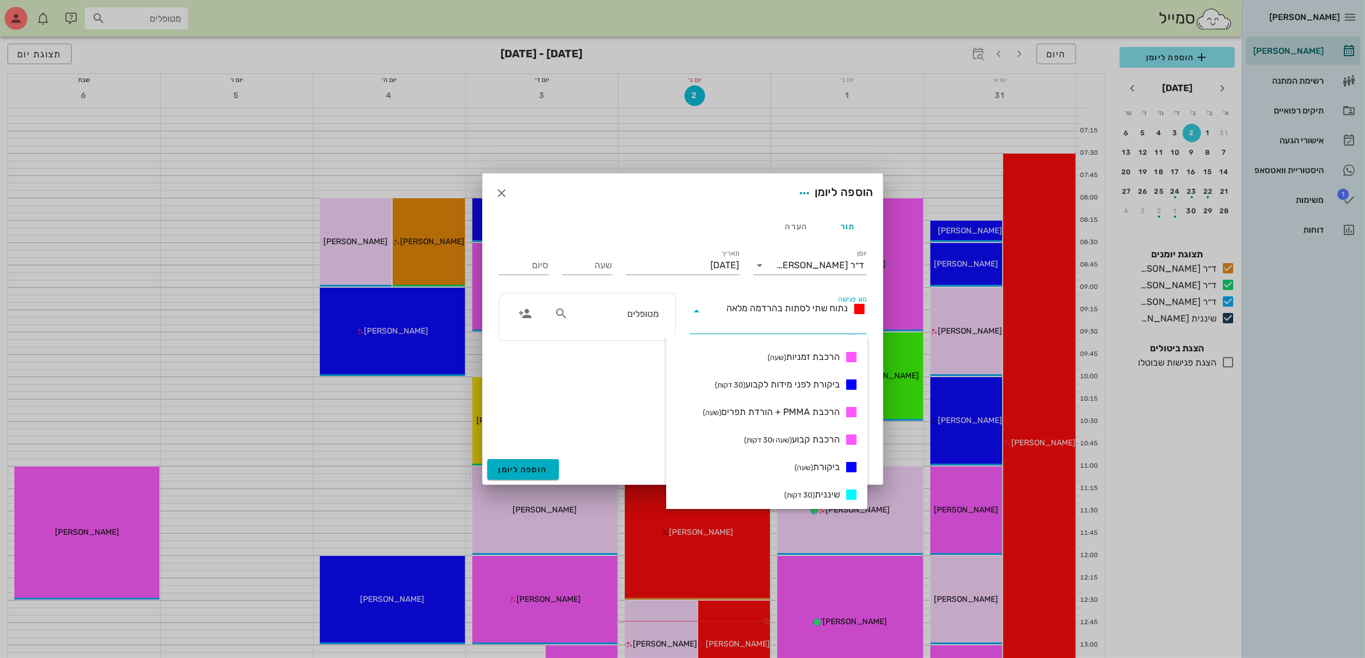
scroll to position [430, 0]
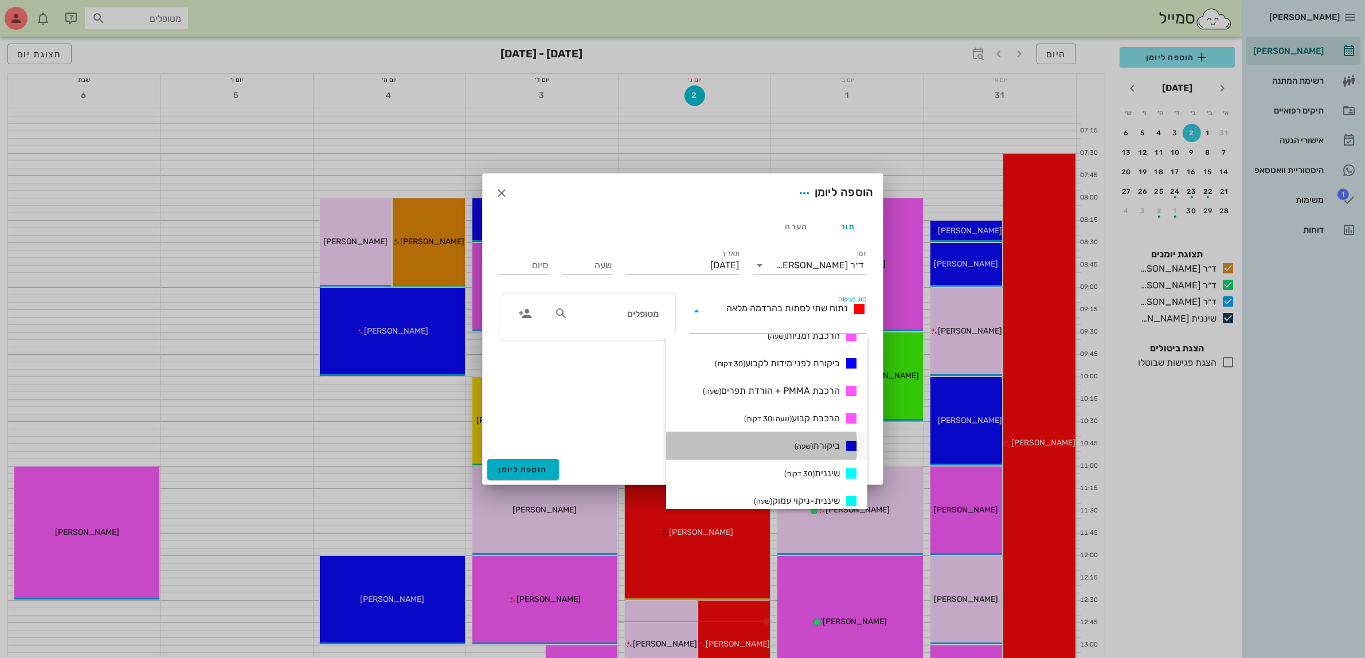
click at [819, 446] on span "ביקורת (שעה)" at bounding box center [817, 446] width 45 height 14
type input "01:00"
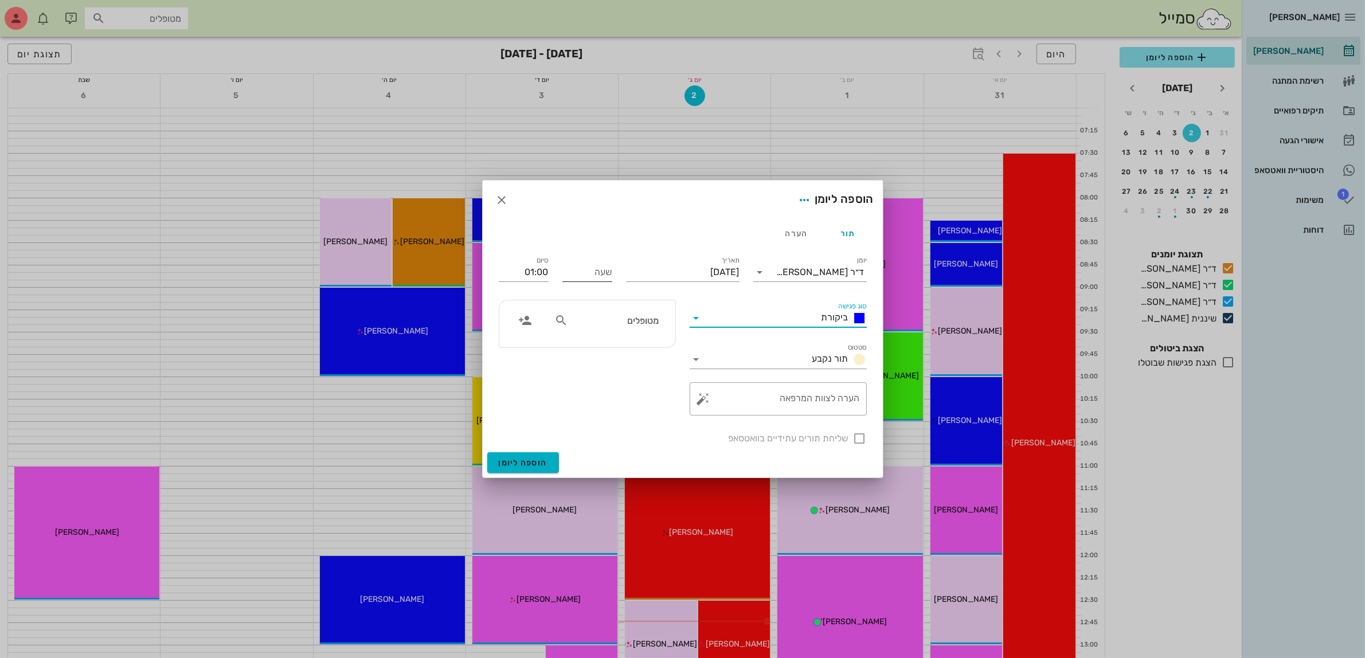
click at [594, 271] on input "שעה" at bounding box center [587, 272] width 50 height 18
type input "12:30"
click at [534, 273] on div "סיום 13:30" at bounding box center [524, 270] width 64 height 46
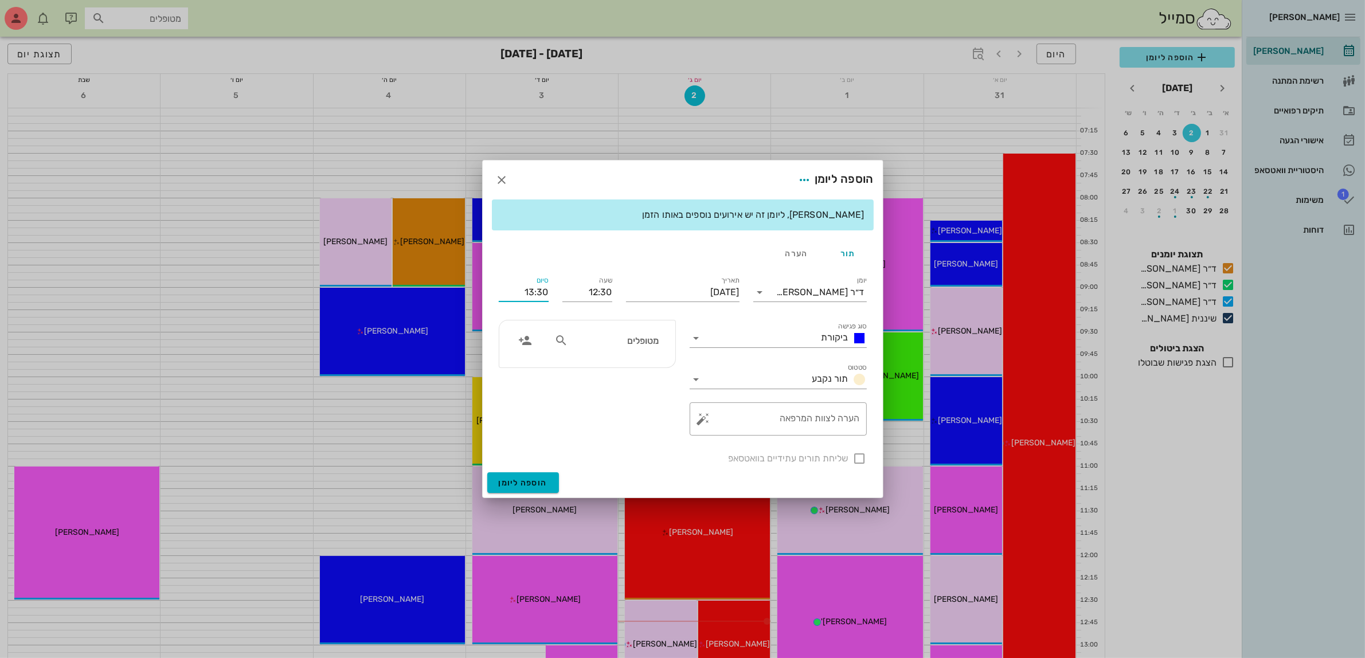
drag, startPoint x: 523, startPoint y: 289, endPoint x: 620, endPoint y: 284, distance: 97.0
click at [620, 284] on div "יומן ד״ר [PERSON_NAME] סוג פגישה ביקורת סטטוס תור נקבע תאריך [DATE] שעה 12:30 ס…" at bounding box center [683, 369] width 382 height 205
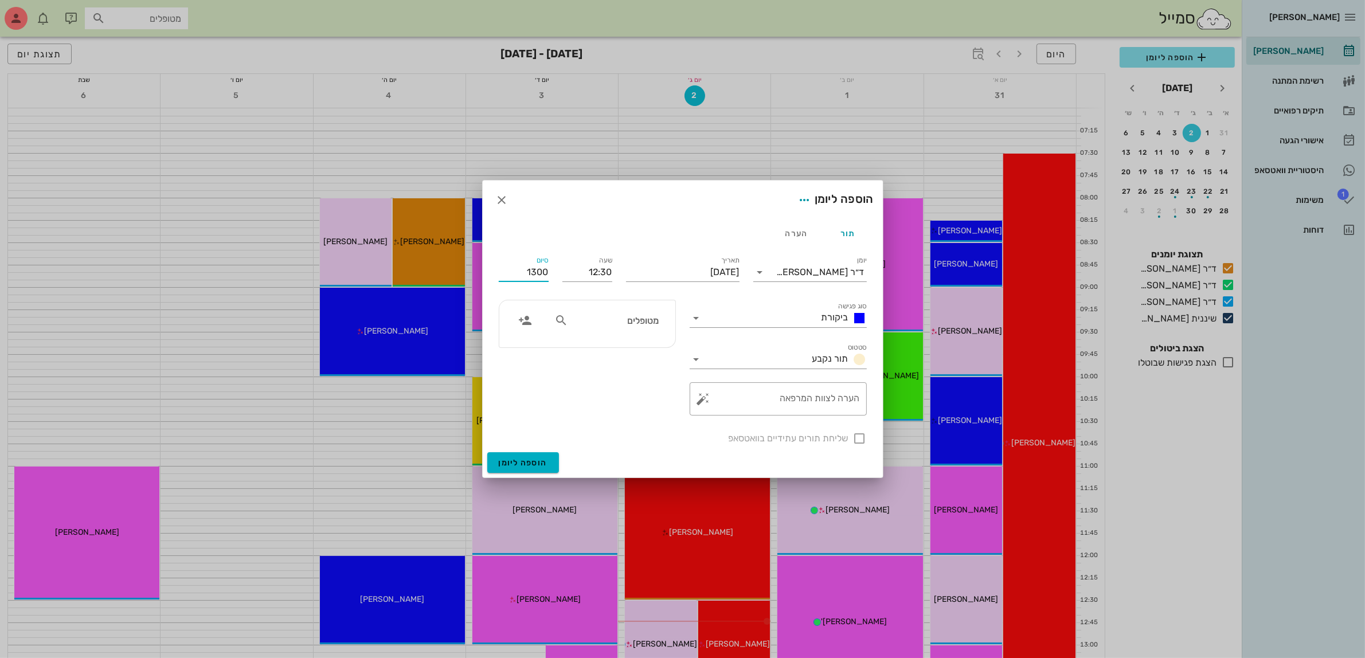
type input "13:00"
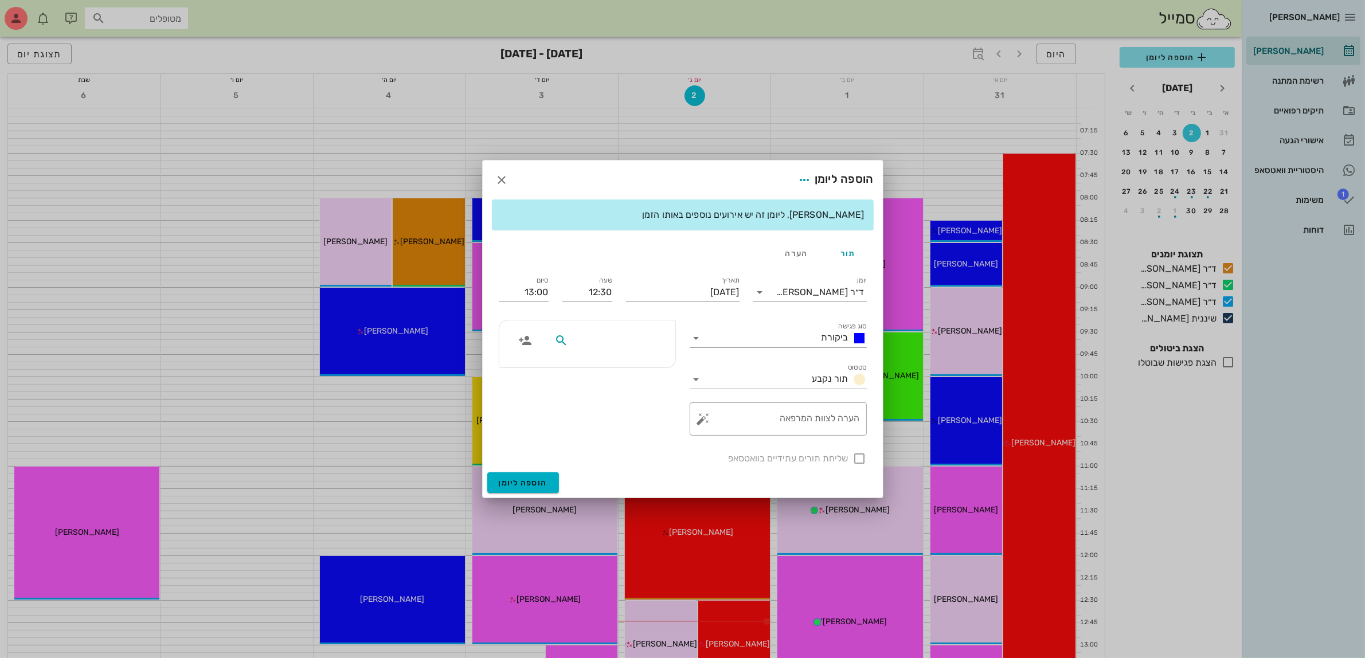
click at [615, 323] on div at bounding box center [587, 343] width 176 height 47
click at [620, 341] on input "מטופלים" at bounding box center [614, 340] width 88 height 15
type input "[PERSON_NAME]"
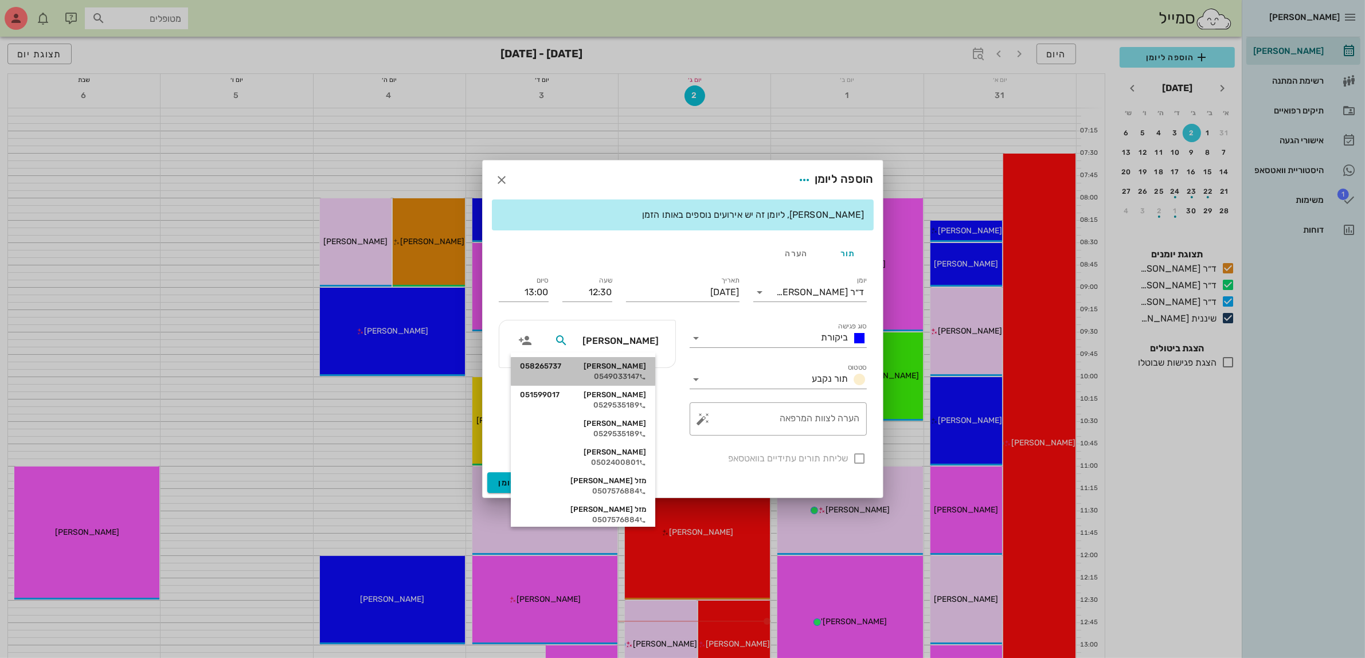
click at [633, 362] on div "[PERSON_NAME] 058265737" at bounding box center [583, 366] width 126 height 9
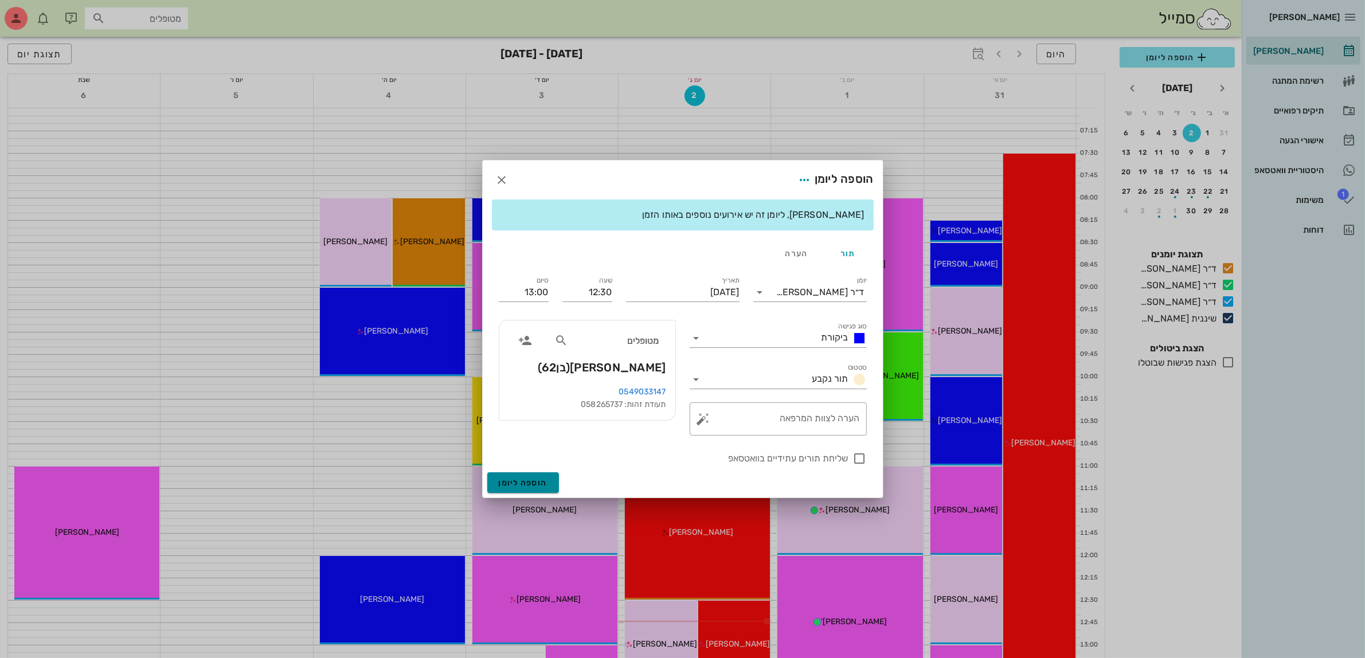
click at [519, 482] on span "הוספה ליומן" at bounding box center [523, 483] width 49 height 10
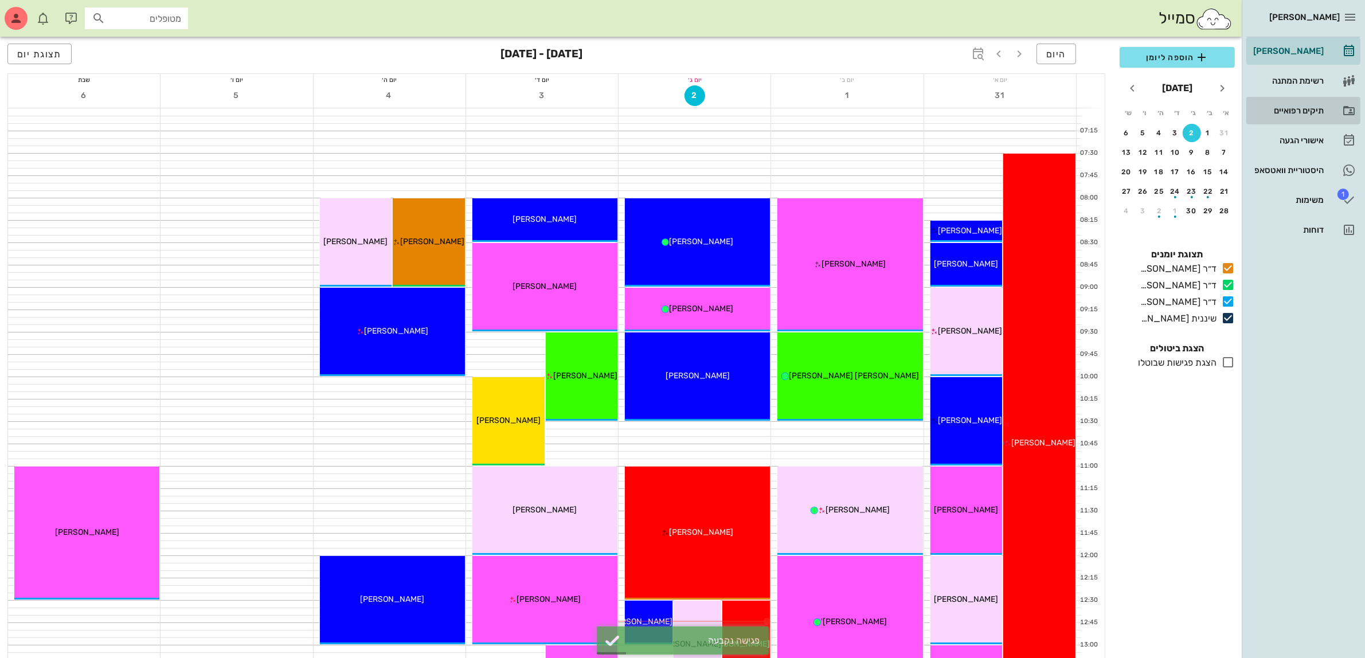
click at [1283, 111] on div "תיקים רפואיים" at bounding box center [1287, 110] width 73 height 9
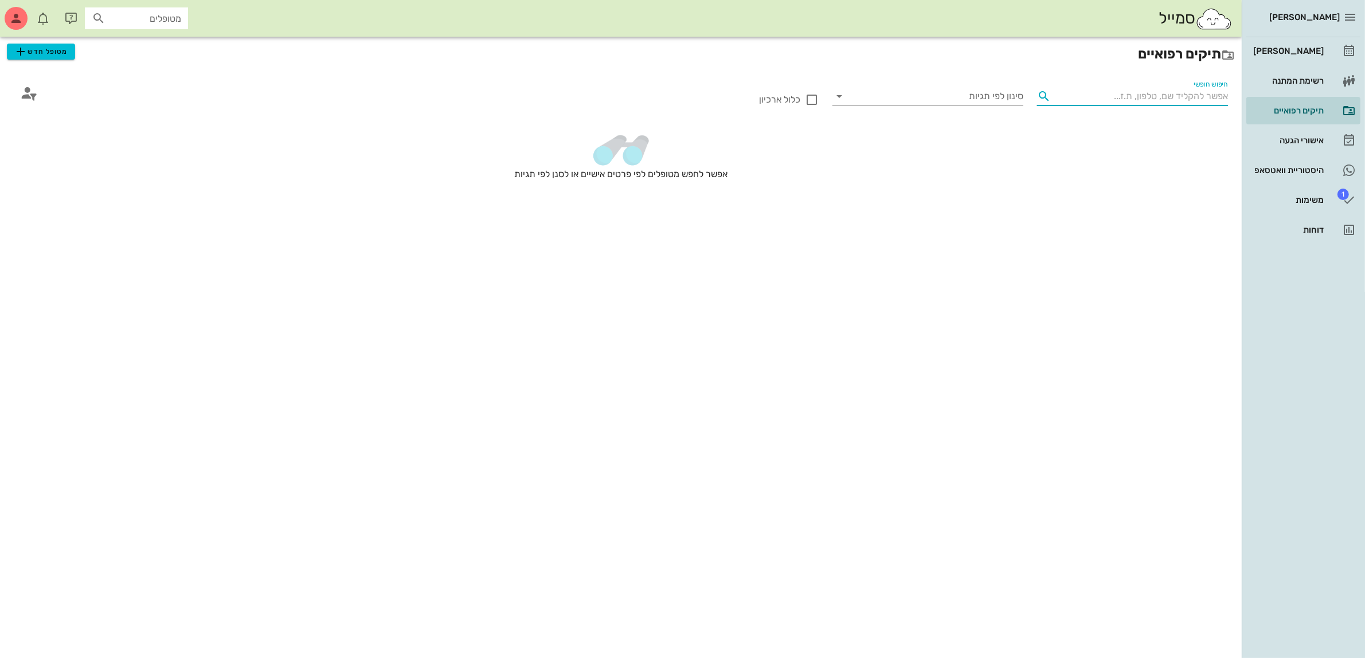
click at [1076, 93] on input "חיפוש חופשי" at bounding box center [1141, 96] width 173 height 18
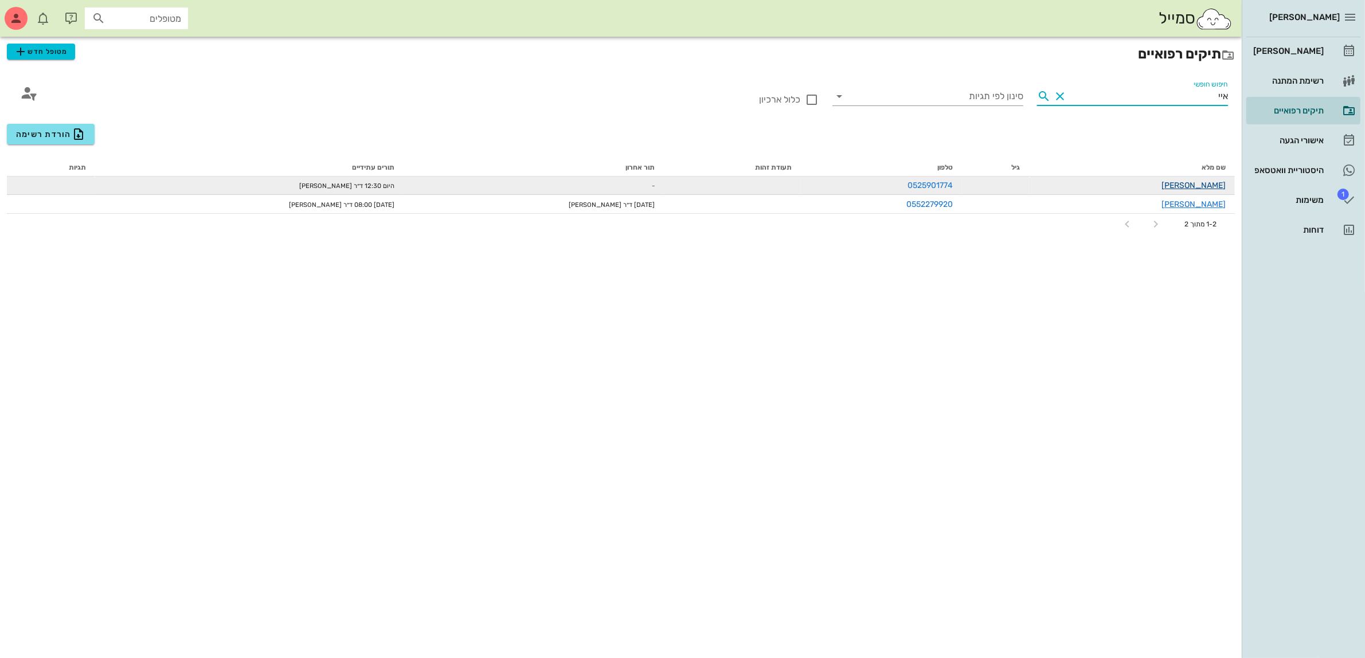
type input "איי"
click at [1188, 185] on link "[PERSON_NAME]" at bounding box center [1193, 186] width 64 height 10
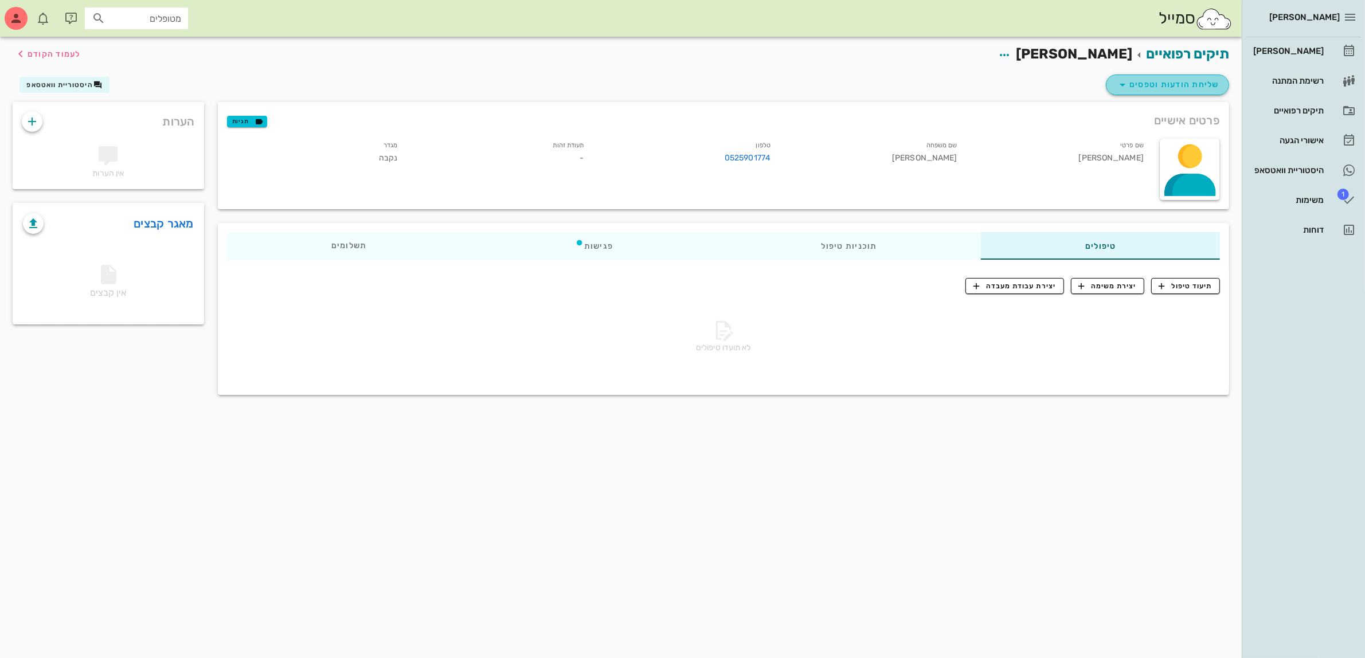
click at [1159, 82] on span "שליחת הודעות וטפסים" at bounding box center [1168, 85] width 104 height 14
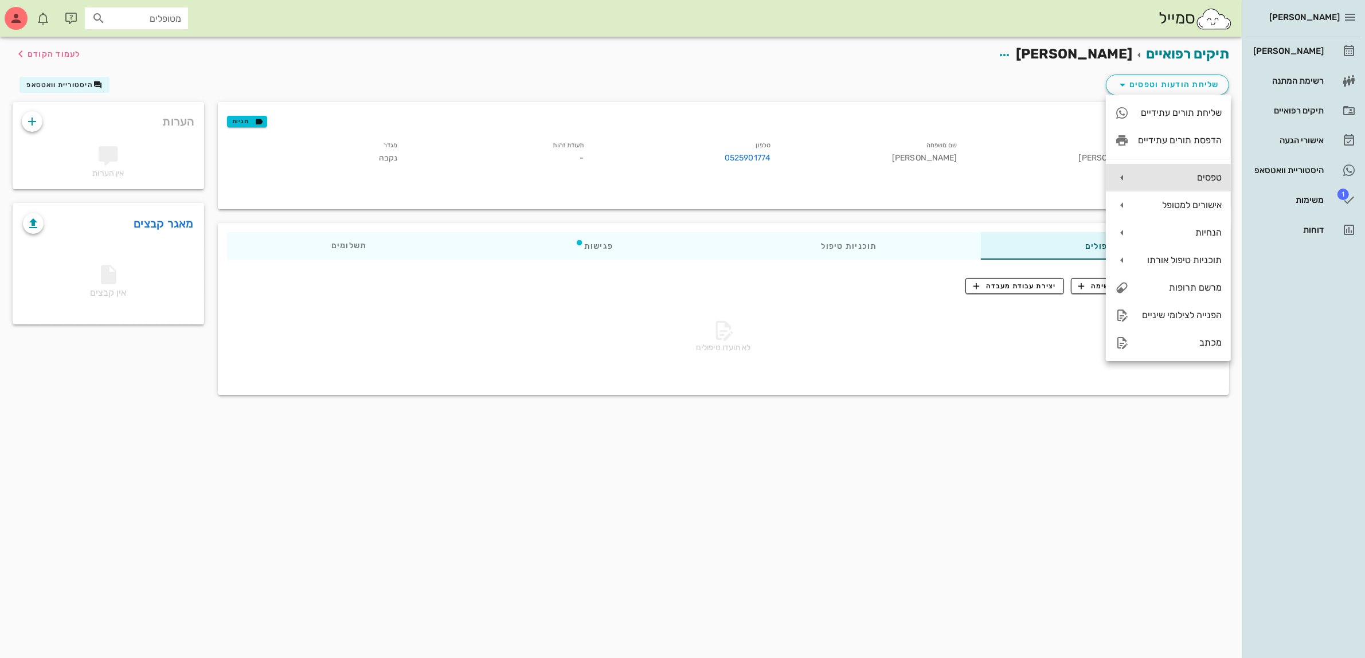
click at [1177, 177] on div "טפסים" at bounding box center [1180, 177] width 84 height 11
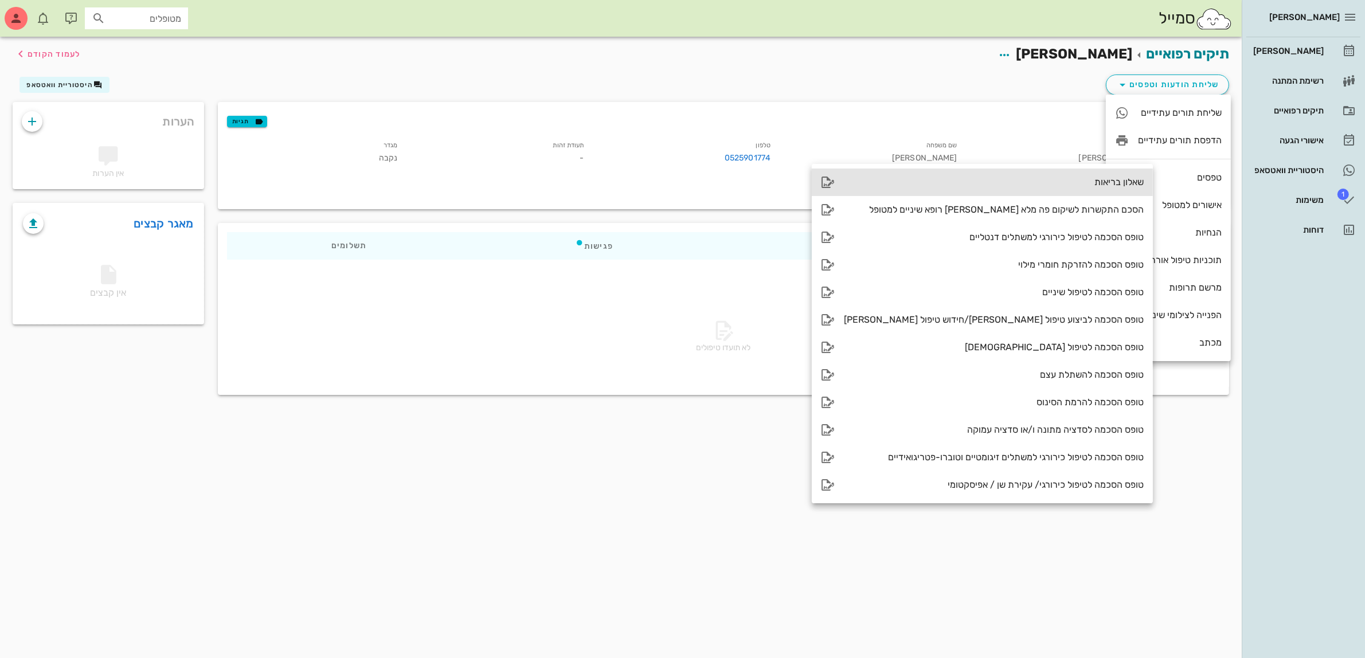
click at [1061, 179] on div "שאלון בריאות" at bounding box center [994, 182] width 300 height 11
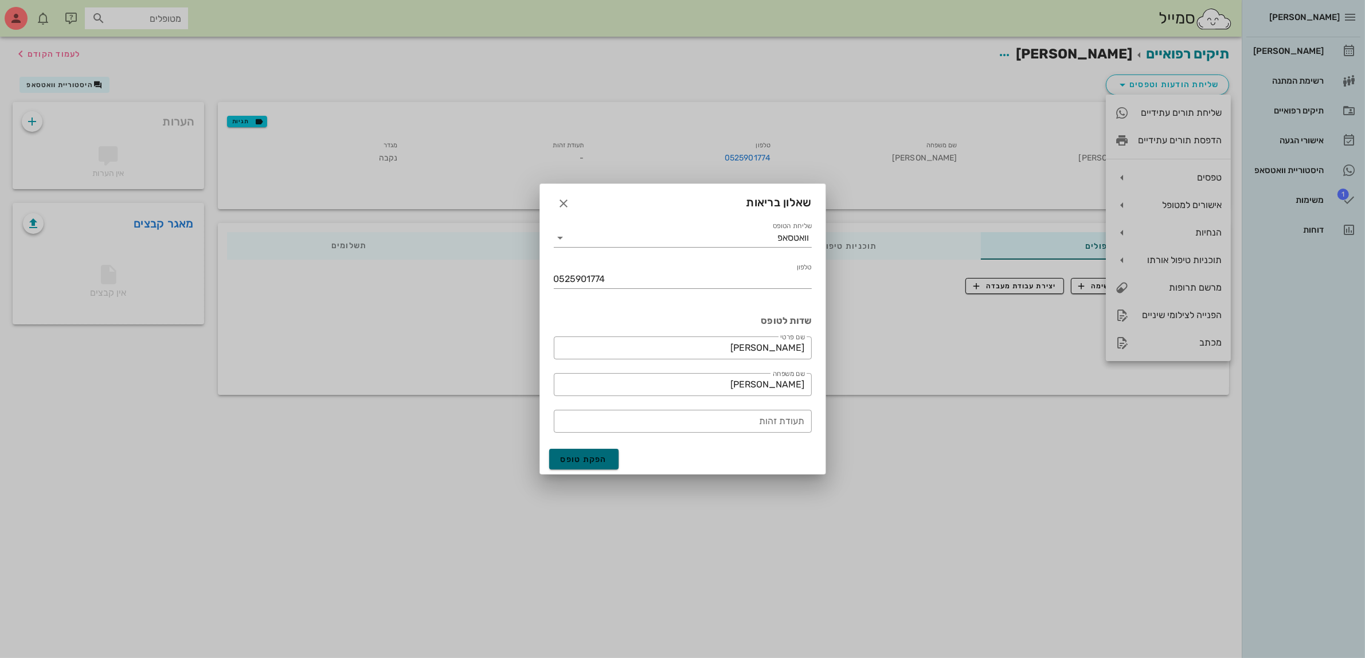
click at [586, 453] on button "הפקת טופס" at bounding box center [584, 459] width 70 height 21
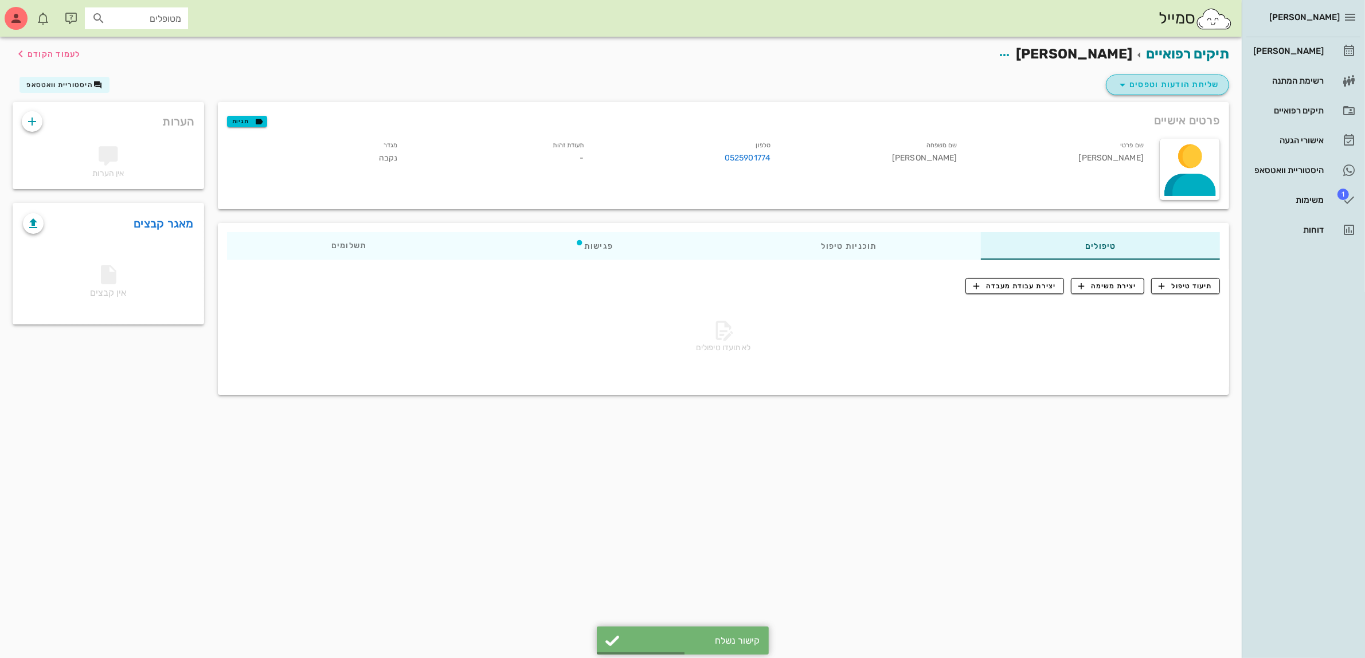
click at [1165, 79] on span "שליחת הודעות וטפסים" at bounding box center [1168, 85] width 104 height 14
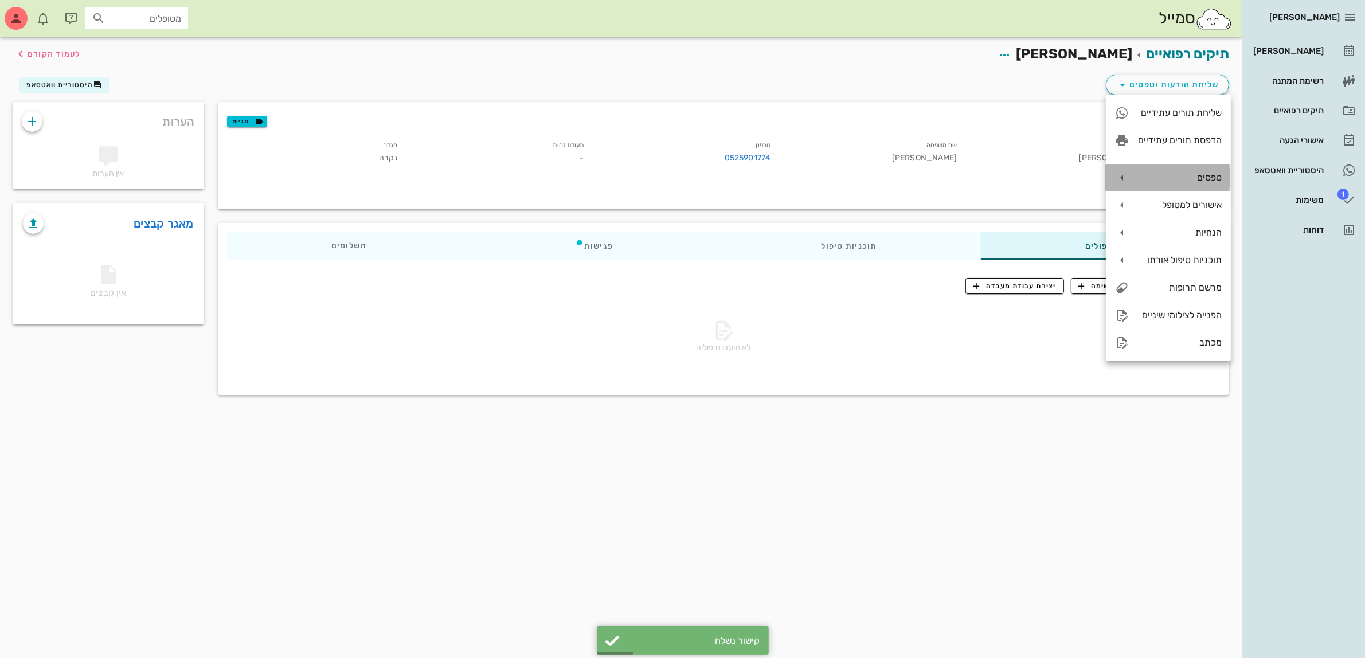
click at [1173, 175] on div "טפסים" at bounding box center [1180, 177] width 84 height 11
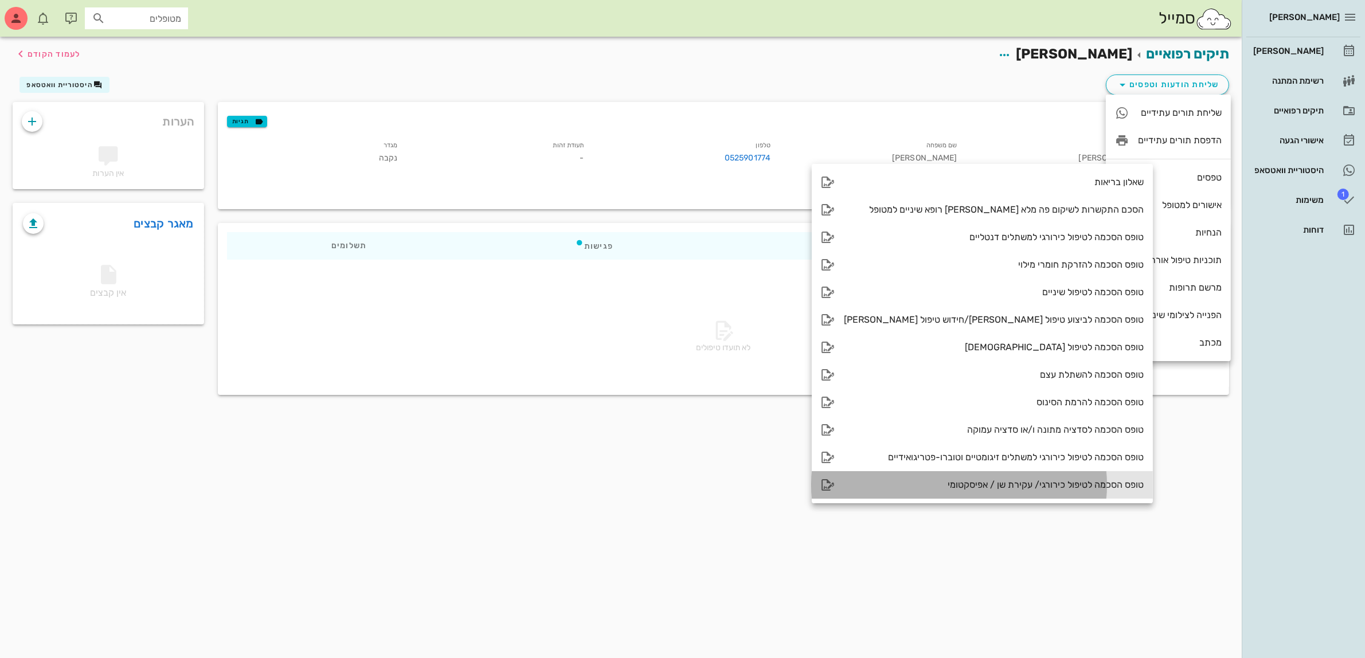
click at [993, 480] on div "טופס הסכמה לטיפול כירורגי/ עקירת שן / אפיסקטומי" at bounding box center [994, 484] width 300 height 11
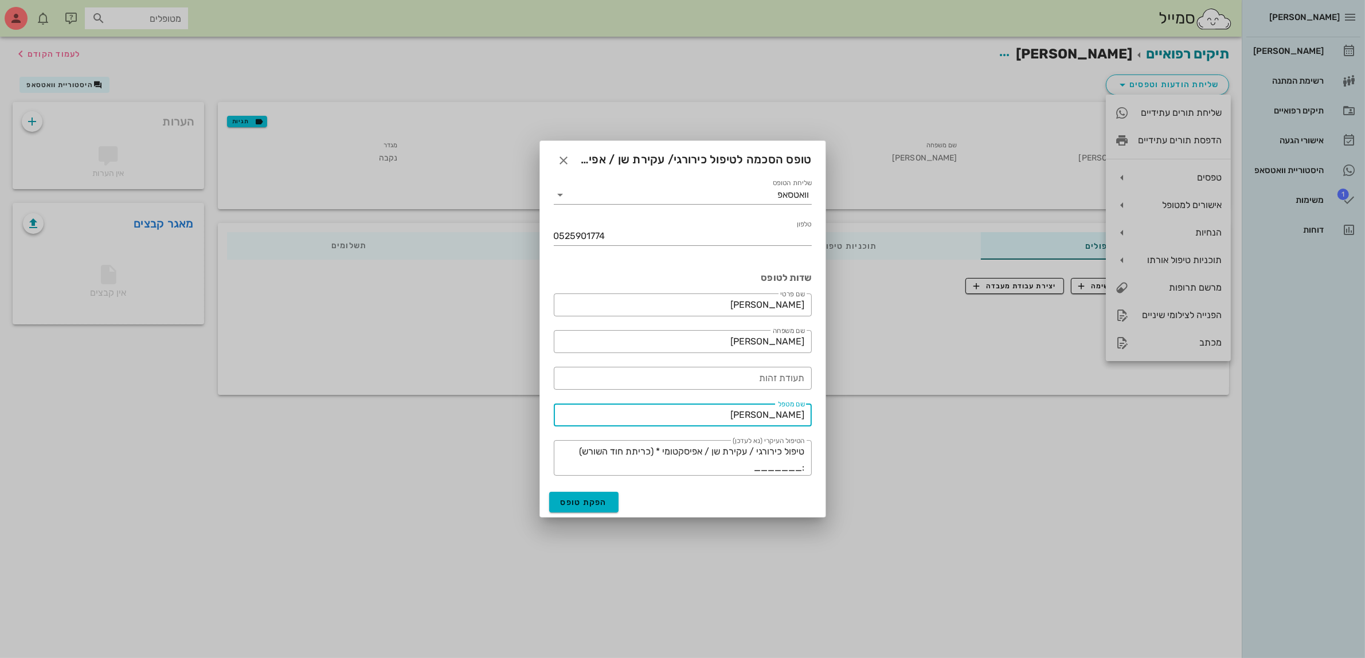
drag, startPoint x: 766, startPoint y: 416, endPoint x: 1024, endPoint y: 429, distance: 258.3
click at [1024, 429] on div "[PERSON_NAME] יומן מרפאה רשימת המתנה תיקים רפואיים אישורי הגעה היסטוריית וואטסא…" at bounding box center [682, 329] width 1365 height 658
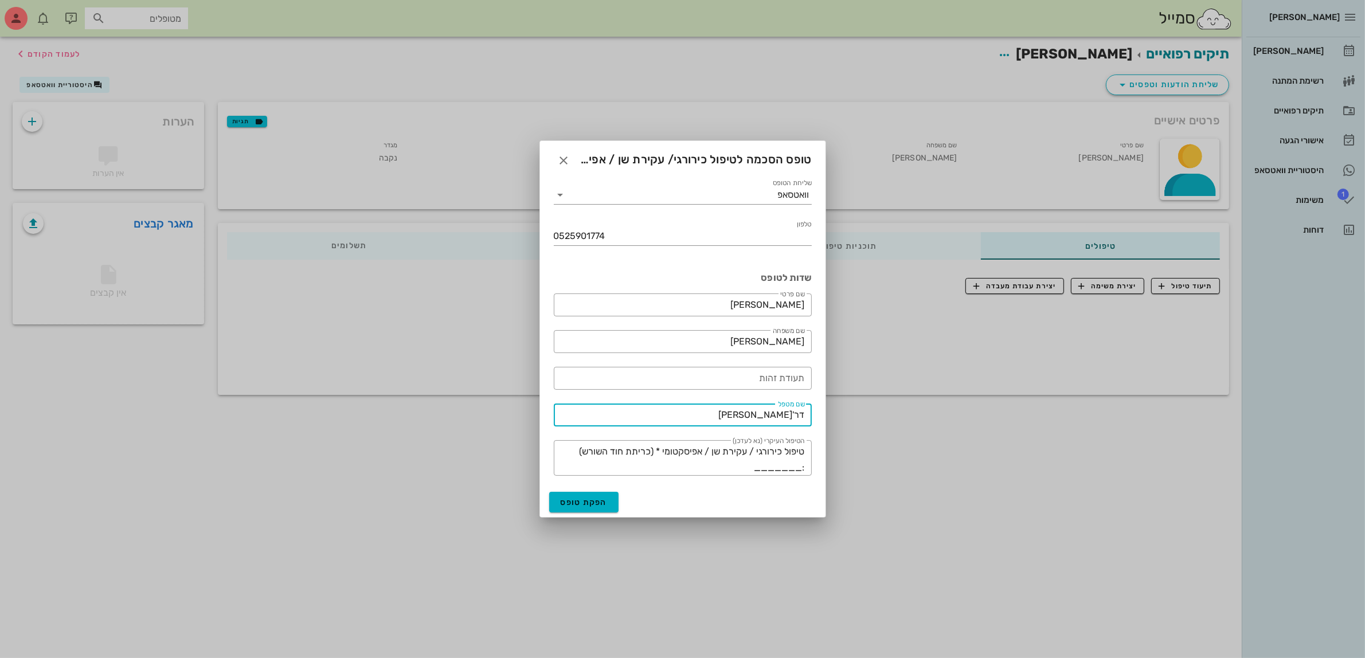
click at [791, 411] on input "דר'[PERSON_NAME]" at bounding box center [683, 415] width 244 height 18
type input "דר' [PERSON_NAME]"
drag, startPoint x: 586, startPoint y: 500, endPoint x: 557, endPoint y: 505, distance: 30.2
click at [585, 500] on span "הפקת טופס" at bounding box center [584, 503] width 47 height 10
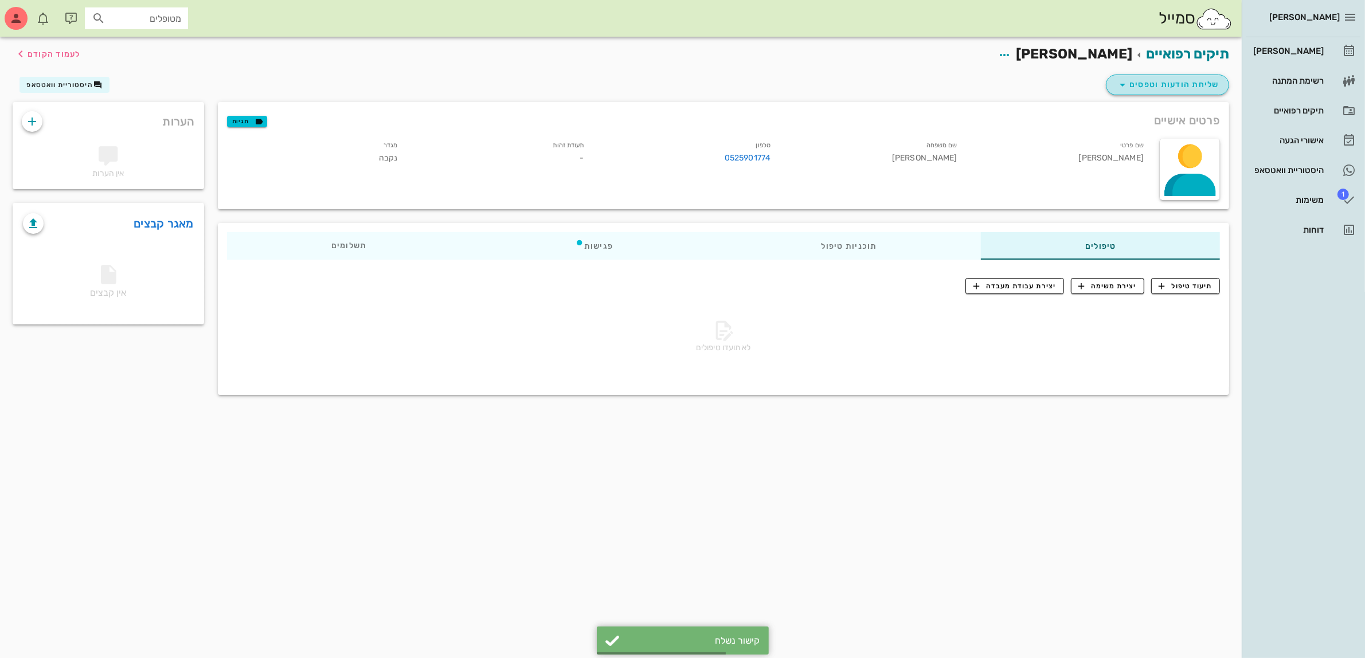
click at [1165, 87] on span "שליחת הודעות וטפסים" at bounding box center [1168, 85] width 104 height 14
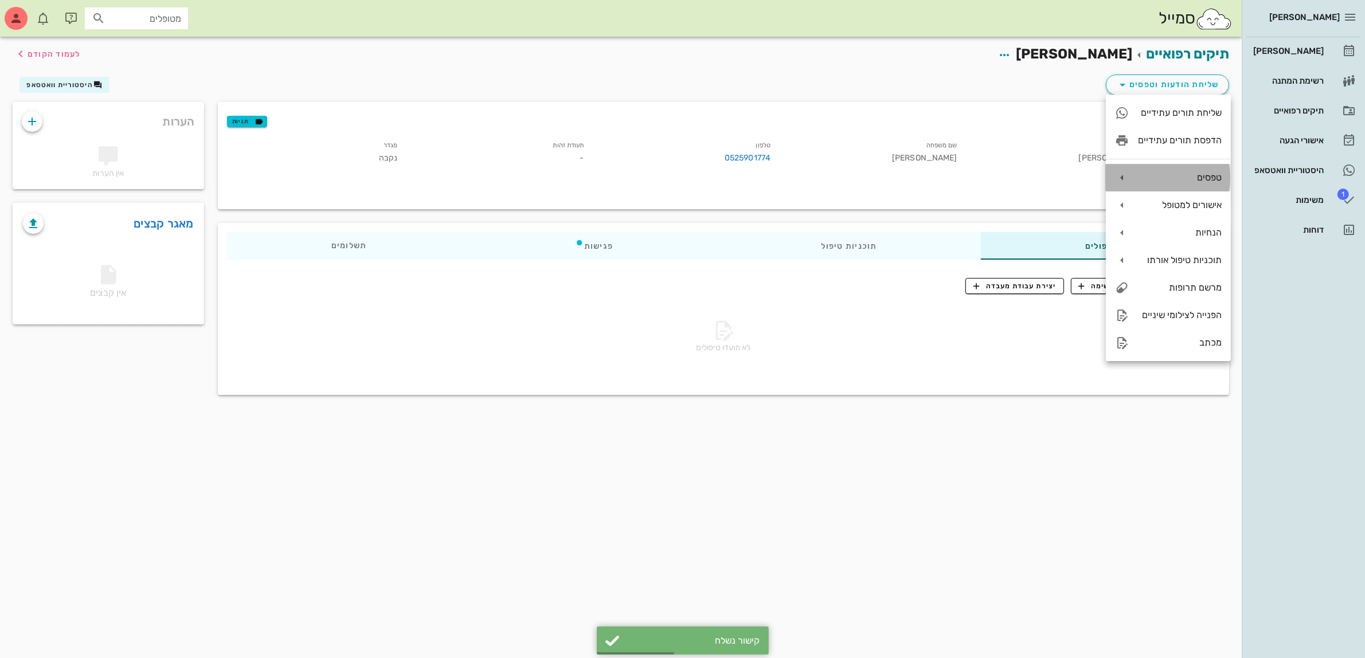
click at [1182, 182] on div "טפסים" at bounding box center [1180, 177] width 84 height 11
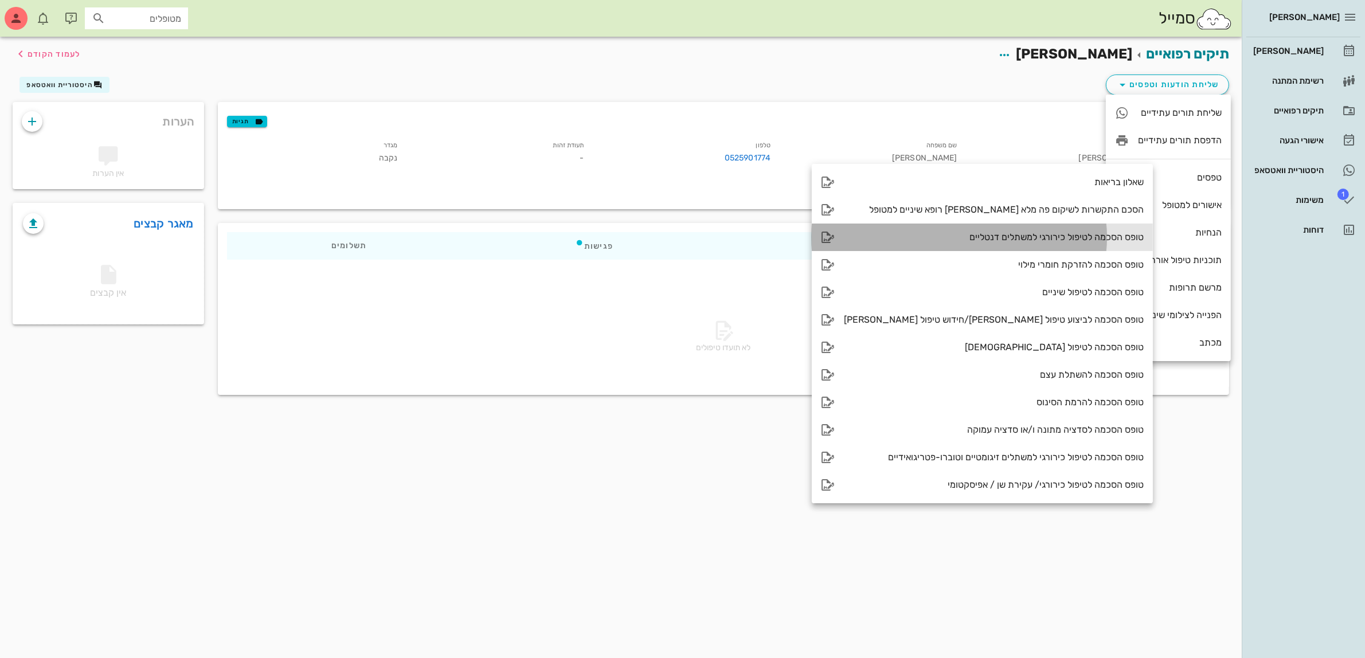
click at [993, 239] on div "טופס הסכמה לטיפול כירורגי למשתלים דנטליים" at bounding box center [994, 237] width 300 height 11
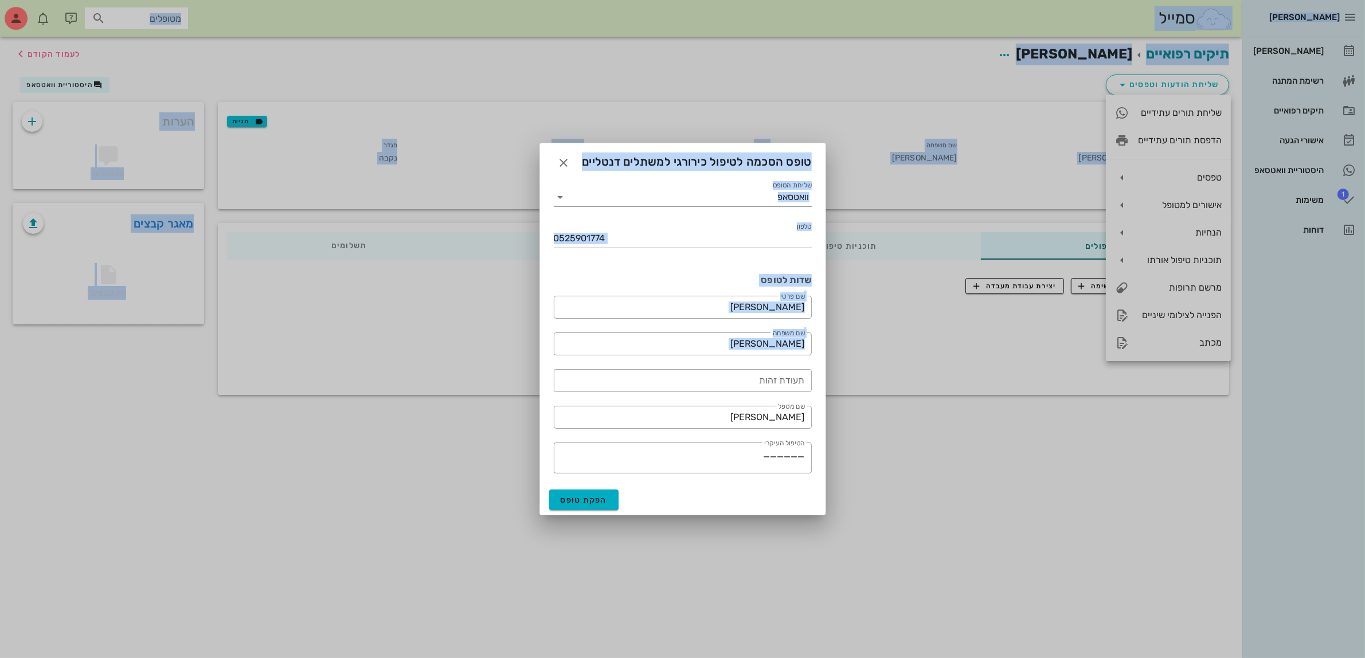
drag, startPoint x: 743, startPoint y: 394, endPoint x: 807, endPoint y: 440, distance: 78.8
click at [925, 437] on div "[PERSON_NAME] יומן מרפאה רשימת המתנה תיקים רפואיים אישורי הגעה היסטוריית וואטסא…" at bounding box center [682, 329] width 1365 height 658
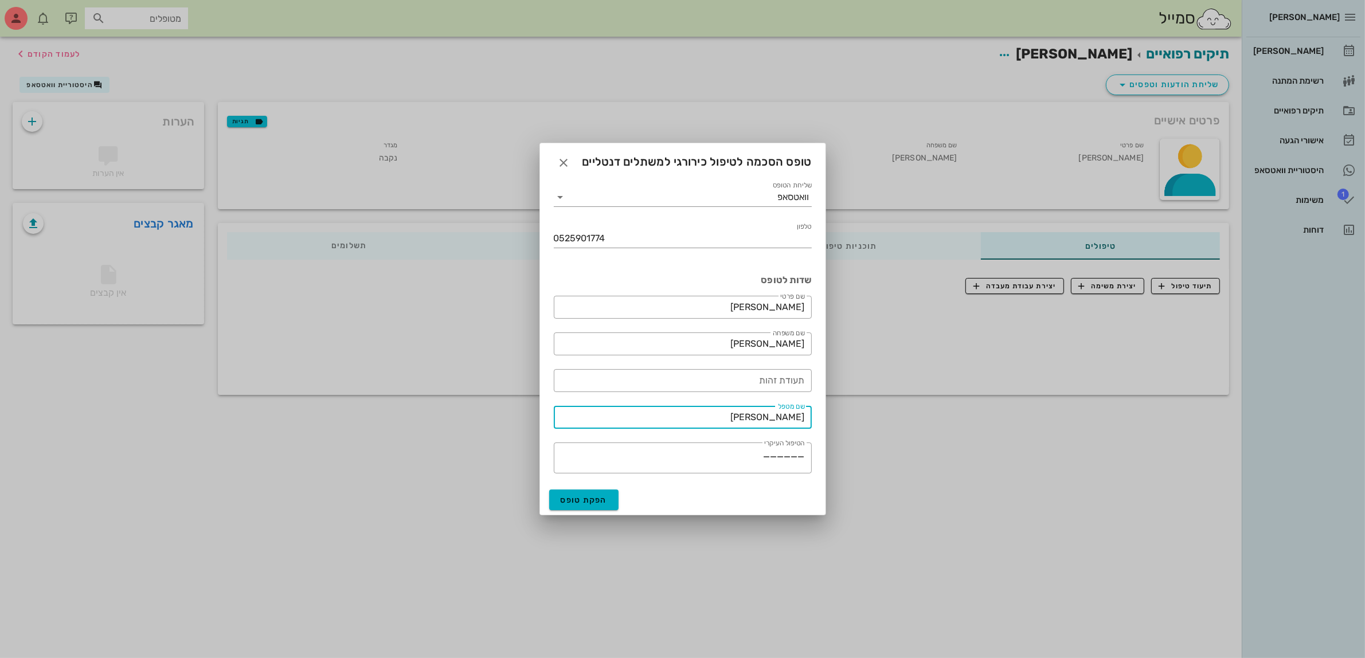
drag, startPoint x: 751, startPoint y: 418, endPoint x: 910, endPoint y: 420, distance: 158.8
click at [910, 420] on div "[PERSON_NAME] יומן מרפאה רשימת המתנה תיקים רפואיים אישורי הגעה היסטוריית וואטסא…" at bounding box center [682, 329] width 1365 height 658
type input "ד' ג'[PERSON_NAME]"
click at [577, 499] on span "הפקת טופס" at bounding box center [584, 500] width 47 height 10
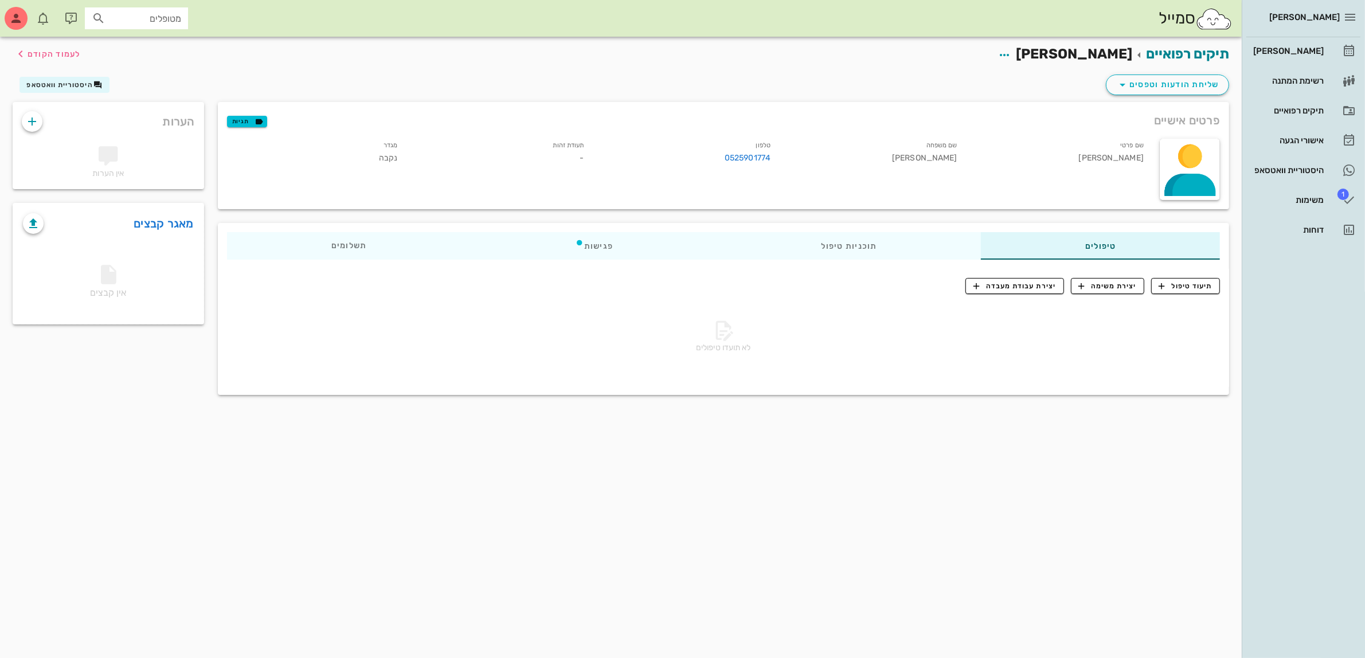
click at [146, 16] on input "מטופלים" at bounding box center [144, 18] width 73 height 15
type input "שלום"
click at [130, 71] on div "[PERSON_NAME] 54710199" at bounding box center [116, 72] width 126 height 9
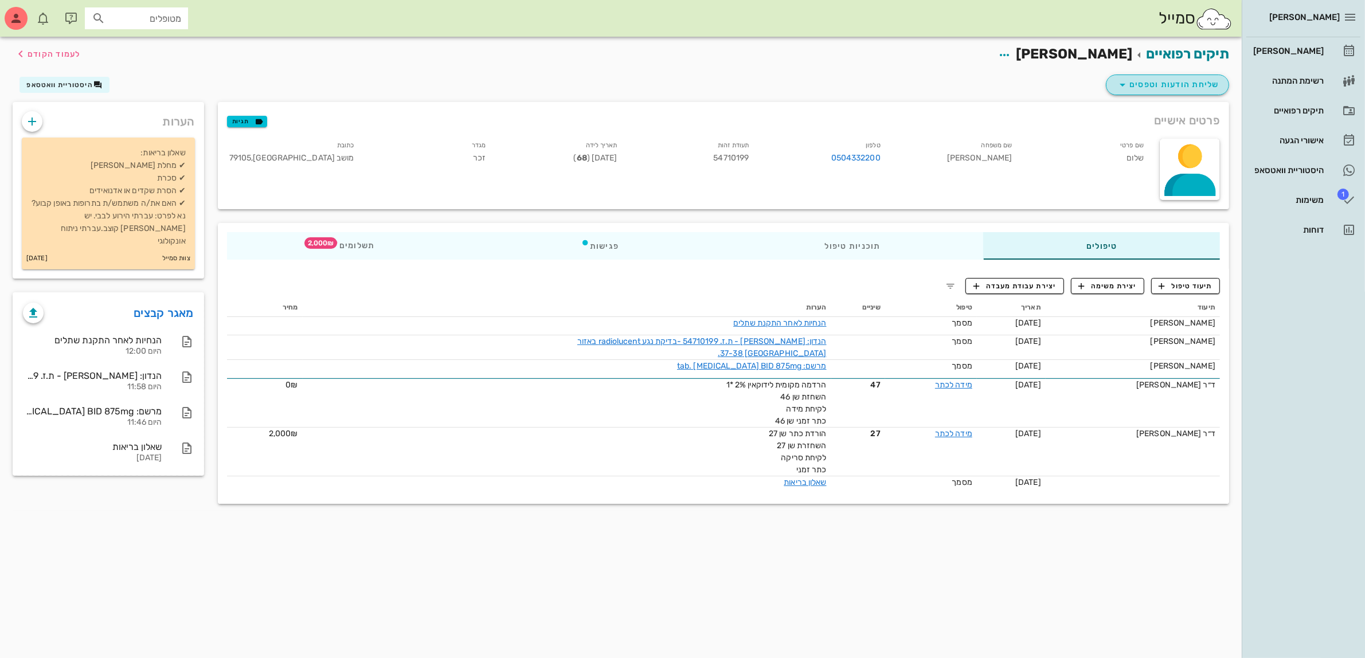
click at [1173, 85] on span "שליחת הודעות וטפסים" at bounding box center [1168, 85] width 104 height 14
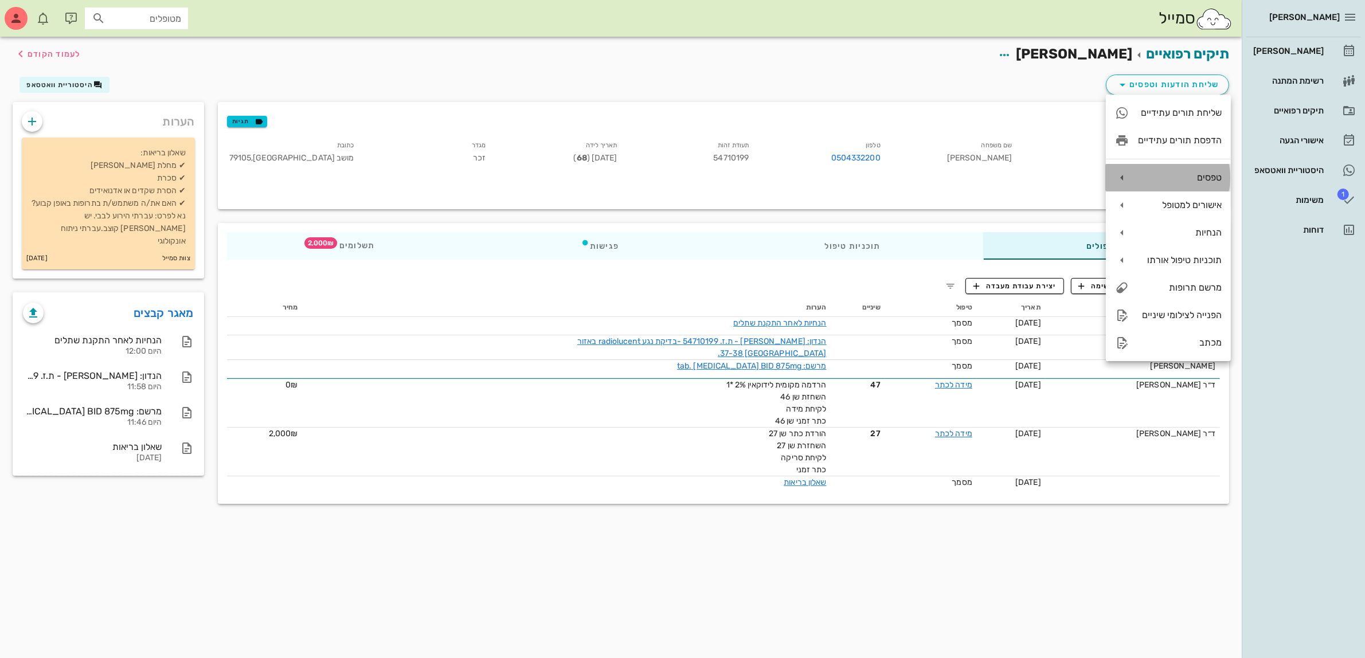
click at [1174, 178] on div "טפסים" at bounding box center [1180, 177] width 84 height 11
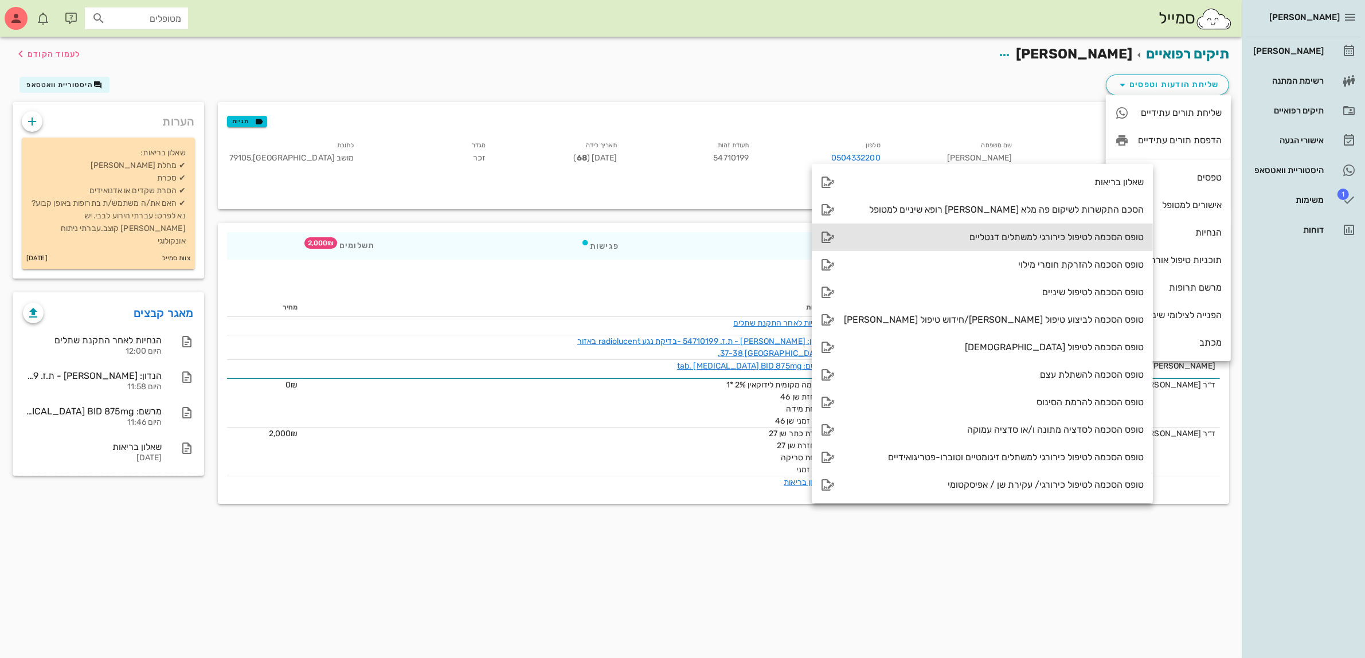
click at [952, 233] on div "טופס הסכמה לטיפול כירורגי למשתלים דנטליים" at bounding box center [994, 237] width 300 height 11
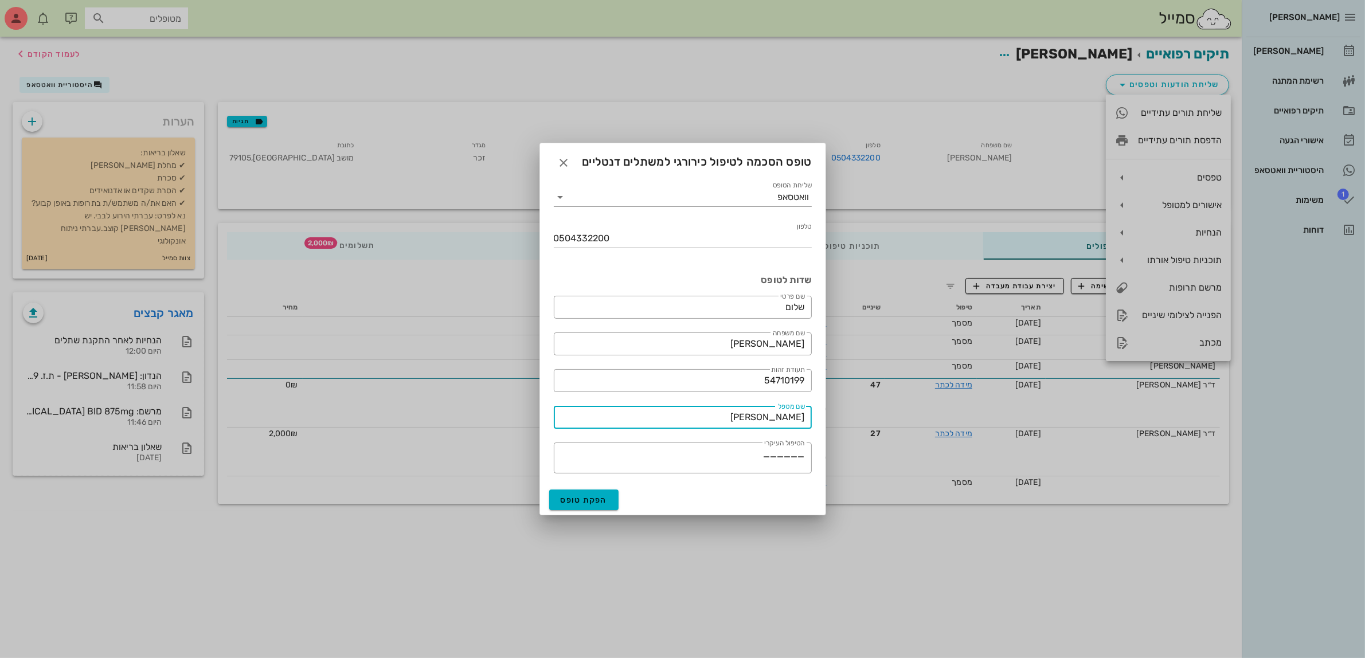
drag, startPoint x: 741, startPoint y: 420, endPoint x: 878, endPoint y: 432, distance: 136.9
click at [875, 432] on div "[PERSON_NAME] רשימת המתנה תיקים רפואיים אישורי הגעה היסטוריית וואטסאפ 1 משימות …" at bounding box center [682, 329] width 1365 height 658
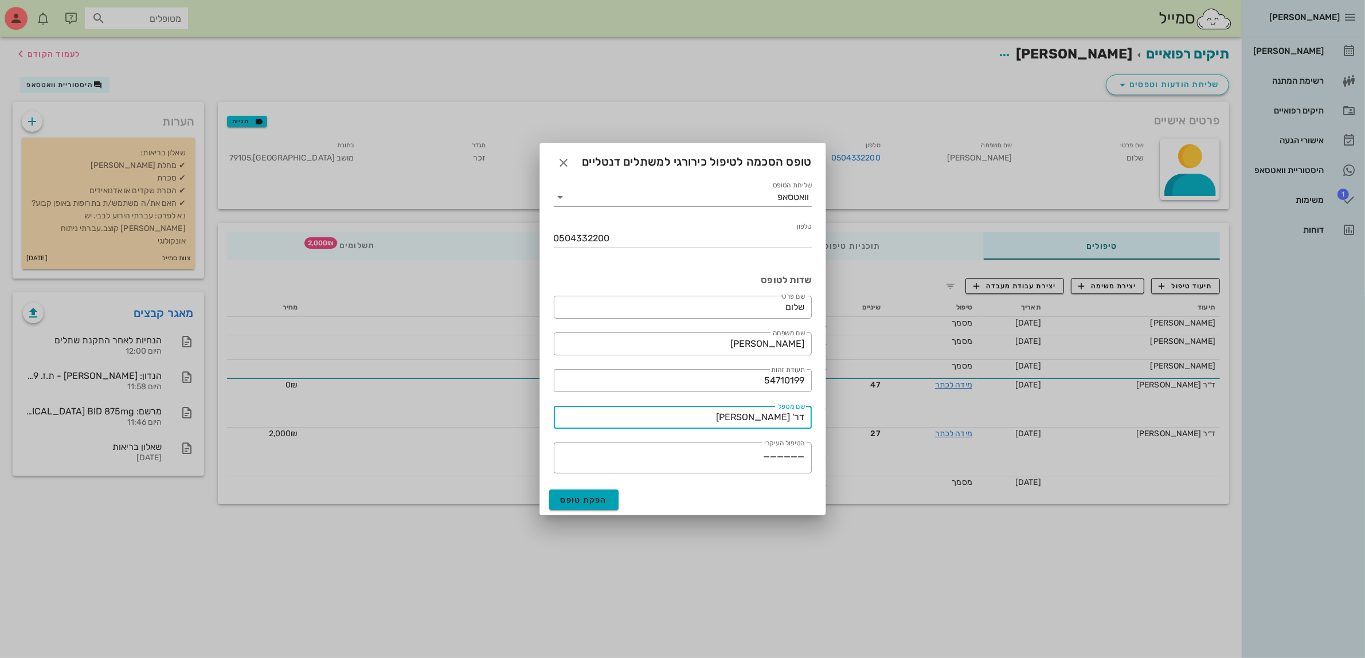
type input "דר' [PERSON_NAME]"
click at [572, 507] on button "הפקת טופס" at bounding box center [584, 500] width 70 height 21
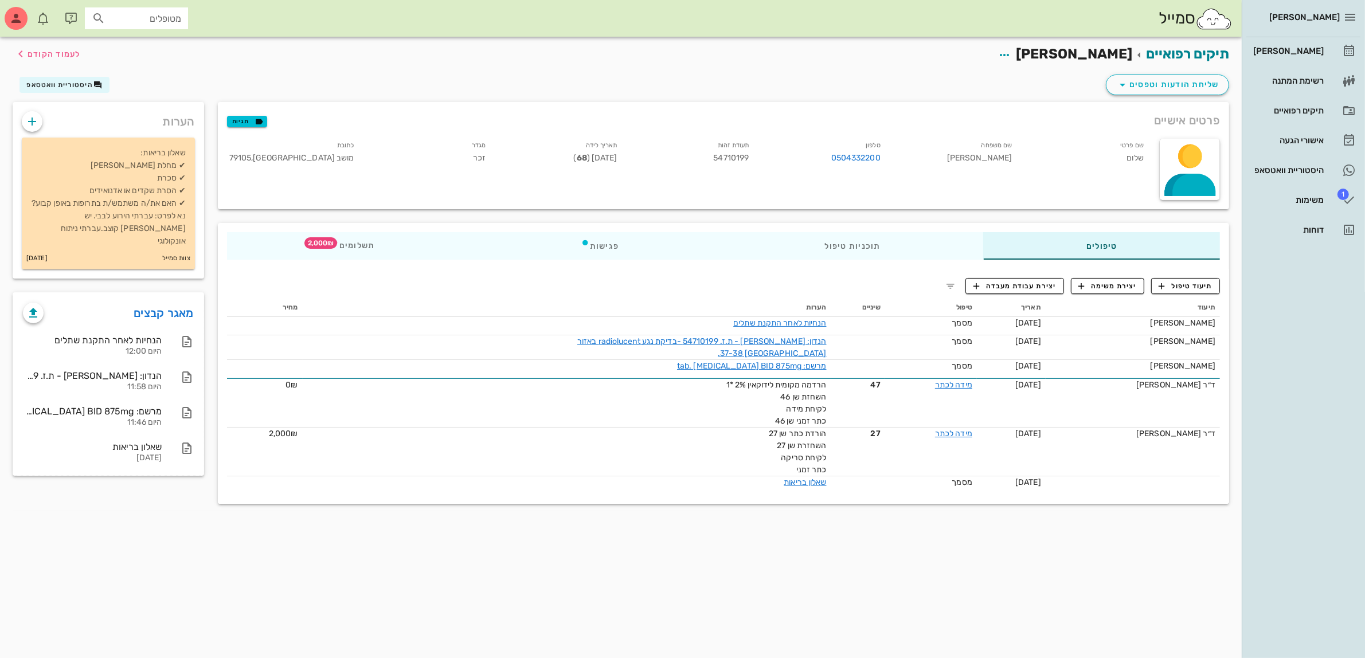
click at [158, 21] on input "מטופלים" at bounding box center [144, 18] width 73 height 15
type input "איי"
click at [143, 48] on div "[PERSON_NAME]" at bounding box center [139, 43] width 116 height 9
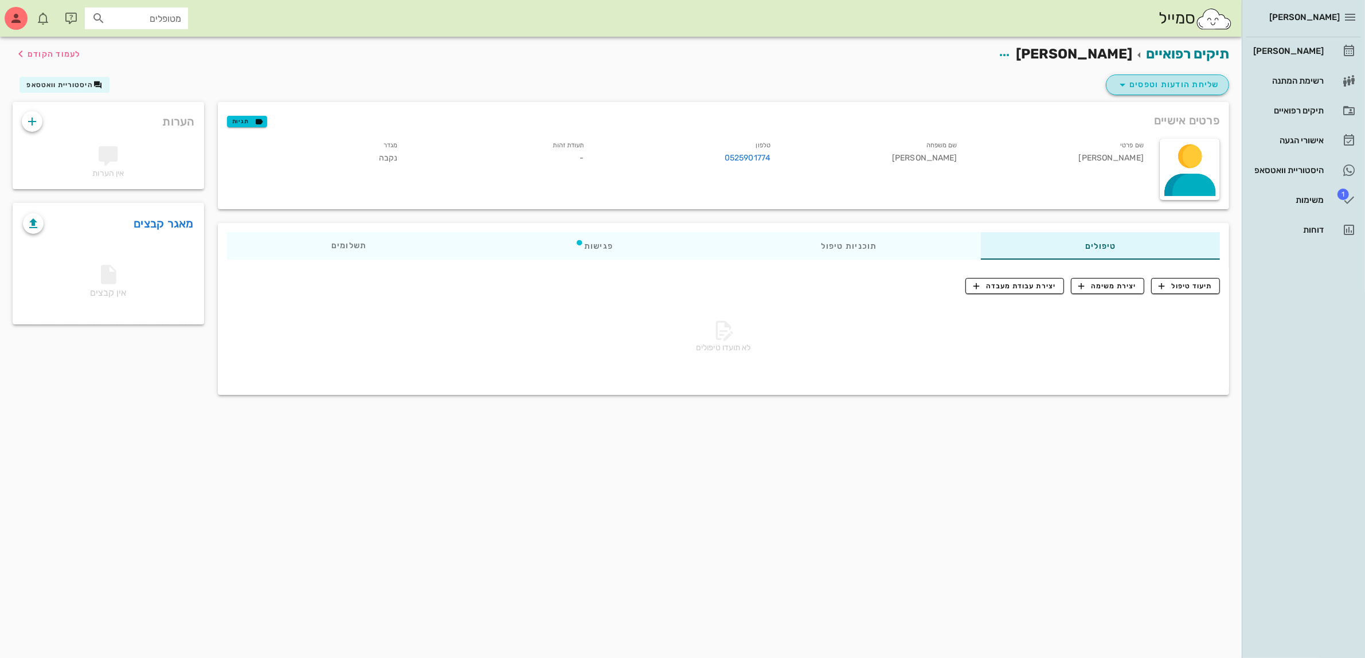
click at [1182, 82] on span "שליחת הודעות וטפסים" at bounding box center [1168, 85] width 104 height 14
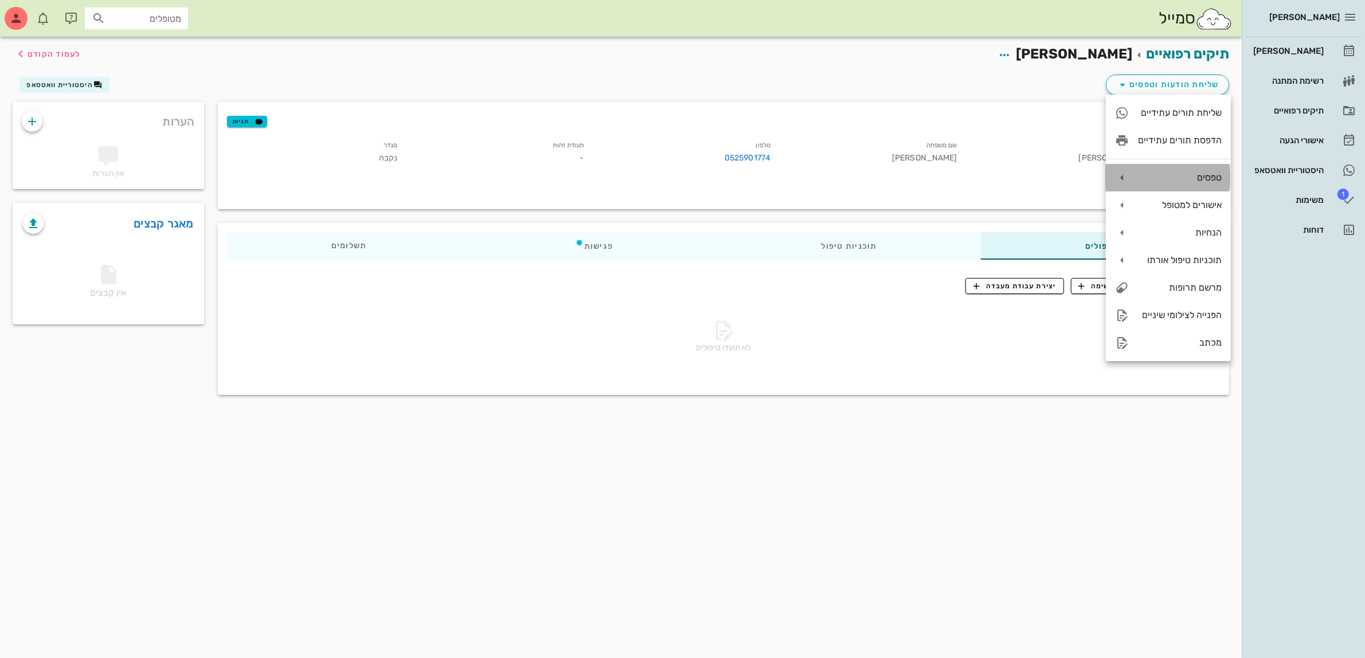
click at [1160, 173] on div "טפסים" at bounding box center [1180, 177] width 84 height 11
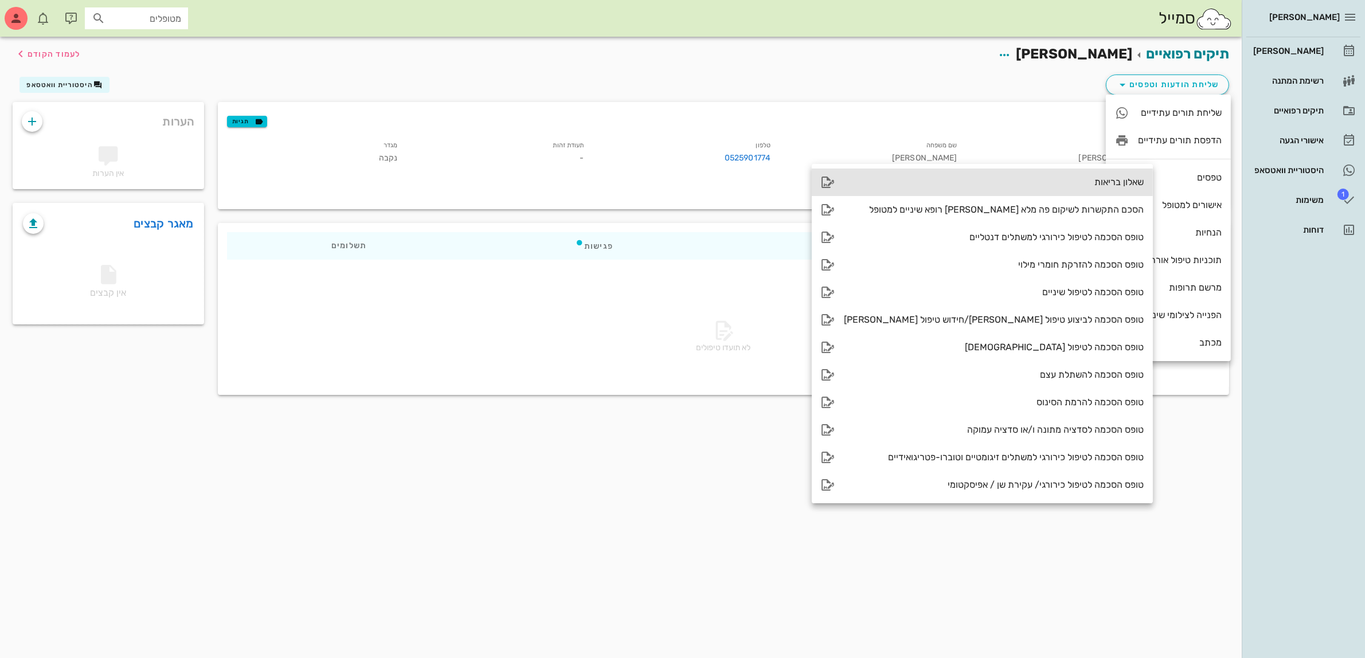
click at [1064, 182] on div "שאלון בריאות" at bounding box center [994, 182] width 300 height 11
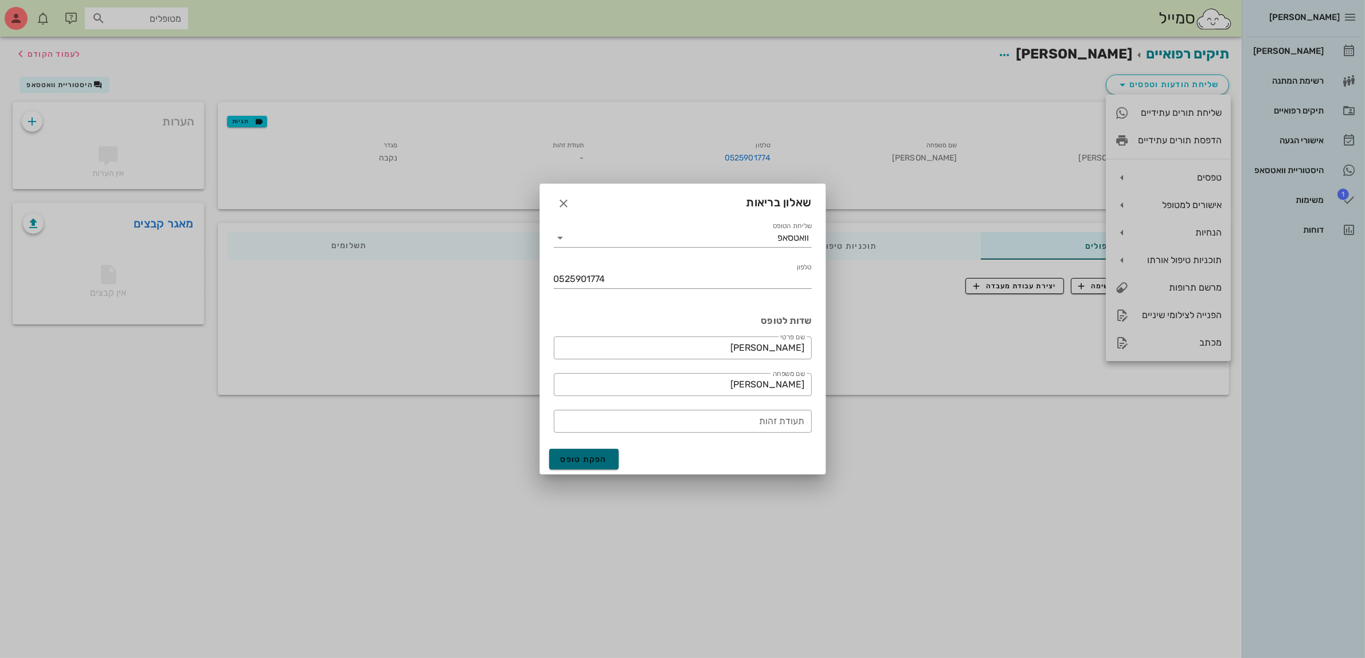
click at [583, 456] on span "הפקת טופס" at bounding box center [584, 460] width 47 height 10
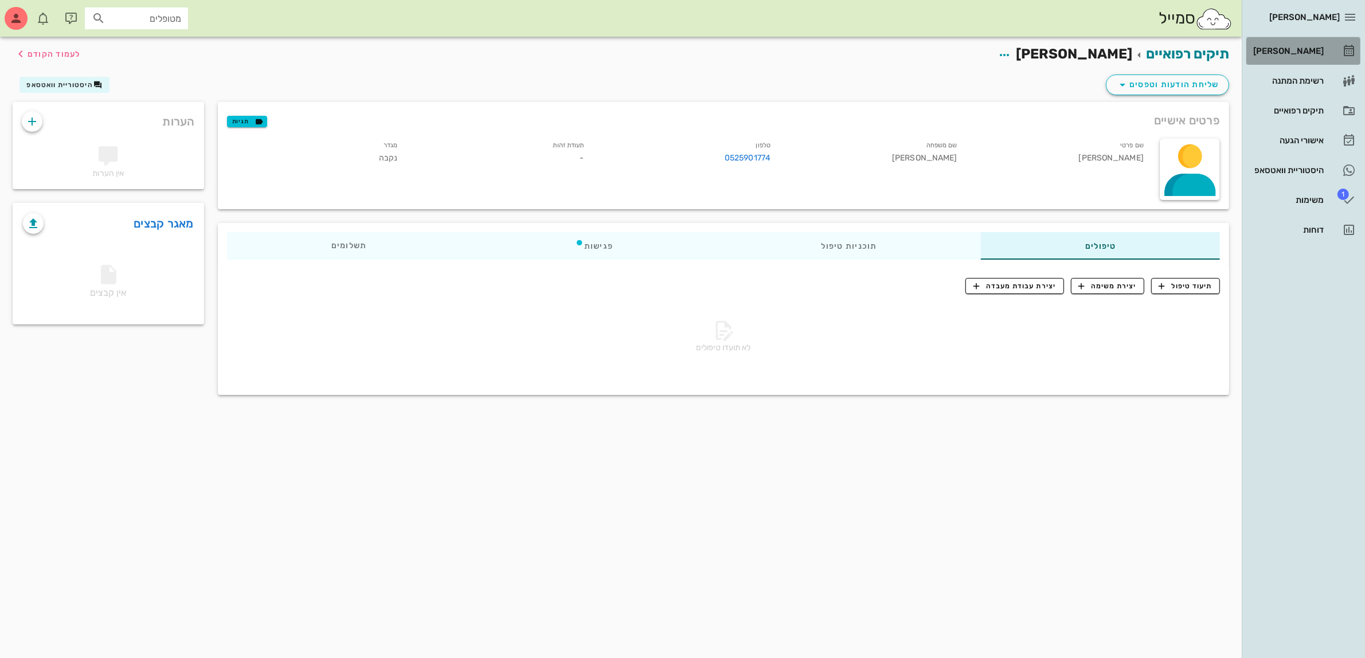
click at [1293, 48] on div "[PERSON_NAME]" at bounding box center [1287, 50] width 73 height 9
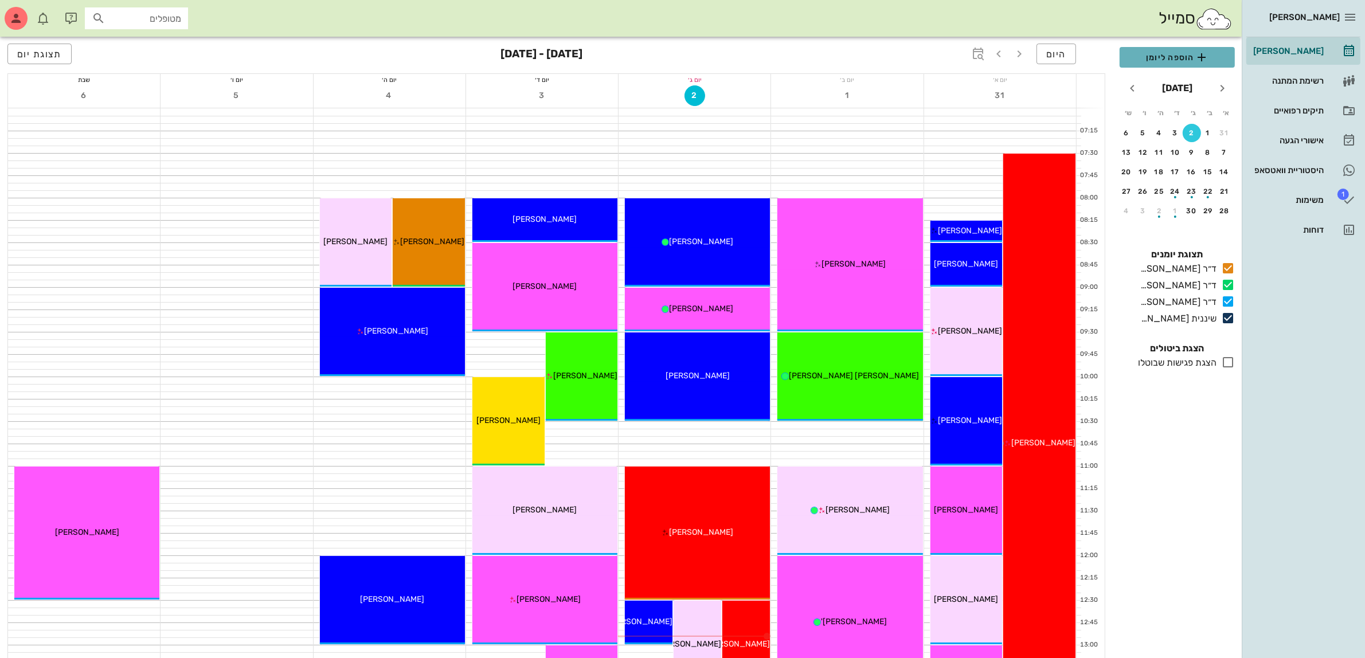
click at [1182, 54] on span "הוספה ליומן" at bounding box center [1177, 57] width 97 height 14
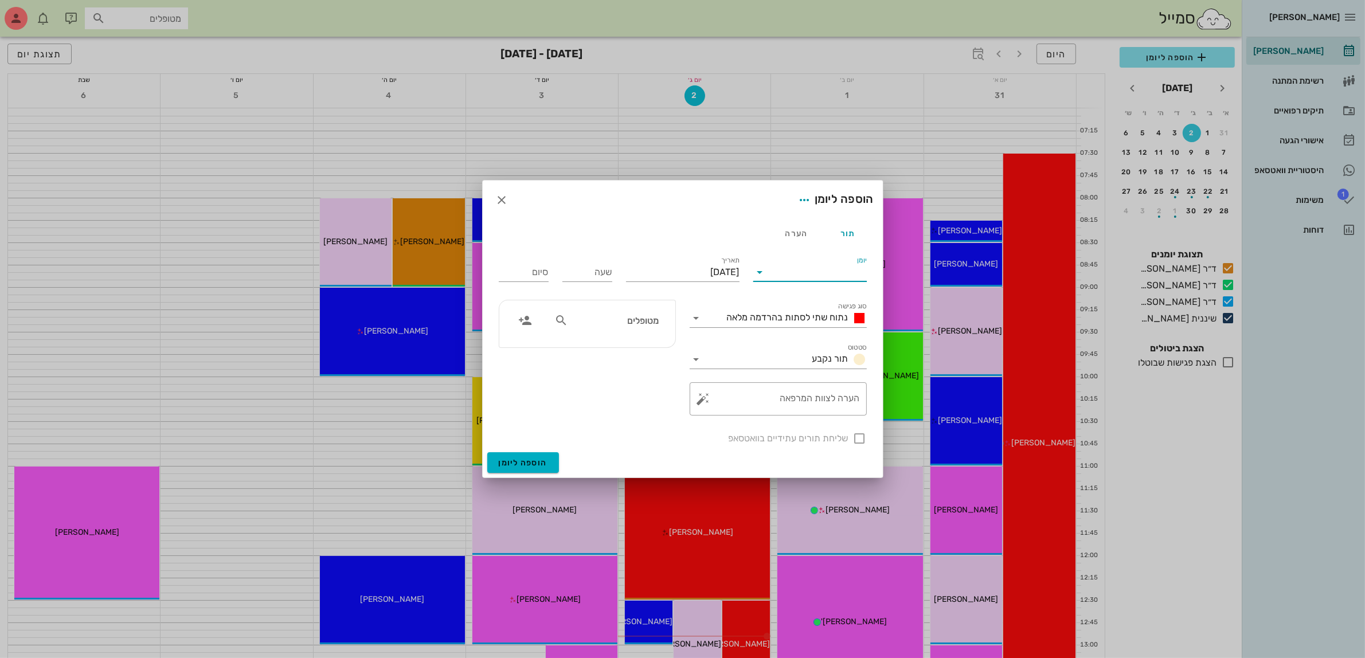
click at [800, 270] on input "יומן" at bounding box center [817, 272] width 97 height 18
click at [824, 276] on div "ד״ר [PERSON_NAME]" at bounding box center [812, 281] width 101 height 11
click at [805, 316] on span "נתוח שתי לסתות בהרדמה מלאה" at bounding box center [788, 317] width 122 height 11
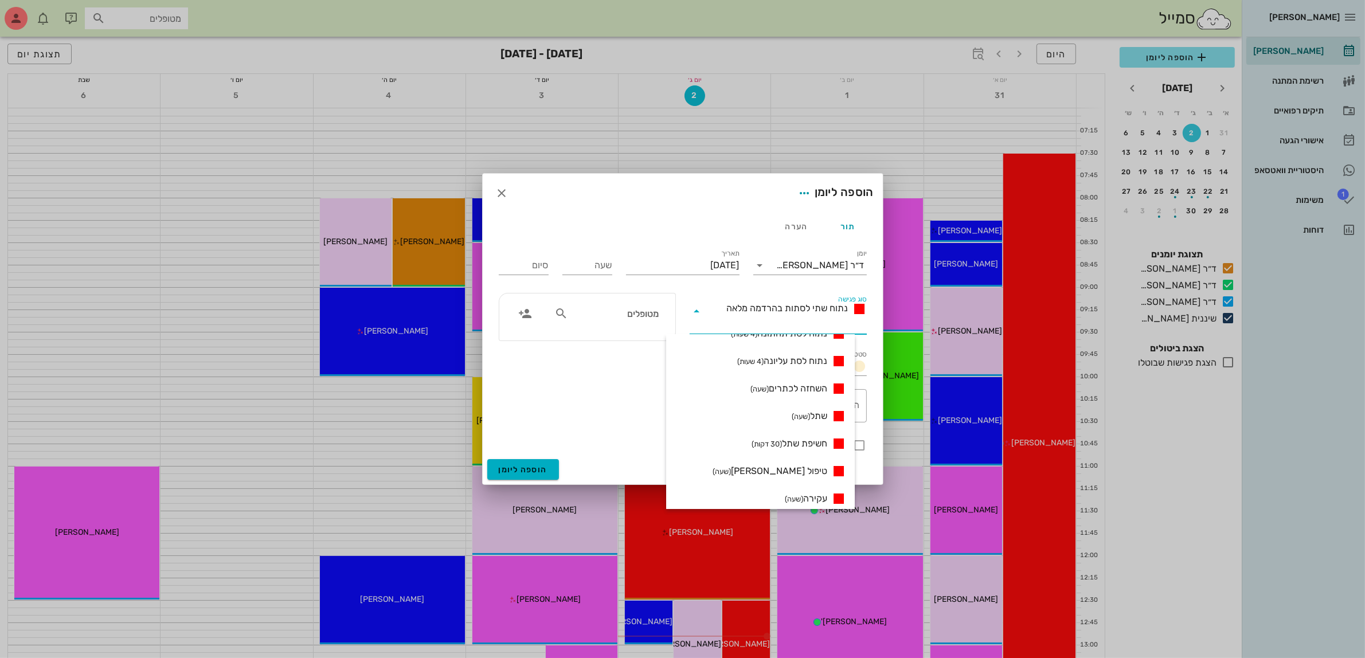
scroll to position [143, 0]
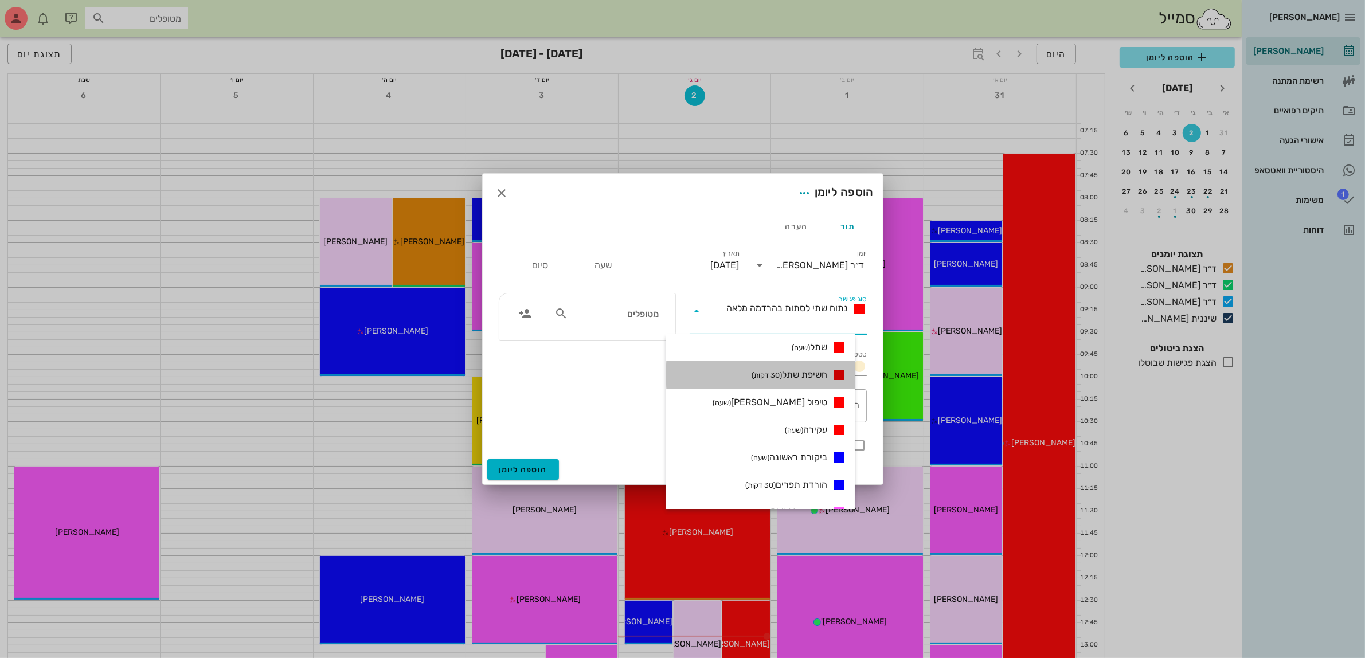
click at [823, 371] on span "חשיפת שתל (30 דקות)" at bounding box center [790, 375] width 76 height 14
type input "00:30"
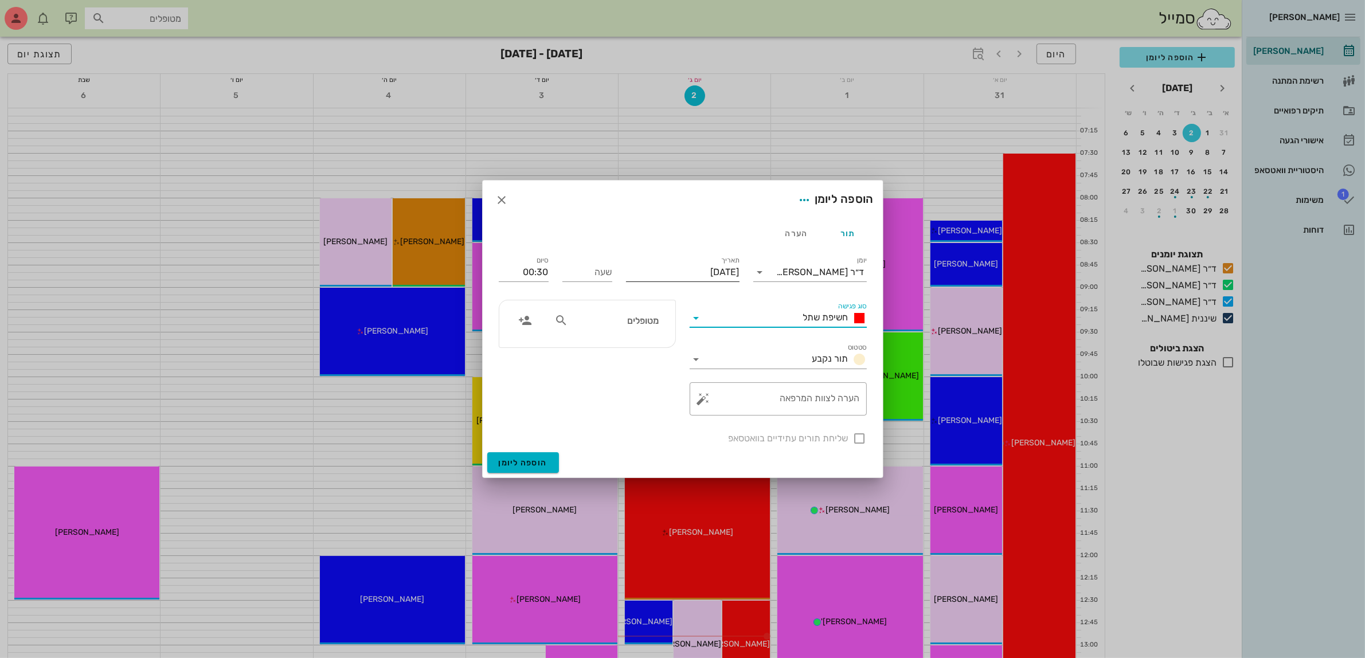
click at [678, 268] on input "[DATE]" at bounding box center [683, 272] width 114 height 18
click at [615, 304] on icon "חודש הבא" at bounding box center [616, 300] width 14 height 14
click at [703, 362] on div "9" at bounding box center [701, 364] width 18 height 8
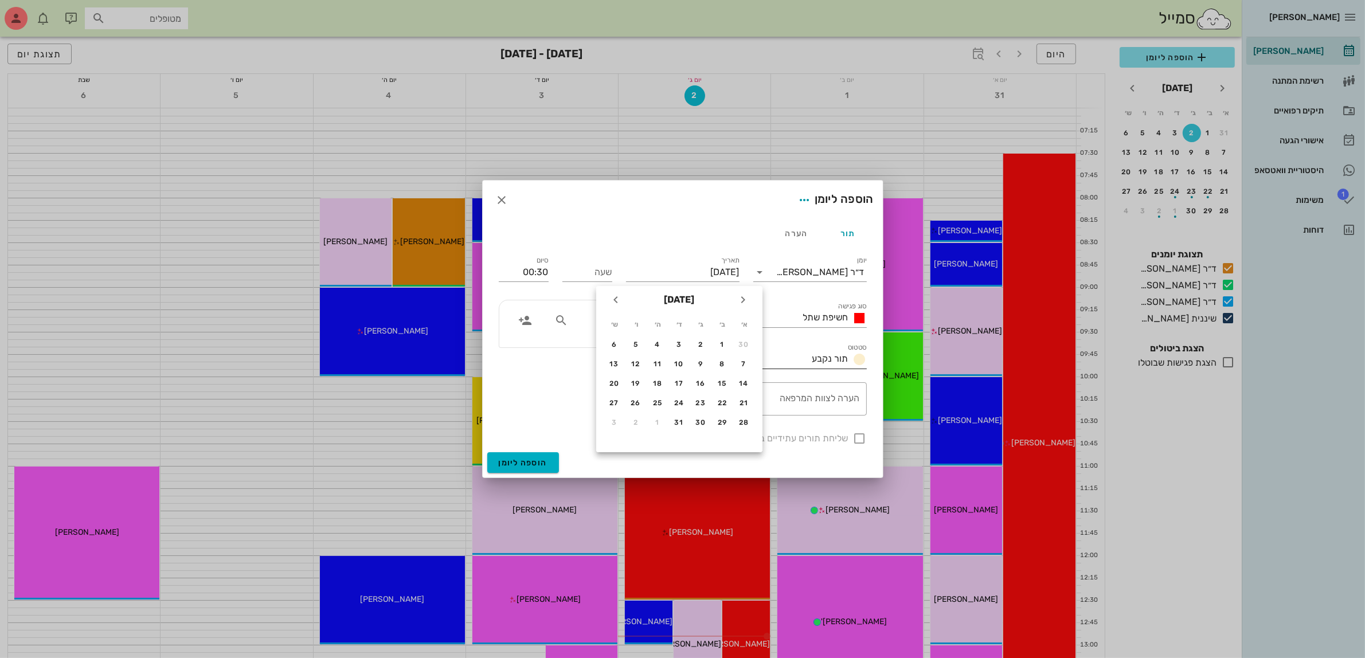
type input "[DATE]"
click at [601, 268] on input "שעה" at bounding box center [587, 272] width 50 height 18
type input "10:00"
type input "10:30"
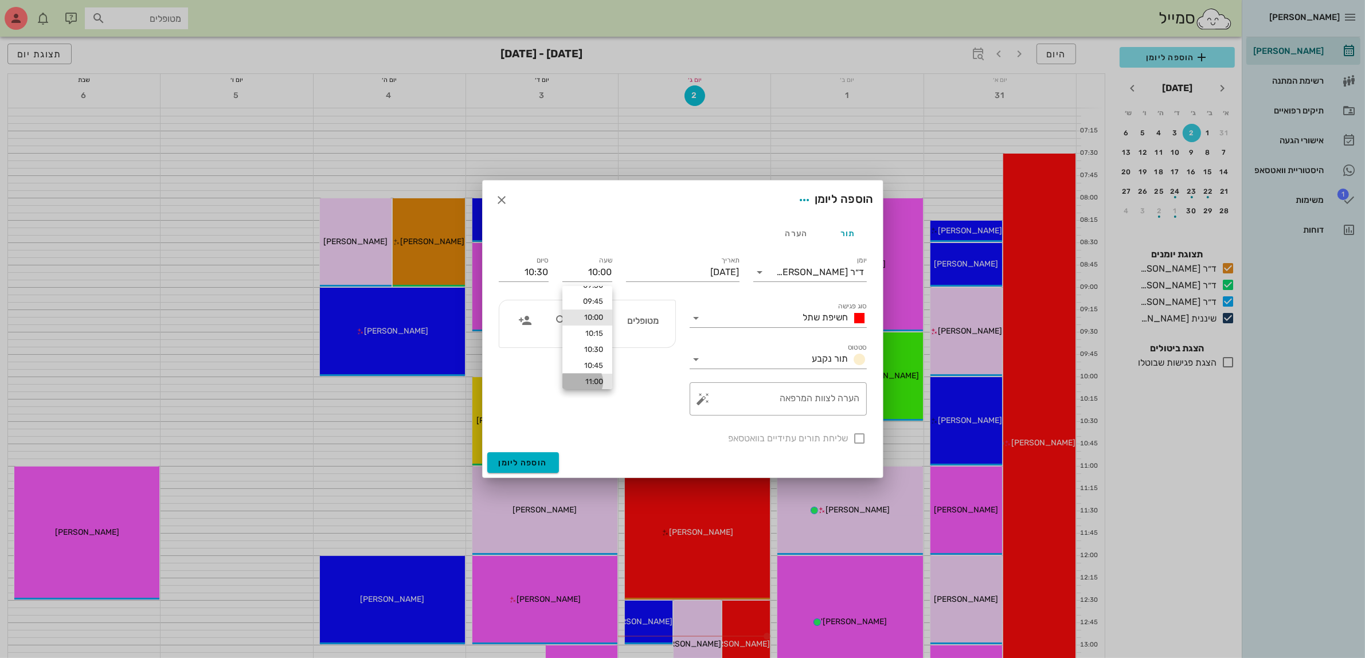
click at [589, 379] on div "11:00" at bounding box center [588, 381] width 32 height 9
type input "11:00"
type input "11:30"
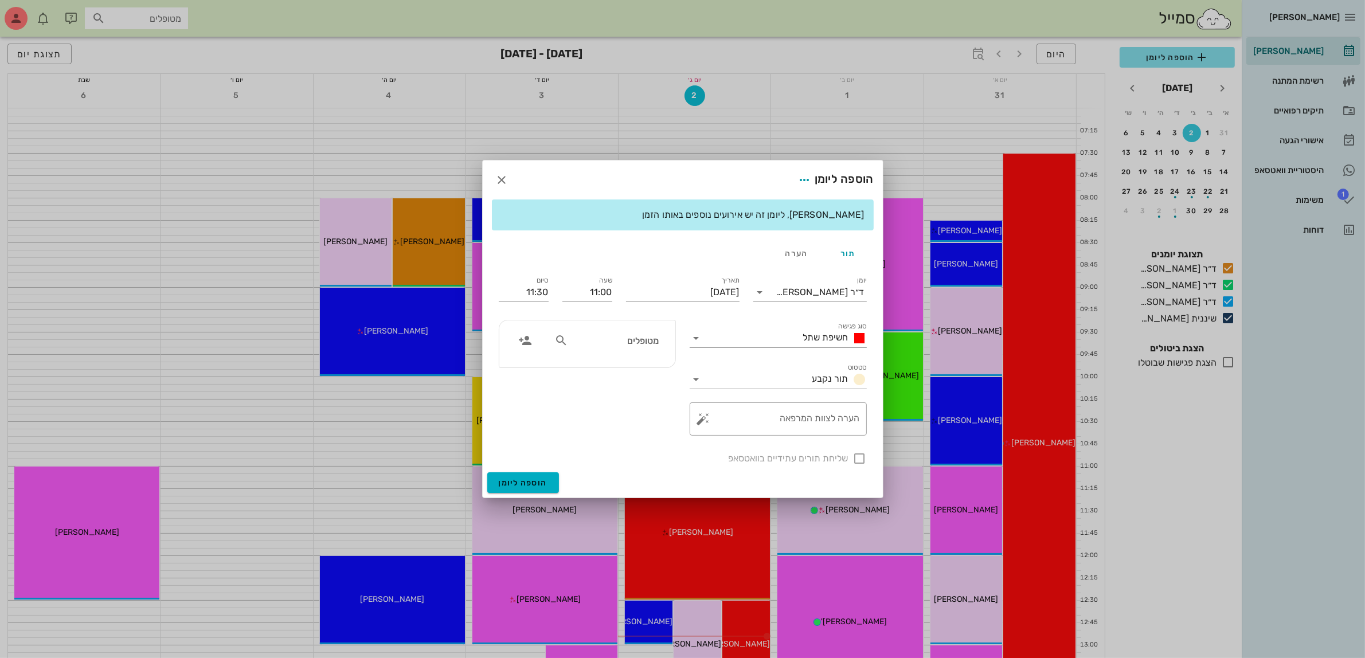
click at [608, 347] on input "מטופלים" at bounding box center [614, 340] width 88 height 15
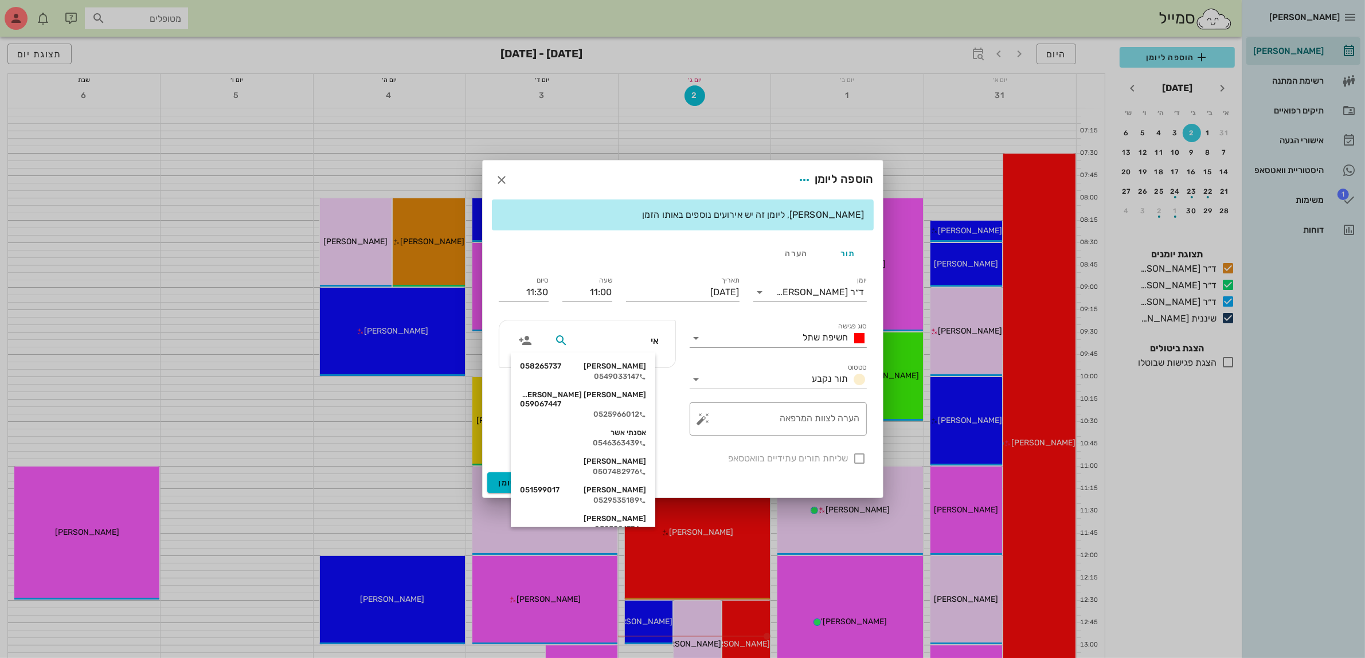
type input "איי"
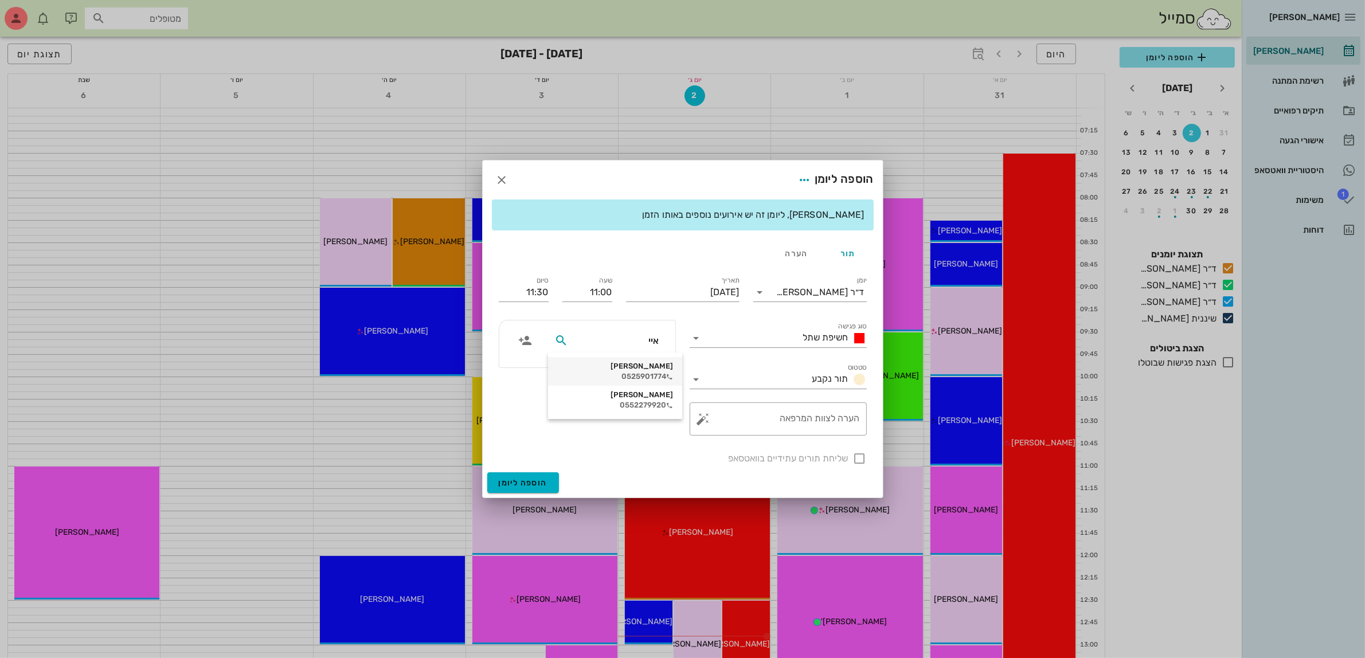
click at [622, 367] on div "[PERSON_NAME]" at bounding box center [615, 366] width 116 height 9
click at [856, 461] on div at bounding box center [859, 458] width 19 height 19
checkbox input "true"
click at [525, 480] on span "הוספה ליומן" at bounding box center [523, 483] width 49 height 10
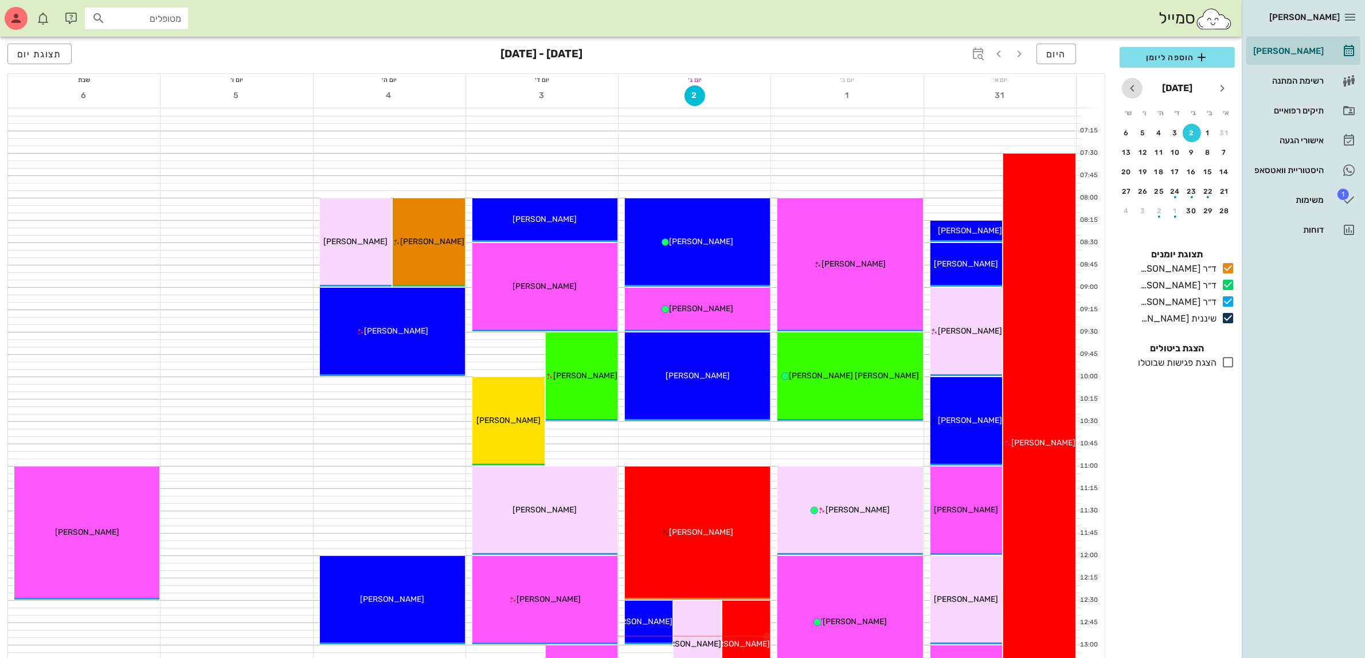
click at [1133, 90] on icon "חודש הבא" at bounding box center [1132, 88] width 14 height 14
click at [1130, 93] on icon "חודש הבא" at bounding box center [1132, 88] width 14 height 14
click at [1190, 151] on div "9" at bounding box center [1192, 152] width 18 height 8
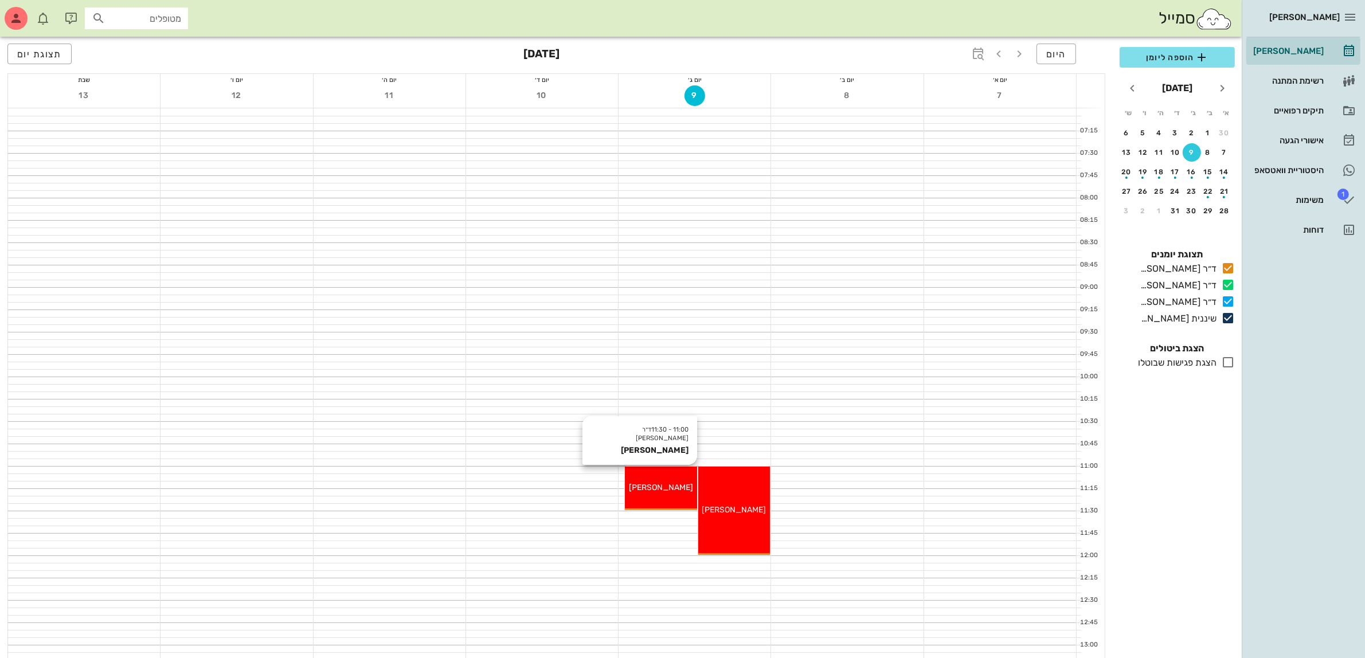
click at [638, 486] on span "[PERSON_NAME]" at bounding box center [661, 488] width 64 height 10
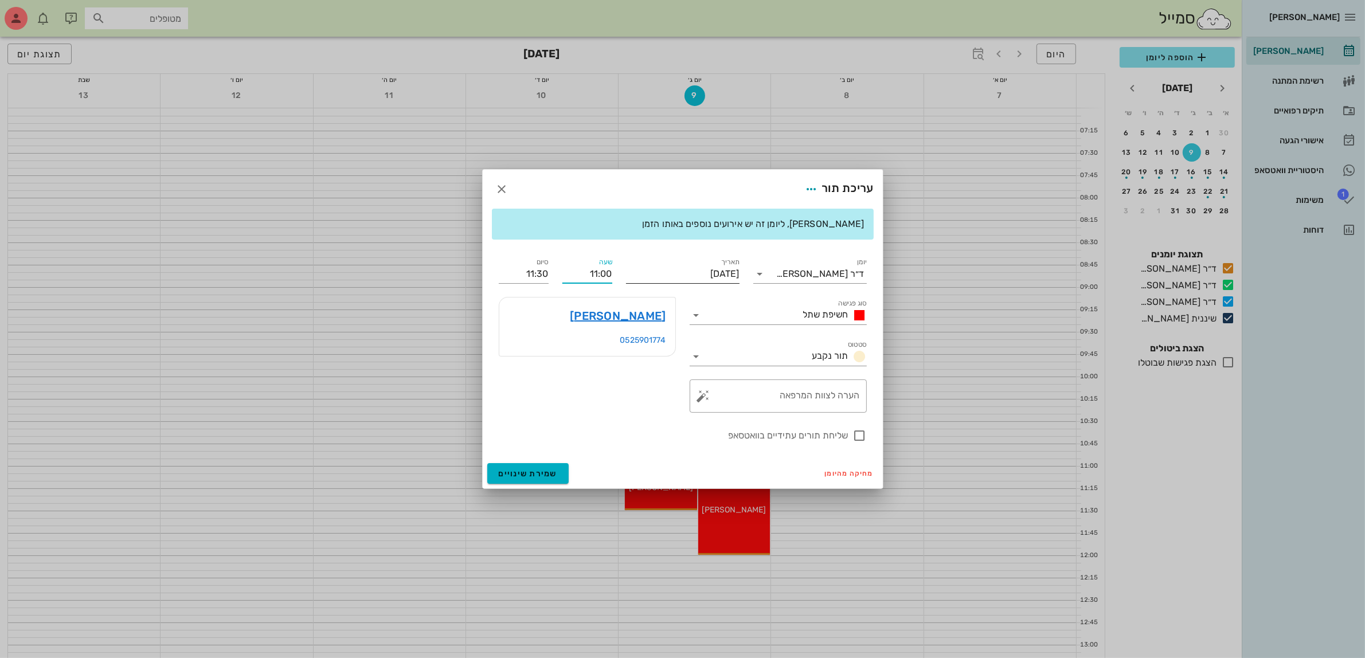
drag, startPoint x: 585, startPoint y: 277, endPoint x: 678, endPoint y: 281, distance: 93.6
click at [678, 280] on div "יומן ד״ר [PERSON_NAME] סוג פגישה חשיפת שתל סטטוס תור נקבע תאריך [DATE] שעה 11:0…" at bounding box center [683, 349] width 382 height 201
type input "10:00"
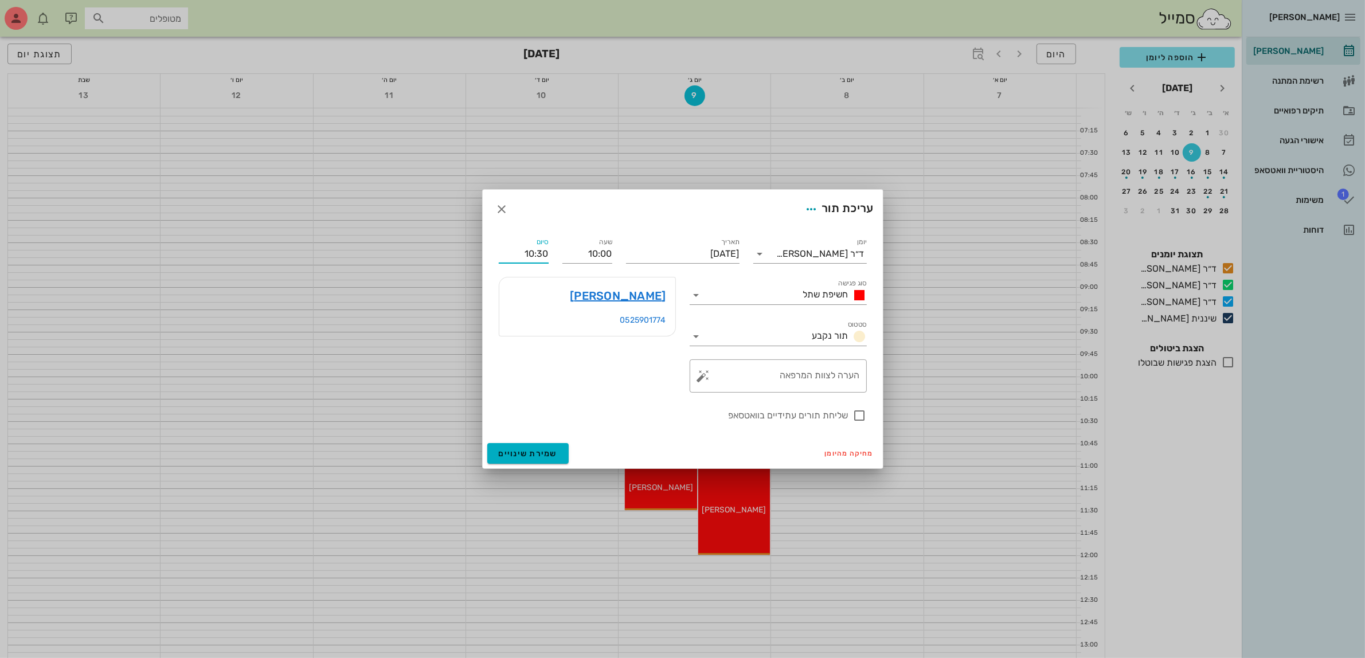
drag, startPoint x: 559, startPoint y: 278, endPoint x: 591, endPoint y: 282, distance: 32.4
click at [590, 282] on div "יומן ד״ר [PERSON_NAME] סוג פגישה חשיפת שתל סטטוס תור נקבע תאריך [DATE] שעה 10:0…" at bounding box center [683, 329] width 382 height 201
type input "11:00"
click at [519, 456] on span "שמירת שינויים" at bounding box center [528, 454] width 59 height 10
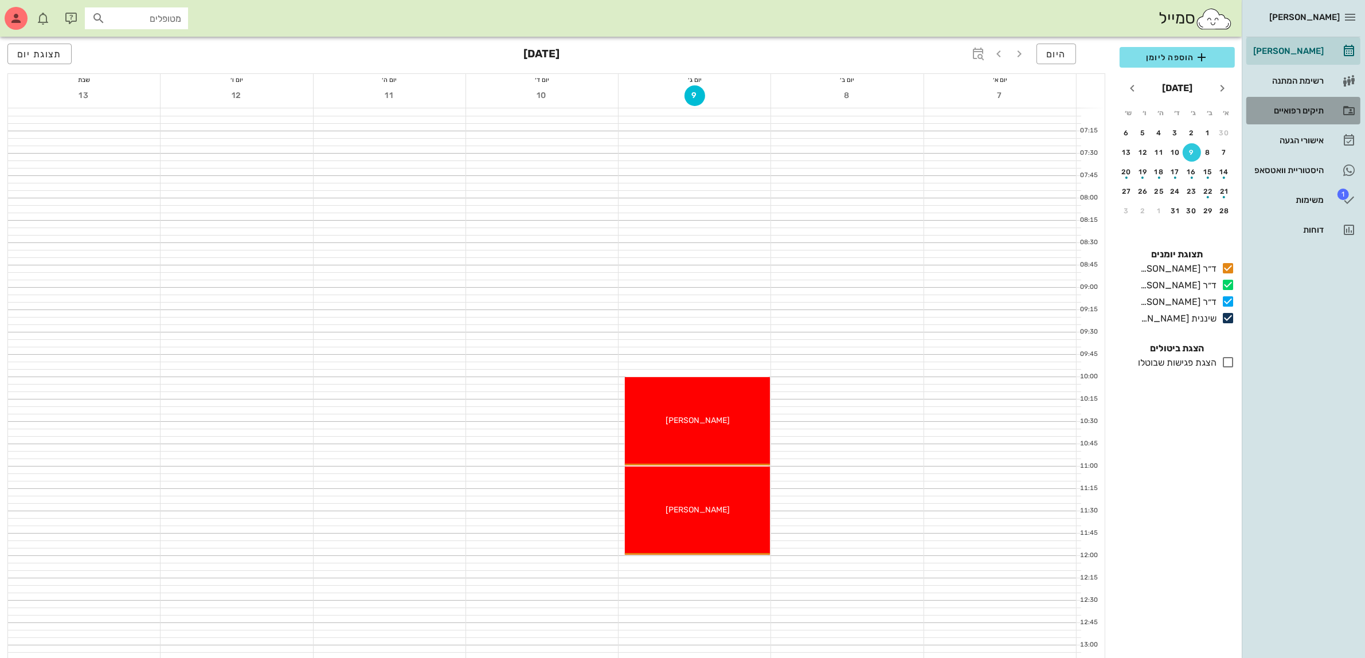
click at [1314, 105] on div "תיקים רפואיים" at bounding box center [1287, 110] width 73 height 18
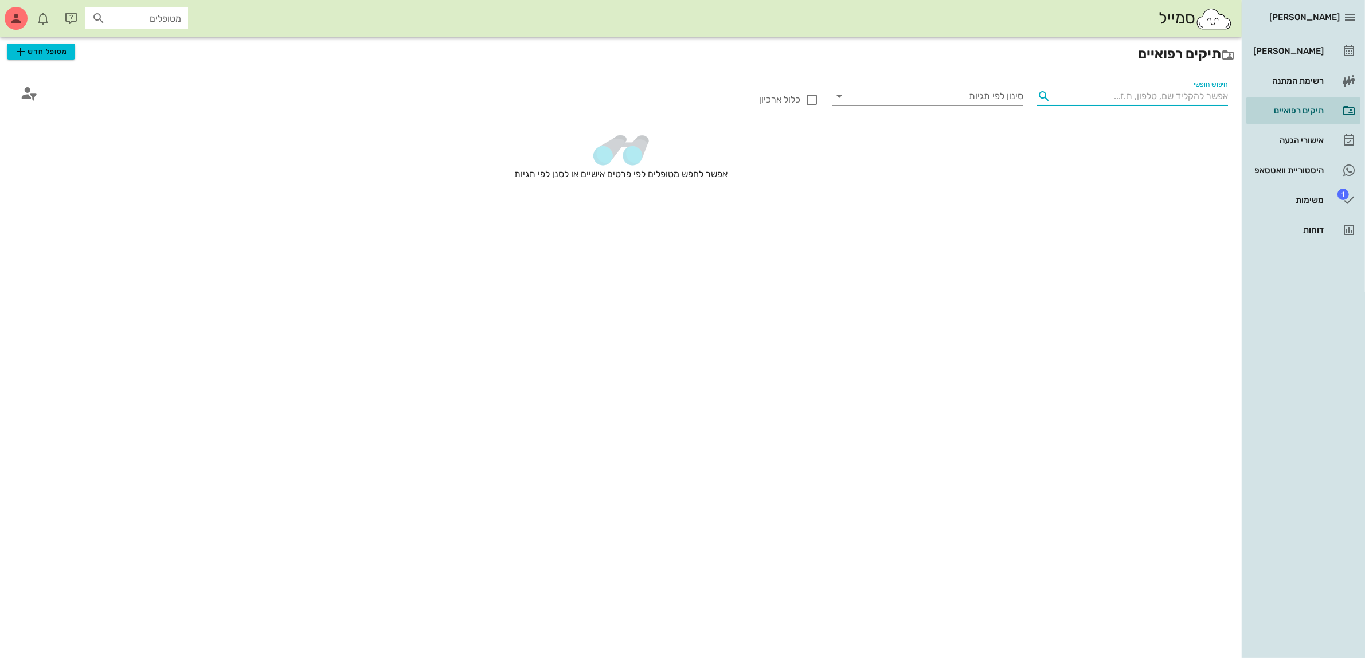
click at [1210, 95] on input "חיפוש חופשי" at bounding box center [1141, 96] width 173 height 18
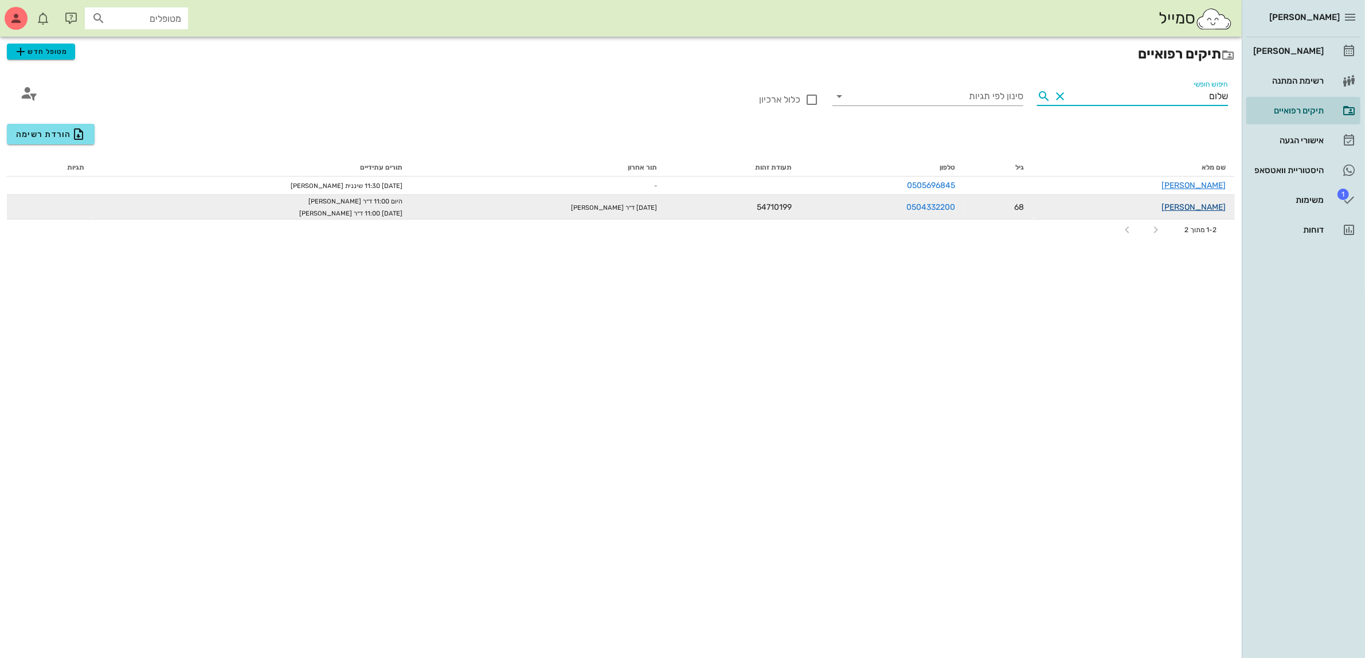
type input "שלום"
click at [1224, 204] on link "[PERSON_NAME]" at bounding box center [1193, 207] width 64 height 10
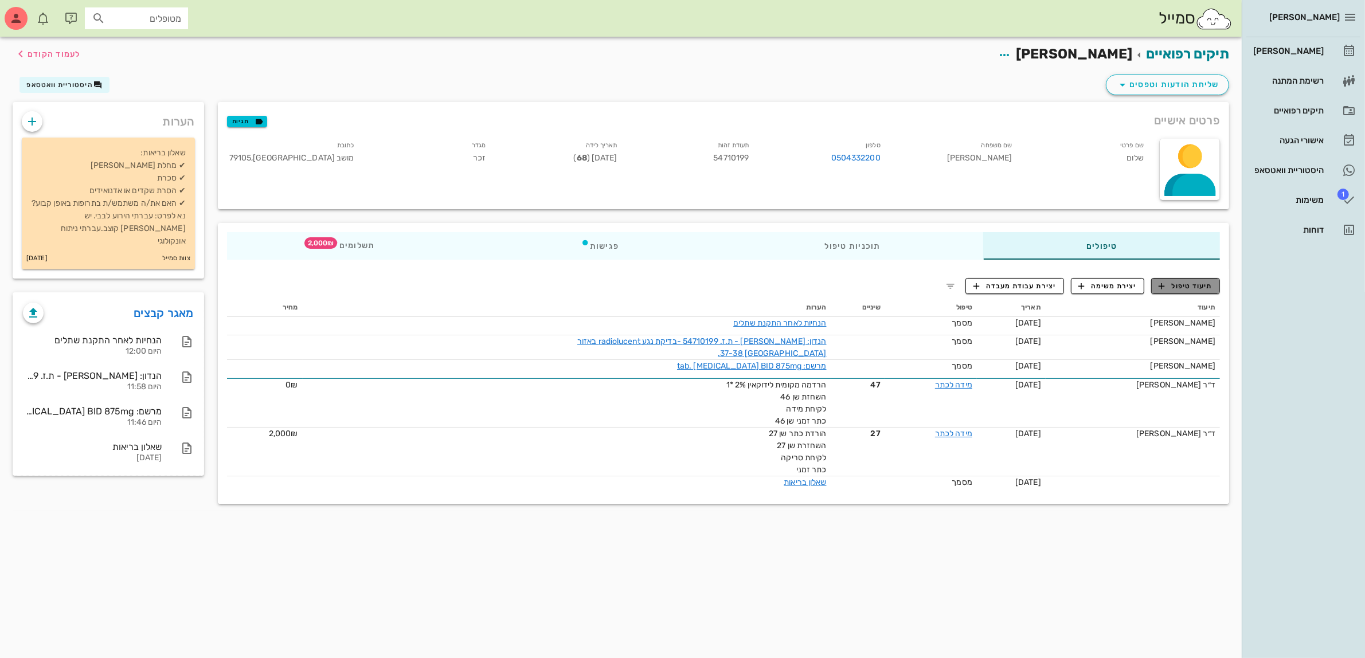
click at [1164, 281] on icon "button" at bounding box center [1162, 286] width 10 height 10
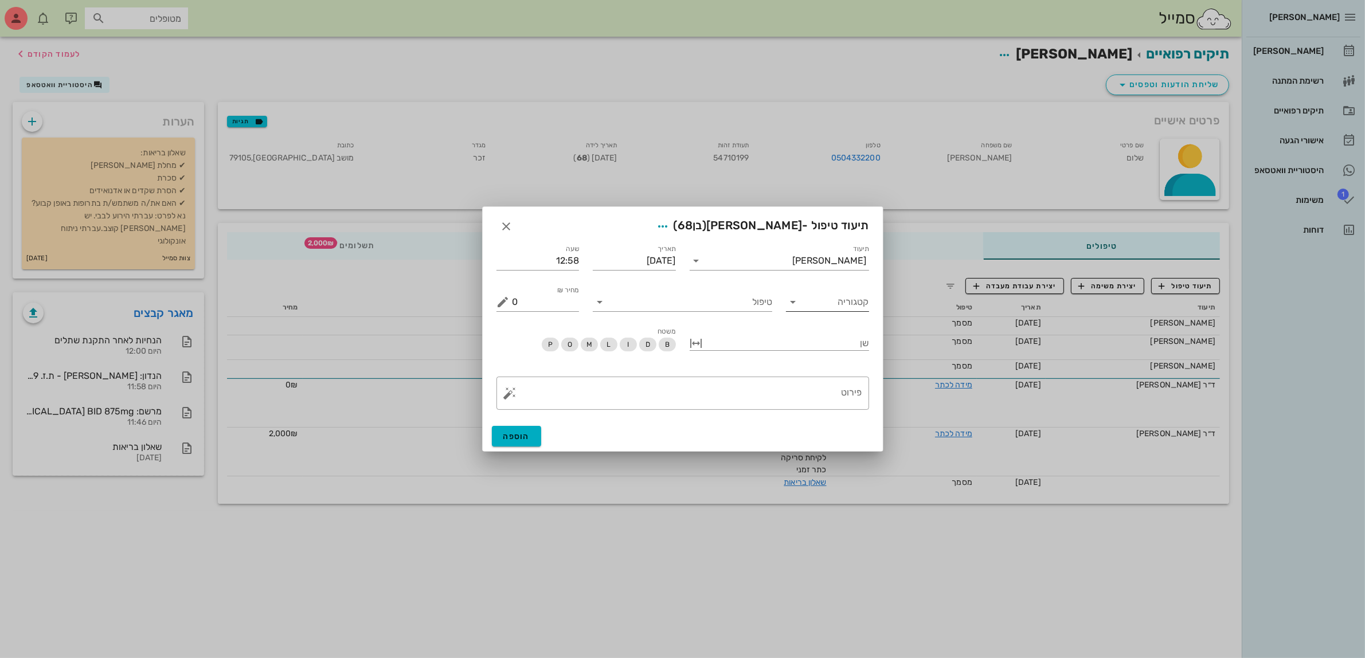
click at [797, 302] on icon at bounding box center [793, 302] width 14 height 14
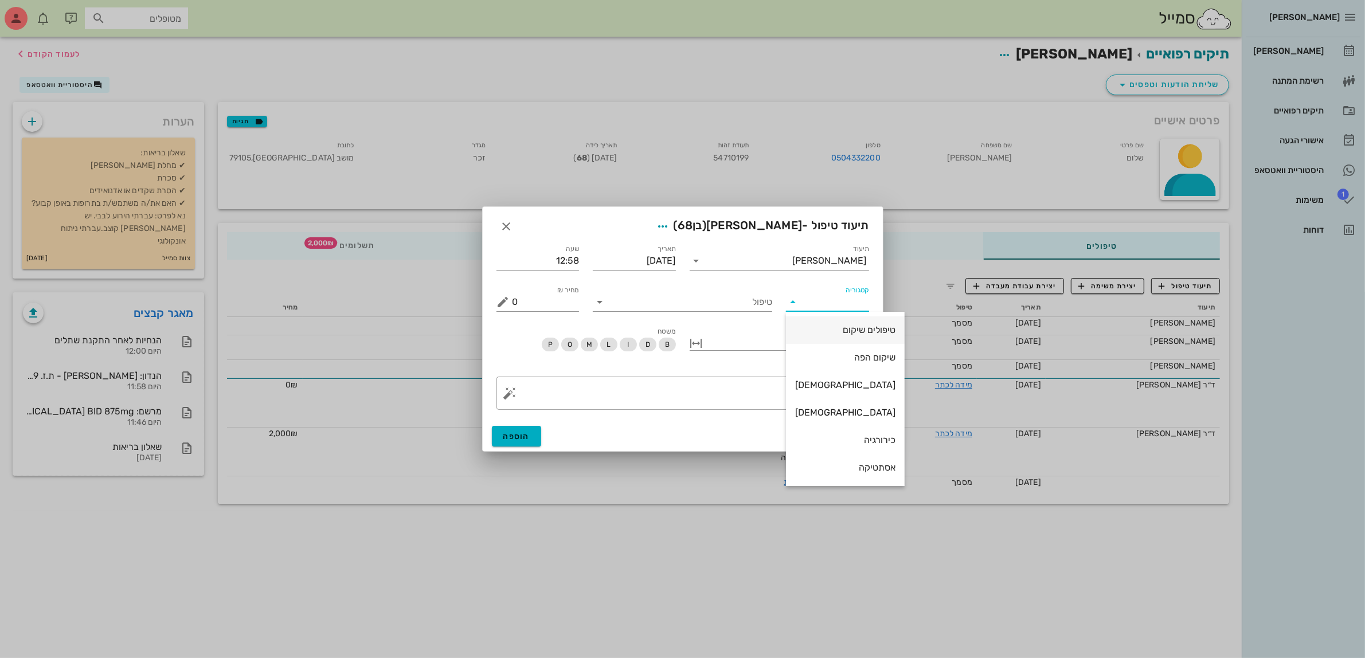
click at [824, 331] on div "טיפולים שיקום" at bounding box center [845, 329] width 100 height 11
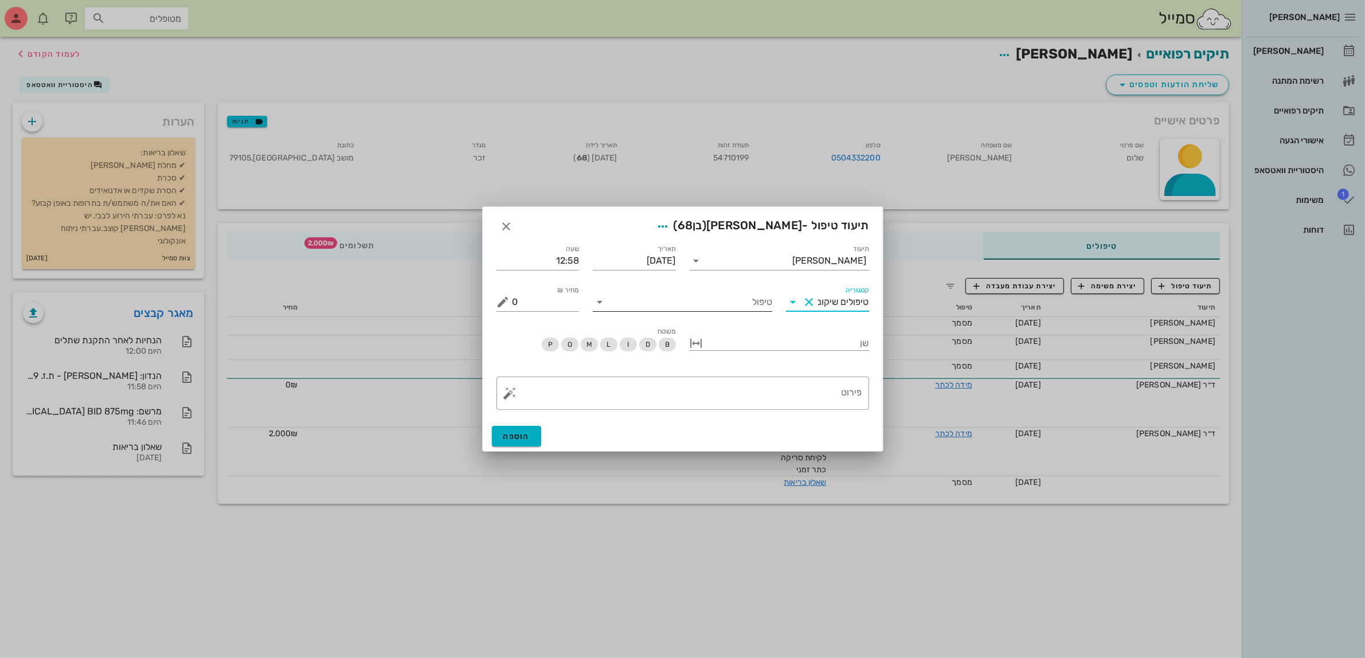
click at [750, 304] on input "טיפול" at bounding box center [690, 302] width 163 height 18
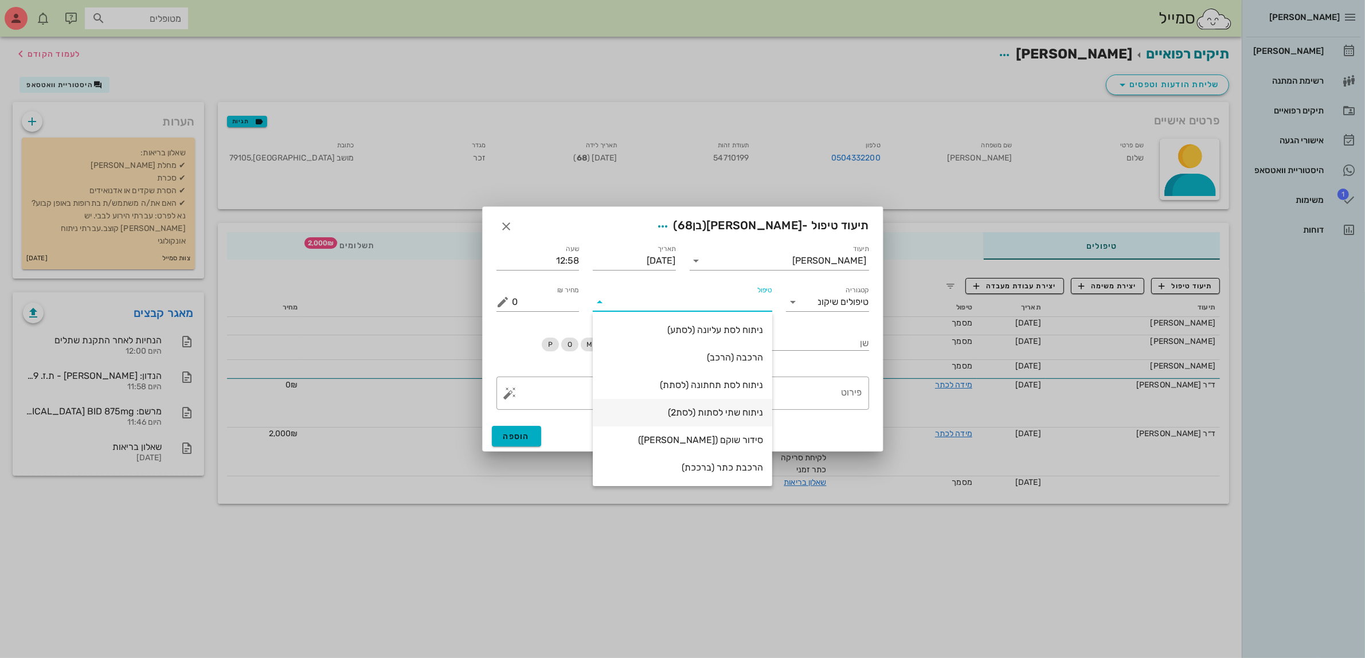
scroll to position [49, 0]
click at [826, 294] on input "טיפולים שיקום" at bounding box center [843, 302] width 51 height 18
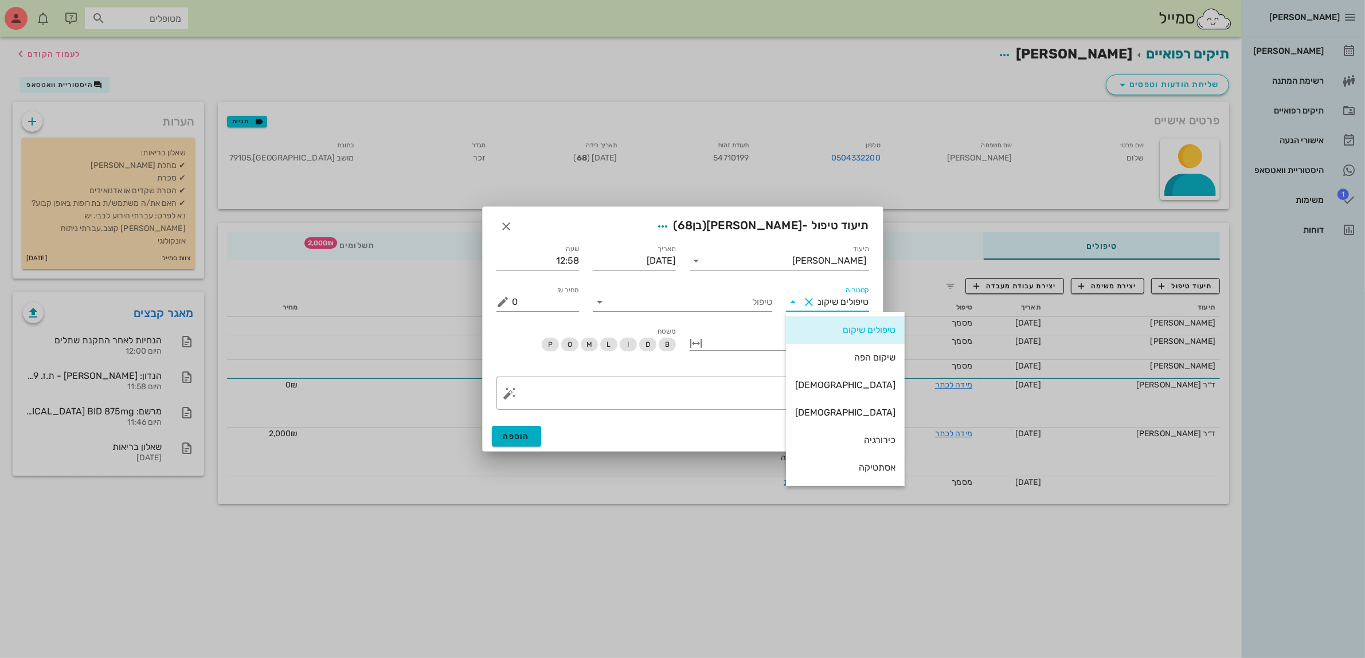
click at [840, 365] on div "שיקום הפה" at bounding box center [845, 357] width 100 height 25
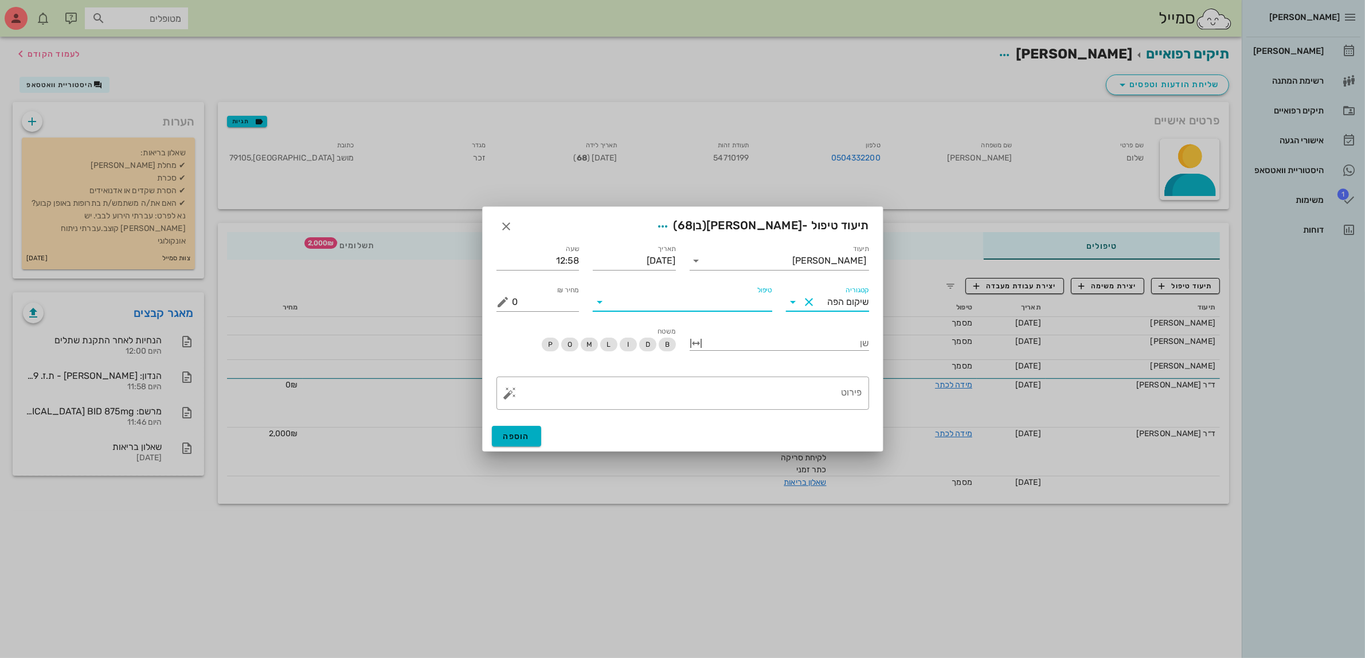
click at [680, 310] on input "טיפול" at bounding box center [690, 302] width 163 height 18
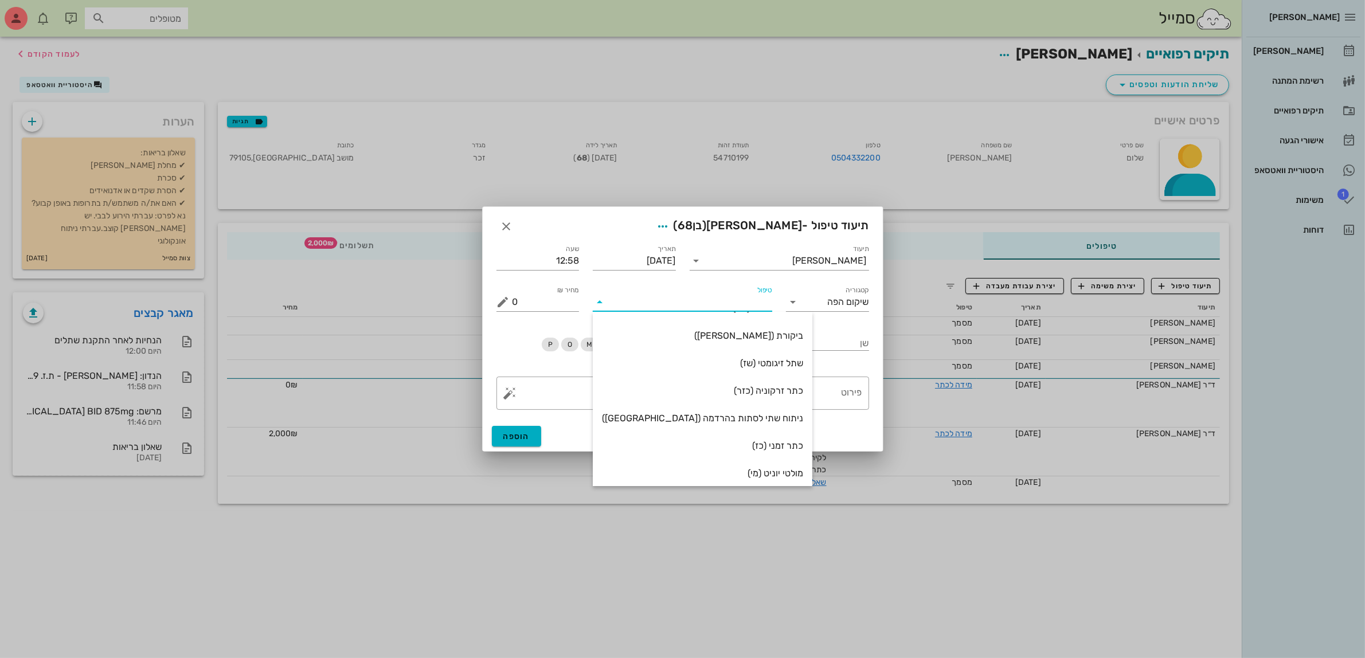
click at [936, 288] on div at bounding box center [682, 329] width 1365 height 658
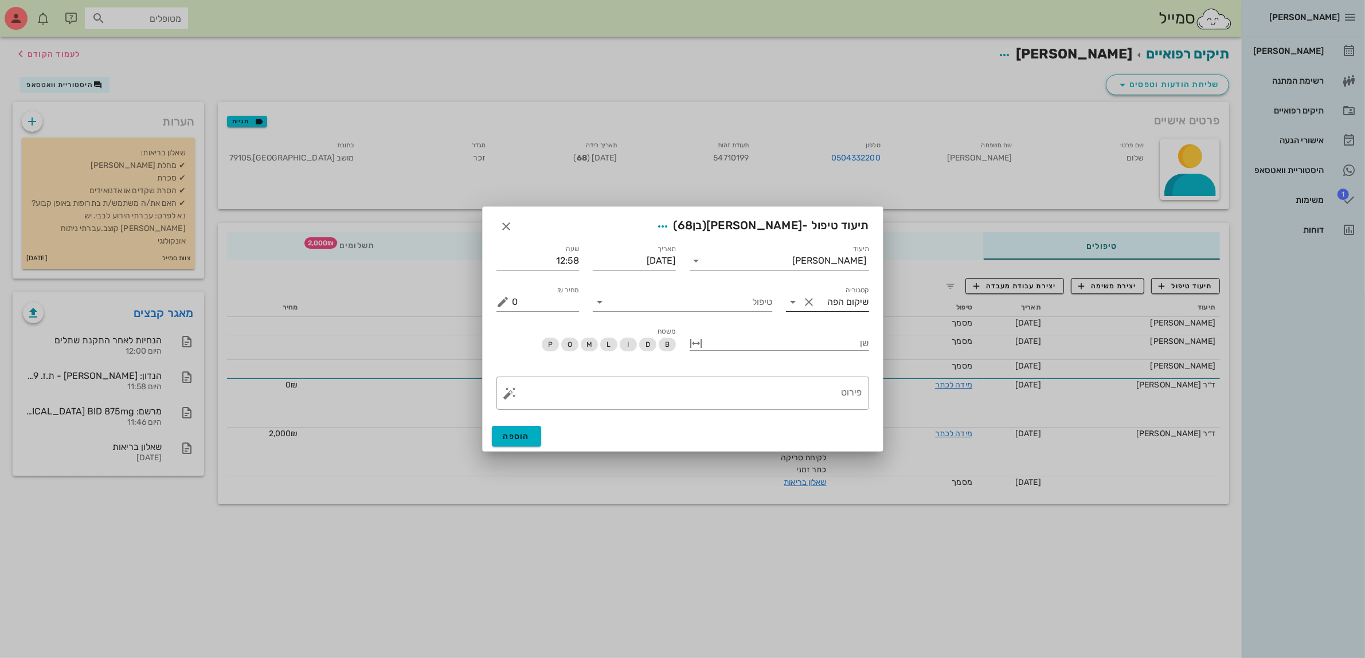
click at [867, 296] on input "שיקום הפה" at bounding box center [843, 302] width 51 height 18
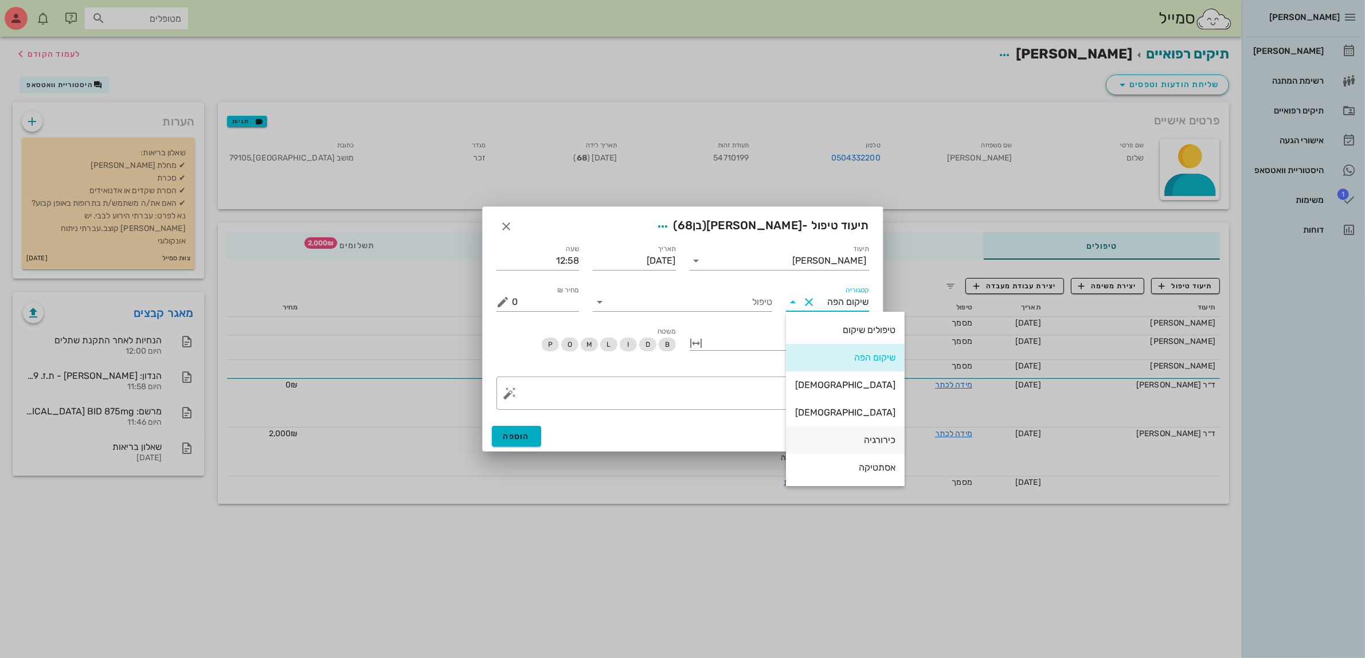
click at [842, 445] on div "כירורגיה" at bounding box center [845, 440] width 100 height 11
type input "כירורגיה"
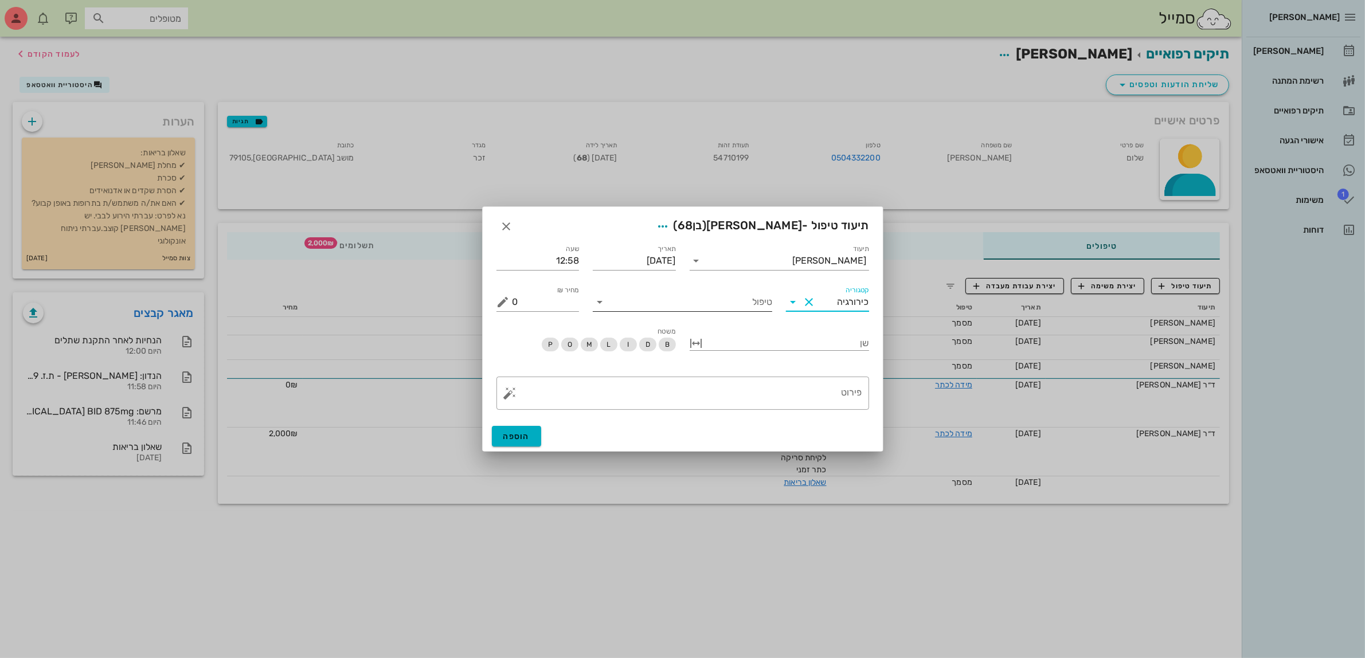
click at [723, 291] on div "טיפול" at bounding box center [682, 298] width 179 height 25
click at [713, 296] on input "טיפול" at bounding box center [690, 302] width 163 height 18
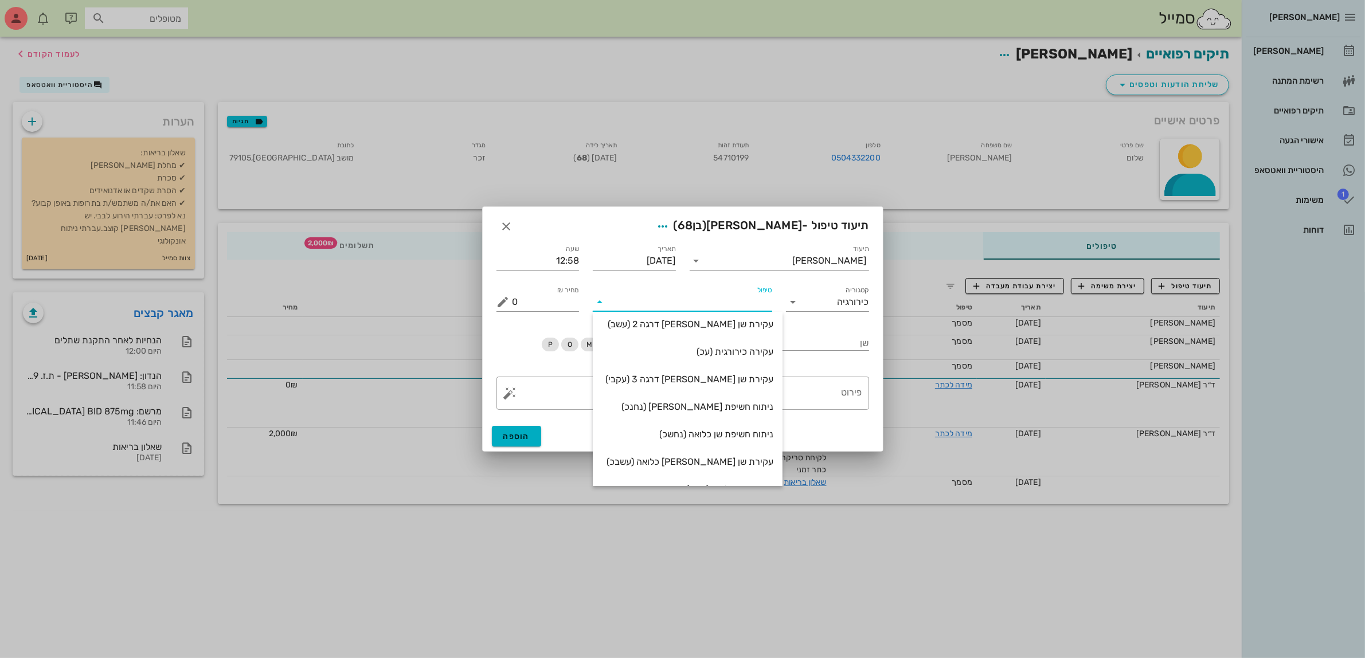
scroll to position [165, 0]
click at [734, 322] on div "עקירה כירורגית (עכ)" at bounding box center [687, 330] width 171 height 25
type input "2500"
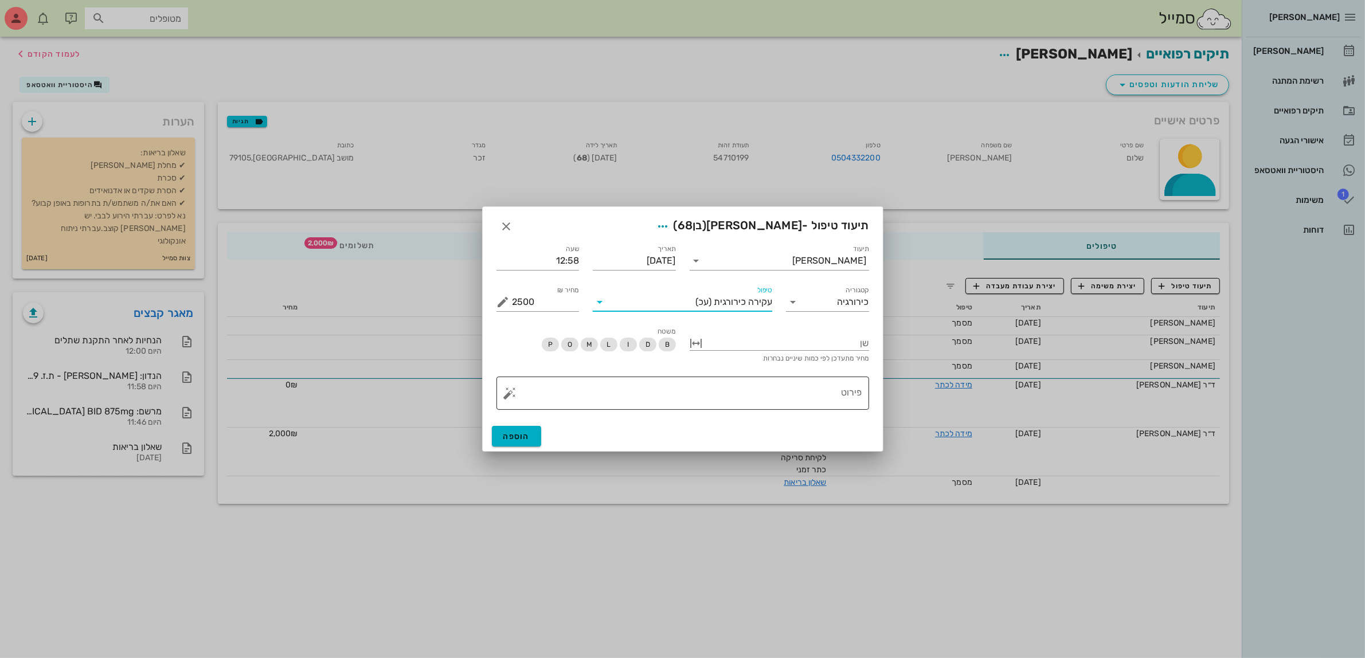
click at [774, 393] on textarea "פירוט" at bounding box center [688, 396] width 350 height 28
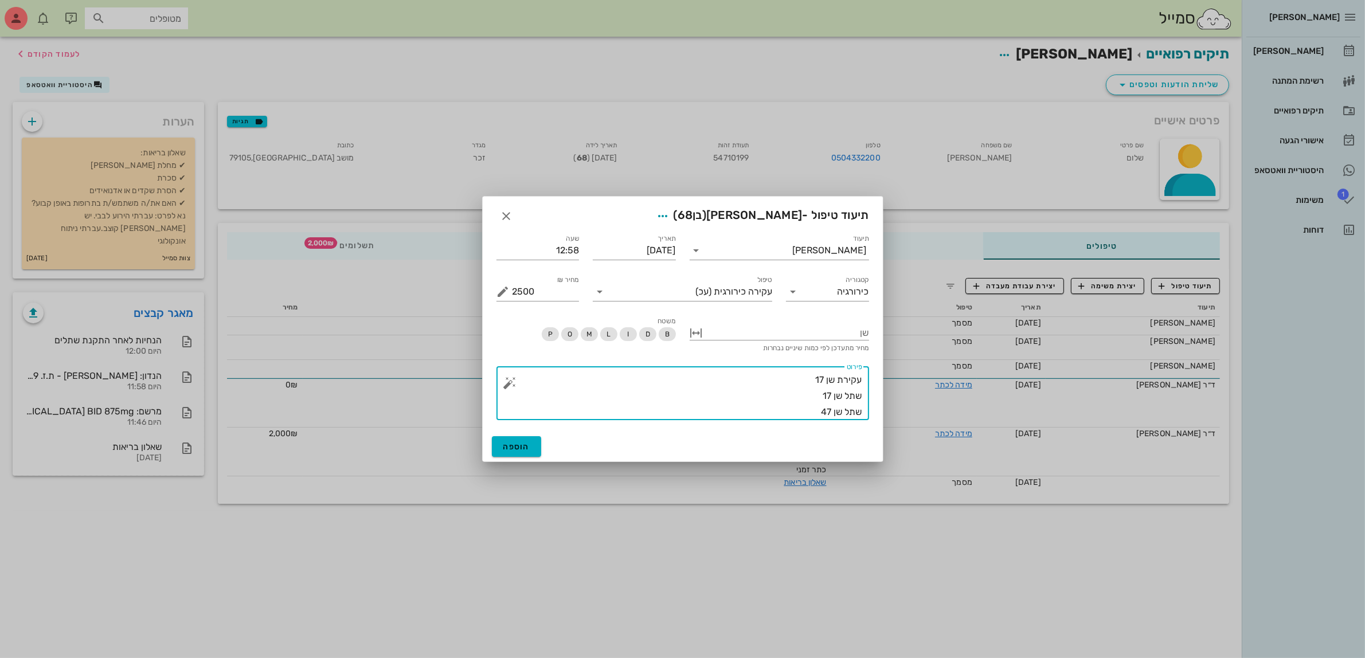
click at [809, 382] on textarea "עקירת שן 17 שתל שן 17 שתל שן 47" at bounding box center [688, 396] width 350 height 48
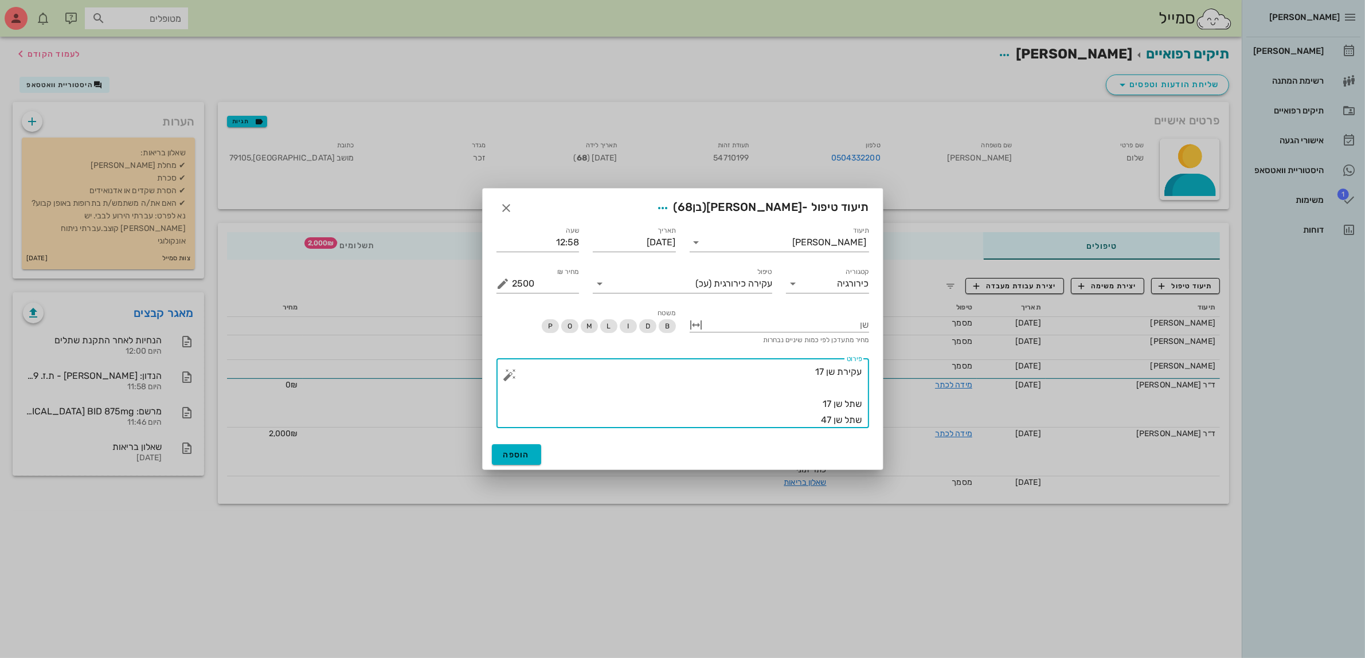
click at [807, 369] on textarea "עקירת שן 17 שתל שן 17 שתל שן 47" at bounding box center [688, 396] width 350 height 64
click at [859, 370] on textarea "עקירת שן 17 שתל שן 17 שתל שן 47" at bounding box center [688, 396] width 350 height 64
click at [862, 368] on div "​ פירוט עקירת שן 17 שתל שן 17 שתל שן 47" at bounding box center [682, 393] width 373 height 70
drag, startPoint x: 855, startPoint y: 371, endPoint x: 870, endPoint y: 371, distance: 14.9
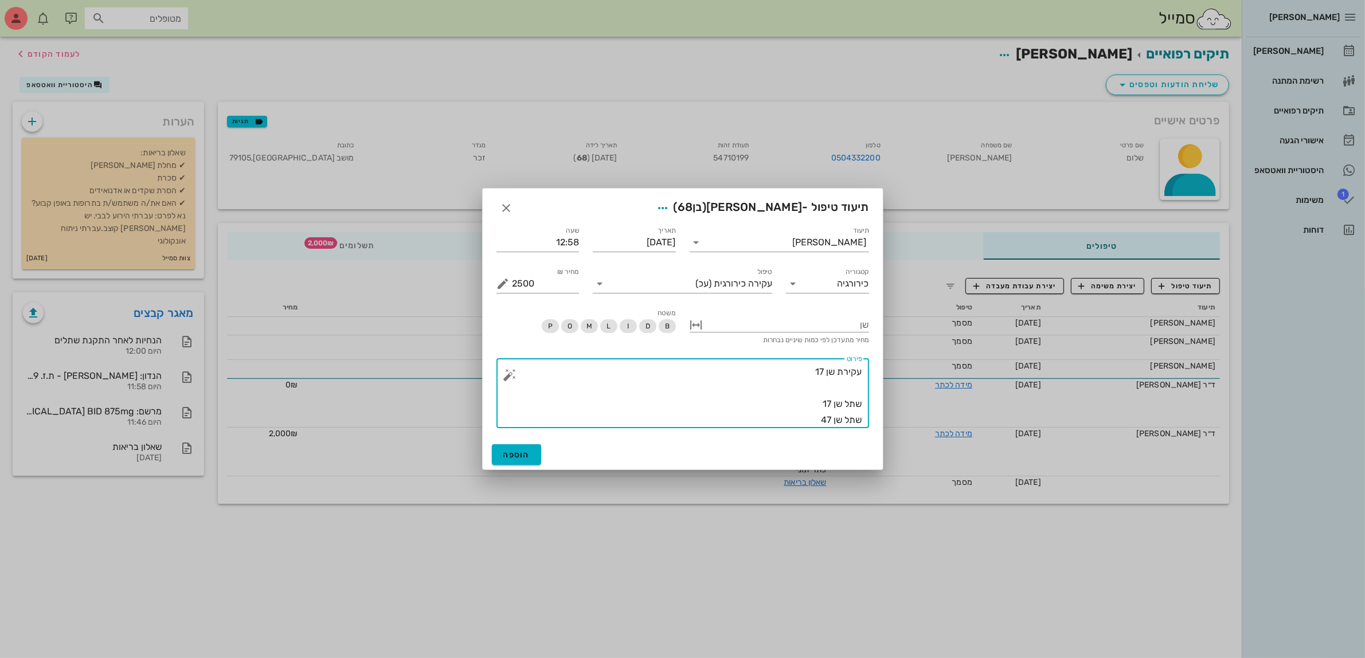
click at [870, 371] on div "​ פירוט עקירת שן 17 שתל שן 17 שתל שן 47" at bounding box center [683, 393] width 386 height 84
click at [863, 374] on div "​ פירוט עקירת שן 17 שתל שן 17 שתל שן 47" at bounding box center [682, 393] width 373 height 70
click at [863, 370] on div "​ פירוט עקירת שן 17 שתל שן 17 שתל שן 47" at bounding box center [682, 393] width 373 height 70
click at [863, 369] on div "​ פירוט עקירת שן 17 שתל שן 17 שתל שן 47" at bounding box center [682, 393] width 373 height 70
click at [861, 370] on div "​ פירוט עקירת שן 17 שתל שן 17 שתל שן 47" at bounding box center [682, 393] width 373 height 70
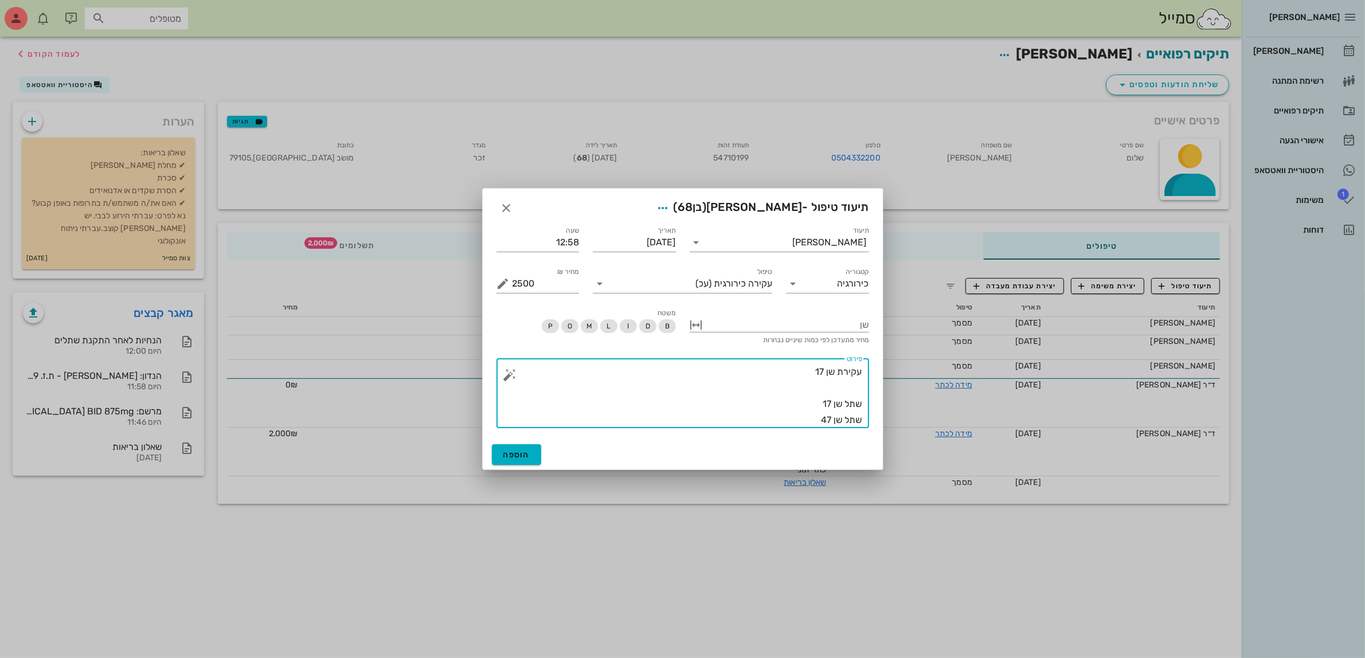
click at [761, 367] on textarea "עקירת שן 17 שתל שן 17 שתל שן 47" at bounding box center [688, 396] width 350 height 64
drag, startPoint x: 812, startPoint y: 373, endPoint x: 965, endPoint y: 377, distance: 152.5
click at [965, 377] on div "[PERSON_NAME] רשימת המתנה תיקים רפואיים אישורי הגעה היסטוריית וואטסאפ 1 משימות …" at bounding box center [682, 329] width 1365 height 658
click at [508, 373] on button "button" at bounding box center [510, 375] width 14 height 14
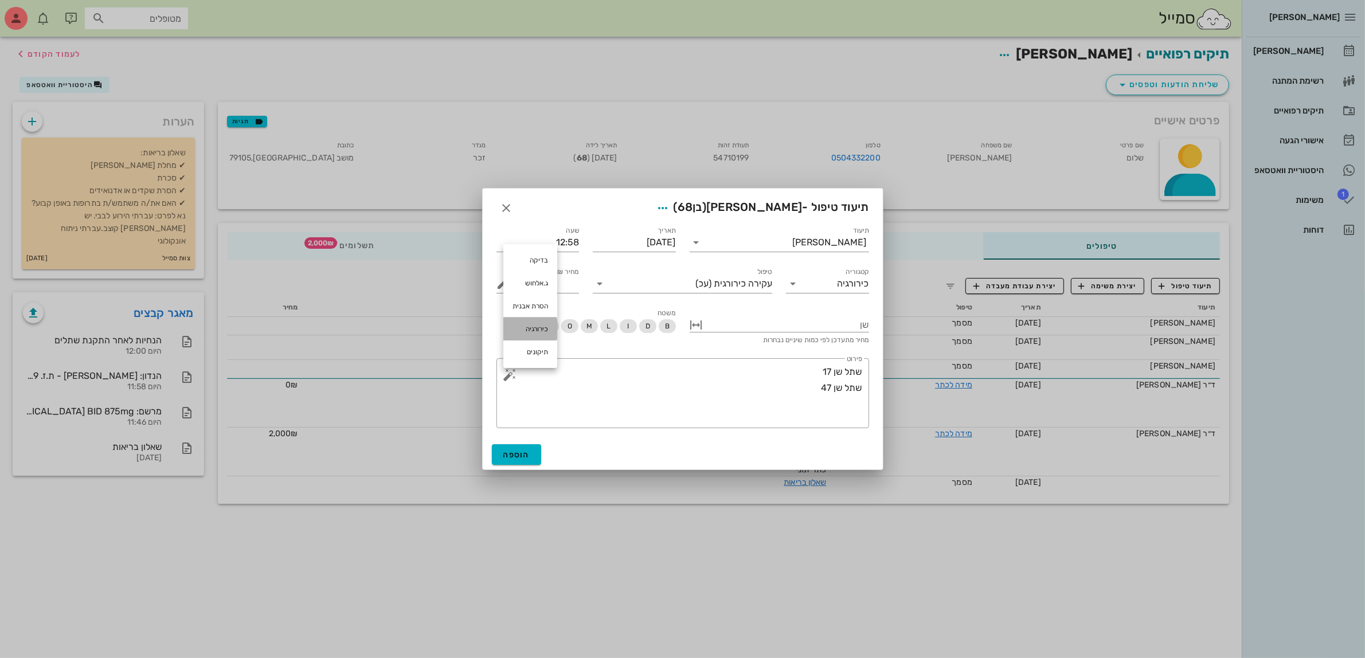
click at [543, 322] on div "כירורגיה" at bounding box center [530, 329] width 54 height 23
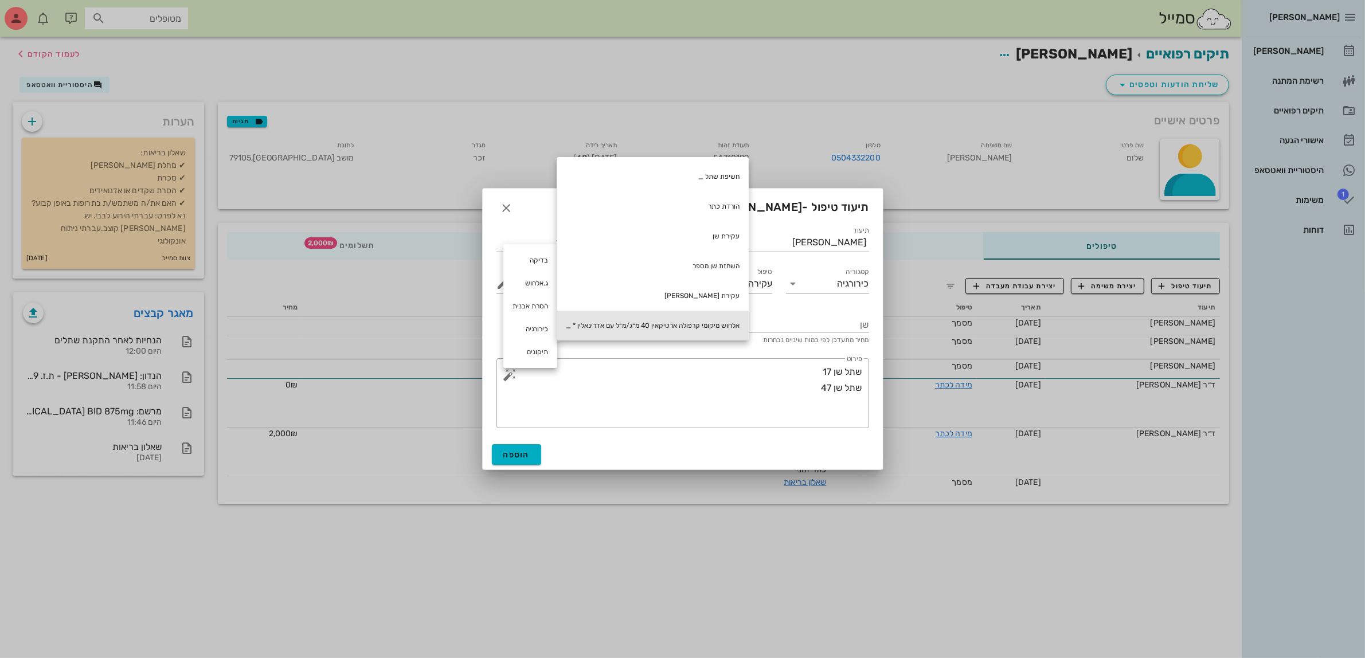
click at [685, 316] on div "אלחוש מיקומי קרפולה ארטיקאין 40 מ״ג/מ״ל עם אדרינאלין * _" at bounding box center [653, 326] width 192 height 30
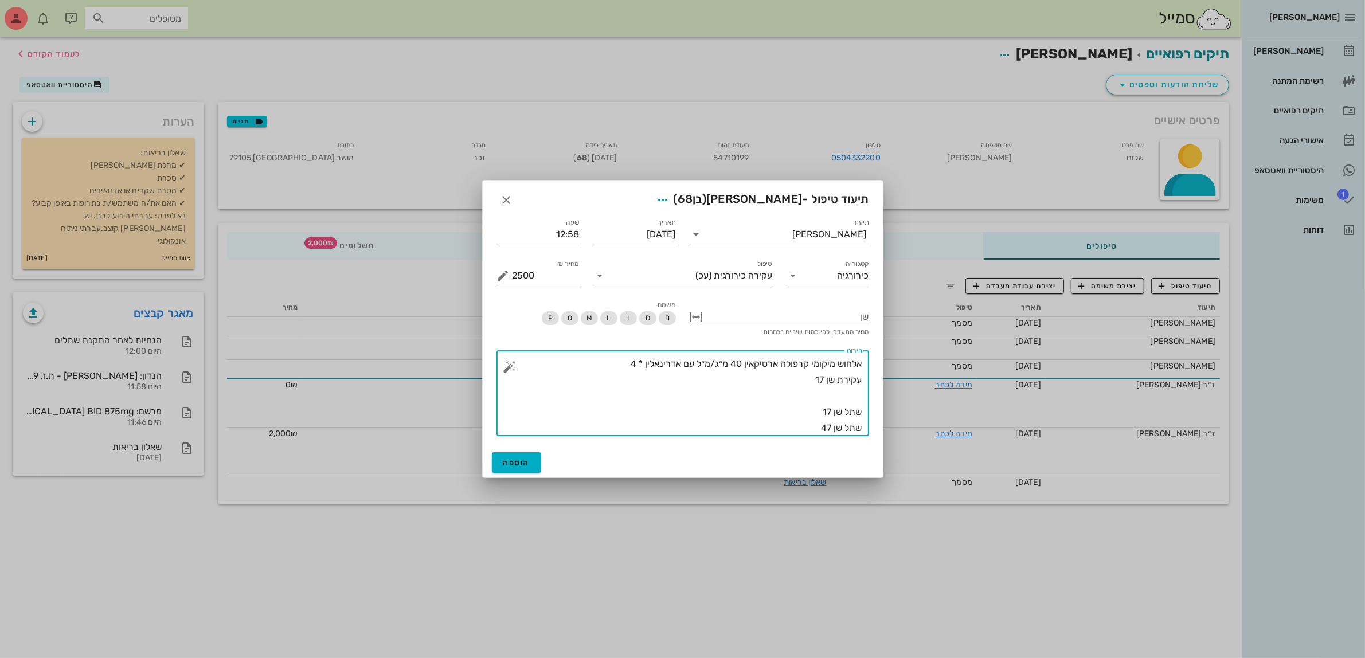
click at [806, 388] on textarea "אלחוש מיקומי קרפולה ארטיקאין 40 מ״ג/מ״ל עם אדרינאלין * 4 עקירת שן 17 שתל שן 17 …" at bounding box center [688, 396] width 350 height 80
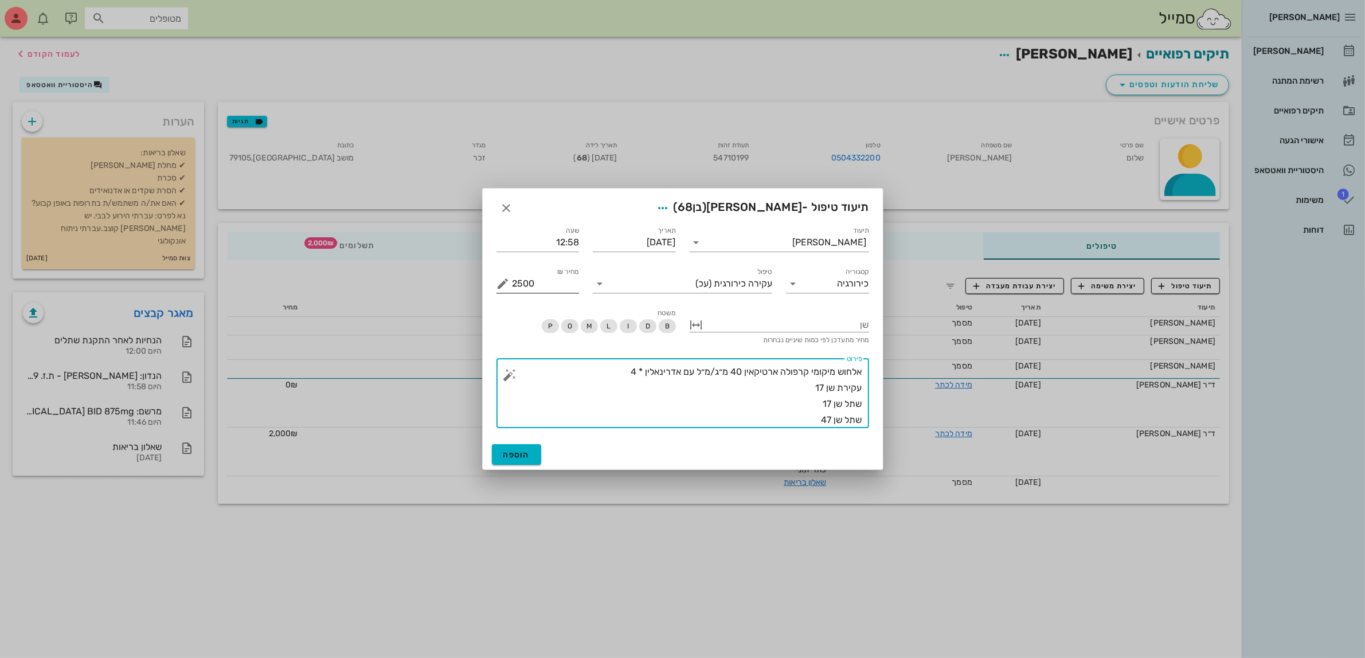
type textarea "אלחוש מיקומי קרפולה ארטיקאין 40 מ״ג/מ״ל עם אדרינאלין * 4 עקירת שן 17 שתל שן 17 …"
drag, startPoint x: 552, startPoint y: 285, endPoint x: 420, endPoint y: 290, distance: 132.0
click at [420, 290] on div "[PERSON_NAME] רשימת המתנה תיקים רפואיים אישורי הגעה היסטוריית וואטסאפ 1 משימות …" at bounding box center [682, 329] width 1365 height 658
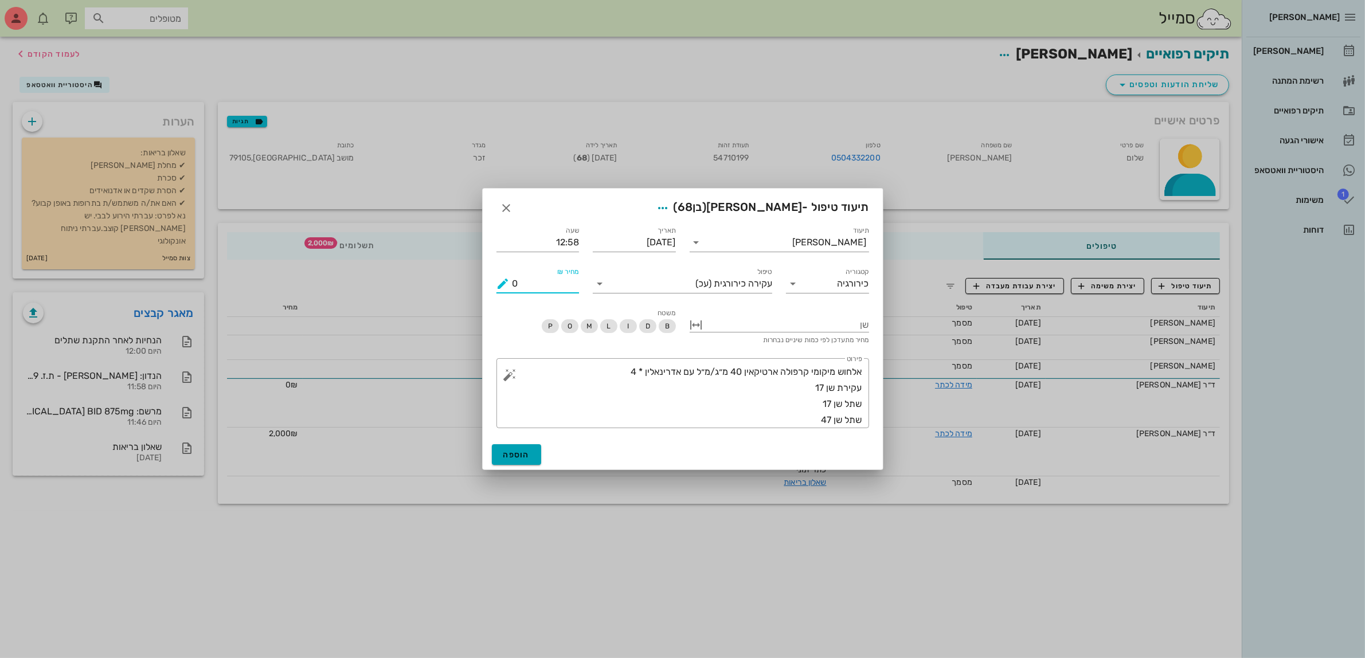
type input "0"
click at [525, 456] on span "הוספה" at bounding box center [516, 455] width 27 height 10
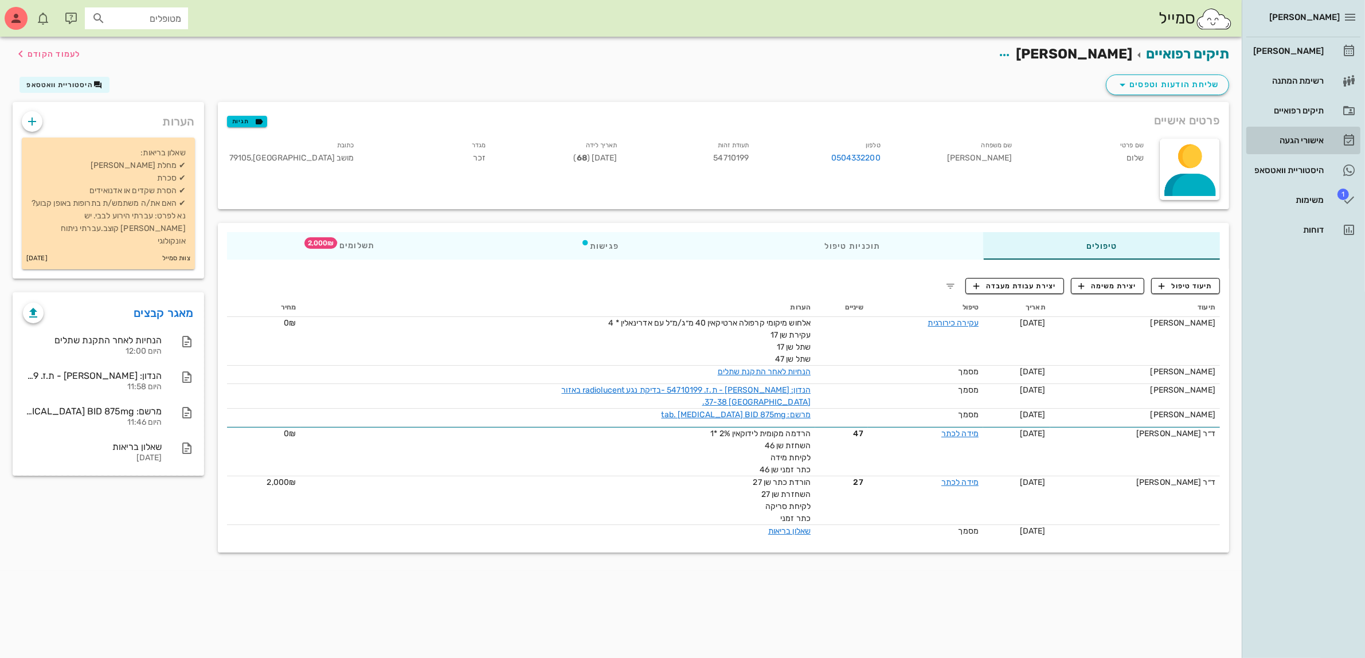
click at [1291, 145] on div "אישורי הגעה" at bounding box center [1287, 140] width 73 height 18
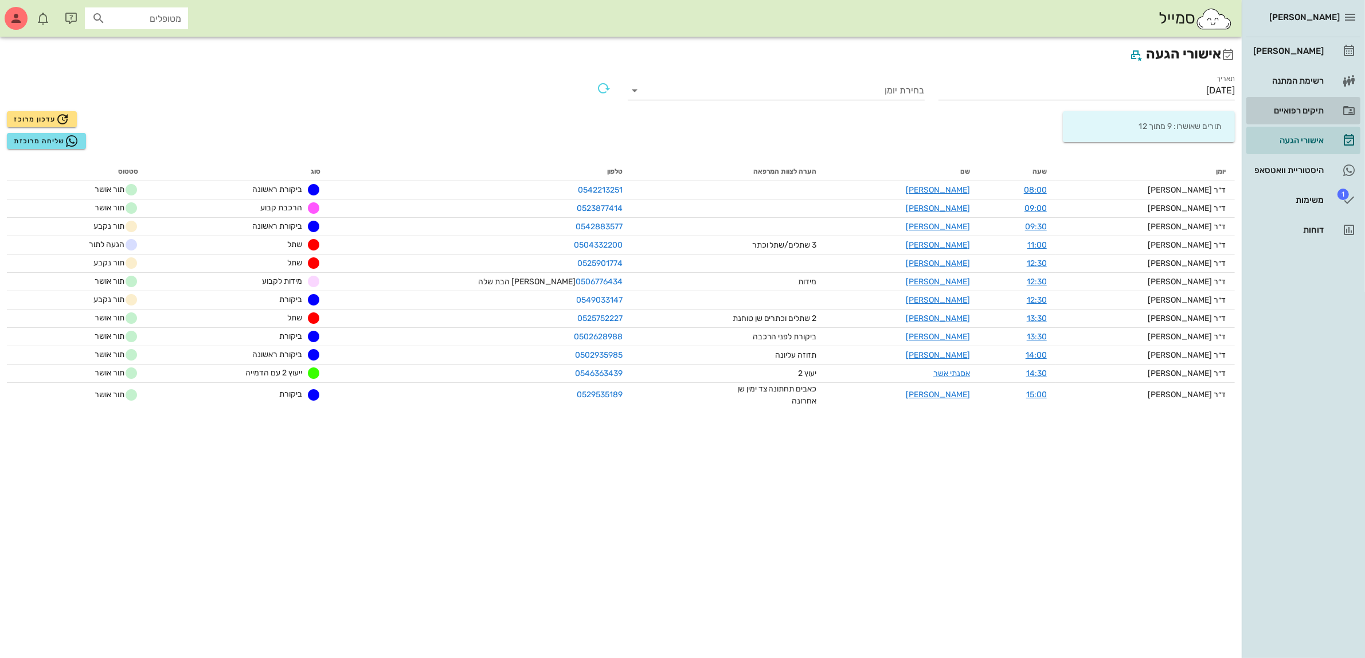
click at [1272, 115] on div "תיקים רפואיים" at bounding box center [1287, 110] width 73 height 18
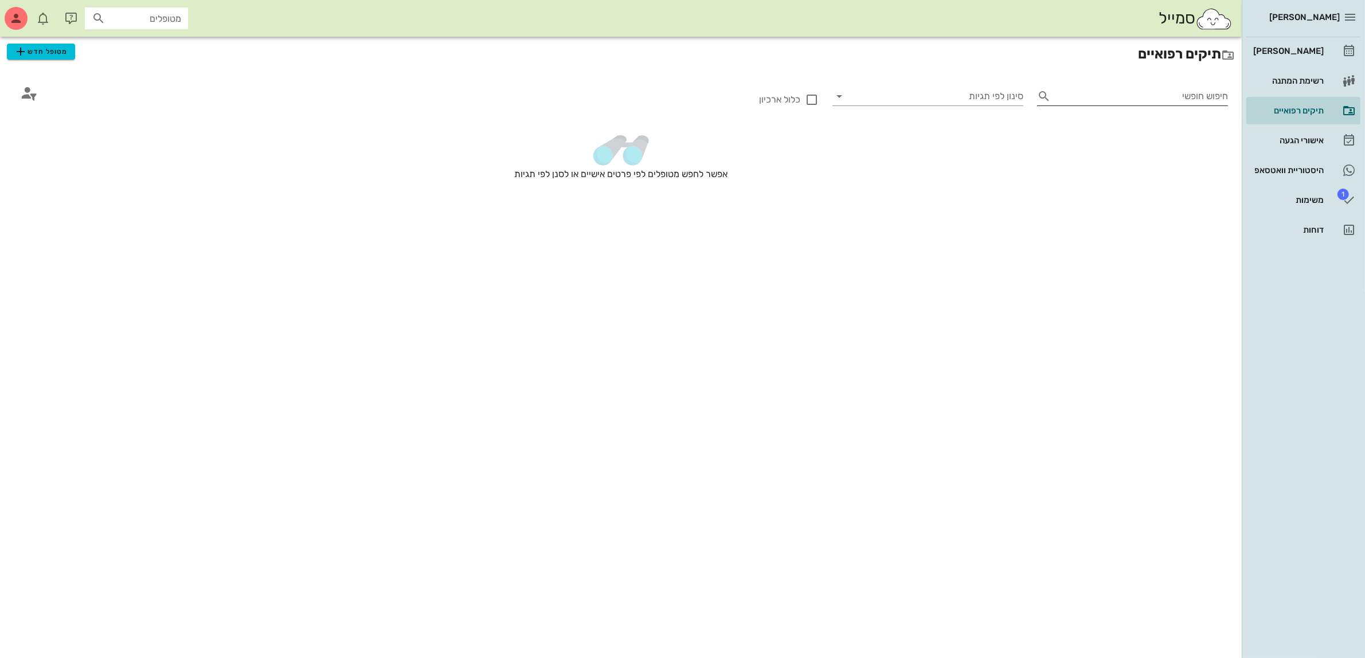
click at [1088, 87] on input "חיפוש חופשי" at bounding box center [1141, 96] width 173 height 18
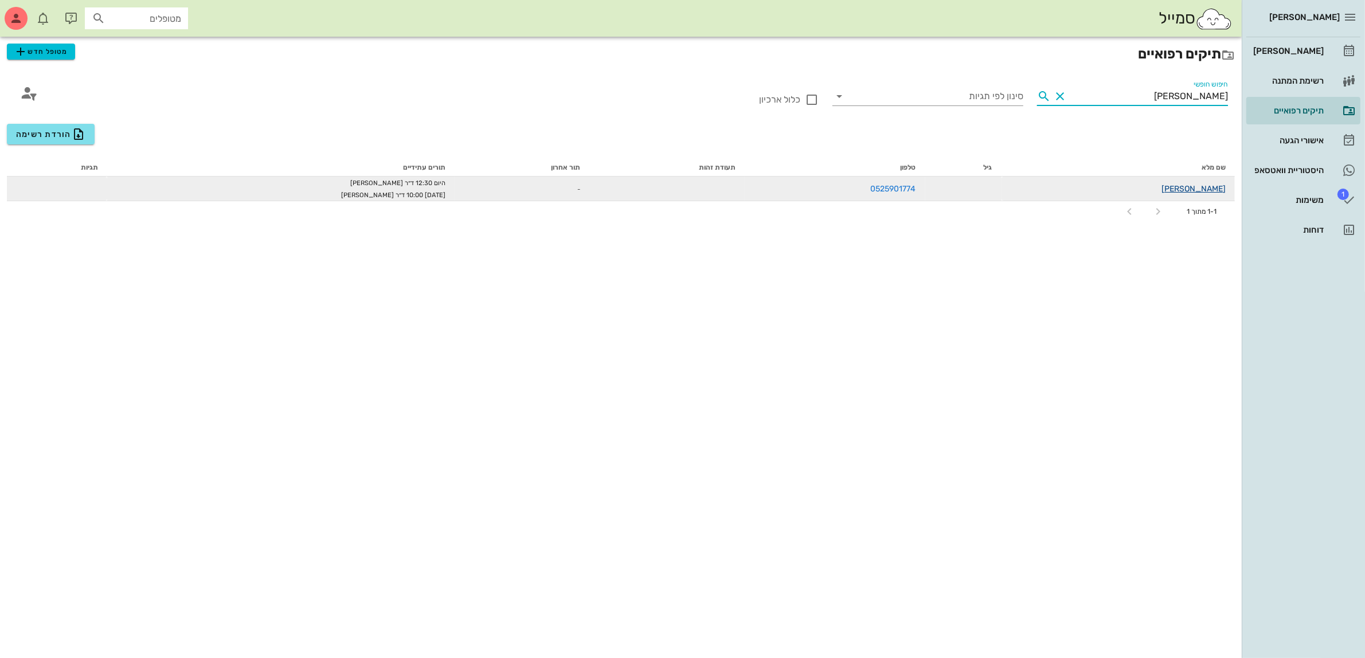
type input "[PERSON_NAME]"
click at [1221, 186] on link "[PERSON_NAME]" at bounding box center [1193, 189] width 64 height 10
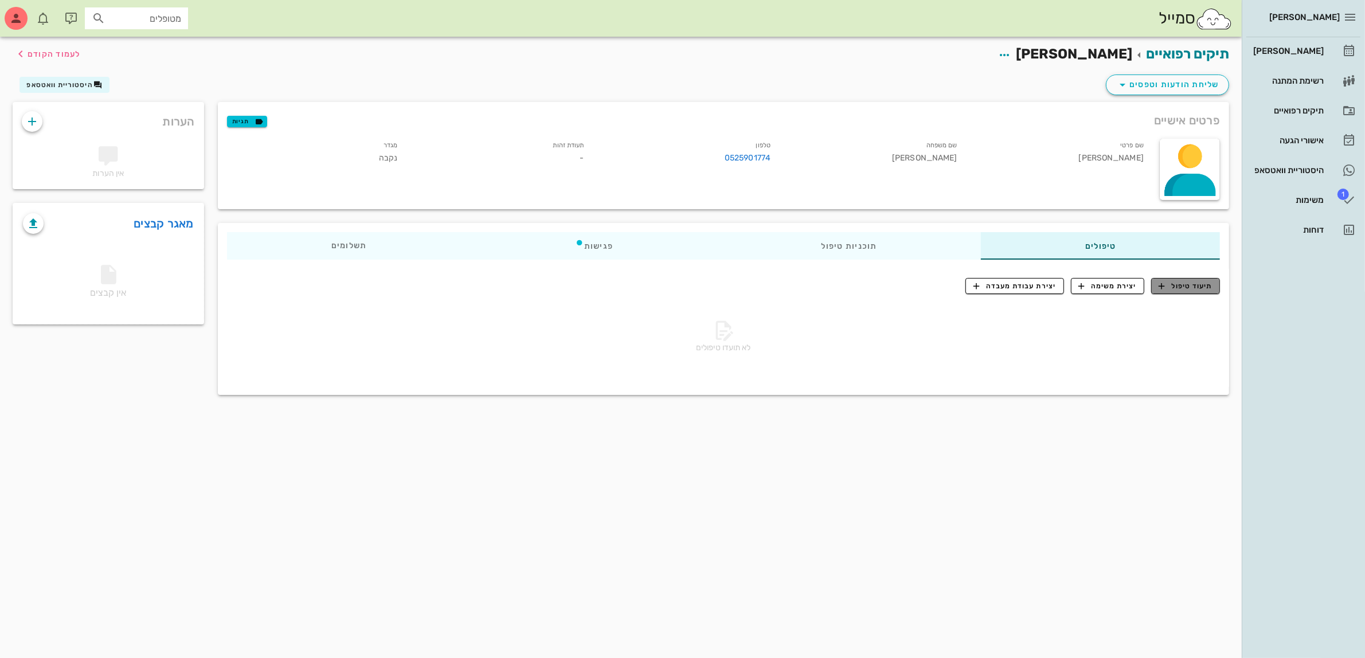
click at [1199, 278] on button "תיעוד טיפול" at bounding box center [1185, 286] width 69 height 16
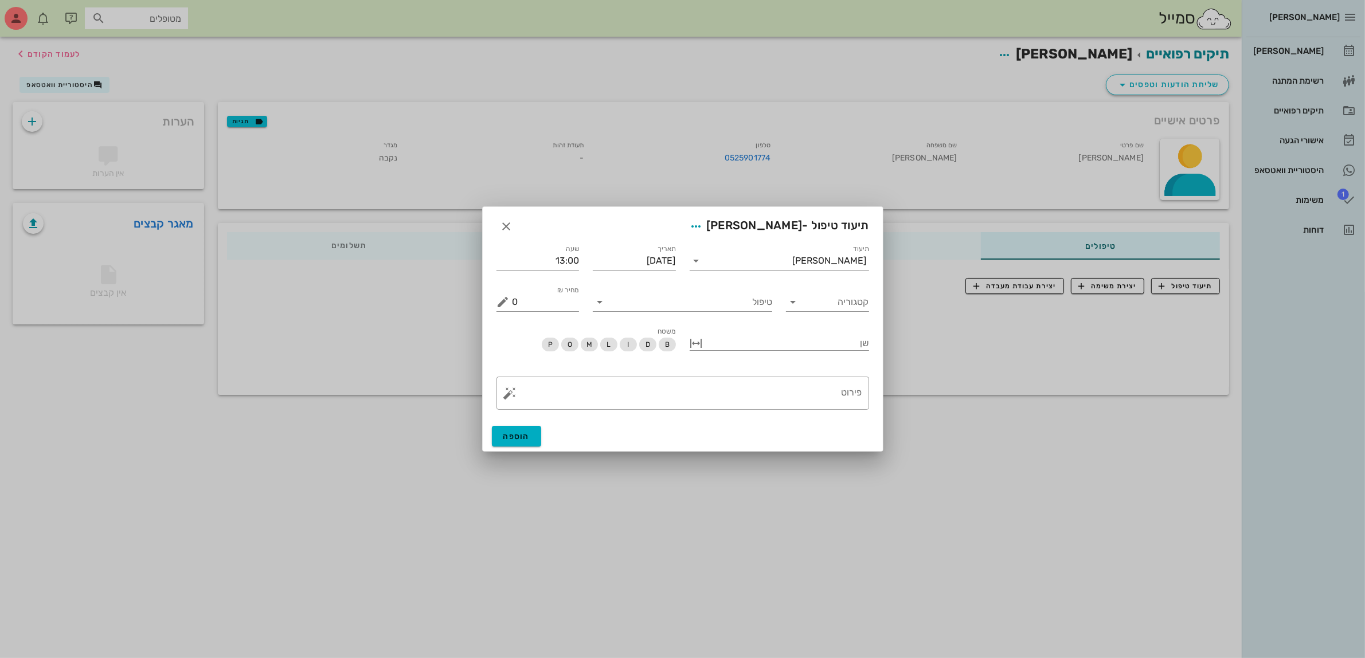
click at [1091, 325] on div at bounding box center [682, 329] width 1365 height 658
click at [508, 226] on icon "button" at bounding box center [507, 227] width 14 height 14
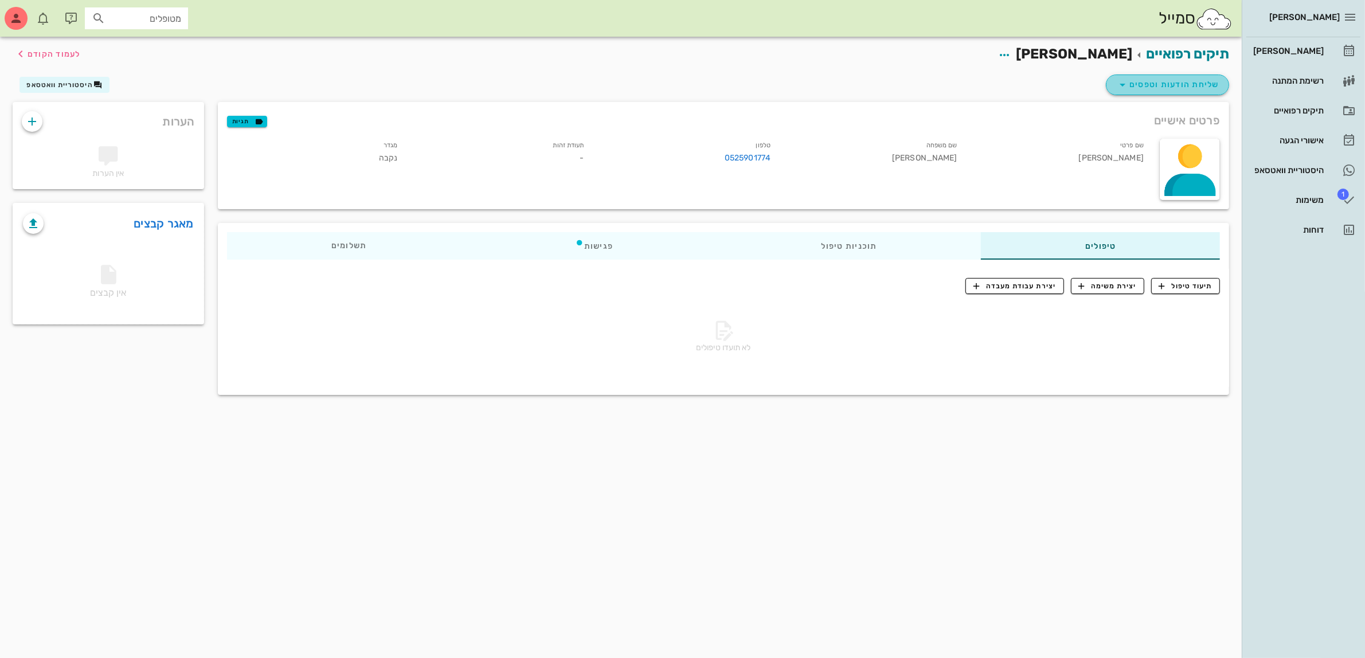
click at [1132, 81] on span "שליחת הודעות וטפסים" at bounding box center [1168, 85] width 104 height 14
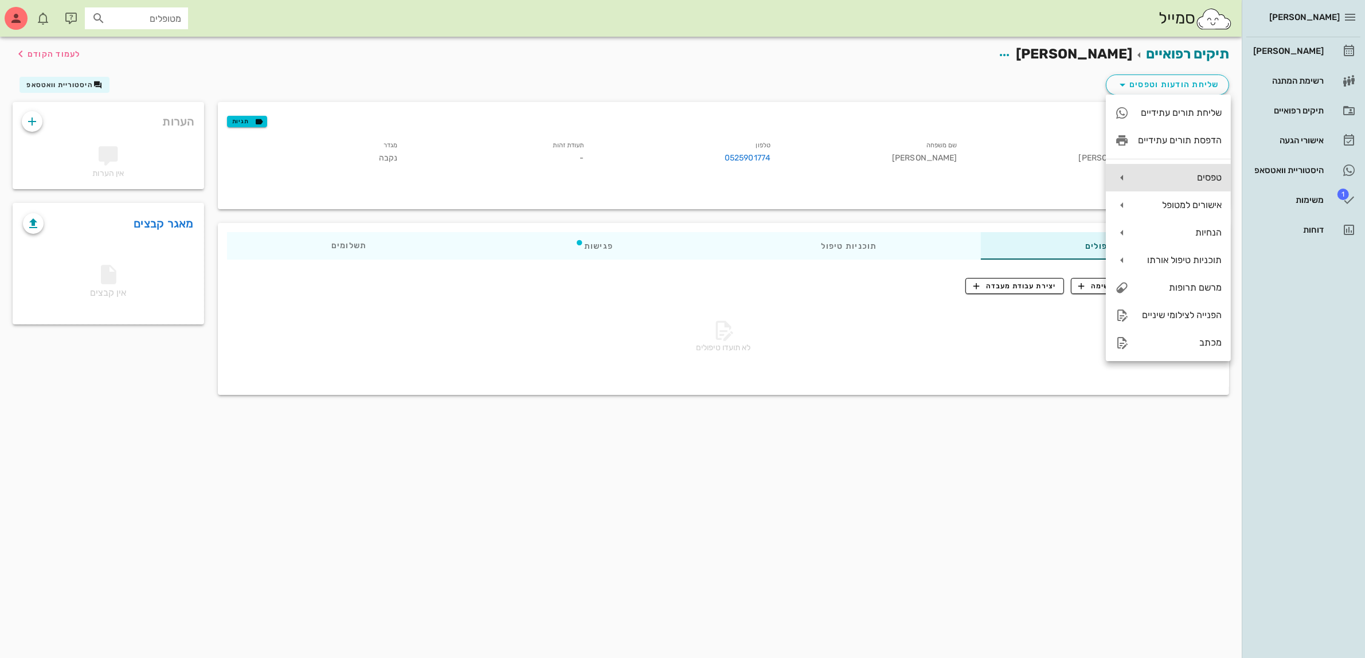
click at [1181, 182] on div "טפסים" at bounding box center [1180, 177] width 84 height 11
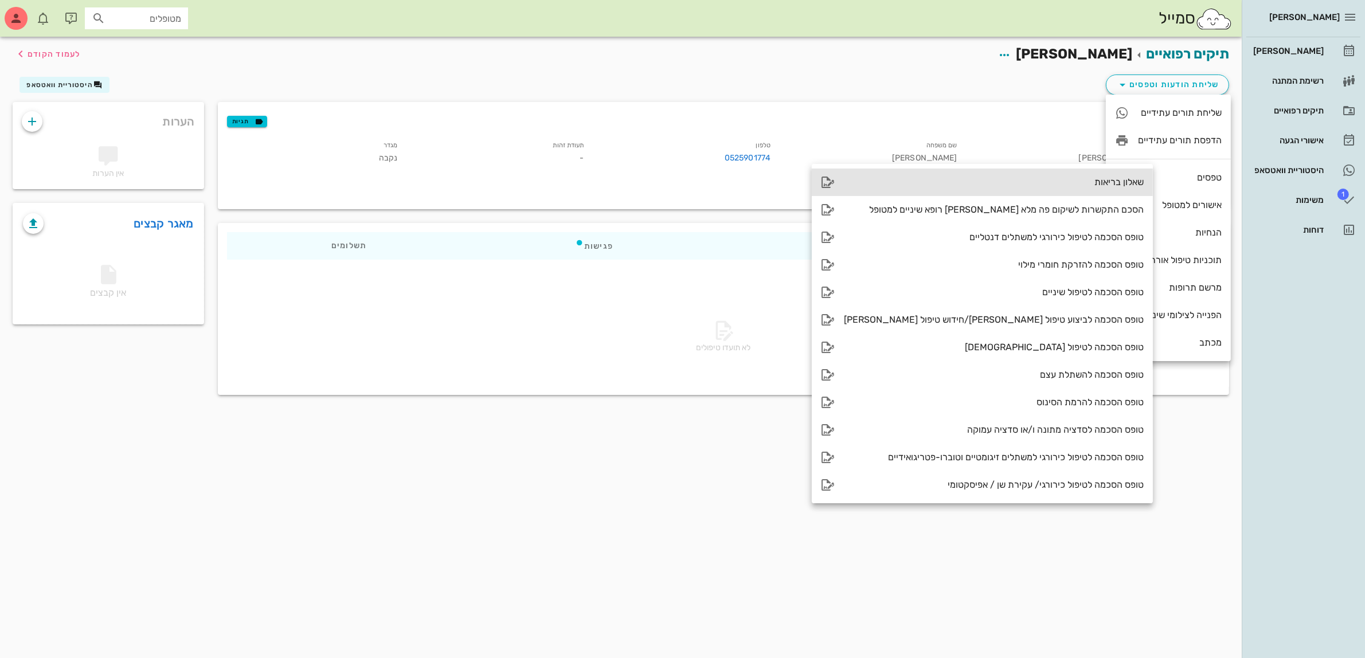
click at [998, 182] on div "שאלון בריאות" at bounding box center [994, 182] width 300 height 11
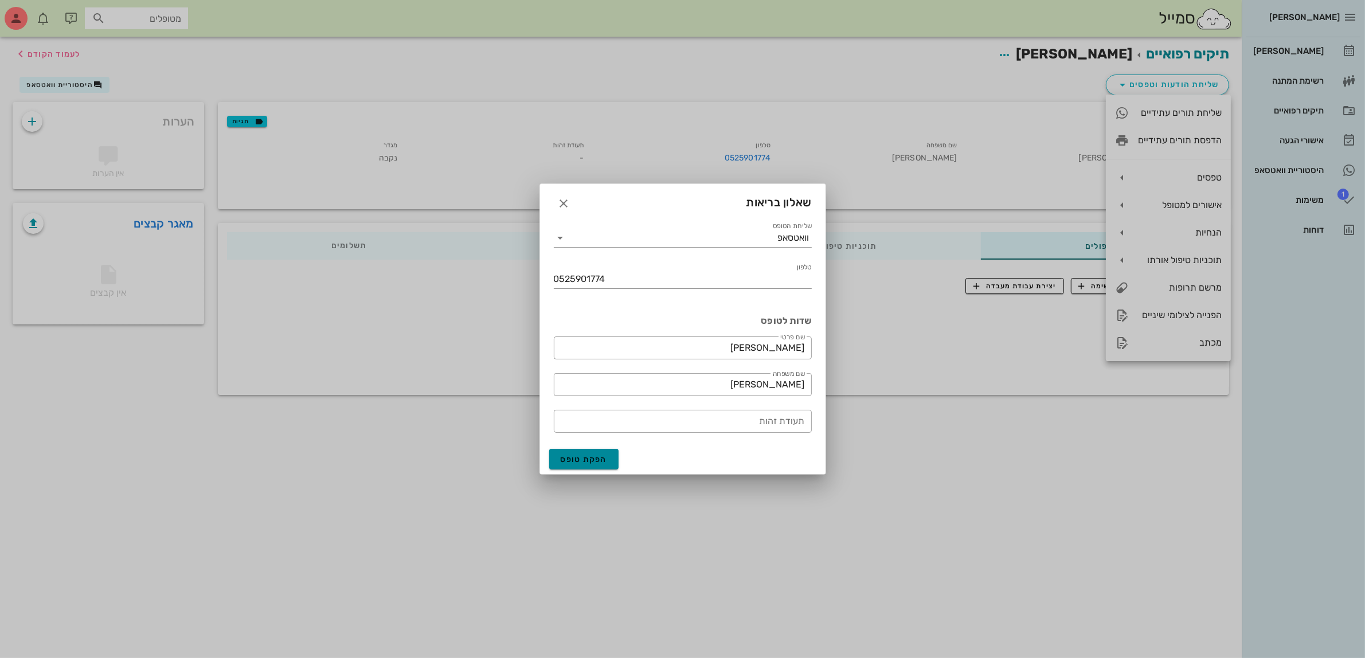
click at [585, 461] on span "הפקת טופס" at bounding box center [584, 460] width 47 height 10
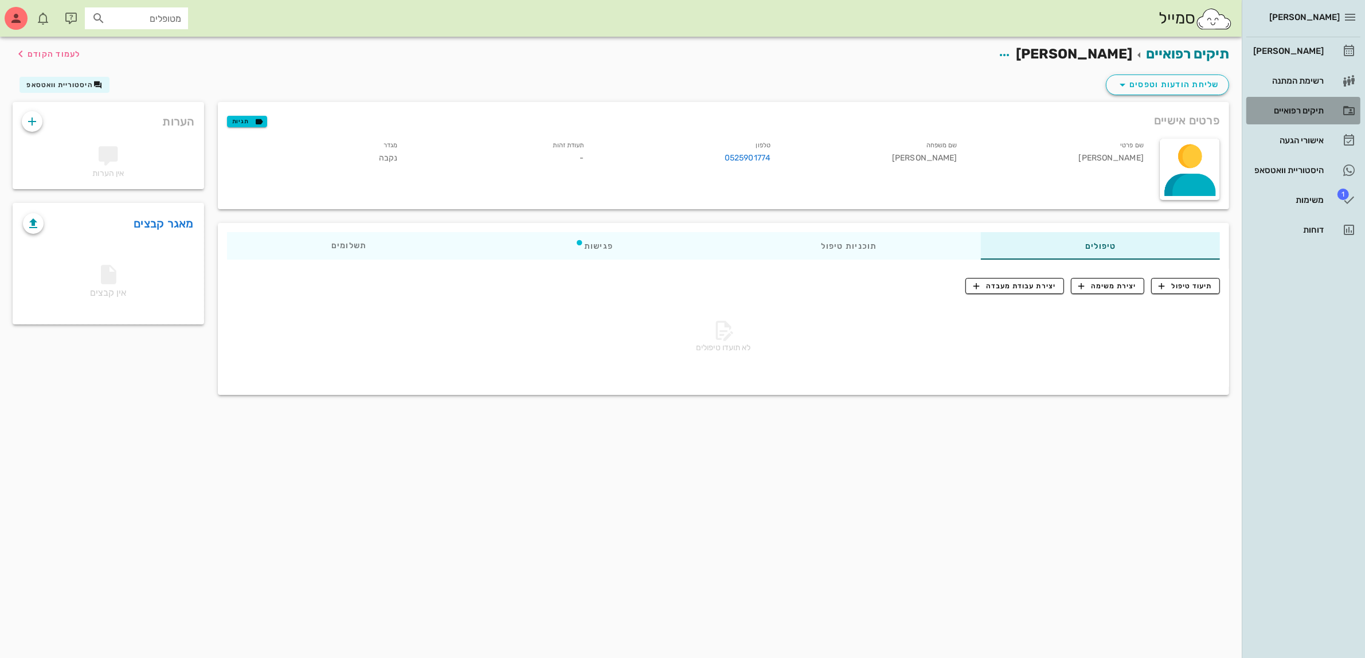
click at [1287, 103] on div "תיקים רפואיים" at bounding box center [1287, 110] width 73 height 18
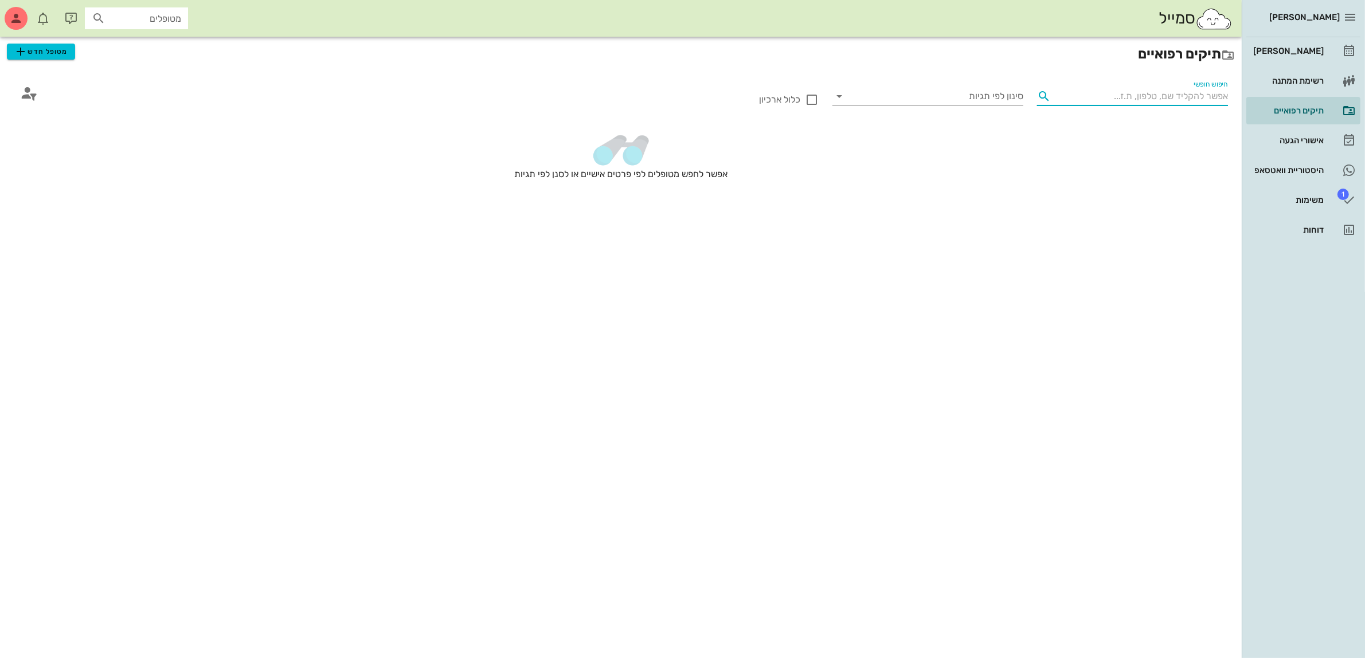
click at [1176, 89] on input "חיפוש חופשי" at bounding box center [1141, 96] width 173 height 18
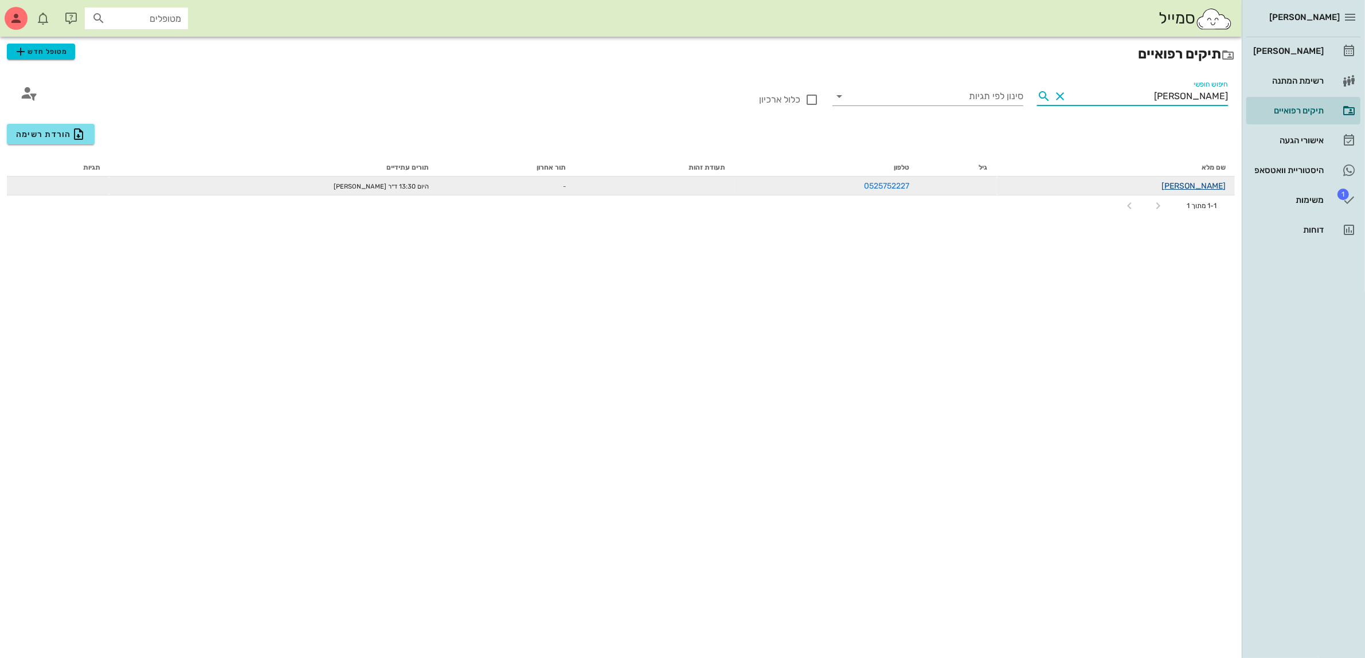
type input "[PERSON_NAME]"
click at [1208, 186] on link "[PERSON_NAME]" at bounding box center [1193, 186] width 64 height 10
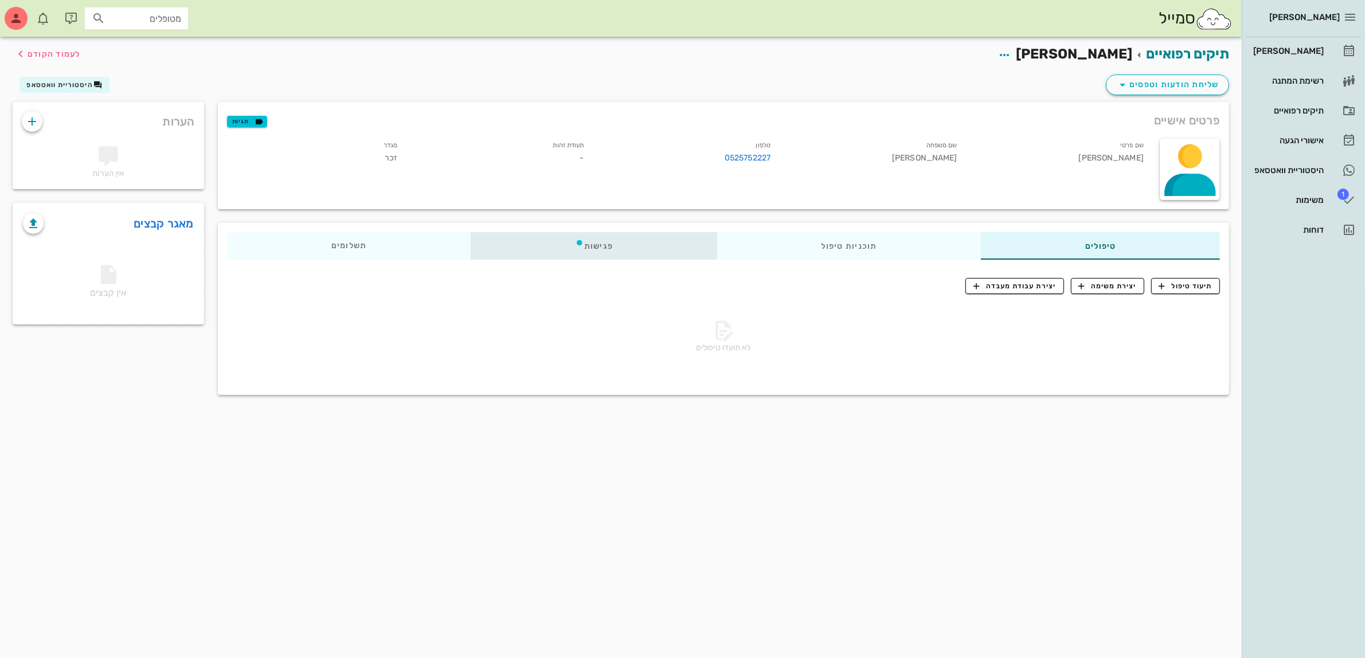
click at [601, 250] on div "פגישות" at bounding box center [594, 246] width 247 height 28
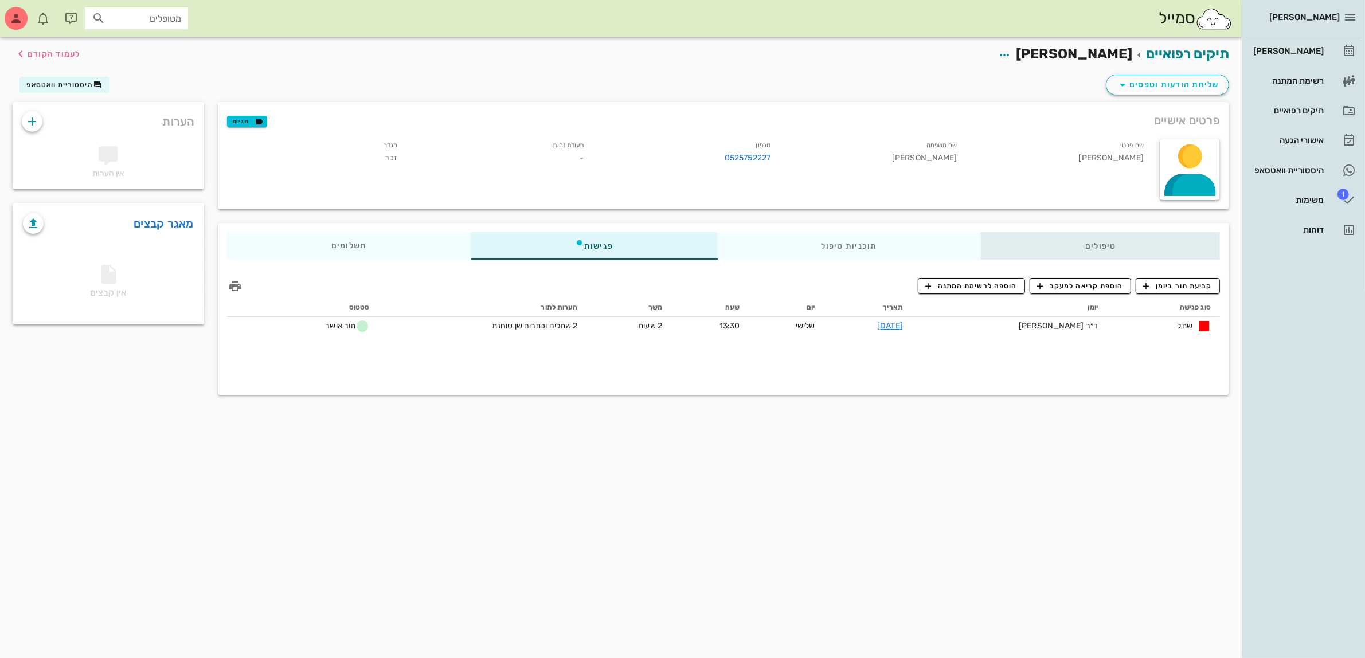
click at [1148, 241] on div "טיפולים" at bounding box center [1100, 246] width 239 height 28
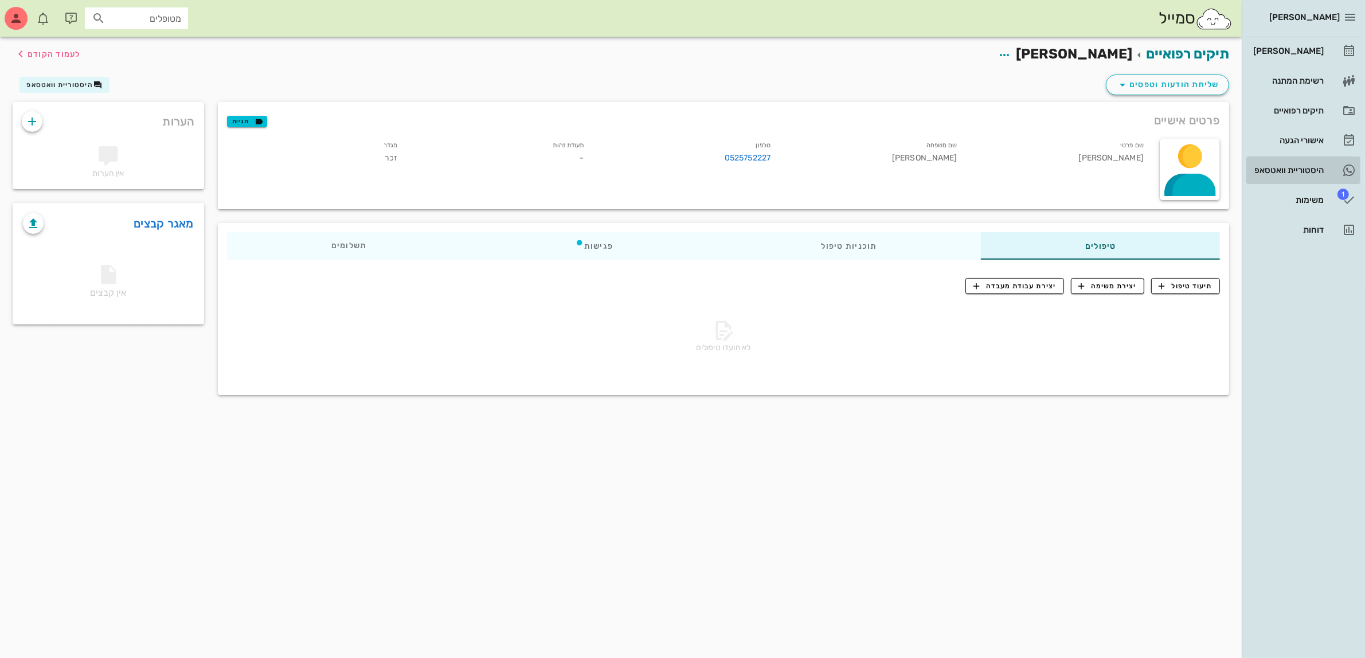
click at [1305, 170] on div "היסטוריית וואטסאפ" at bounding box center [1287, 170] width 73 height 9
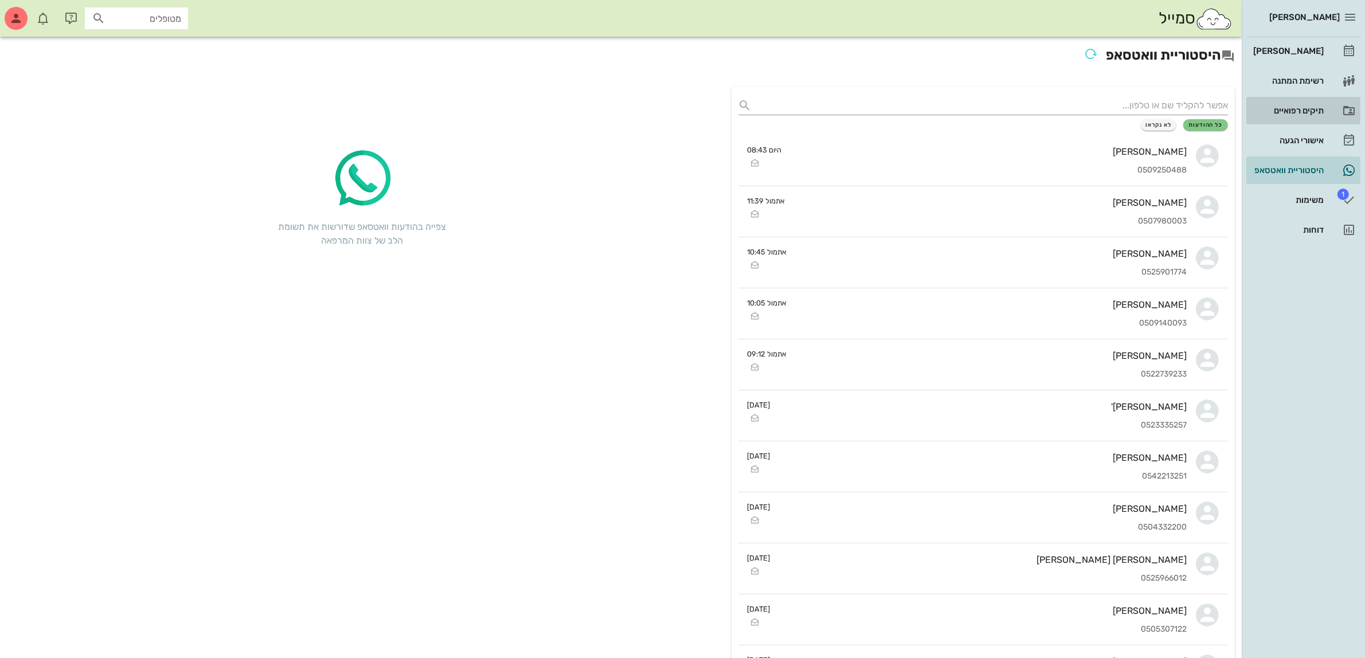
click at [1302, 107] on div "תיקים רפואיים" at bounding box center [1287, 110] width 73 height 9
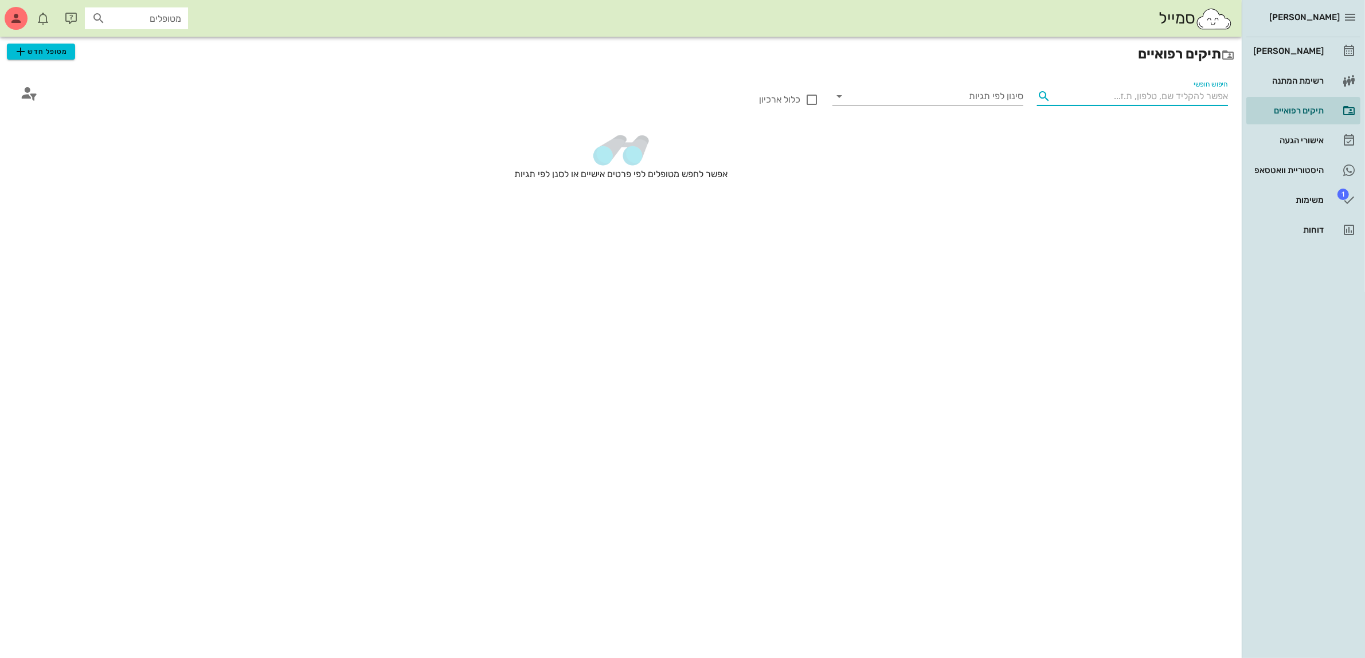
click at [1153, 98] on input "חיפוש חופשי" at bounding box center [1141, 96] width 173 height 18
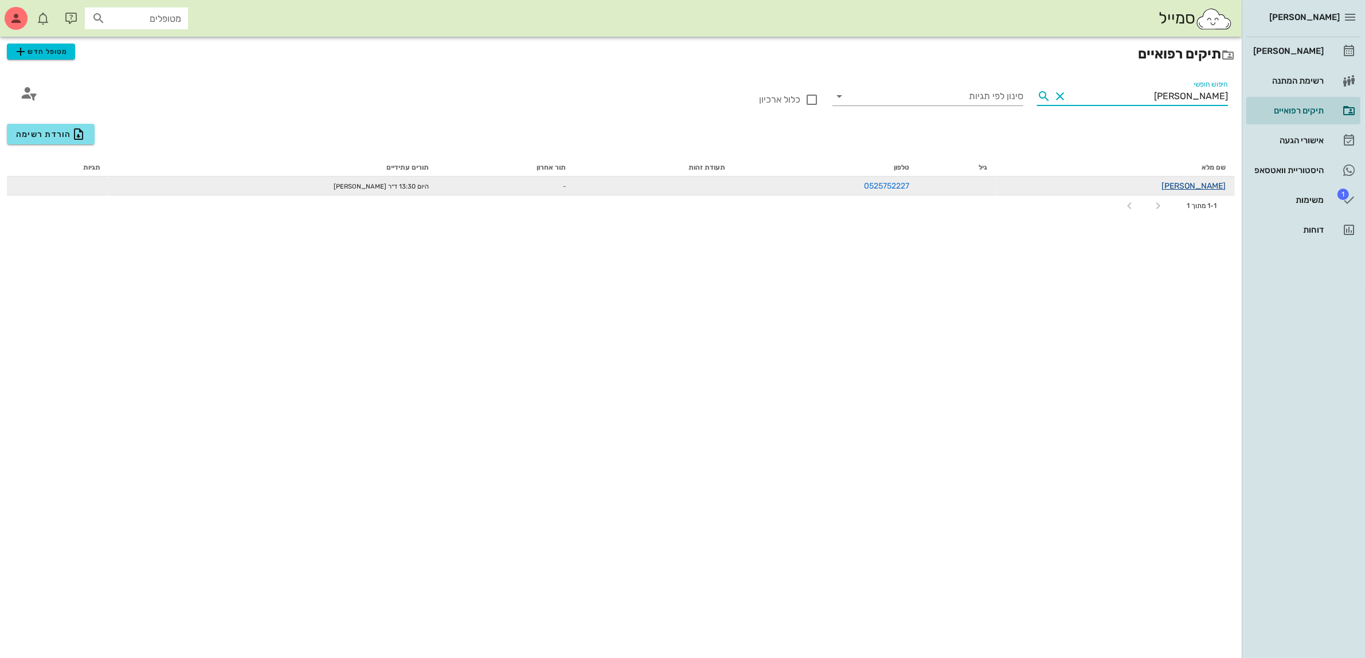
type input "[PERSON_NAME]"
click at [1206, 185] on link "[PERSON_NAME]" at bounding box center [1193, 186] width 64 height 10
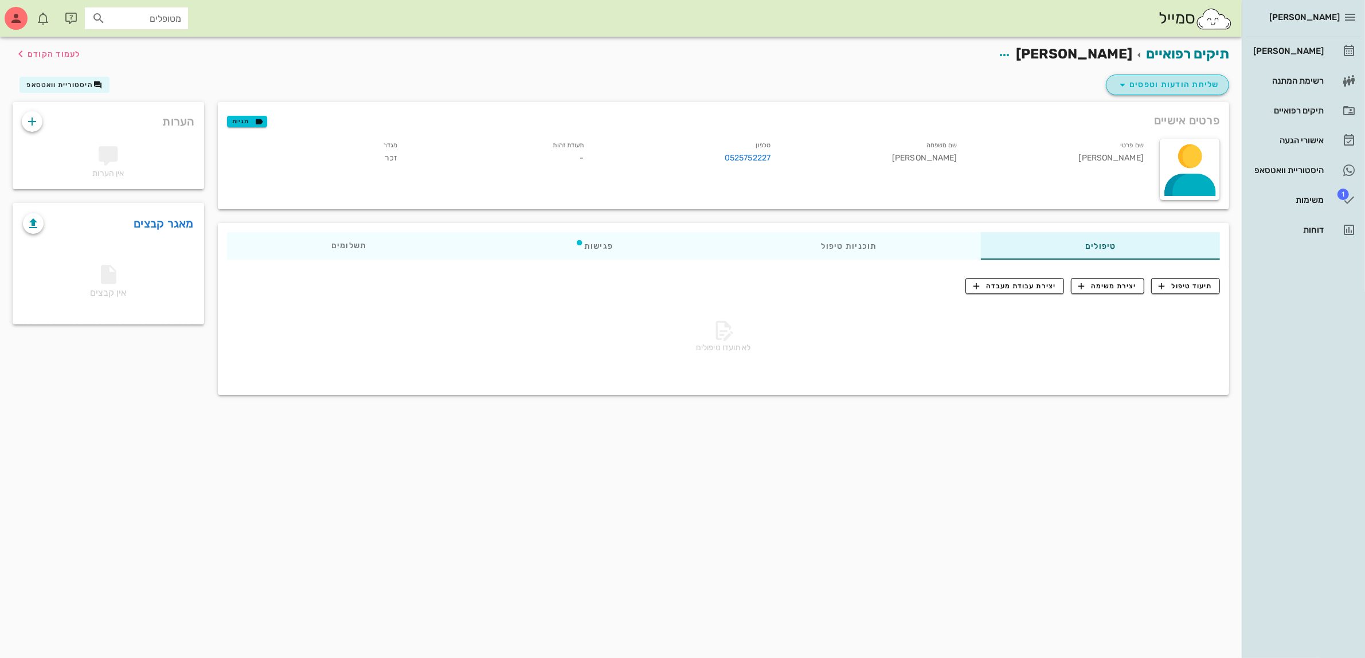
click at [1157, 87] on span "שליחת הודעות וטפסים" at bounding box center [1168, 85] width 104 height 14
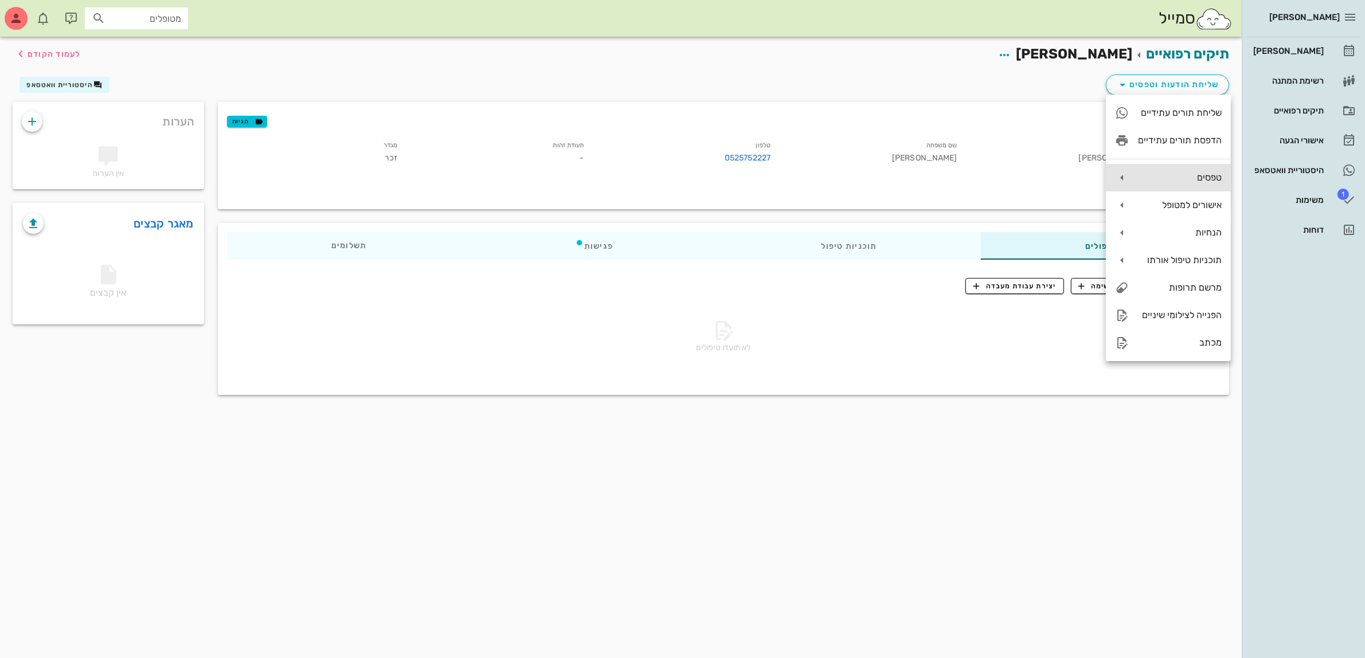
click at [1167, 176] on div "טפסים" at bounding box center [1180, 177] width 84 height 11
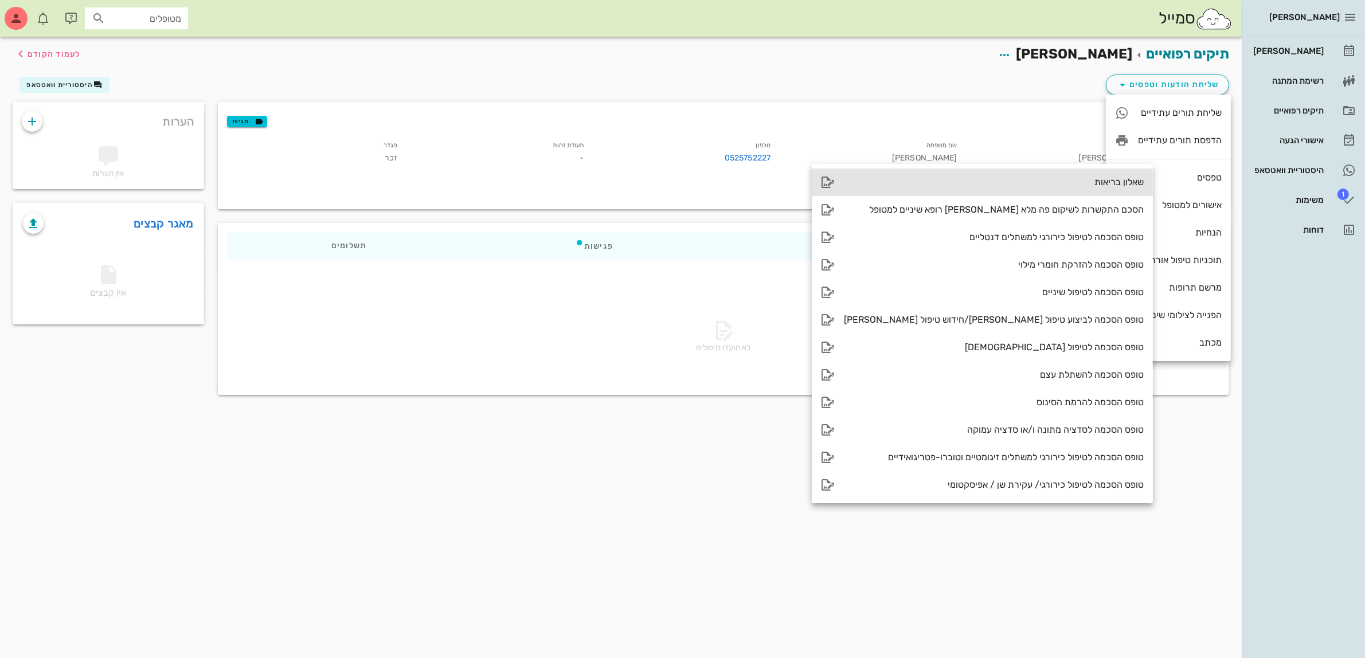
click at [1067, 179] on div "שאלון בריאות" at bounding box center [994, 182] width 300 height 11
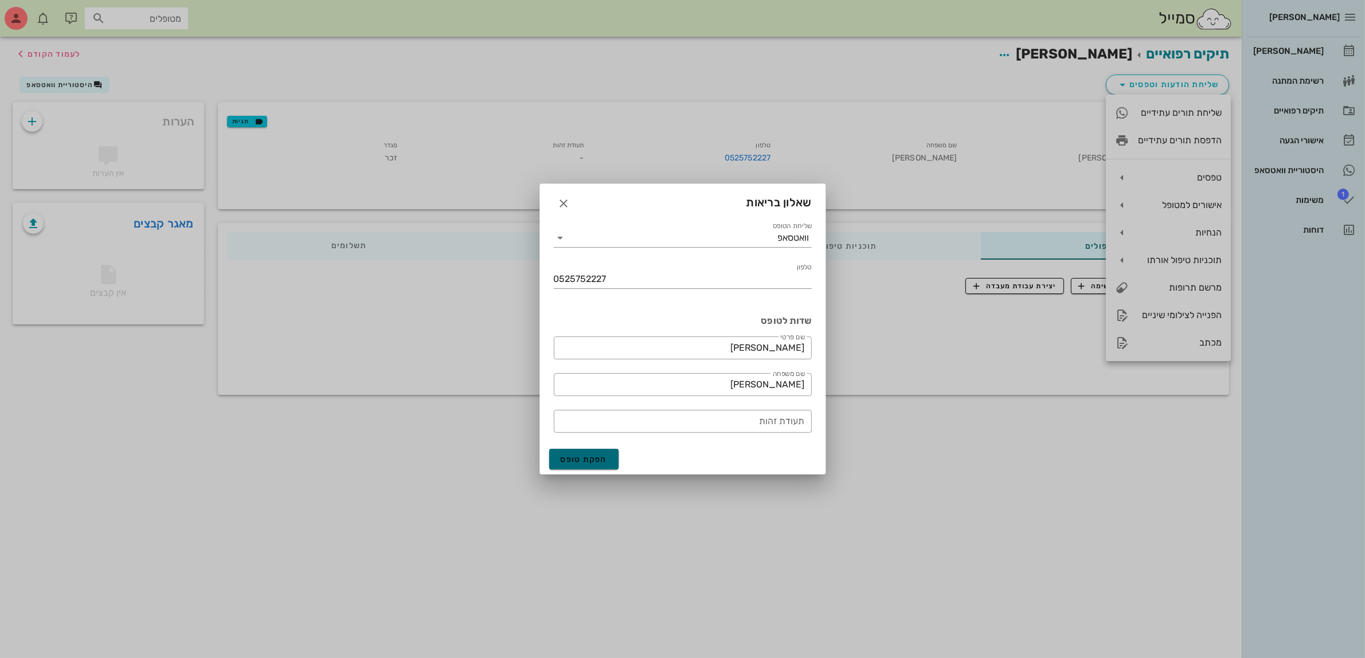
click at [594, 460] on span "הפקת טופס" at bounding box center [584, 460] width 47 height 10
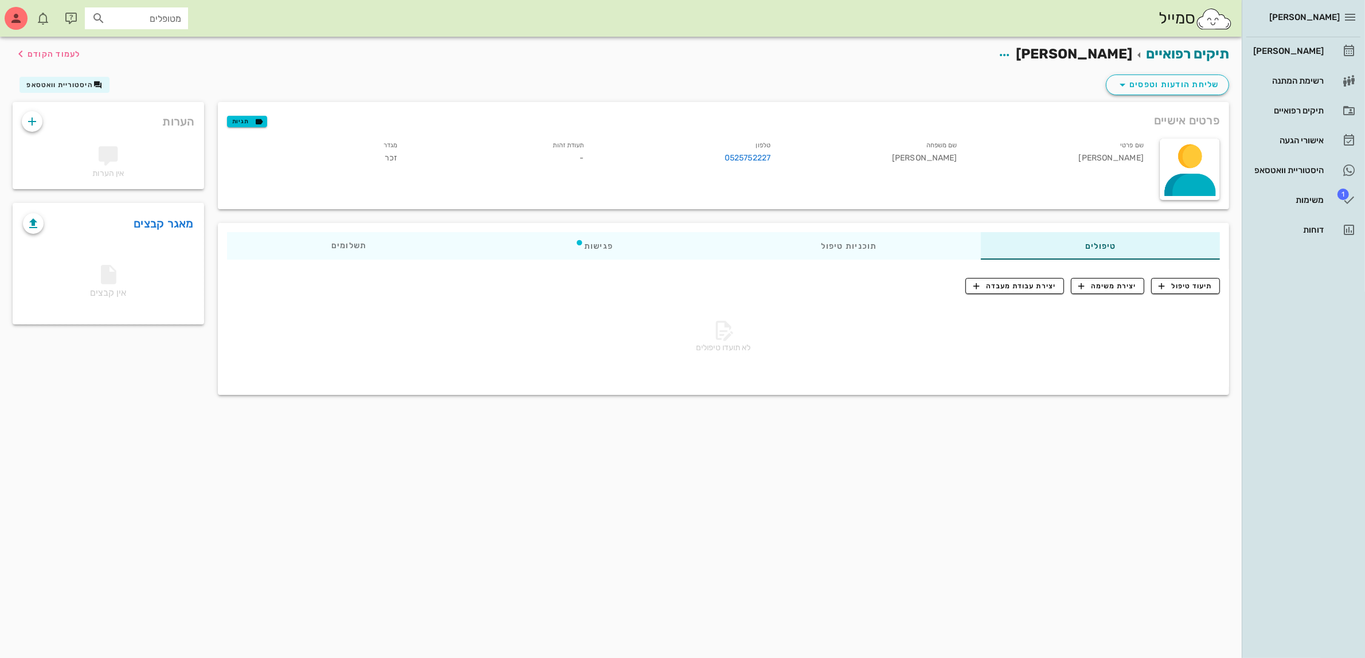
click at [1033, 69] on div "תיקים רפואיים [PERSON_NAME] לעמוד הקודם" at bounding box center [621, 55] width 1230 height 36
click at [1170, 83] on span "שליחת הודעות וטפסים" at bounding box center [1168, 85] width 104 height 14
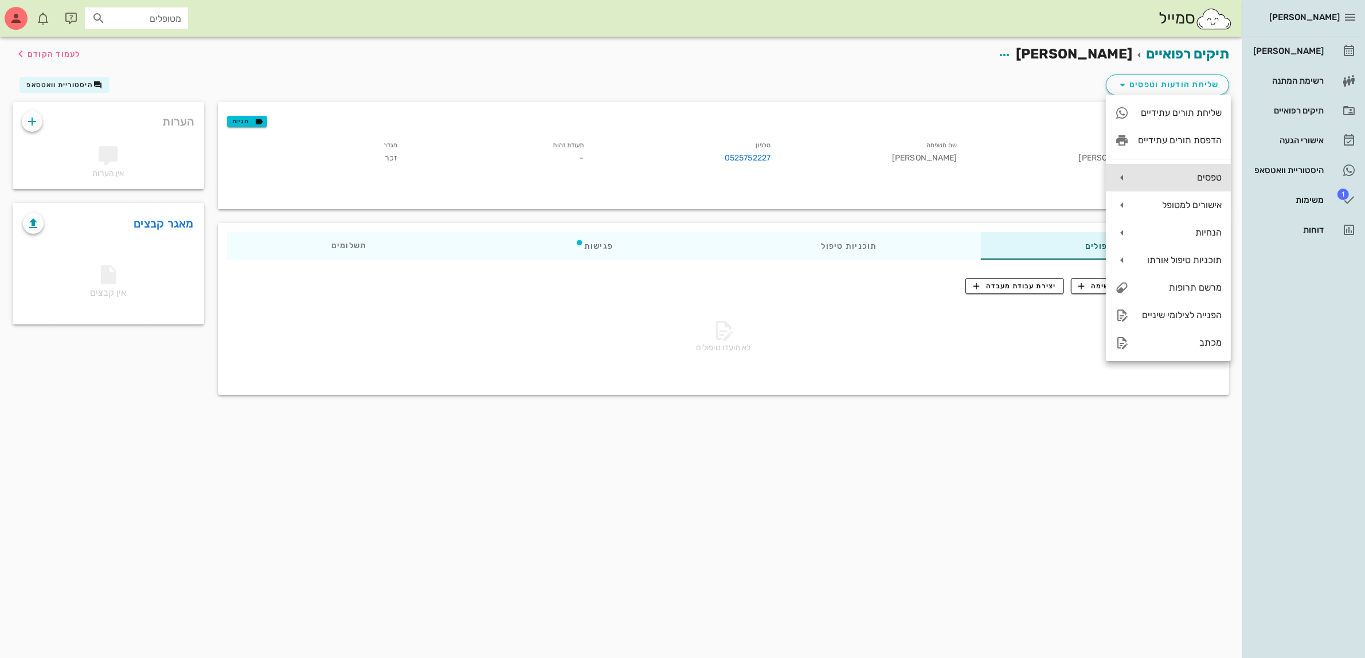
click at [1181, 179] on div "טפסים" at bounding box center [1180, 177] width 84 height 11
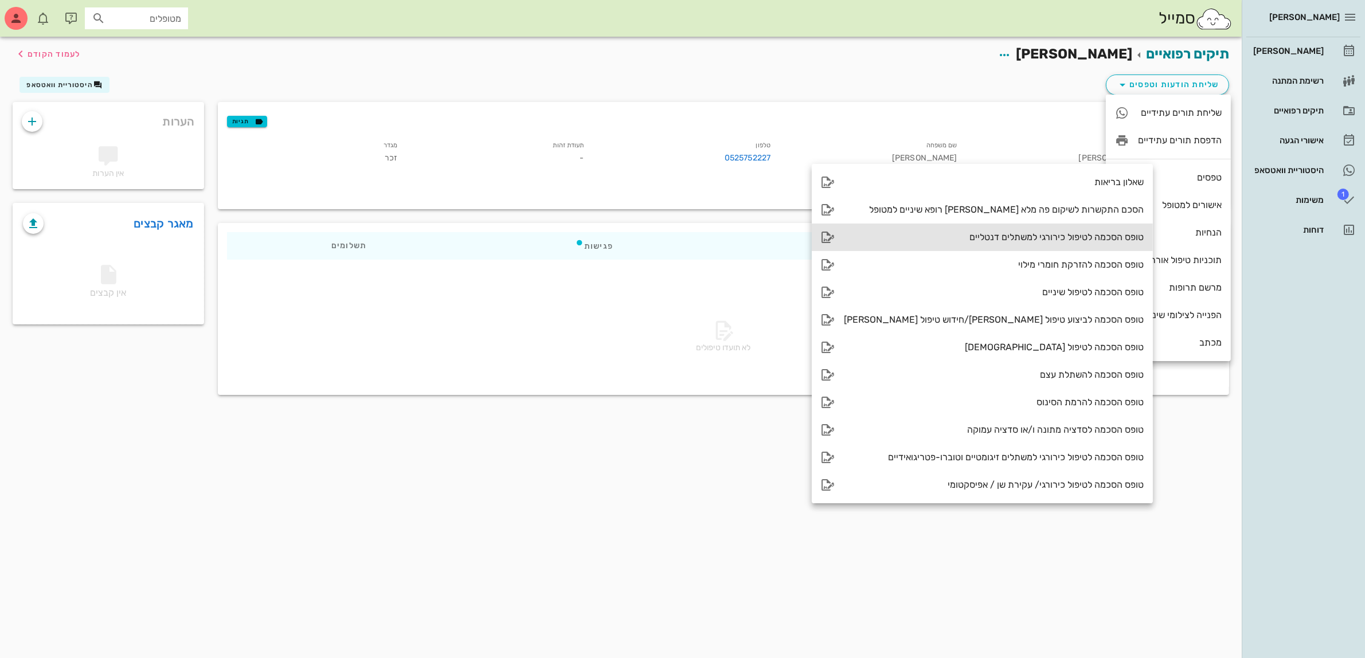
click at [977, 241] on div "טופס הסכמה לטיפול כירורגי למשתלים דנטליים" at bounding box center [994, 237] width 300 height 11
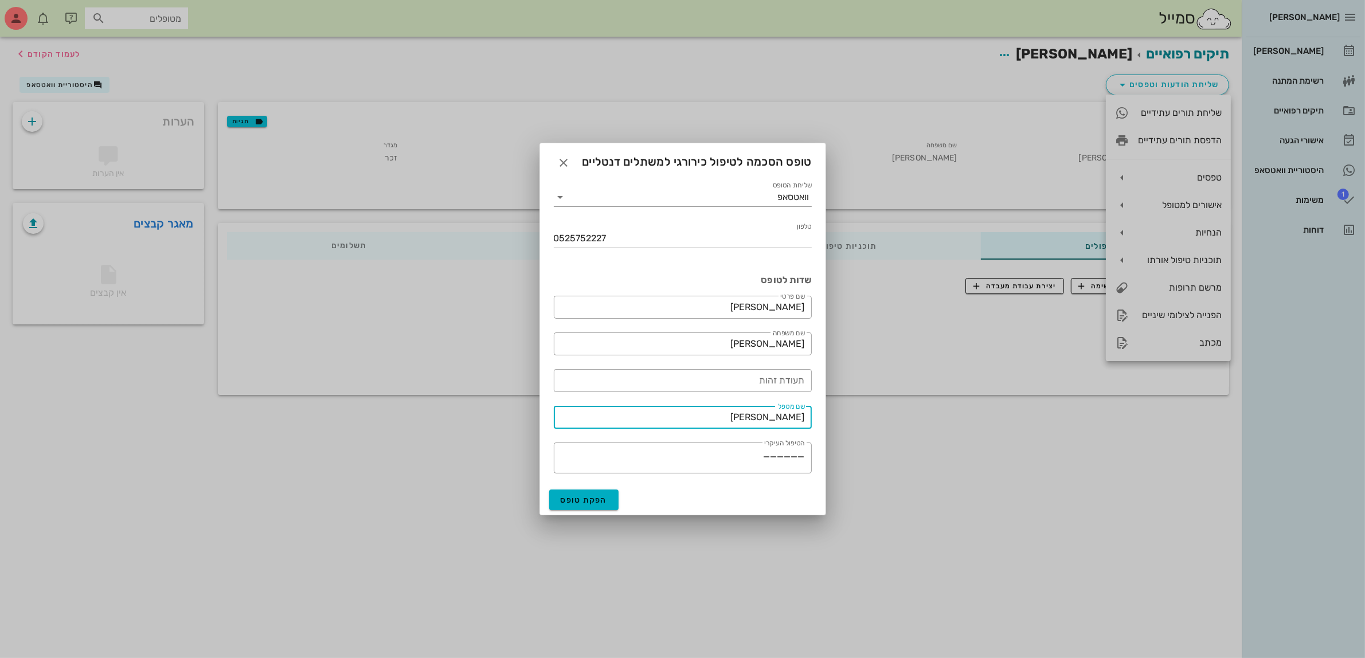
drag, startPoint x: 738, startPoint y: 421, endPoint x: 875, endPoint y: 428, distance: 137.7
click at [870, 426] on div "[PERSON_NAME] רשימת המתנה תיקים רפואיים אישורי הגעה היסטוריית וואטסאפ 1 משימות …" at bounding box center [682, 329] width 1365 height 658
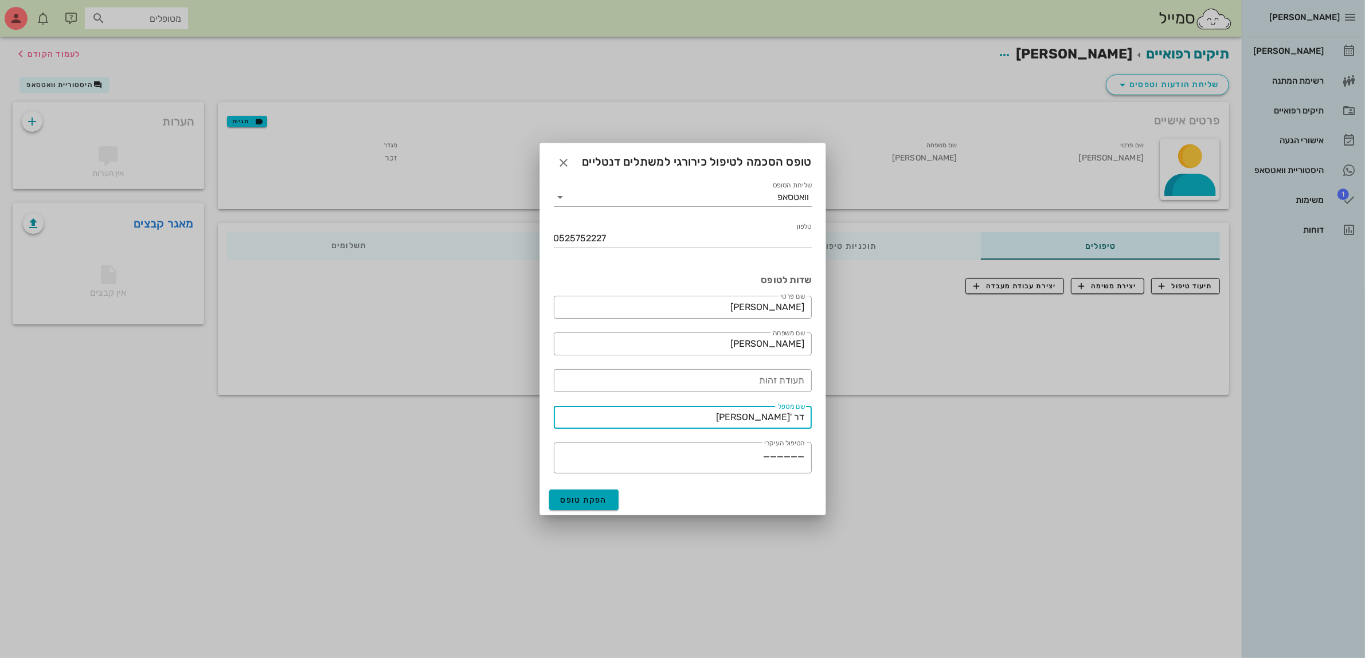
type input "דר '[PERSON_NAME]"
click at [574, 497] on span "הפקת טופס" at bounding box center [584, 500] width 47 height 10
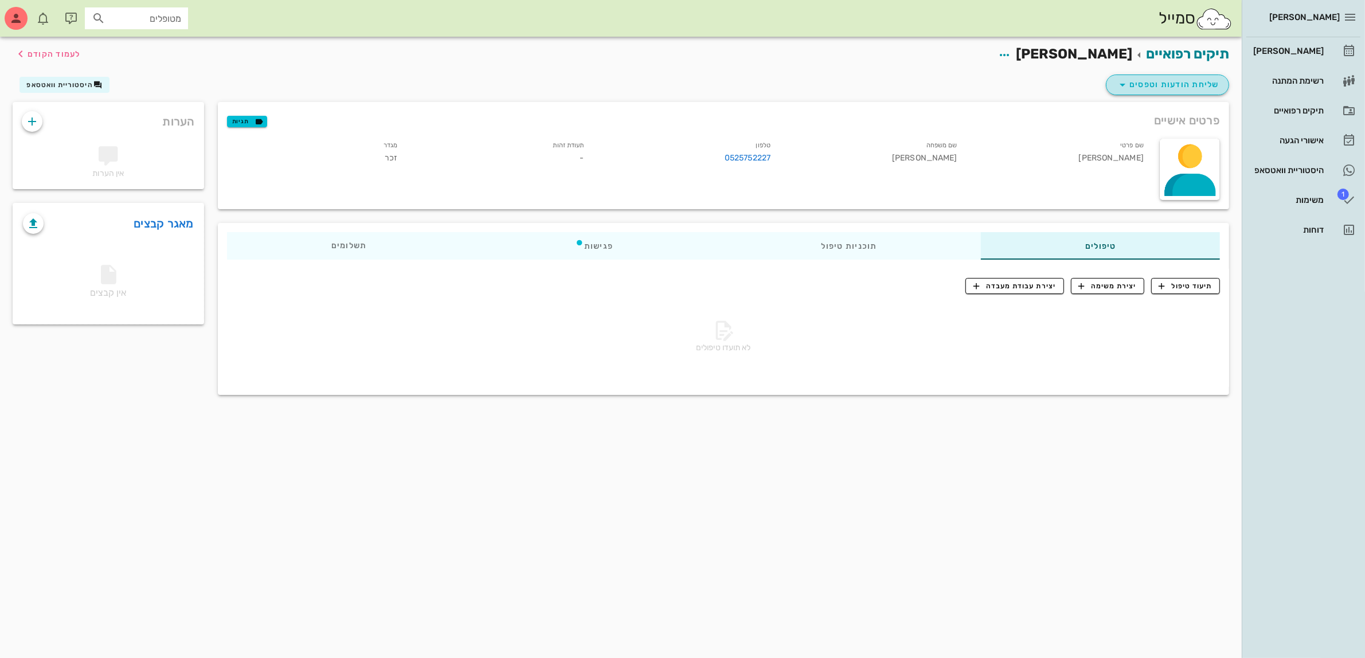
click at [1162, 87] on span "שליחת הודעות וטפסים" at bounding box center [1168, 85] width 104 height 14
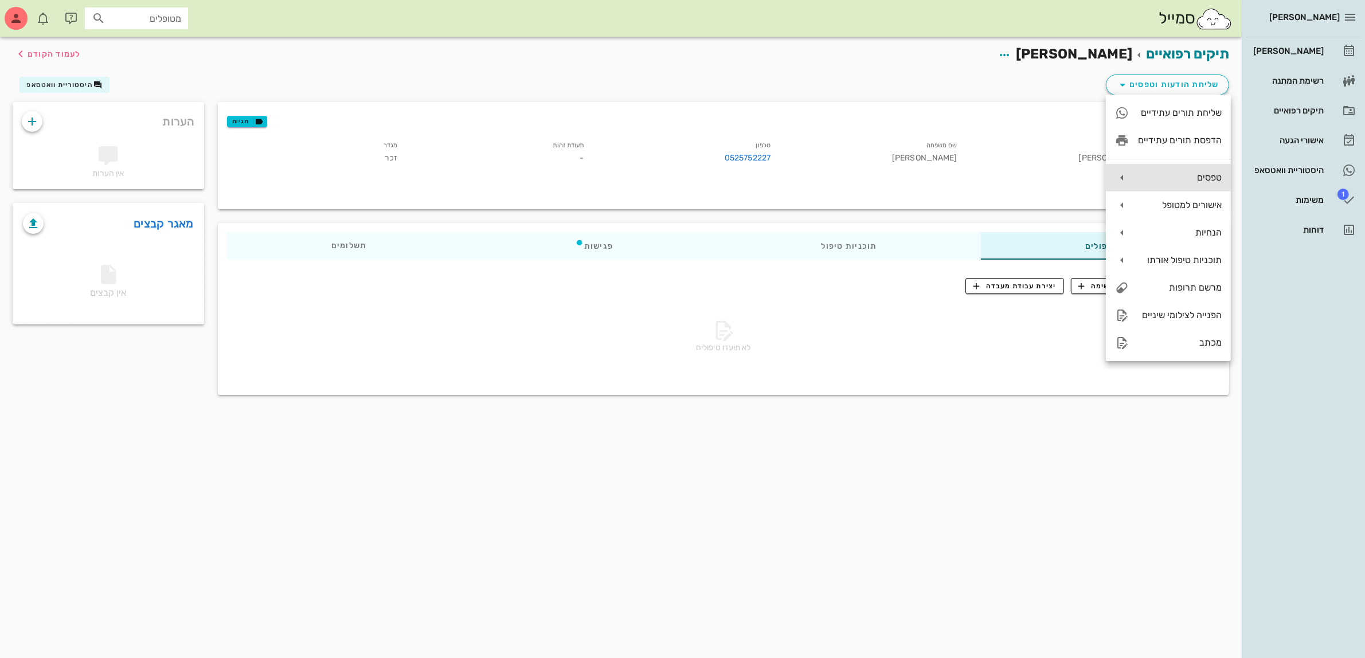
click at [1176, 181] on div "טפסים" at bounding box center [1180, 177] width 84 height 11
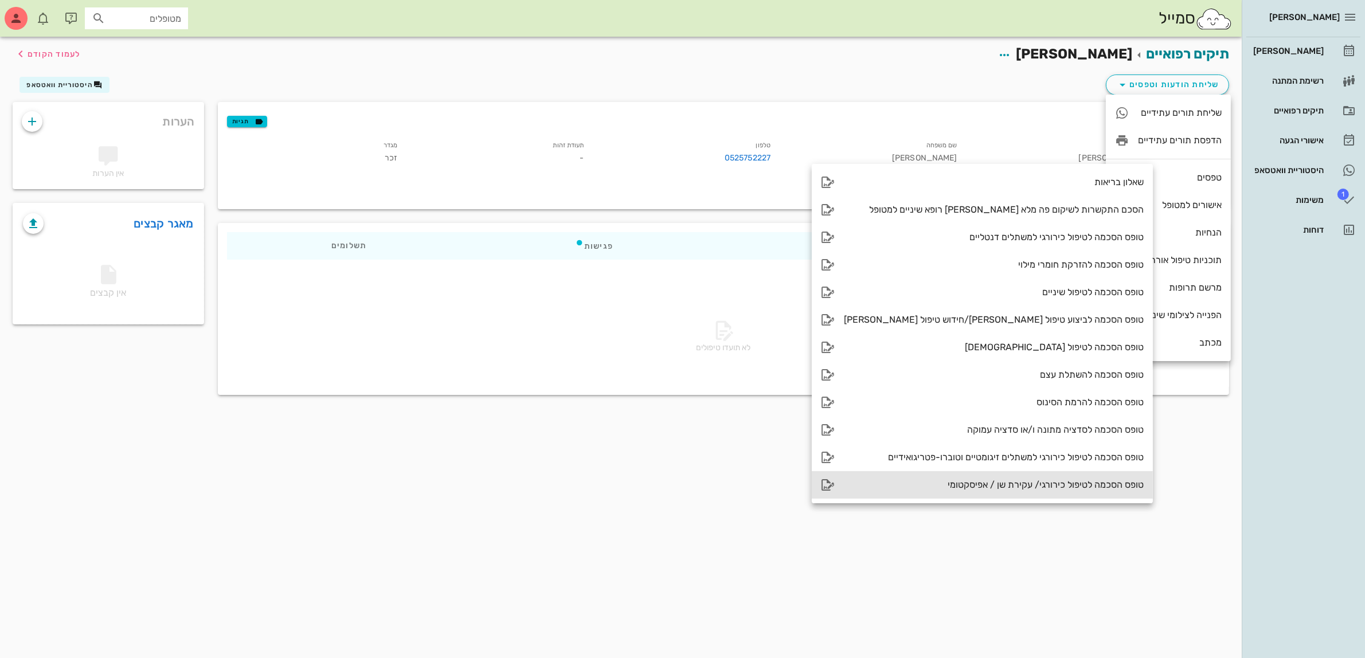
click at [981, 486] on div "טופס הסכמה לטיפול כירורגי/ עקירת שן / אפיסקטומי" at bounding box center [994, 484] width 300 height 11
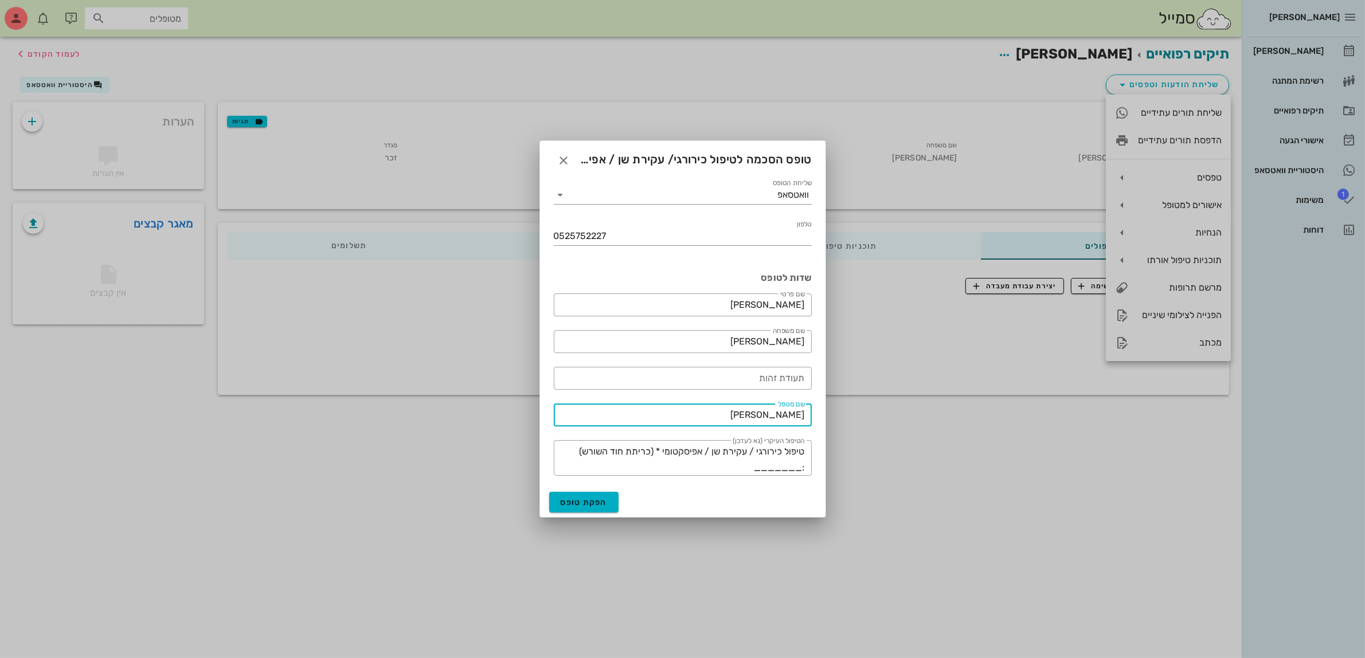
drag, startPoint x: 756, startPoint y: 408, endPoint x: 813, endPoint y: 408, distance: 57.3
click at [813, 408] on div "​ שם מטפל [PERSON_NAME]" at bounding box center [683, 415] width 272 height 37
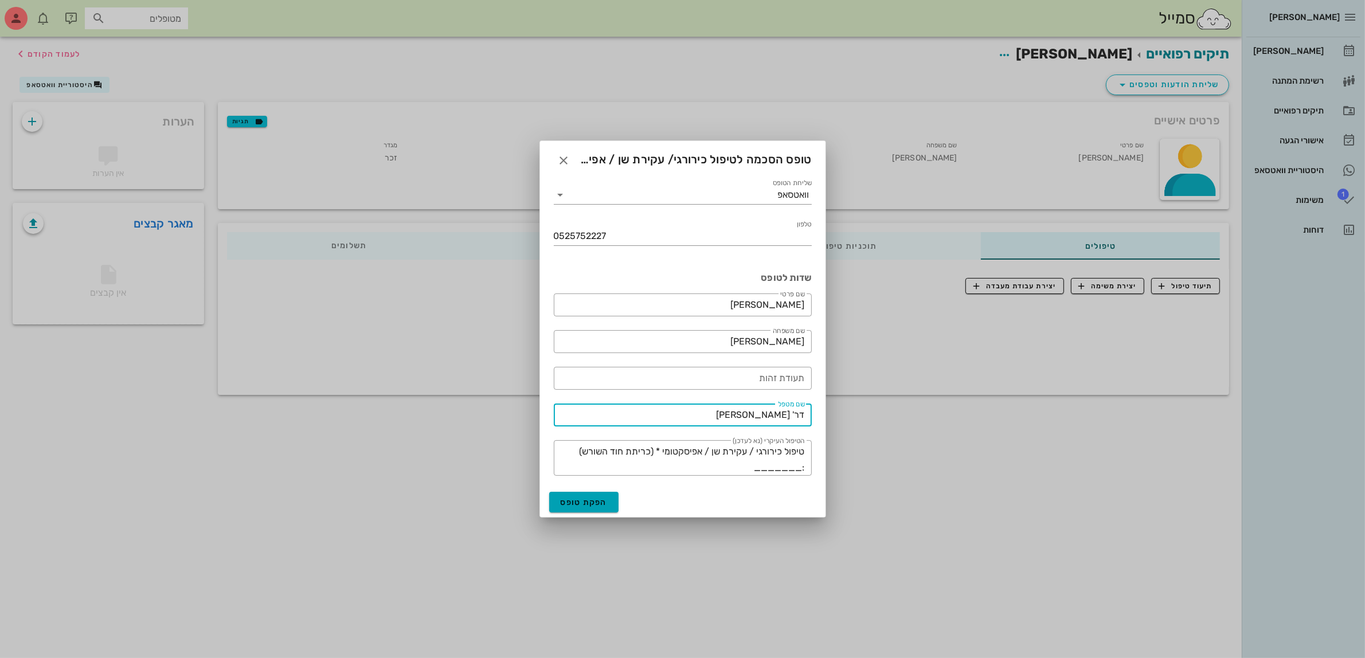
type input "דר' [PERSON_NAME]"
click at [572, 503] on span "הפקת טופס" at bounding box center [584, 503] width 47 height 10
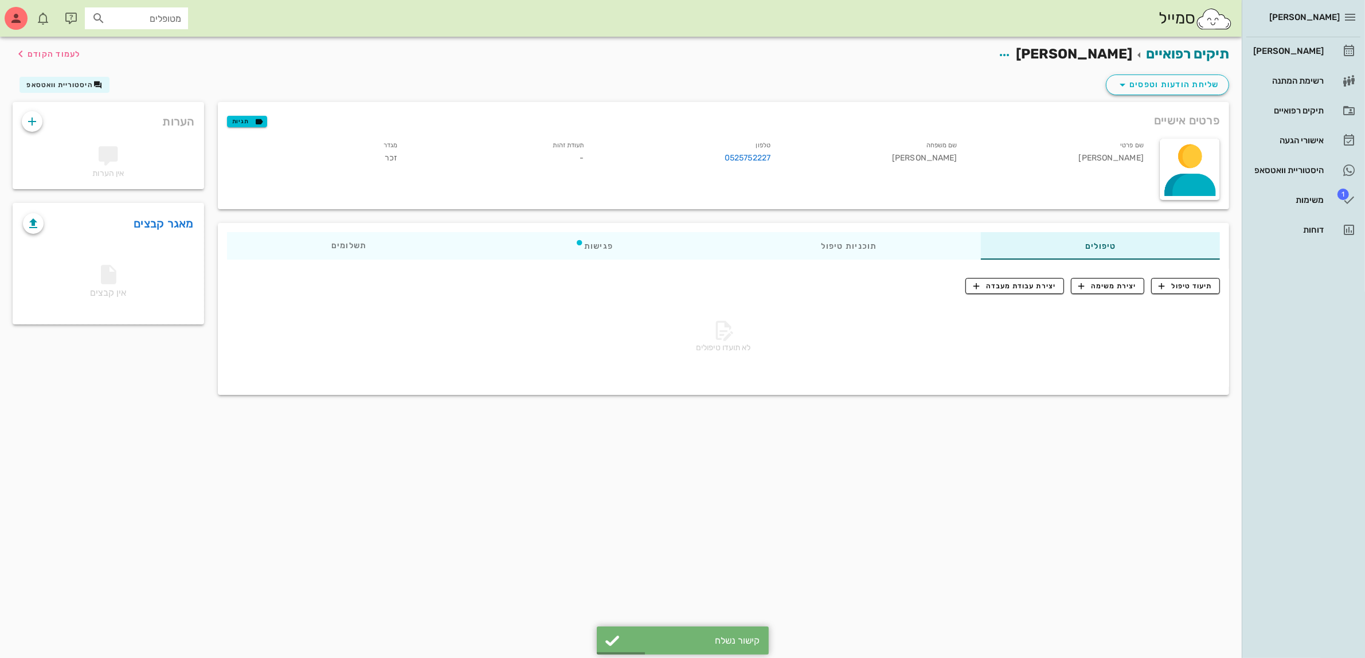
click at [124, 13] on input "מטופלים" at bounding box center [144, 18] width 73 height 15
type input "[PERSON_NAME]"
click at [150, 45] on div "[PERSON_NAME]" at bounding box center [138, 43] width 114 height 9
click at [1302, 202] on div "משימות" at bounding box center [1287, 199] width 73 height 9
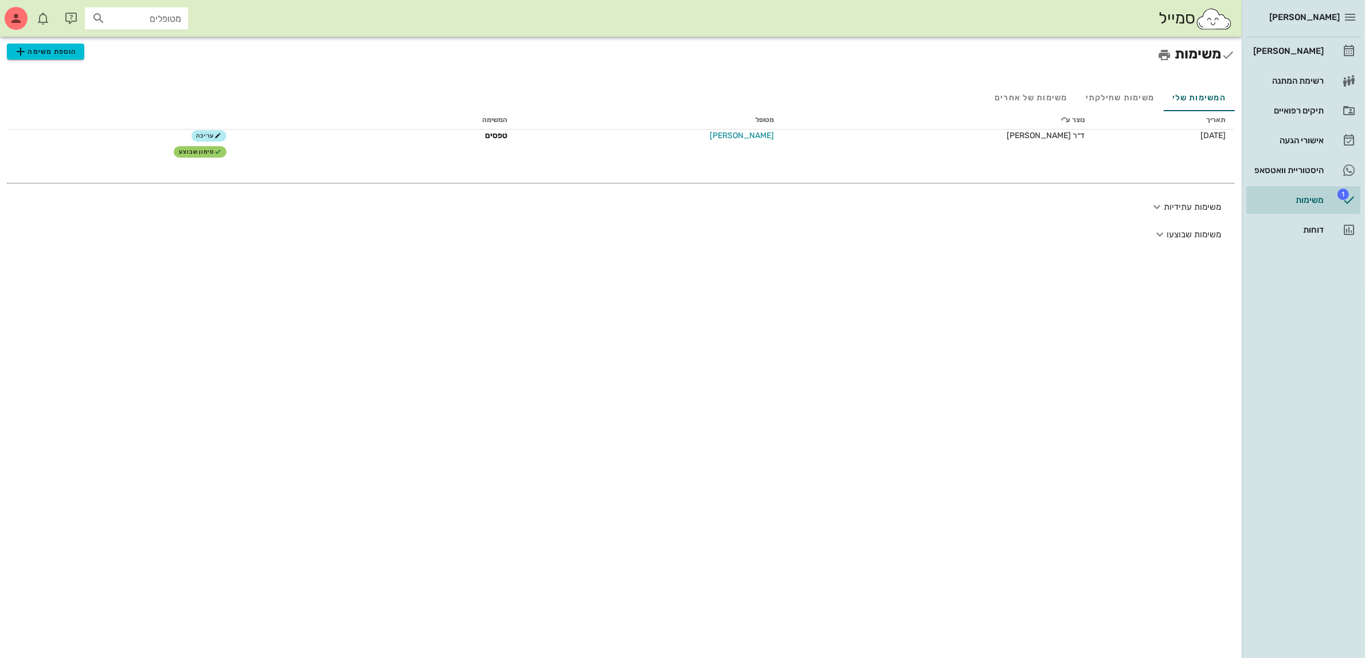
click at [179, 17] on input "מטופלים" at bounding box center [144, 18] width 73 height 15
type input "איי"
click at [129, 52] on div "0525901774" at bounding box center [116, 53] width 126 height 9
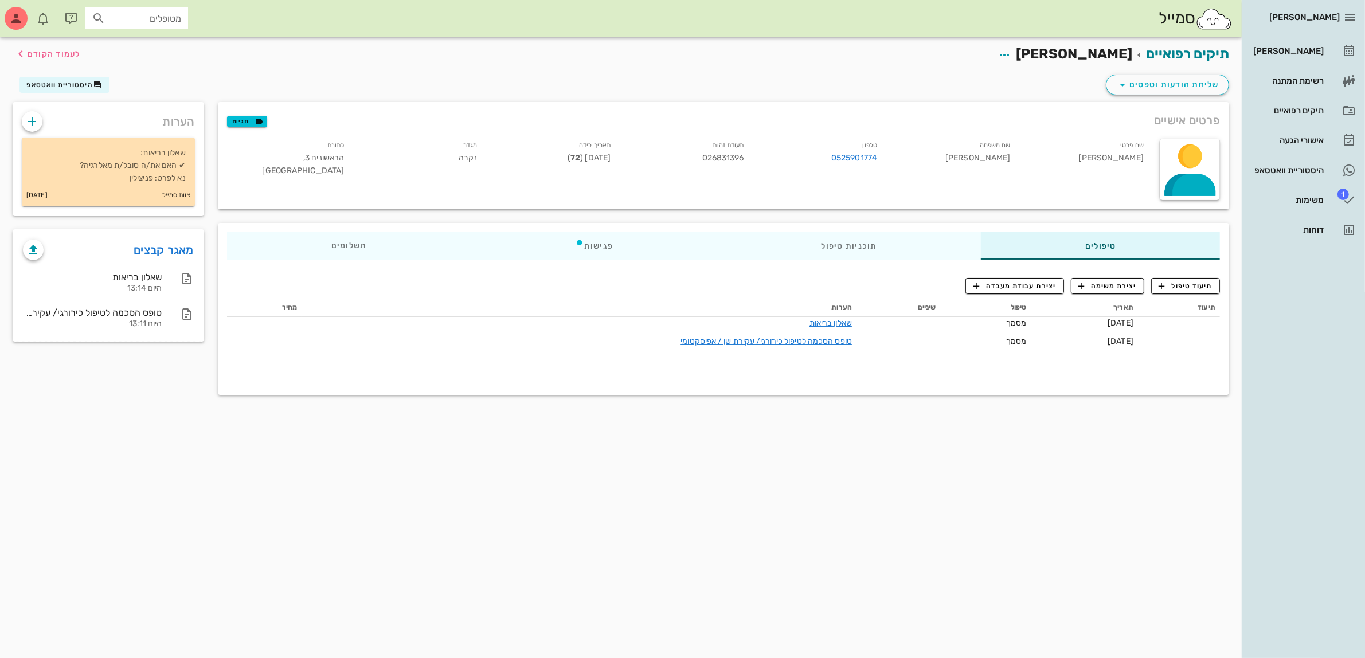
click at [142, 17] on input "מטופלים" at bounding box center [144, 18] width 73 height 15
type input "[PERSON_NAME]"
click at [155, 46] on div "[PERSON_NAME] 055873293" at bounding box center [116, 43] width 126 height 9
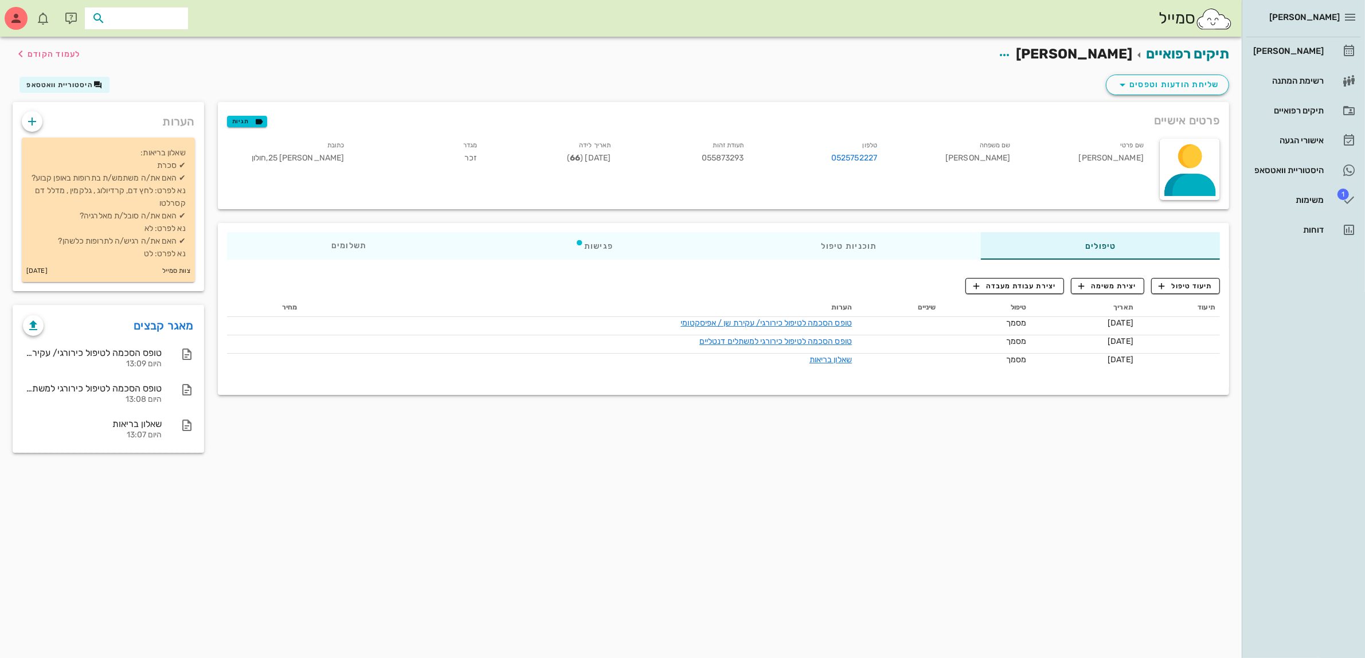
click at [111, 17] on input "text" at bounding box center [144, 18] width 73 height 15
type input "[PERSON_NAME]"
click at [158, 47] on div "[PERSON_NAME]" at bounding box center [148, 43] width 118 height 9
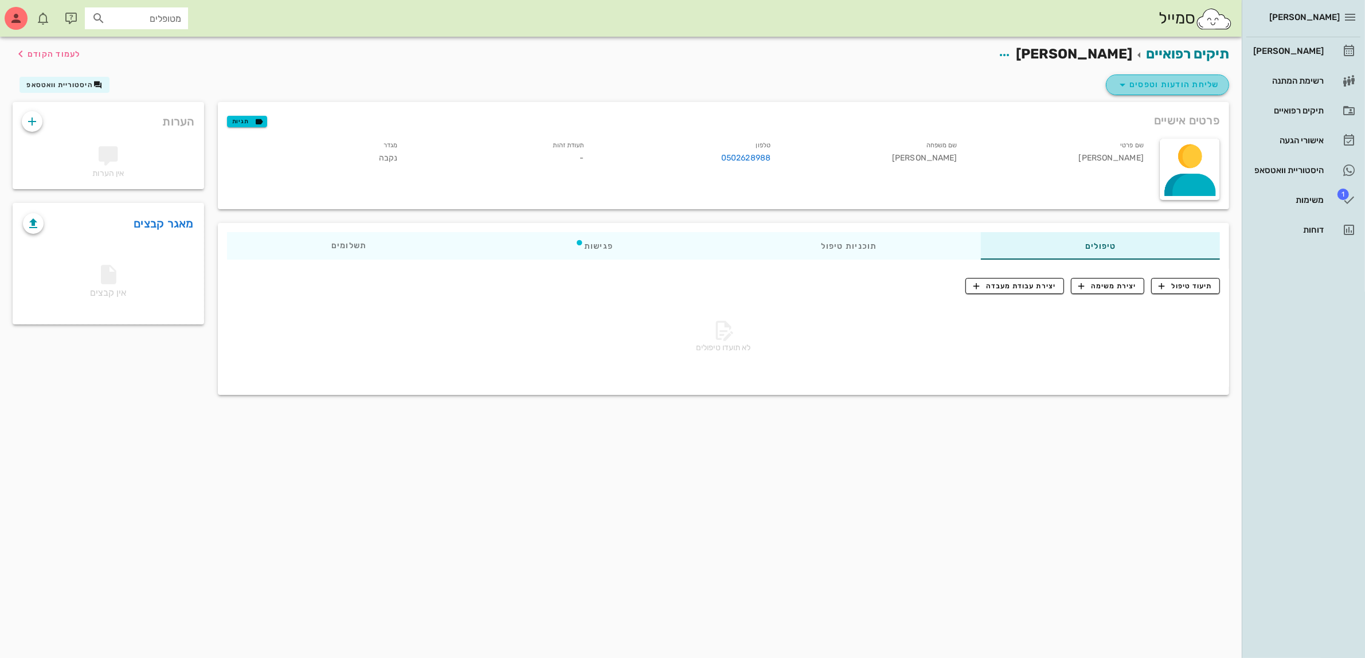
click at [1156, 80] on span "שליחת הודעות וטפסים" at bounding box center [1168, 85] width 104 height 14
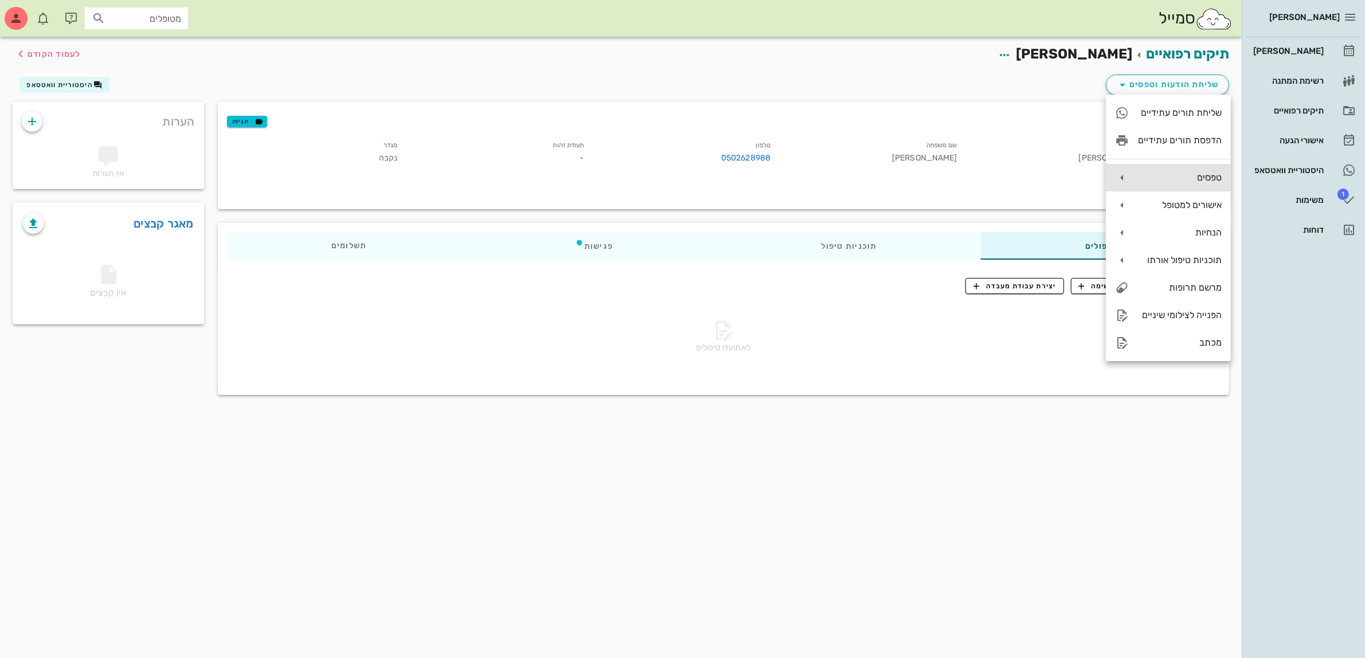
click at [1179, 176] on div "טפסים" at bounding box center [1180, 177] width 84 height 11
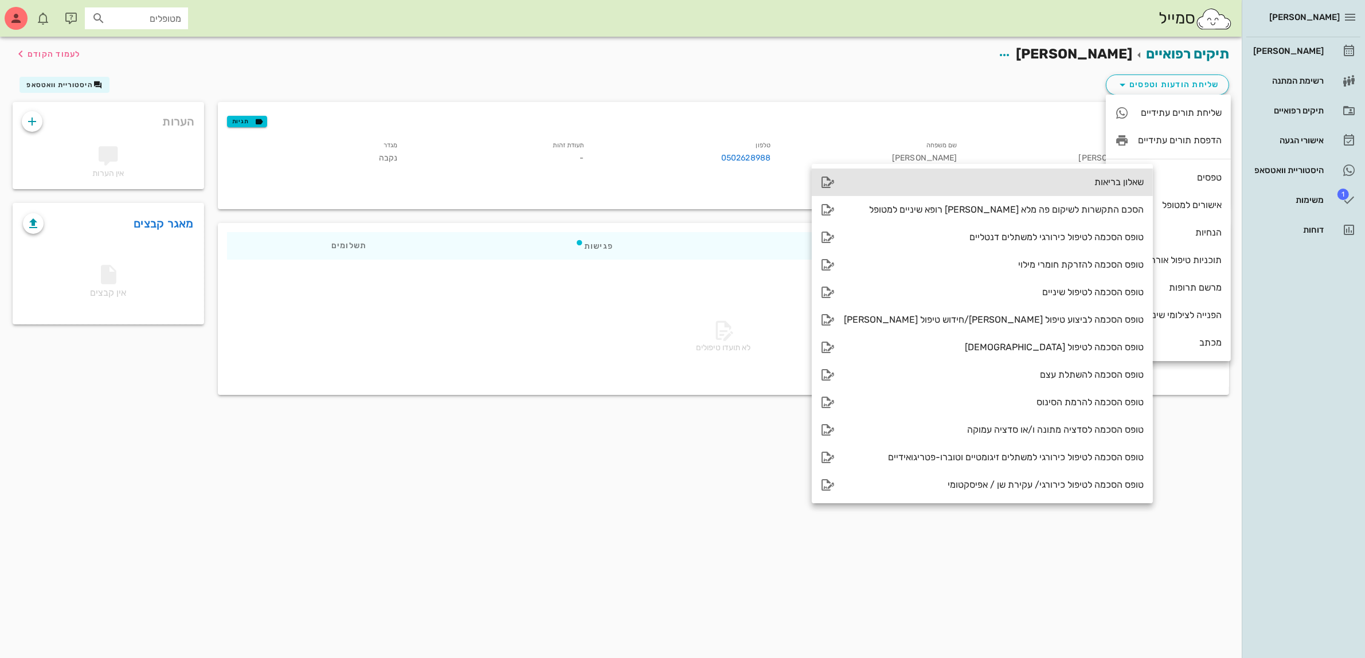
click at [1066, 179] on div "שאלון בריאות" at bounding box center [994, 182] width 300 height 11
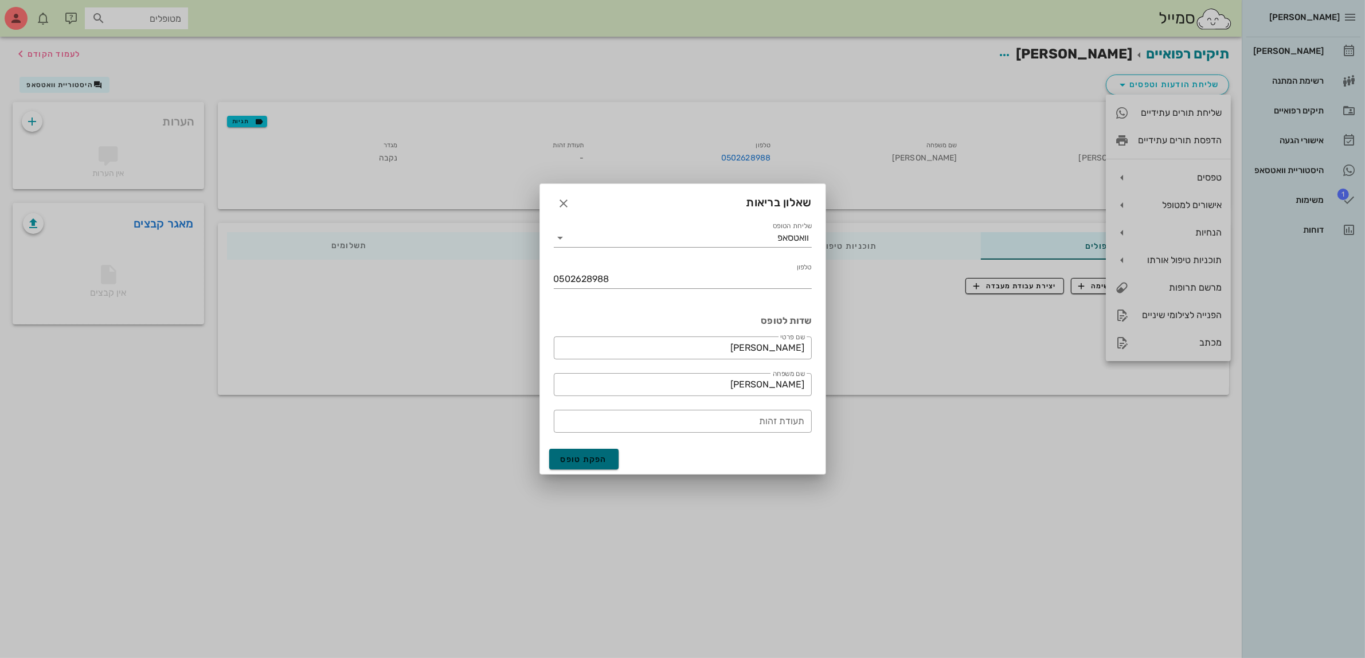
click at [572, 460] on span "הפקת טופס" at bounding box center [584, 460] width 47 height 10
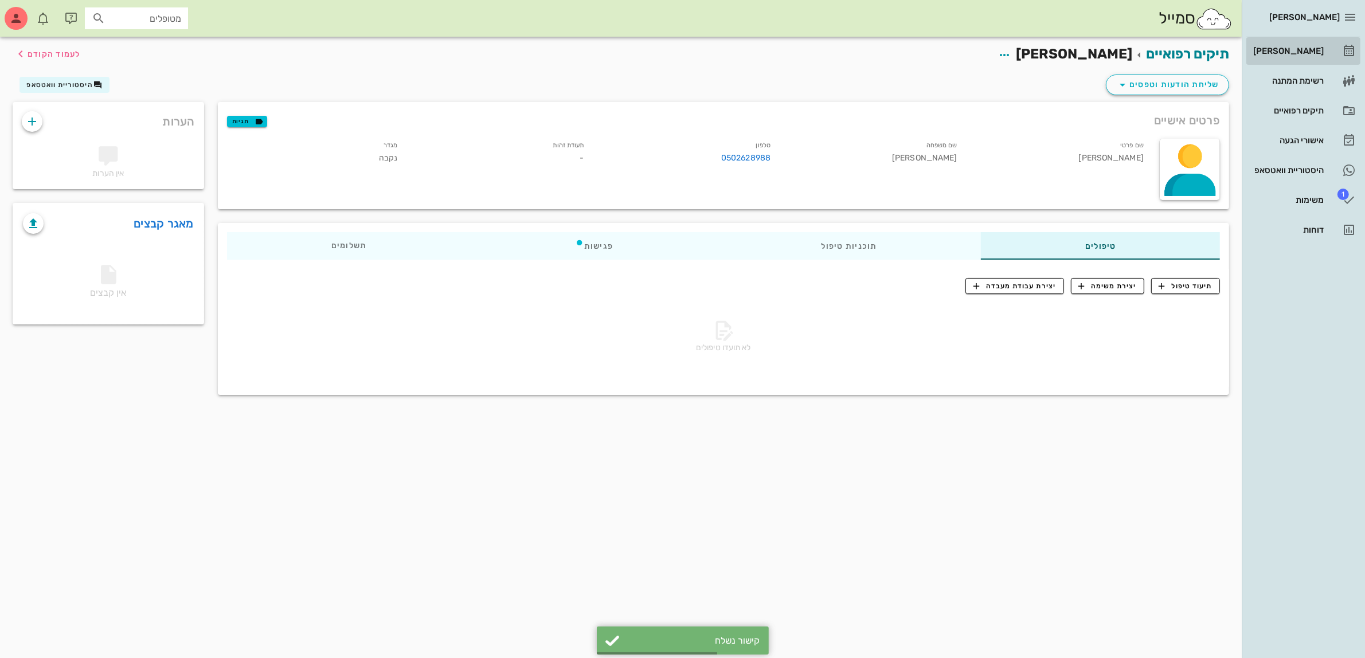
click at [1296, 48] on div "[PERSON_NAME]" at bounding box center [1287, 50] width 73 height 9
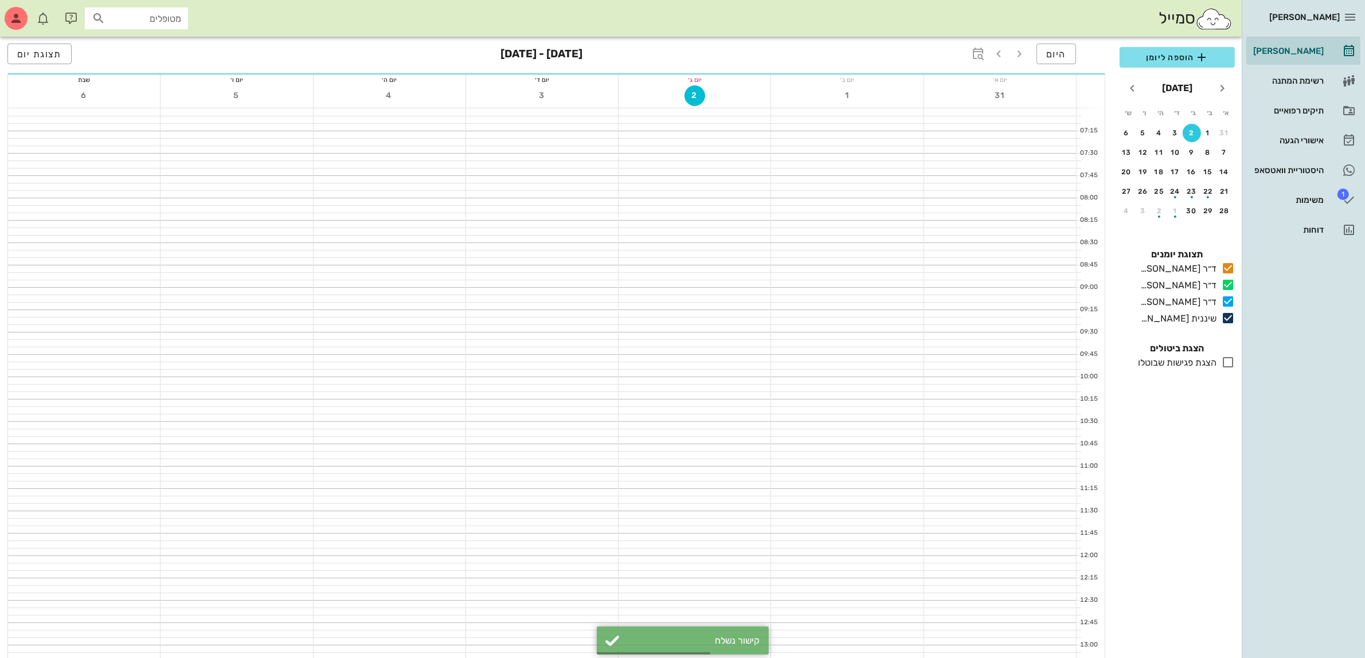
click at [132, 21] on input "מטופלים" at bounding box center [144, 18] width 73 height 15
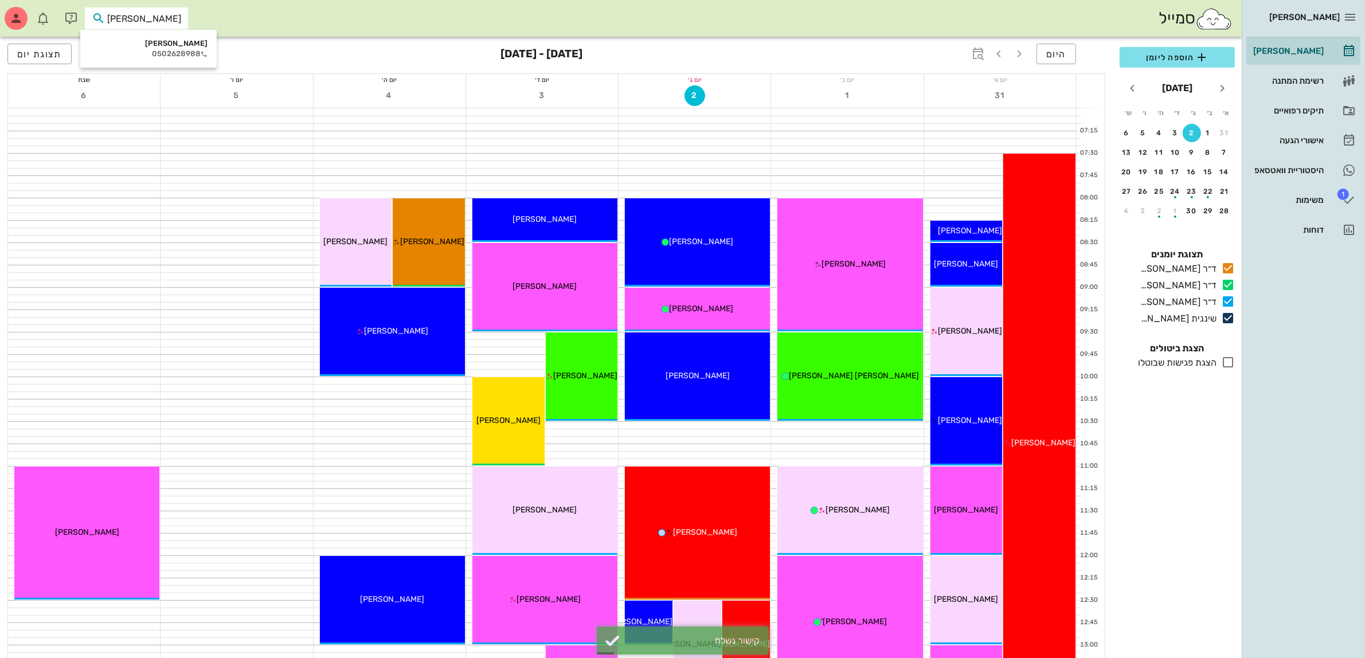
type input "[PERSON_NAME]"
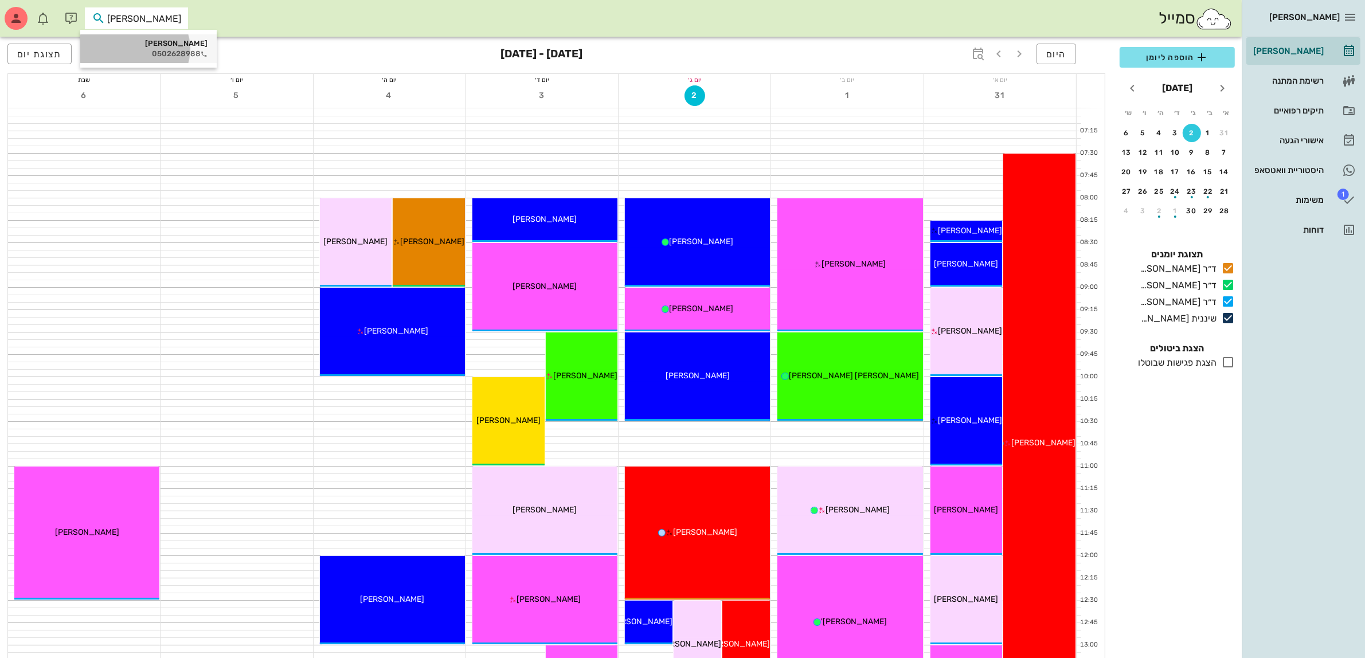
click at [157, 50] on div "0502628988" at bounding box center [148, 53] width 118 height 9
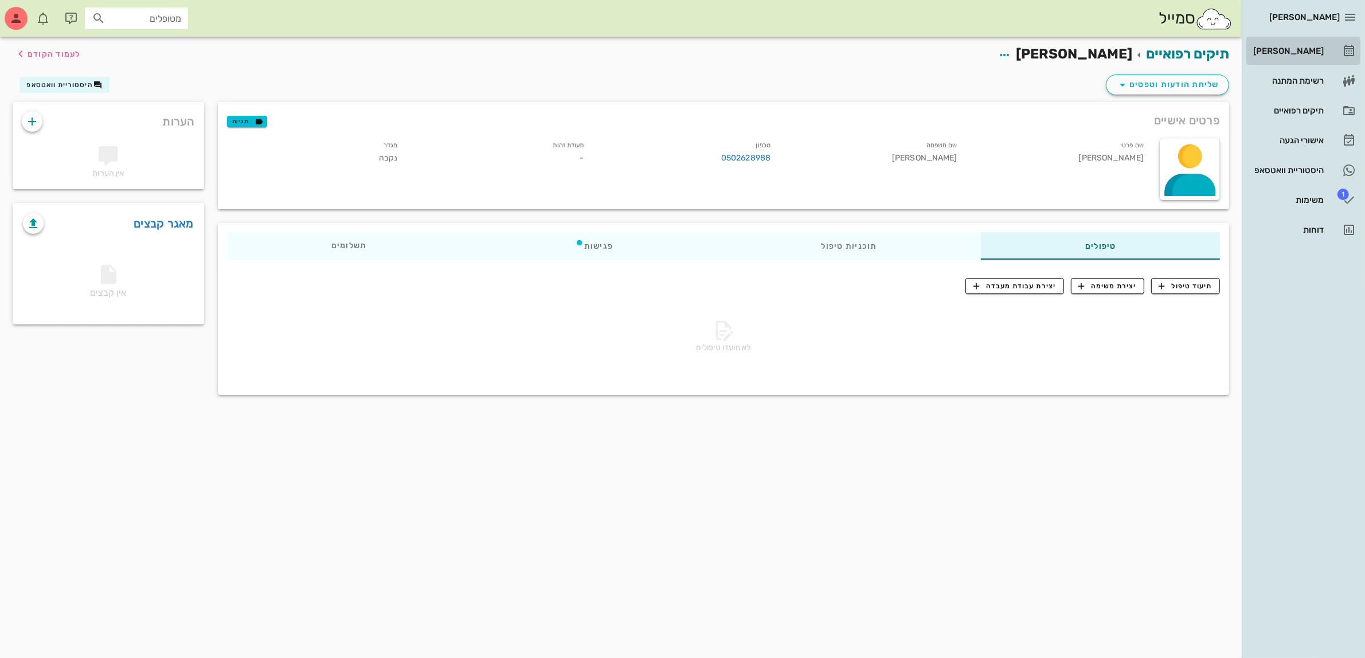
click at [1305, 53] on div "[PERSON_NAME]" at bounding box center [1287, 50] width 73 height 9
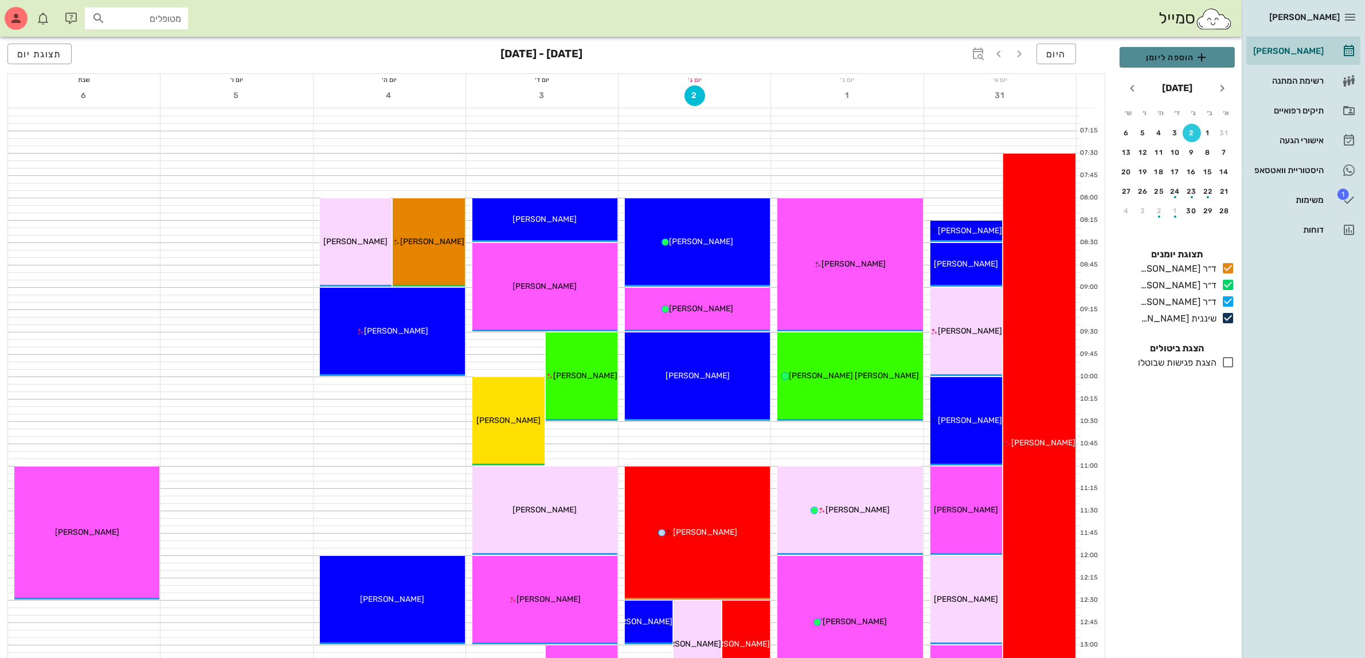
click at [1187, 57] on span "הוספה ליומן" at bounding box center [1177, 57] width 97 height 14
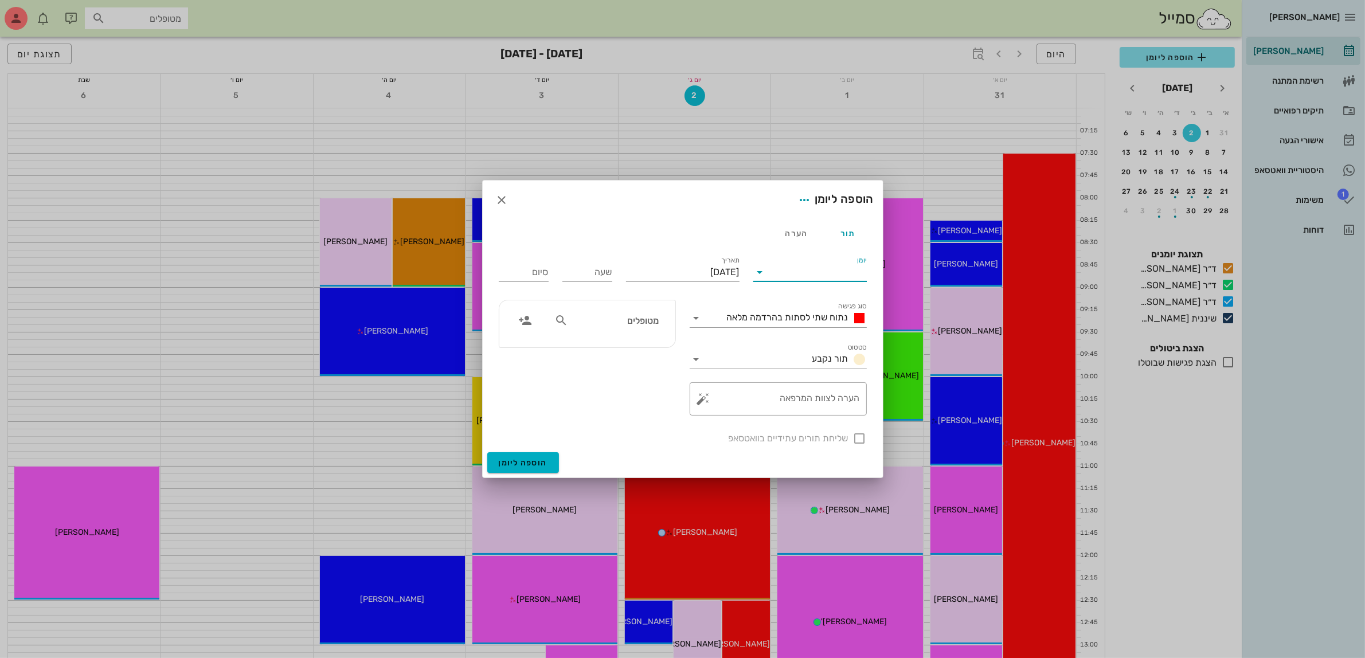
click at [780, 269] on input "יומן" at bounding box center [817, 272] width 97 height 18
click at [793, 339] on div "ד״ר [PERSON_NAME]" at bounding box center [812, 336] width 101 height 11
click at [789, 319] on span "נתוח שתי לסתות בהרדמה מלאה" at bounding box center [788, 317] width 122 height 11
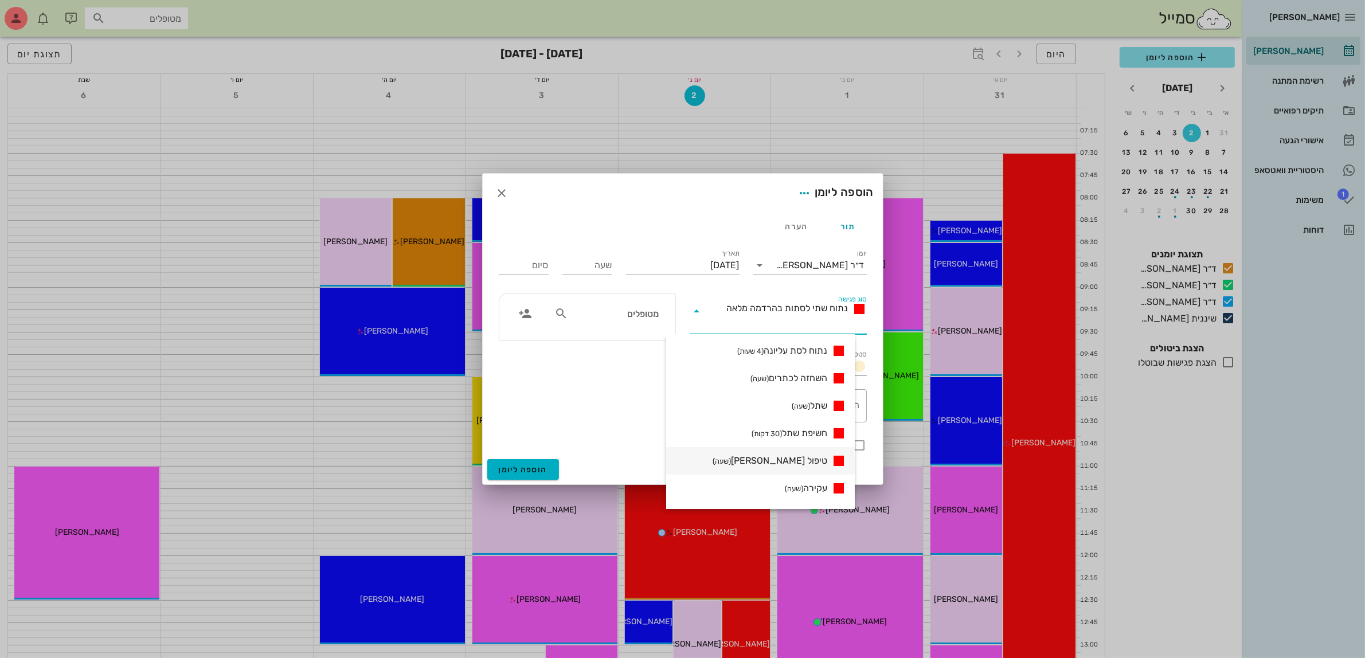
scroll to position [143, 0]
click at [817, 459] on span "ביקורת ראשונה (שעה)" at bounding box center [789, 458] width 76 height 14
type input "01:00"
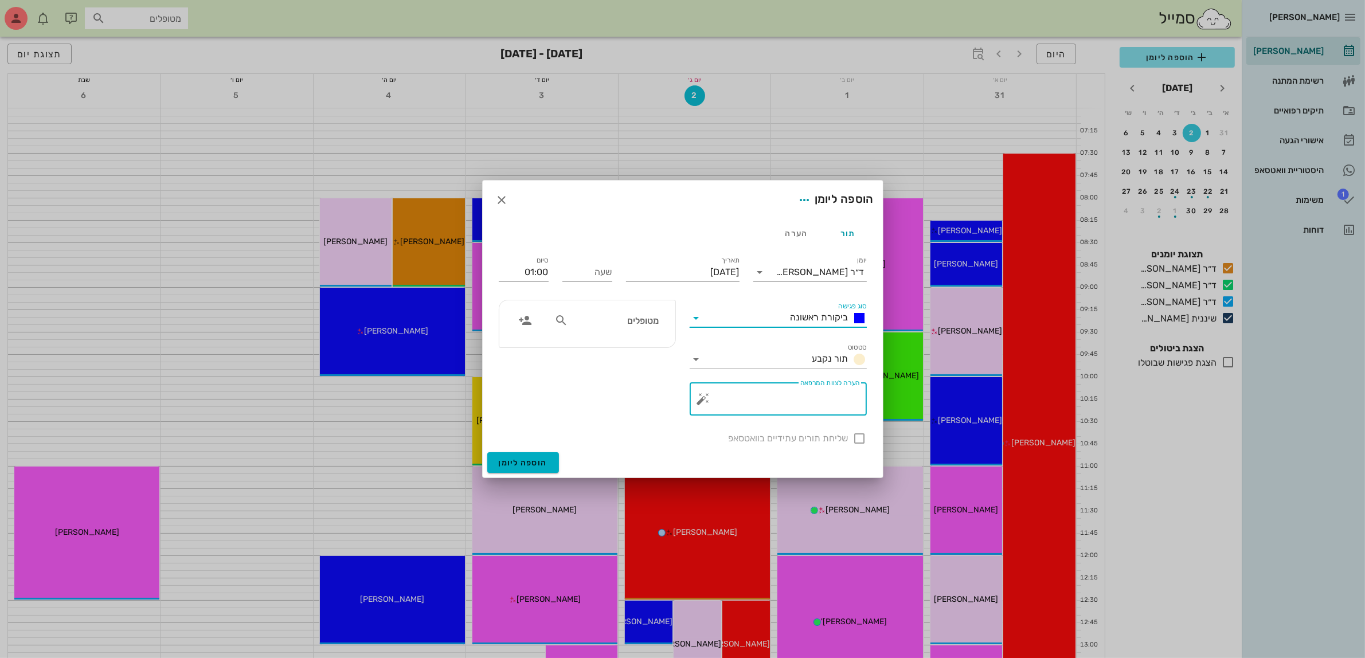
click at [811, 402] on textarea "הערה לצוות המרפאה" at bounding box center [783, 402] width 154 height 28
type textarea "ביקורת לפני הרכבה"
click at [631, 322] on input "מטופלים" at bounding box center [614, 320] width 88 height 15
type input "[PERSON_NAME]"
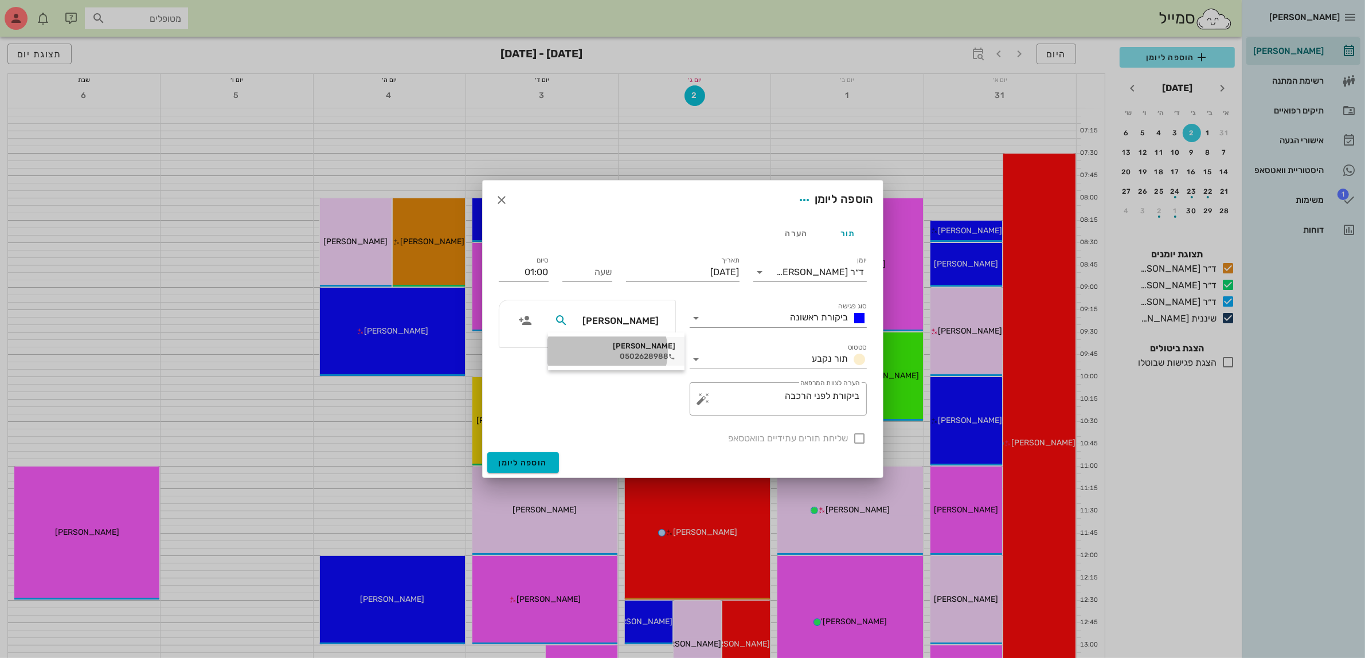
click at [627, 345] on div "[PERSON_NAME]" at bounding box center [616, 346] width 118 height 9
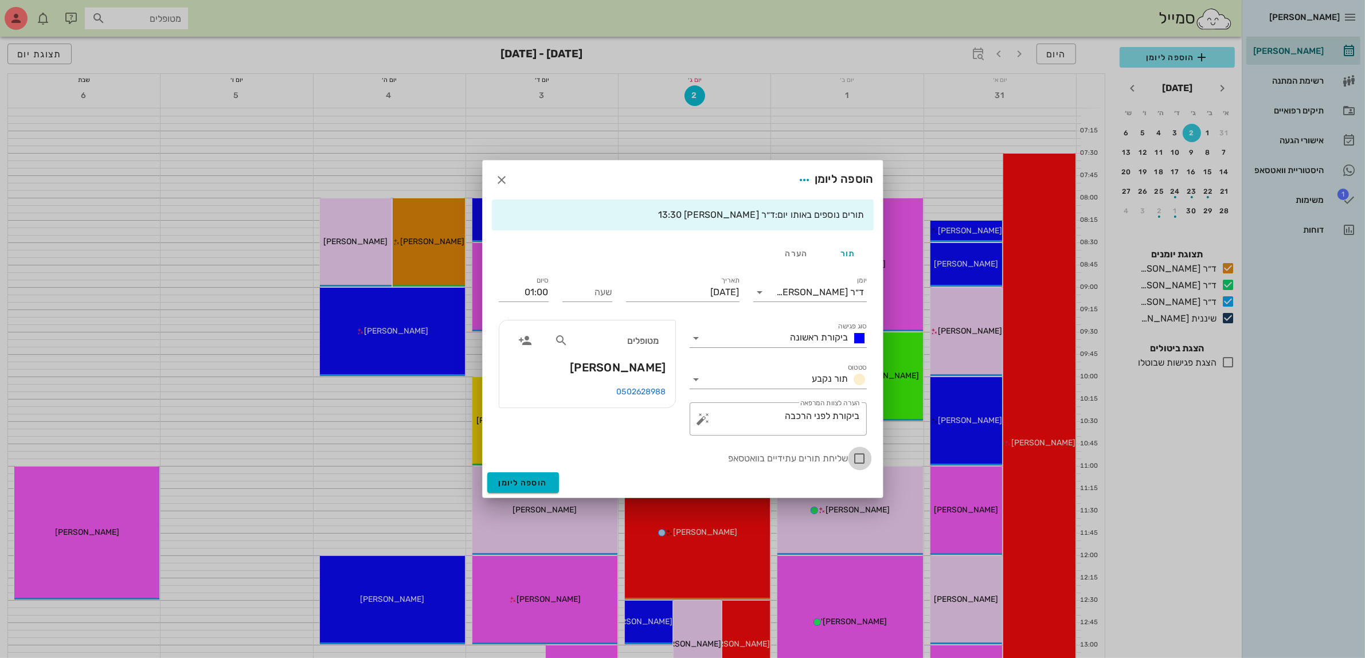
click at [858, 457] on div at bounding box center [859, 458] width 19 height 19
checkbox input "true"
click at [577, 291] on input "שעה" at bounding box center [587, 292] width 50 height 18
type input "11:00"
type input "12:00"
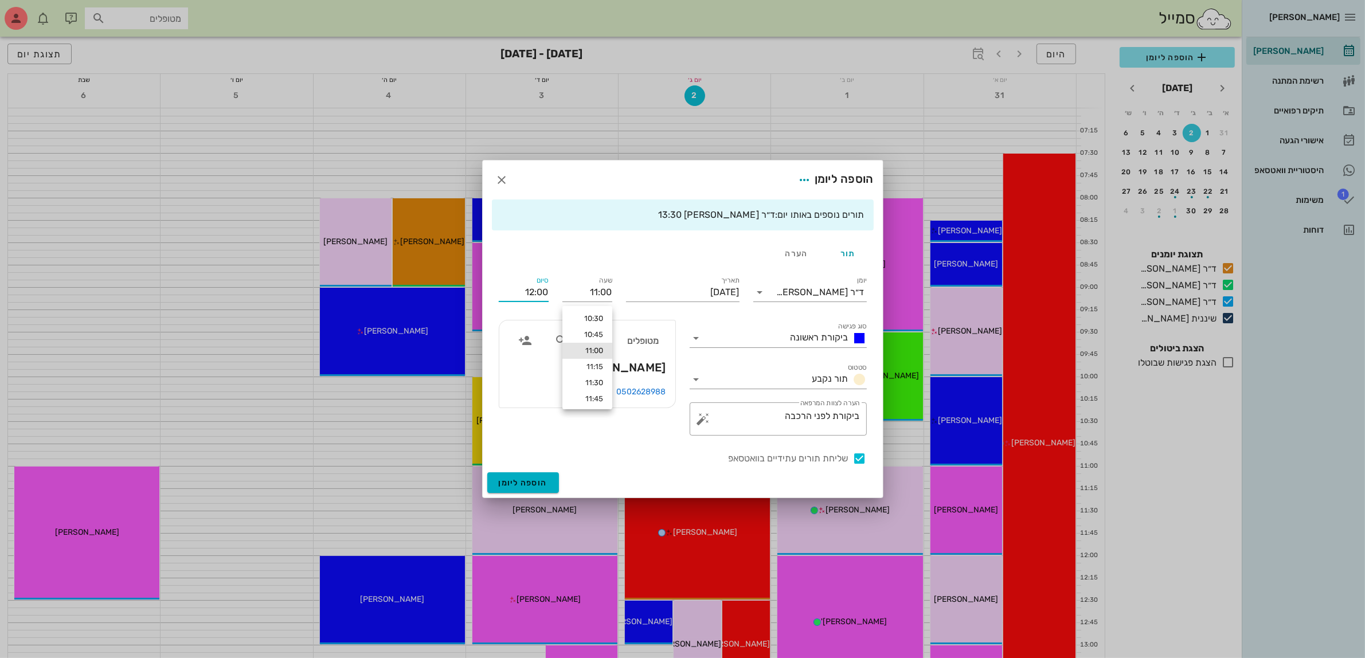
click at [522, 294] on input "12:00" at bounding box center [524, 292] width 50 height 18
click at [528, 366] on div "12:00 (שעה)" at bounding box center [493, 366] width 69 height 9
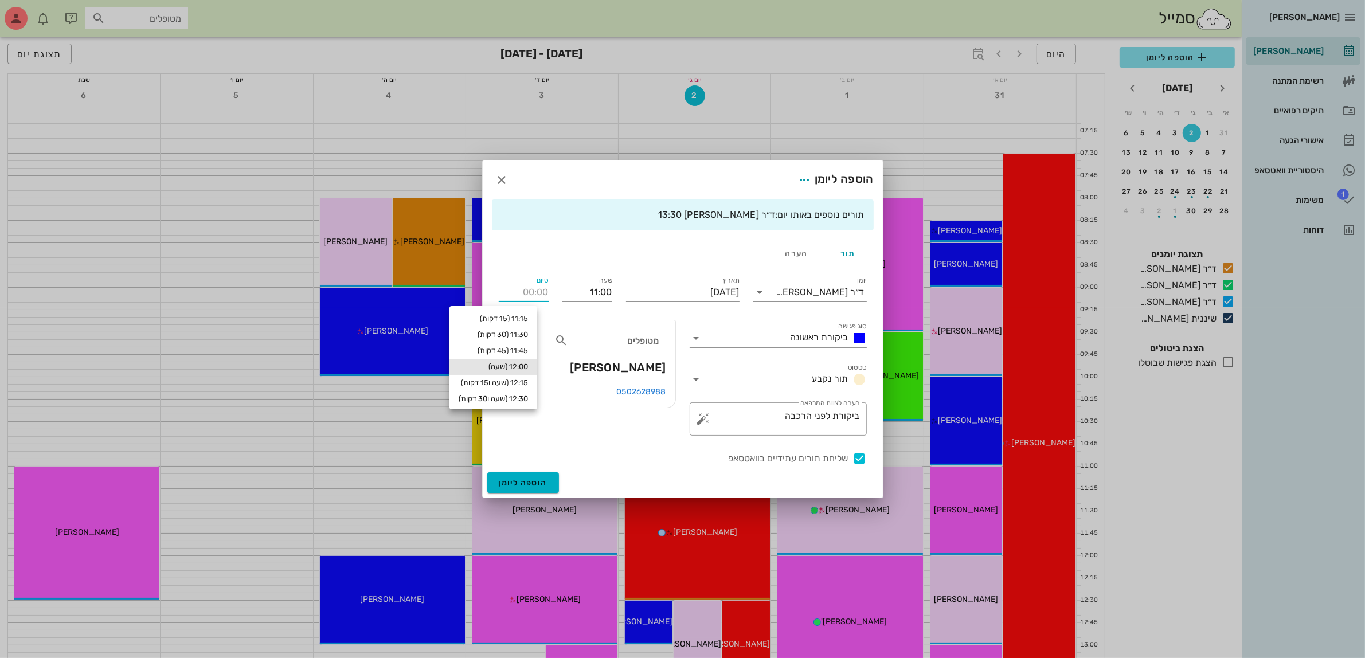
type input "12:00"
click at [659, 291] on input "[DATE]" at bounding box center [683, 292] width 114 height 18
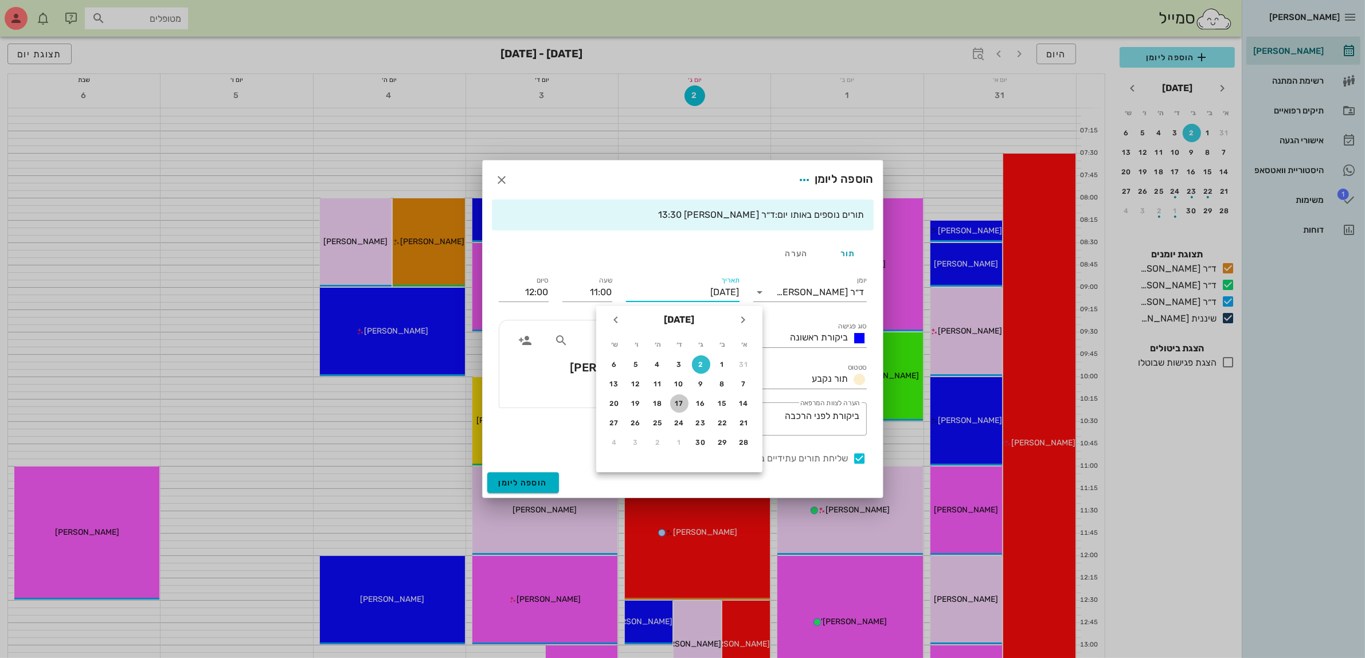
click at [680, 404] on div "17" at bounding box center [679, 404] width 18 height 8
type input "[DATE]"
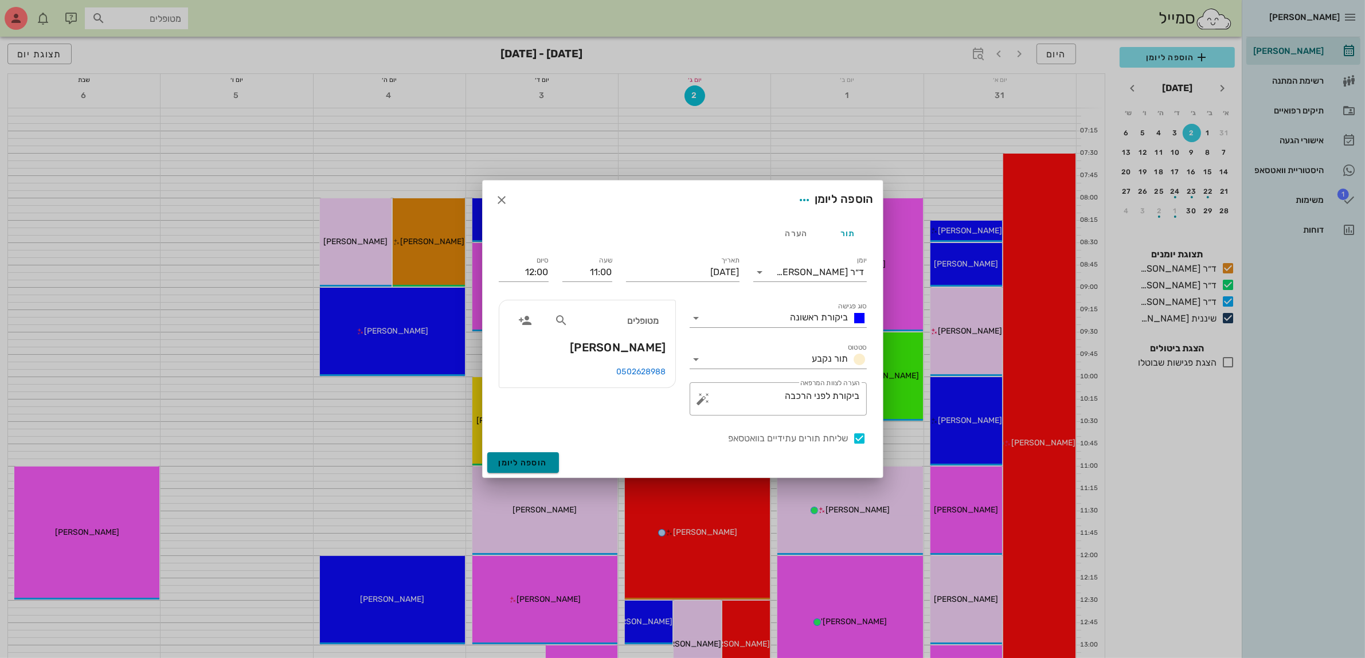
click at [522, 464] on span "הוספה ליומן" at bounding box center [523, 463] width 49 height 10
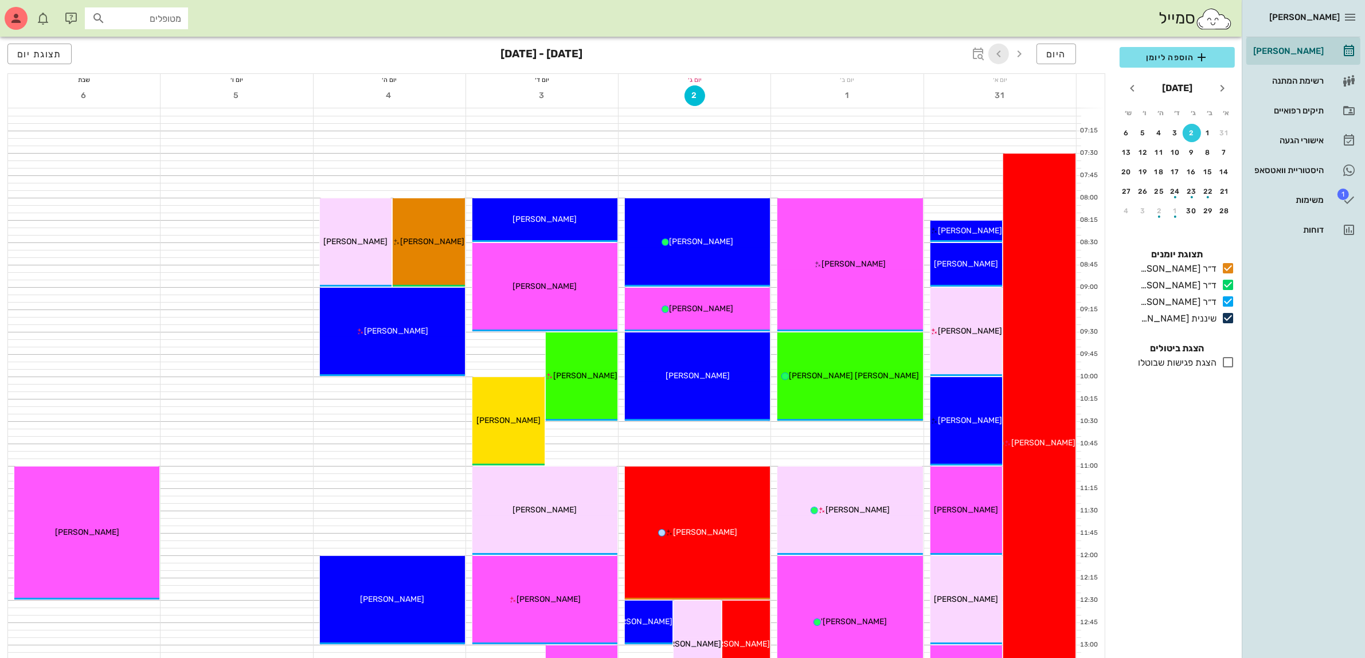
click at [998, 57] on icon "button" at bounding box center [999, 54] width 14 height 14
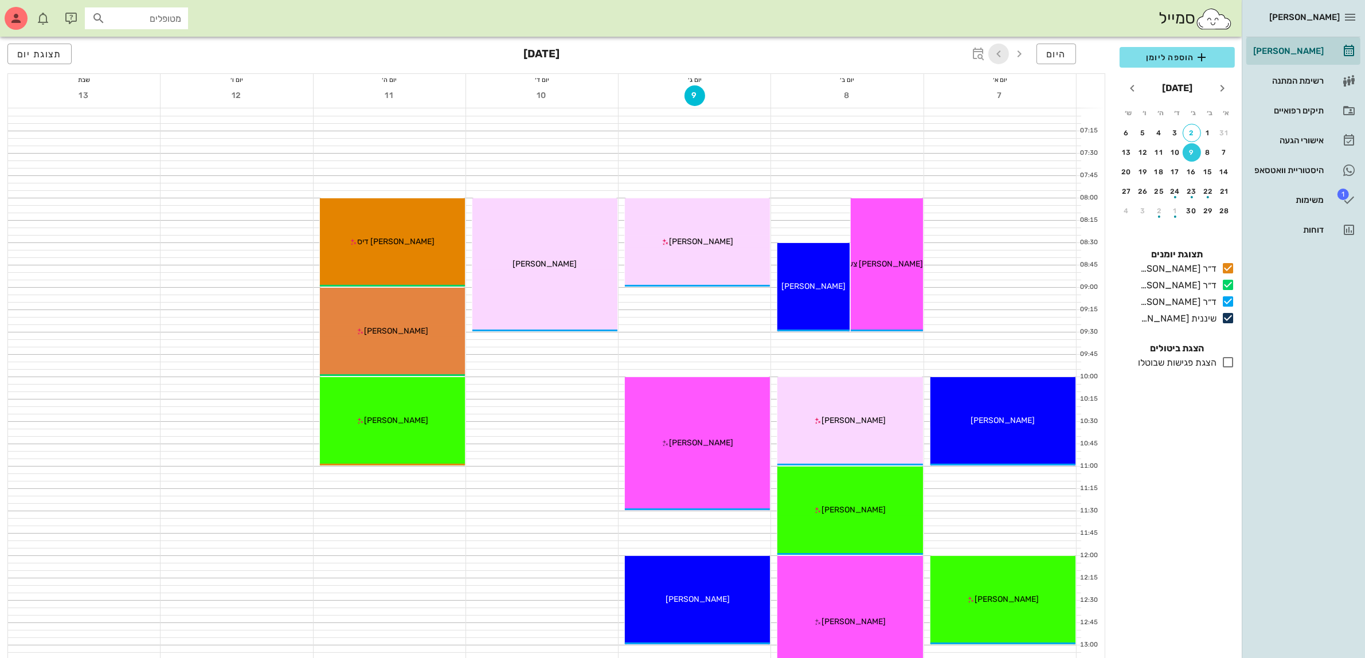
click at [998, 54] on icon "button" at bounding box center [999, 54] width 14 height 14
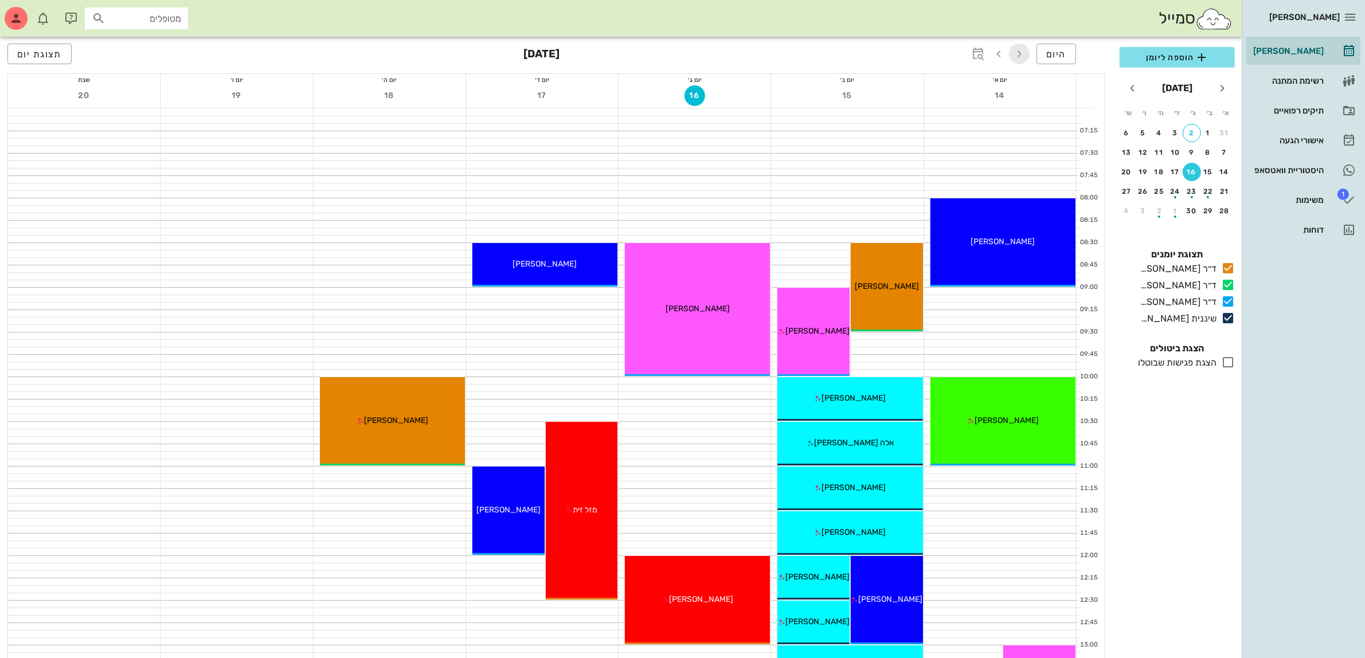
click at [1018, 50] on icon "button" at bounding box center [1019, 54] width 14 height 14
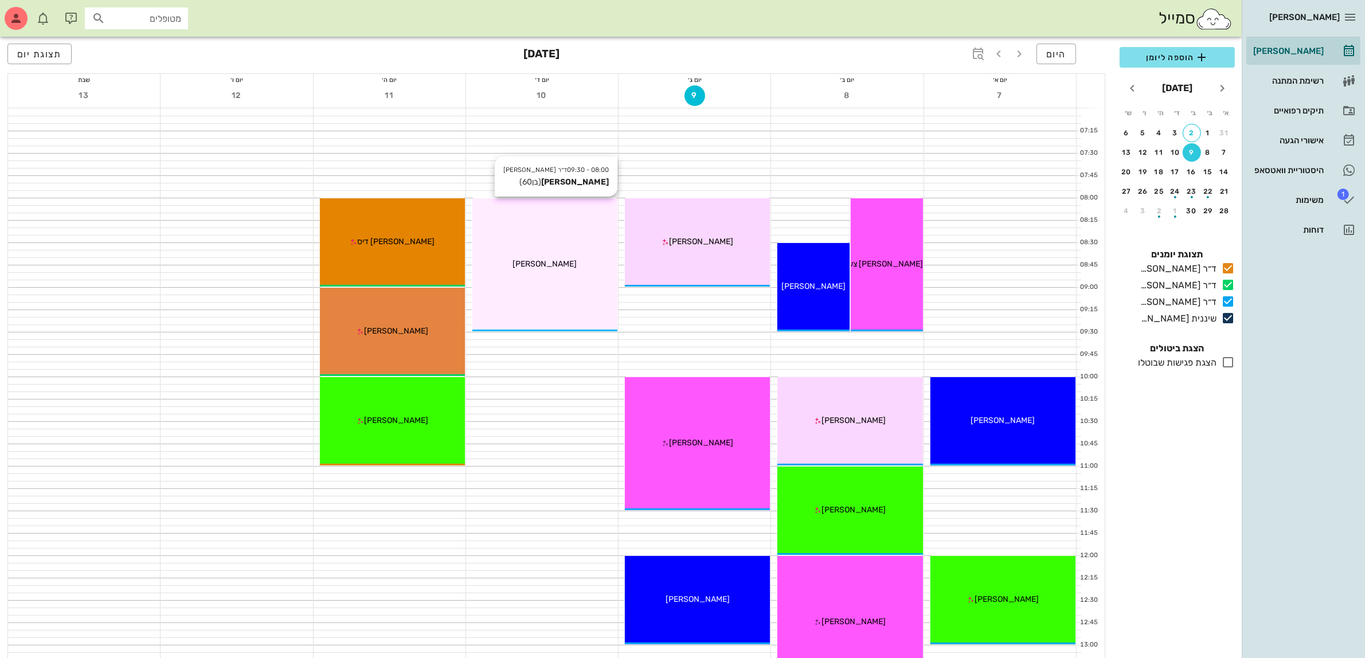
click at [541, 273] on div "08:00 - 09:30 ד״ר [PERSON_NAME] [PERSON_NAME] (בן 60 ) [PERSON_NAME]" at bounding box center [544, 264] width 145 height 133
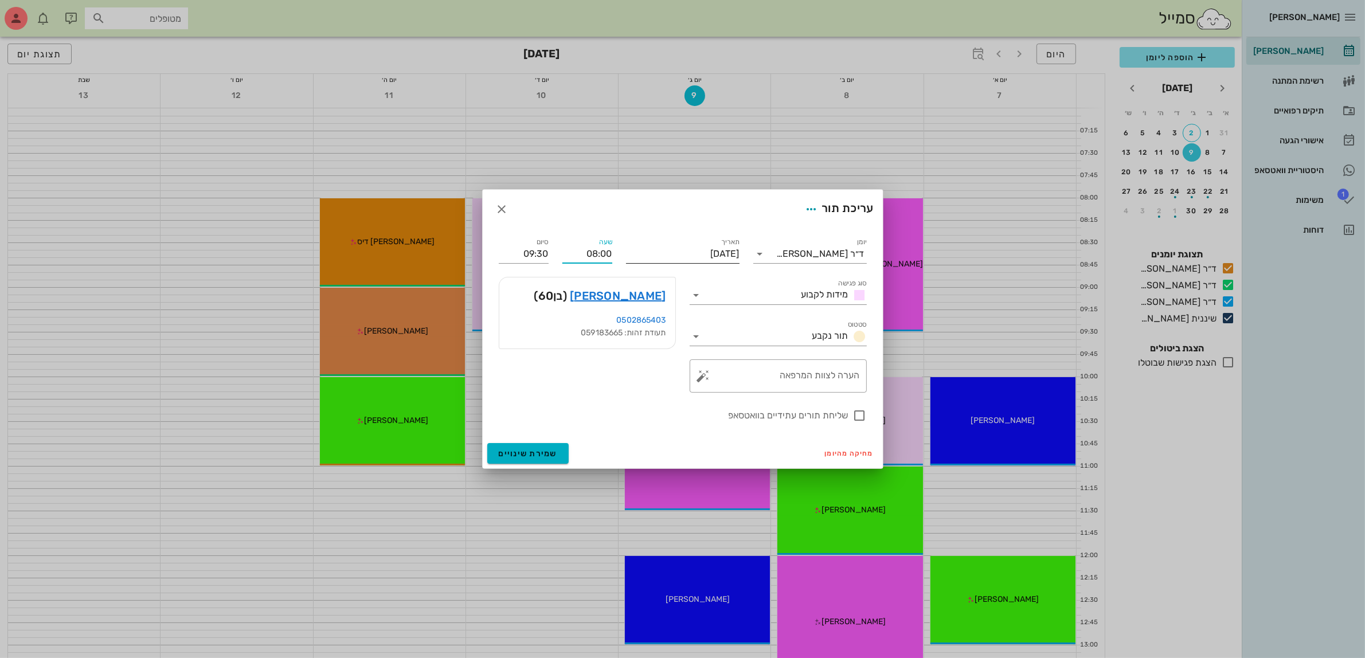
drag, startPoint x: 582, startPoint y: 258, endPoint x: 648, endPoint y: 252, distance: 66.7
click at [648, 252] on div "יומן ד״ר [PERSON_NAME] סוג פגישה מידות לקבוע סטטוס תור נקבע תאריך [DATE] שעה 08…" at bounding box center [683, 329] width 382 height 201
type input "2"
type input "12:30"
drag, startPoint x: 507, startPoint y: 259, endPoint x: 551, endPoint y: 252, distance: 44.1
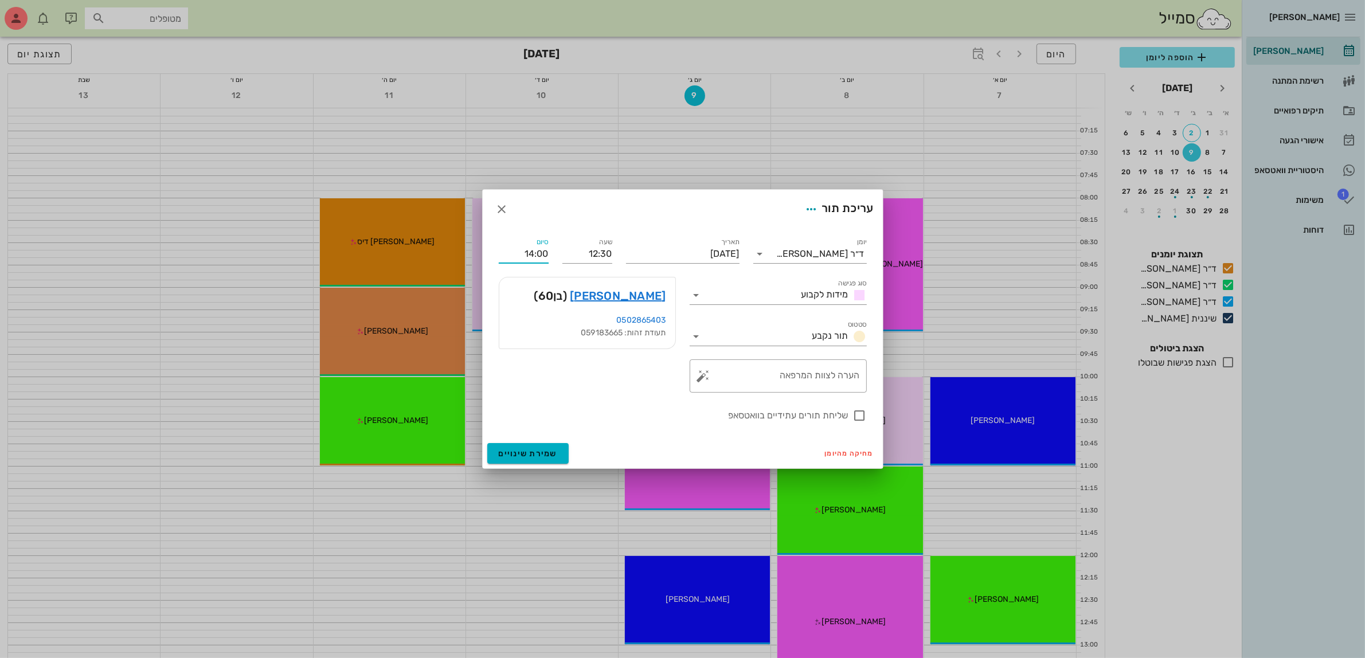
click at [551, 252] on div "סיום 14:00" at bounding box center [524, 249] width 64 height 41
type input "13:30"
click at [864, 417] on div at bounding box center [859, 415] width 19 height 19
checkbox input "true"
click at [751, 296] on input "סוג פגישה" at bounding box center [751, 295] width 91 height 18
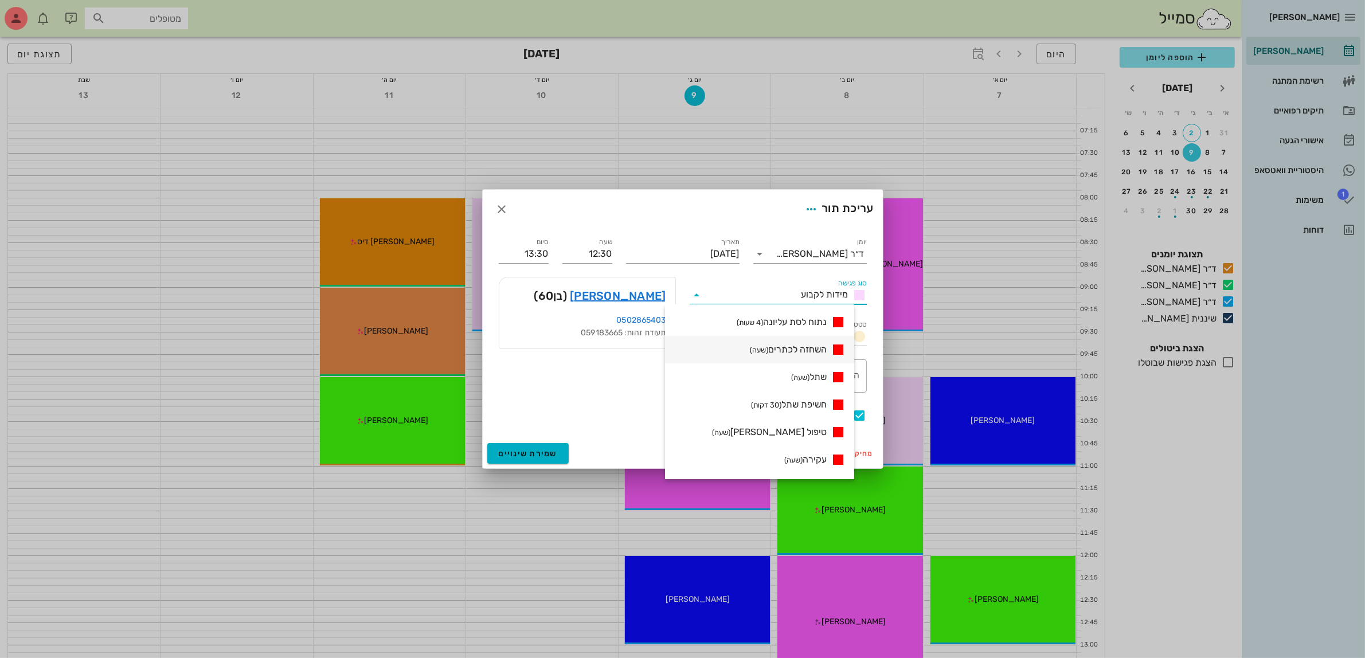
scroll to position [215, 0]
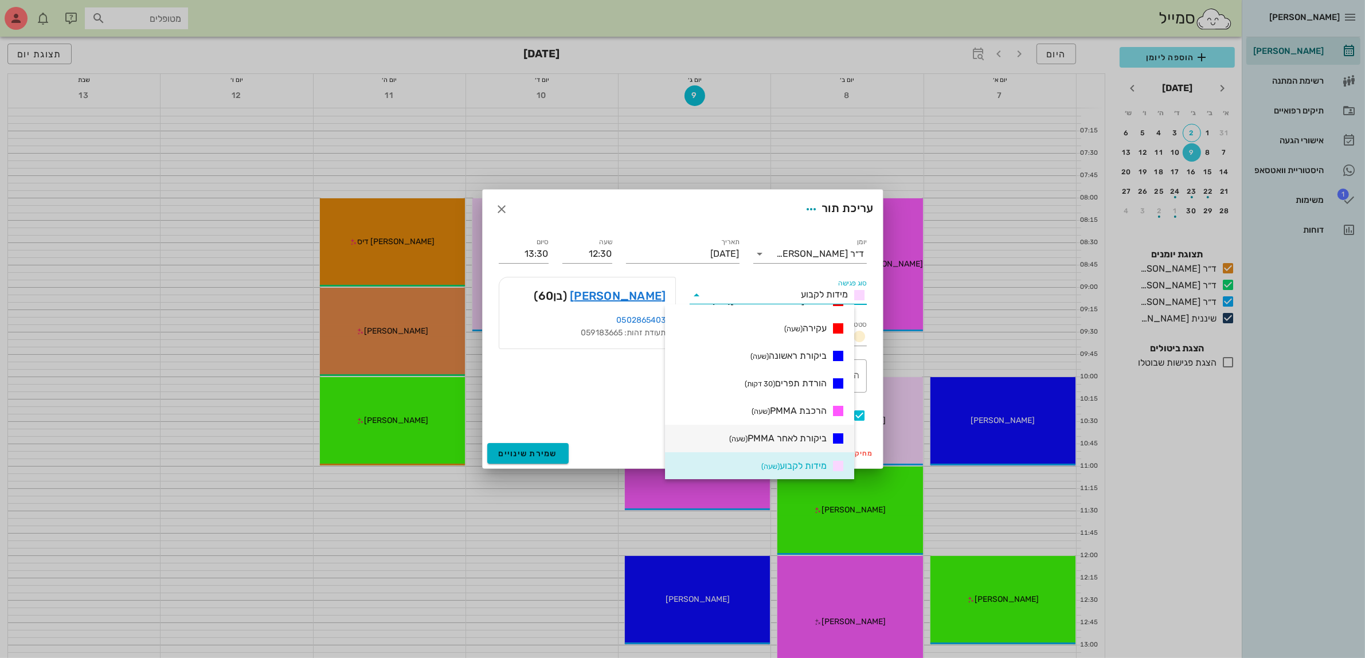
click at [817, 433] on span "ביקורת לאחר PMMA (שעה)" at bounding box center [777, 439] width 97 height 14
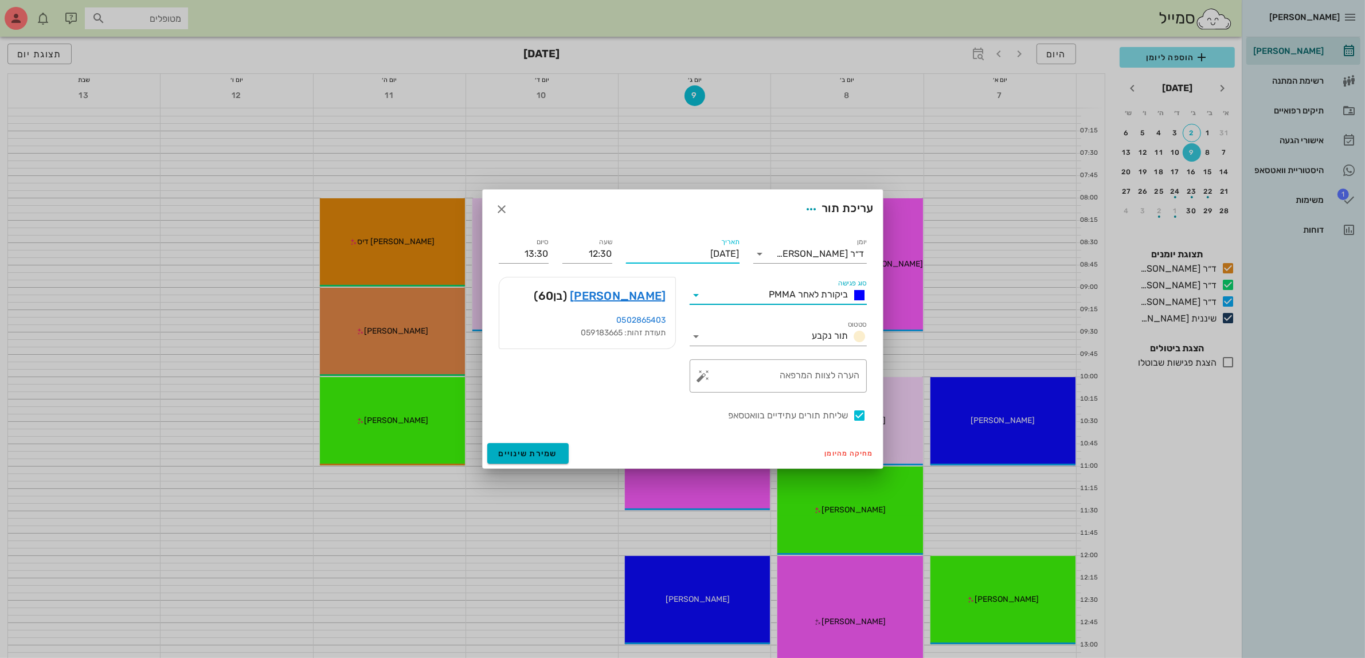
click at [697, 250] on input "[DATE]" at bounding box center [683, 254] width 114 height 18
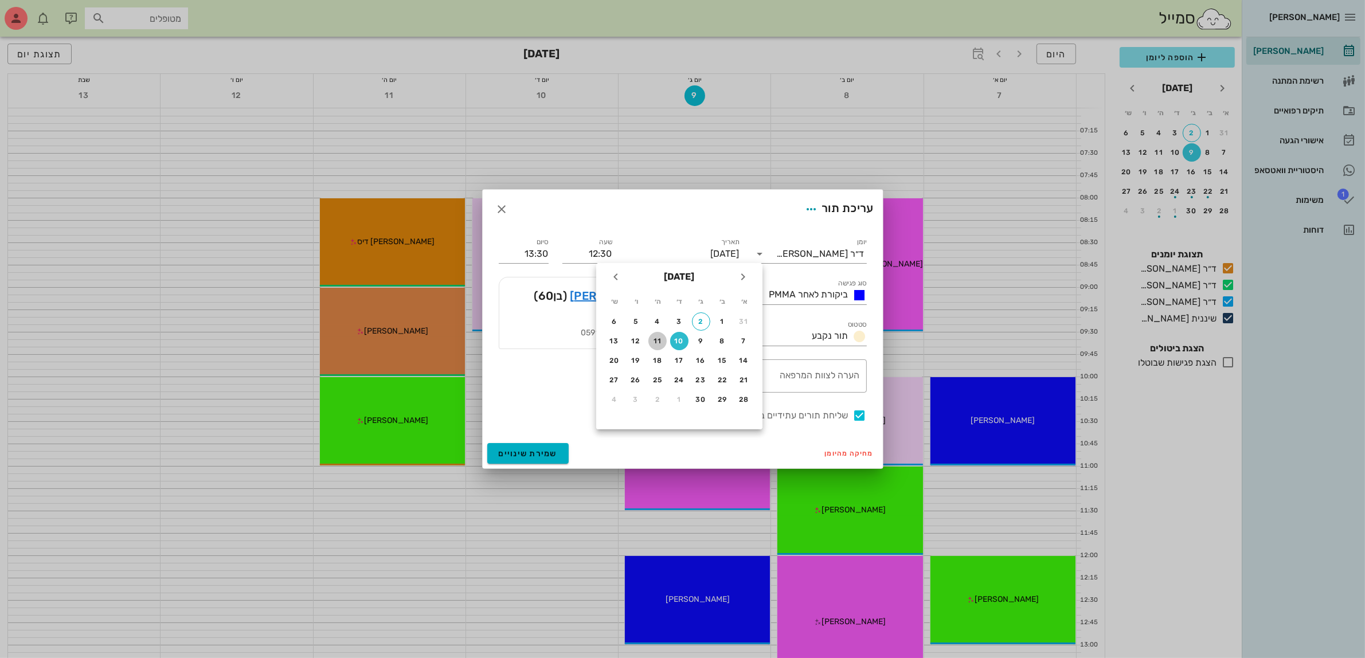
click at [657, 340] on div "11" at bounding box center [657, 341] width 18 height 8
type input "[DATE]"
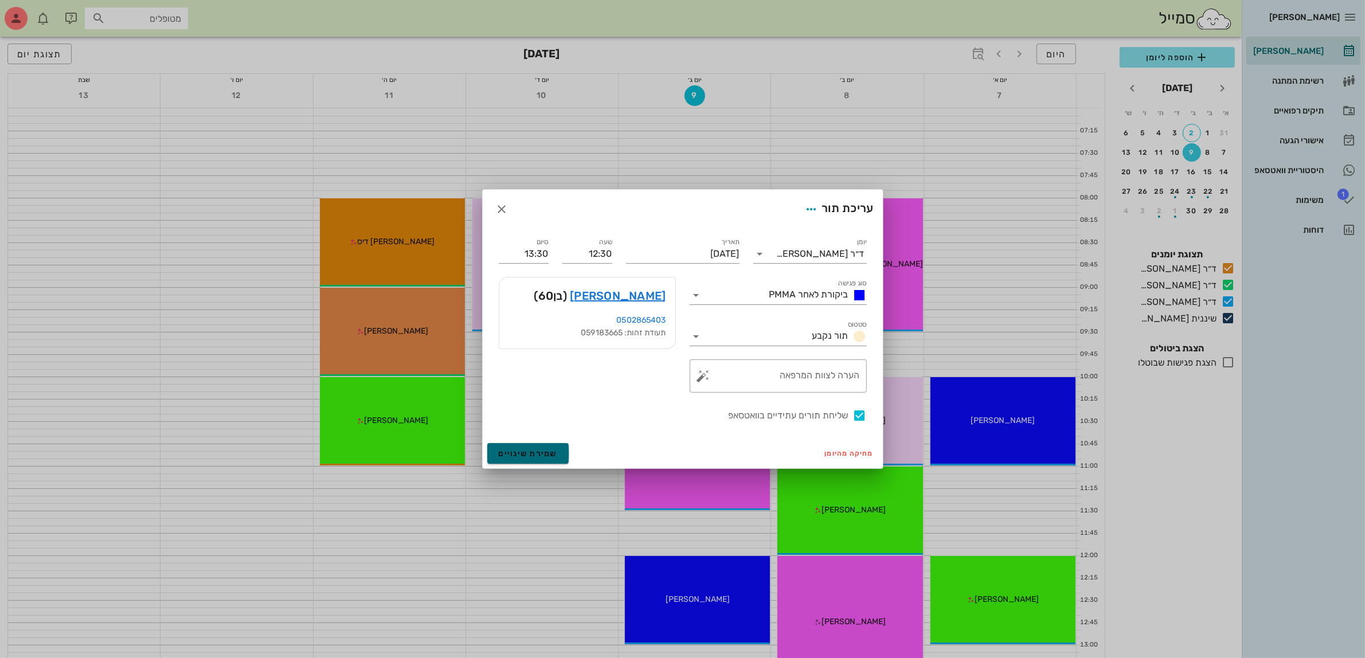
click at [539, 456] on span "שמירת שינויים" at bounding box center [528, 454] width 59 height 10
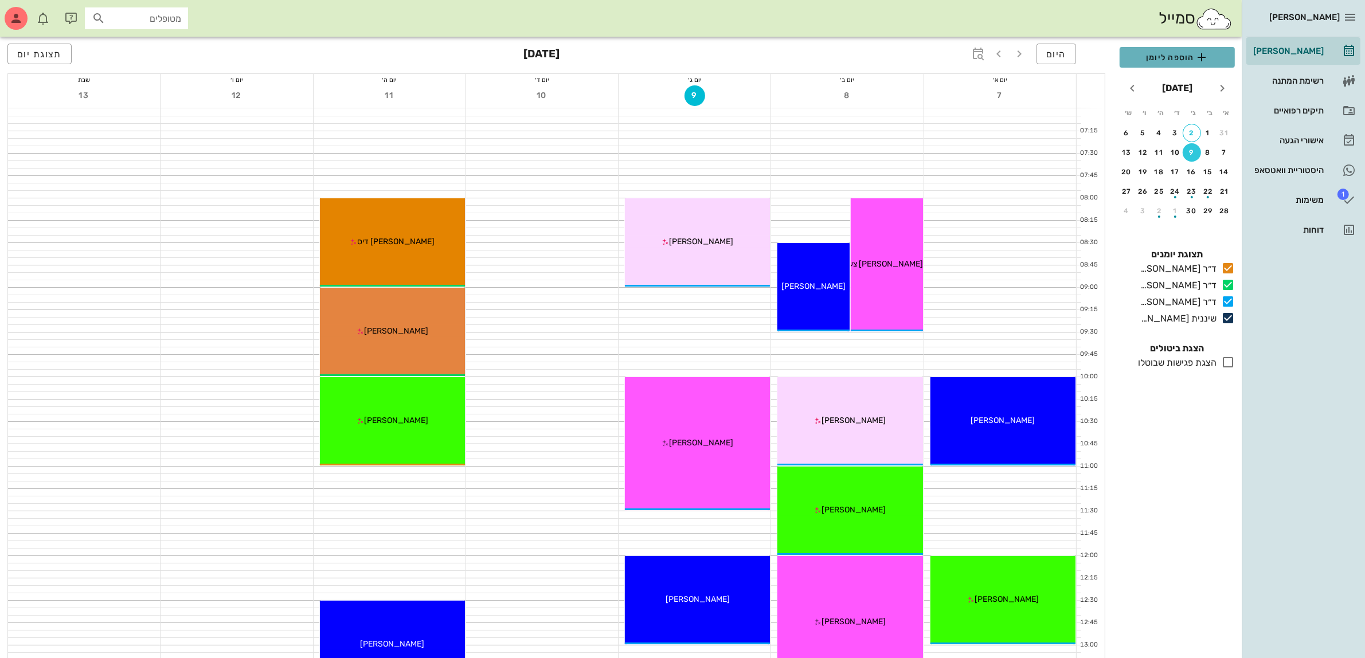
click at [1177, 53] on span "הוספה ליומן" at bounding box center [1177, 57] width 97 height 14
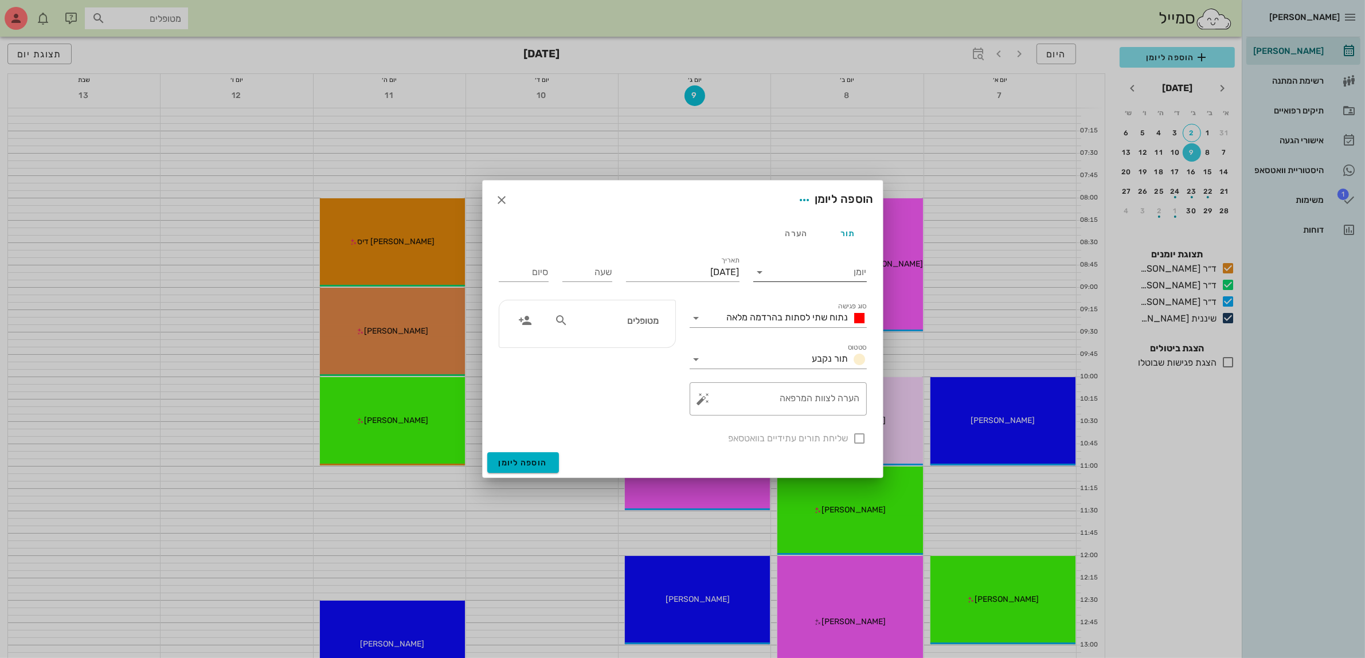
click at [805, 269] on input "יומן" at bounding box center [817, 272] width 97 height 18
click at [818, 335] on div "ד״ר [PERSON_NAME]" at bounding box center [812, 336] width 101 height 11
click at [809, 319] on span "נתוח שתי לסתות בהרדמה מלאה" at bounding box center [788, 317] width 122 height 11
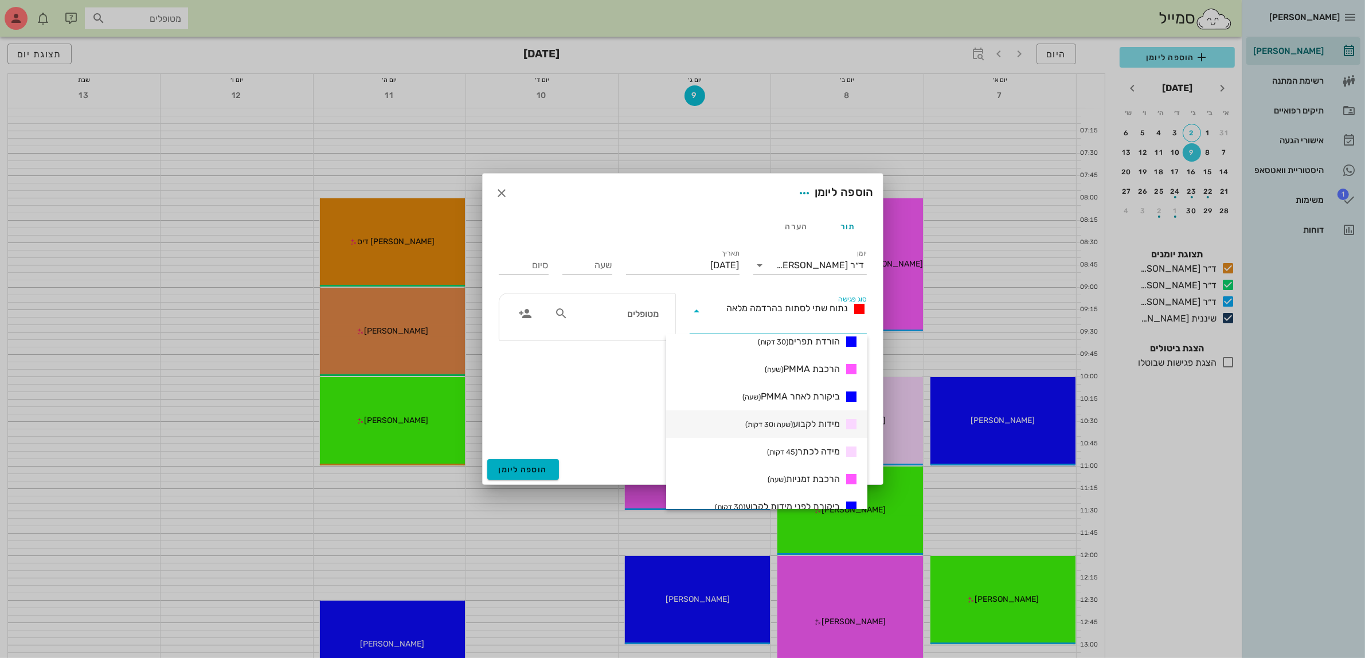
scroll to position [358, 0]
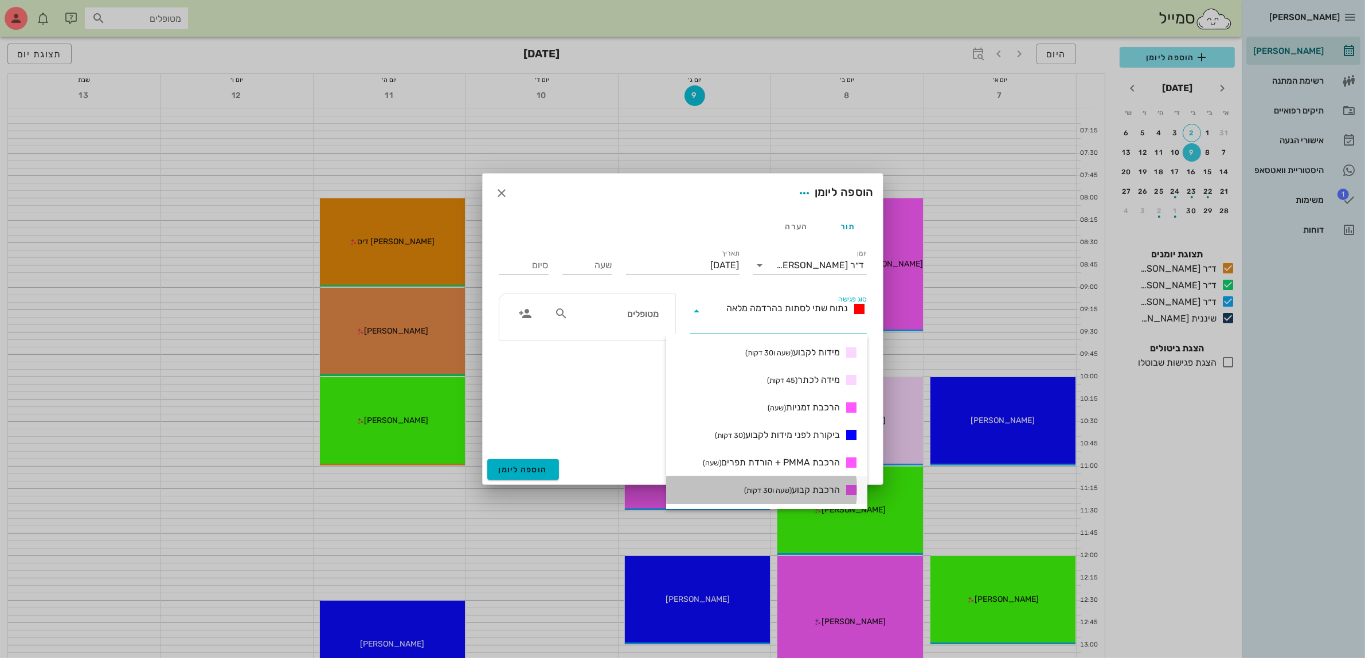
click at [815, 486] on span "הרכבת קבוע (שעה ו30 דקות)" at bounding box center [792, 490] width 96 height 14
type input "01:30"
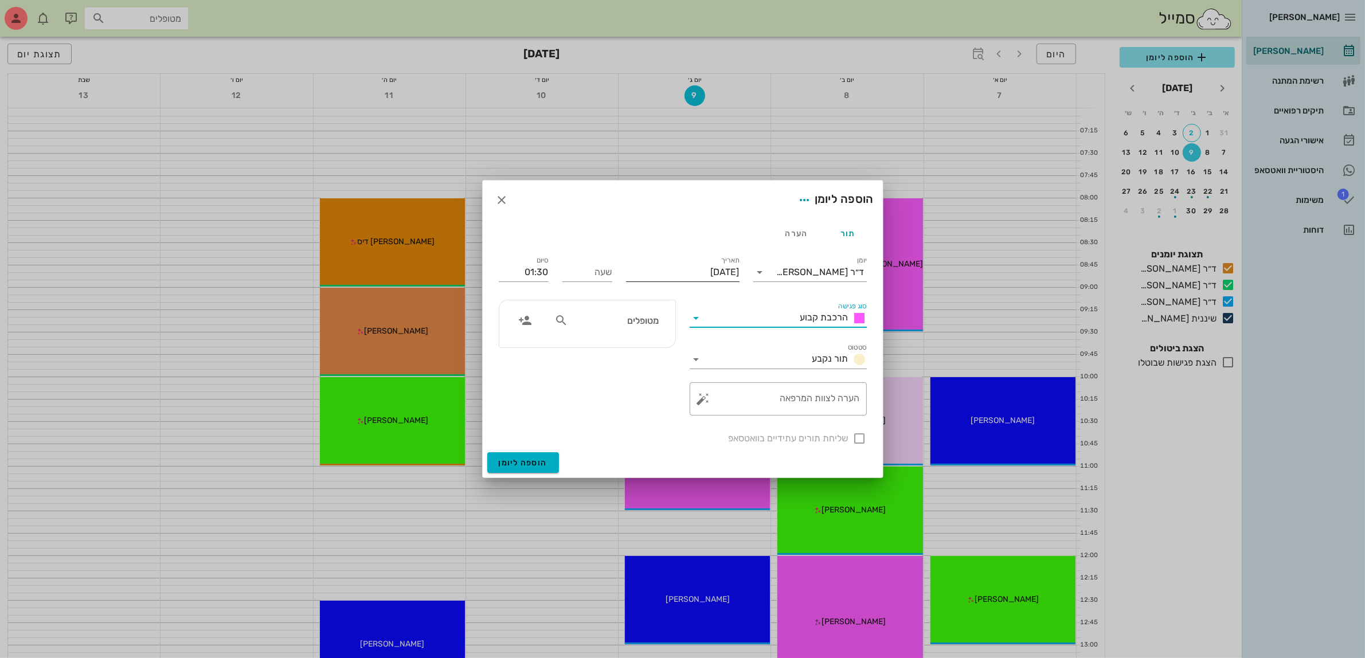
click at [671, 270] on input "[DATE]" at bounding box center [683, 272] width 114 height 18
click at [654, 343] on div "4" at bounding box center [657, 345] width 18 height 8
type input "[DATE]"
click at [597, 276] on input "שעה" at bounding box center [587, 272] width 50 height 18
type input "11:00"
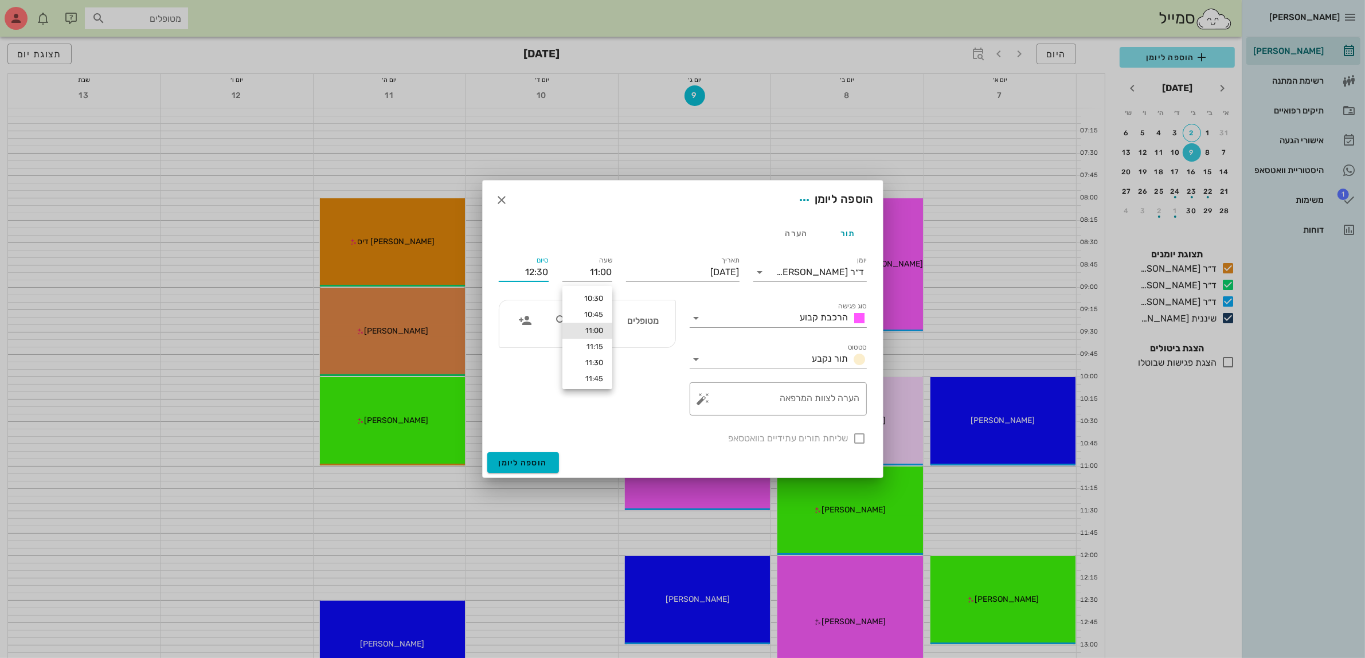
click at [522, 271] on input "12:30" at bounding box center [524, 272] width 50 height 18
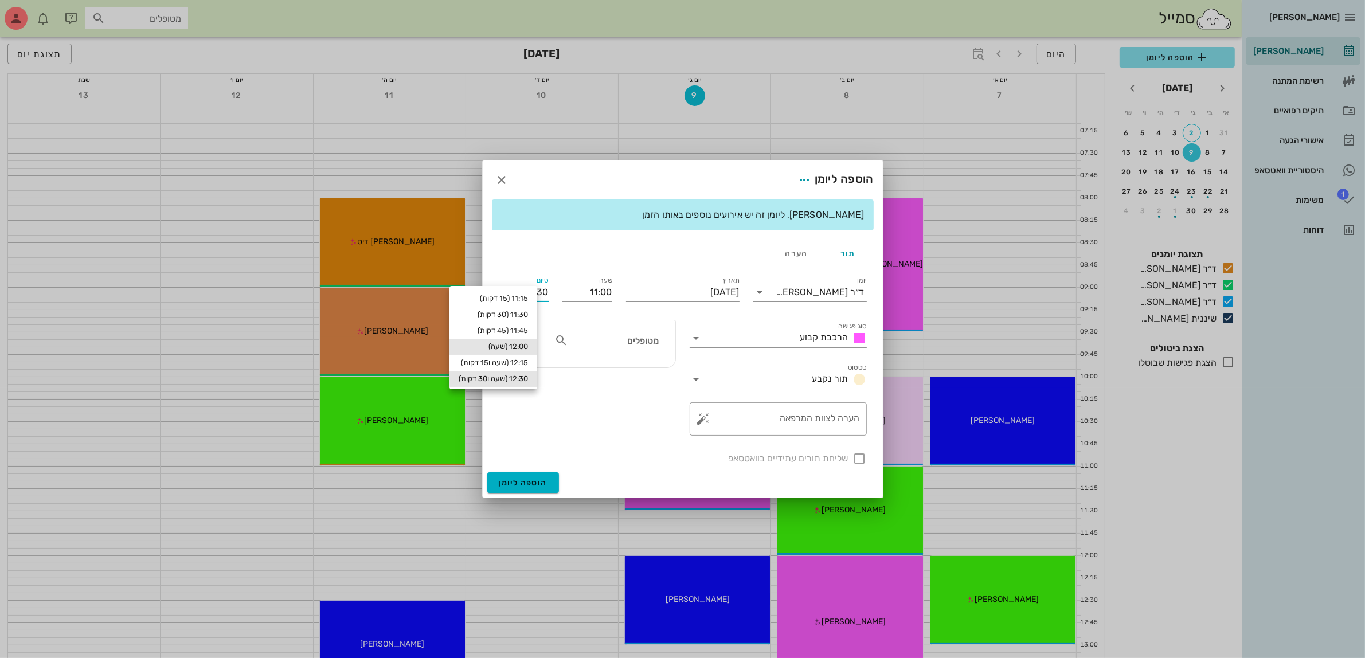
click at [528, 342] on div "12:00 (שעה)" at bounding box center [493, 346] width 69 height 9
type input "12:00"
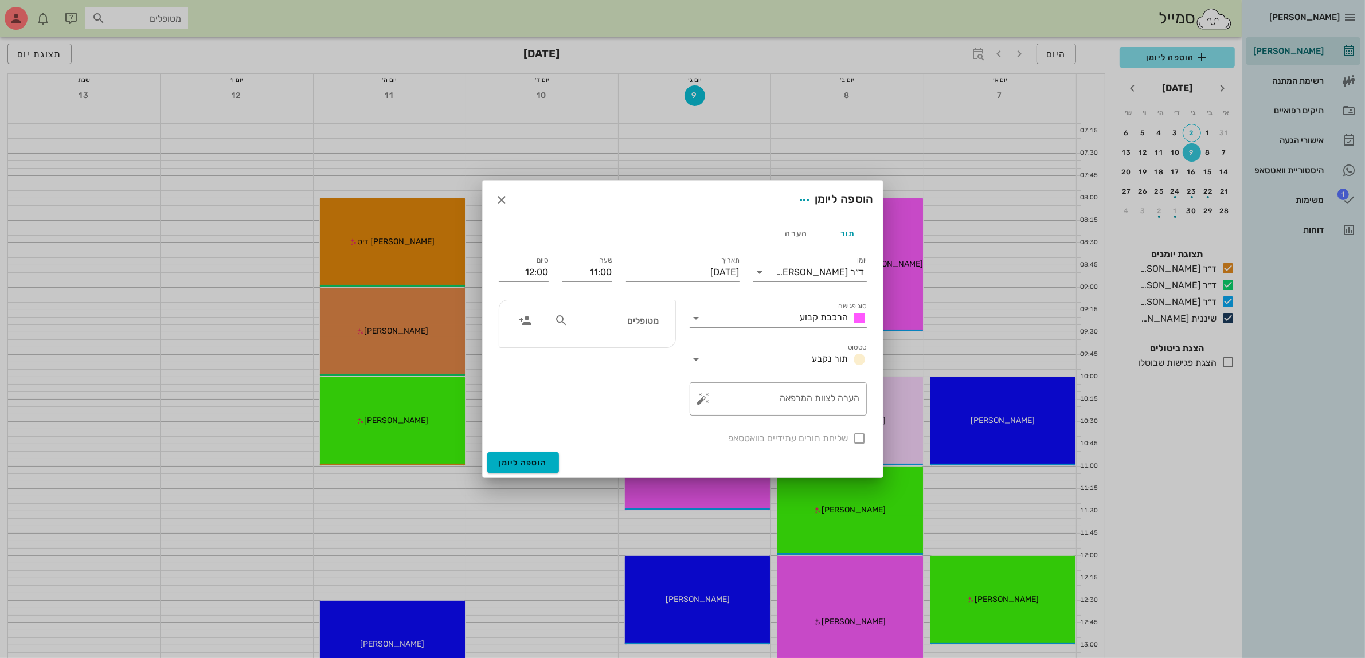
click at [859, 437] on div "שליחת תורים עתידיים בוואטסאפ" at bounding box center [683, 437] width 382 height 30
click at [592, 324] on input "text" at bounding box center [614, 320] width 88 height 15
type input "נוע"
click at [641, 377] on div "[PERSON_NAME] 324140755" at bounding box center [598, 374] width 126 height 9
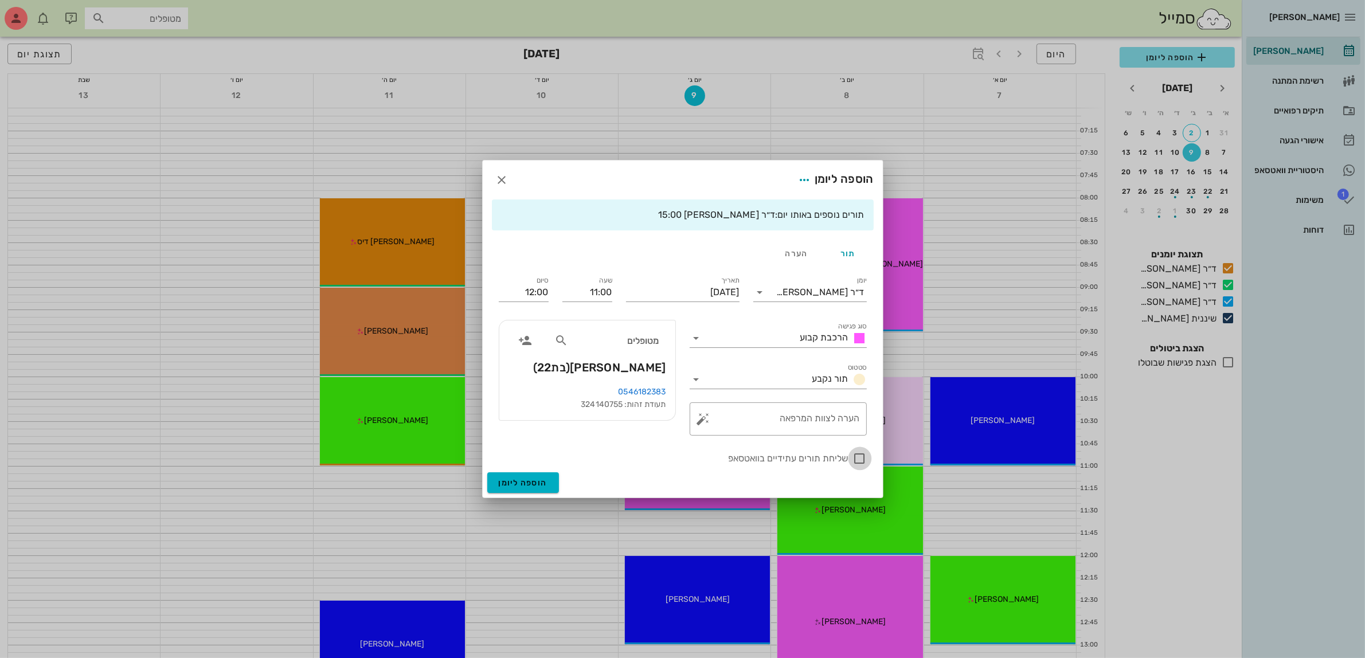
click at [860, 460] on div at bounding box center [859, 458] width 19 height 19
checkbox input "true"
click at [516, 480] on span "הוספה ליומן" at bounding box center [523, 483] width 49 height 10
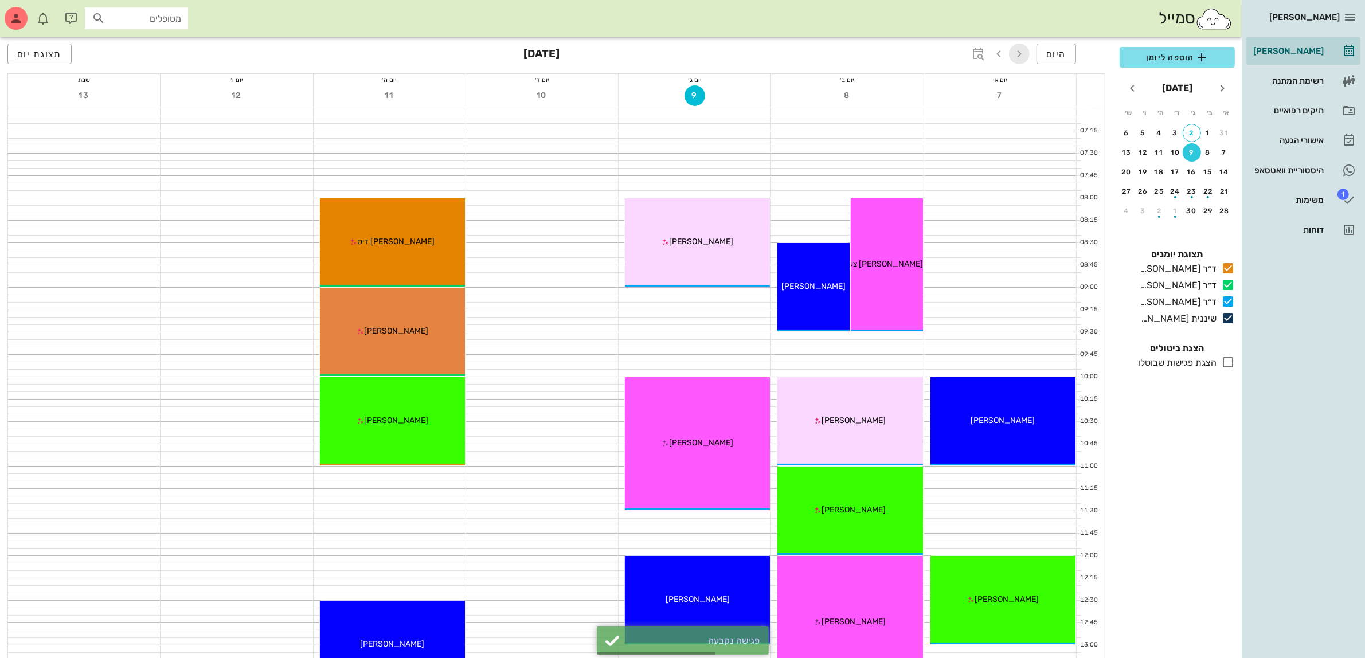
click at [1018, 52] on icon "button" at bounding box center [1019, 54] width 14 height 14
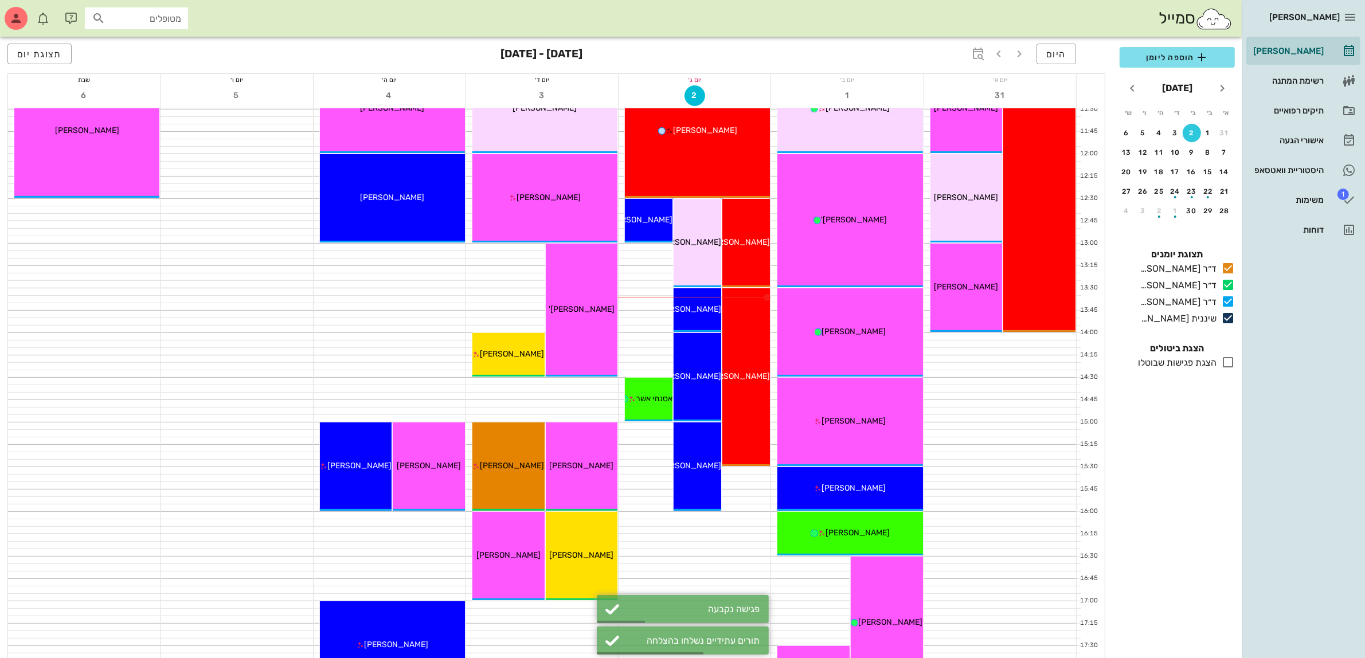
scroll to position [430, 0]
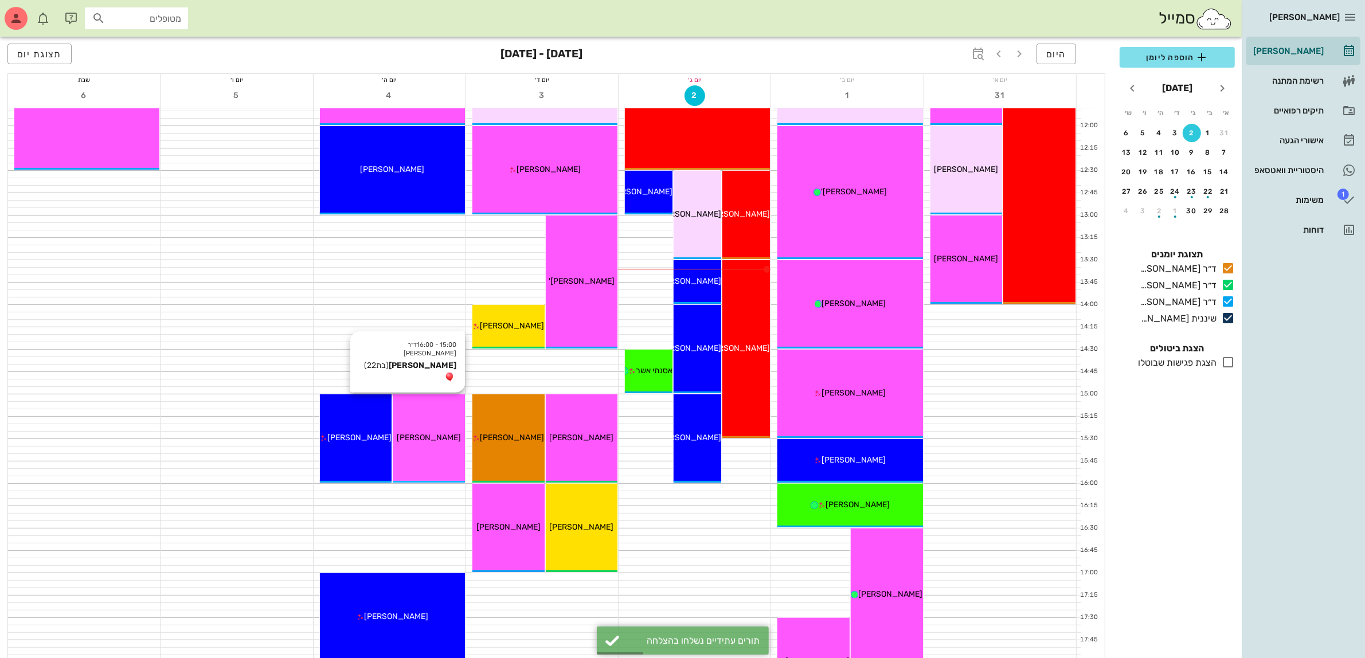
click at [428, 432] on div "[PERSON_NAME]" at bounding box center [429, 438] width 72 height 12
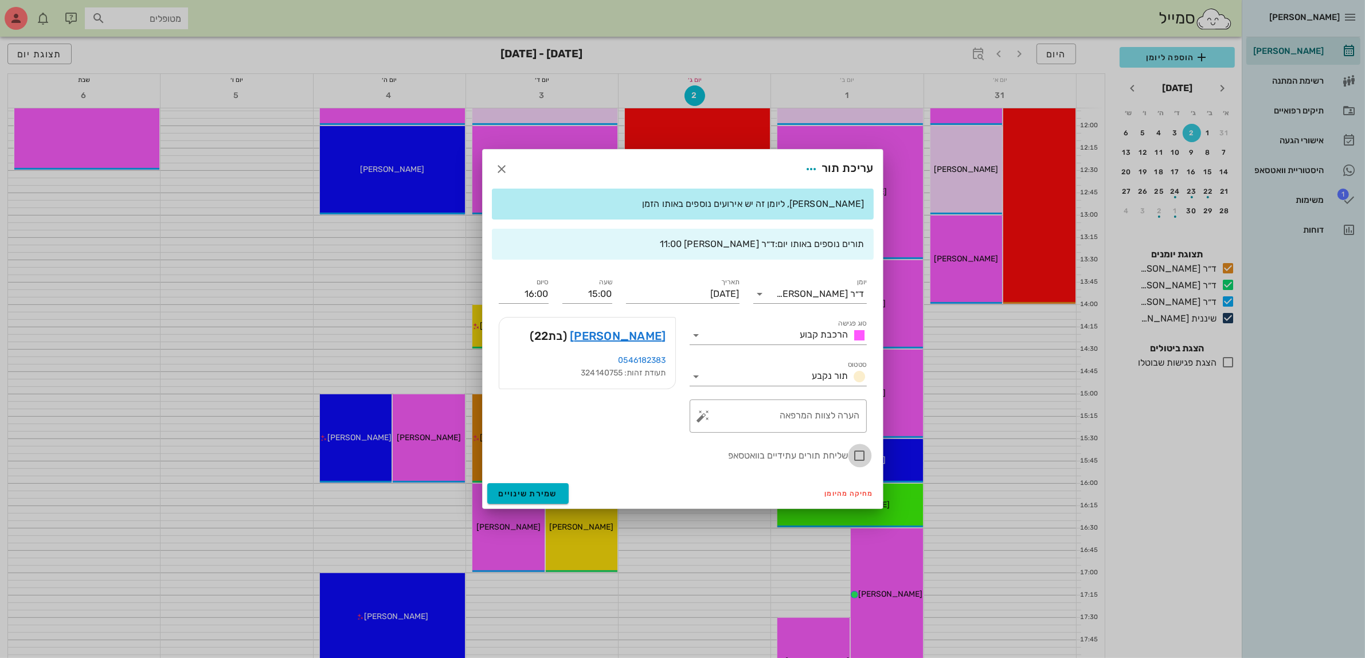
click at [860, 460] on div at bounding box center [859, 455] width 19 height 19
checkbox input "true"
click at [502, 171] on icon "button" at bounding box center [502, 169] width 14 height 14
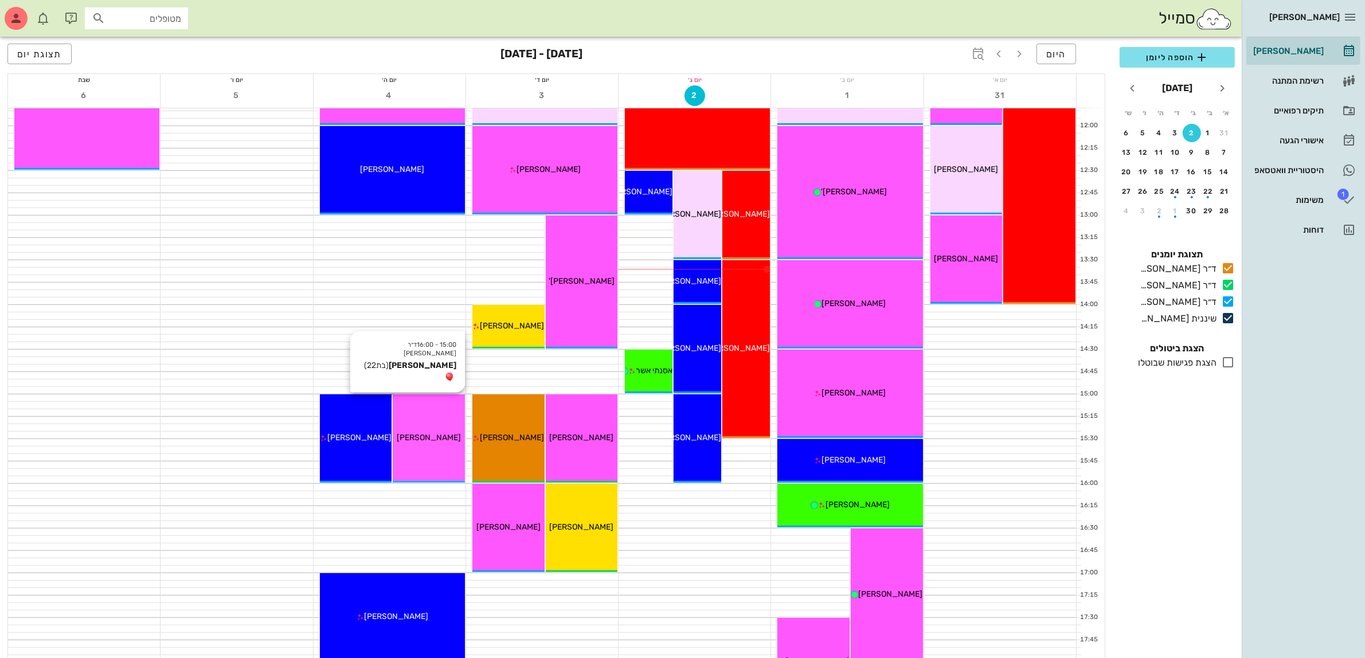
click at [428, 443] on div "[PERSON_NAME]" at bounding box center [429, 438] width 72 height 12
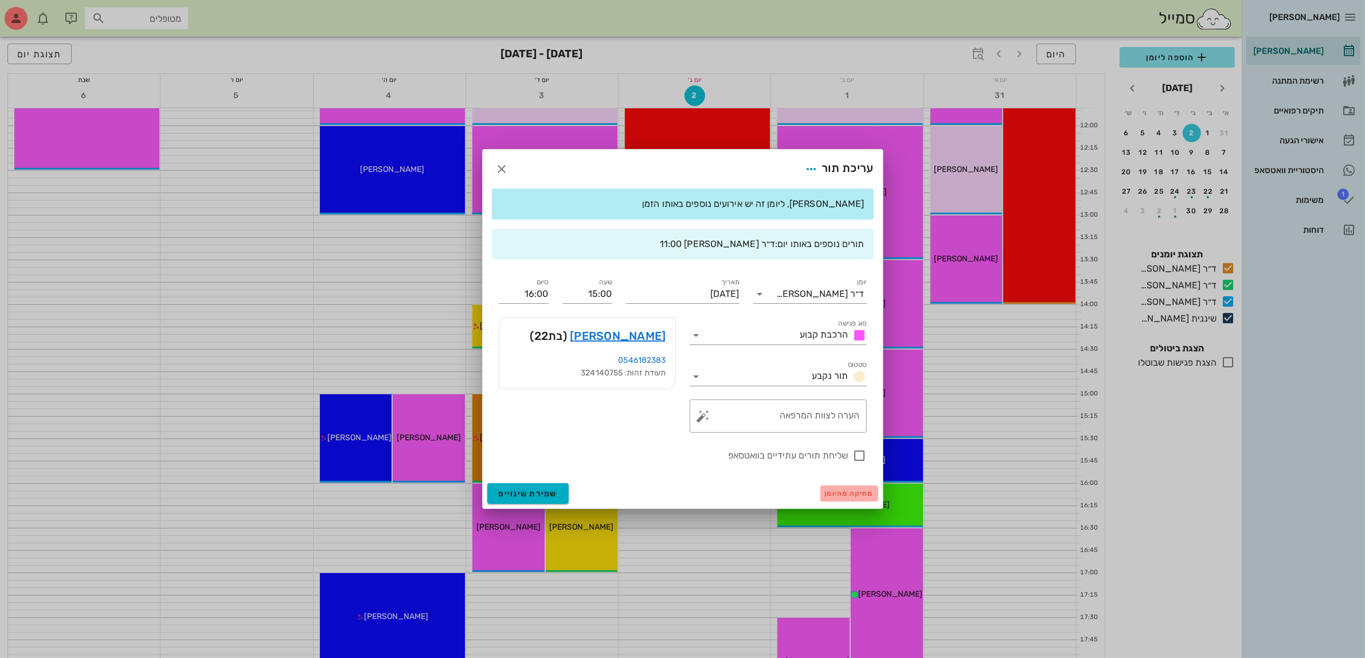
click at [838, 490] on span "מחיקה מהיומן" at bounding box center [849, 494] width 49 height 8
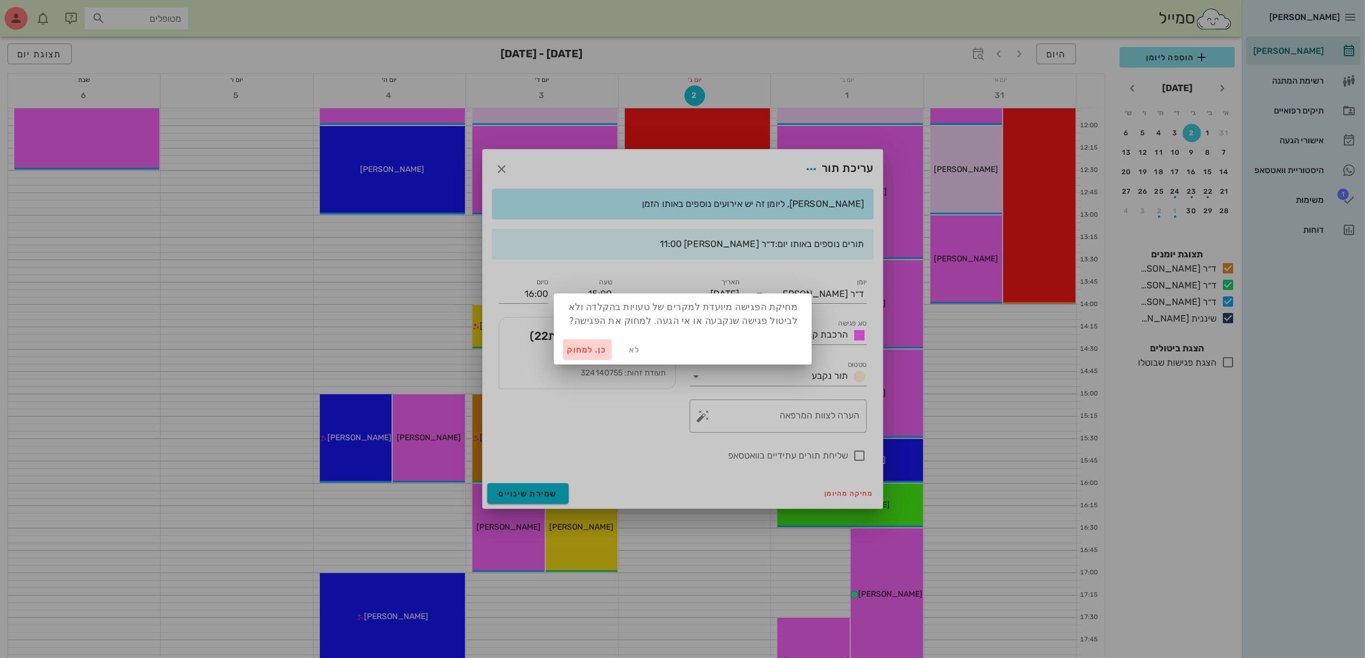
click at [579, 345] on span "כן. למחוק" at bounding box center [588, 350] width 40 height 10
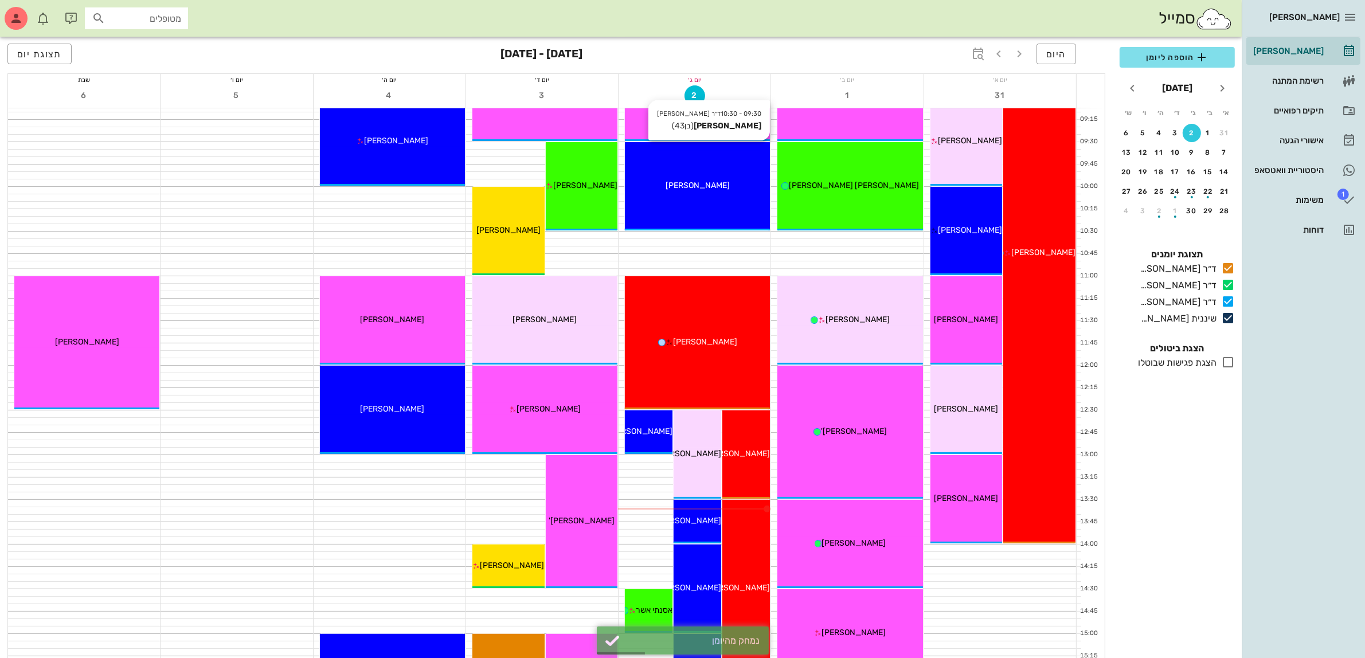
scroll to position [215, 0]
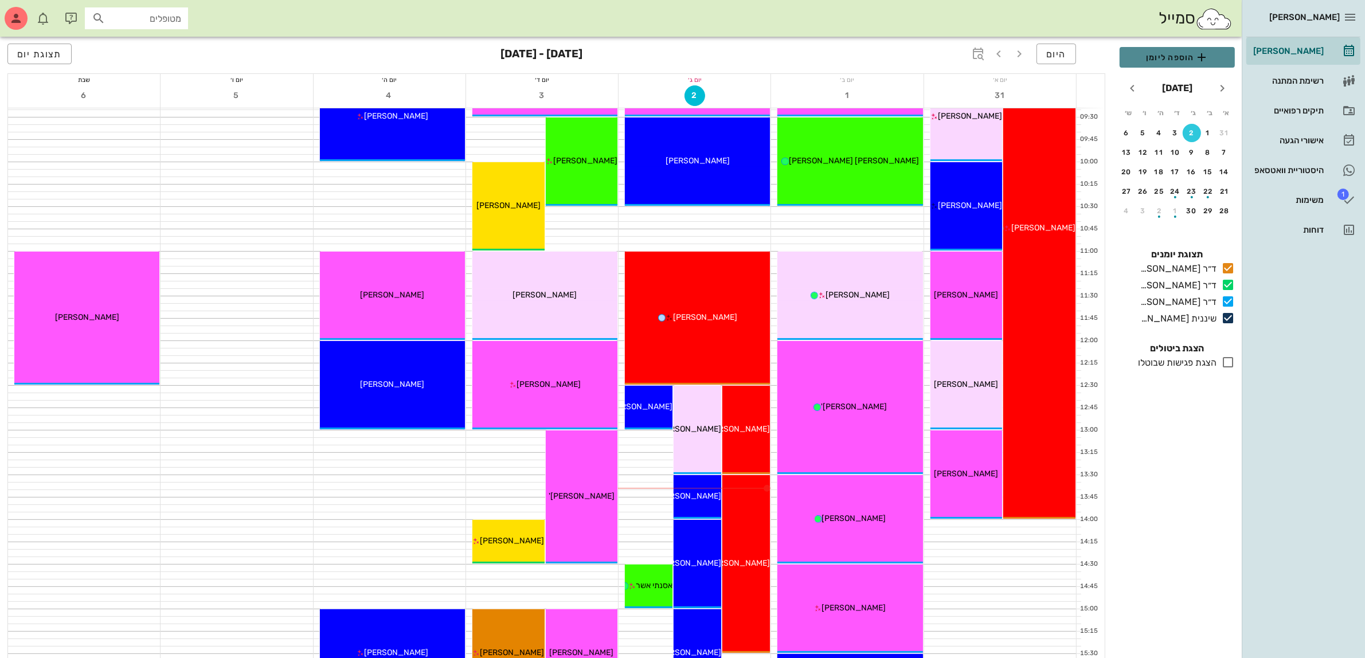
click at [1157, 55] on span "הוספה ליומן" at bounding box center [1177, 57] width 97 height 14
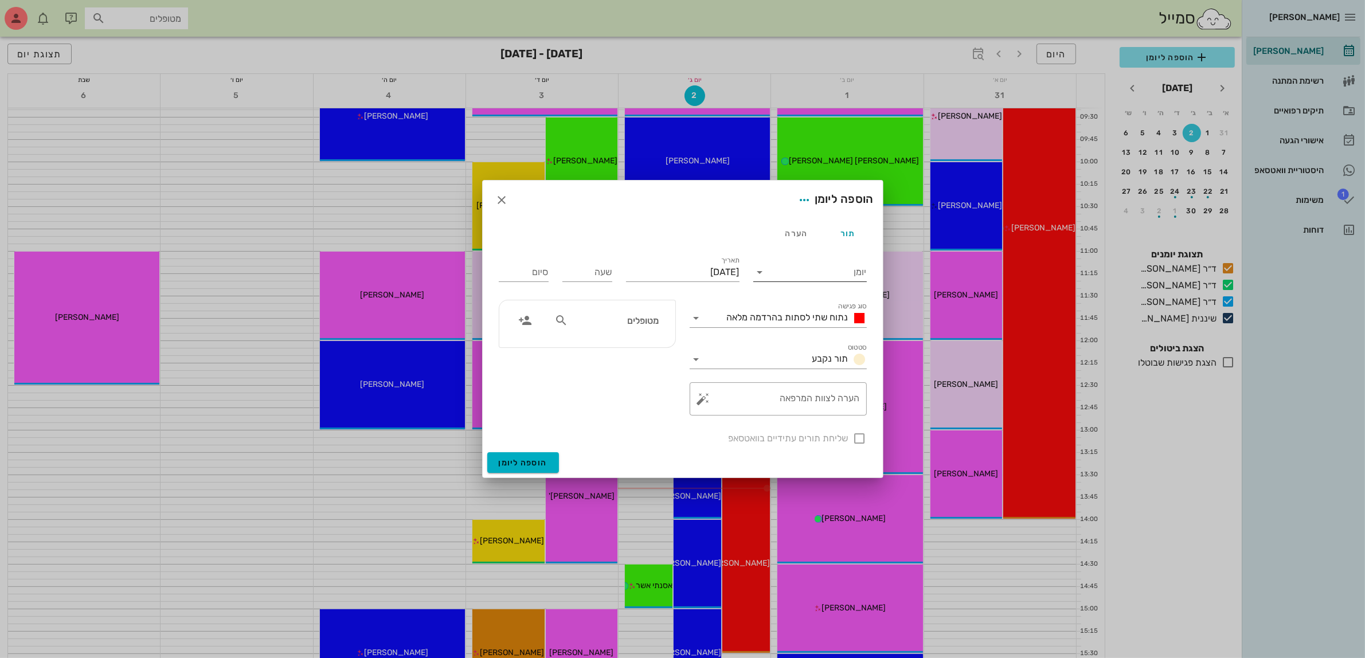
click at [776, 268] on input "יומן" at bounding box center [817, 272] width 97 height 18
click at [812, 333] on div "ד״ר [PERSON_NAME]" at bounding box center [812, 336] width 101 height 11
click at [820, 320] on span "נתוח שתי לסתות בהרדמה מלאה" at bounding box center [788, 317] width 122 height 11
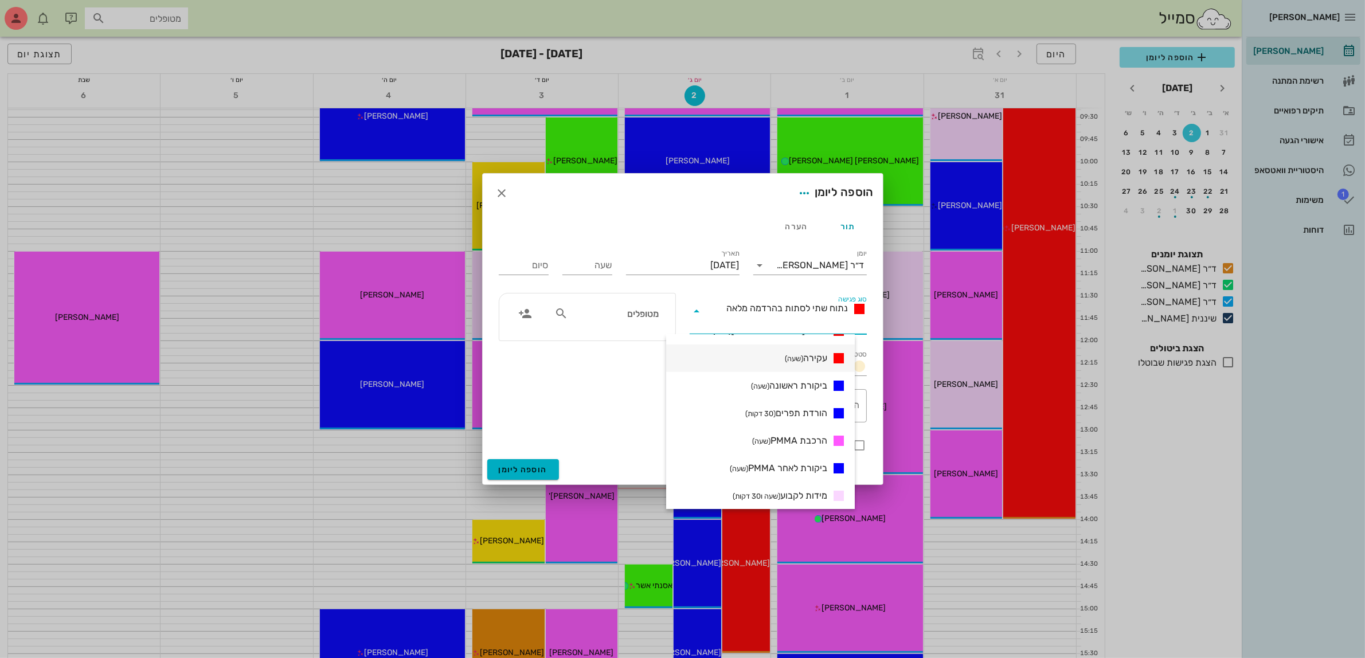
scroll to position [287, 0]
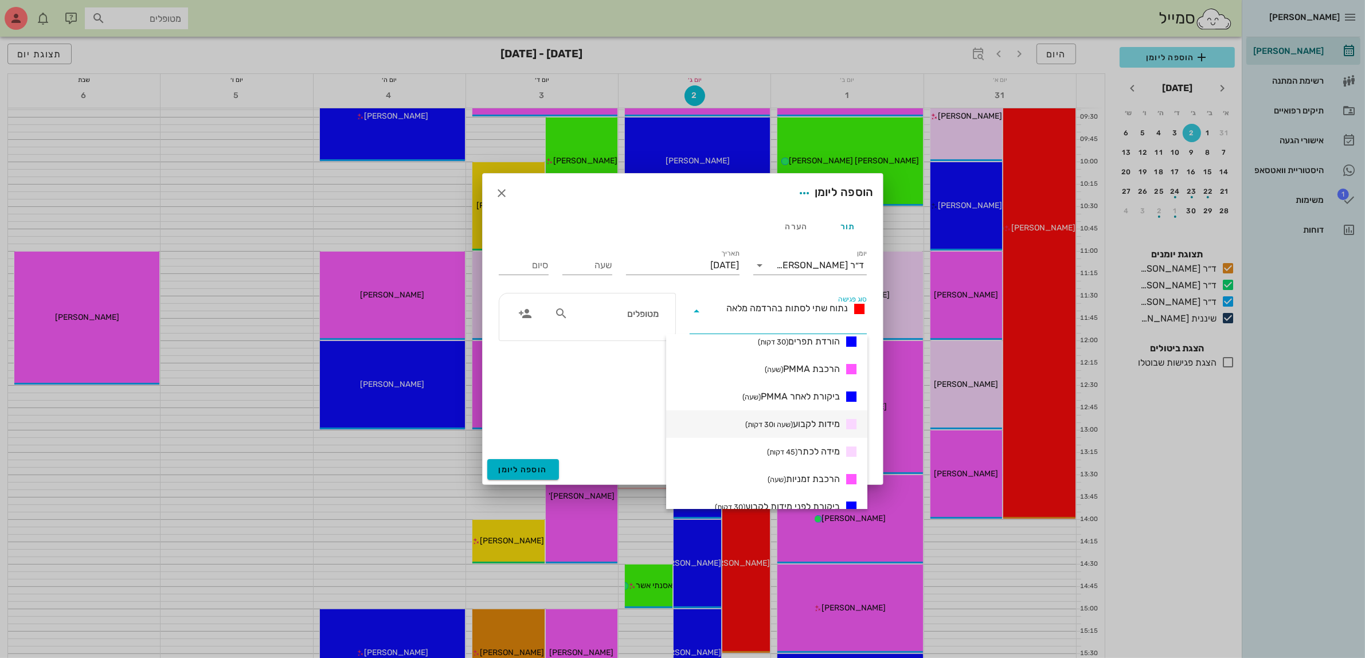
click at [807, 425] on span "מידות לקבוע (שעה ו30 דקות)" at bounding box center [792, 424] width 95 height 14
type input "01:30"
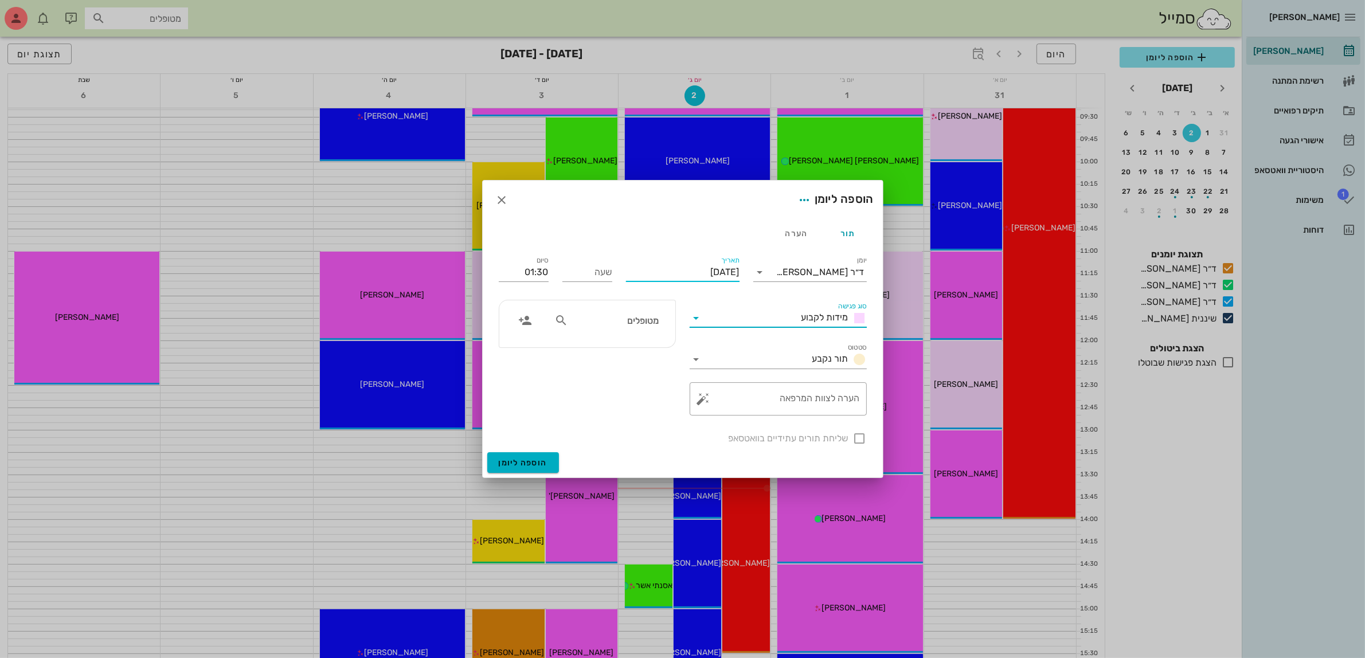
click at [686, 276] on input "[DATE]" at bounding box center [683, 272] width 114 height 18
click at [660, 400] on div "25" at bounding box center [657, 403] width 18 height 8
type input "[DATE]"
click at [588, 265] on input "שעה" at bounding box center [587, 272] width 50 height 18
type input "09:00"
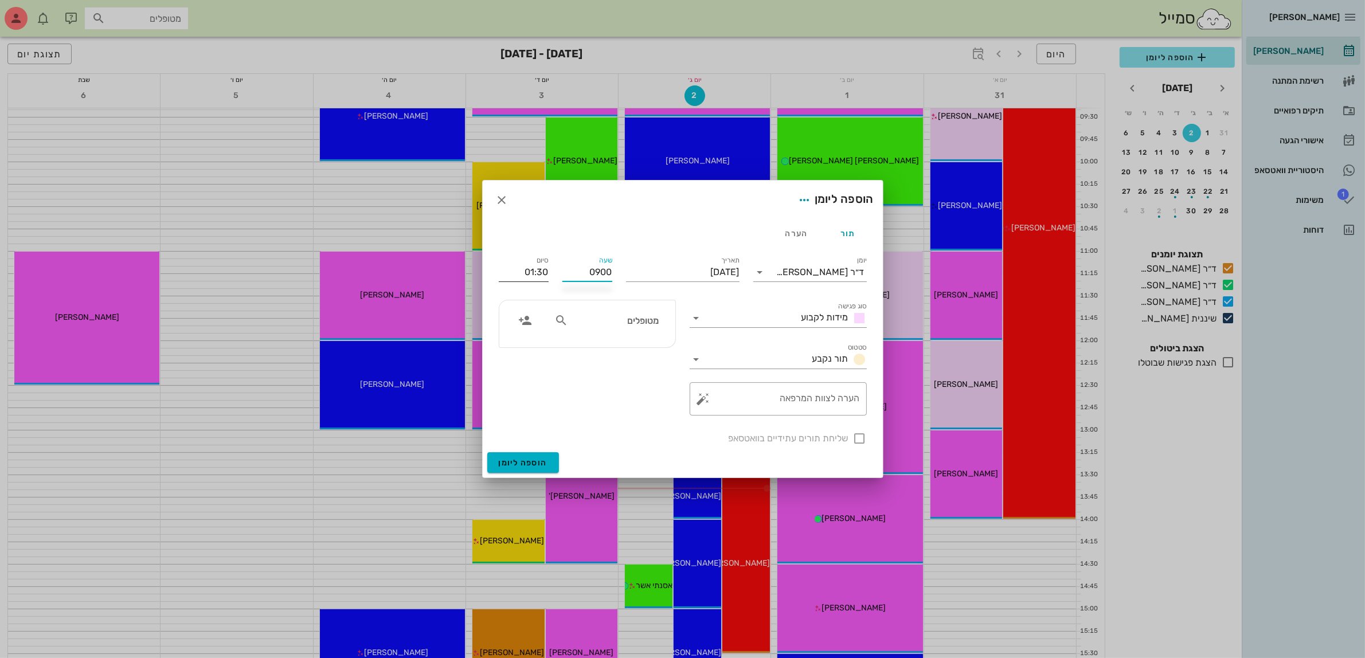
type input "10:30"
click at [520, 273] on input "10:30" at bounding box center [524, 272] width 50 height 18
click at [611, 330] on div "מטופלים" at bounding box center [606, 321] width 118 height 22
type input "פני"
click at [647, 347] on div "פני [PERSON_NAME] 055453005" at bounding box center [595, 346] width 126 height 9
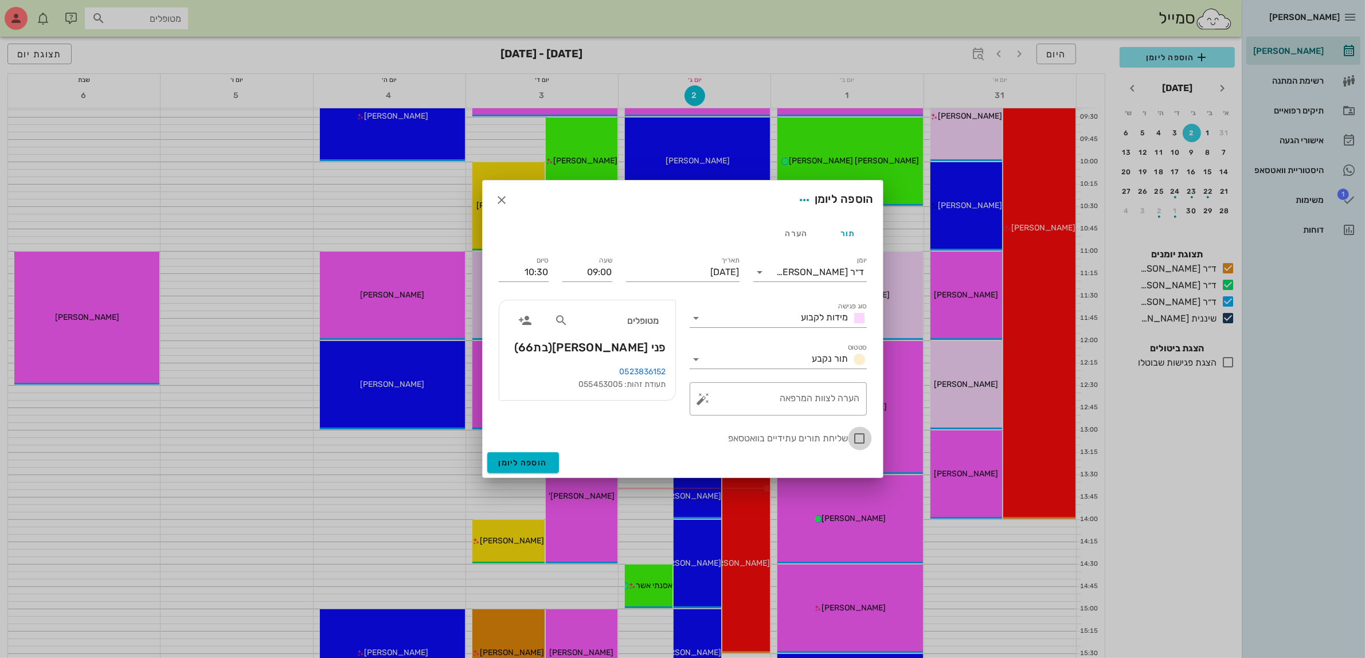
click at [852, 437] on div at bounding box center [859, 438] width 19 height 19
checkbox input "true"
click at [515, 460] on span "הוספה ליומן" at bounding box center [523, 463] width 49 height 10
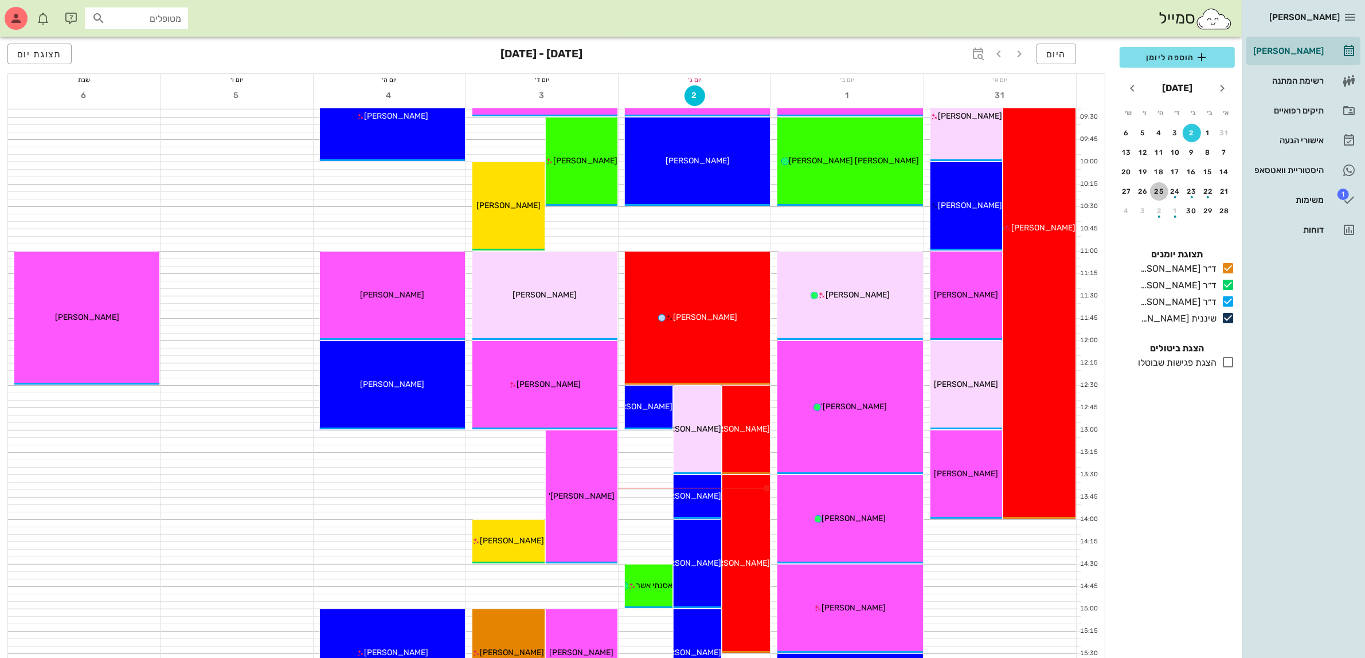
click at [1159, 188] on div "25" at bounding box center [1159, 191] width 18 height 8
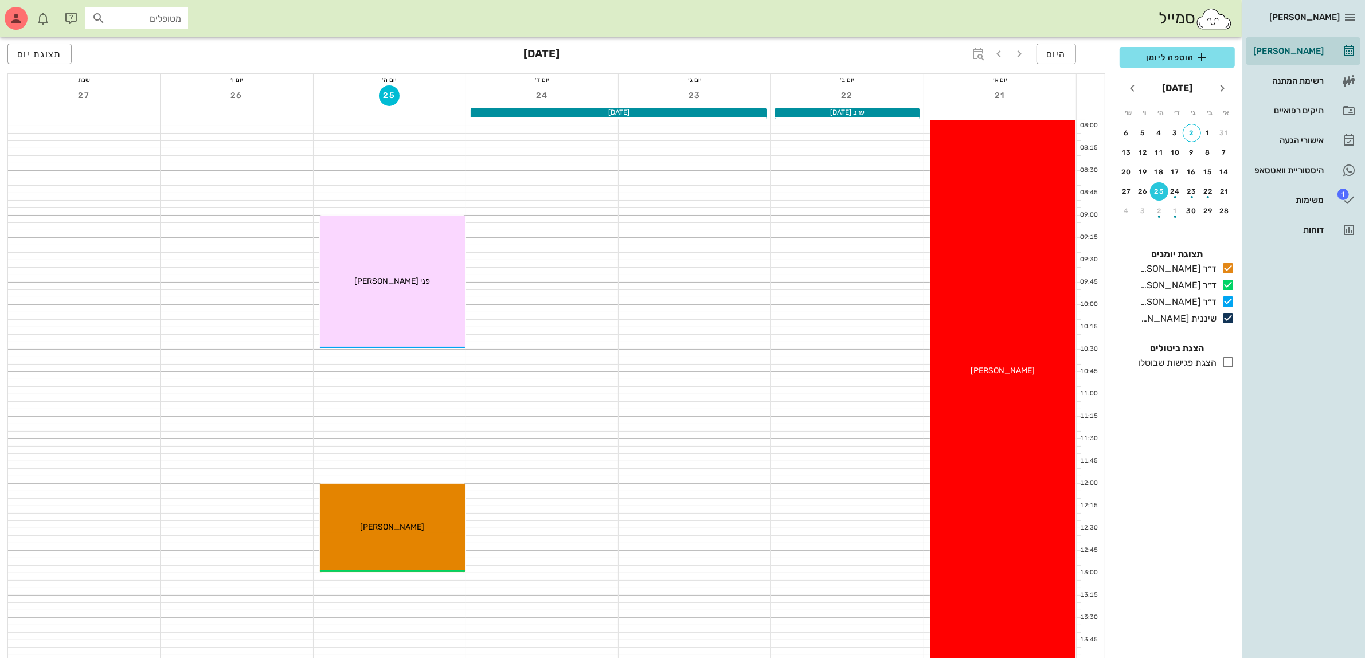
scroll to position [72, 0]
click at [1188, 55] on span "הוספה ליומן" at bounding box center [1177, 57] width 97 height 14
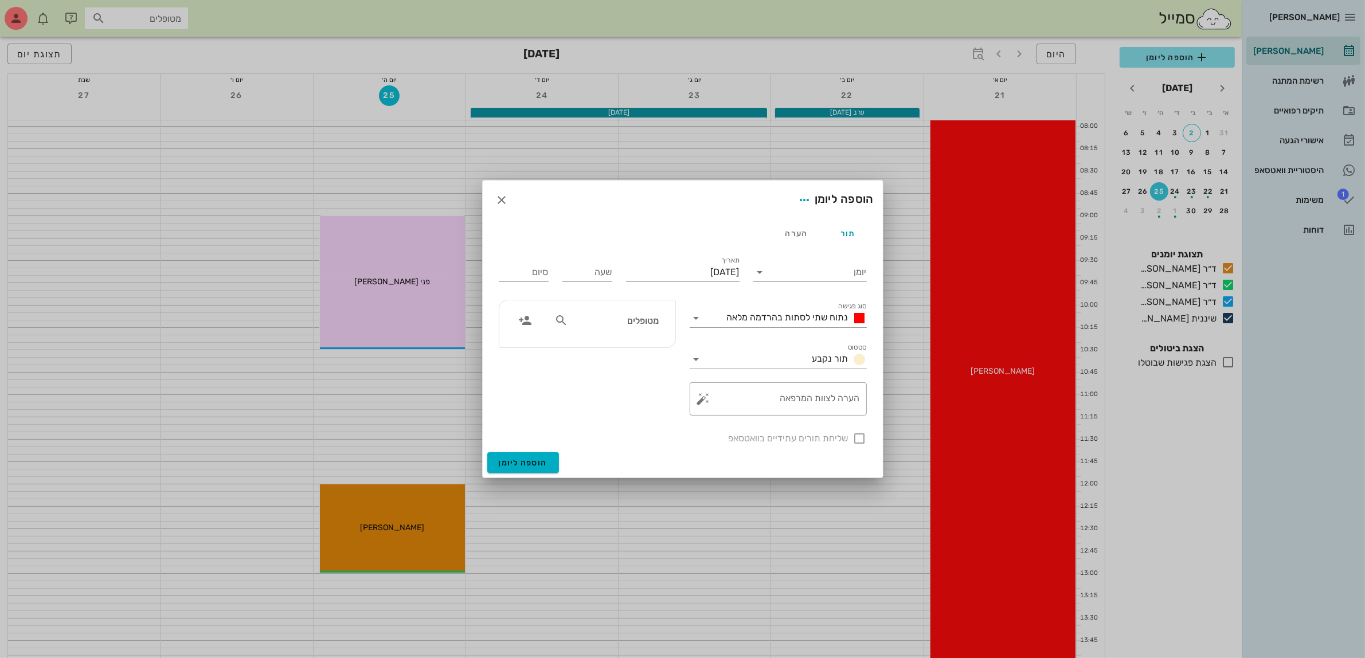
click at [620, 324] on input "מטופלים" at bounding box center [614, 320] width 88 height 15
type input "ד"
type input "[PERSON_NAME]"
click at [500, 202] on icon "button" at bounding box center [502, 200] width 14 height 14
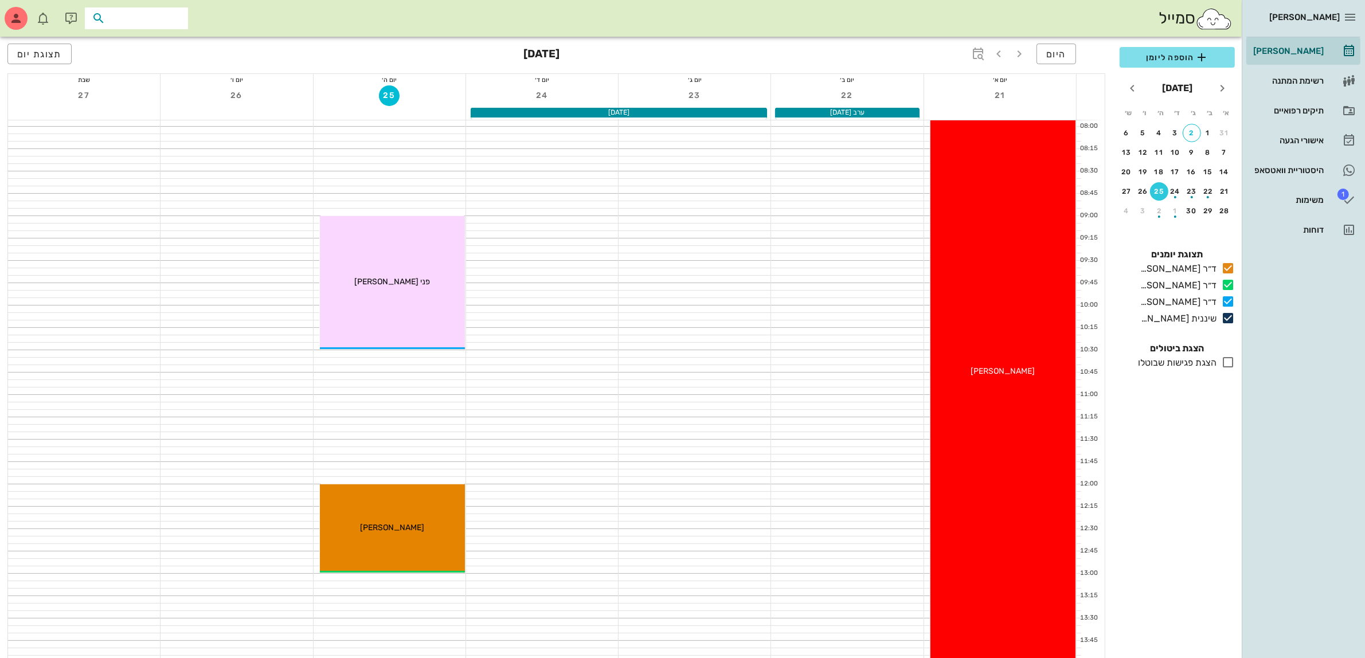
click at [167, 22] on input "text" at bounding box center [144, 18] width 73 height 15
click at [1292, 104] on div "תיקים רפואיים" at bounding box center [1287, 110] width 73 height 18
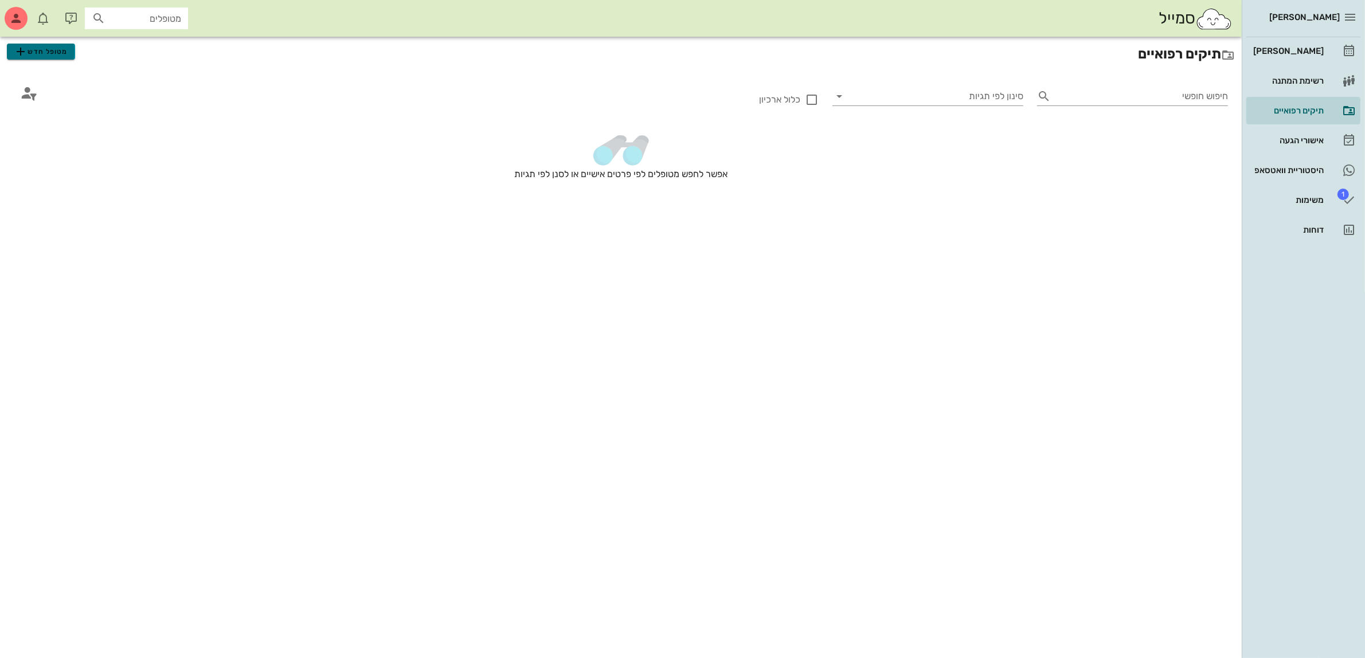
click at [66, 53] on span "מטופל חדש" at bounding box center [41, 52] width 54 height 14
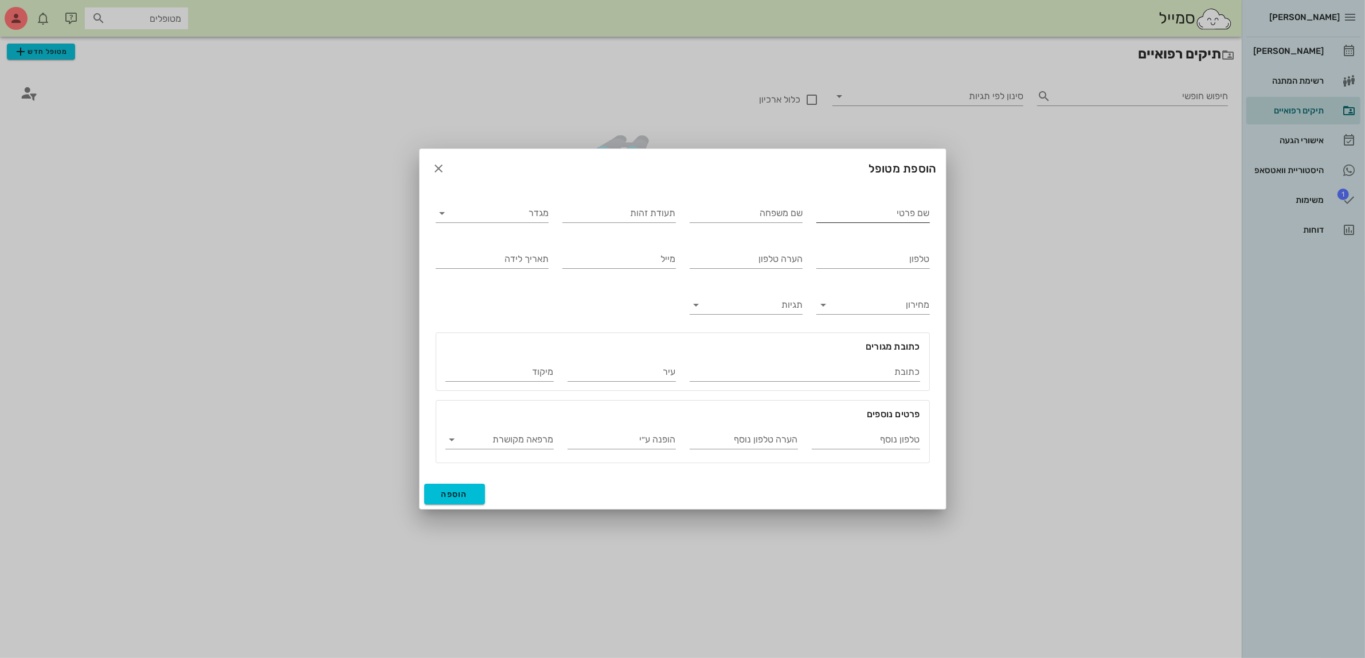
click at [916, 216] on input "שם פרטי" at bounding box center [873, 213] width 114 height 18
type input "[PERSON_NAME]"
click at [512, 220] on input "מגדר" at bounding box center [501, 213] width 95 height 18
click at [525, 248] on div "נקבה" at bounding box center [492, 249] width 95 height 11
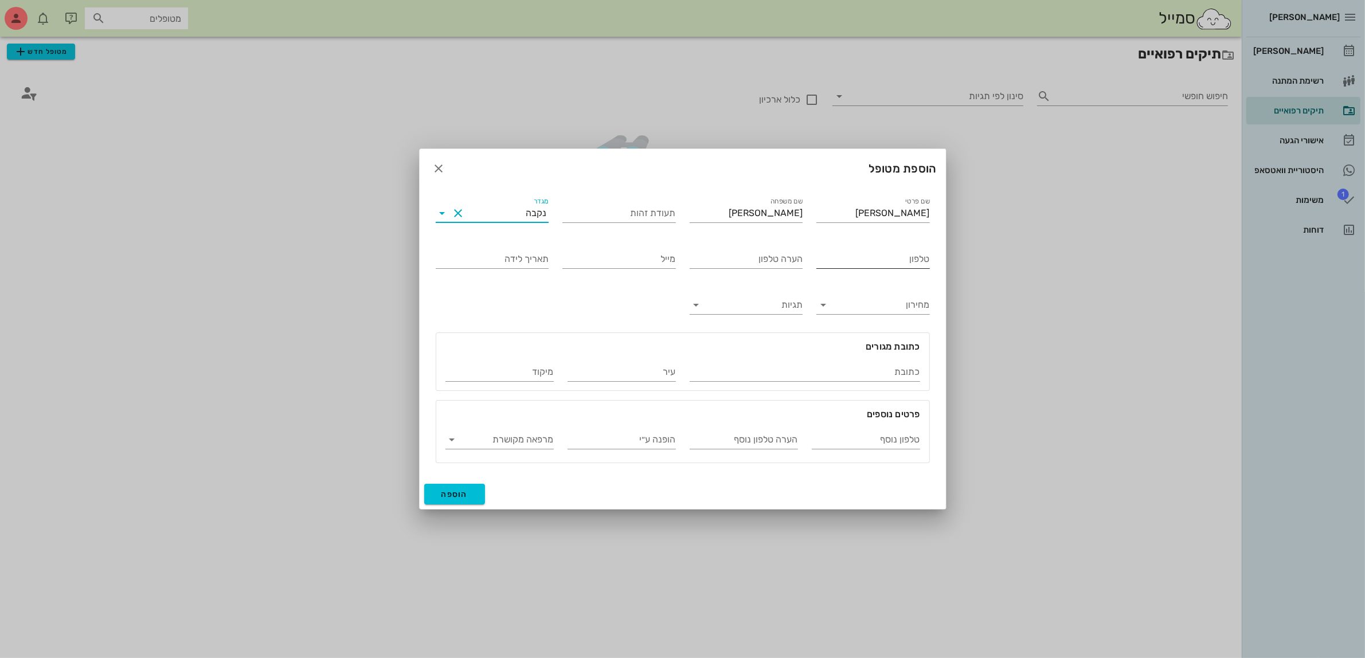
click at [870, 251] on input "טלפון" at bounding box center [873, 259] width 114 height 18
type input "052-4405202"
click at [443, 496] on span "הוספה" at bounding box center [454, 495] width 27 height 10
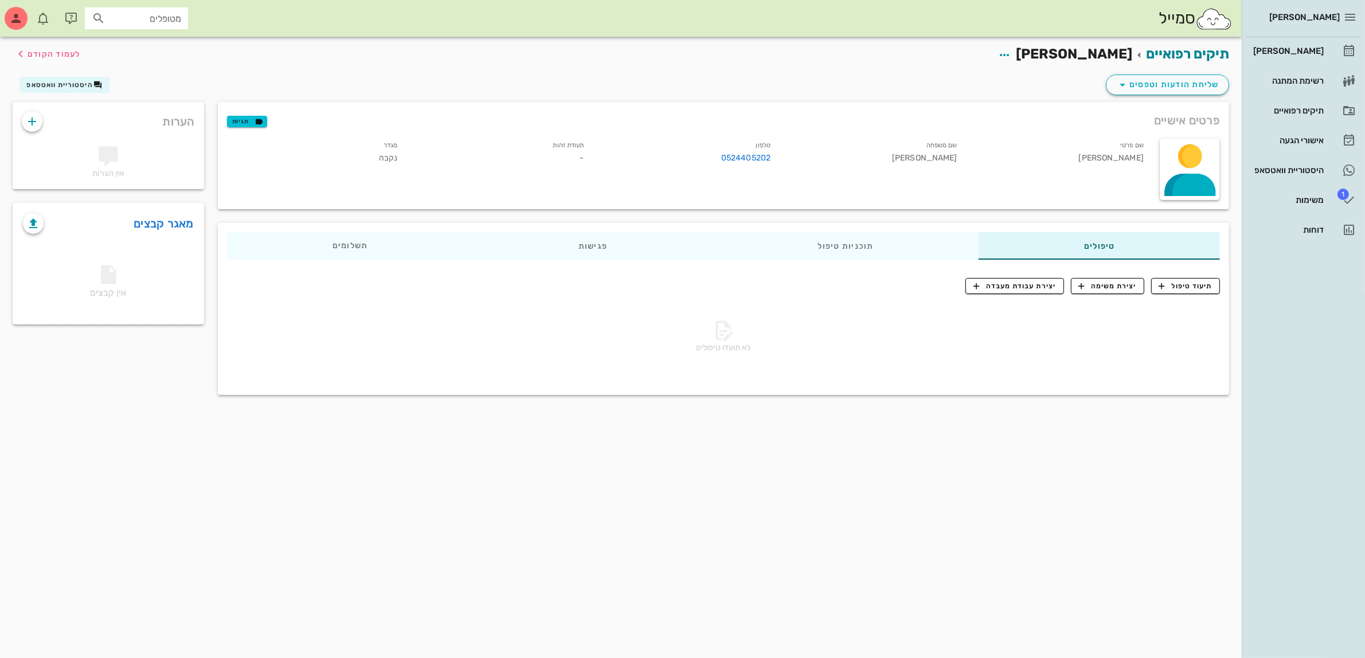
click at [147, 11] on input "מטופלים" at bounding box center [144, 18] width 73 height 15
type input "ע"
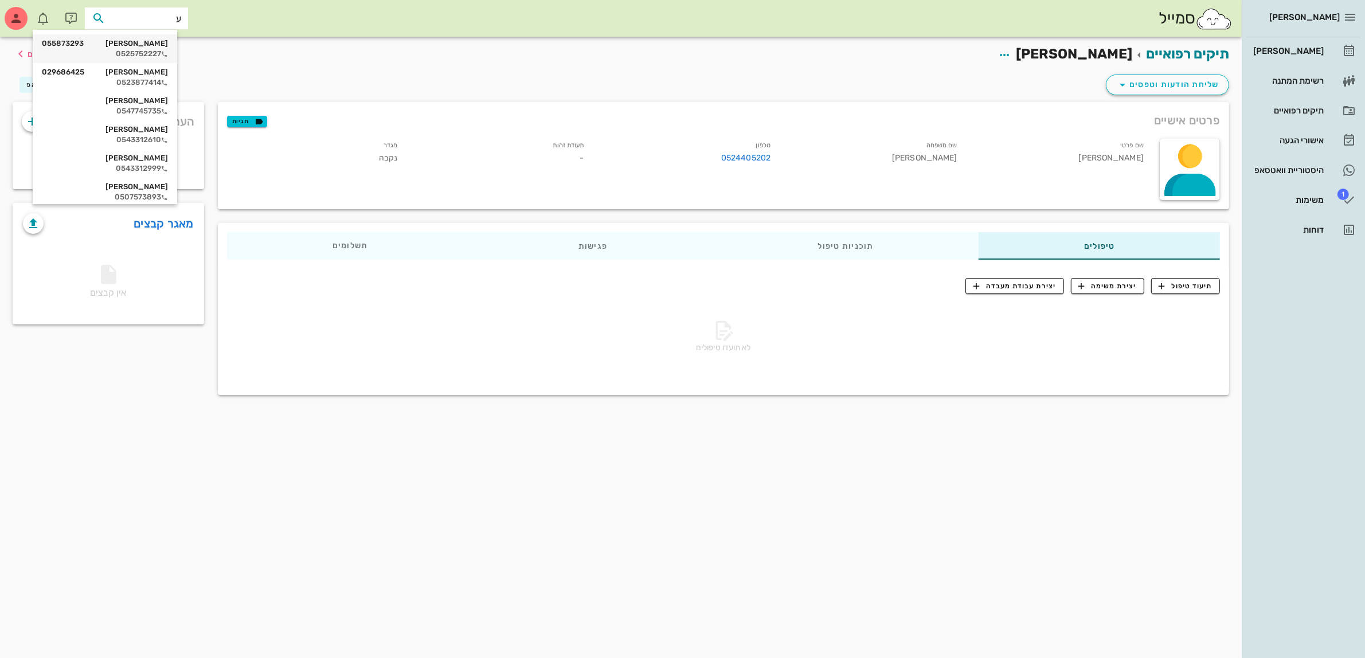
click at [159, 43] on div "[PERSON_NAME] 055873293" at bounding box center [105, 43] width 126 height 9
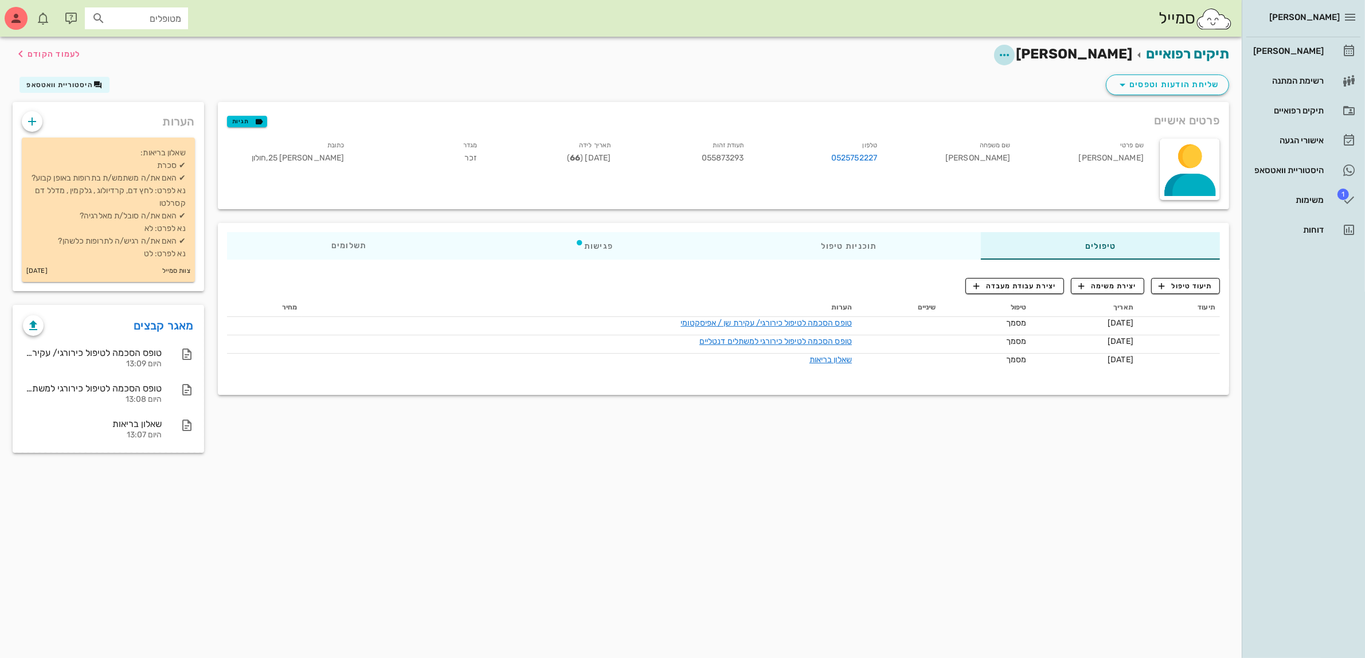
click at [1011, 56] on icon "button" at bounding box center [1004, 55] width 14 height 14
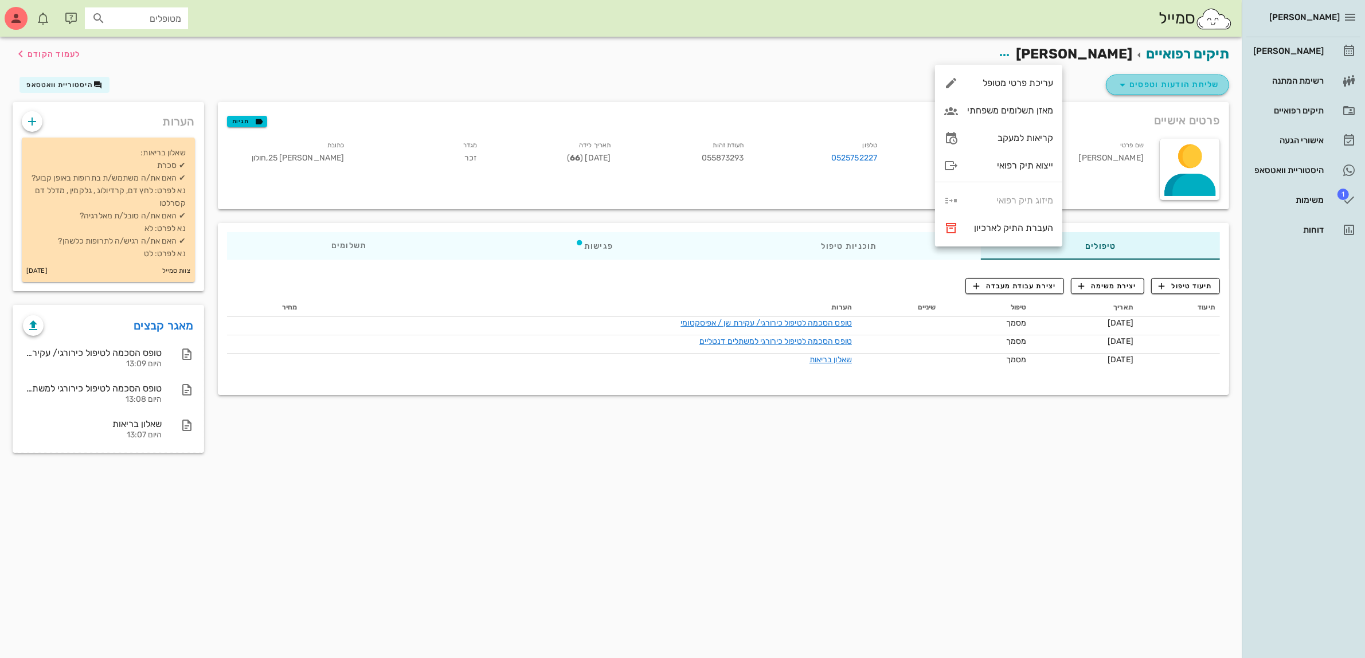
click at [1125, 89] on icon "button" at bounding box center [1123, 85] width 14 height 14
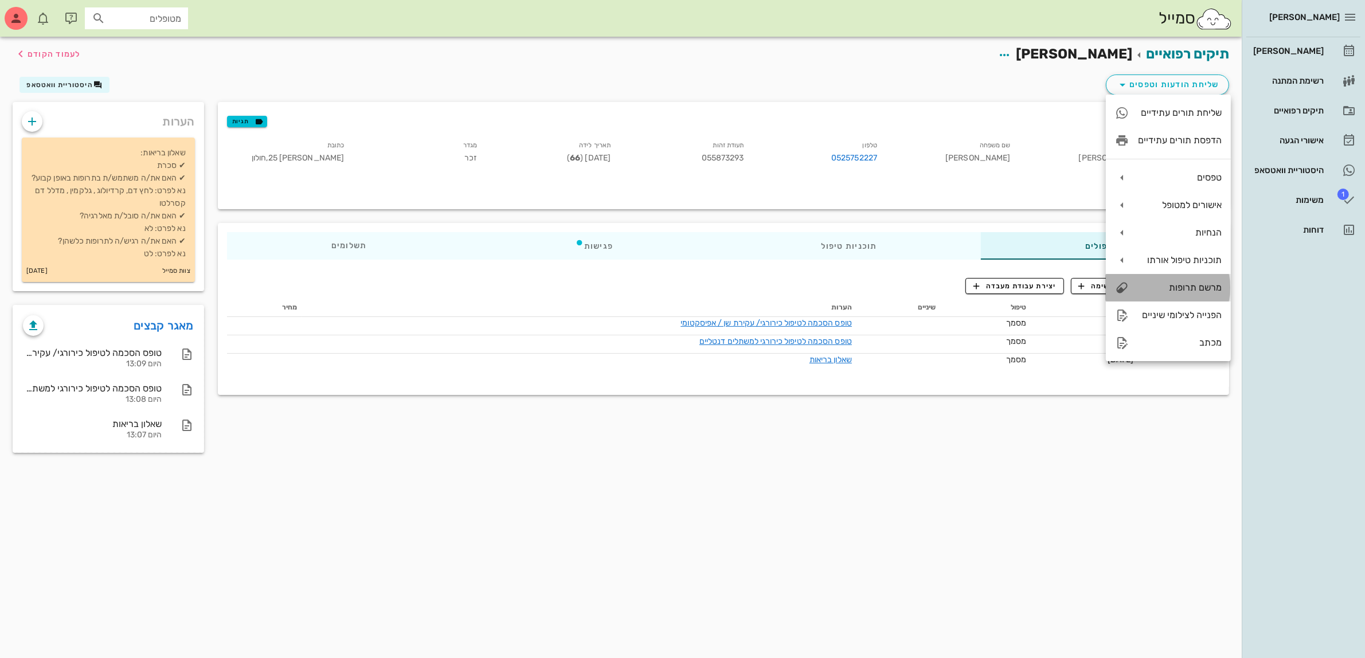
click at [1197, 284] on div "מרשם תרופות" at bounding box center [1180, 287] width 84 height 11
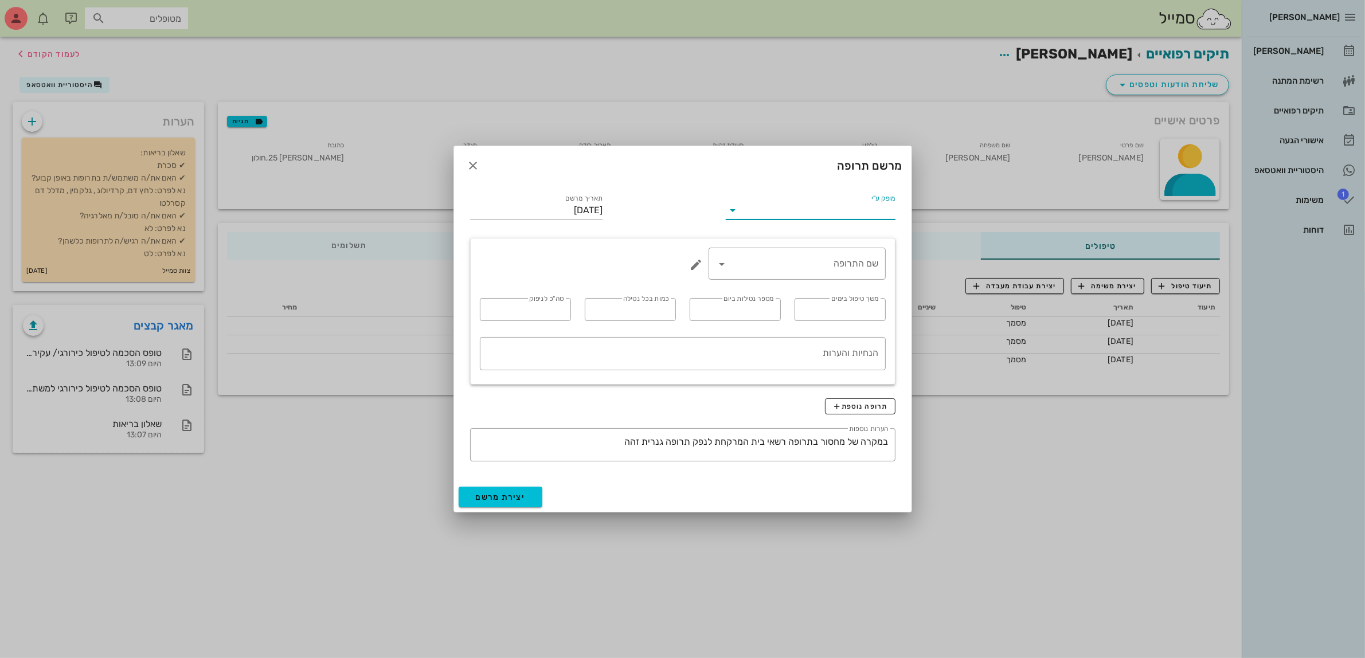
click at [874, 204] on input "מופק ע"י" at bounding box center [818, 210] width 153 height 18
click at [841, 253] on div "ד״ר [PERSON_NAME]" at bounding box center [810, 246] width 151 height 25
click at [830, 272] on input "שם התרופה" at bounding box center [804, 264] width 147 height 18
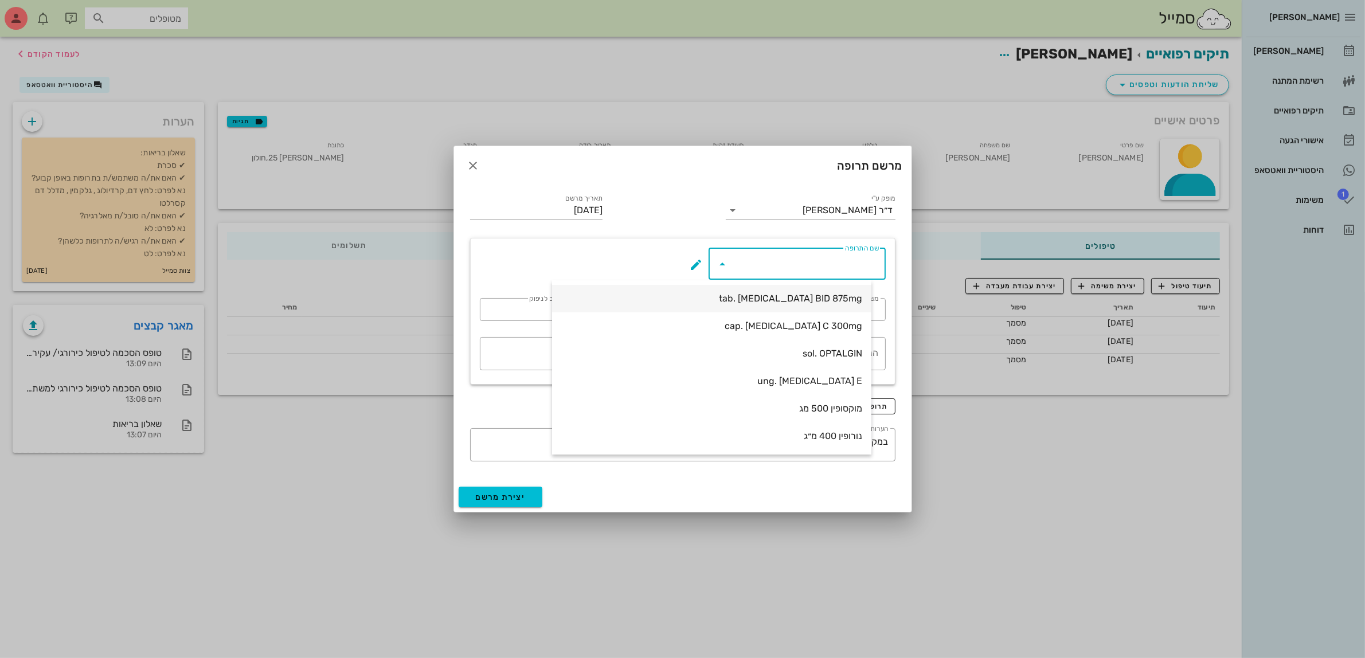
click at [815, 290] on div "tab. [MEDICAL_DATA] BID 875mg" at bounding box center [711, 298] width 301 height 25
type input "tab. [MEDICAL_DATA] BID 875mg"
type input "7"
type input "2"
type input "1"
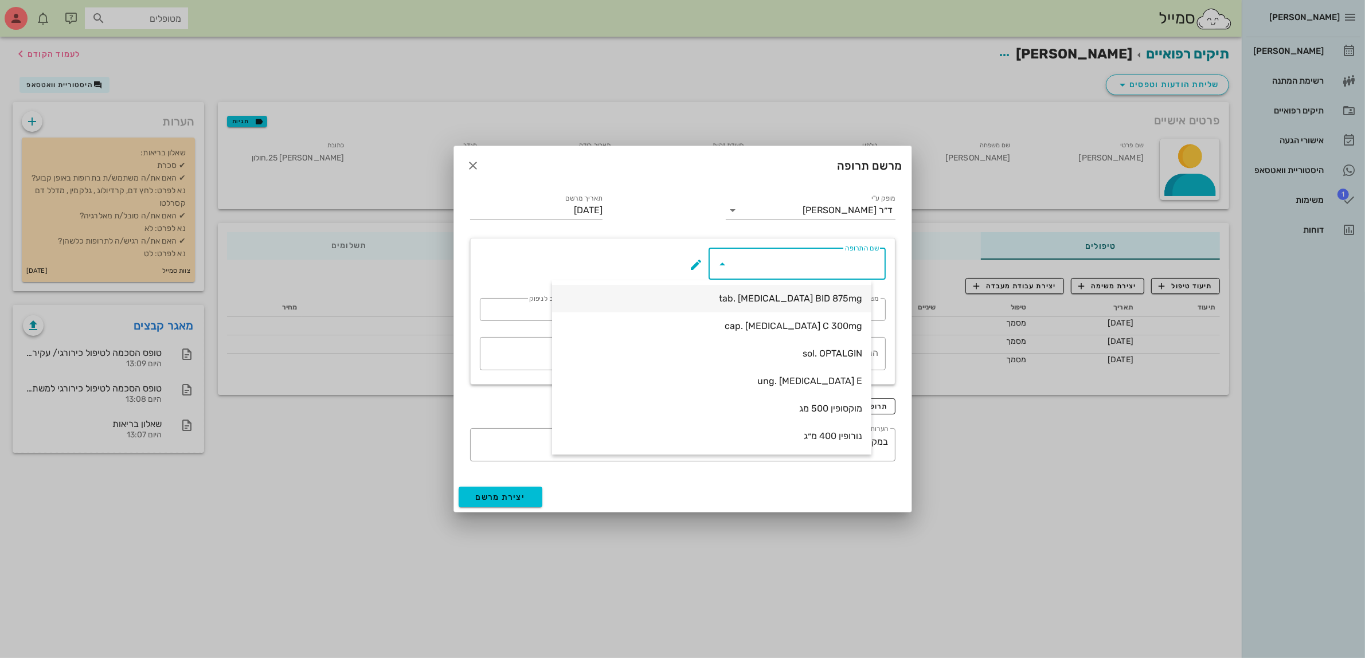
type input "14"
type textarea "טבליה אחת כל 12 שעות במשך 7 ימים"
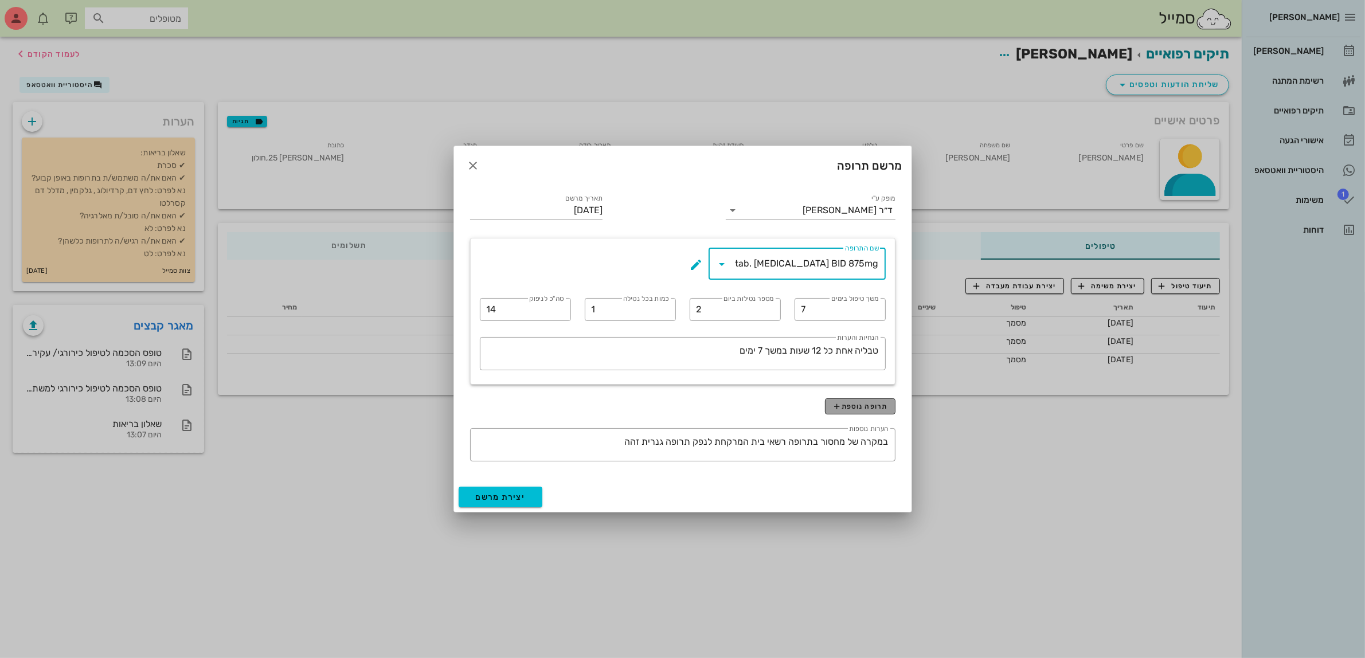
click at [872, 402] on span "תרופה נוספת" at bounding box center [859, 406] width 55 height 9
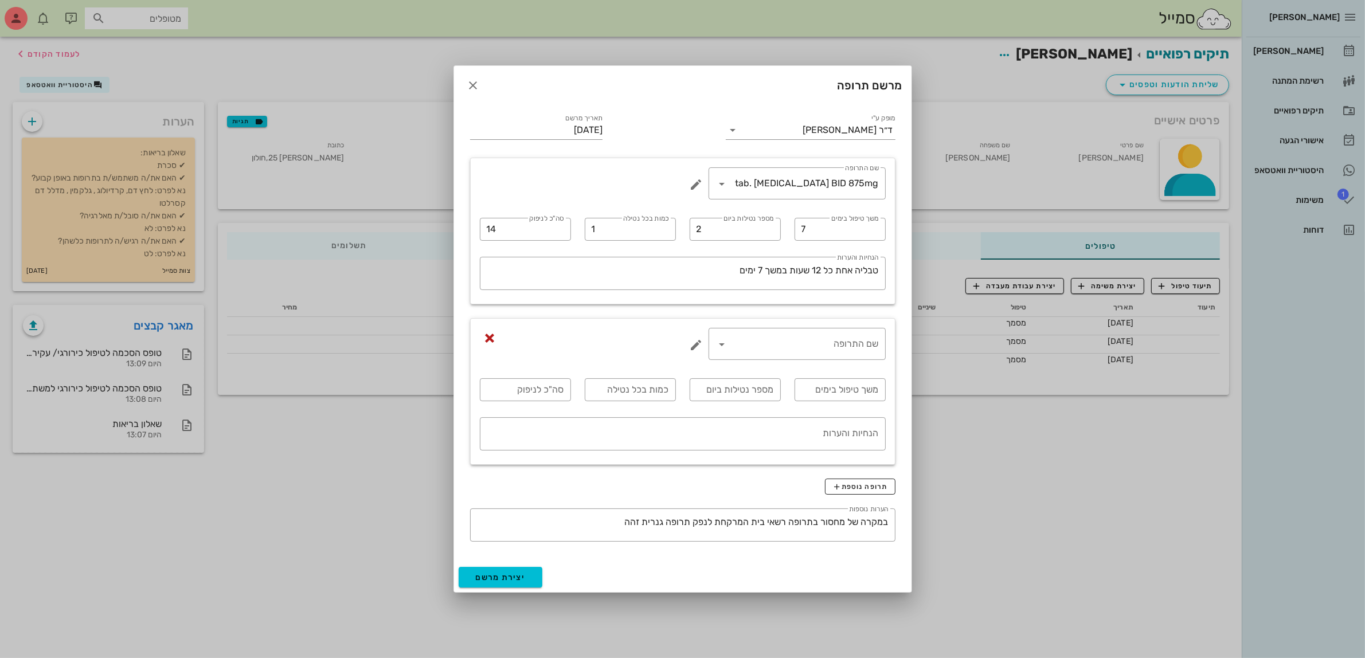
click at [841, 324] on div "​ שם התרופה" at bounding box center [788, 346] width 210 height 50
click at [841, 346] on input "שם התרופה" at bounding box center [804, 344] width 147 height 18
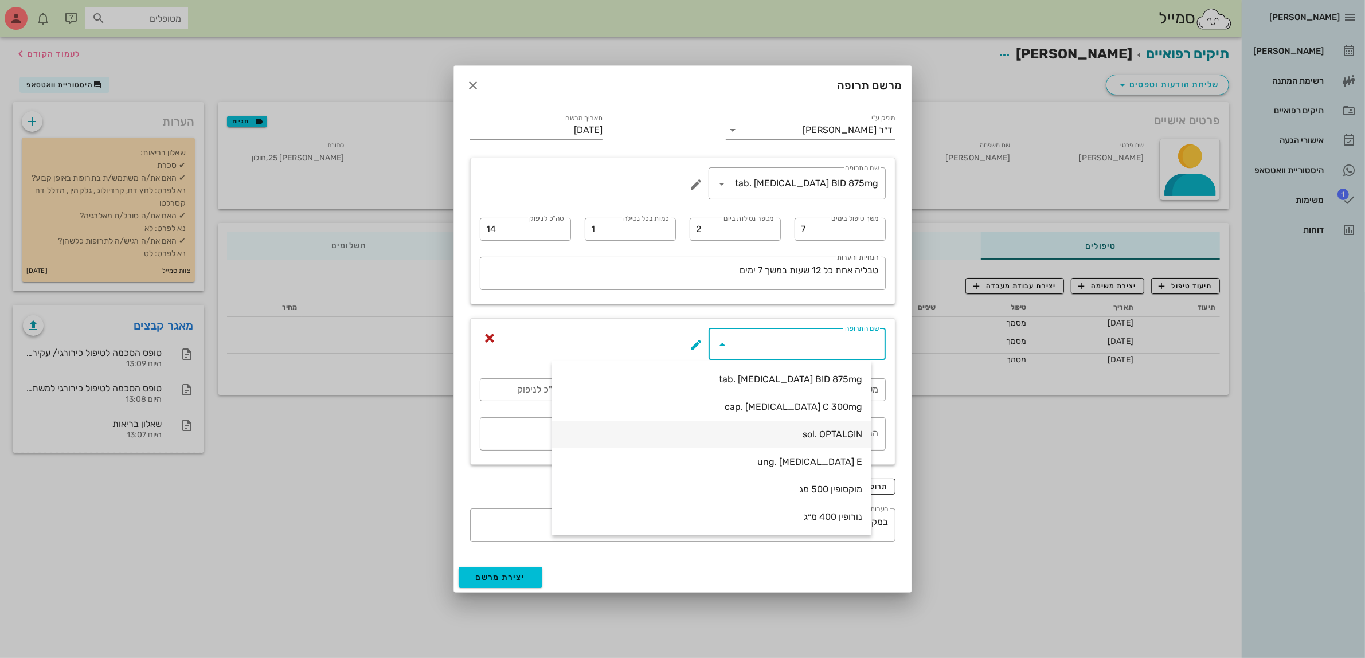
click at [861, 432] on div "sol. OPTALGIN" at bounding box center [711, 434] width 301 height 11
type input "sol. OPTALGIN"
type input "4"
type input "20 טיפות"
type input "1"
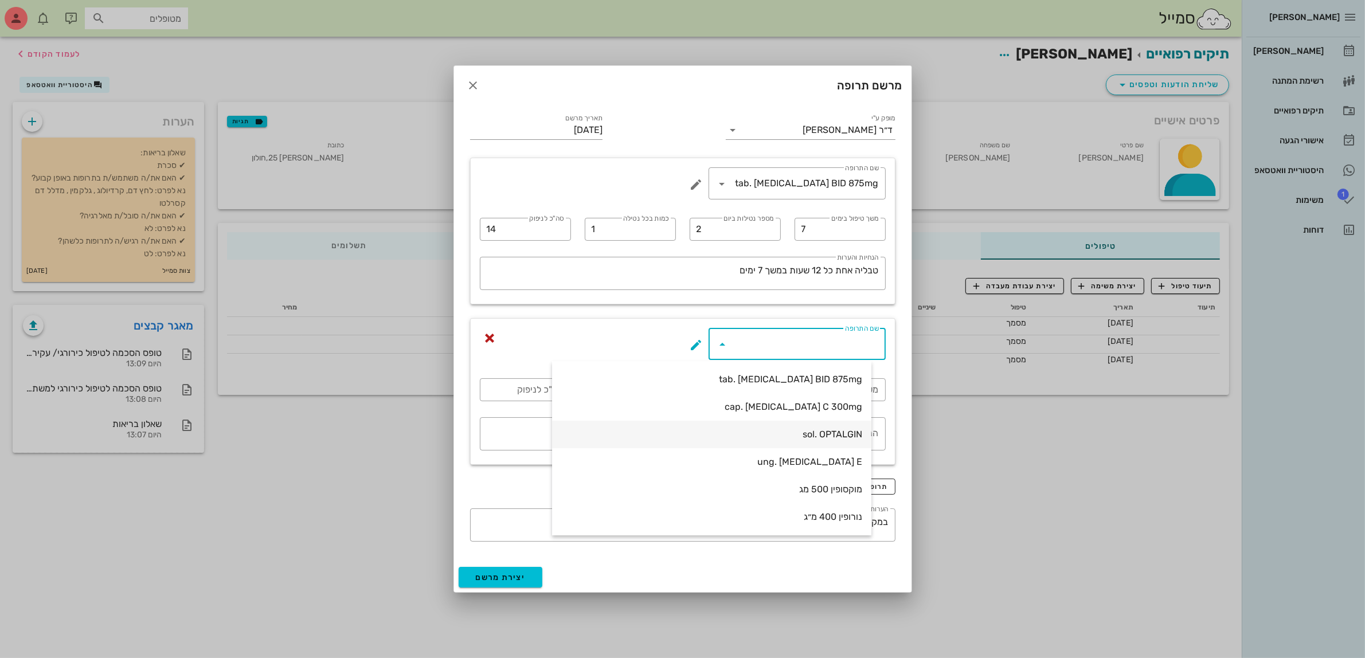
type textarea "בשתיה"
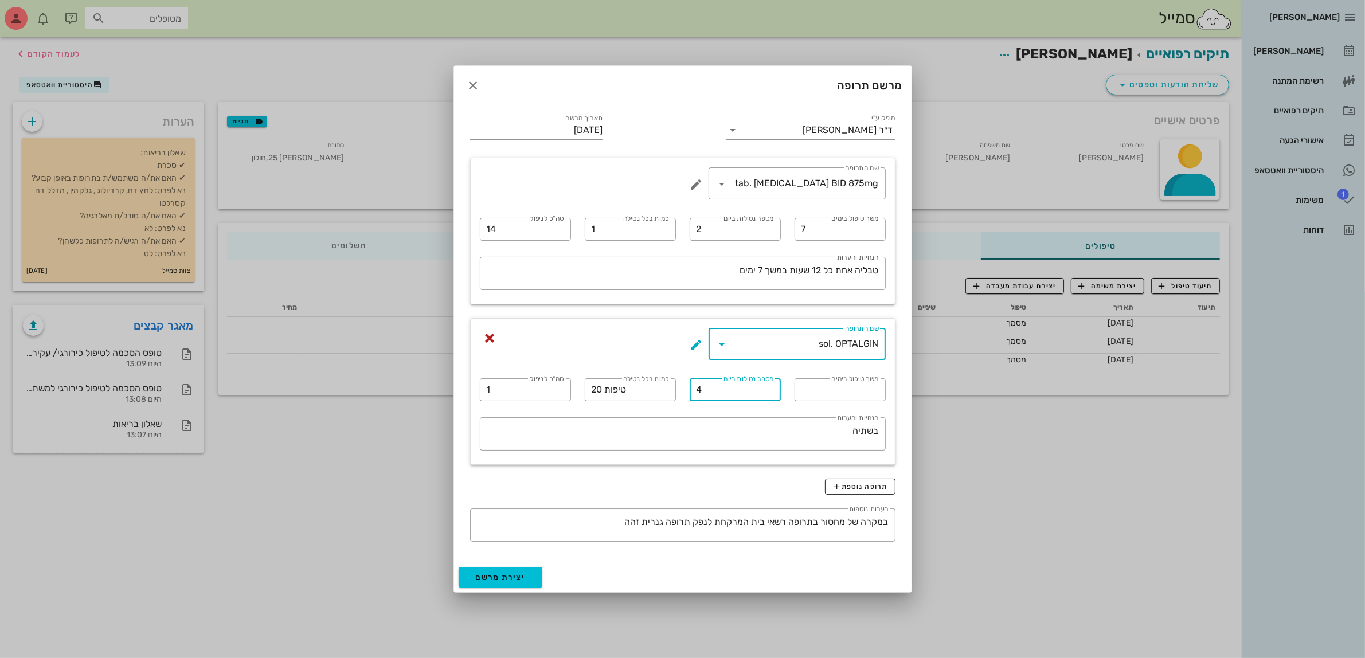
drag, startPoint x: 723, startPoint y: 396, endPoint x: 693, endPoint y: 393, distance: 31.1
click at [693, 393] on div "​ מספר נטילות ביום 4" at bounding box center [735, 389] width 91 height 23
drag, startPoint x: 601, startPoint y: 383, endPoint x: 588, endPoint y: 385, distance: 12.7
click at [588, 385] on div "​ כמות בכל נטילה 20 טיפות" at bounding box center [630, 389] width 91 height 23
type input "40 טיפות"
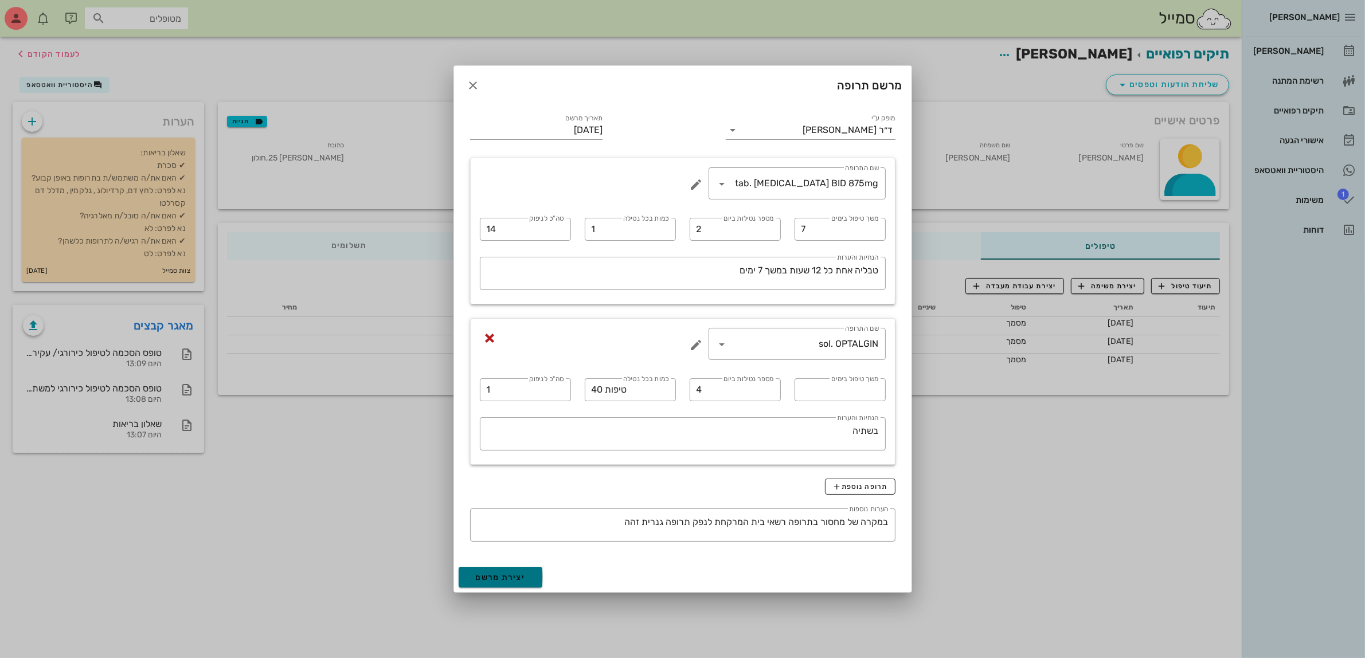
click at [525, 570] on button "יצירת מרשם" at bounding box center [501, 577] width 84 height 21
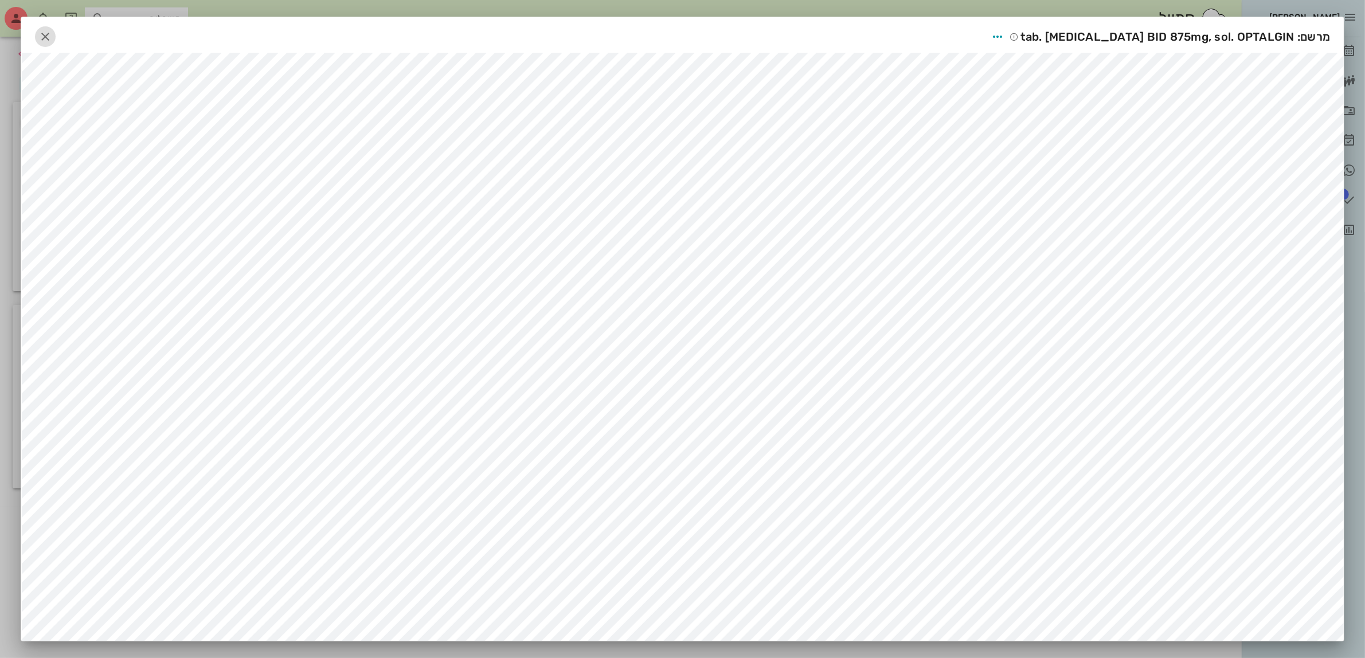
click at [49, 35] on icon "button" at bounding box center [45, 37] width 14 height 14
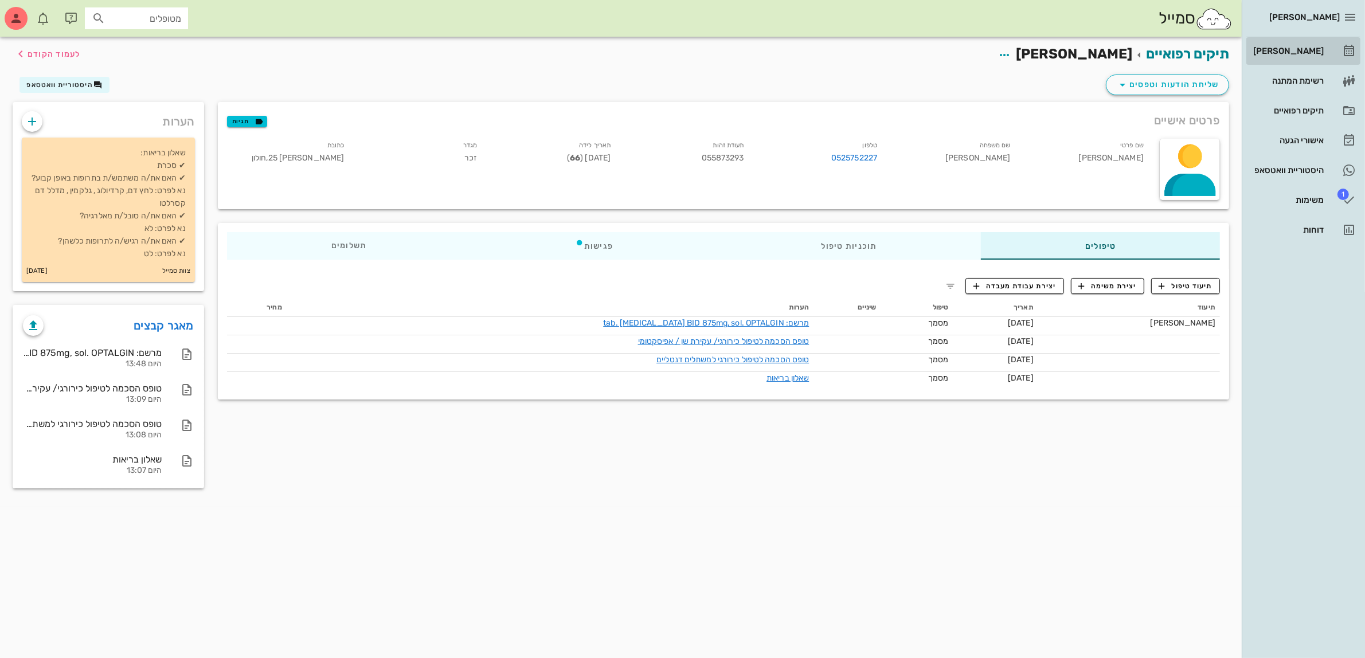
click at [1313, 53] on div "[PERSON_NAME]" at bounding box center [1287, 50] width 73 height 9
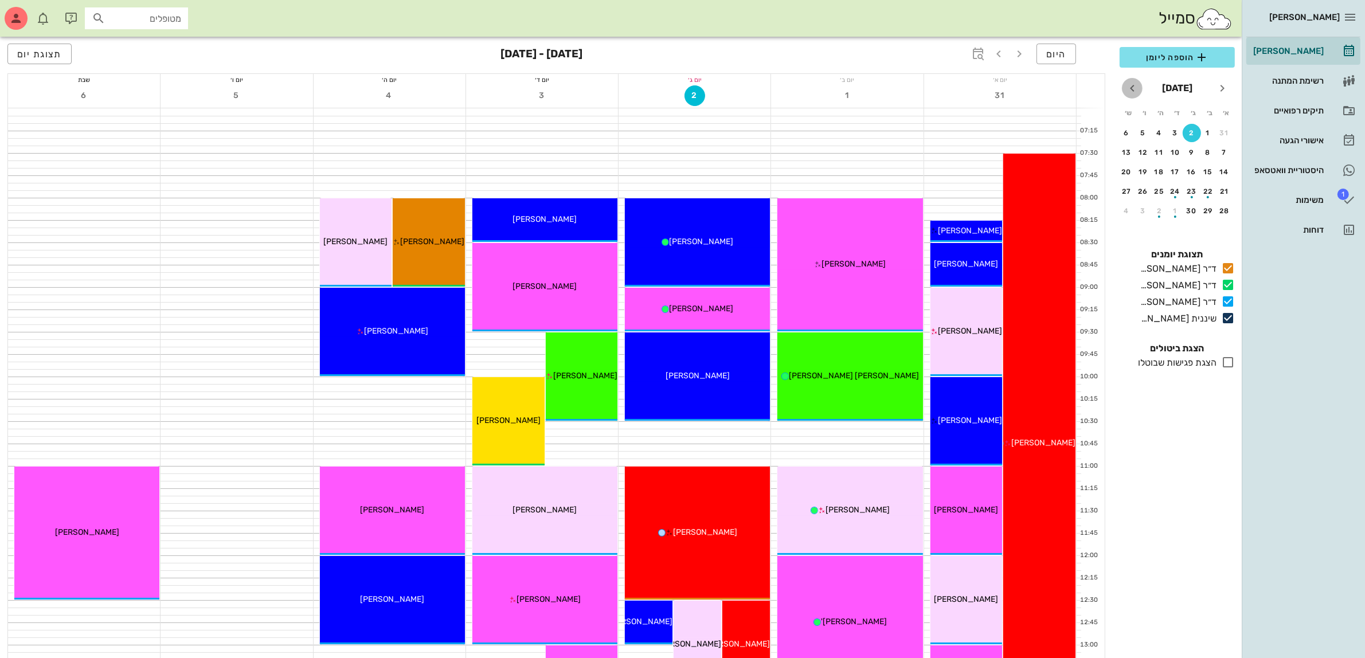
click at [1132, 87] on icon "חודש הבא" at bounding box center [1132, 88] width 14 height 14
click at [1190, 148] on div "9" at bounding box center [1192, 152] width 18 height 8
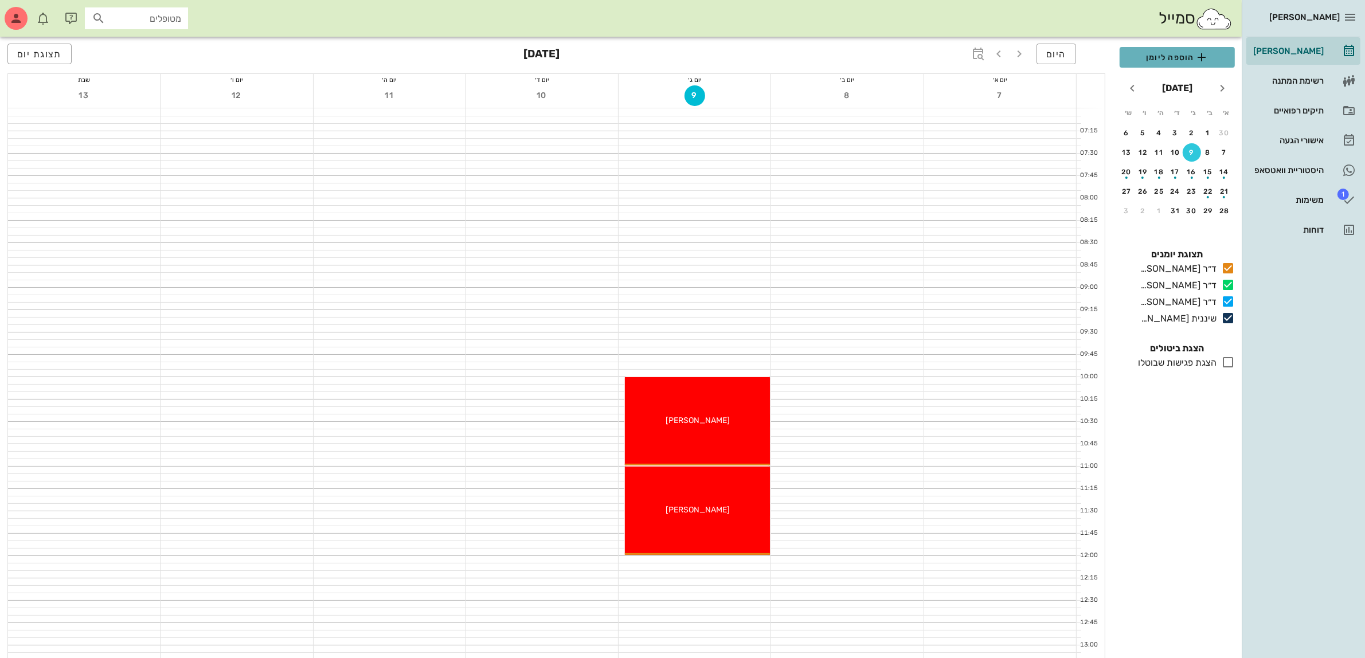
click at [1156, 56] on span "הוספה ליומן" at bounding box center [1177, 57] width 97 height 14
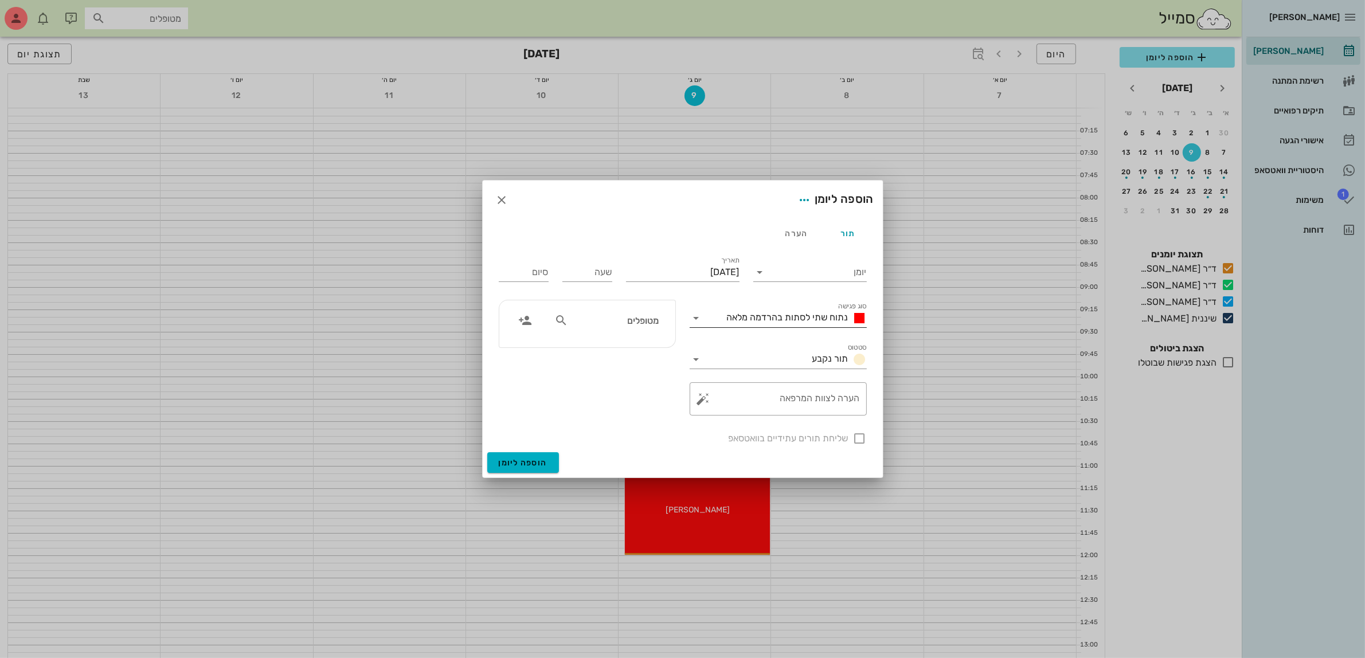
click at [823, 322] on span "נתוח שתי לסתות בהרדמה מלאה" at bounding box center [788, 317] width 122 height 11
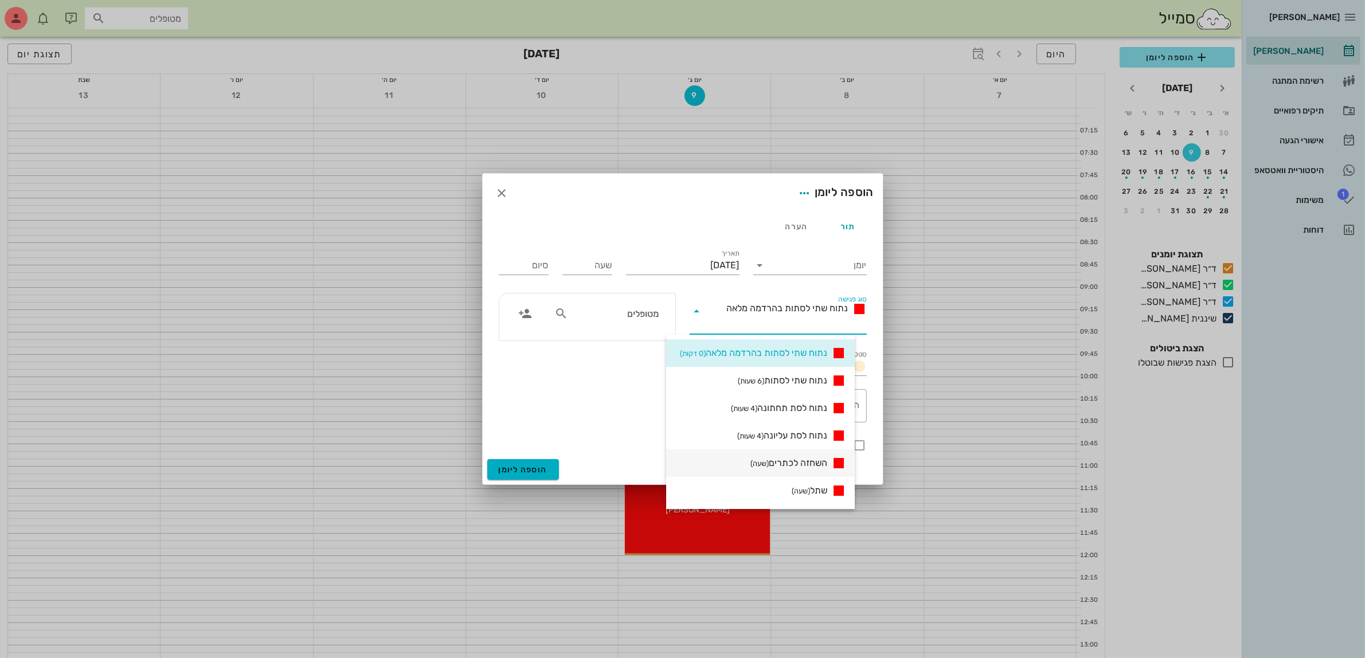
scroll to position [72, 0]
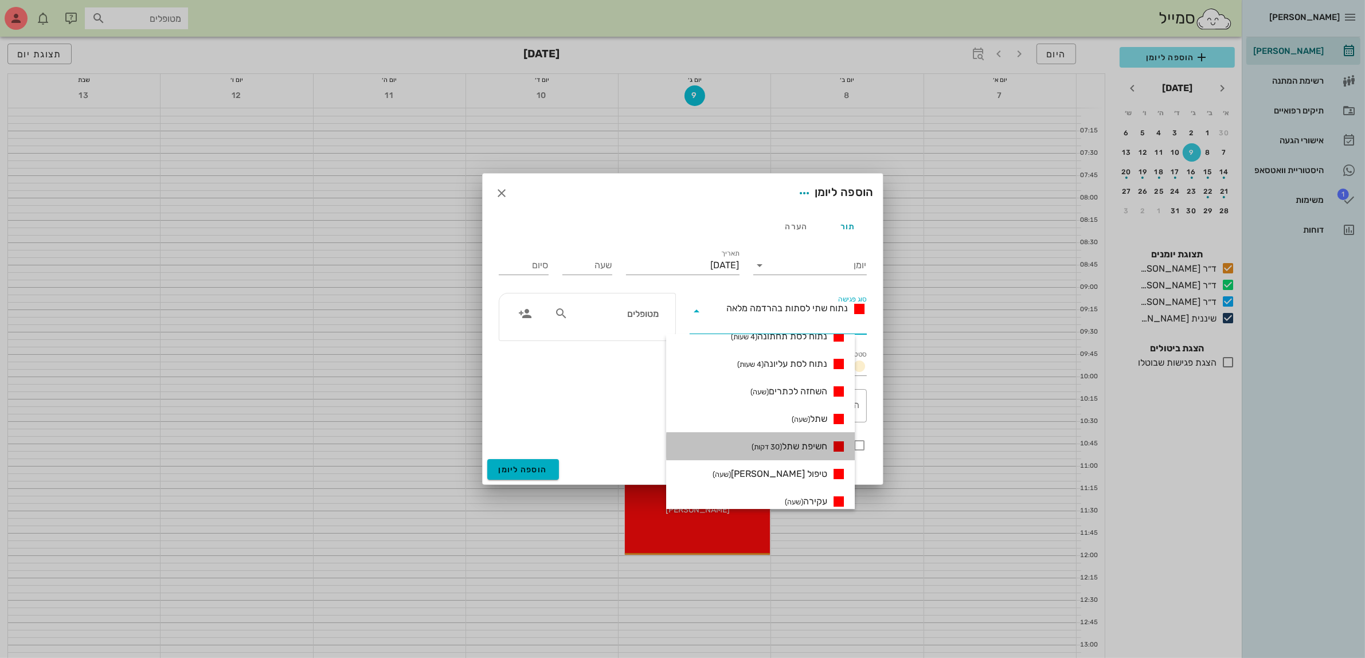
click at [809, 446] on span "חשיפת שתל (30 דקות)" at bounding box center [790, 447] width 76 height 14
type input "00:30"
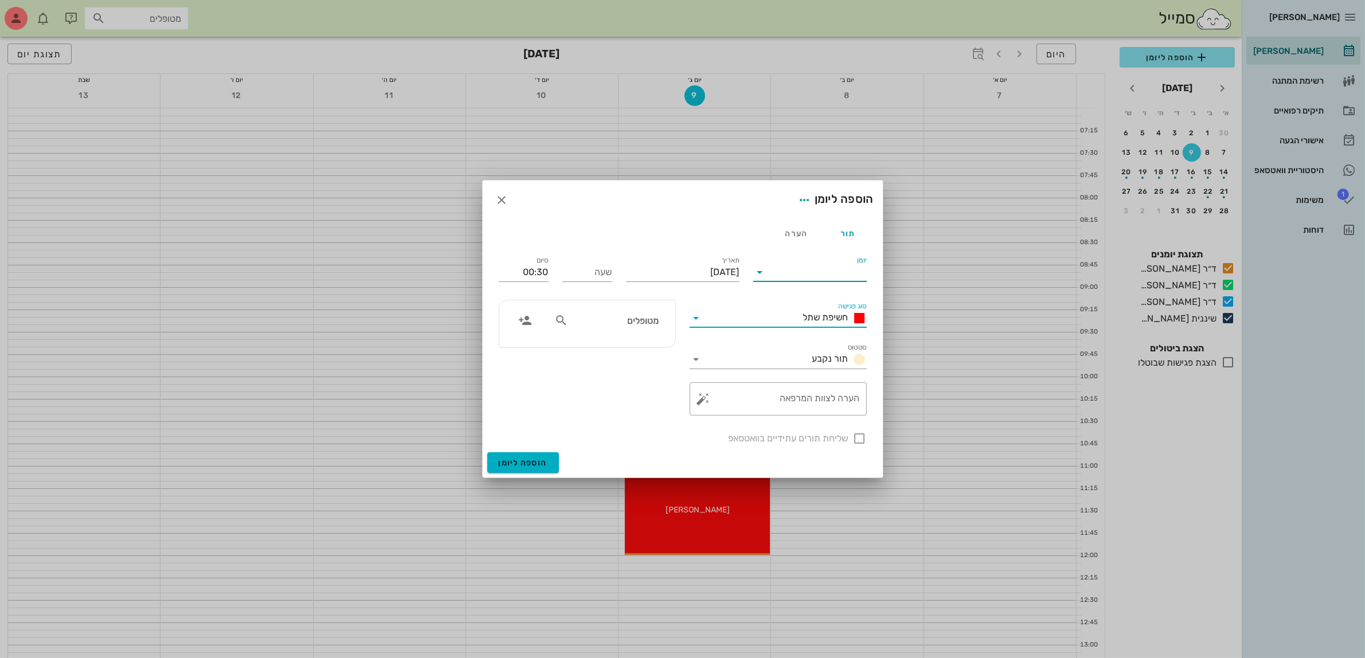
click at [821, 273] on input "יומן" at bounding box center [817, 272] width 97 height 18
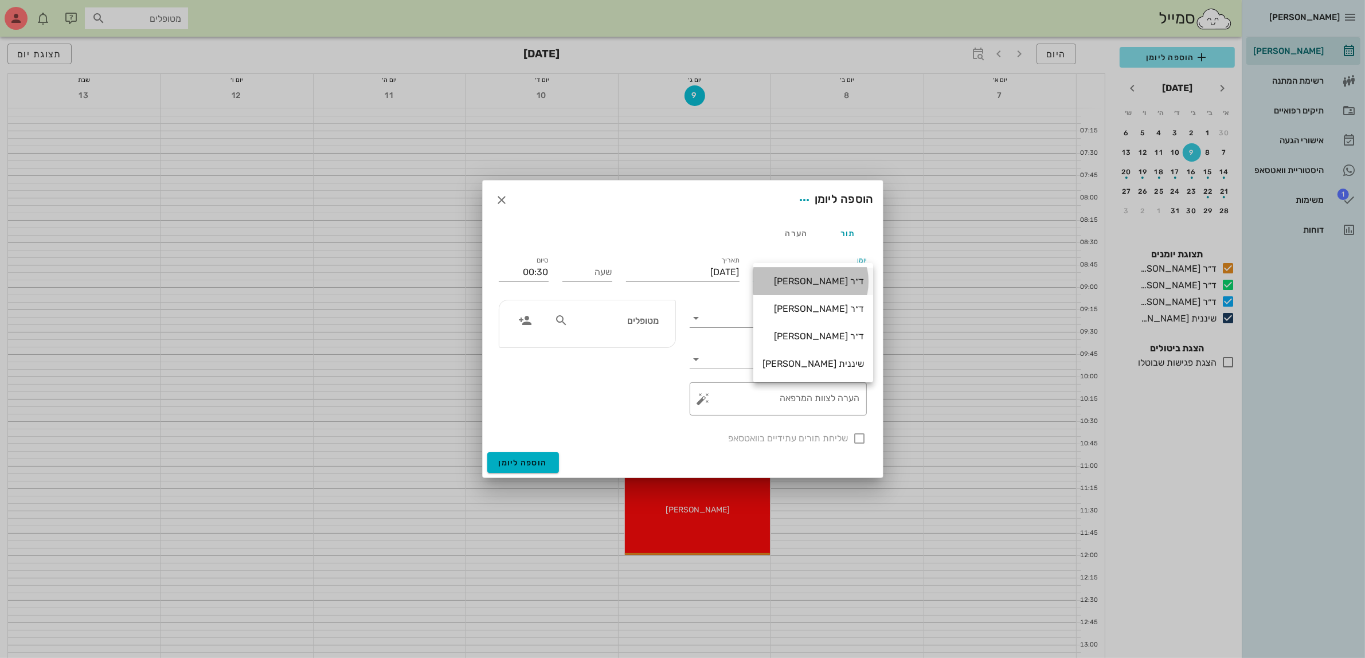
click at [826, 283] on div "ד״ר [PERSON_NAME]" at bounding box center [812, 281] width 101 height 11
click at [597, 272] on input "שעה" at bounding box center [587, 272] width 50 height 18
type input "13:00"
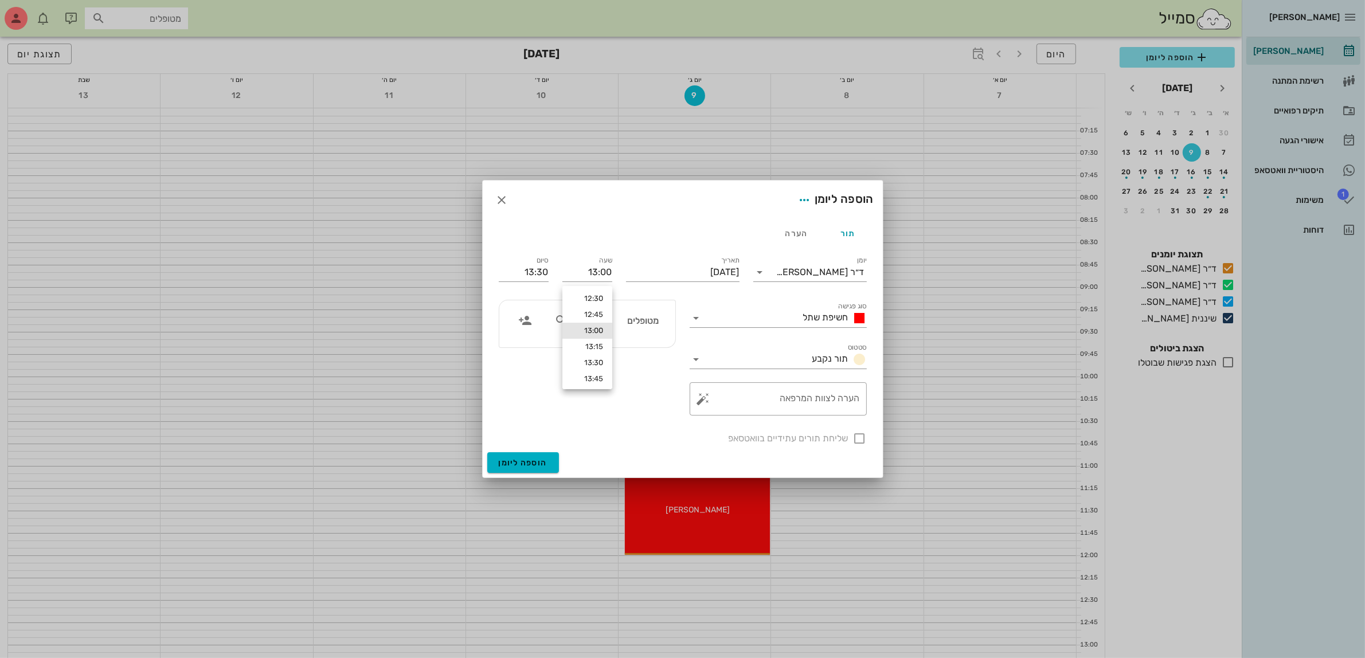
click at [568, 253] on div "שעה 13:00" at bounding box center [587, 270] width 64 height 46
drag, startPoint x: 526, startPoint y: 273, endPoint x: 611, endPoint y: 262, distance: 85.6
click at [611, 262] on div "יומן ד״ר [PERSON_NAME] סוג פגישה חשיפת שתל סטטוס תור נקבע תאריך [DATE] שעה 13:0…" at bounding box center [683, 349] width 382 height 205
type input "14:00"
click at [634, 321] on input "מטופלים" at bounding box center [614, 320] width 88 height 15
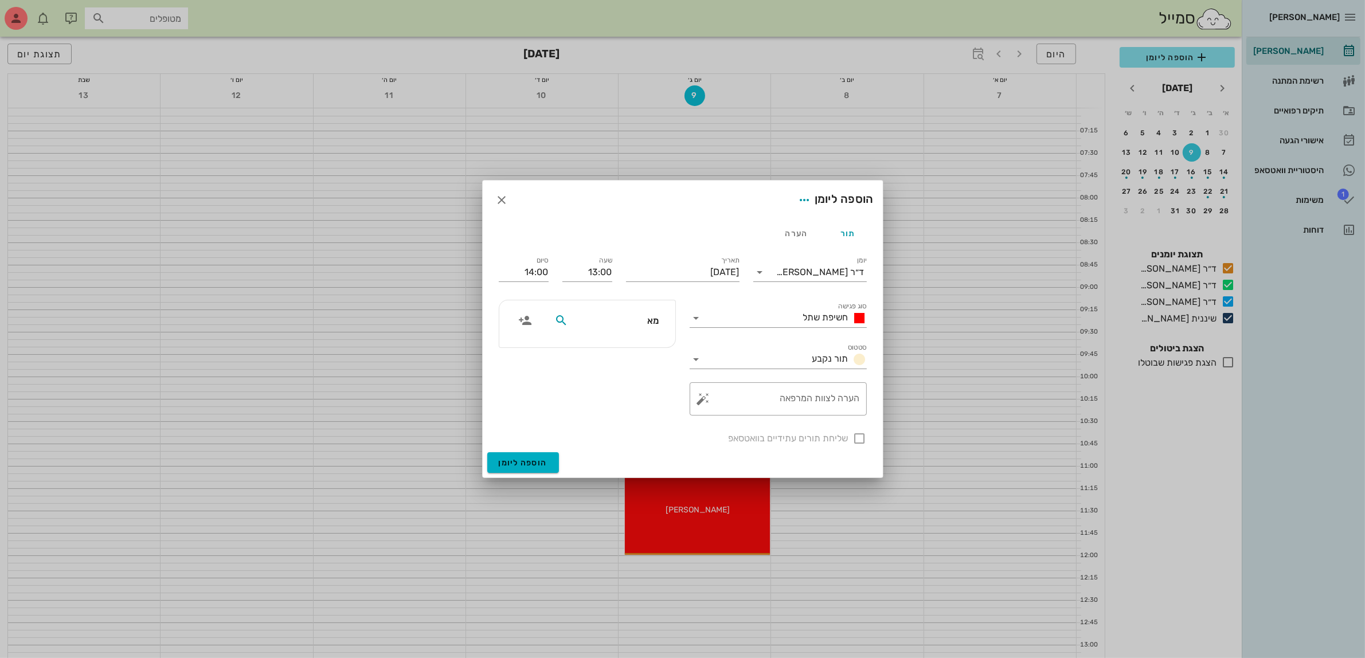
type input "[PERSON_NAME]"
click at [652, 350] on div "[PERSON_NAME] 055873293" at bounding box center [594, 346] width 126 height 9
click at [861, 439] on div at bounding box center [859, 438] width 19 height 19
checkbox input "true"
click at [522, 459] on span "הוספה ליומן" at bounding box center [523, 463] width 49 height 10
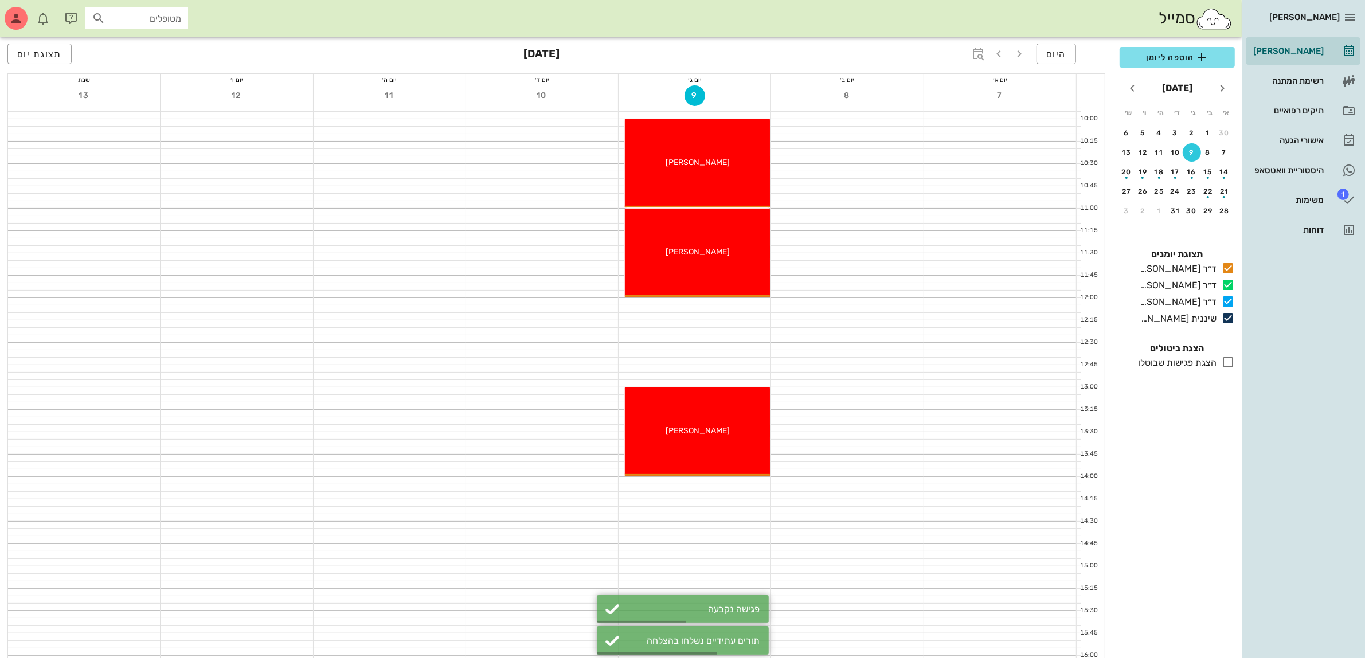
scroll to position [287, 0]
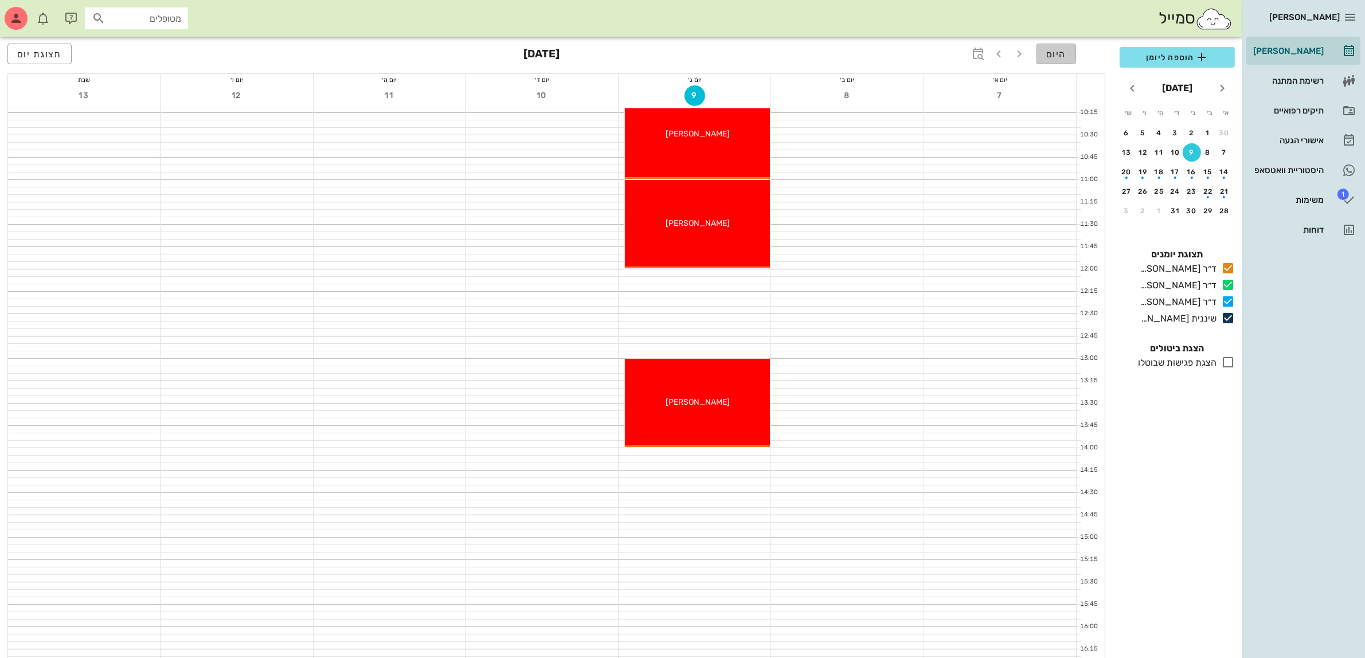
click at [1051, 49] on span "היום" at bounding box center [1056, 54] width 20 height 11
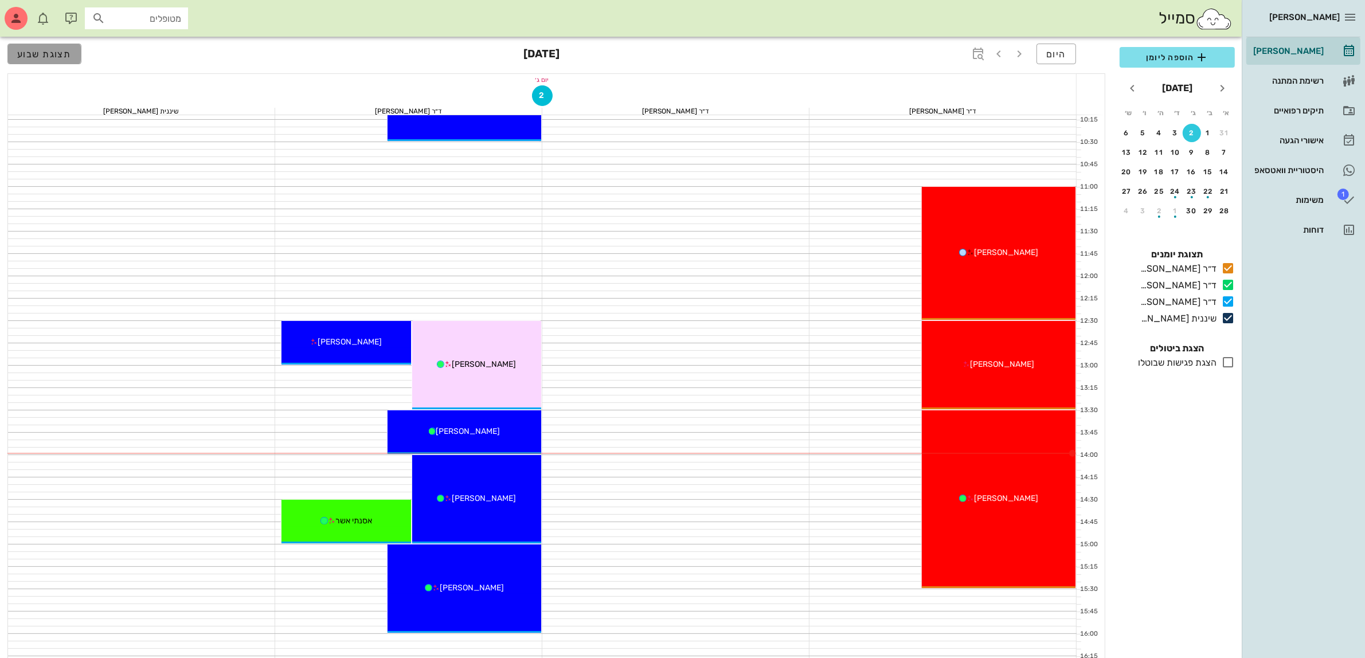
click at [29, 53] on span "תצוגת שבוע" at bounding box center [44, 54] width 54 height 11
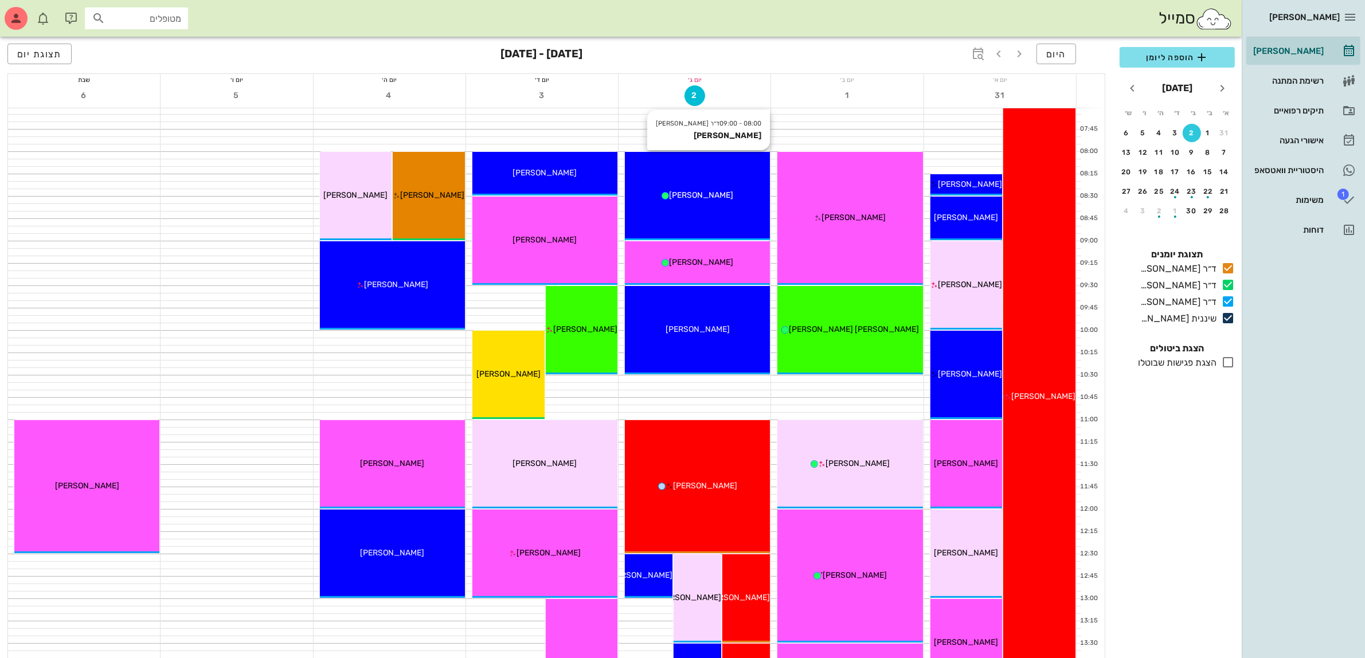
scroll to position [72, 0]
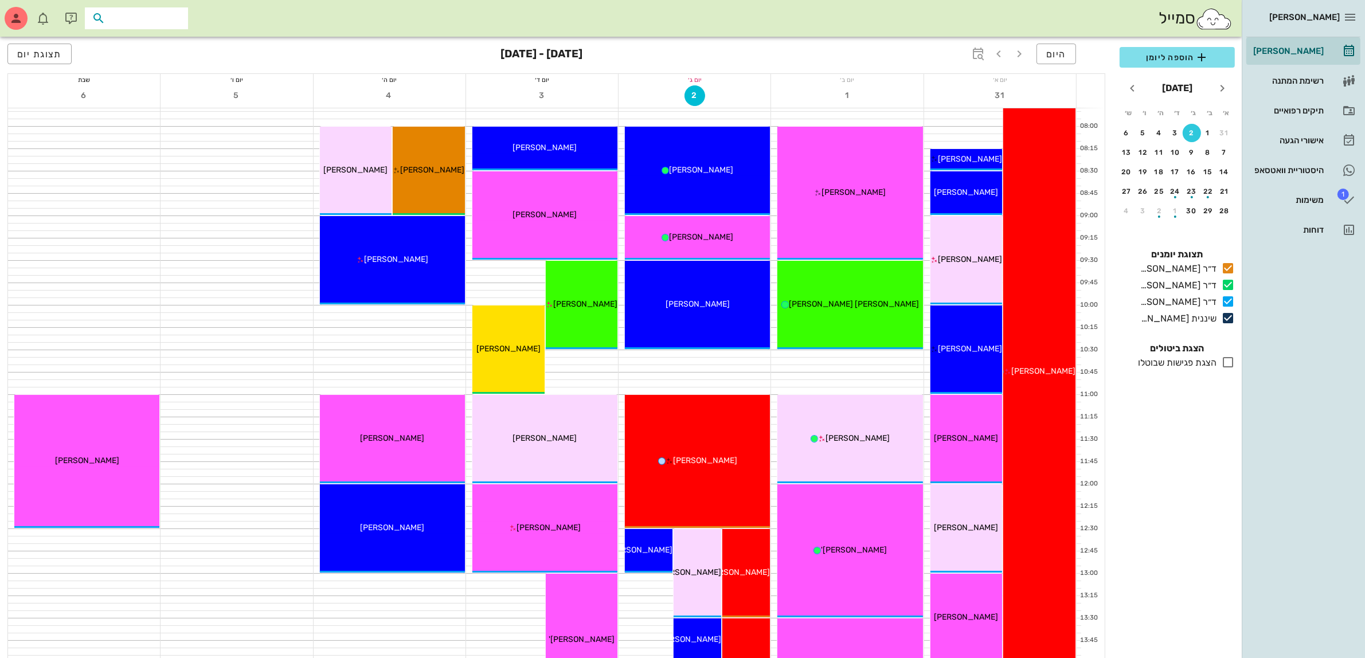
click at [170, 21] on input "text" at bounding box center [144, 18] width 73 height 15
type input "[PERSON_NAME]"
click at [154, 61] on div "[PERSON_NAME] 0525250104" at bounding box center [146, 48] width 116 height 29
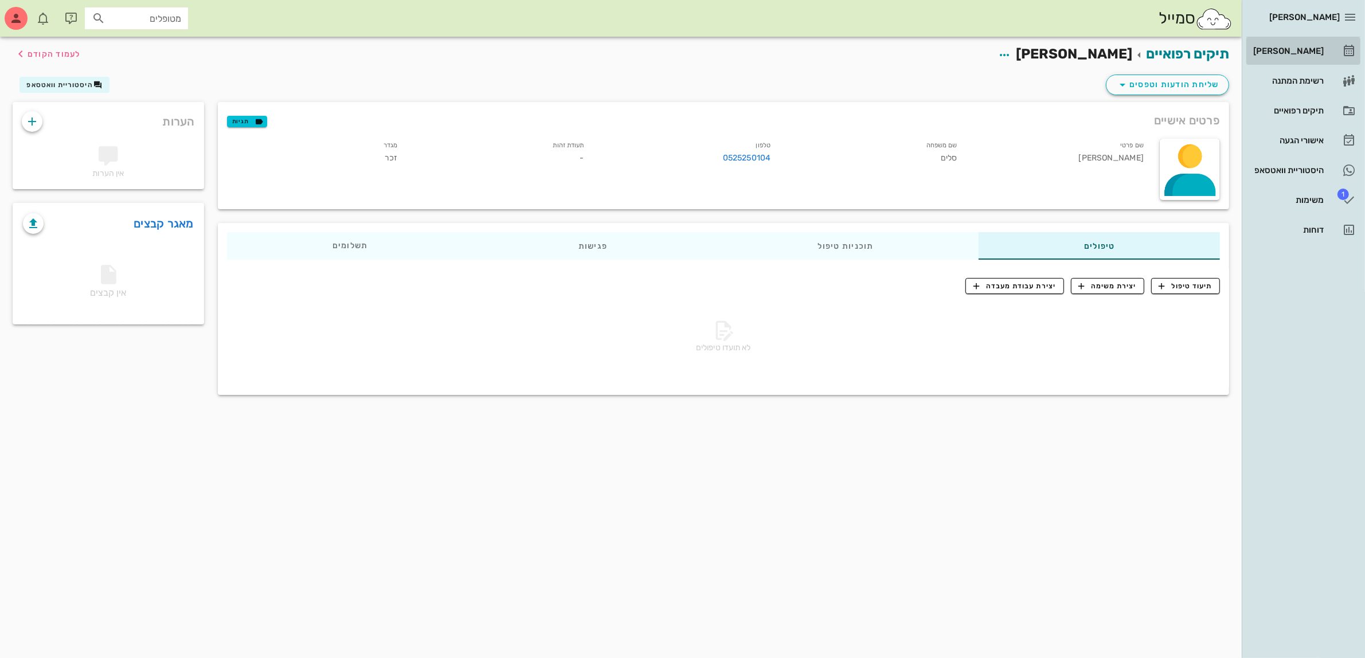
click at [1302, 53] on div "[PERSON_NAME]" at bounding box center [1287, 50] width 73 height 9
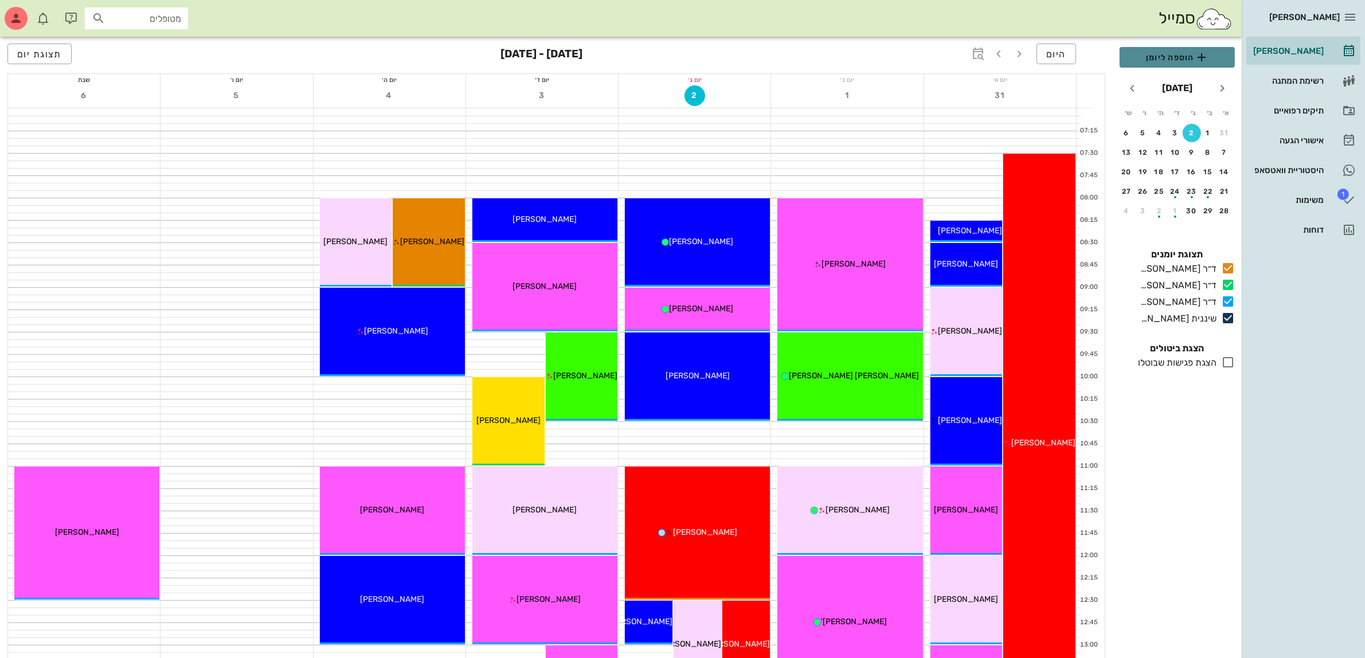
click at [1170, 55] on span "הוספה ליומן" at bounding box center [1177, 57] width 97 height 14
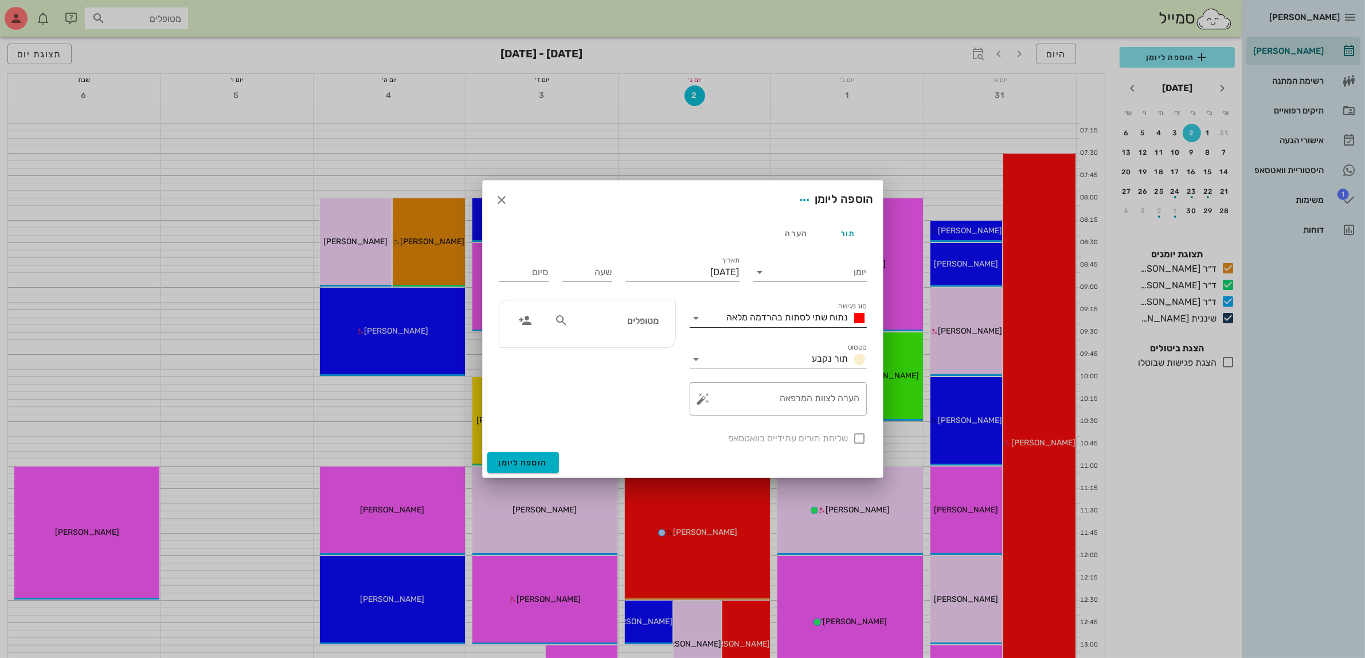
click at [772, 309] on div "נתוח שתי לסתות בהרדמה מלאה" at bounding box center [786, 318] width 161 height 18
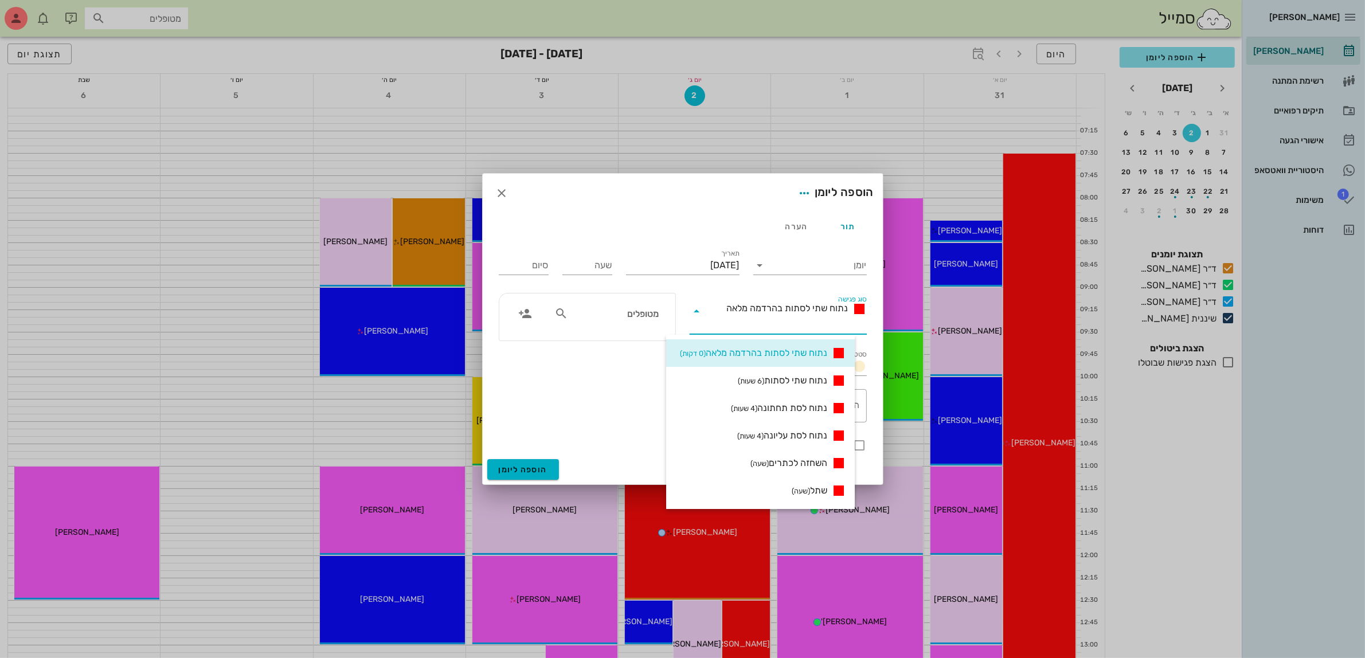
click at [792, 307] on span "נתוח שתי לסתות בהרדמה מלאה" at bounding box center [788, 308] width 122 height 11
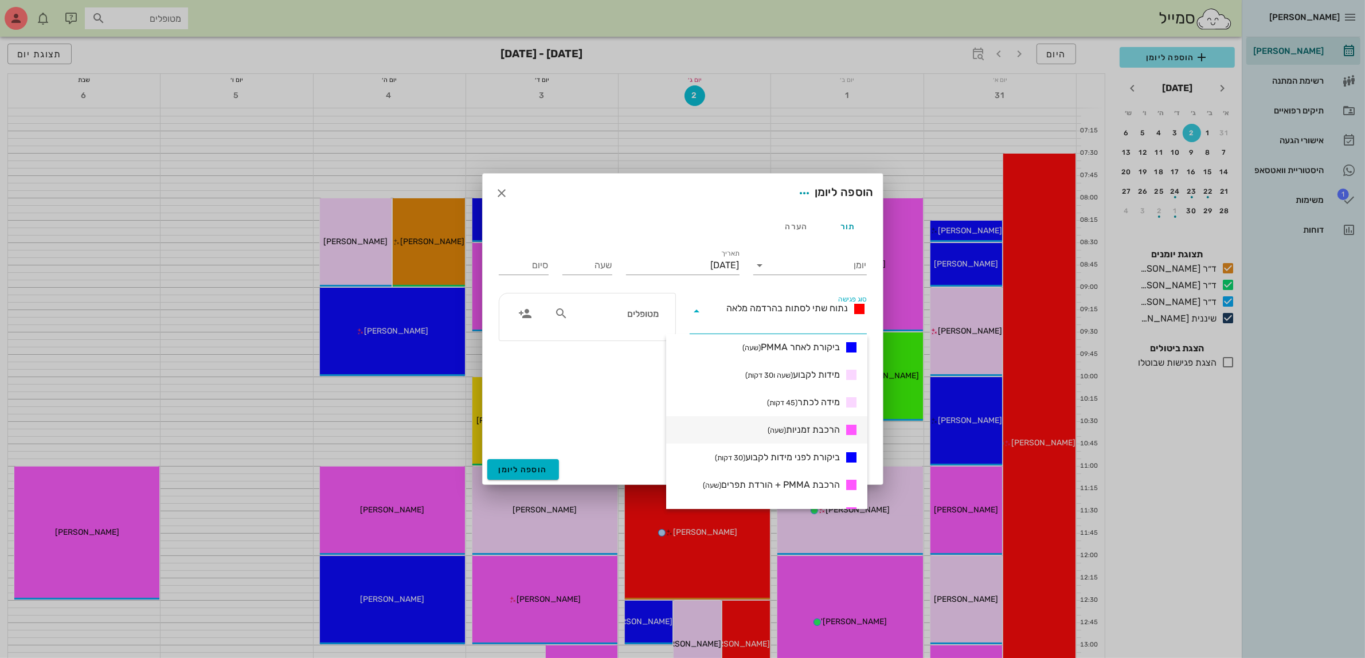
scroll to position [314, 0]
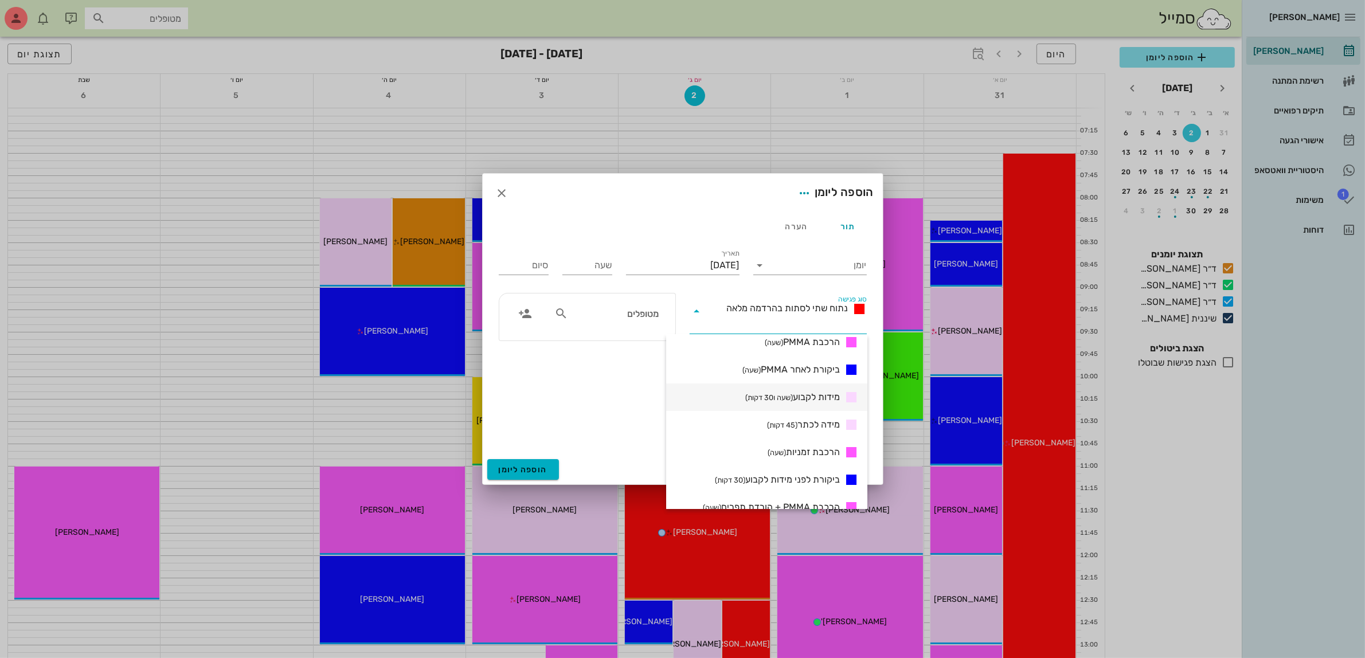
click at [820, 394] on span "מידות לקבוע (שעה ו30 דקות)" at bounding box center [792, 397] width 95 height 14
type input "01:30"
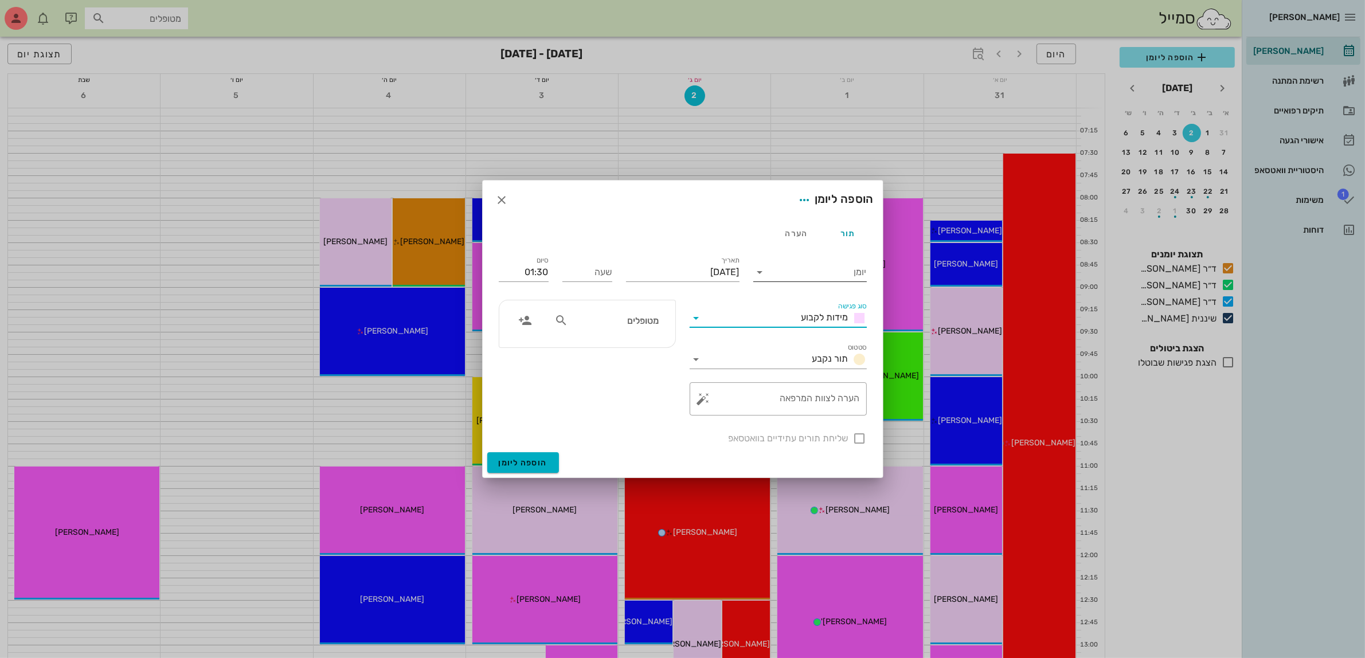
click at [832, 278] on input "יומן" at bounding box center [817, 272] width 97 height 18
click at [834, 339] on div "ד״ר [PERSON_NAME]" at bounding box center [812, 336] width 101 height 11
click at [711, 271] on input "[DATE]" at bounding box center [683, 272] width 114 height 18
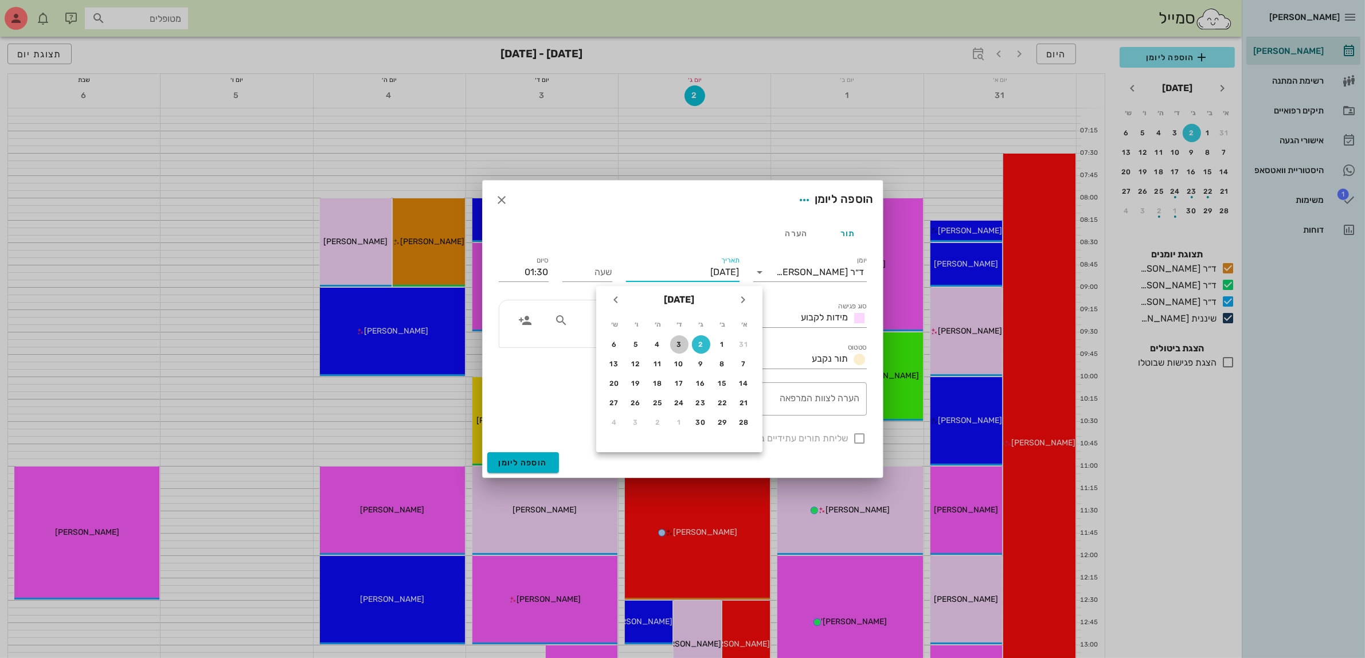
click at [678, 341] on div "3" at bounding box center [679, 345] width 18 height 8
type input "[DATE]"
click at [599, 276] on input "שעה" at bounding box center [587, 272] width 50 height 18
type input "10:30"
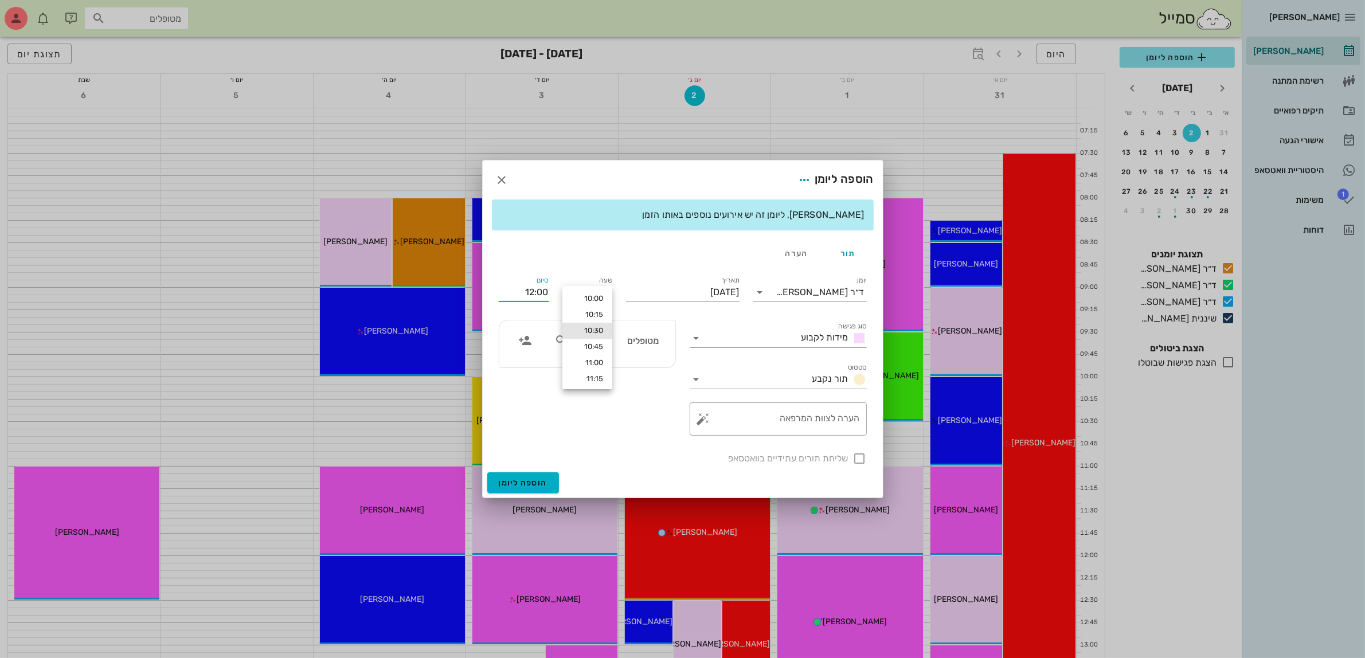
drag, startPoint x: 523, startPoint y: 268, endPoint x: 576, endPoint y: 264, distance: 53.5
click at [576, 264] on div "[PERSON_NAME], ליומן זה יש אירועים נוספים באותו הזמן תור הערה יומן ד״ר [PERSON_…" at bounding box center [683, 335] width 400 height 273
click at [529, 291] on input "12:00" at bounding box center [524, 292] width 50 height 18
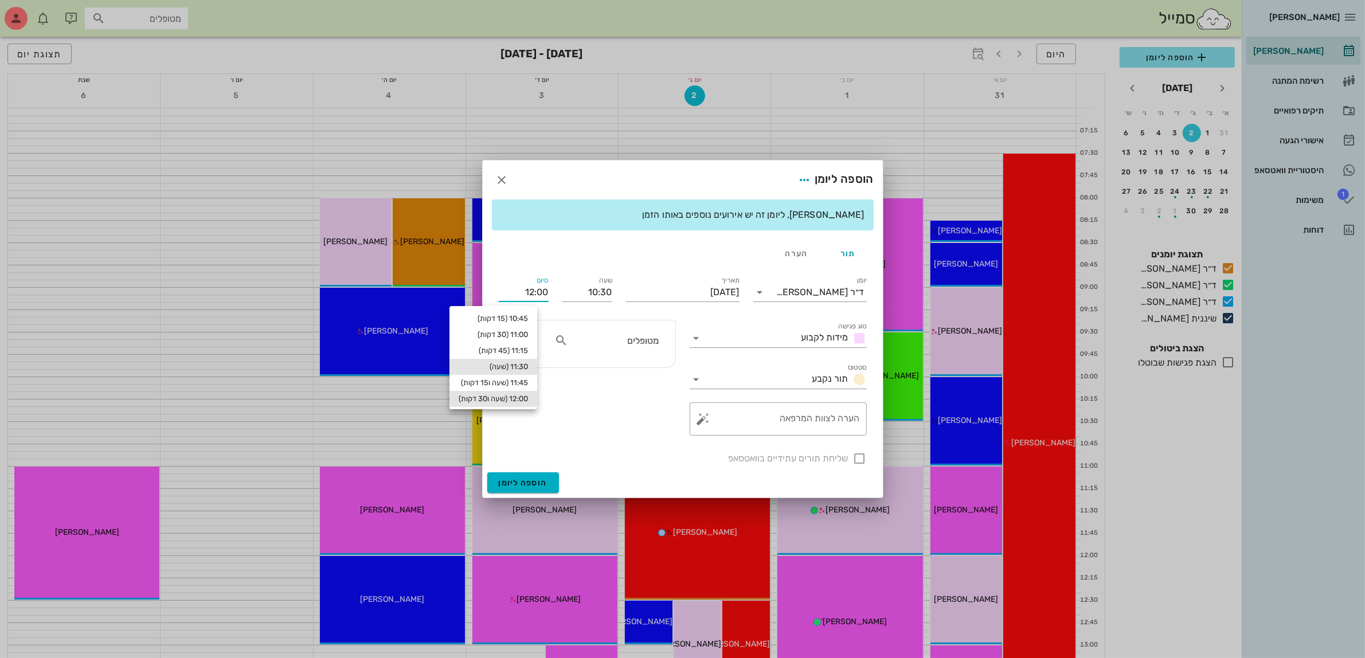
click at [528, 364] on div "11:30 (שעה)" at bounding box center [493, 366] width 69 height 9
type input "11:30"
click at [646, 345] on input "text" at bounding box center [614, 340] width 88 height 15
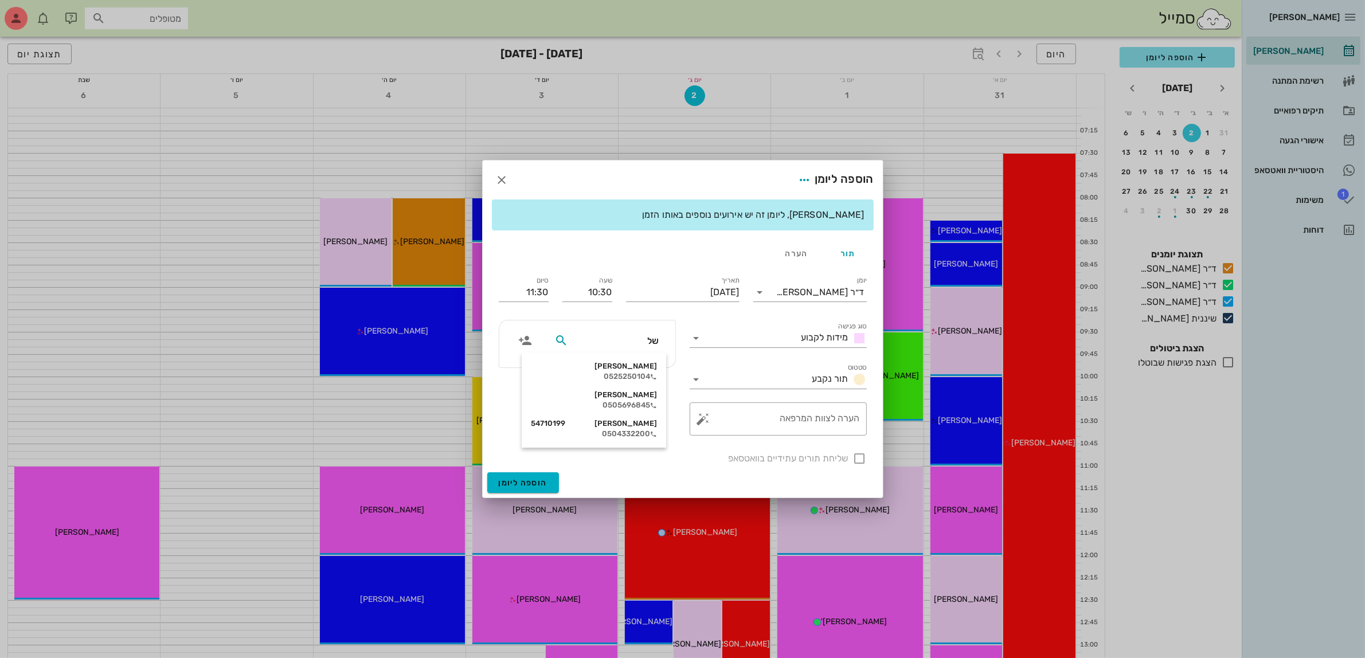
type input "[PERSON_NAME]"
click at [639, 377] on div "0525250104" at bounding box center [615, 376] width 116 height 9
click at [523, 482] on span "הוספה ליומן" at bounding box center [523, 483] width 49 height 10
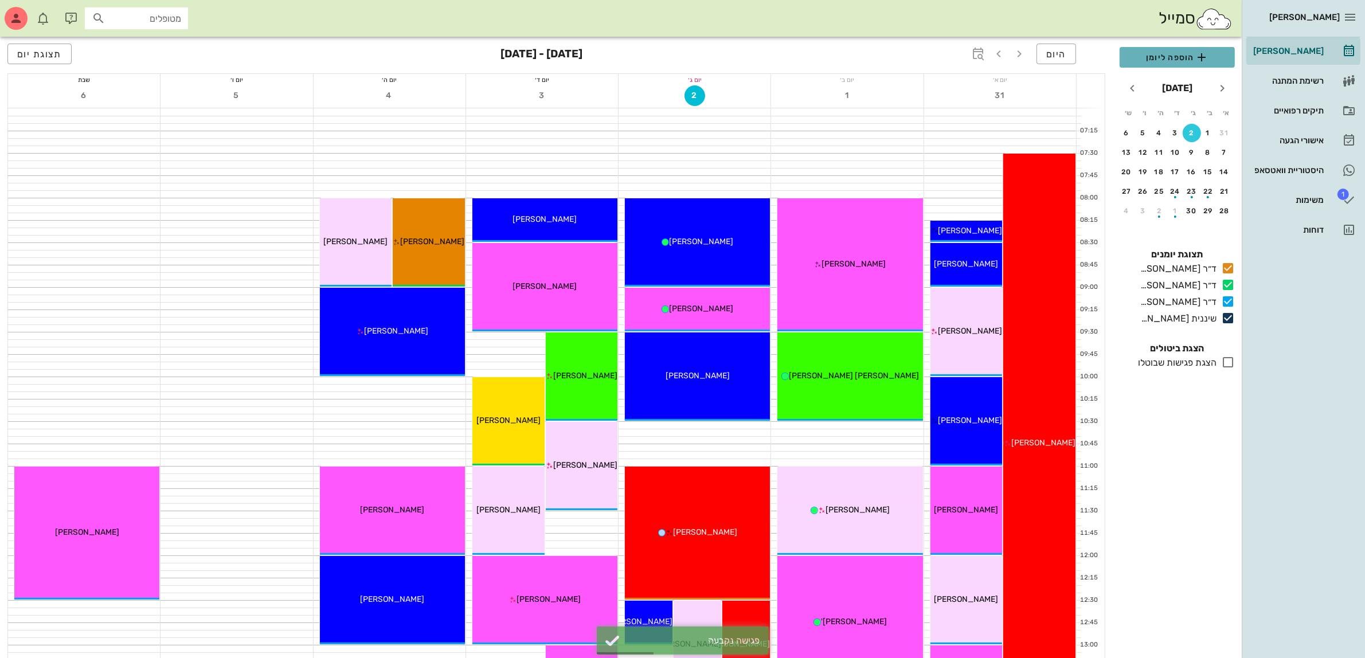
click at [1188, 56] on span "הוספה ליומן" at bounding box center [1177, 57] width 97 height 14
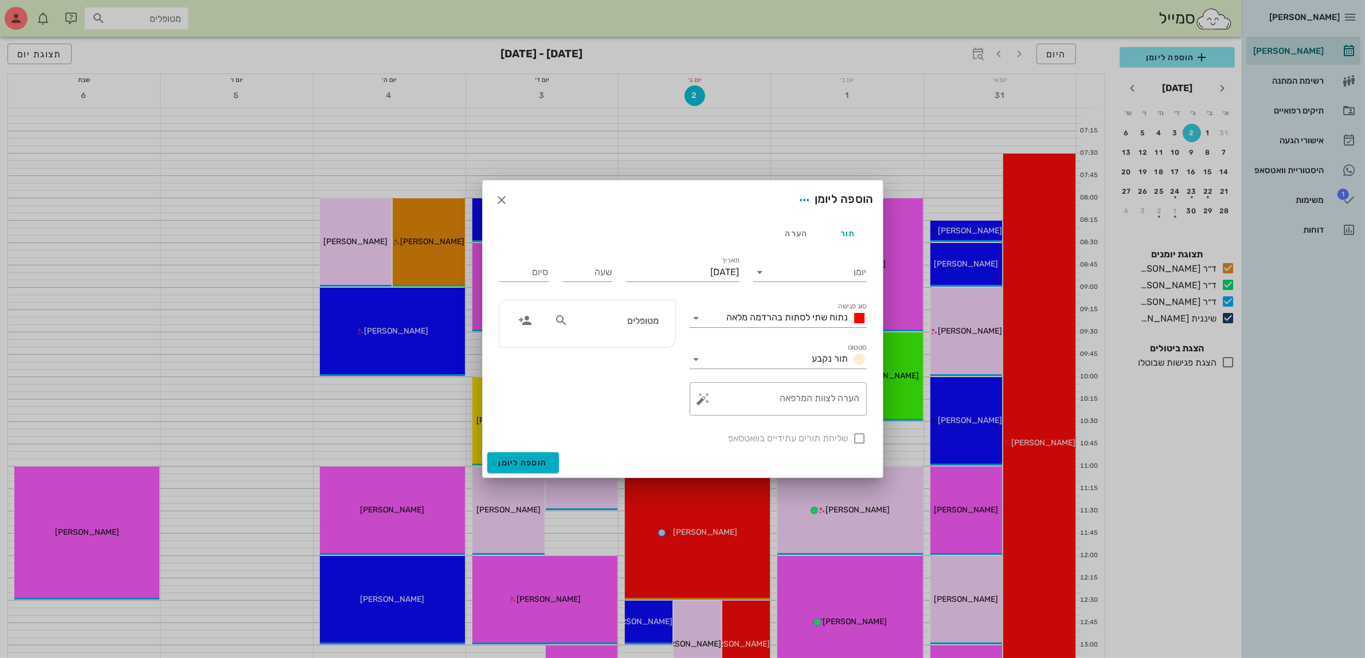
click at [629, 330] on div "מטופלים" at bounding box center [606, 321] width 118 height 22
type input "[PERSON_NAME]"
click at [631, 356] on div "0507881103" at bounding box center [596, 356] width 126 height 9
click at [832, 271] on input "יומן" at bounding box center [817, 272] width 97 height 18
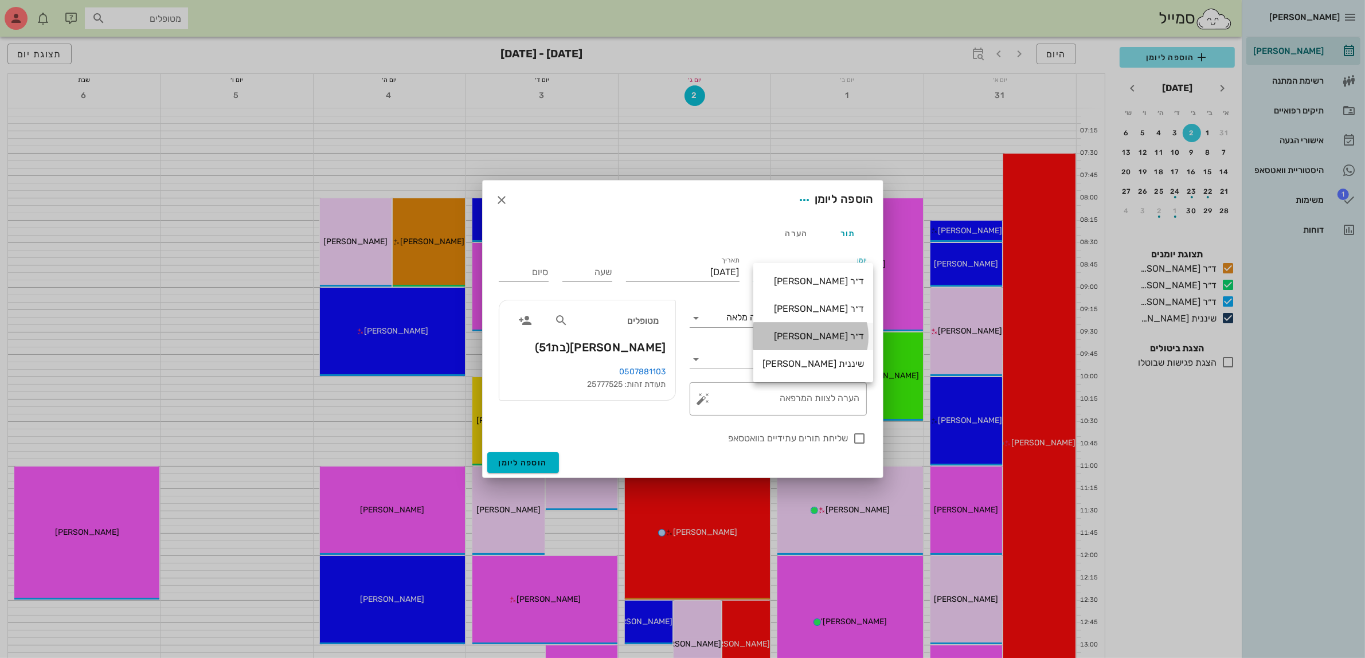
click at [827, 333] on div "ד״ר [PERSON_NAME]" at bounding box center [812, 336] width 101 height 11
click at [811, 317] on span "נתוח שתי לסתות בהרדמה מלאה" at bounding box center [788, 317] width 122 height 11
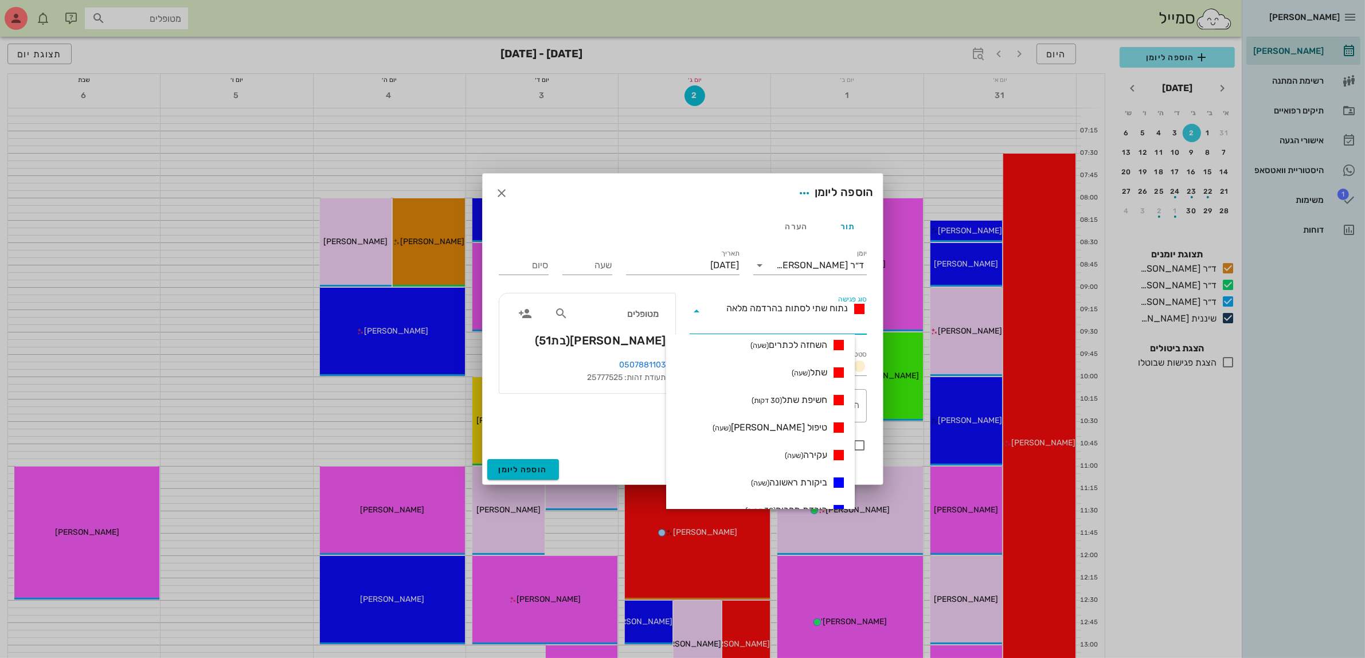
scroll to position [287, 0]
click at [808, 423] on span "מידות לקבוע (שעה ו30 דקות)" at bounding box center [792, 424] width 95 height 14
type input "01:30"
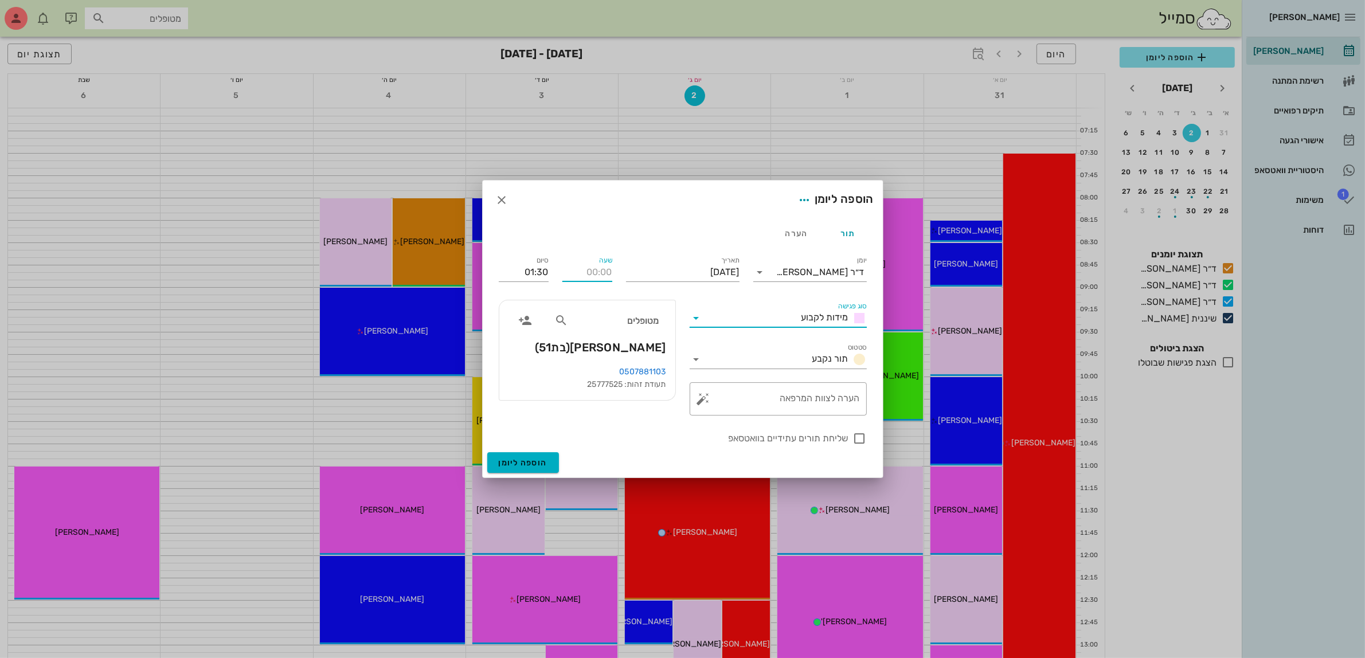
click at [591, 272] on input "שעה" at bounding box center [587, 272] width 50 height 18
type input "11:00"
type input "12:30"
drag, startPoint x: 519, startPoint y: 271, endPoint x: 602, endPoint y: 267, distance: 83.2
click at [602, 267] on div "יומן ד״ר [PERSON_NAME] סוג פגישה מידות לקבוע סטטוס תור נקבע תאריך [DATE] שעה 11…" at bounding box center [683, 349] width 382 height 205
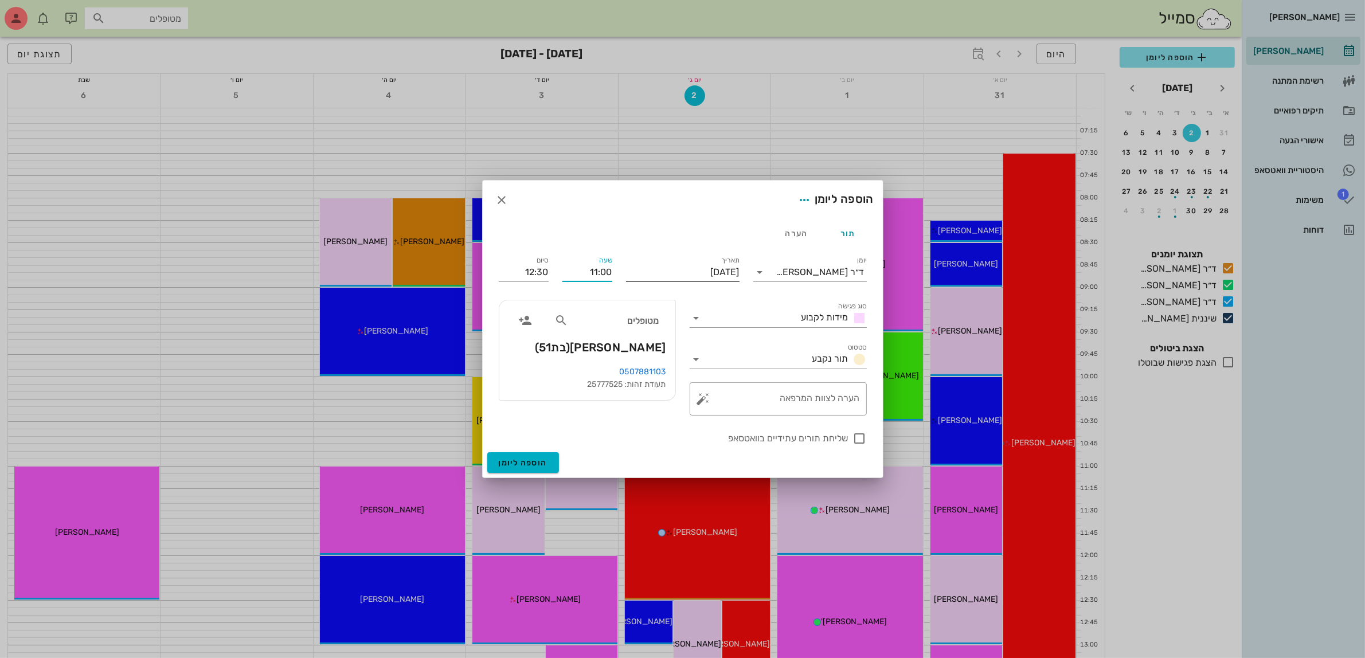
drag, startPoint x: 585, startPoint y: 270, endPoint x: 668, endPoint y: 270, distance: 83.1
click at [668, 270] on div "יומן ד״ר [PERSON_NAME] סוג פגישה מידות לקבוע סטטוס תור נקבע תאריך [DATE] שעה 11…" at bounding box center [683, 349] width 382 height 205
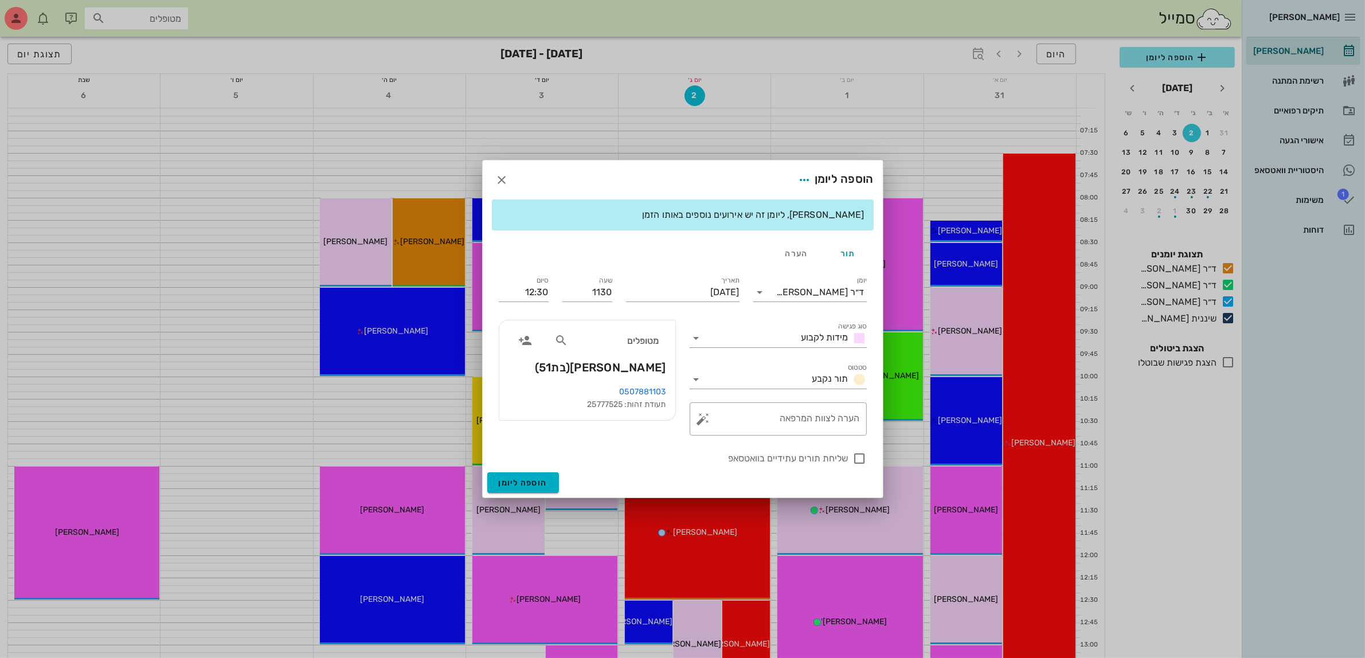
type input "11:30"
type input "13:00"
drag, startPoint x: 518, startPoint y: 296, endPoint x: 588, endPoint y: 285, distance: 70.7
click at [588, 285] on div "יומן ד״ר [PERSON_NAME] סוג פגישה מידות לקבוע סטטוס תור נקבע תאריך [DATE] שעה 11…" at bounding box center [683, 369] width 382 height 205
type input "1"
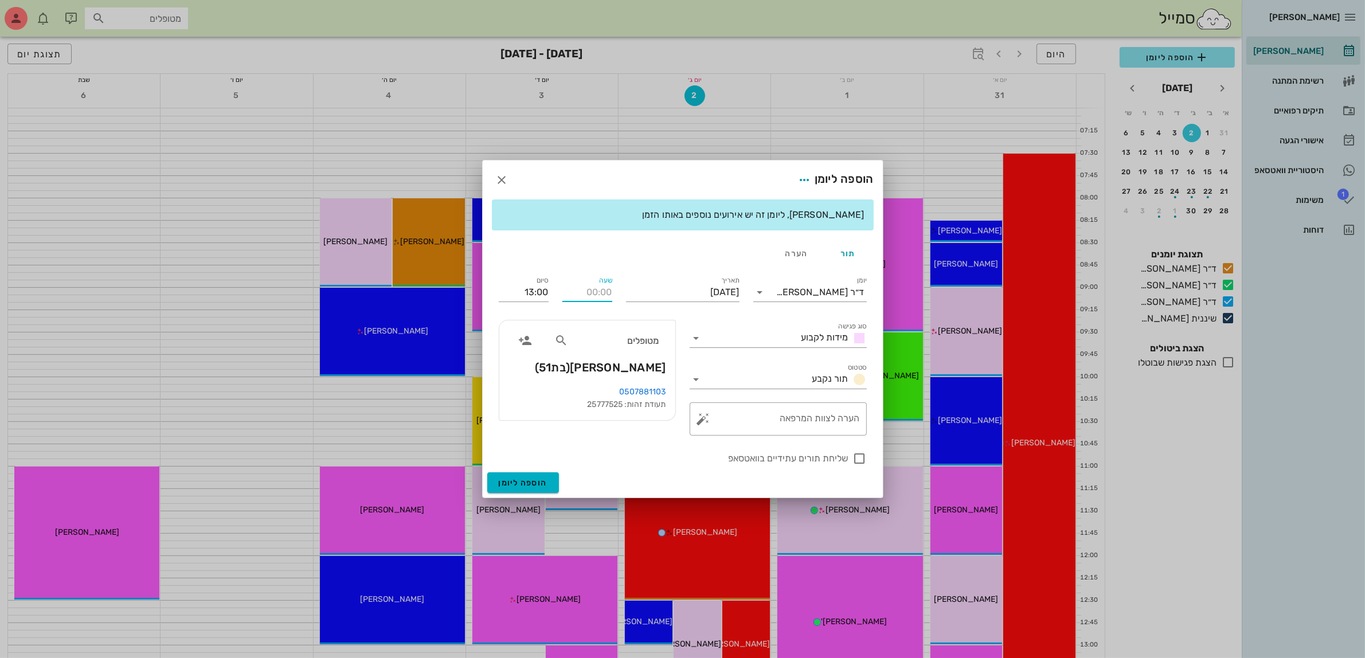
click at [585, 283] on input "שעה" at bounding box center [587, 292] width 50 height 18
click at [586, 349] on div "11:30" at bounding box center [588, 350] width 32 height 9
click at [528, 284] on input "13:00" at bounding box center [524, 292] width 50 height 18
click at [569, 295] on input "שעה" at bounding box center [587, 292] width 50 height 18
click at [593, 351] on div "11:30" at bounding box center [588, 350] width 32 height 9
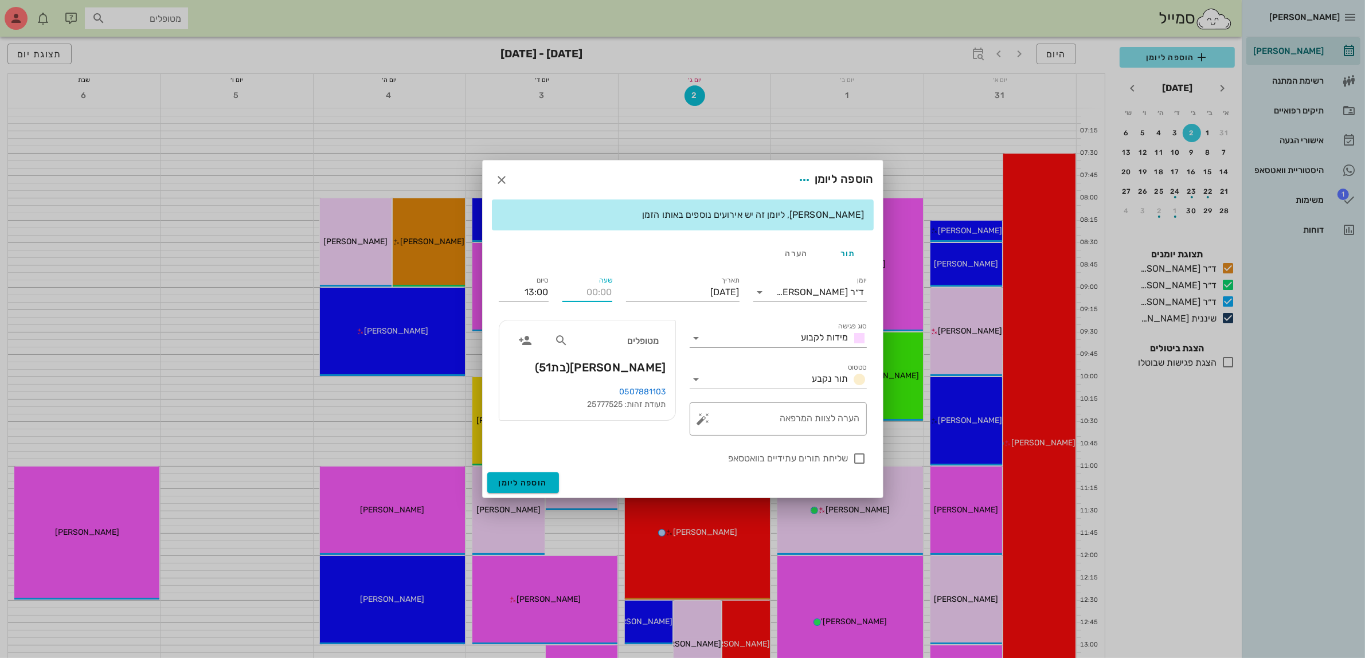
click at [597, 299] on input "שעה" at bounding box center [587, 292] width 50 height 18
click at [593, 346] on div "11:30" at bounding box center [588, 350] width 32 height 9
click at [594, 298] on input "שעה" at bounding box center [587, 292] width 50 height 18
type input "1130"
drag, startPoint x: 525, startPoint y: 290, endPoint x: 548, endPoint y: 290, distance: 22.9
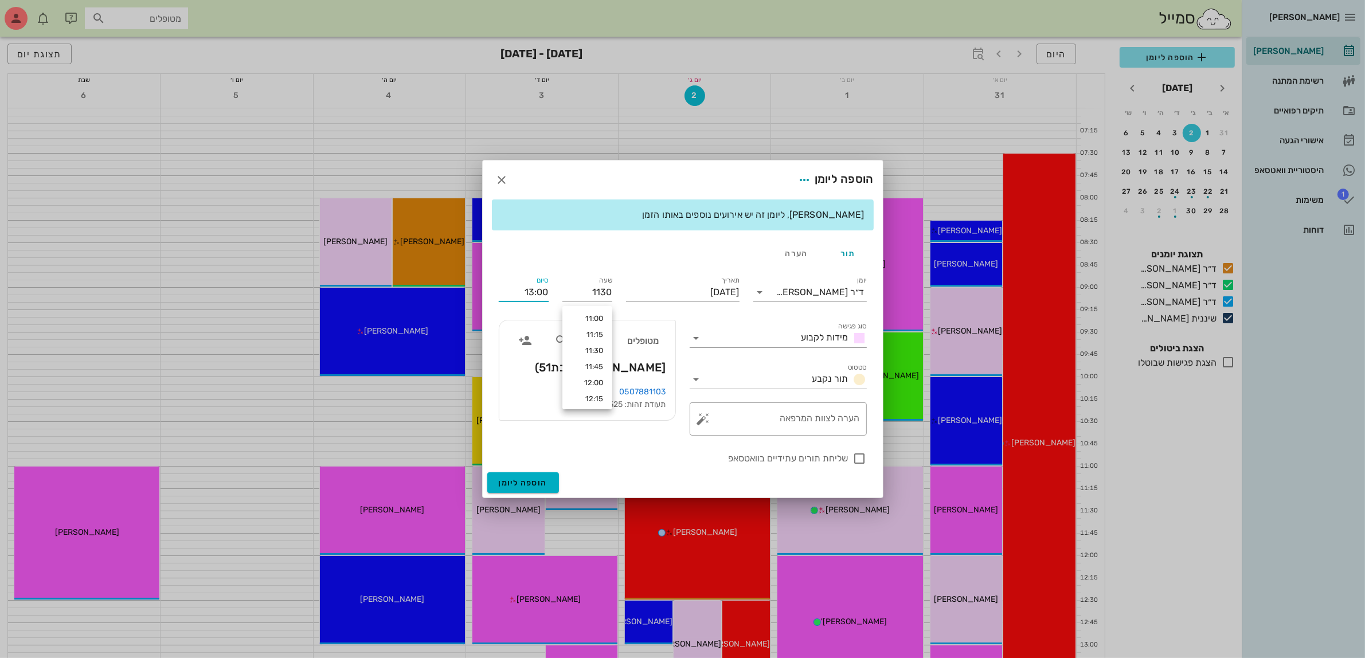
click at [548, 290] on input "13:00" at bounding box center [524, 292] width 50 height 18
click at [527, 367] on div "12:30 (שעה)" at bounding box center [492, 366] width 69 height 9
type input "12:30"
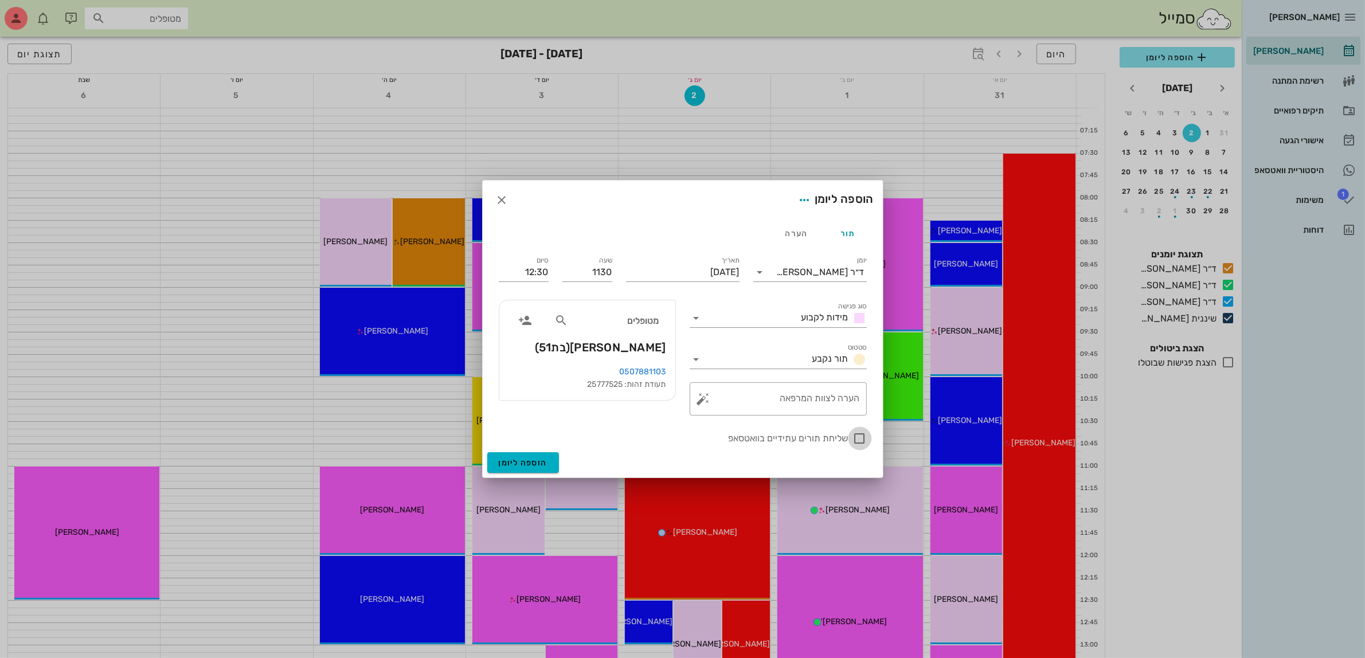
click at [859, 439] on div at bounding box center [859, 438] width 19 height 19
checkbox input "false"
click at [675, 271] on input "[DATE]" at bounding box center [683, 272] width 114 height 18
click at [680, 341] on div "3" at bounding box center [679, 345] width 18 height 8
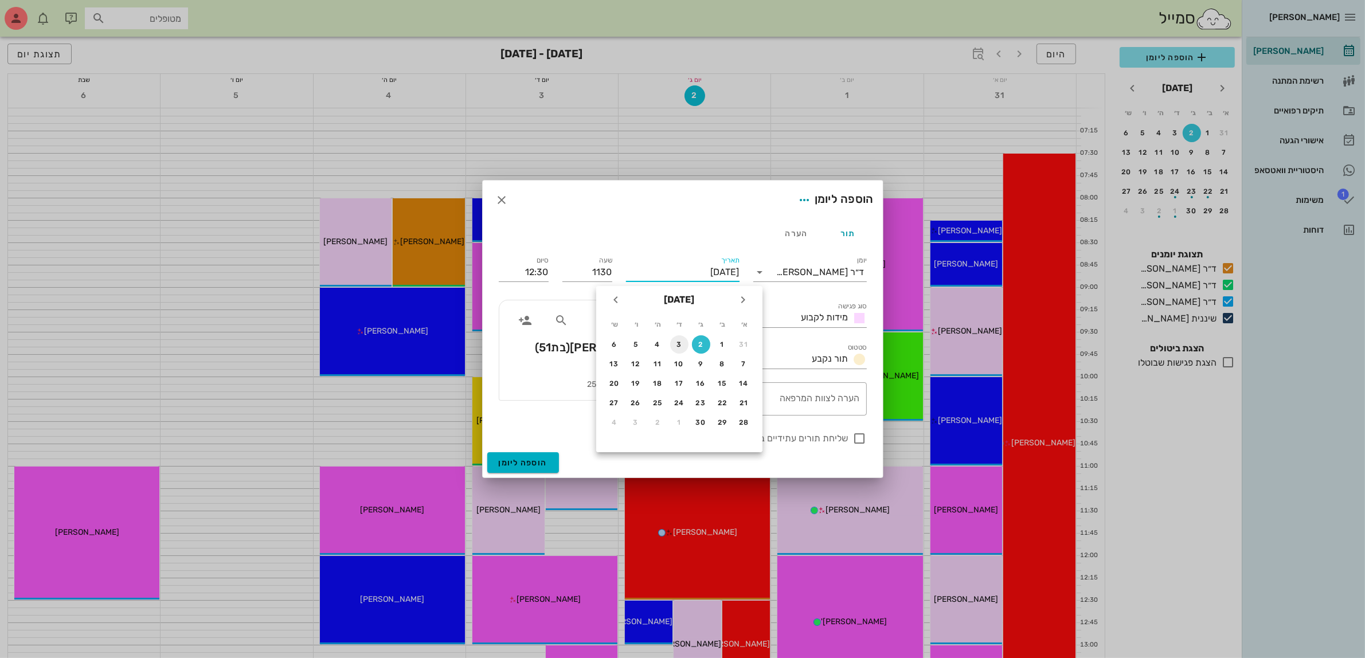
type input "[DATE]"
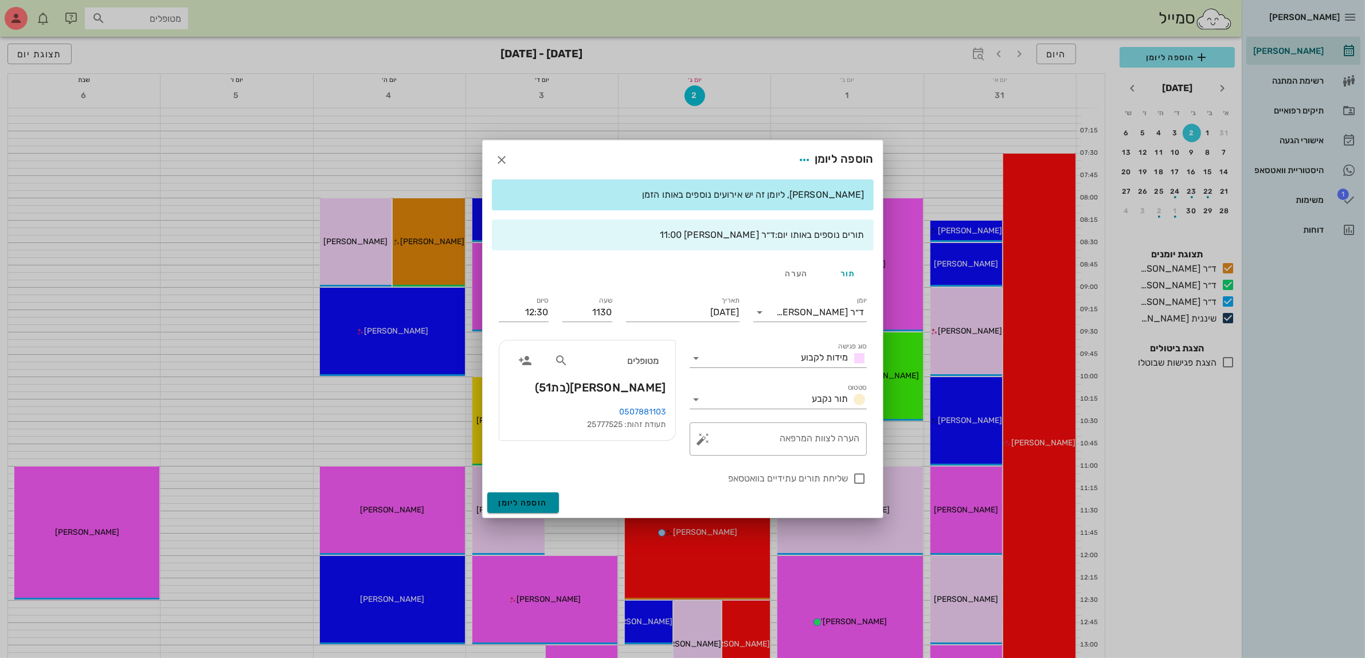
click at [534, 494] on button "הוספה ליומן" at bounding box center [523, 502] width 72 height 21
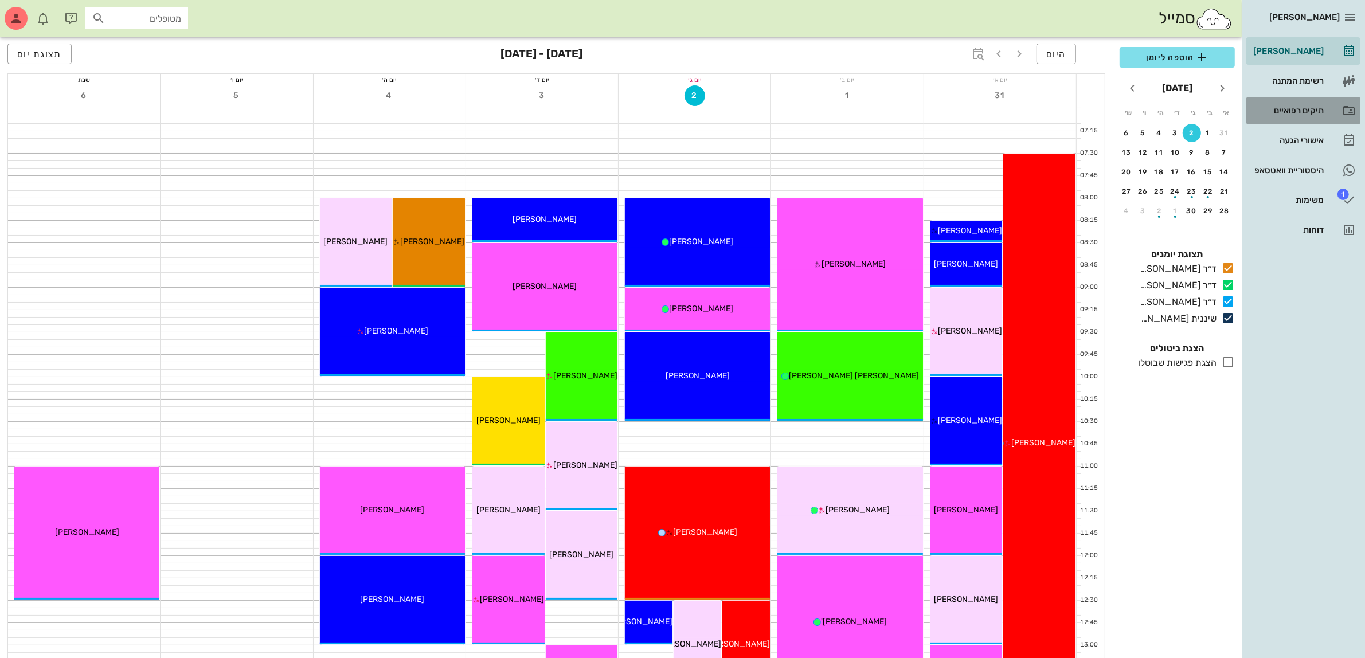
click at [1282, 108] on div "תיקים רפואיים" at bounding box center [1287, 110] width 73 height 9
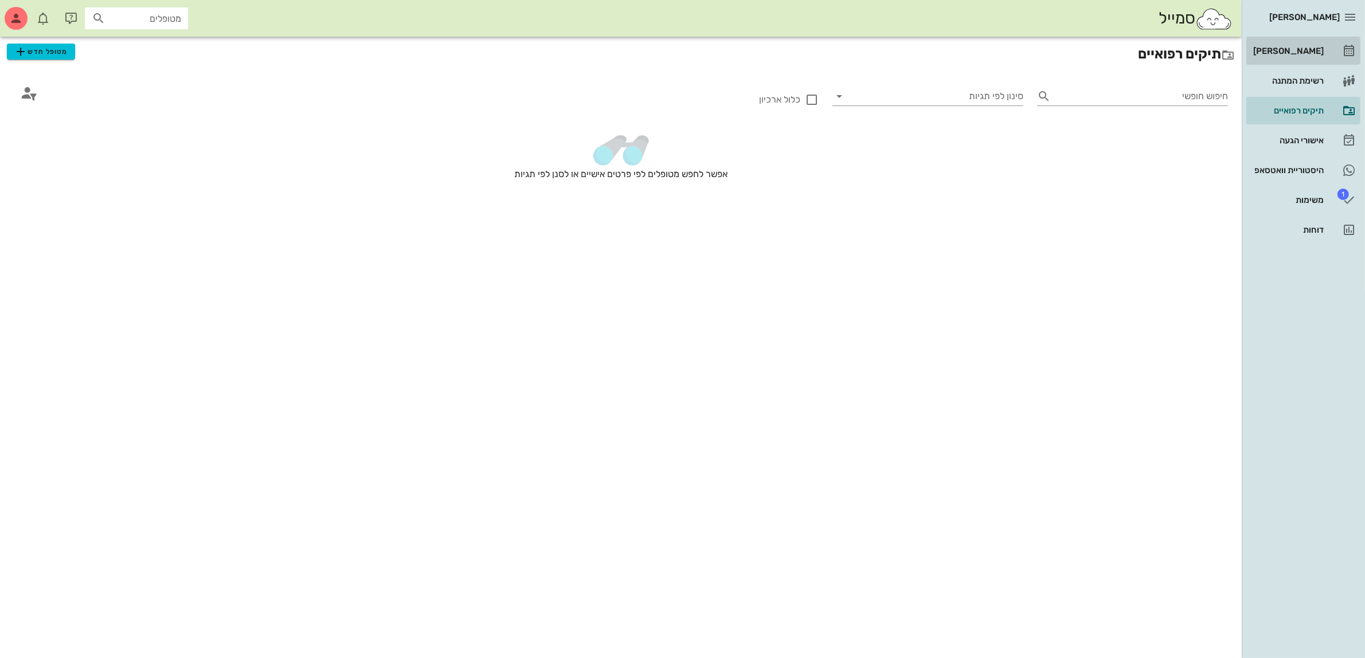
click at [1290, 49] on div "[PERSON_NAME]" at bounding box center [1287, 50] width 73 height 9
